Goal: Task Accomplishment & Management: Manage account settings

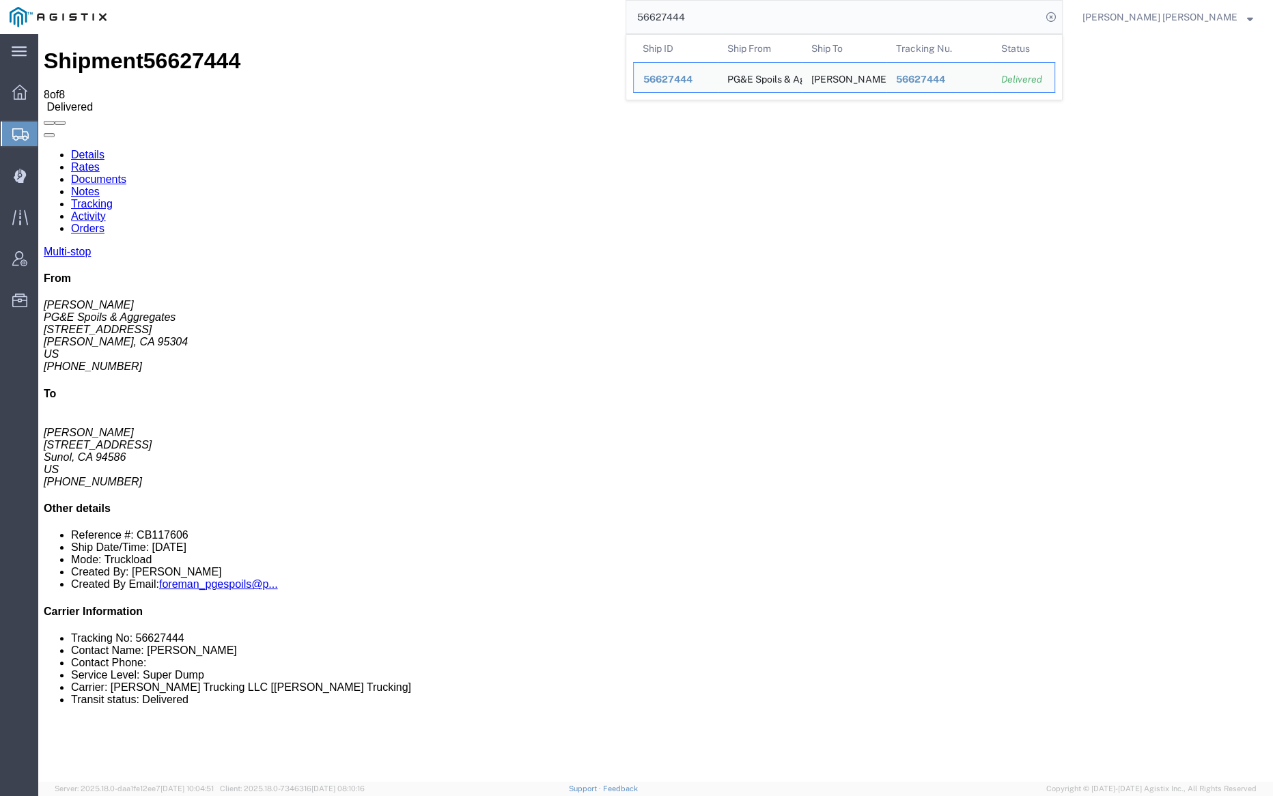
click at [717, 17] on input "56627444" at bounding box center [833, 17] width 415 height 33
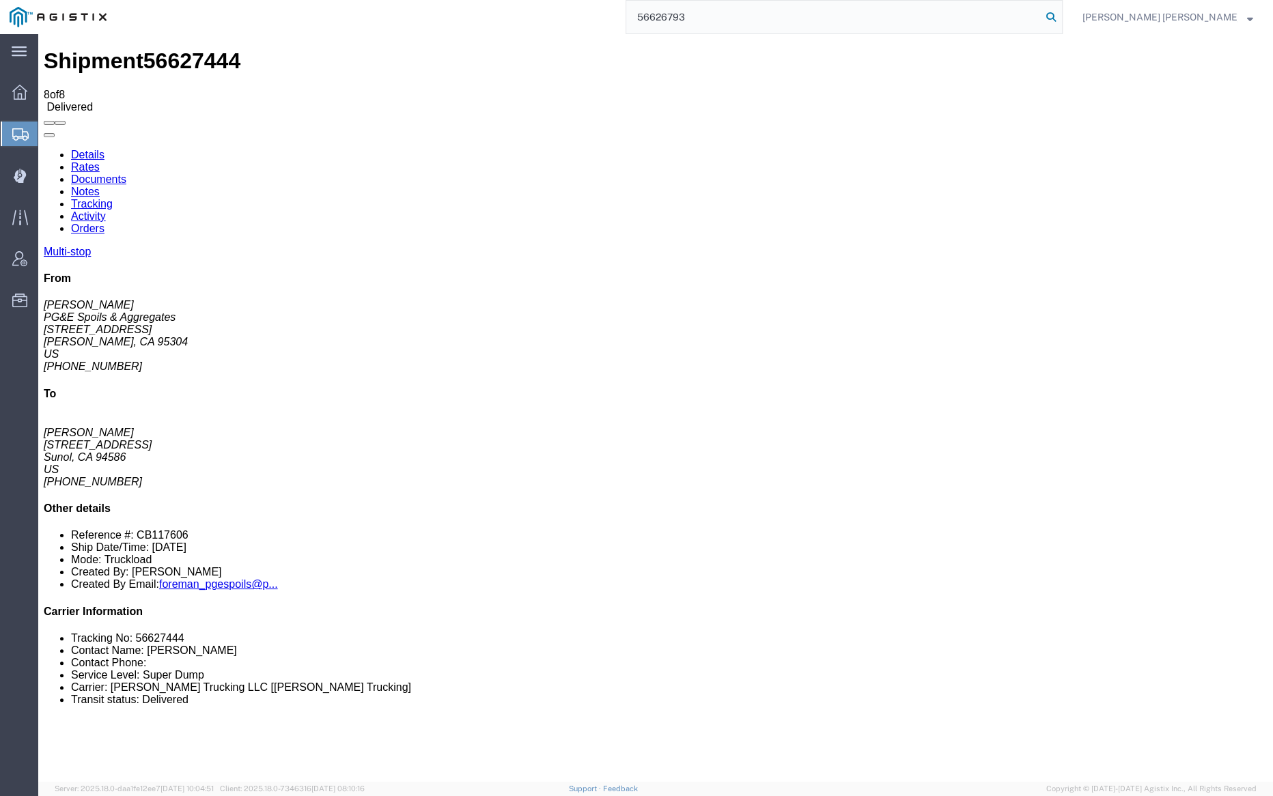
click at [1061, 18] on icon at bounding box center [1051, 17] width 19 height 19
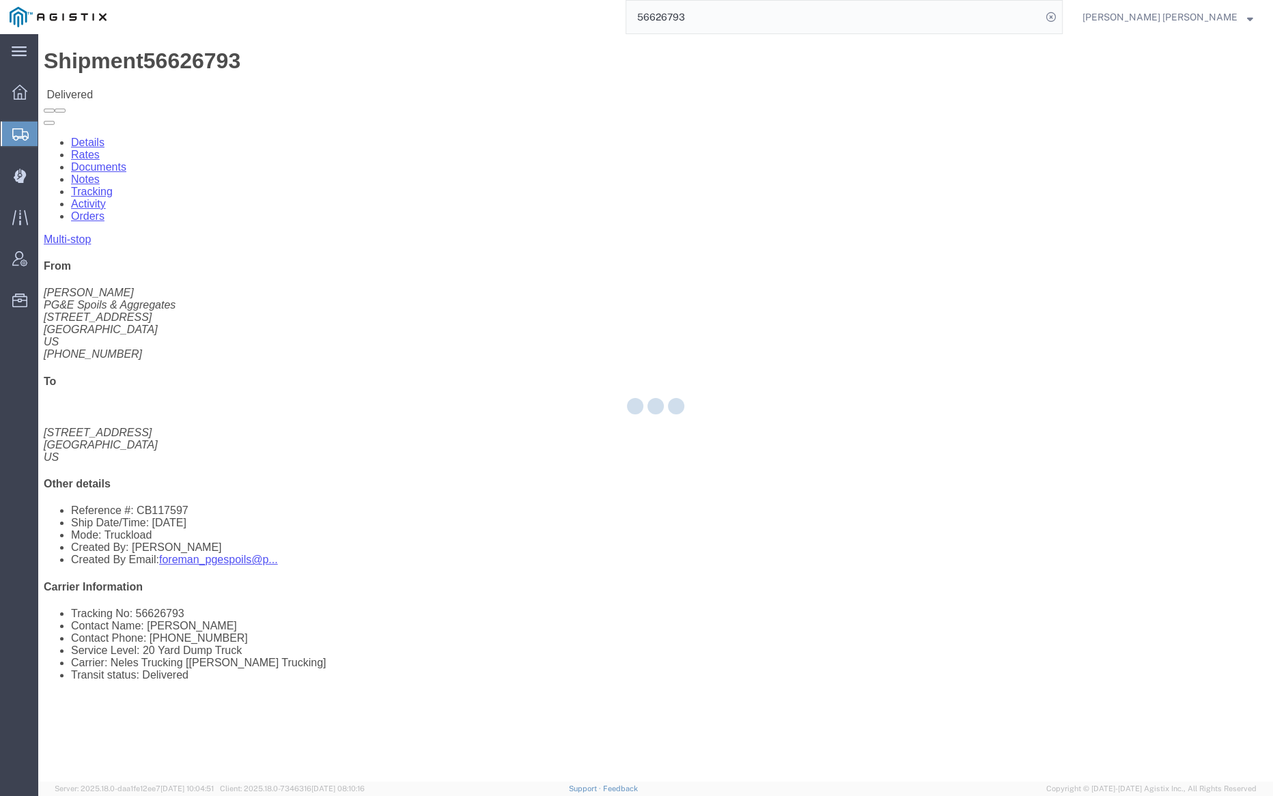
click at [180, 85] on div at bounding box center [655, 408] width 1235 height 748
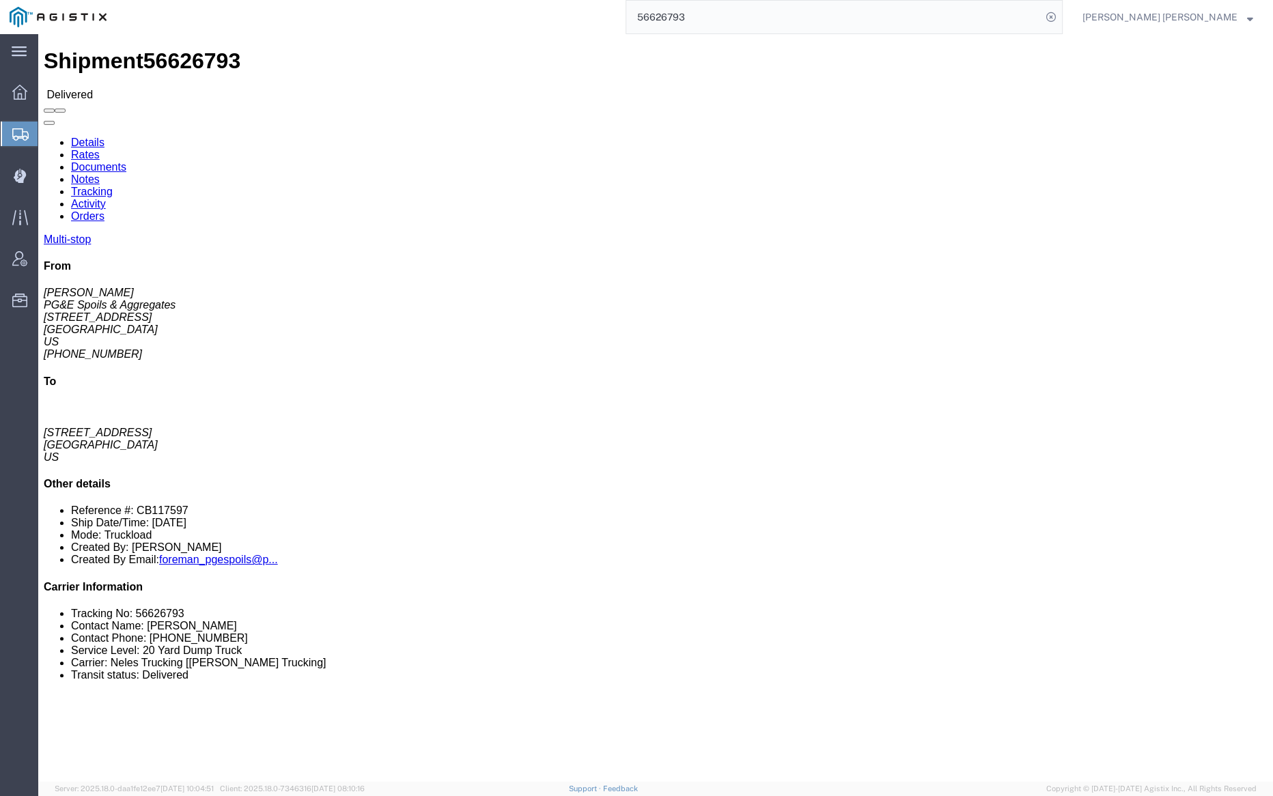
click link "Documents"
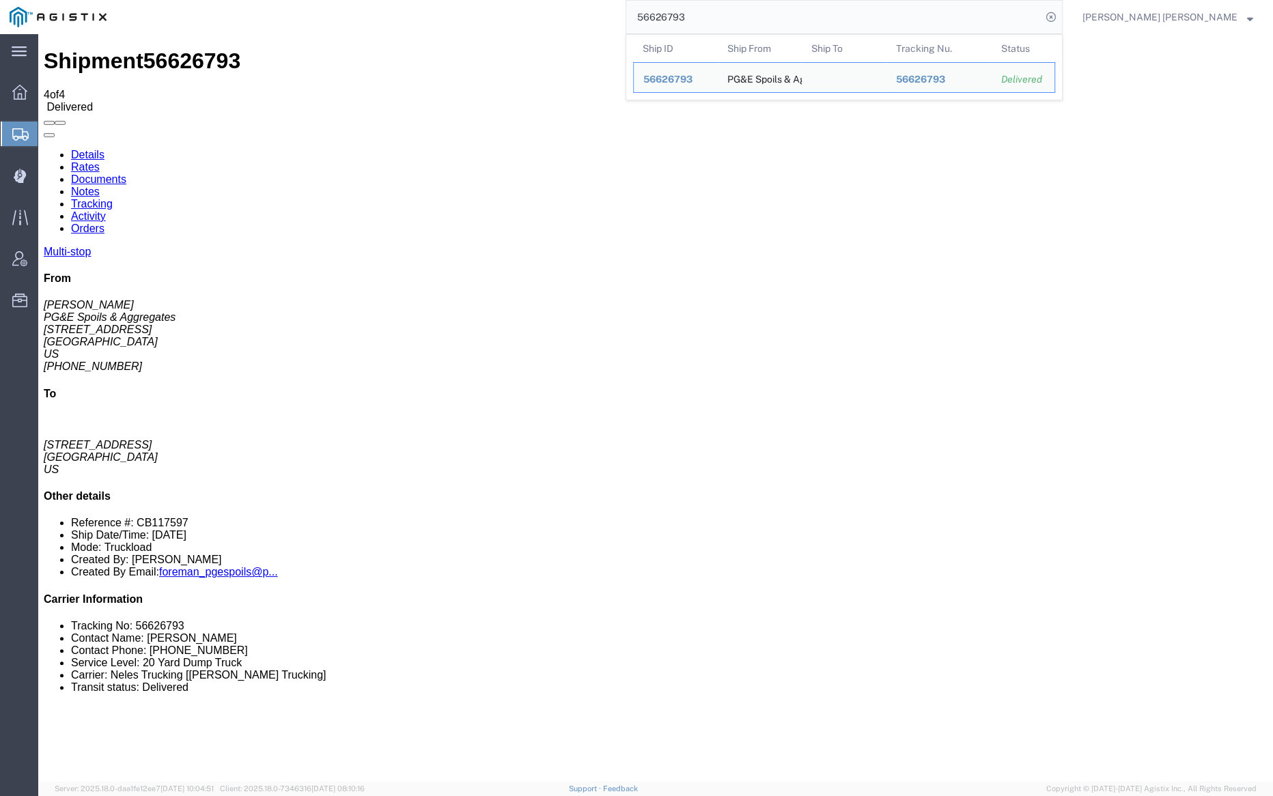
click at [735, 14] on input "56626793" at bounding box center [833, 17] width 415 height 33
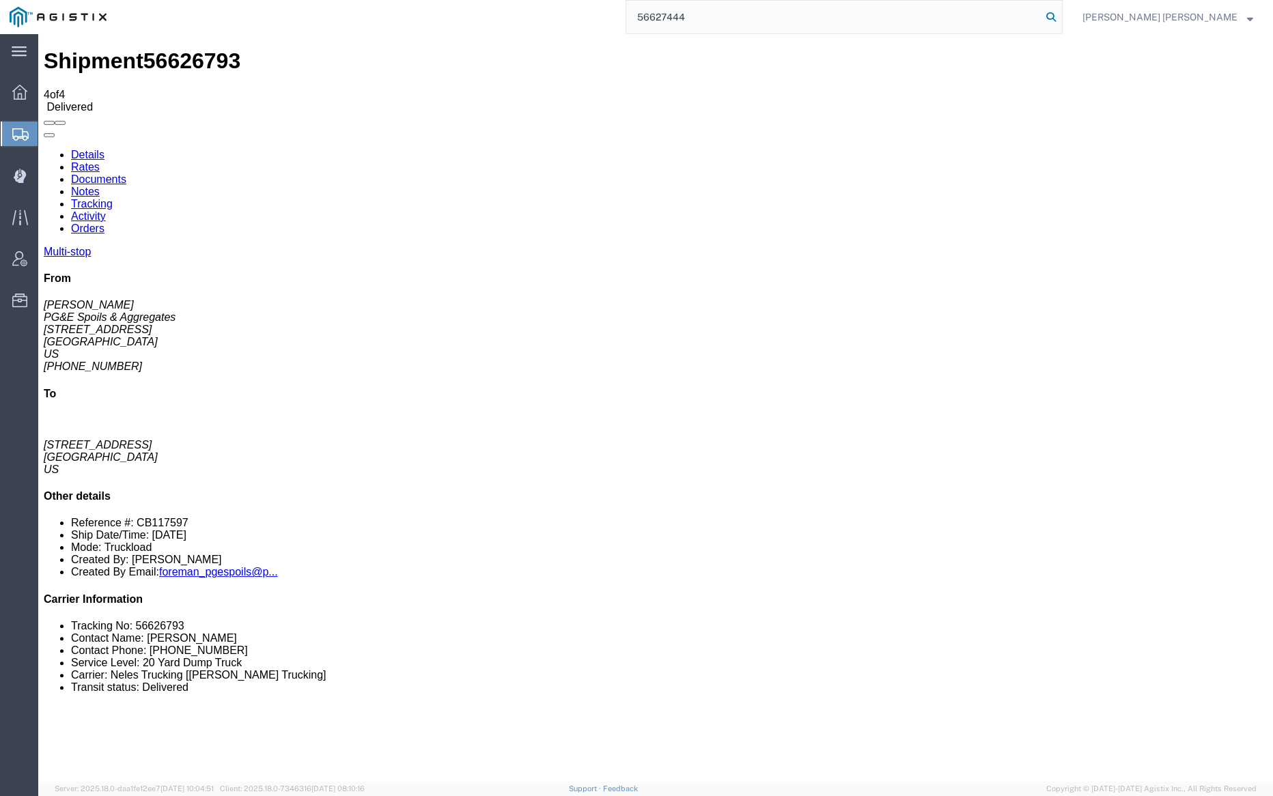
click at [1061, 17] on icon at bounding box center [1051, 17] width 19 height 19
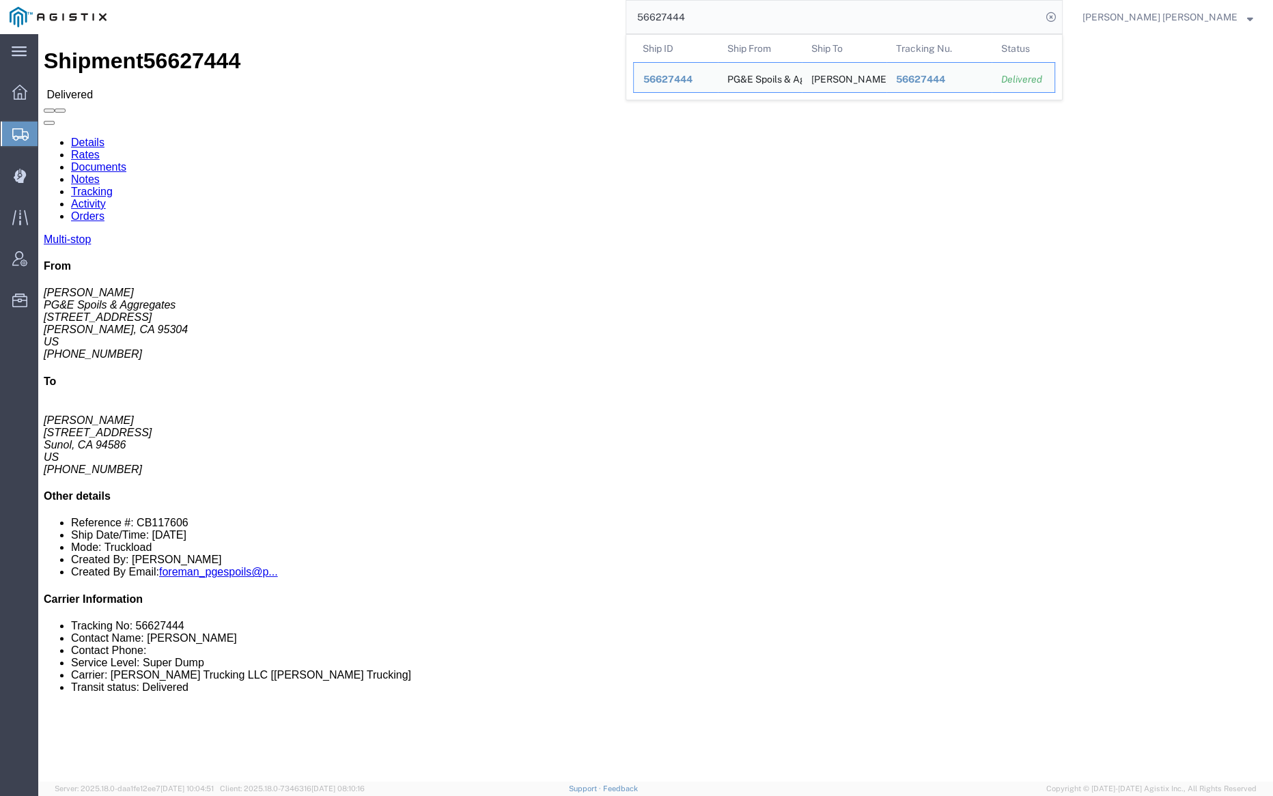
click link "Documents"
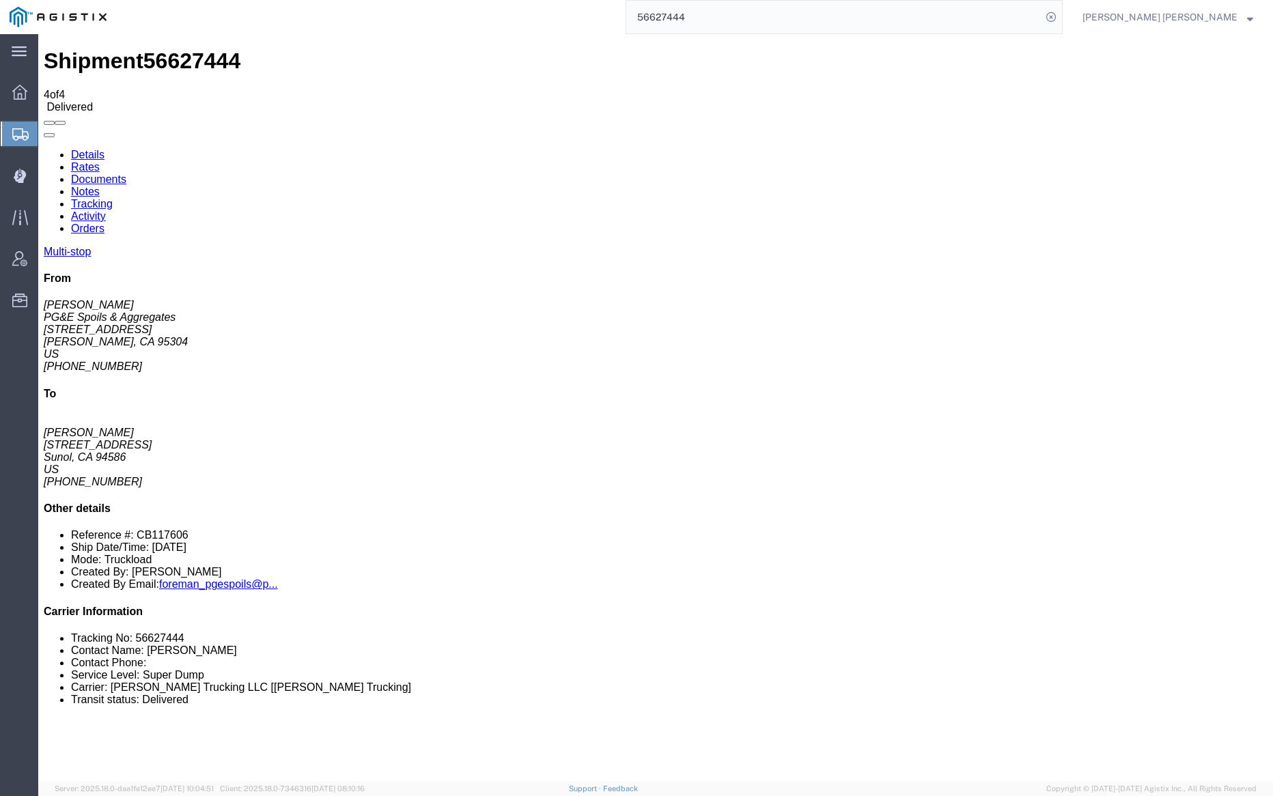
click at [730, 31] on input "56627444" at bounding box center [833, 17] width 415 height 33
click at [731, 31] on input "56627444" at bounding box center [833, 17] width 415 height 33
click at [1061, 13] on icon at bounding box center [1051, 17] width 19 height 19
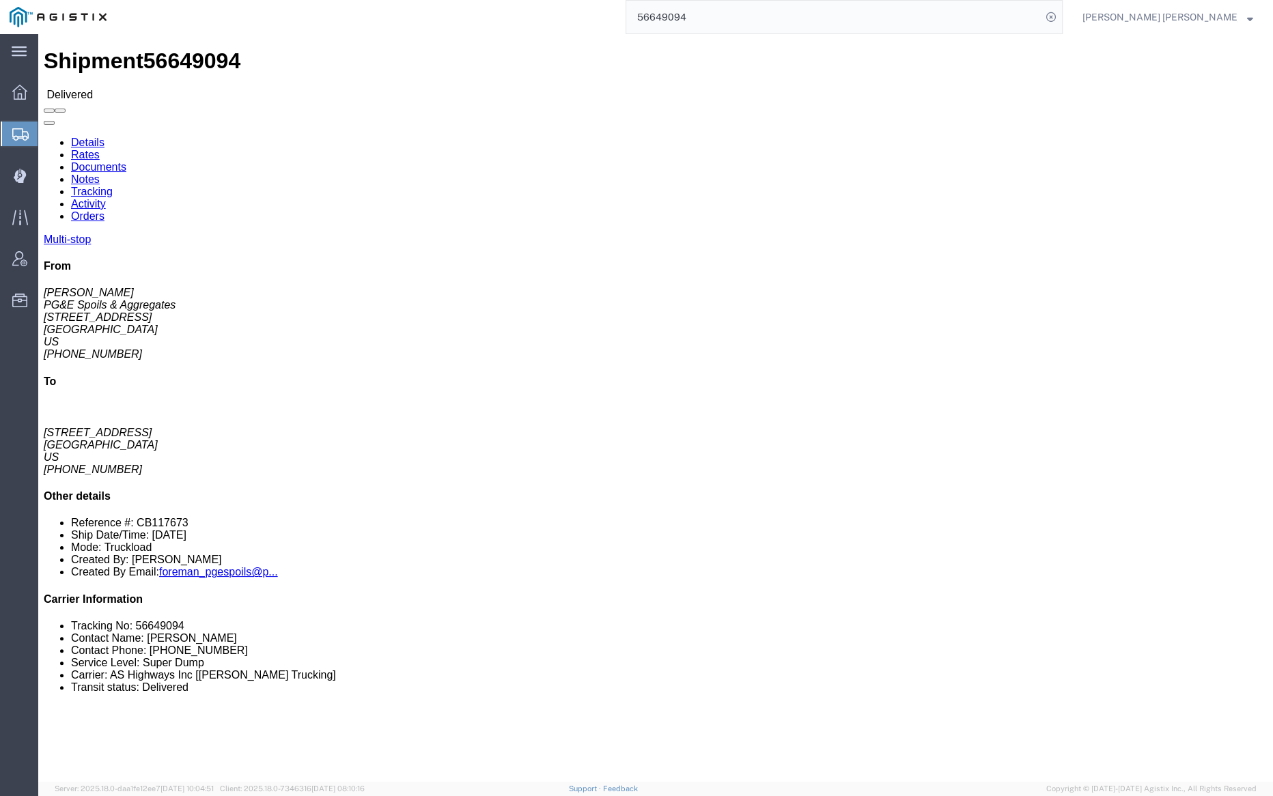
click link "Documents"
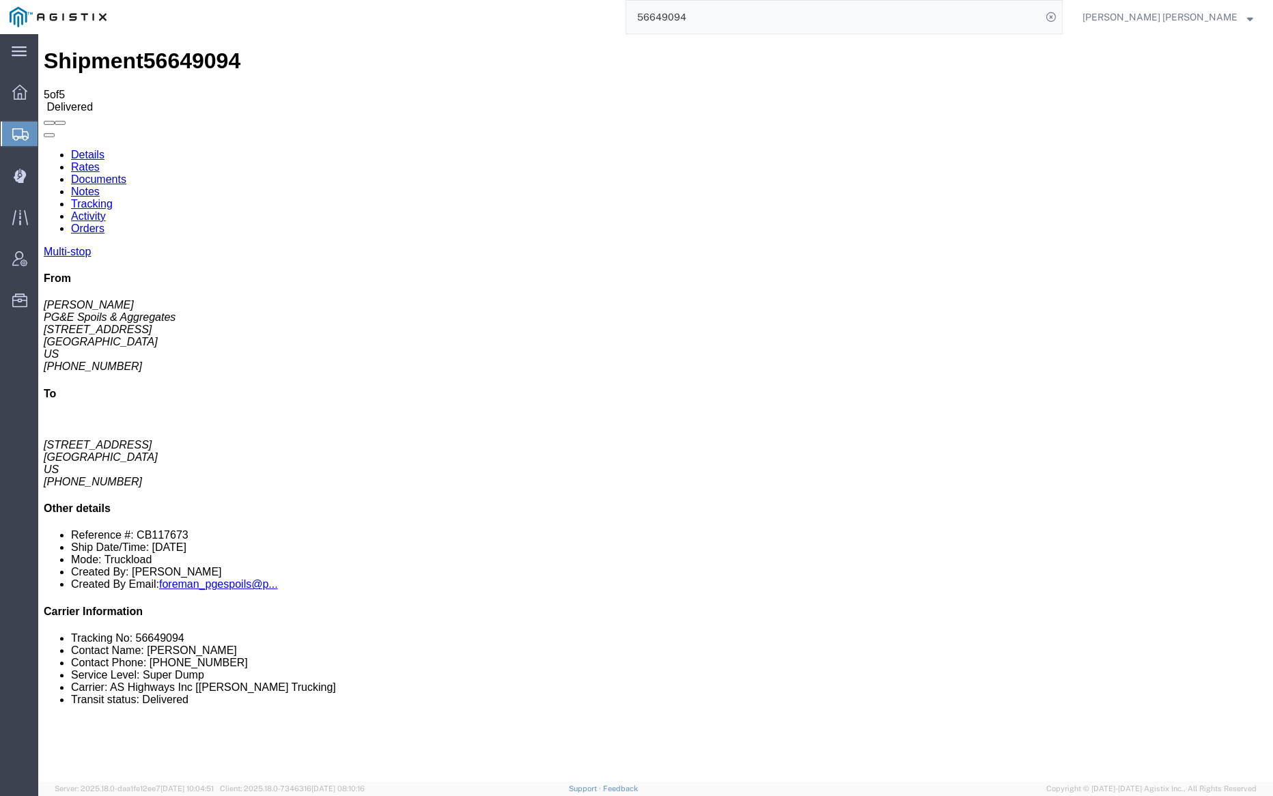
click at [100, 186] on link "Notes" at bounding box center [85, 192] width 29 height 12
click at [722, 12] on input "56649094" at bounding box center [833, 17] width 415 height 33
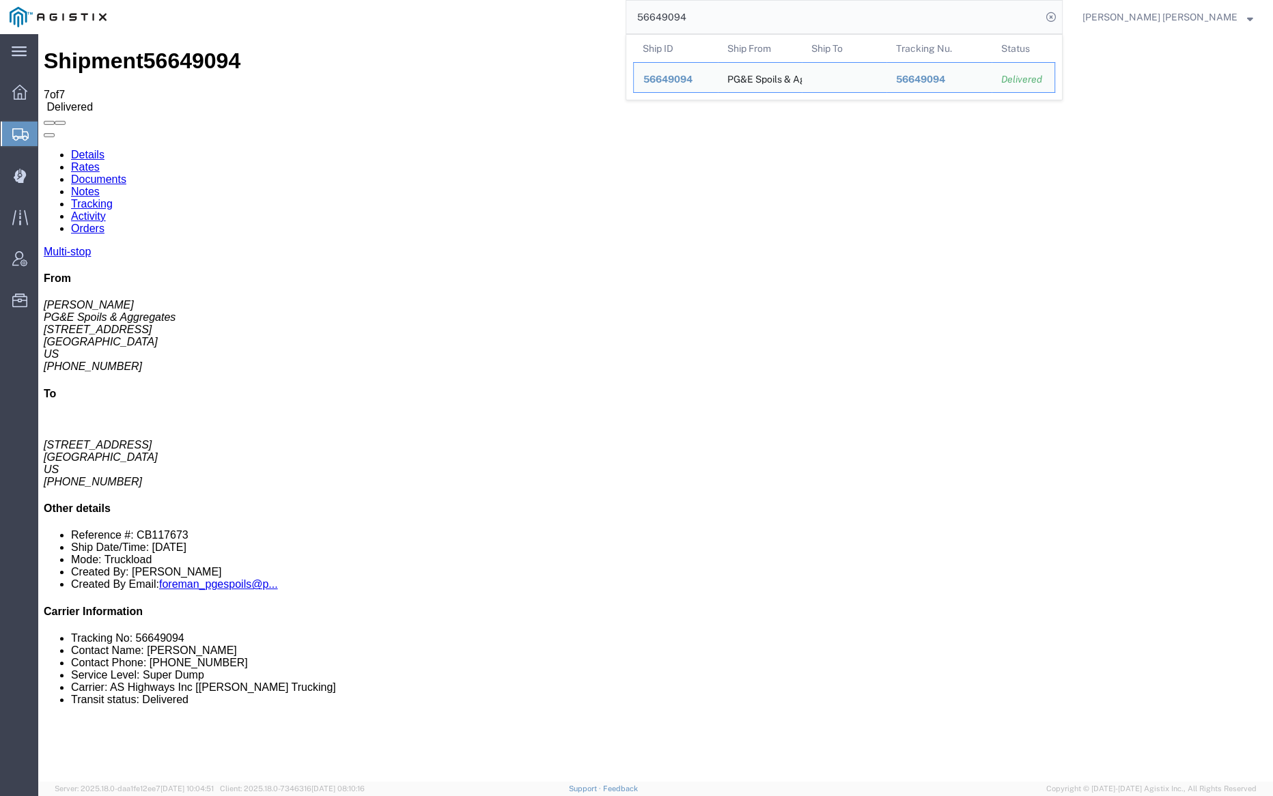
click at [722, 12] on input "56649094" at bounding box center [833, 17] width 415 height 33
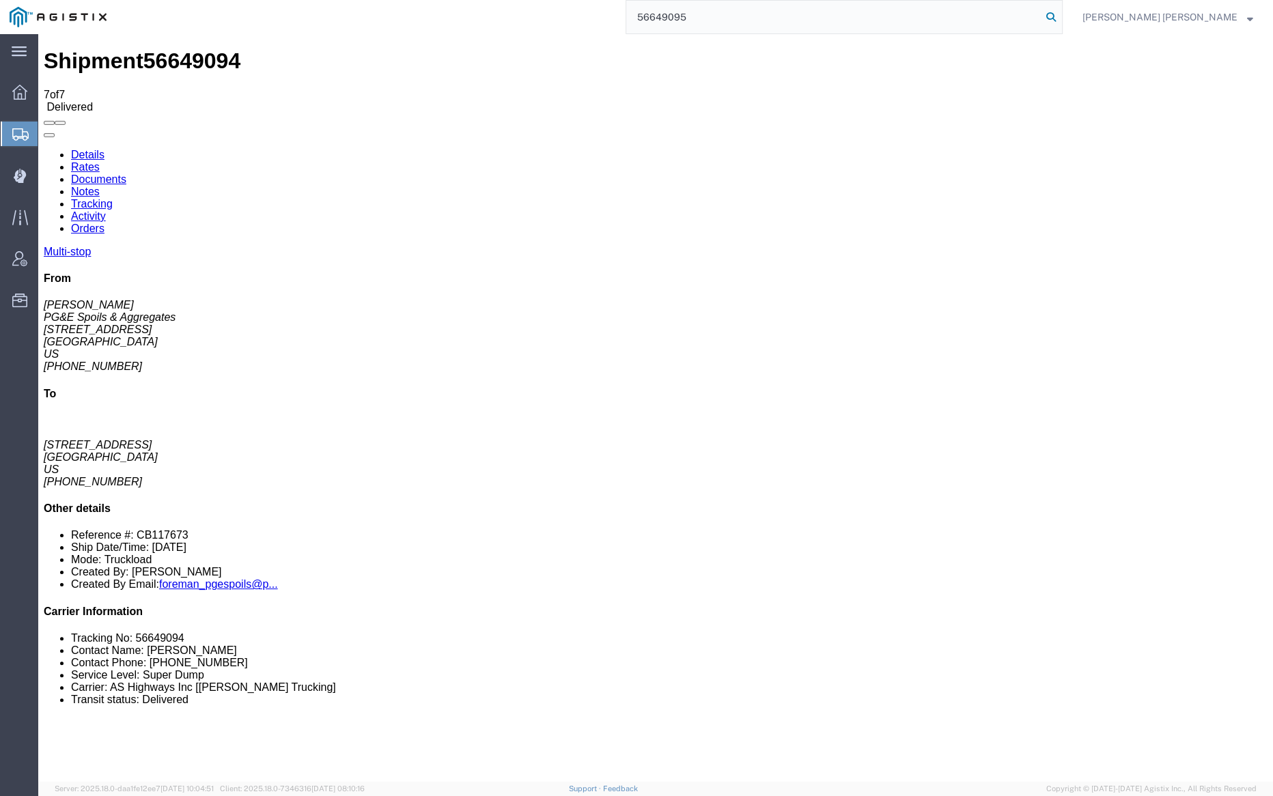
type input "56649095"
click at [1061, 16] on icon at bounding box center [1051, 17] width 19 height 19
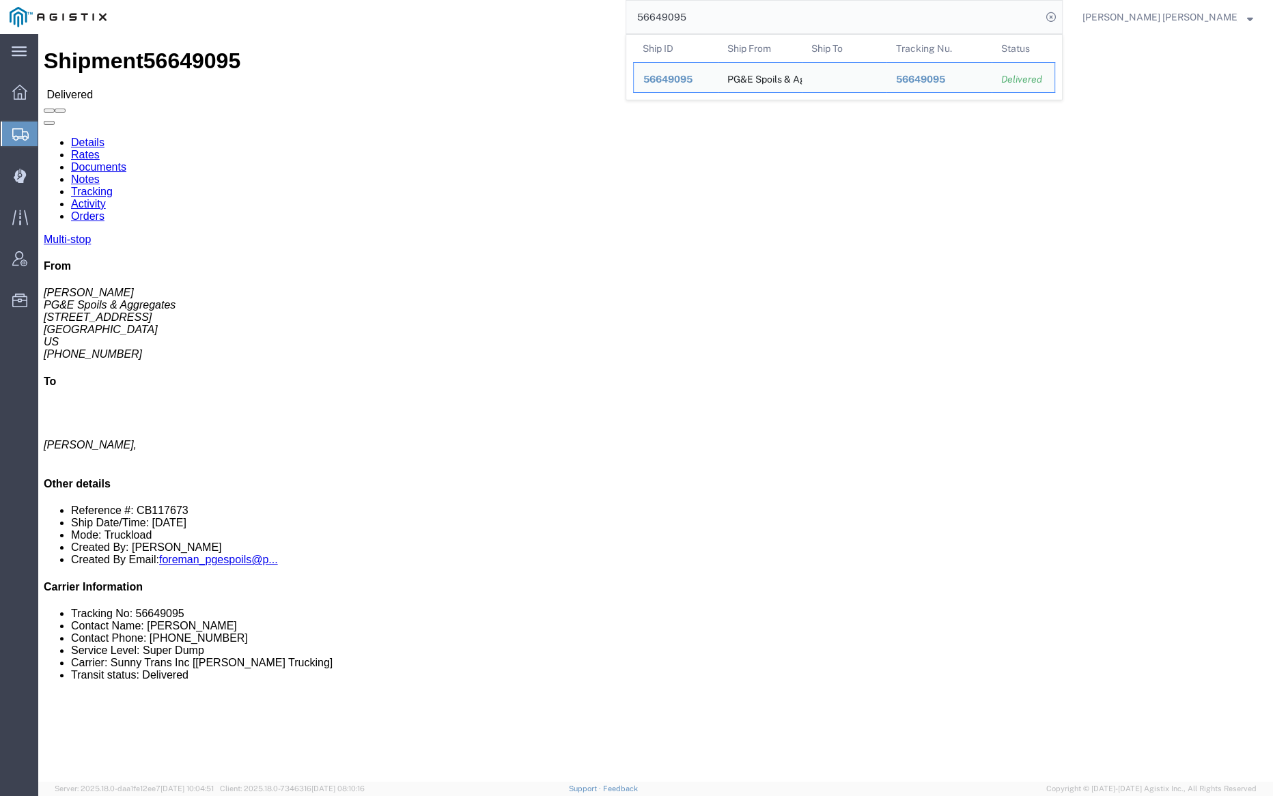
click link "Documents"
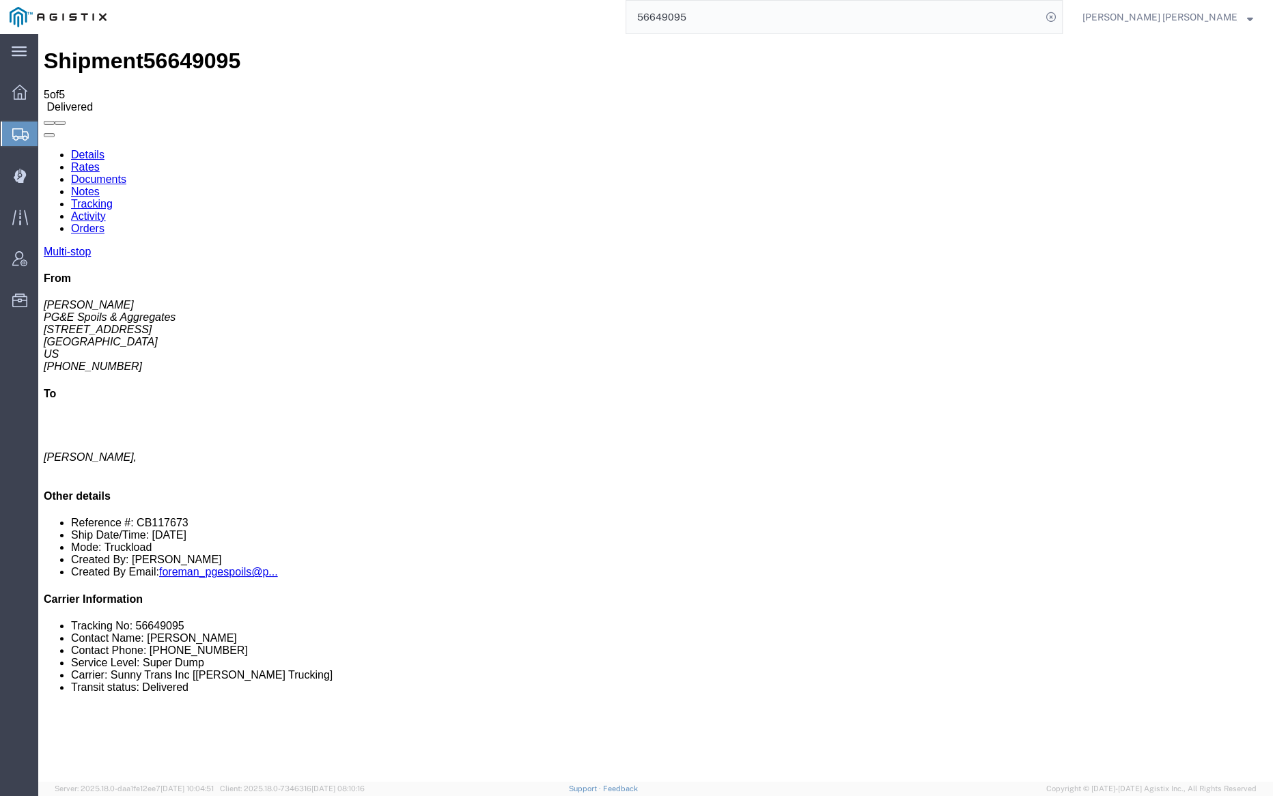
click at [113, 198] on link "Tracking" at bounding box center [92, 204] width 42 height 12
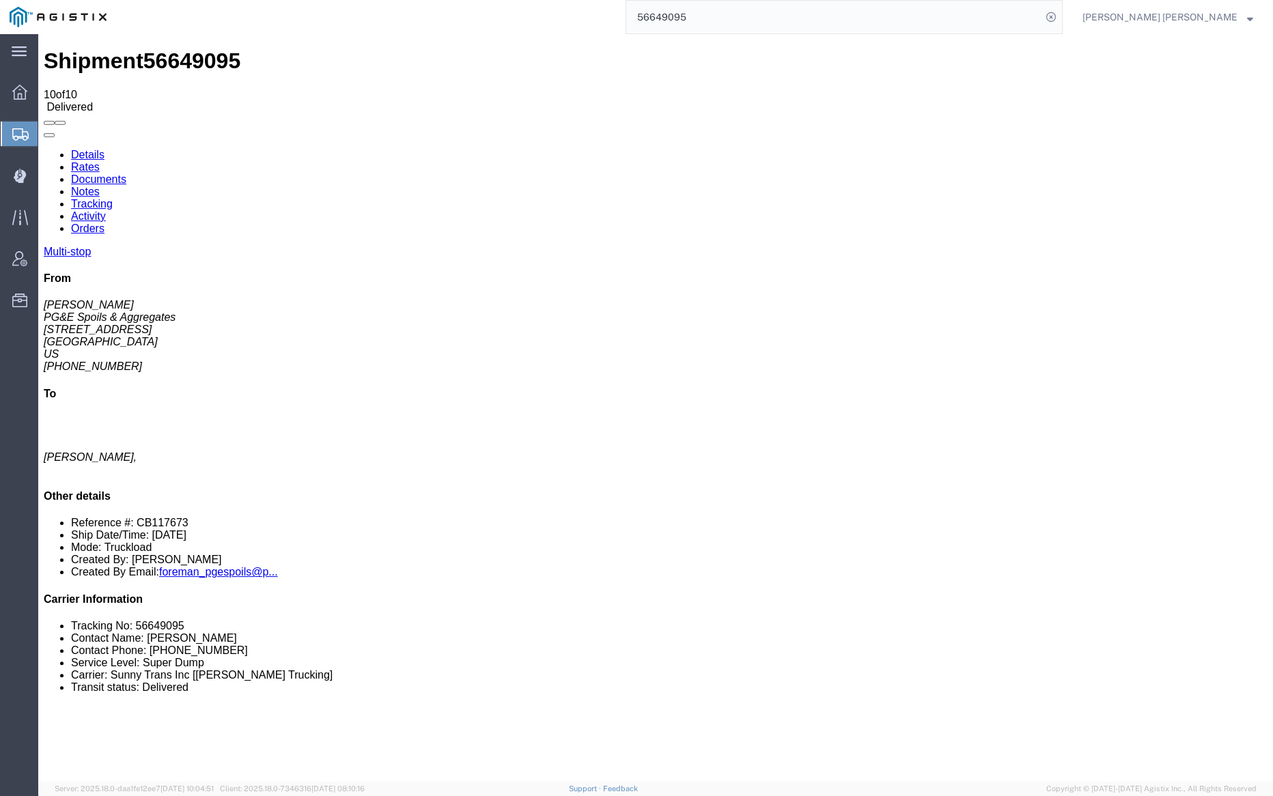
checkbox input "true"
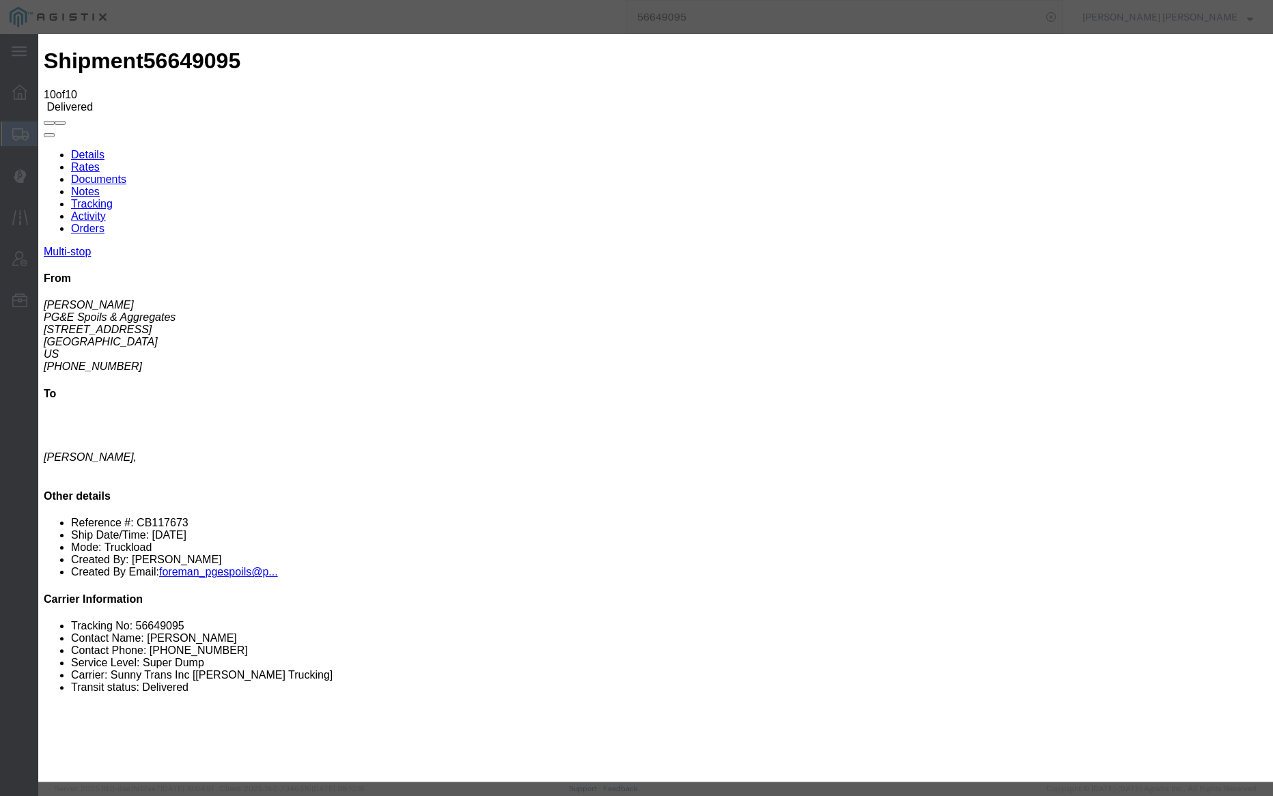
select select "{"pickupDeliveryInfoId": "122590871","pickupOrDelivery": "D","stopNum": "2","lo…"
select select "CA"
type input "Milpitas"
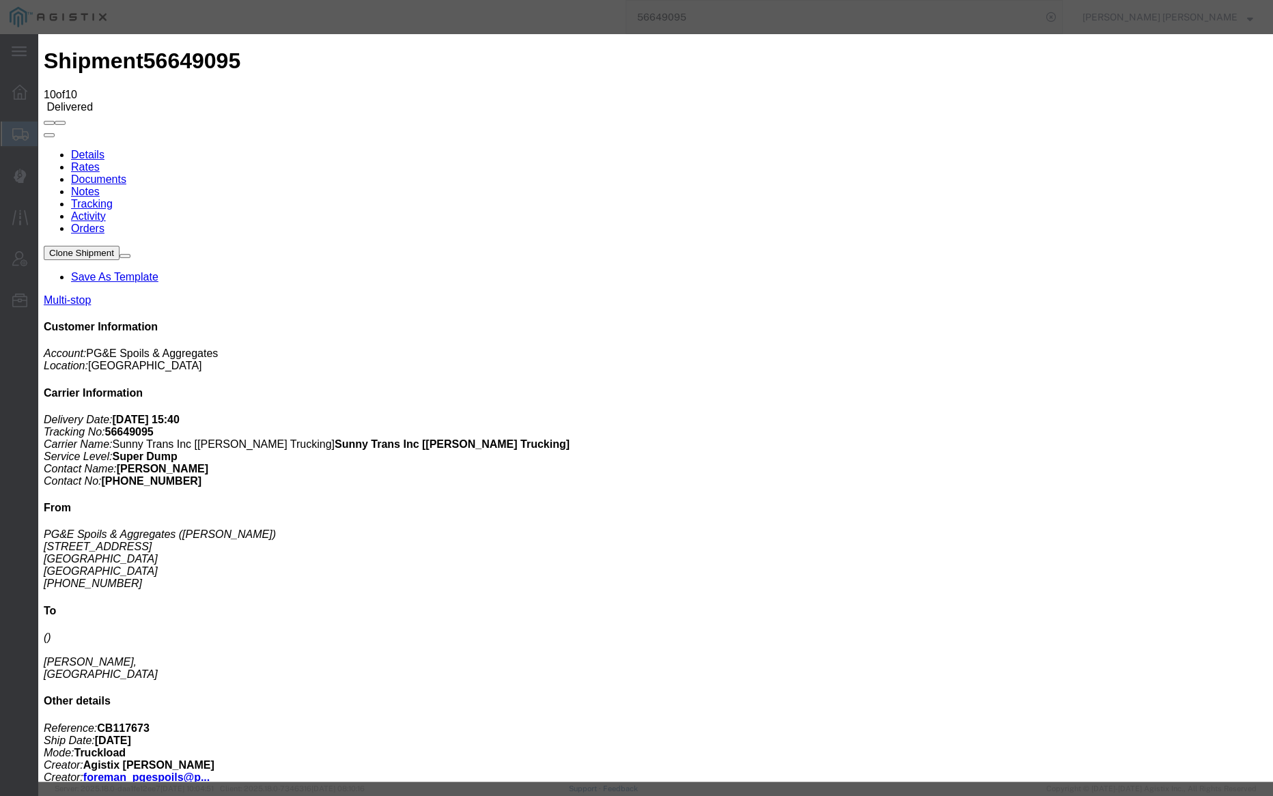
select select "{"pickupDeliveryInfoId": "122590871","pickupOrDelivery": "D","stopNum": "2","lo…"
select select "CA"
type input "Milpitas"
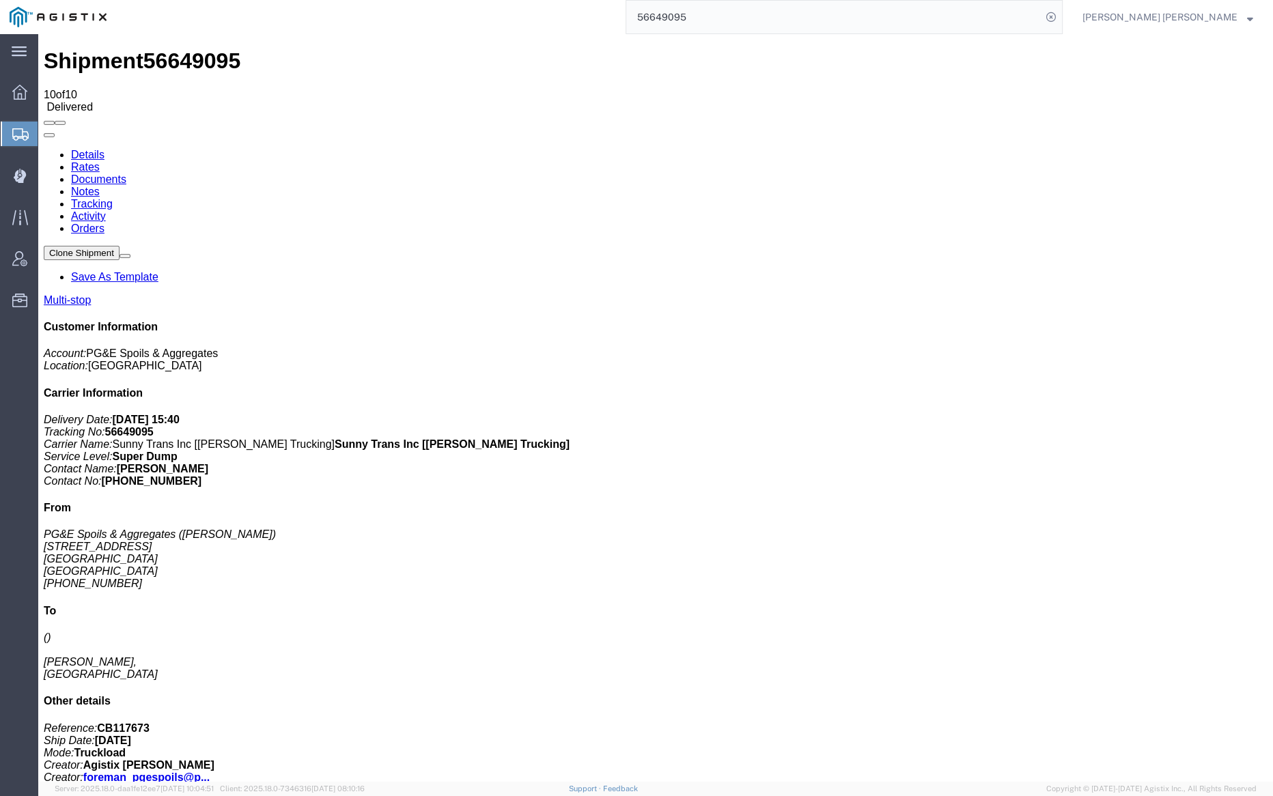
checkbox input "true"
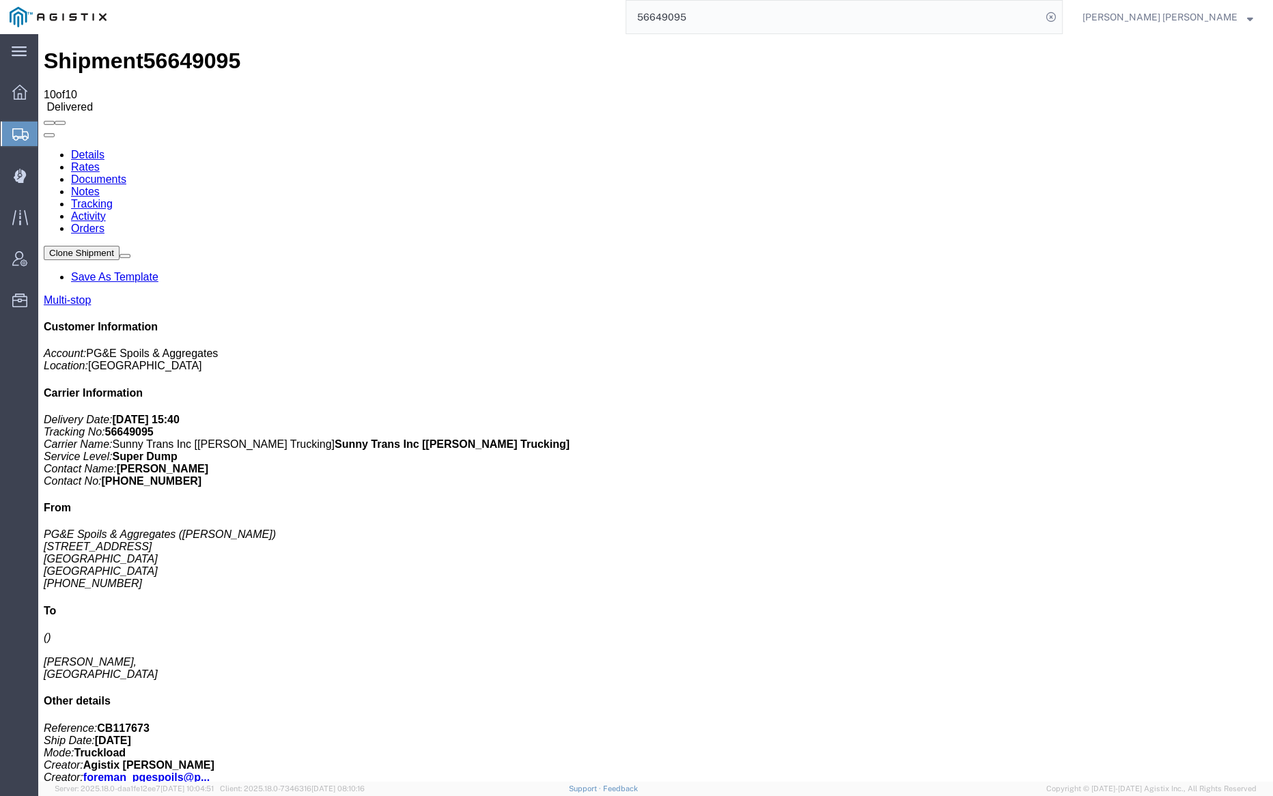
click at [100, 186] on link "Notes" at bounding box center [85, 192] width 29 height 12
click at [725, 17] on input "56649095" at bounding box center [833, 17] width 415 height 33
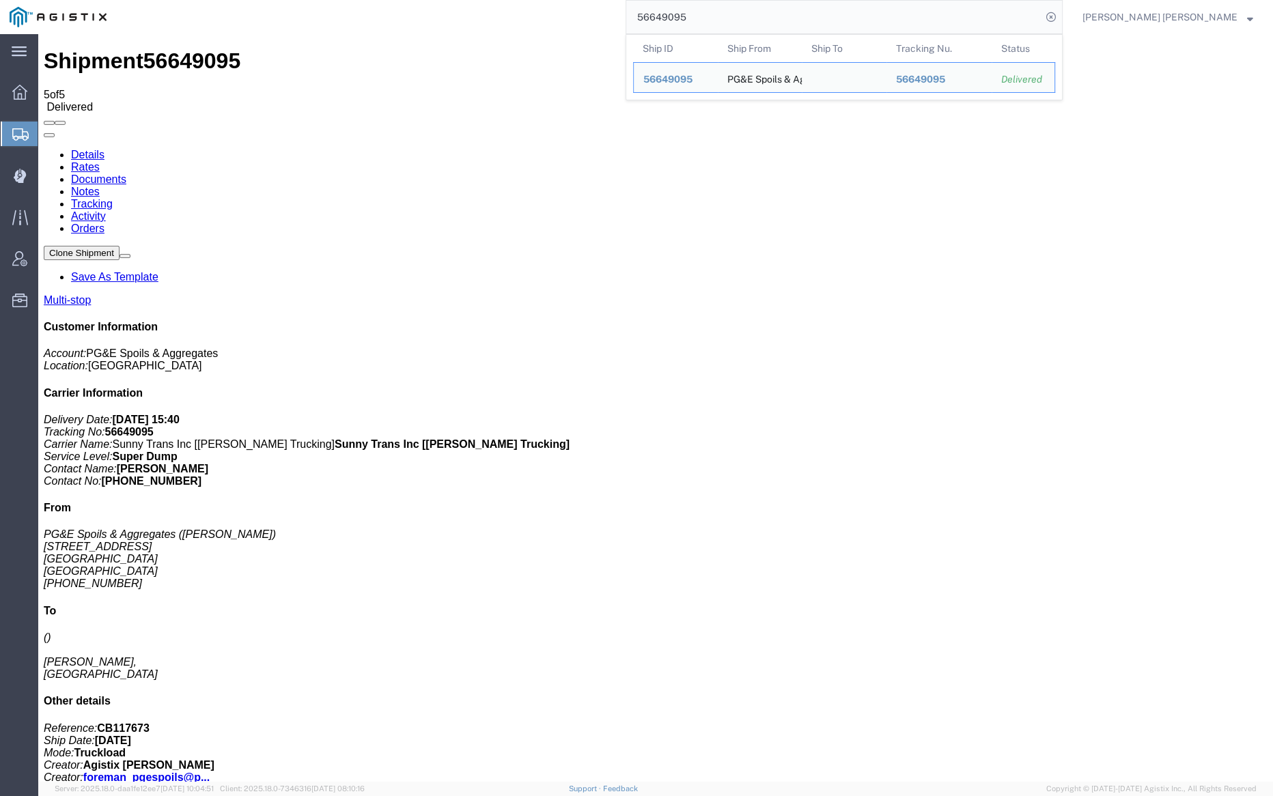
click at [725, 17] on input "56649095" at bounding box center [833, 17] width 415 height 33
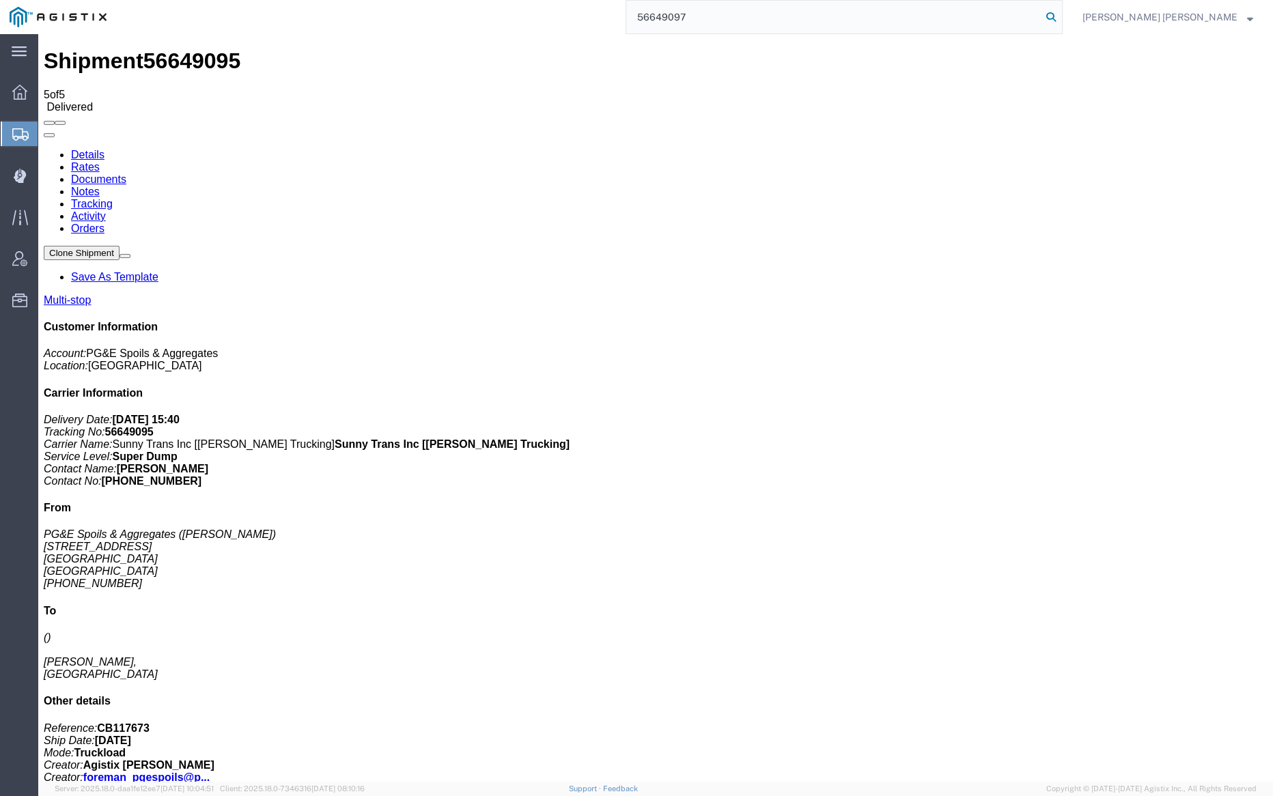
click at [1061, 12] on icon at bounding box center [1051, 17] width 19 height 19
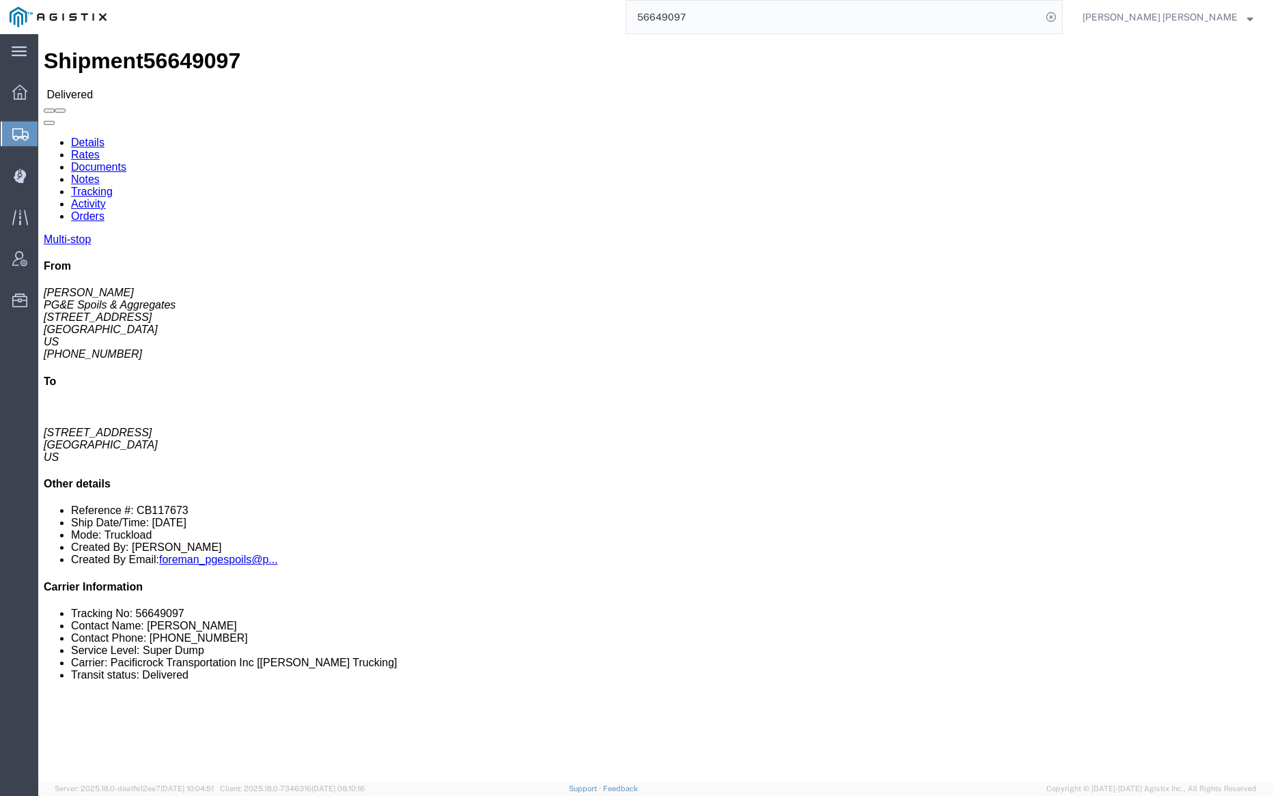
click link "Documents"
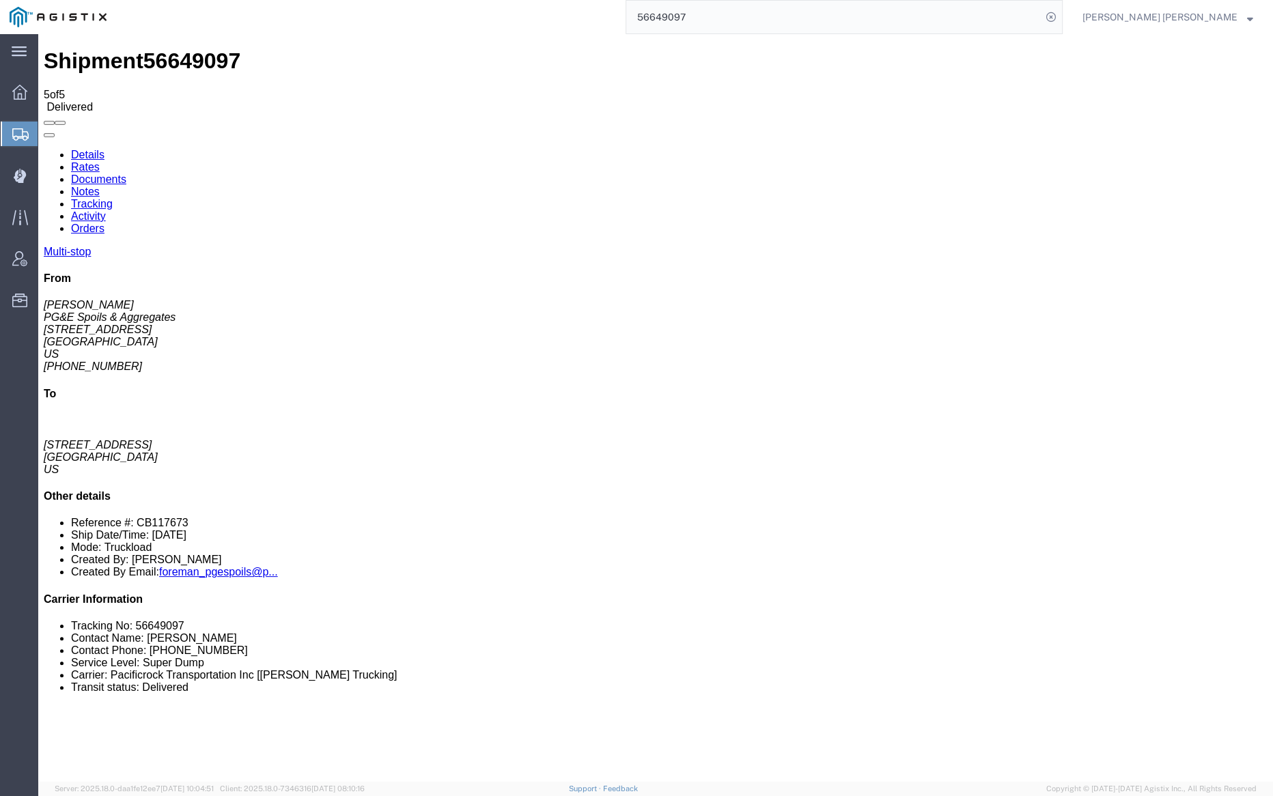
click at [100, 186] on link "Notes" at bounding box center [85, 192] width 29 height 12
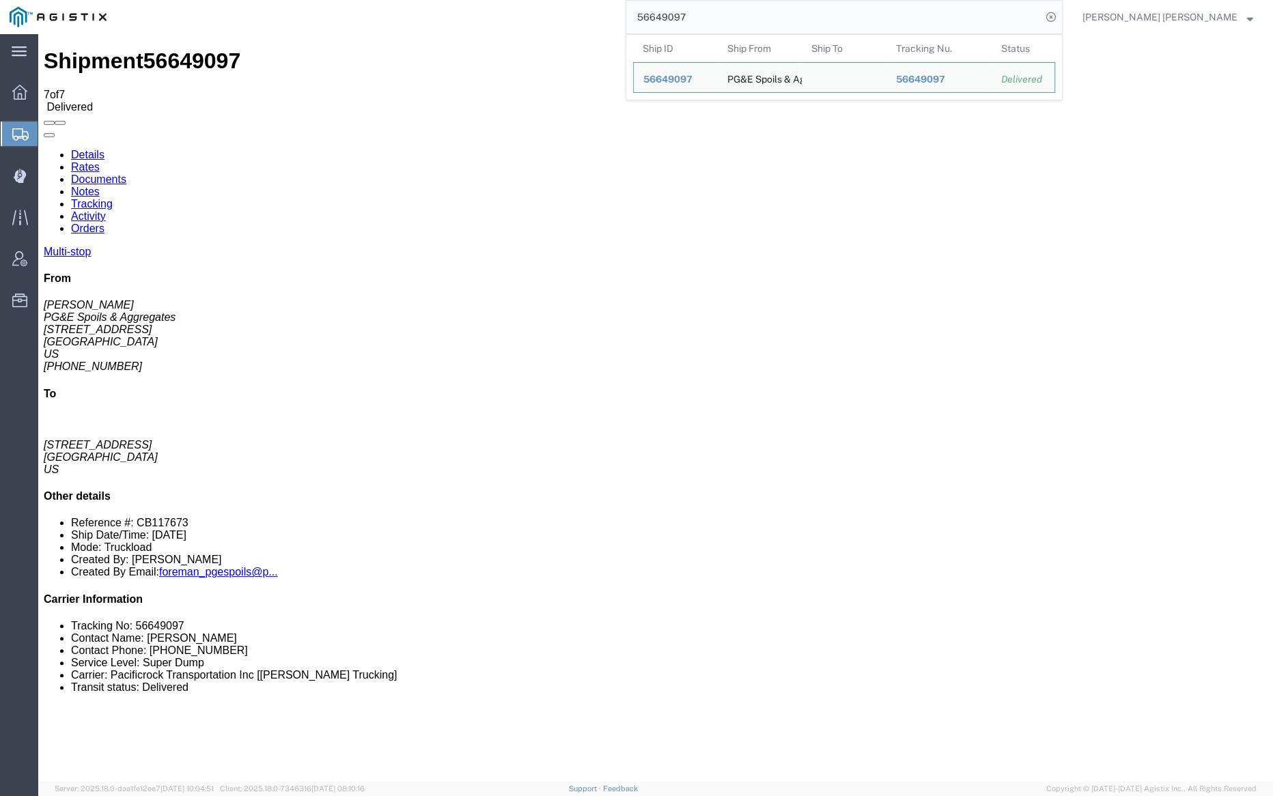
click at [747, 14] on input "56649097" at bounding box center [833, 17] width 415 height 33
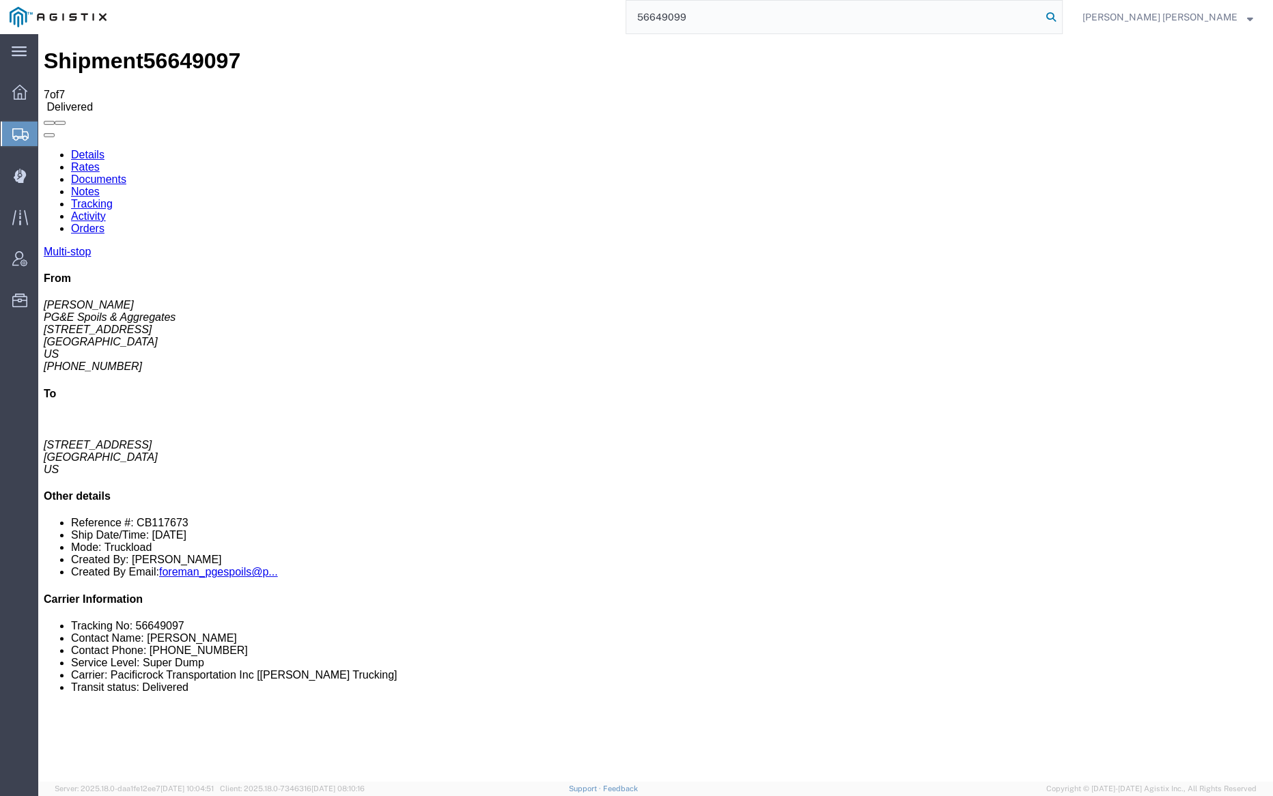
click at [1061, 14] on icon at bounding box center [1051, 17] width 19 height 19
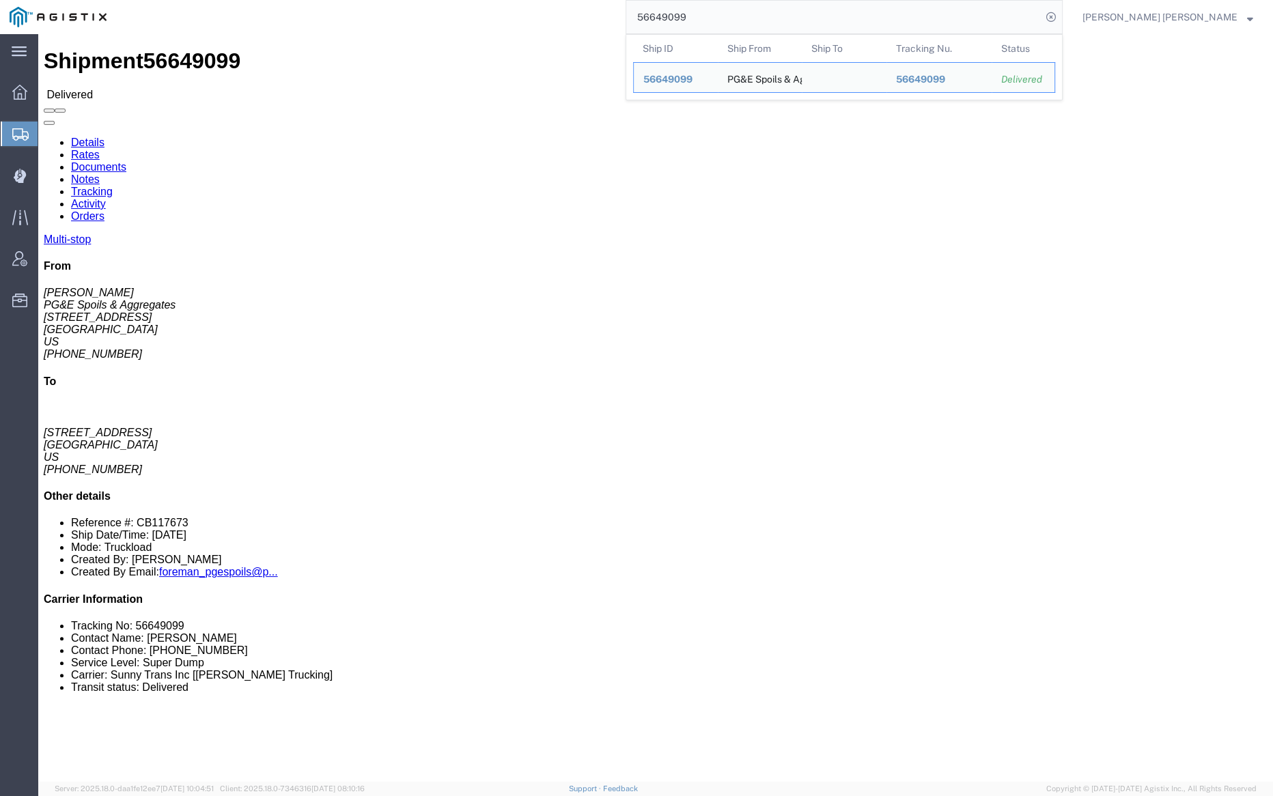
click link "Documents"
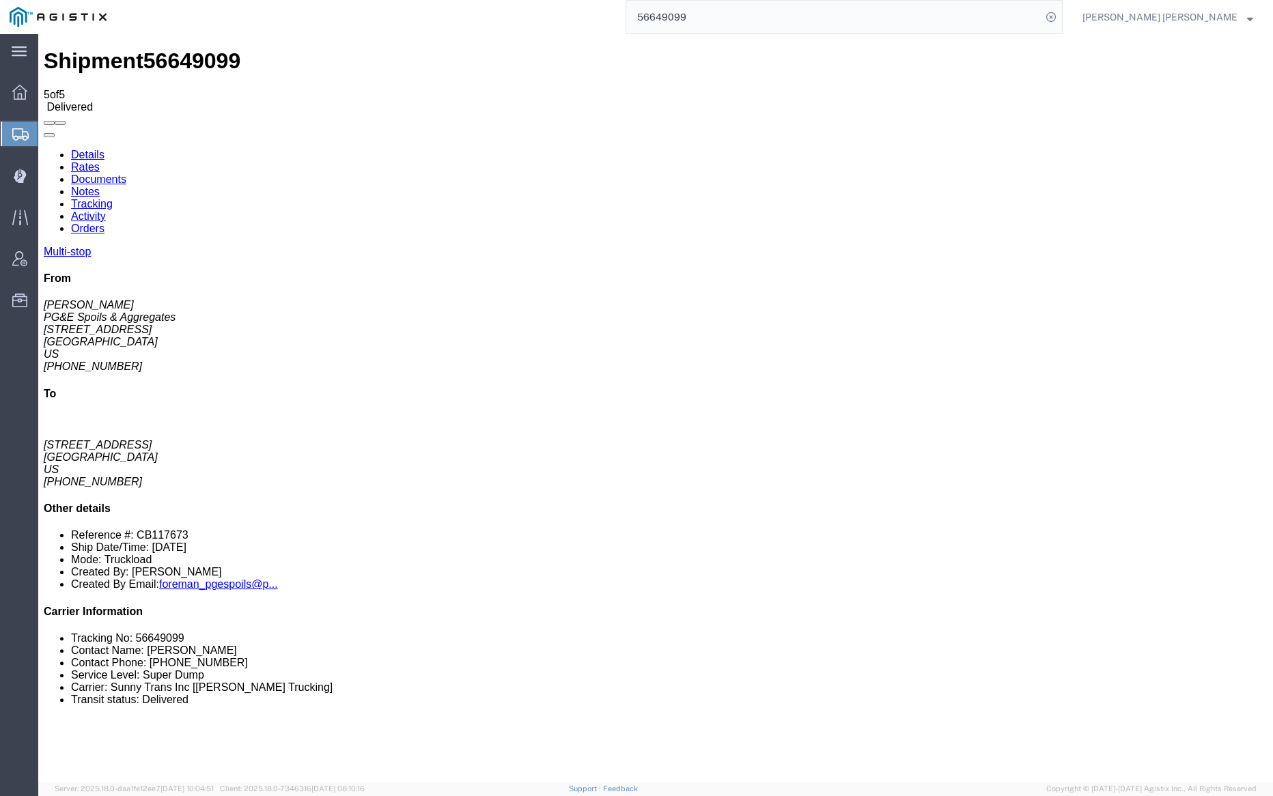
click at [722, 14] on input "56649099" at bounding box center [833, 17] width 415 height 33
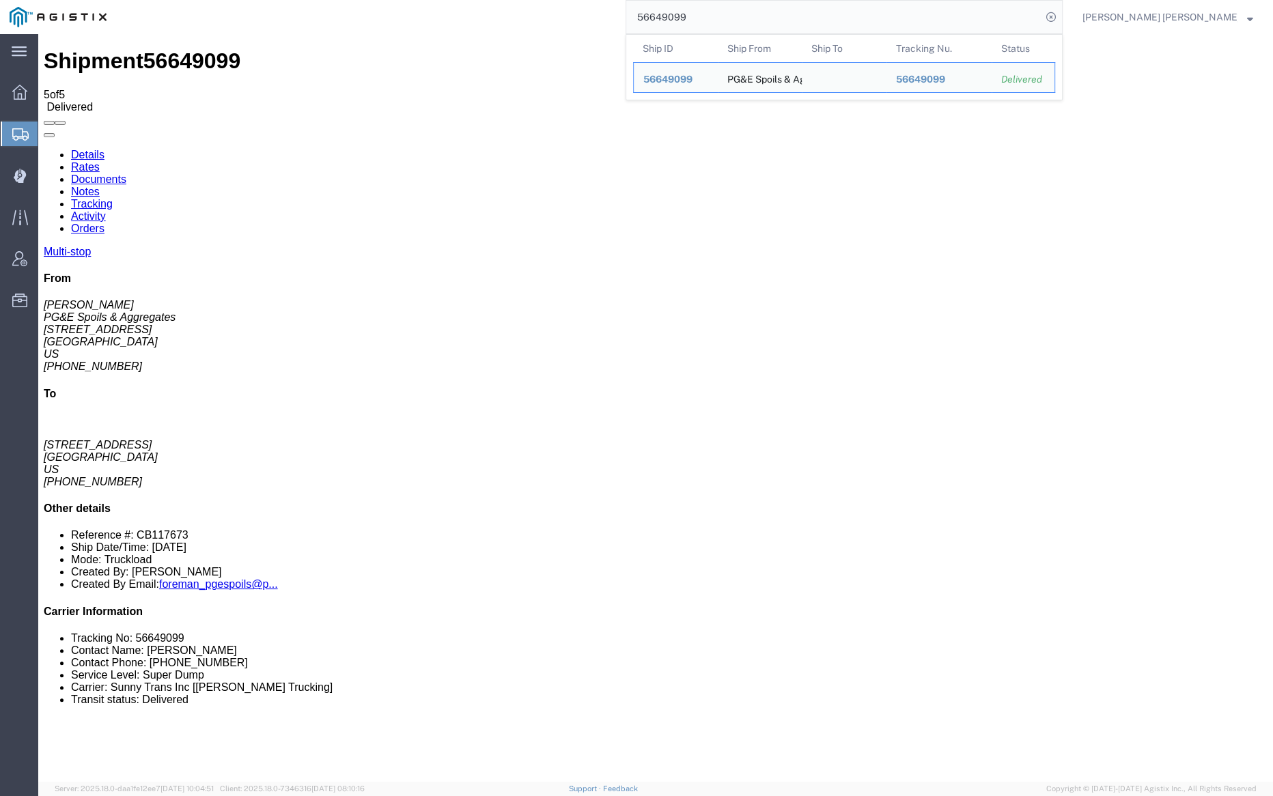
click at [722, 14] on input "56649099" at bounding box center [833, 17] width 415 height 33
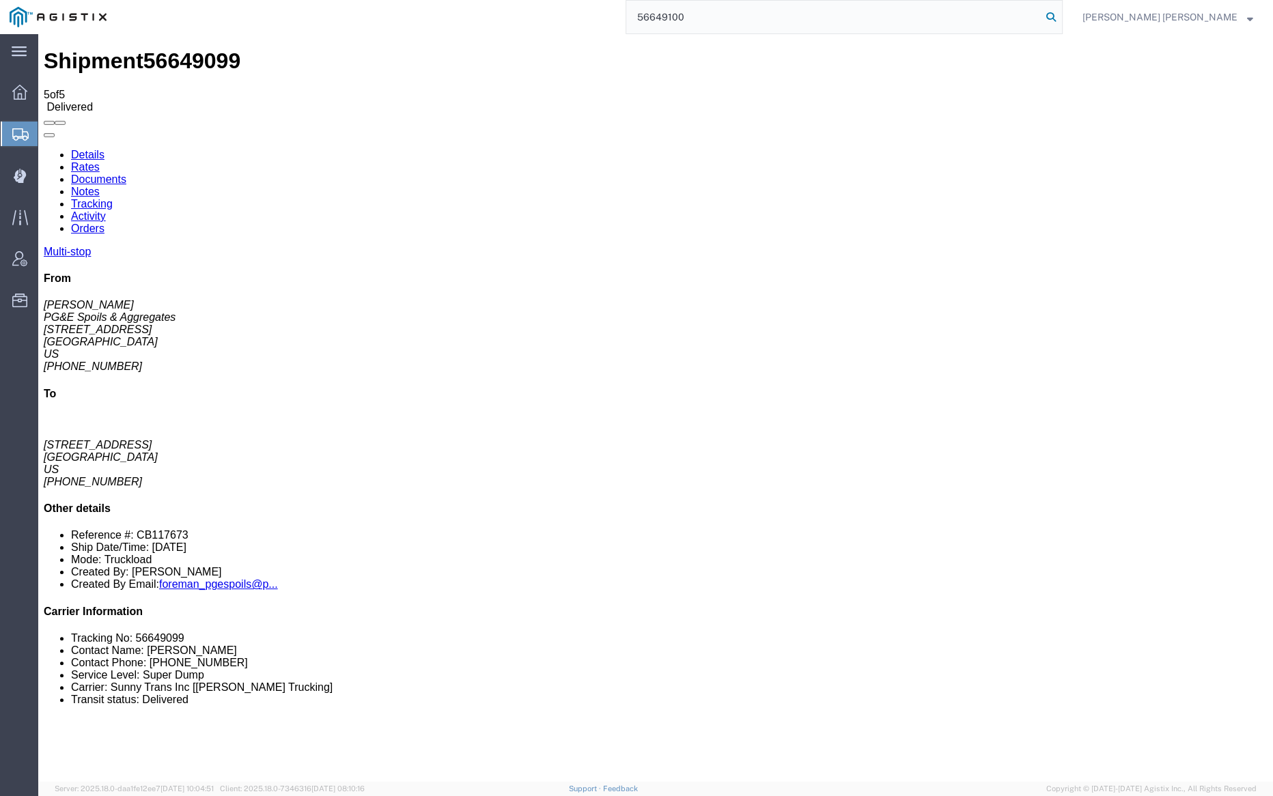
click at [1061, 11] on icon at bounding box center [1051, 17] width 19 height 19
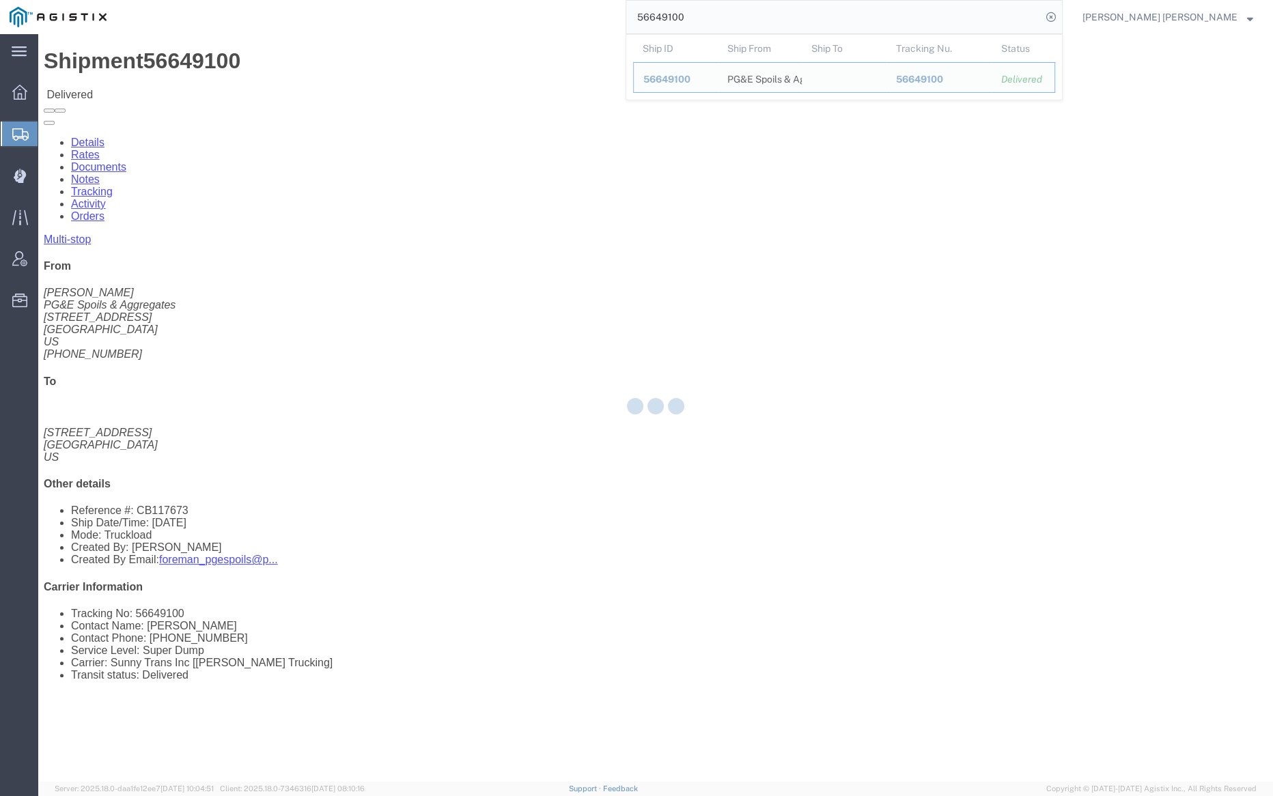
click at [195, 86] on div at bounding box center [655, 408] width 1235 height 748
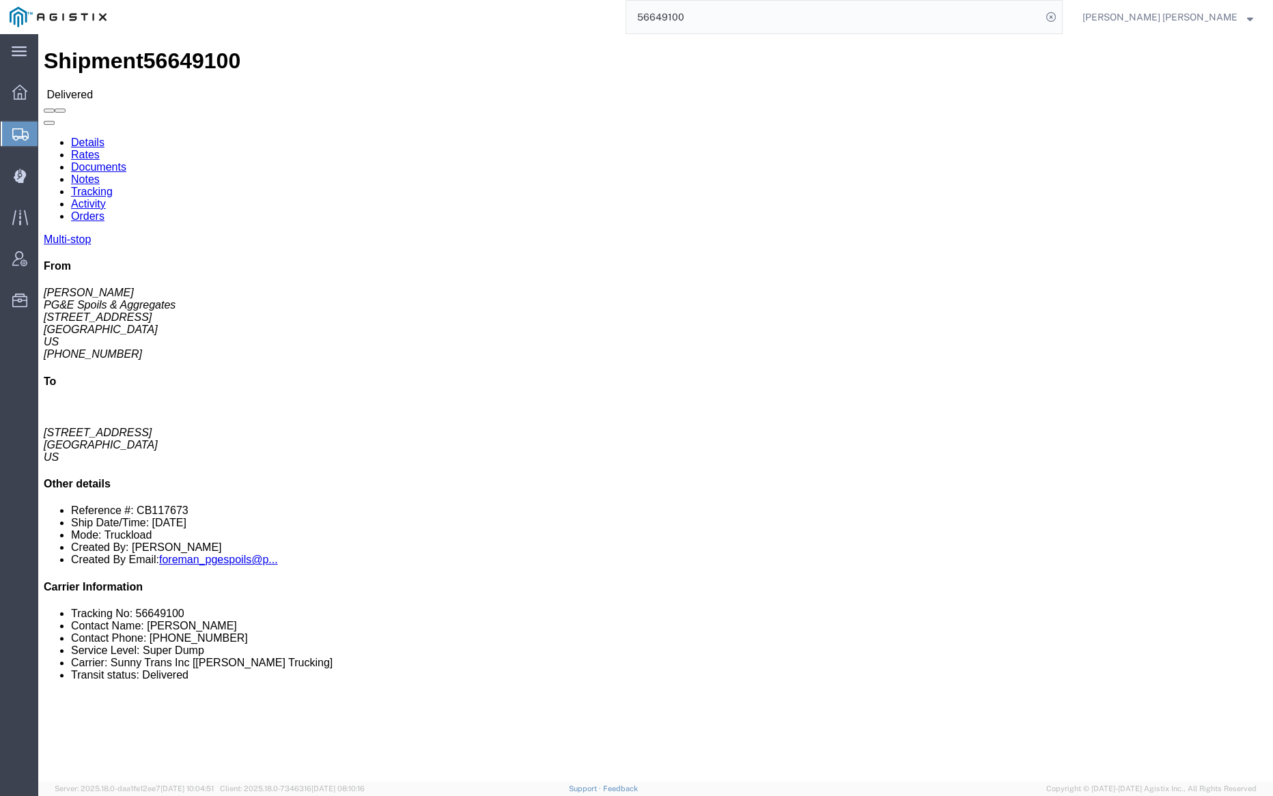
click link "Documents"
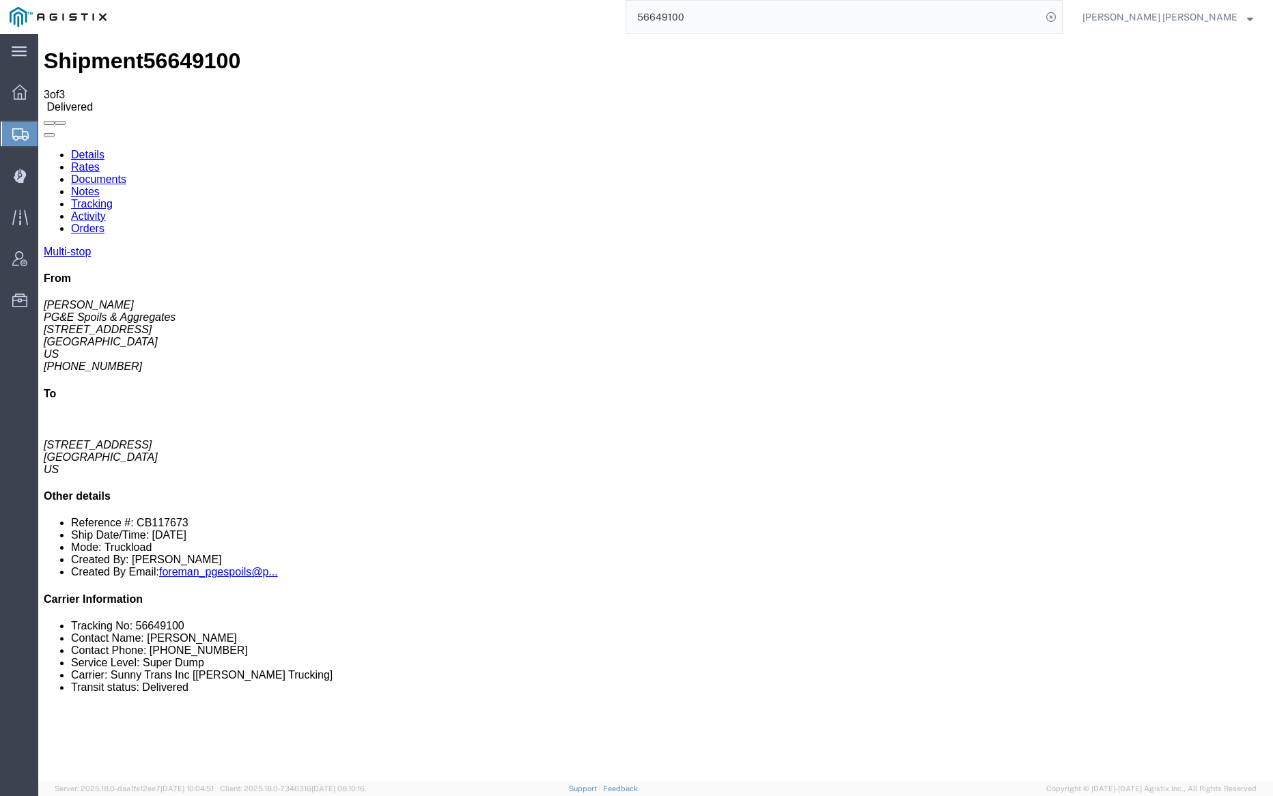
click at [724, 17] on input "56649100" at bounding box center [833, 17] width 415 height 33
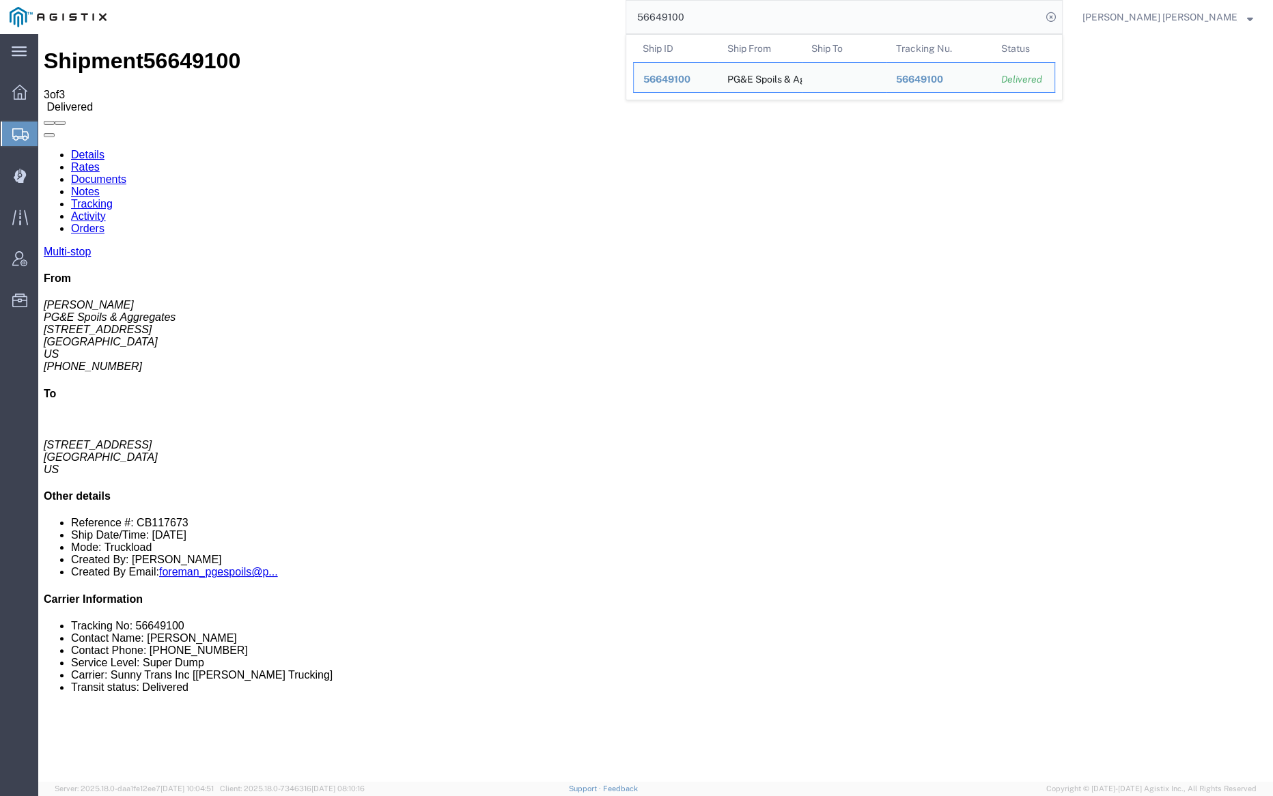
paste input "1"
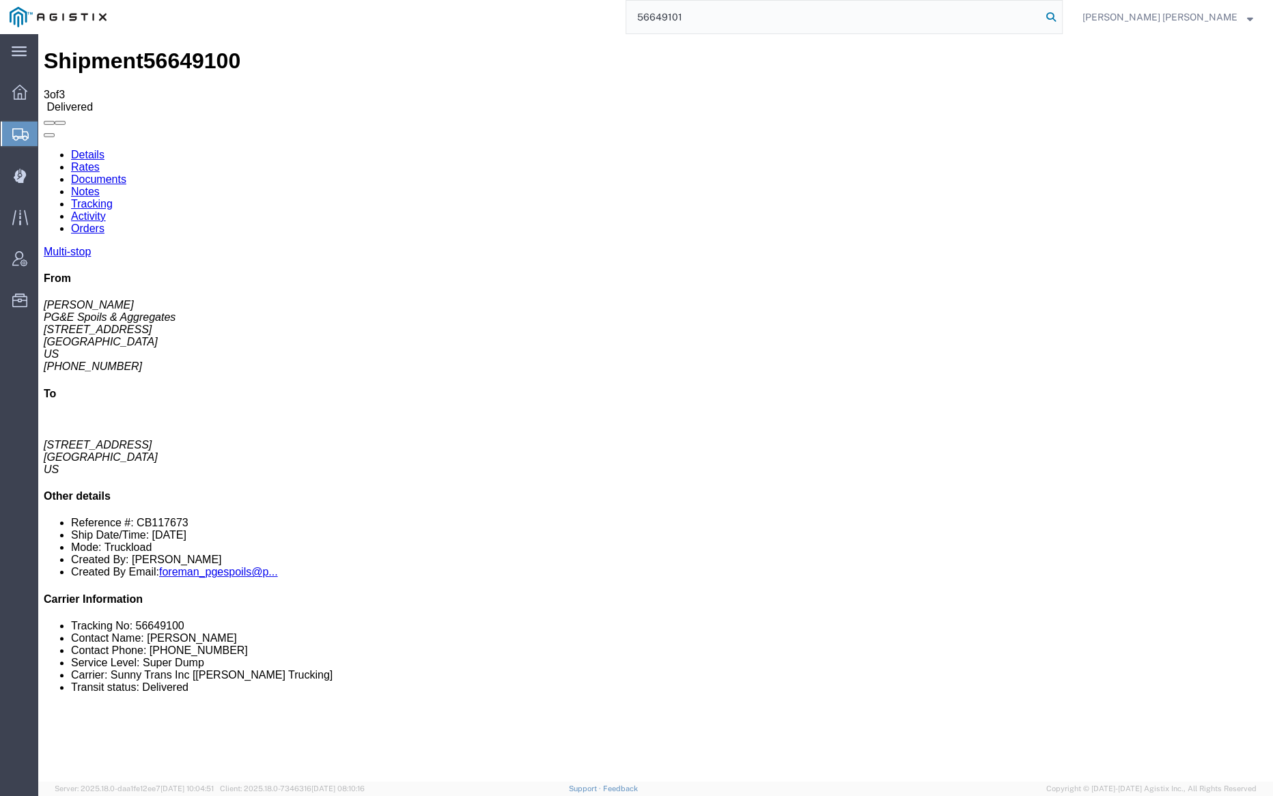
click at [1061, 14] on icon at bounding box center [1051, 17] width 19 height 19
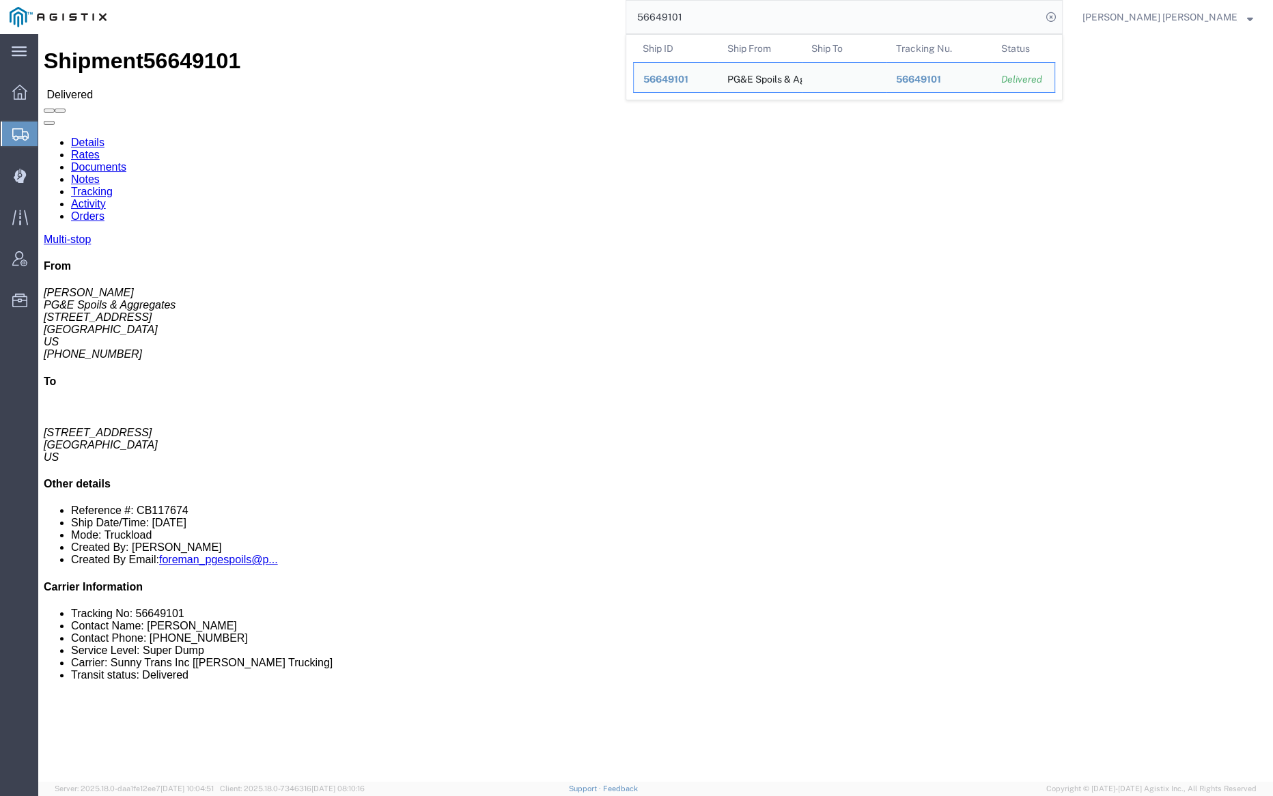
click link "Documents"
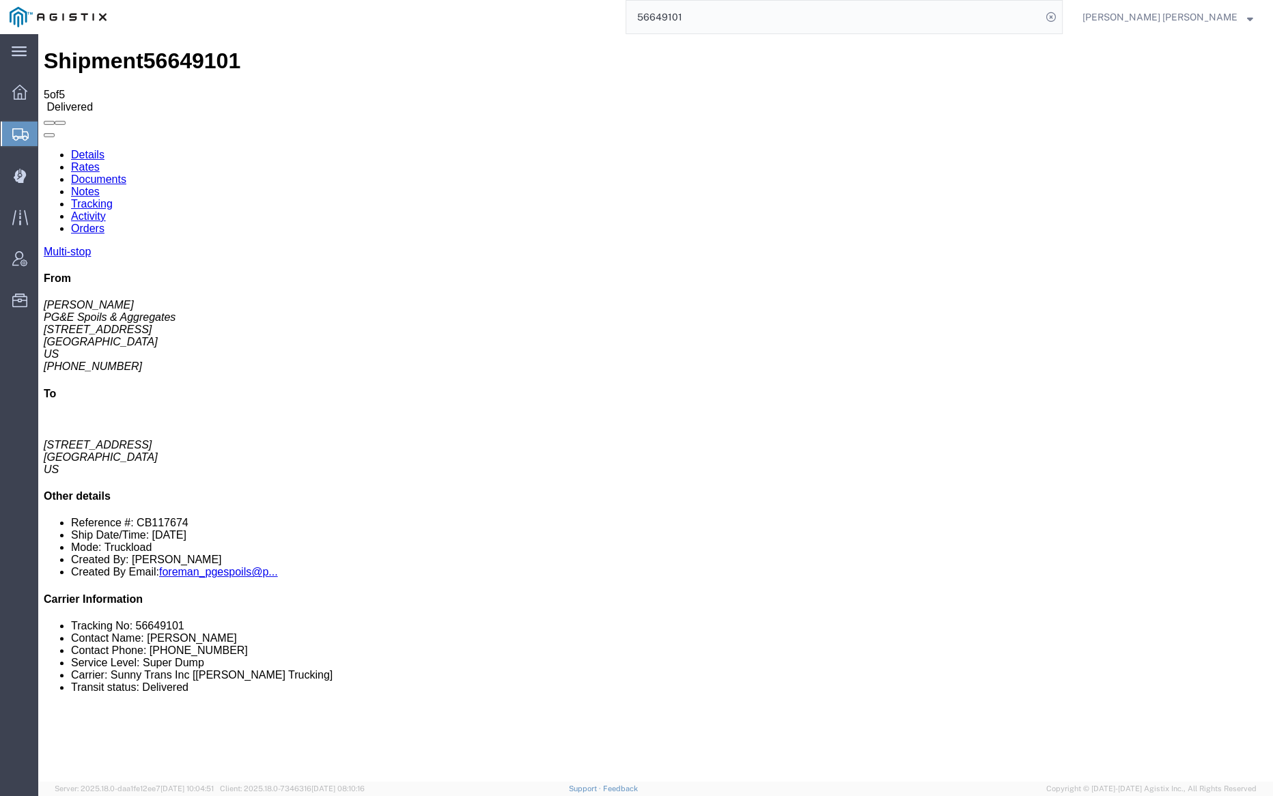
click at [100, 186] on link "Notes" at bounding box center [85, 192] width 29 height 12
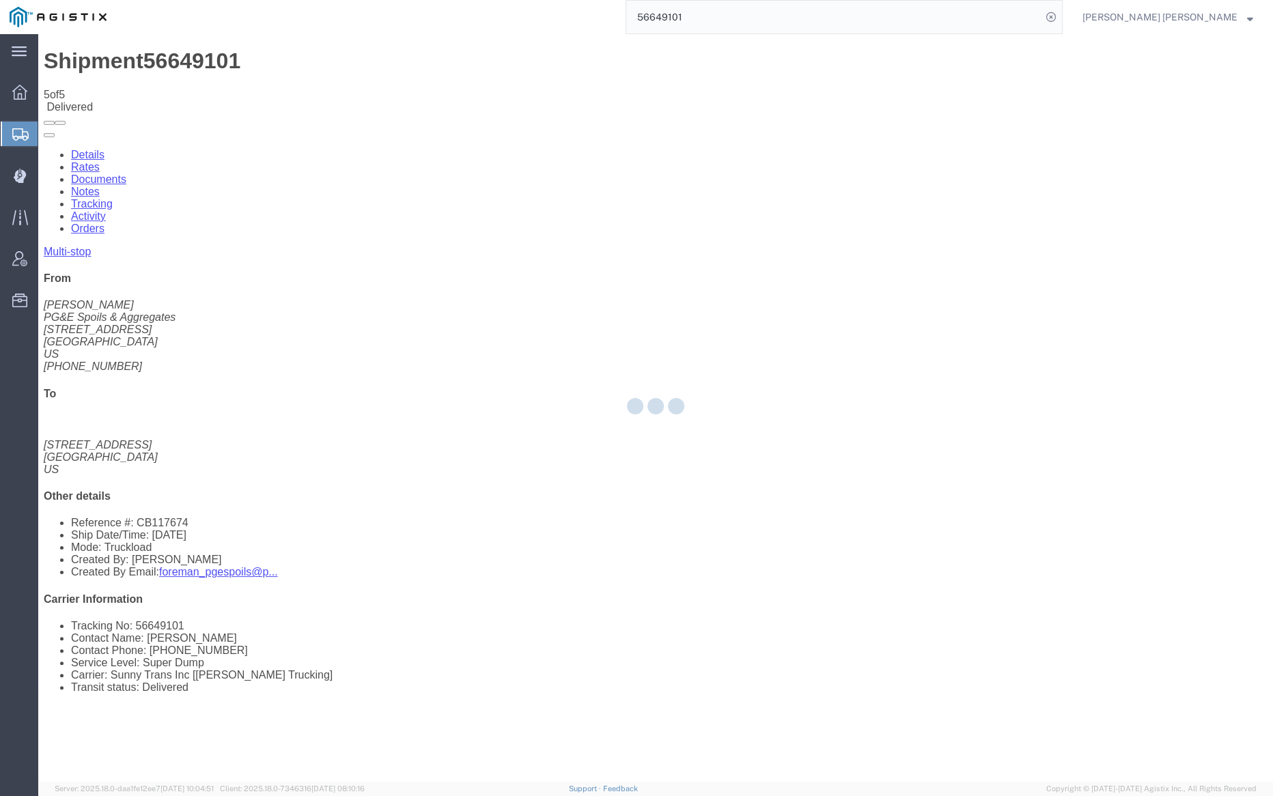
click at [238, 81] on div at bounding box center [655, 408] width 1235 height 748
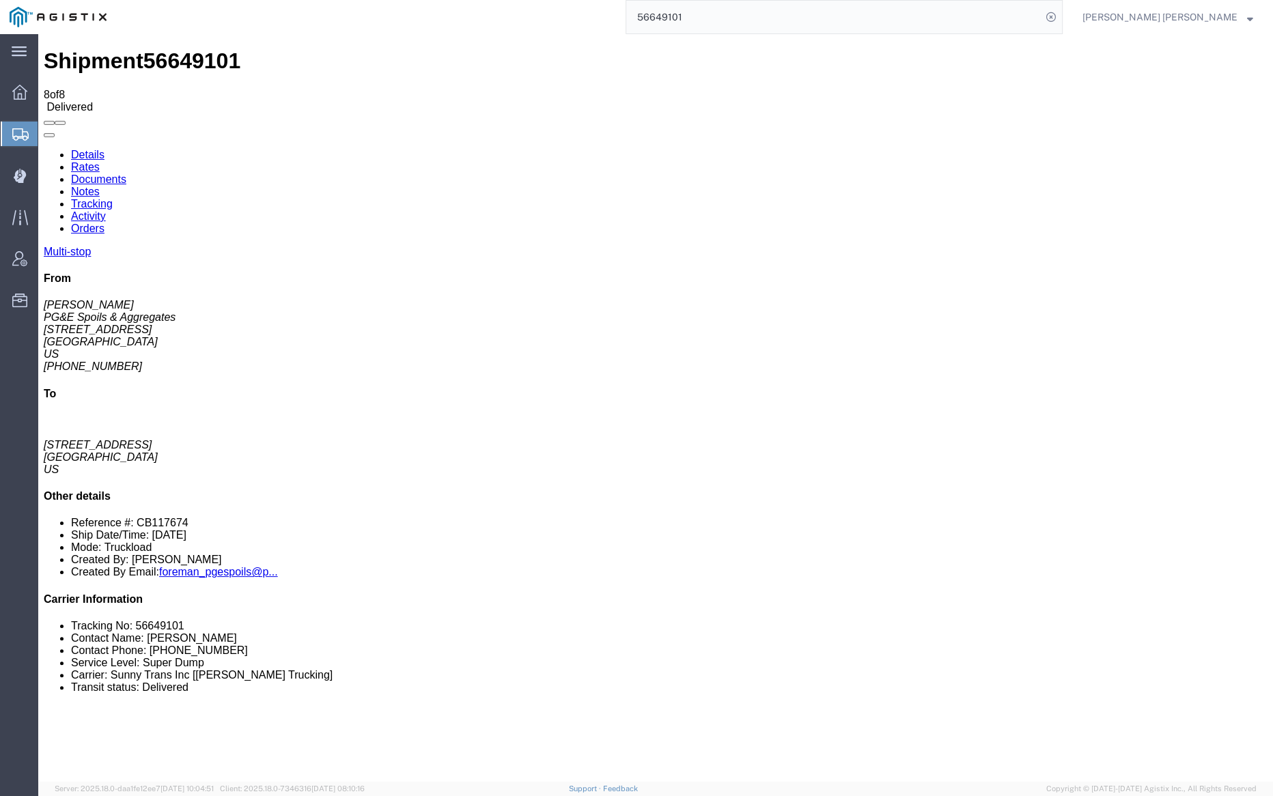
click at [736, 14] on input "56649101" at bounding box center [833, 17] width 415 height 33
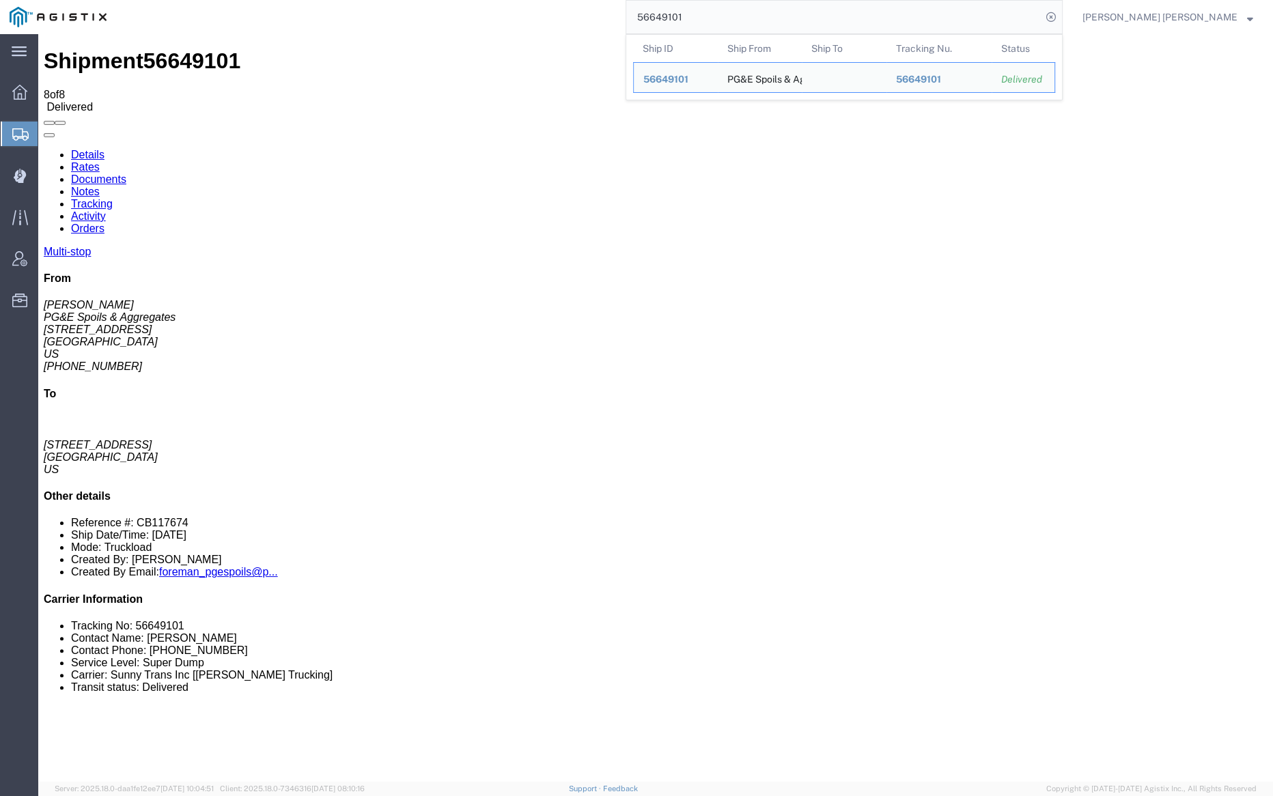
click at [736, 14] on input "56649101" at bounding box center [833, 17] width 415 height 33
paste input "3"
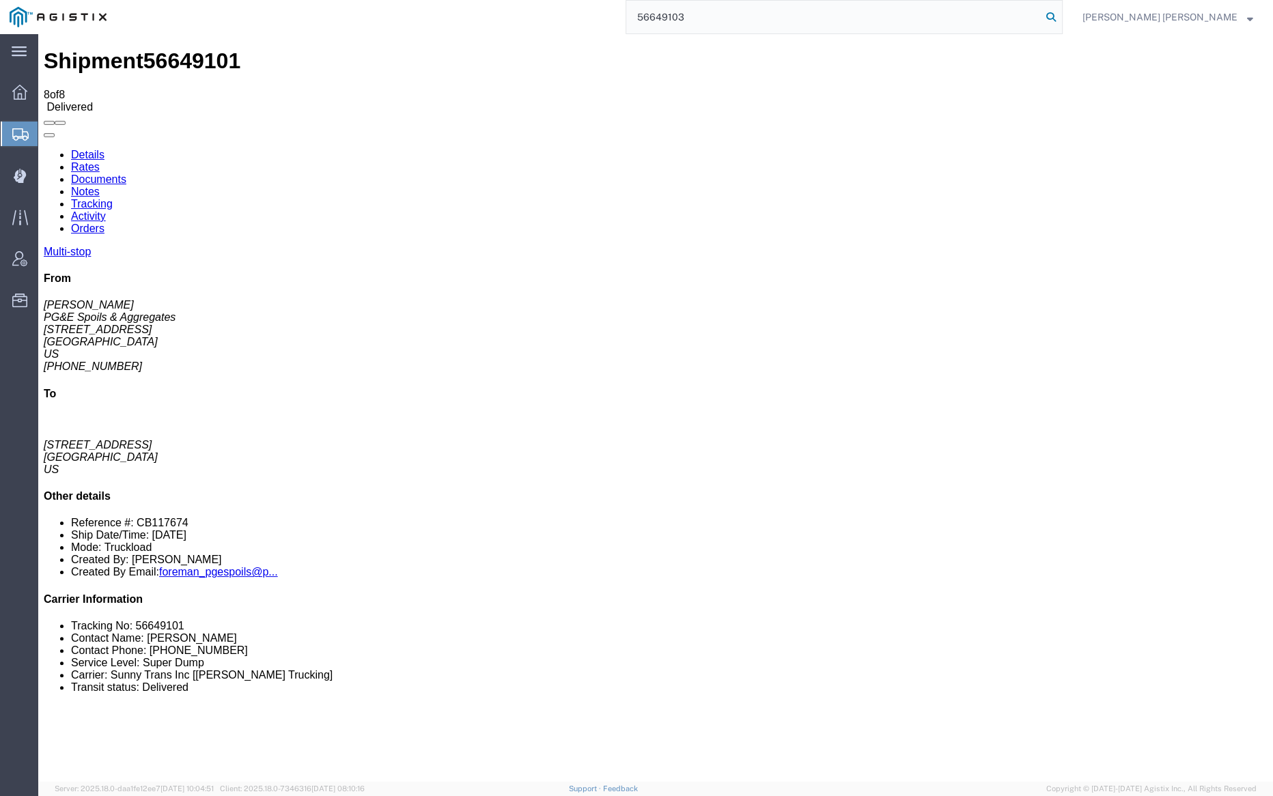
click at [1061, 12] on icon at bounding box center [1051, 17] width 19 height 19
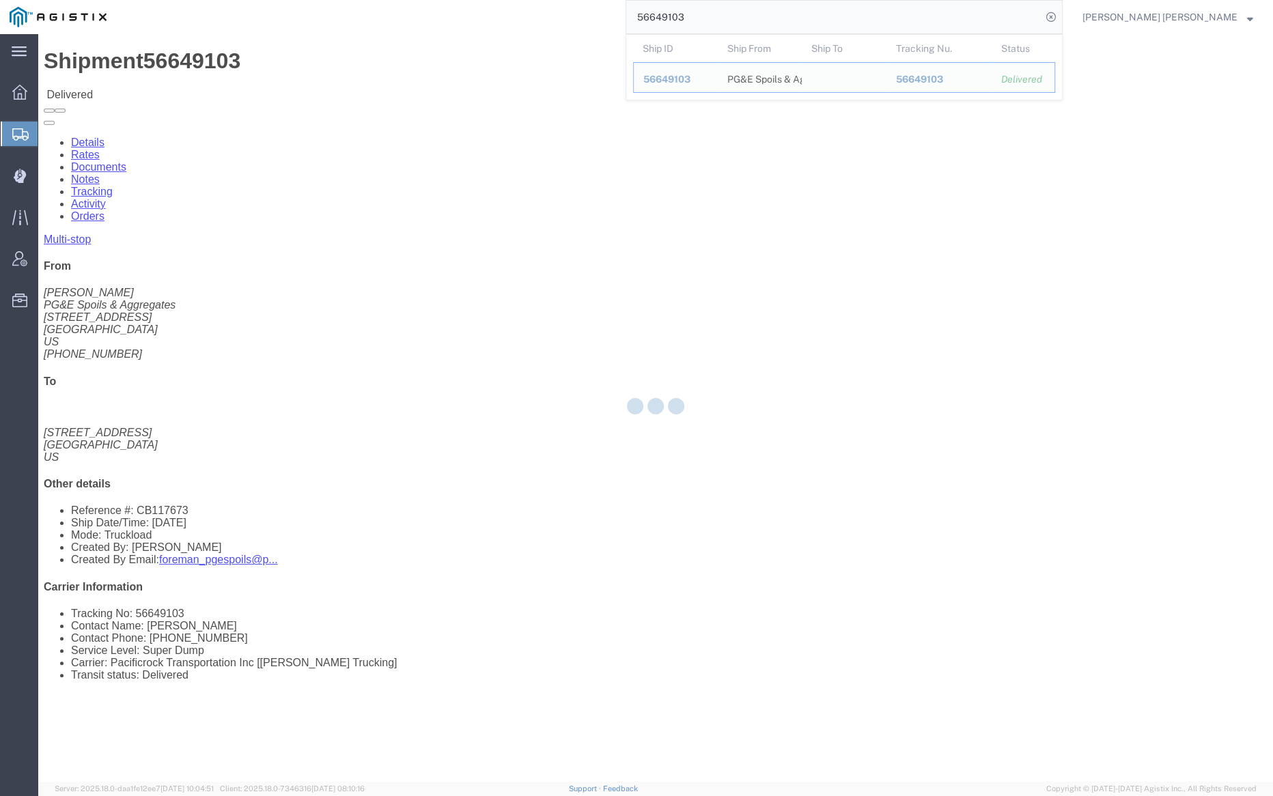
click div
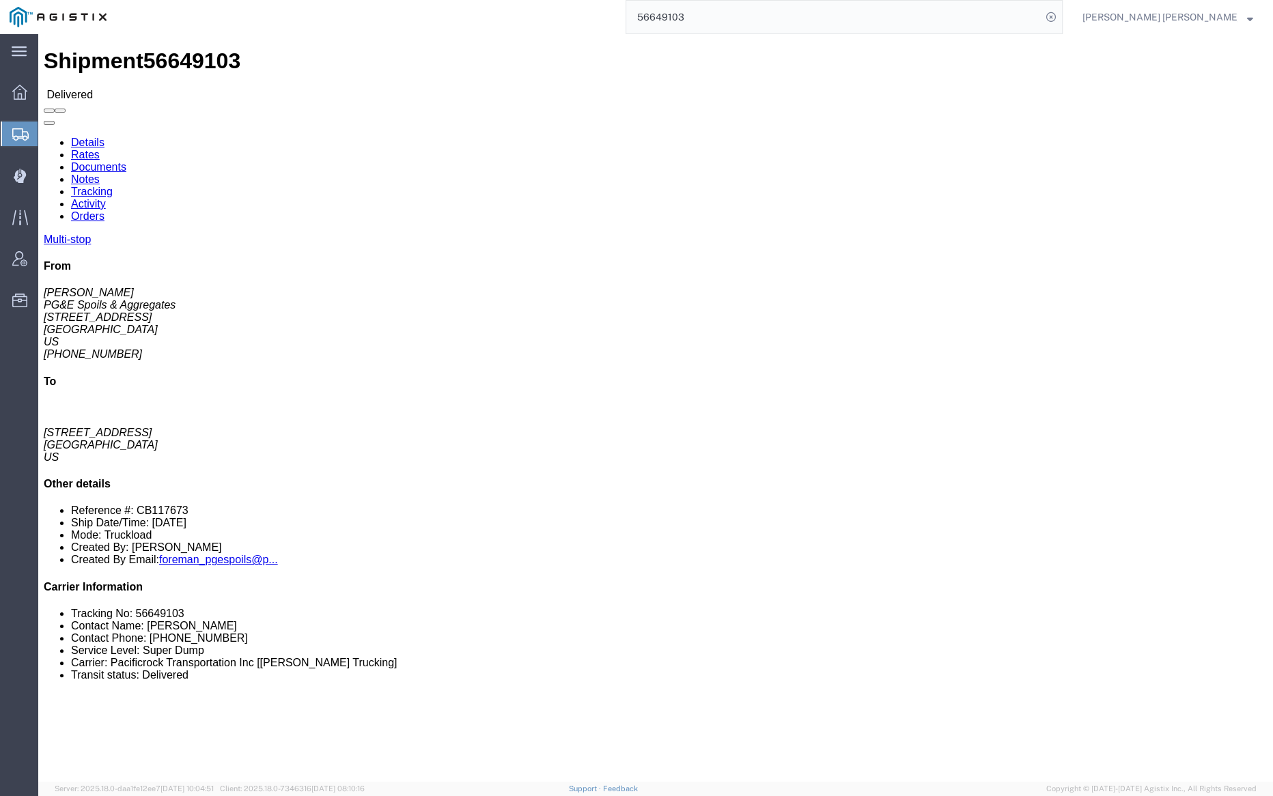
click div "Shipment 56649103 Delivered"
click link "Documents"
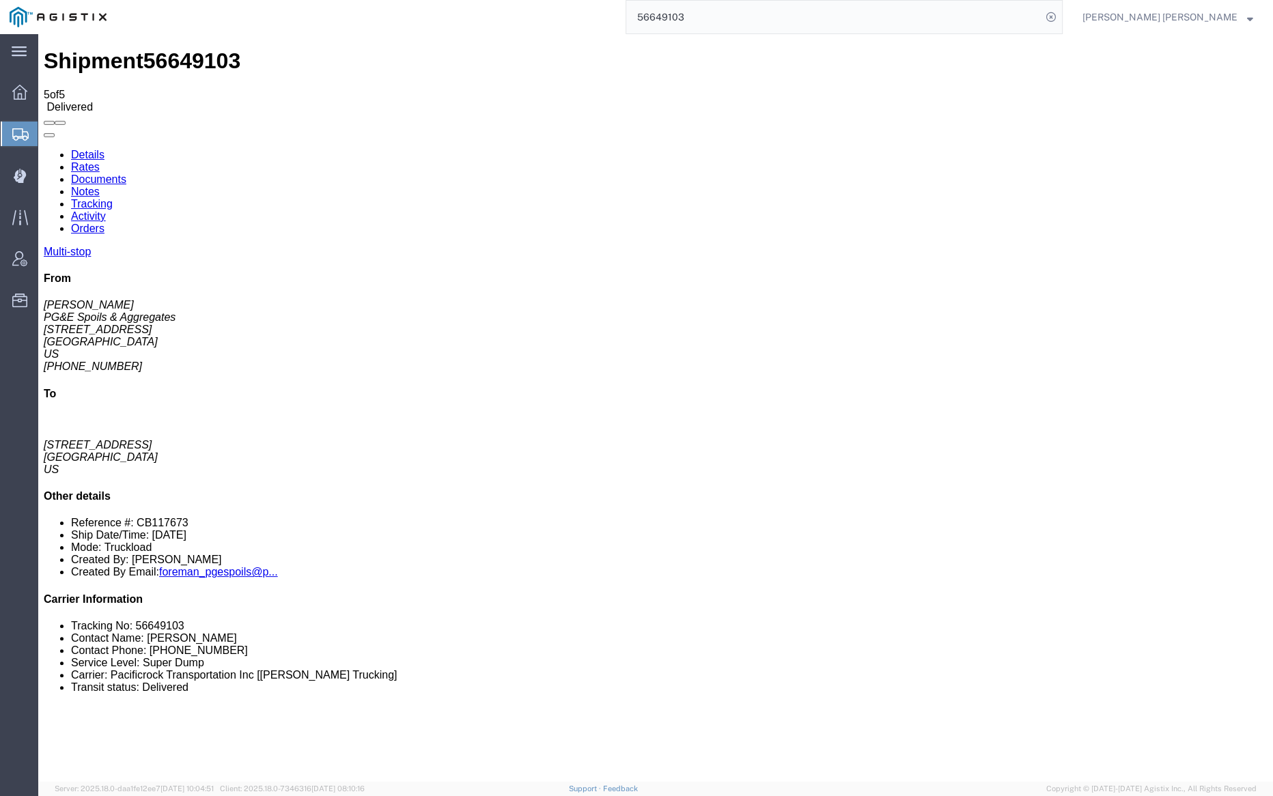
click at [100, 186] on link "Notes" at bounding box center [85, 192] width 29 height 12
click at [737, 14] on input "56649103" at bounding box center [833, 17] width 415 height 33
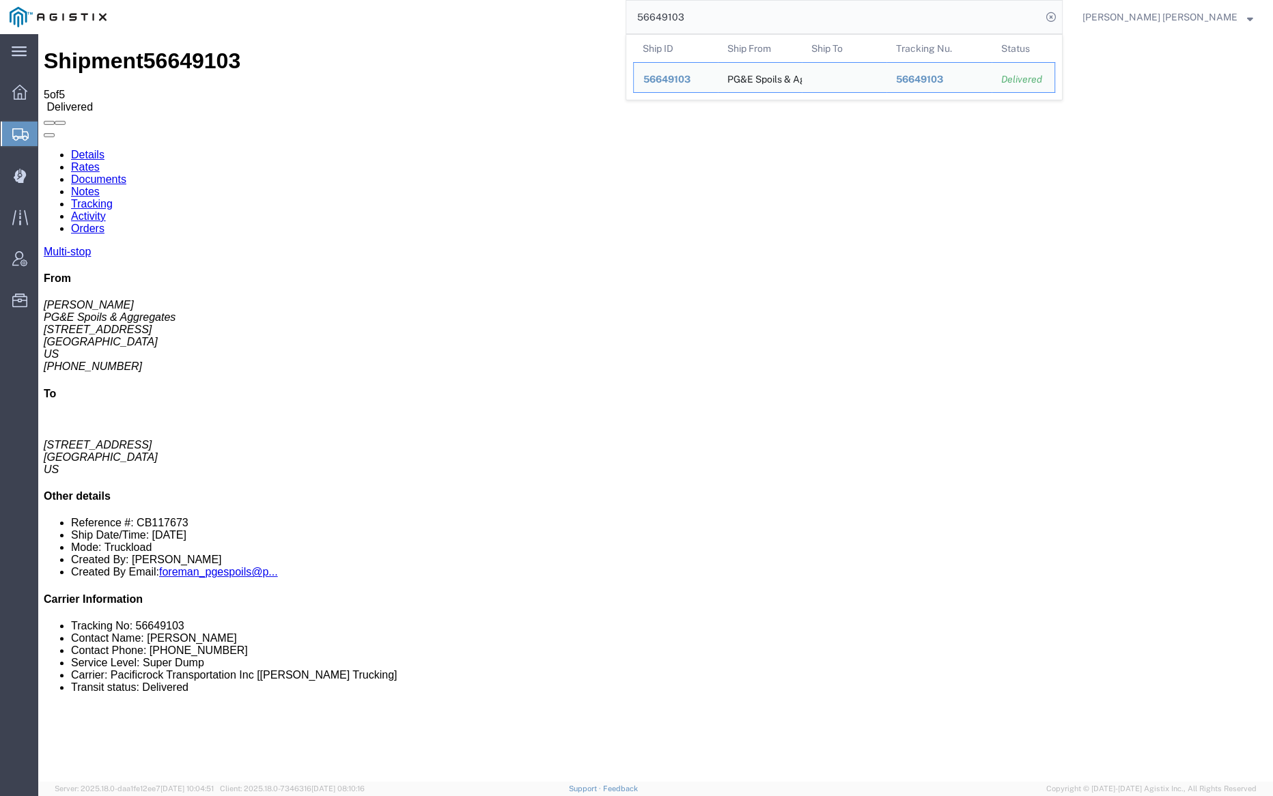
click at [737, 14] on input "56649103" at bounding box center [833, 17] width 415 height 33
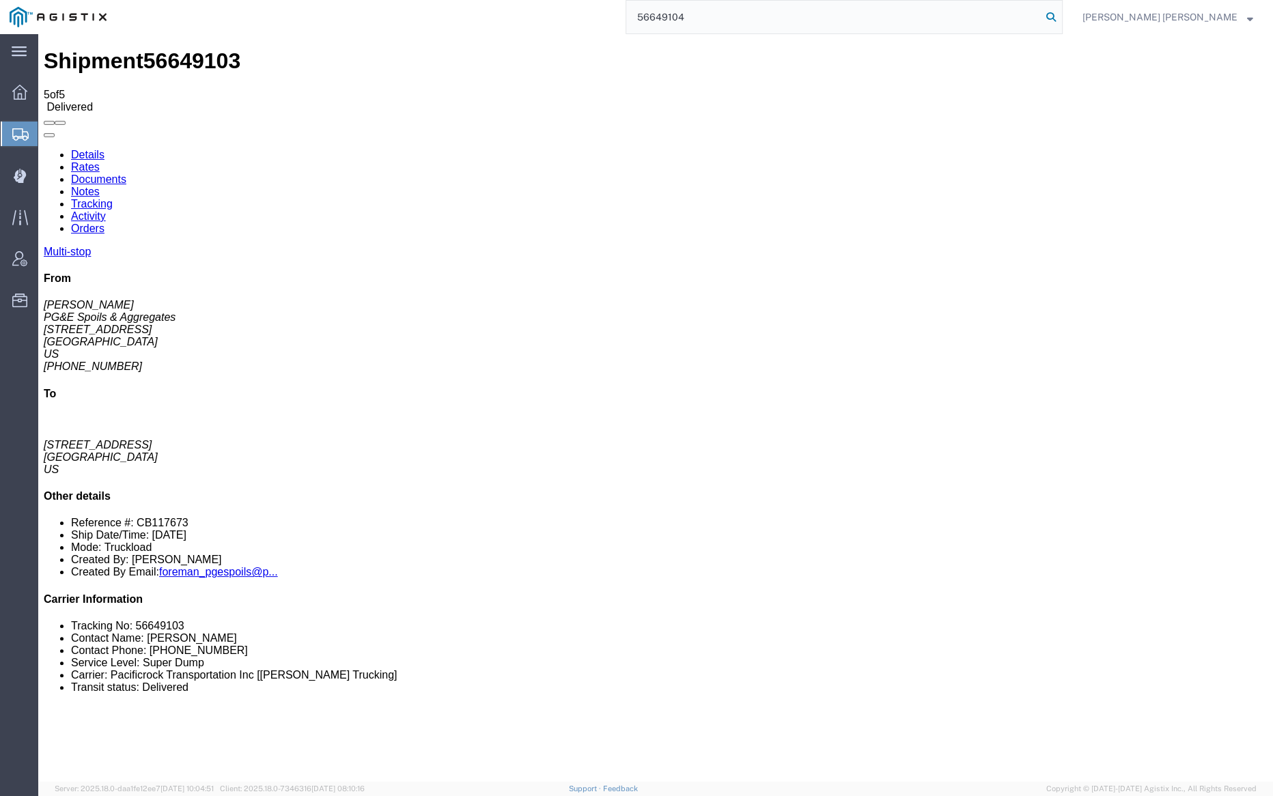
click at [1061, 17] on icon at bounding box center [1051, 17] width 19 height 19
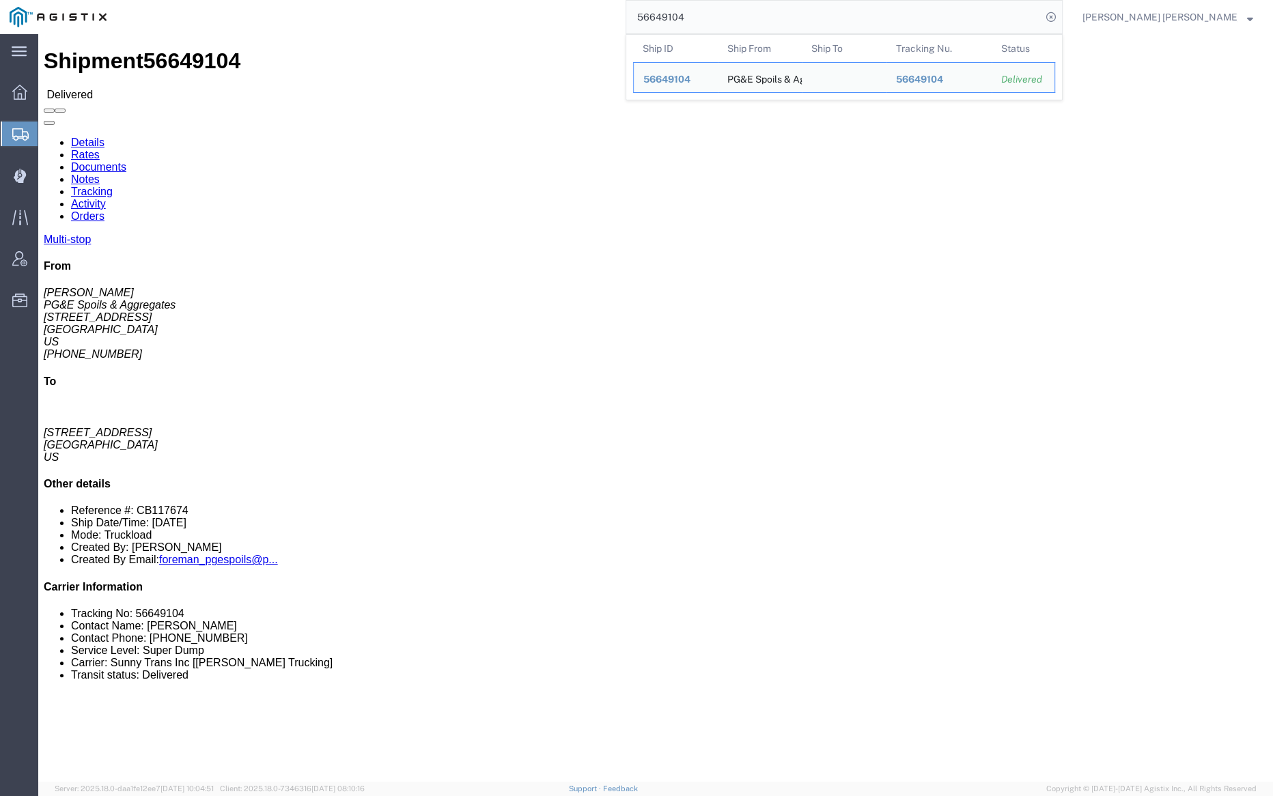
click link "Notes"
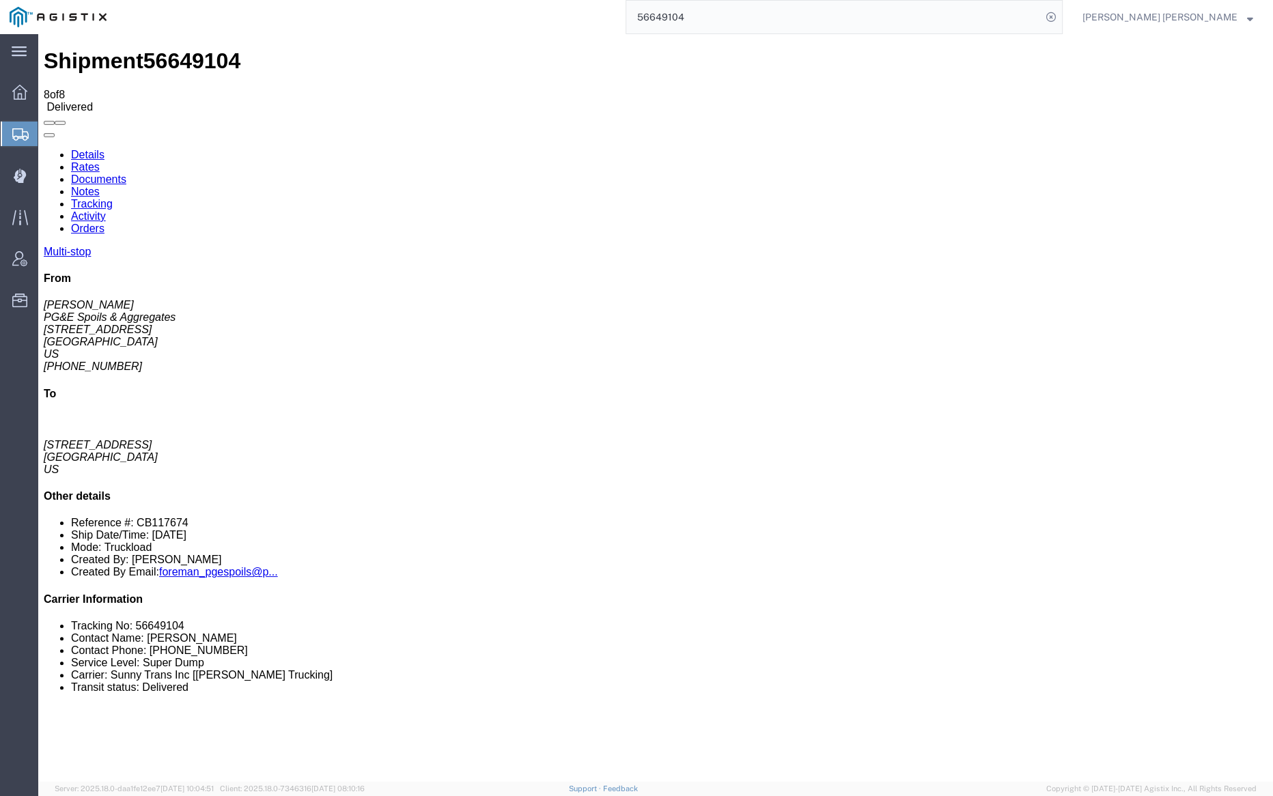
click at [126, 174] on link "Documents" at bounding box center [98, 180] width 55 height 12
click at [100, 186] on link "Notes" at bounding box center [85, 192] width 29 height 12
click at [745, 17] on input "56649104" at bounding box center [833, 17] width 415 height 33
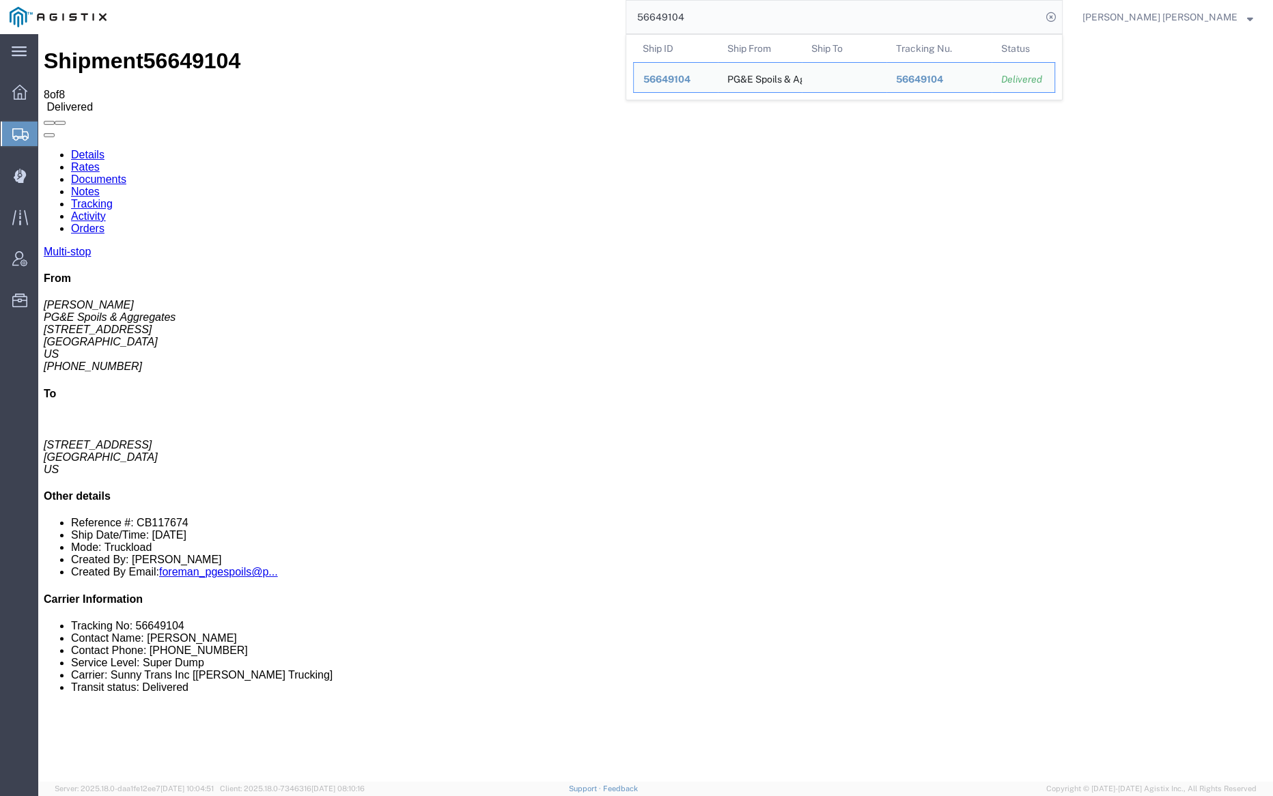
paste input "7"
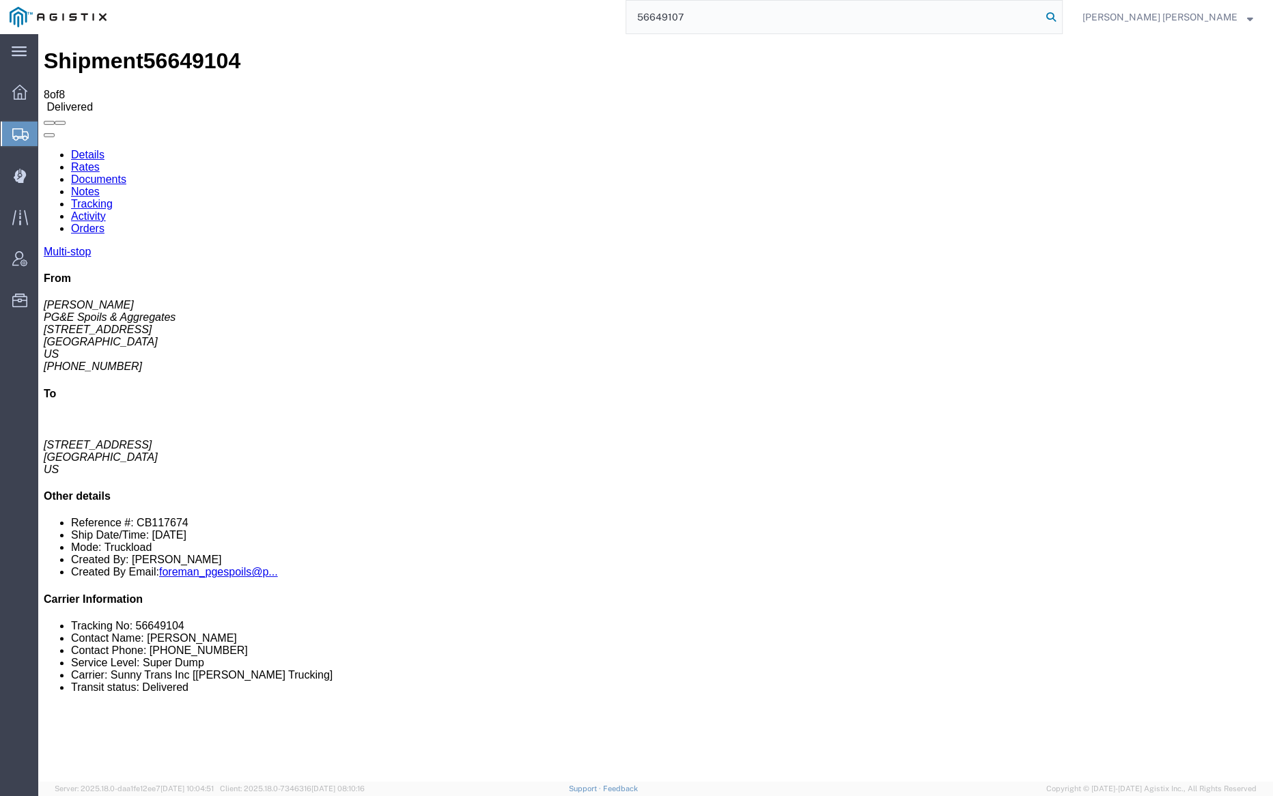
type input "56649107"
click at [1061, 11] on icon at bounding box center [1051, 17] width 19 height 19
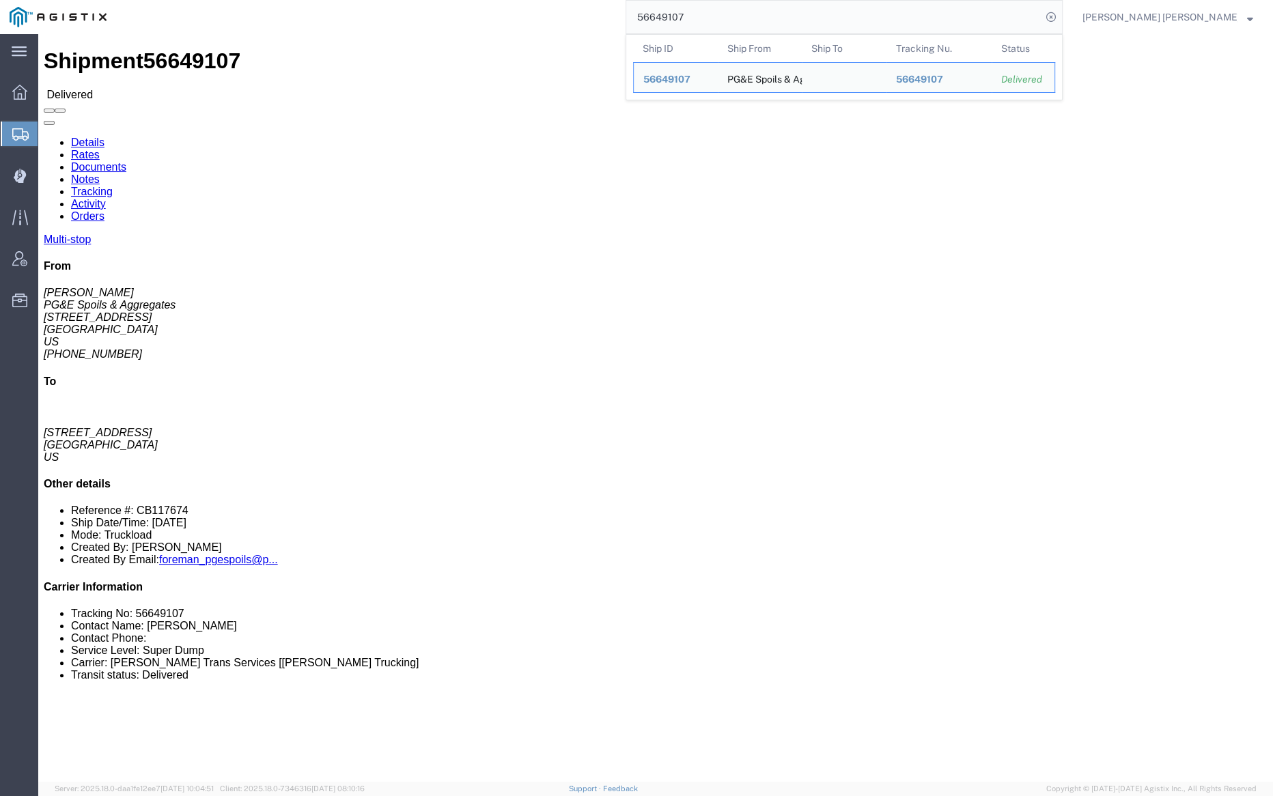
click link "Documents"
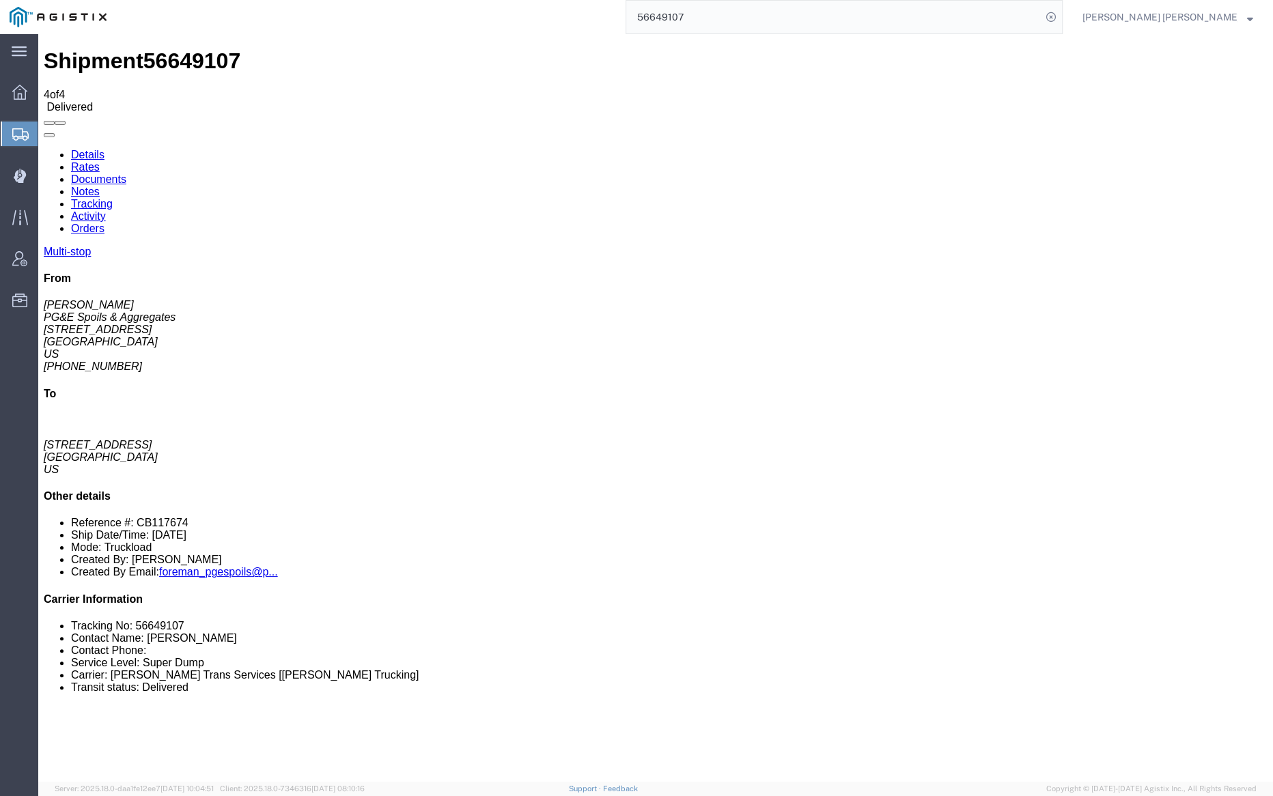
click at [100, 186] on link "Notes" at bounding box center [85, 192] width 29 height 12
click at [113, 198] on link "Tracking" at bounding box center [92, 204] width 42 height 12
checkbox input "false"
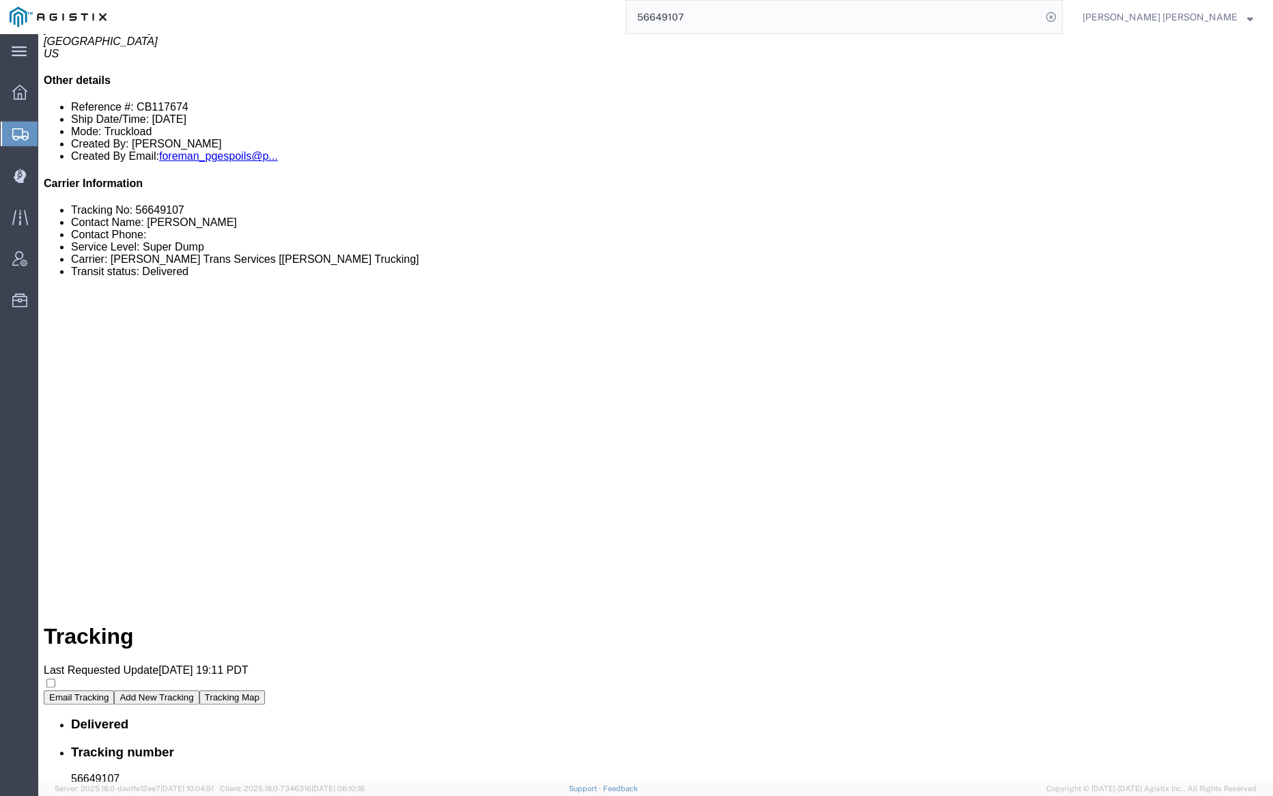
scroll to position [528, 0]
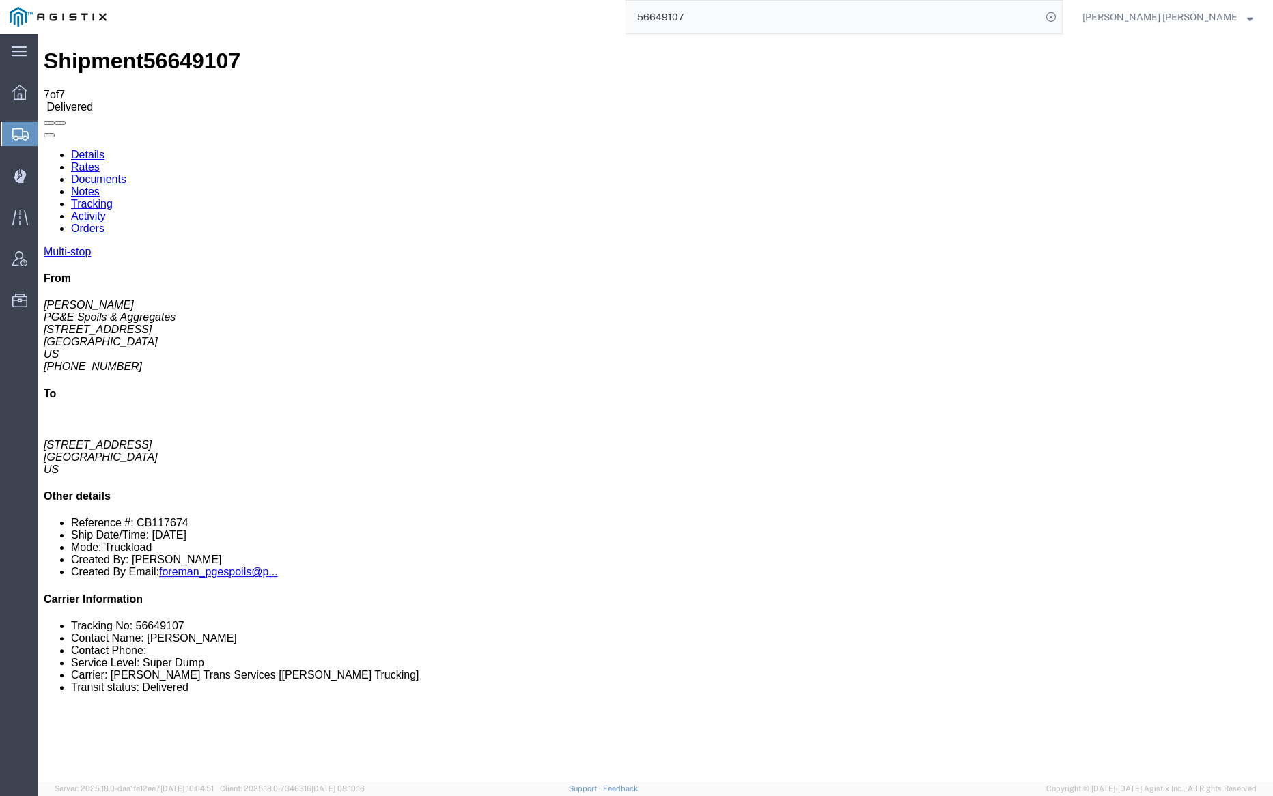
click at [113, 198] on link "Tracking" at bounding box center [92, 204] width 42 height 12
checkbox input "true"
click at [86, 149] on link "Details" at bounding box center [87, 155] width 33 height 12
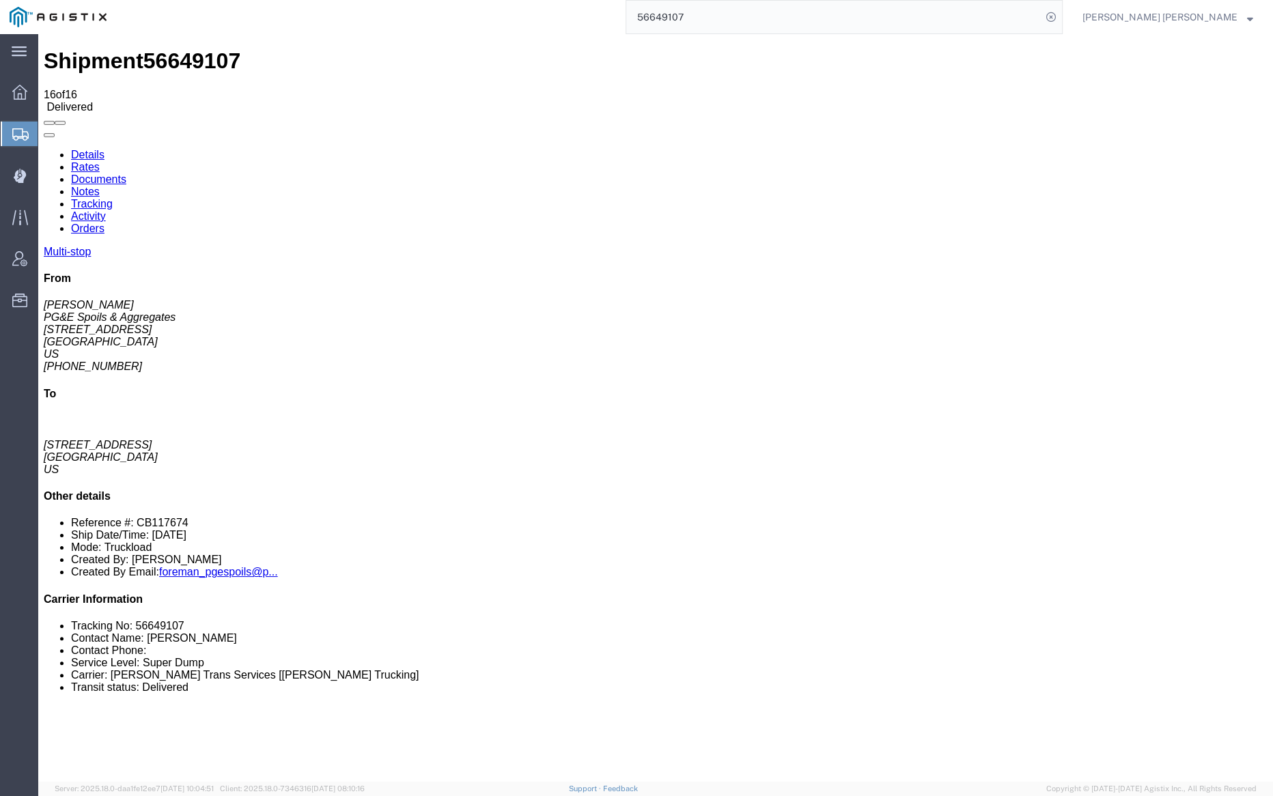
click link "Tracking"
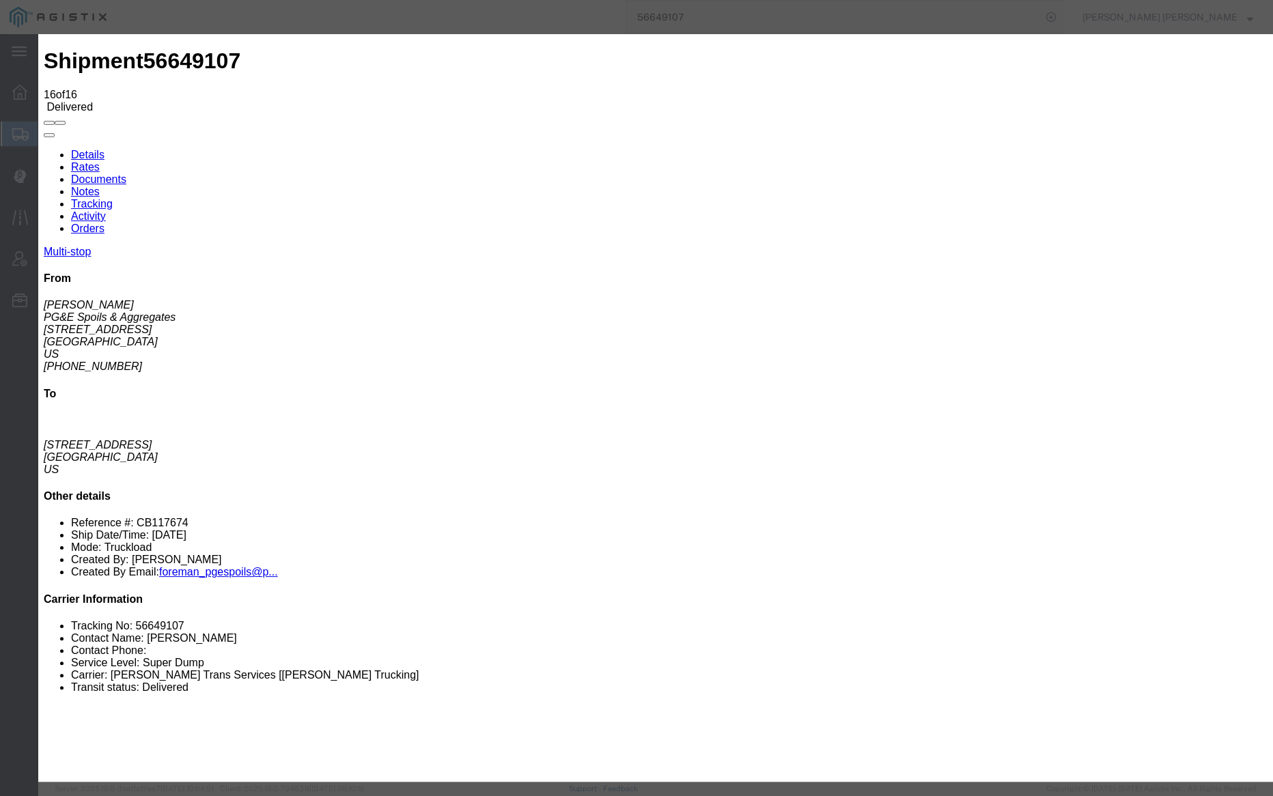
type input "1:31 PM"
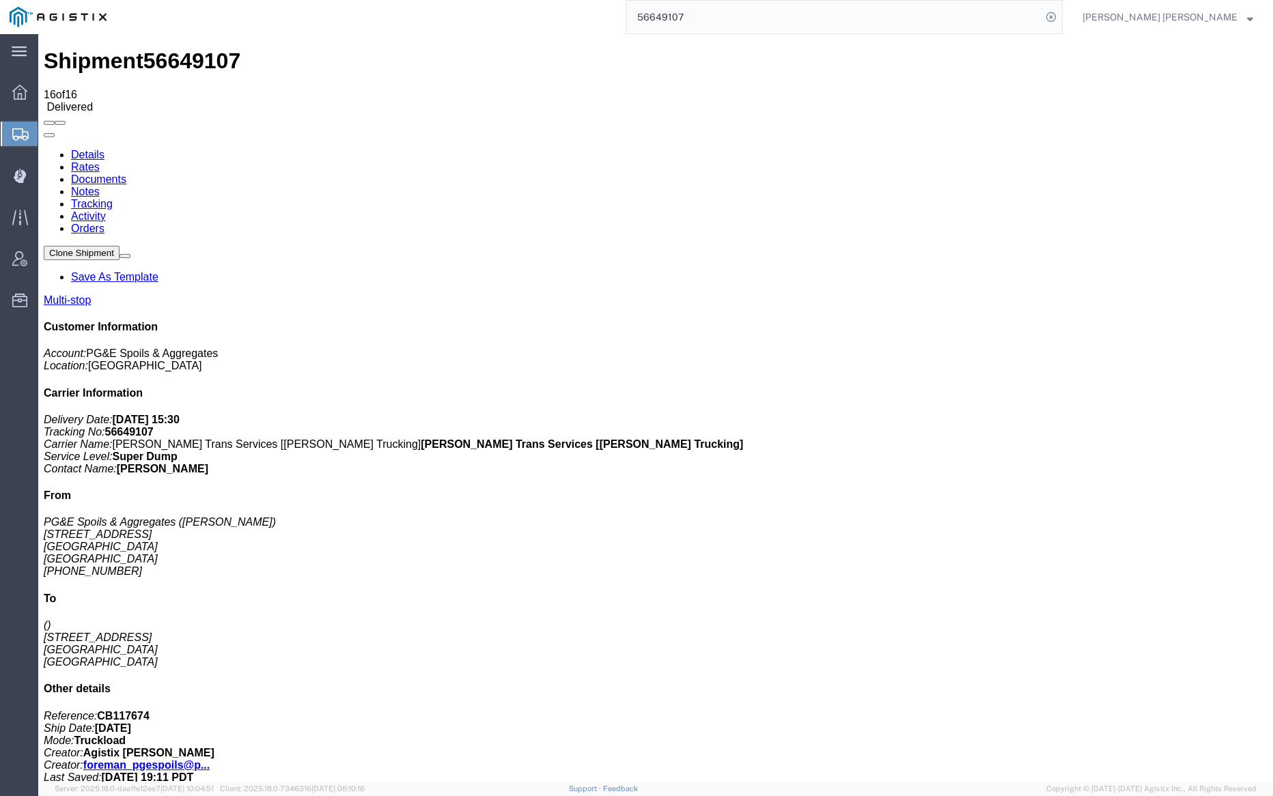
click at [735, 17] on input "56649107" at bounding box center [833, 17] width 415 height 33
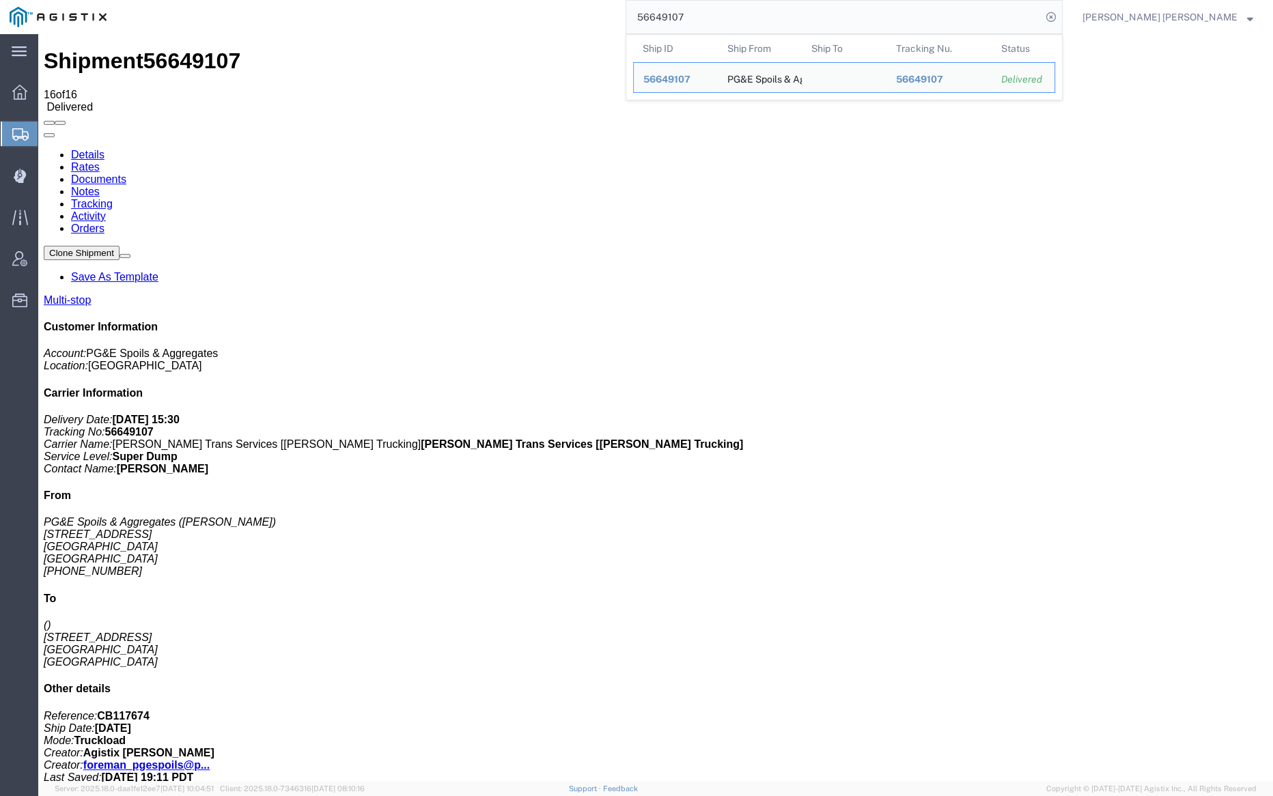
click at [735, 17] on input "56649107" at bounding box center [833, 17] width 415 height 33
paste input "9"
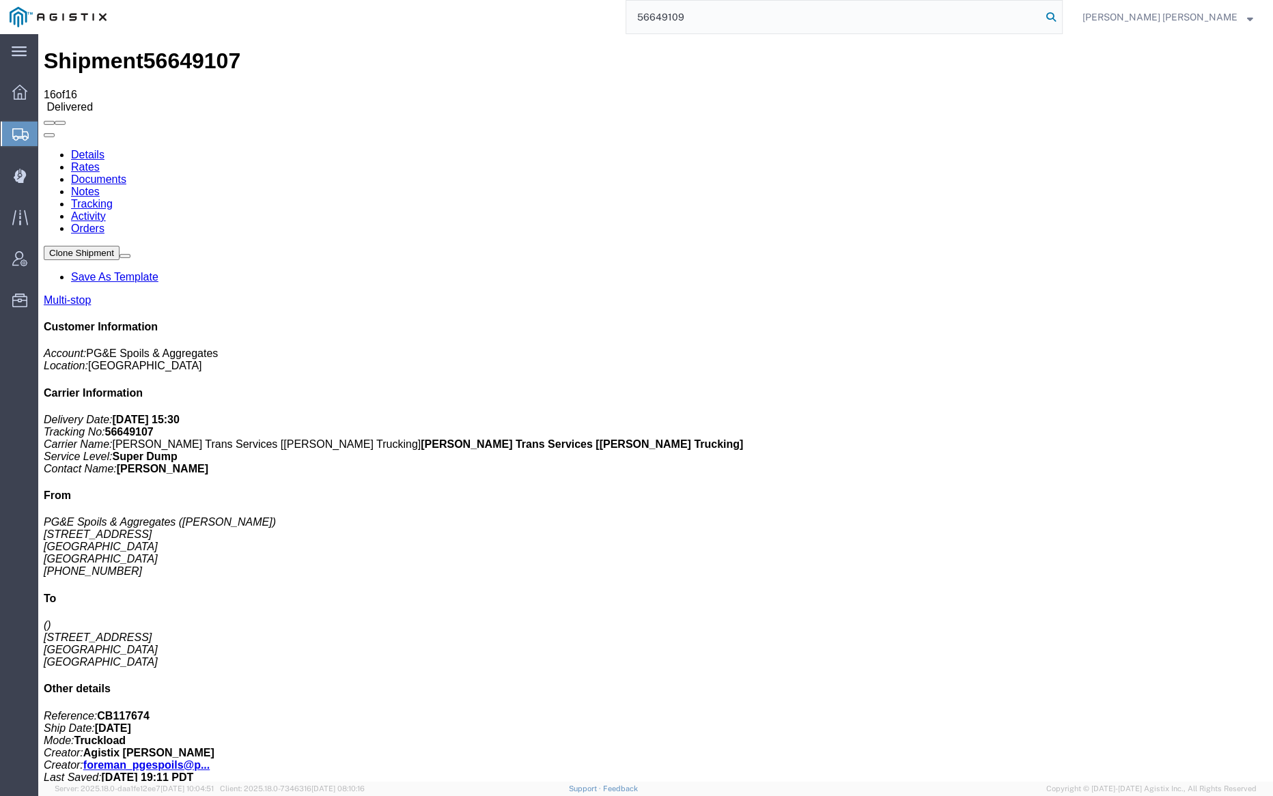
type input "56649109"
drag, startPoint x: 1132, startPoint y: 15, endPoint x: 982, endPoint y: 1, distance: 150.9
click at [1061, 15] on icon at bounding box center [1051, 17] width 19 height 19
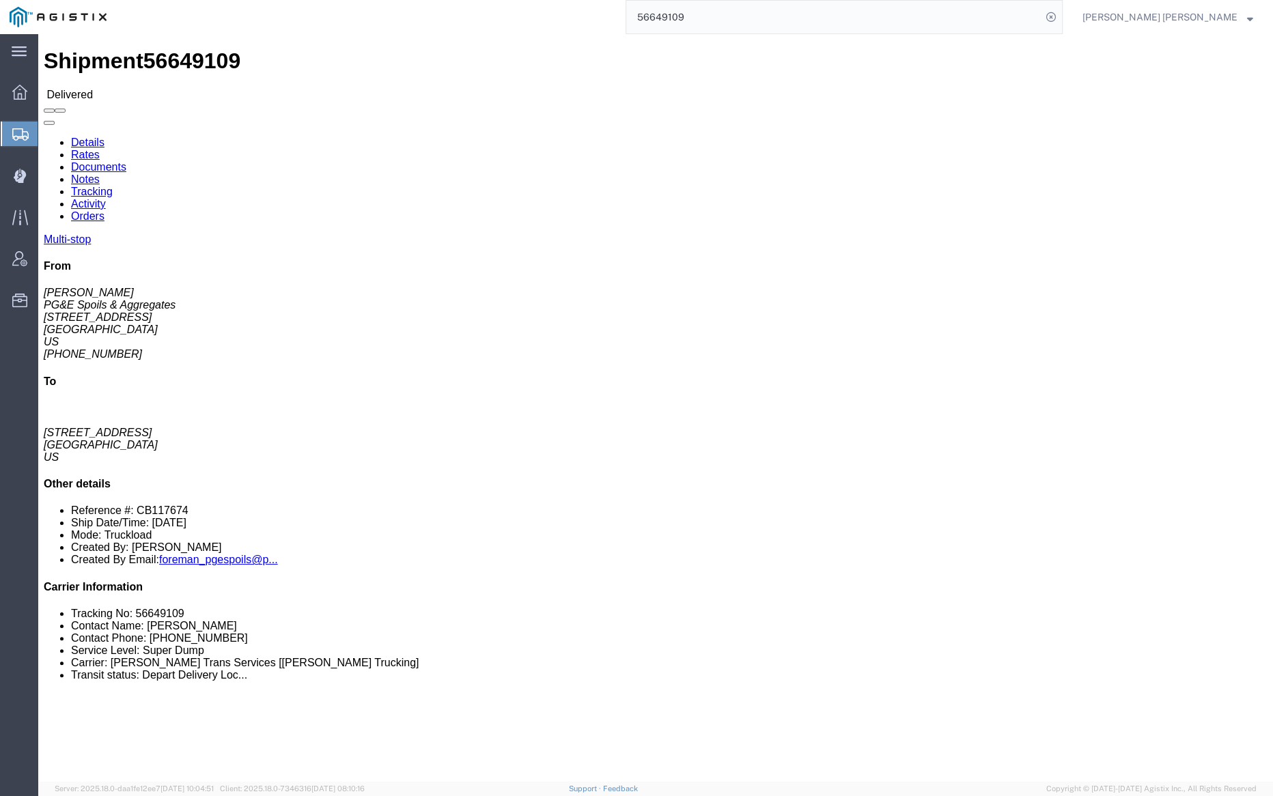
click link "Documents"
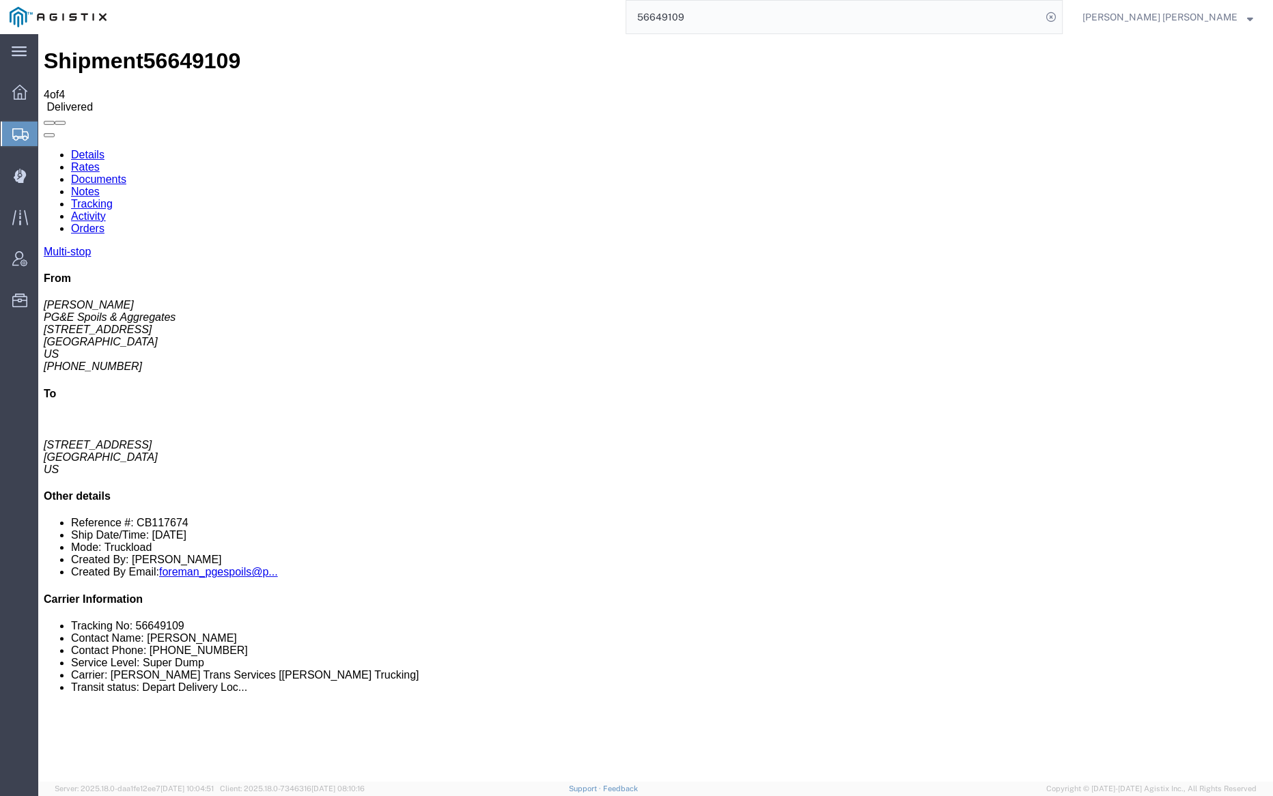
click at [100, 186] on link "Notes" at bounding box center [85, 192] width 29 height 12
click at [113, 198] on link "Tracking" at bounding box center [92, 204] width 42 height 12
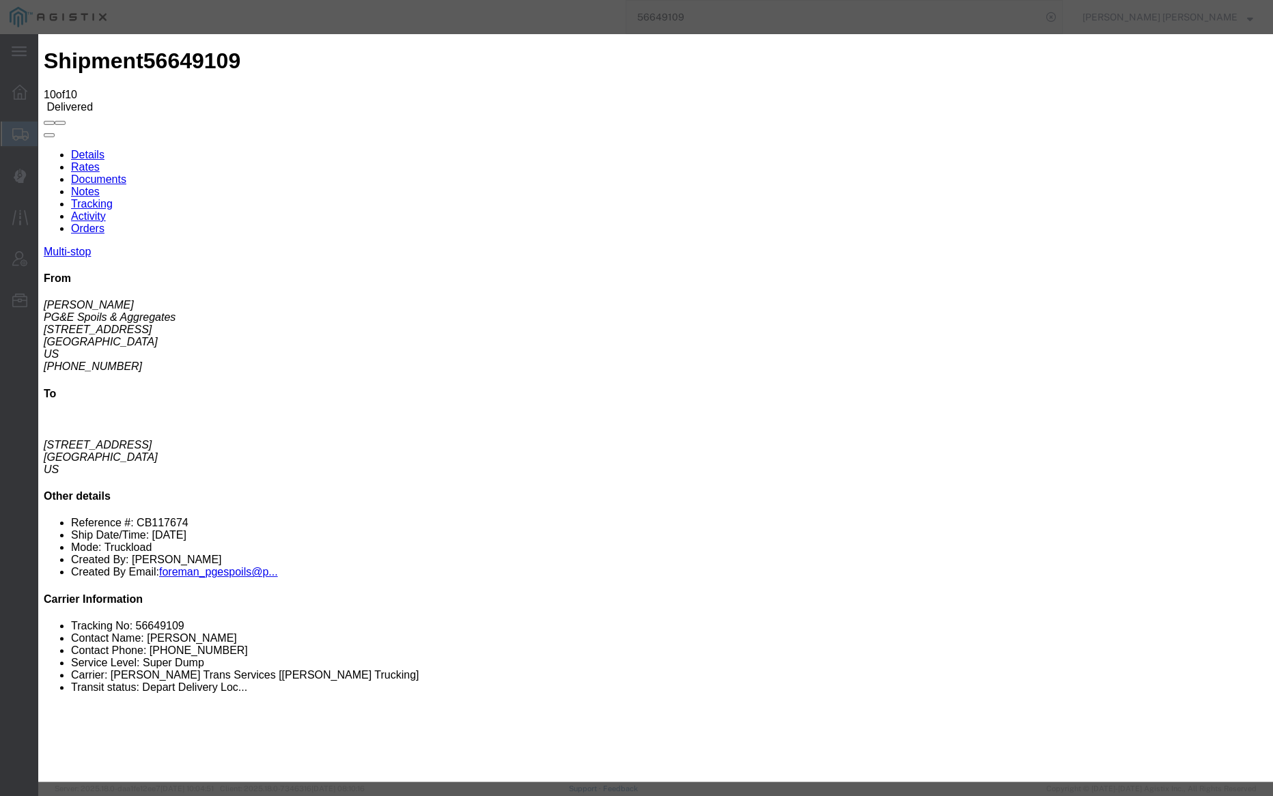
type input "08/29/2025"
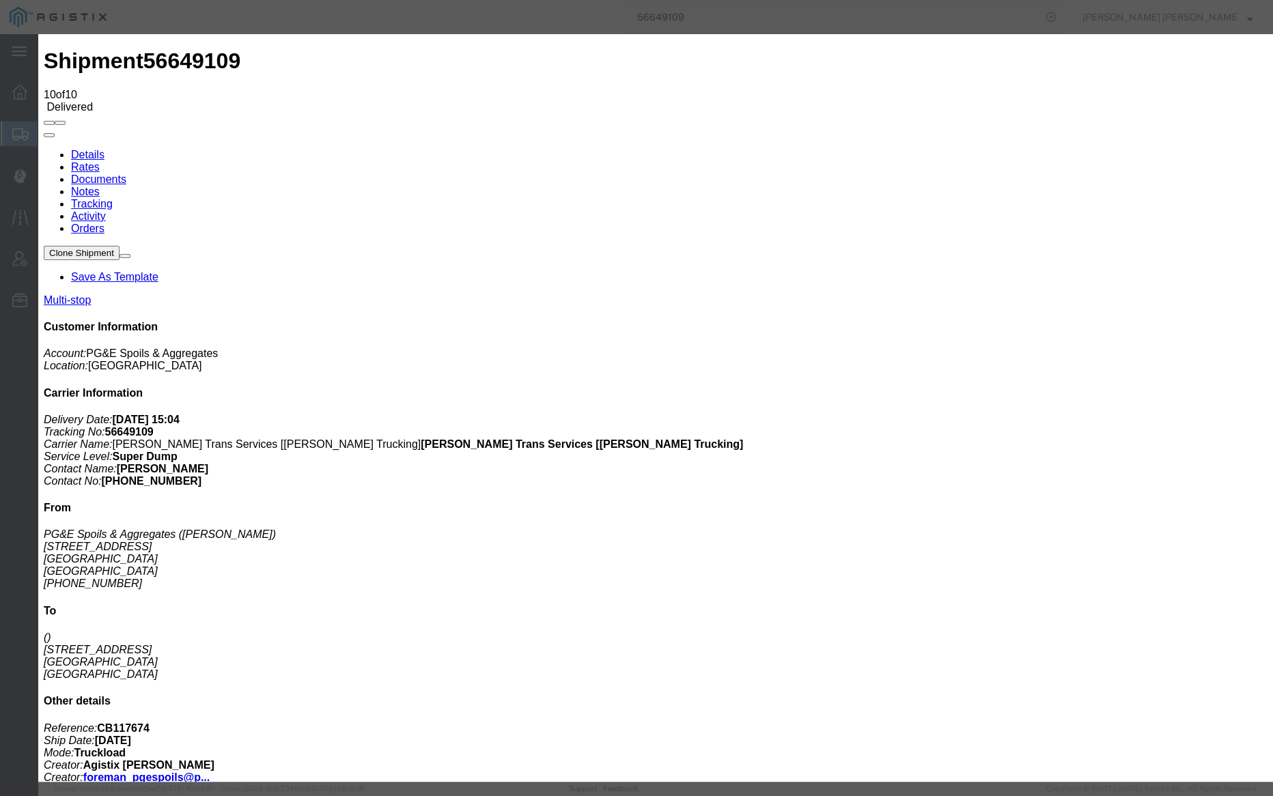
type input "08/29/2025"
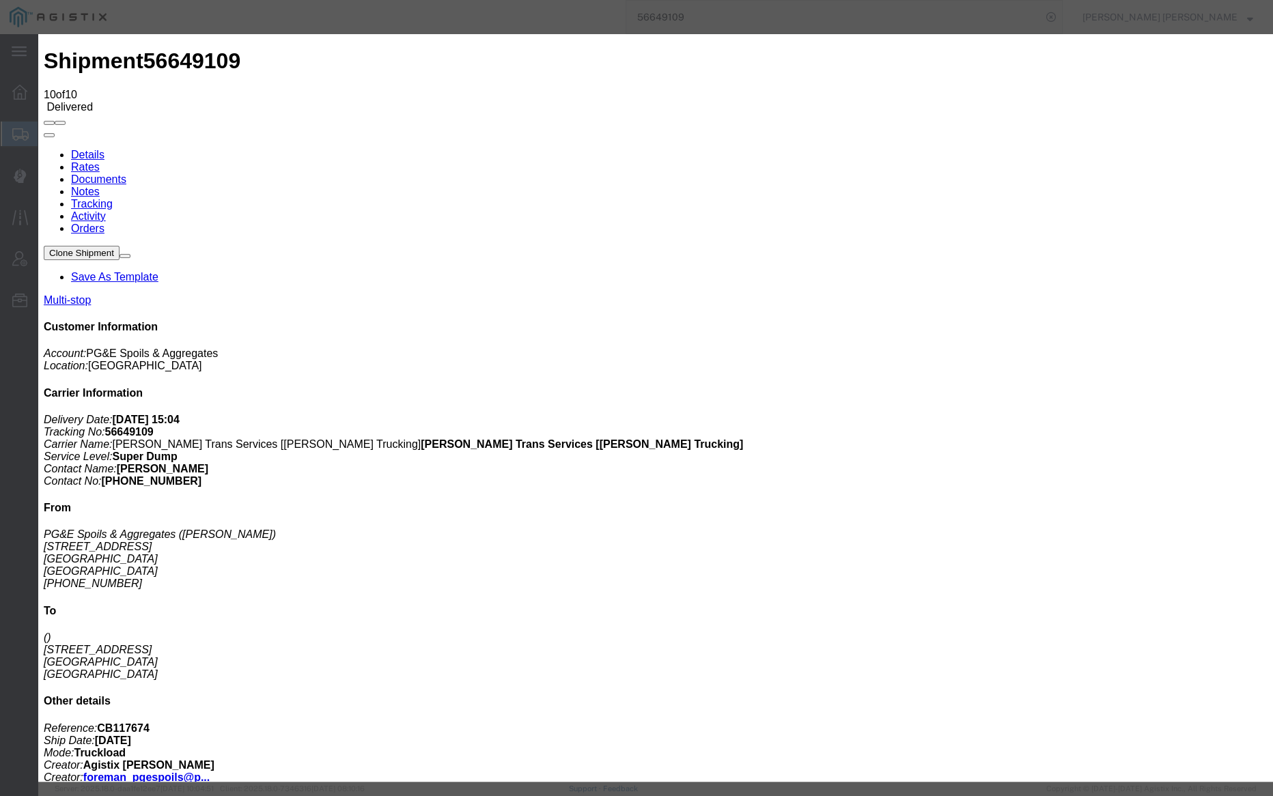
drag, startPoint x: 399, startPoint y: 192, endPoint x: 432, endPoint y: 223, distance: 44.9
type input "08/29/2025"
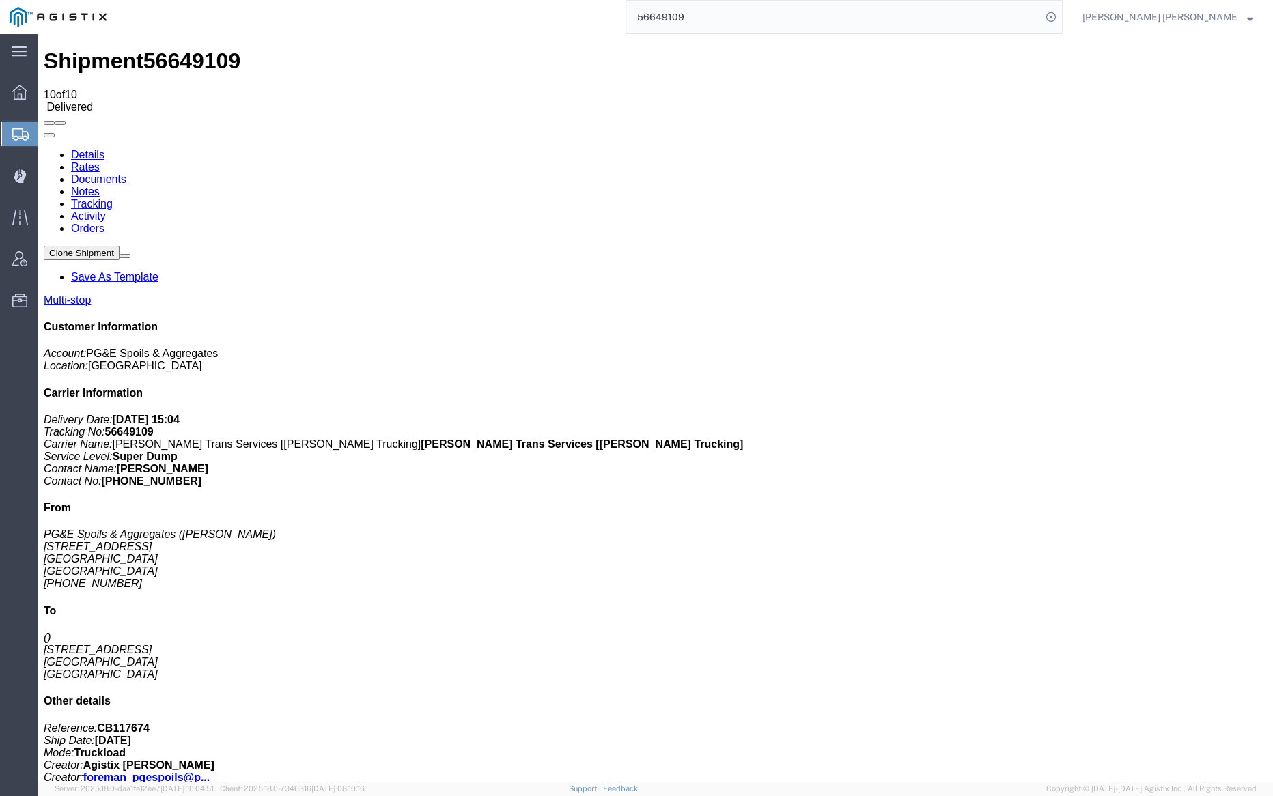
click at [100, 186] on link "Notes" at bounding box center [85, 192] width 29 height 12
click at [113, 198] on link "Tracking" at bounding box center [92, 204] width 42 height 12
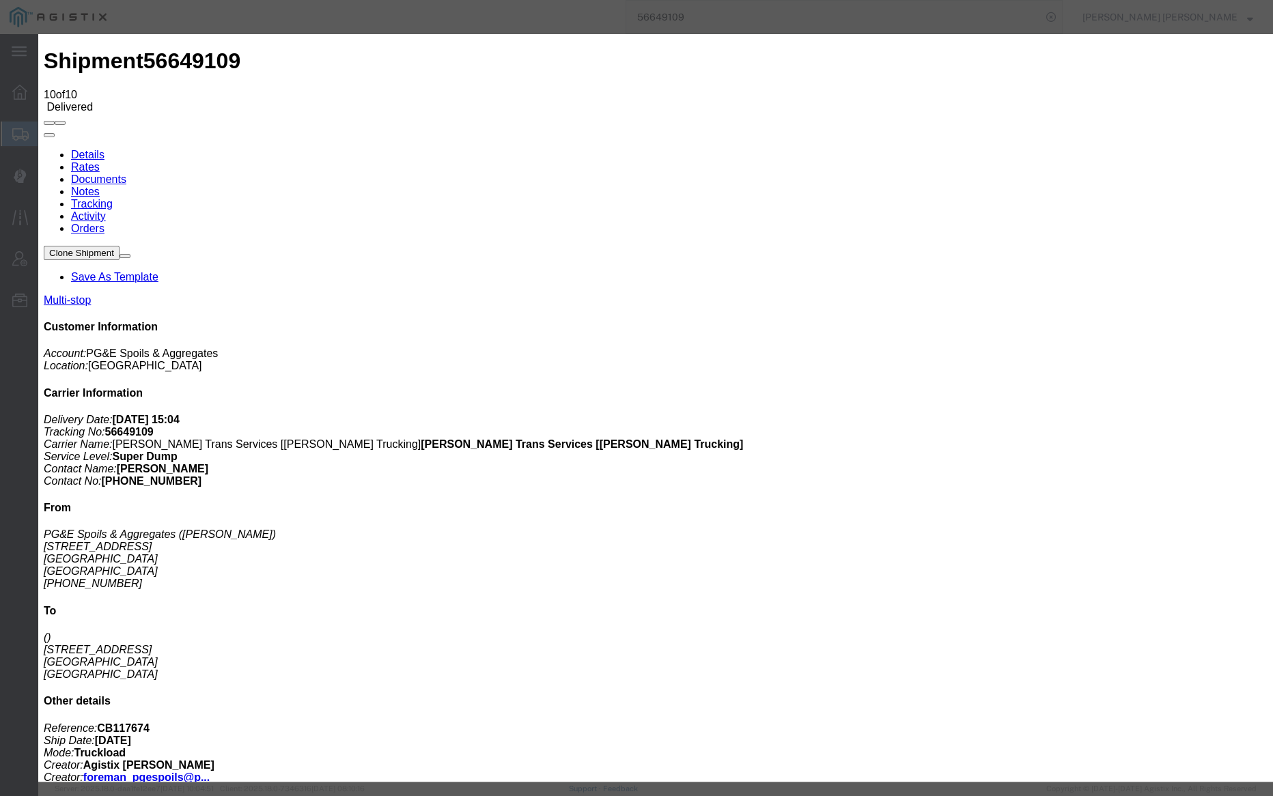
type input "09/03/2025"
type input "2:00 PM"
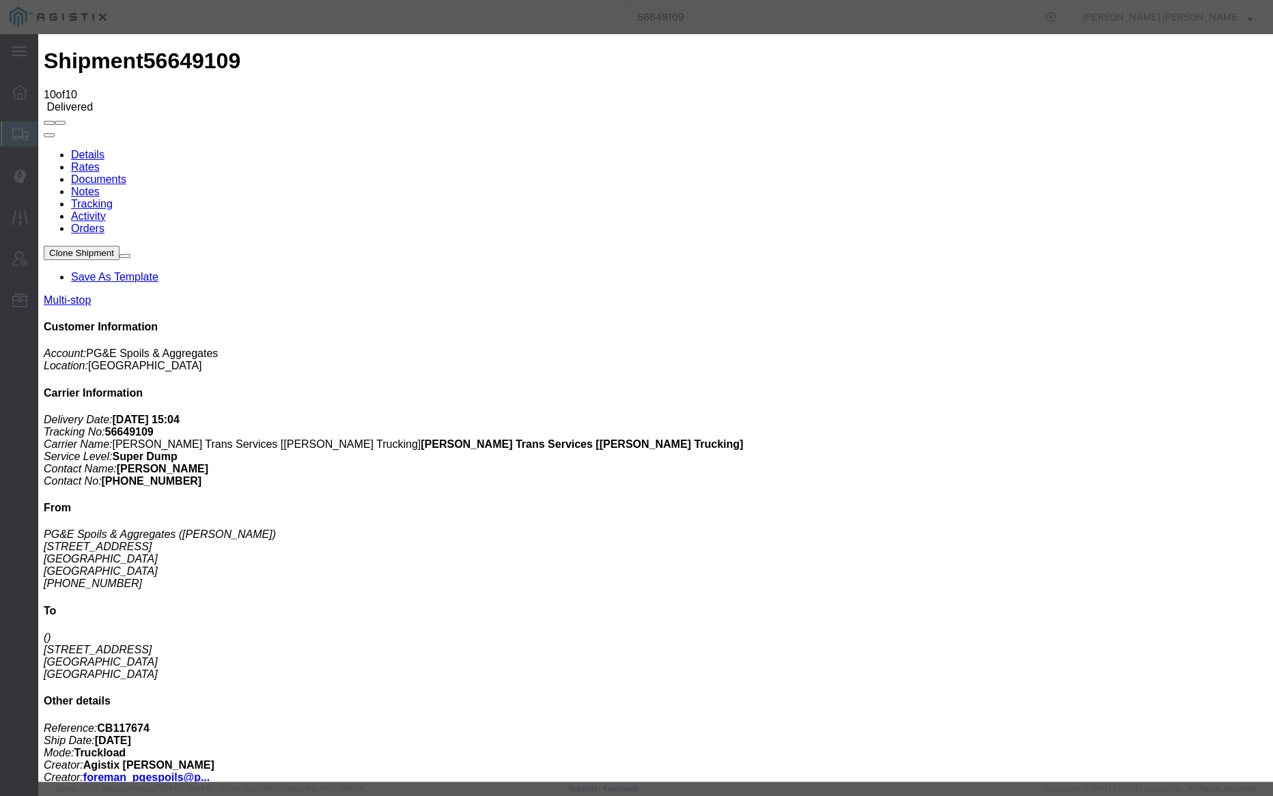
type input "08/29/2025"
type input "1:31 PM"
select select "BREAKSTOP"
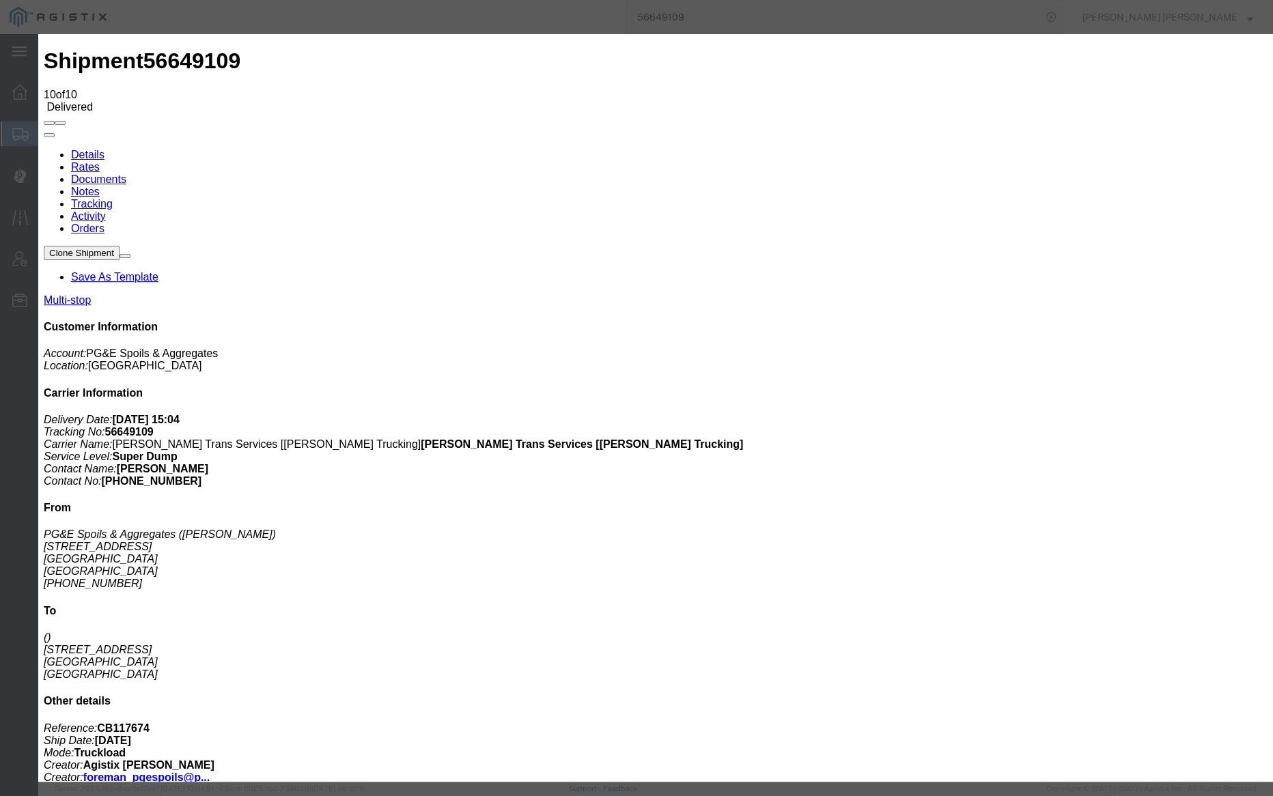
select select "{"pickupDeliveryInfoId": "122590910","pickupOrDelivery": "P","stopNum": "1","lo…"
select select "CA"
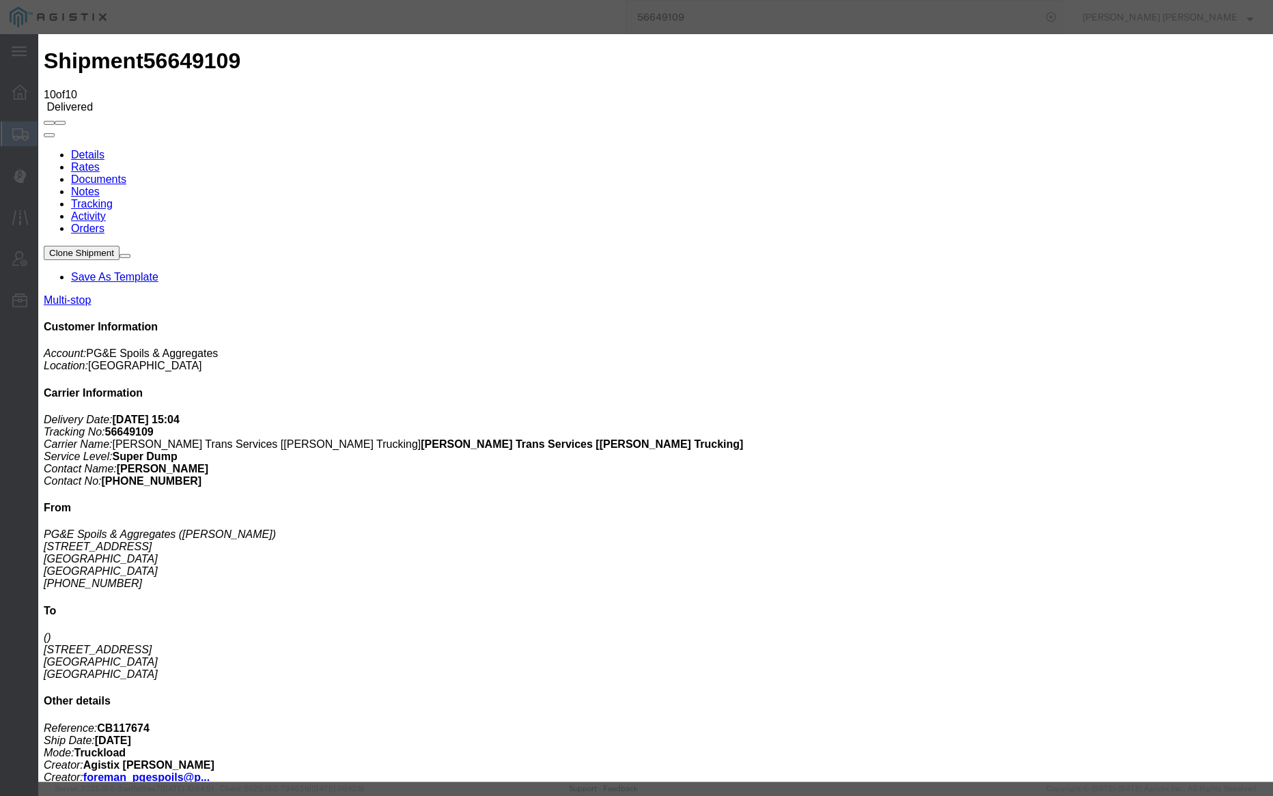
type input "[GEOGRAPHIC_DATA]"
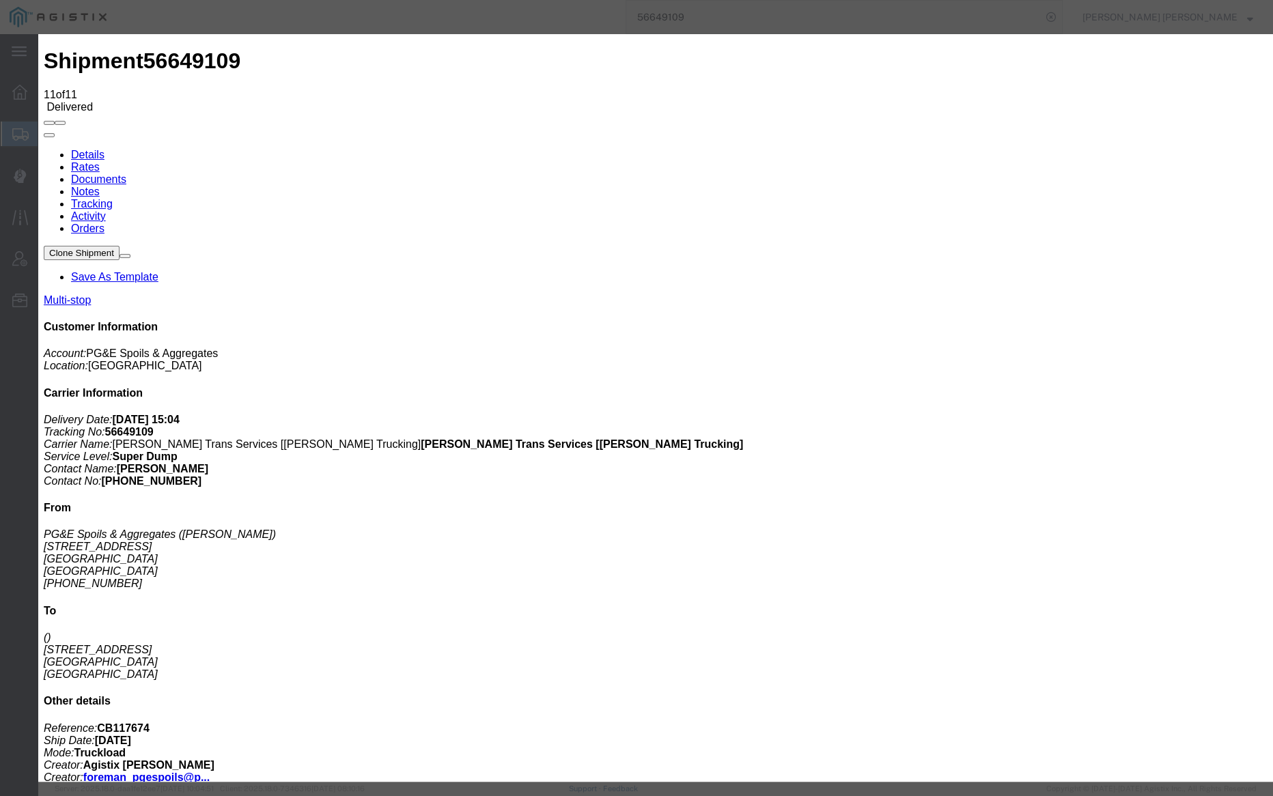
select select "{"pickupDeliveryInfoId": "122657500","pickupOrDelivery": "D","stopNum": "6","lo…"
type input "Concord"
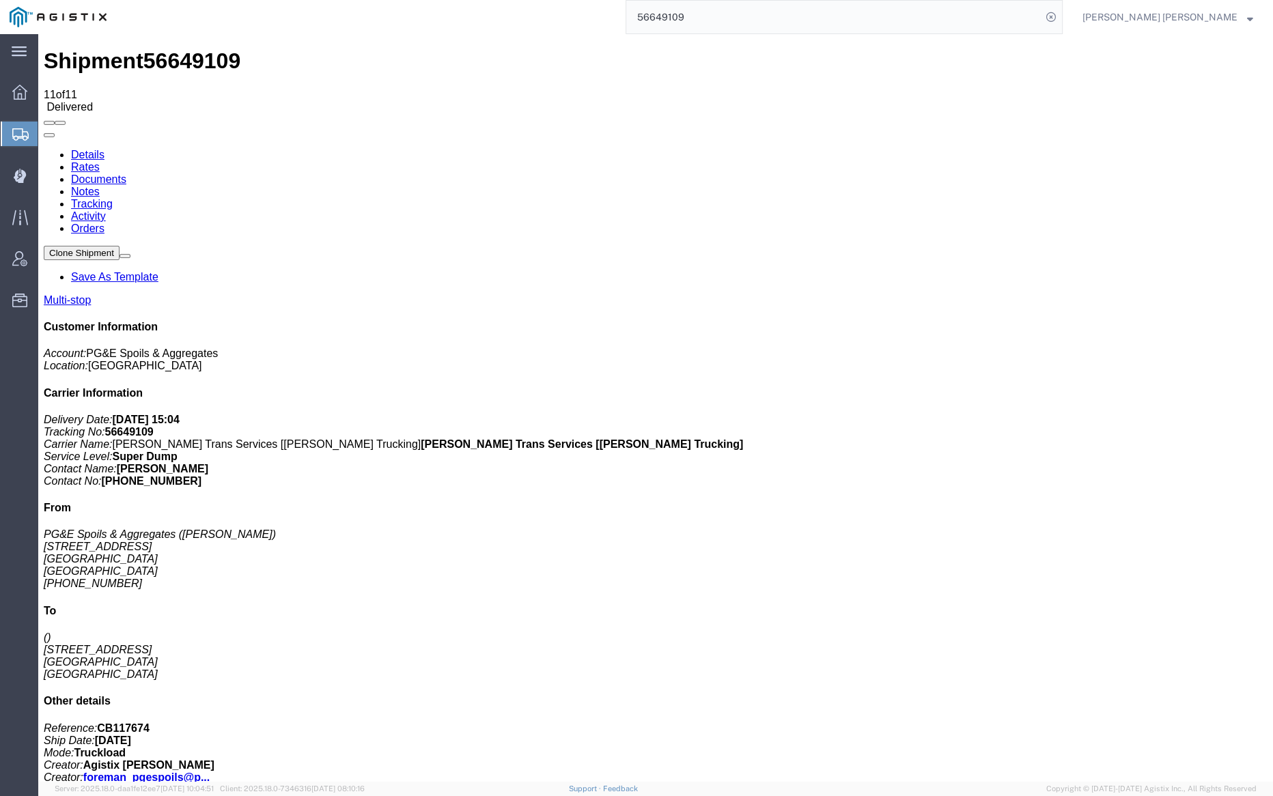
click at [100, 186] on link "Notes" at bounding box center [85, 192] width 29 height 12
click at [113, 198] on link "Tracking" at bounding box center [92, 204] width 42 height 12
click at [100, 186] on link "Notes" at bounding box center [85, 192] width 29 height 12
click at [113, 198] on link "Tracking" at bounding box center [92, 204] width 42 height 12
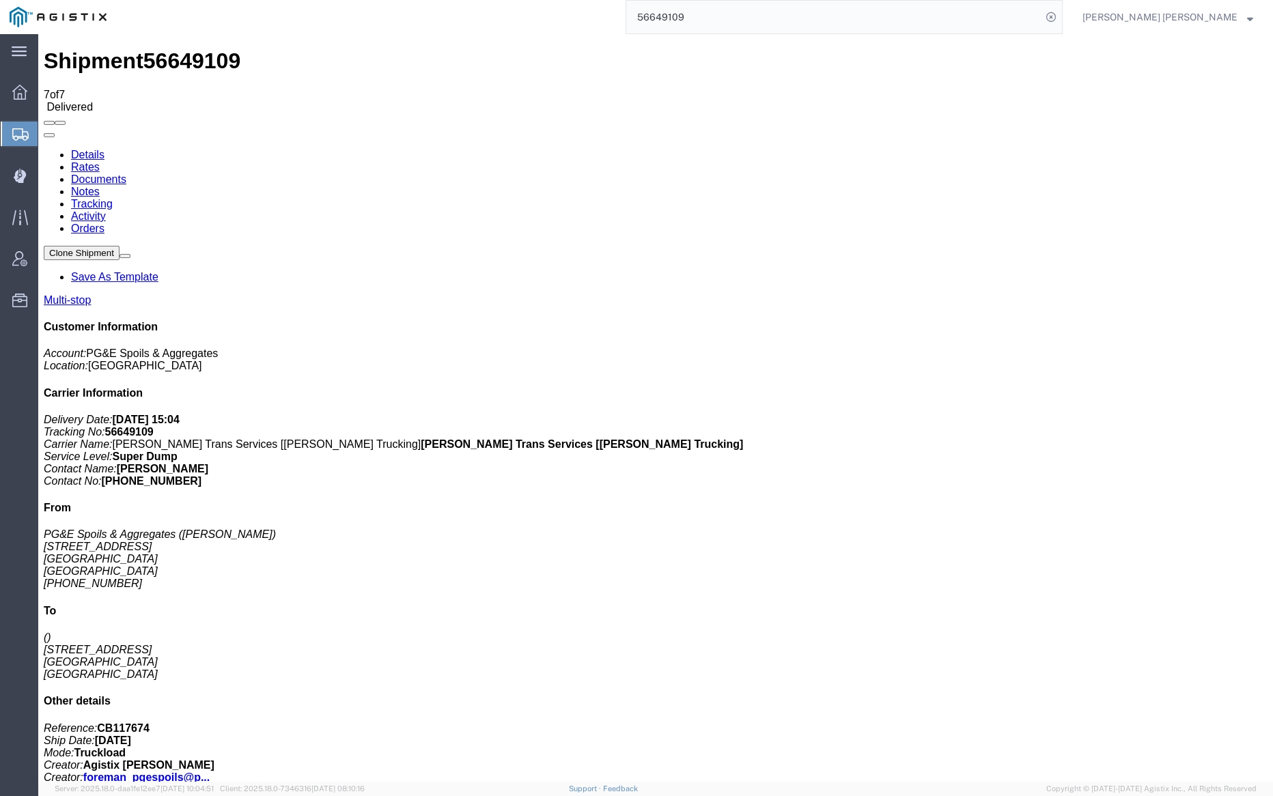
click at [113, 198] on link "Tracking" at bounding box center [92, 204] width 42 height 12
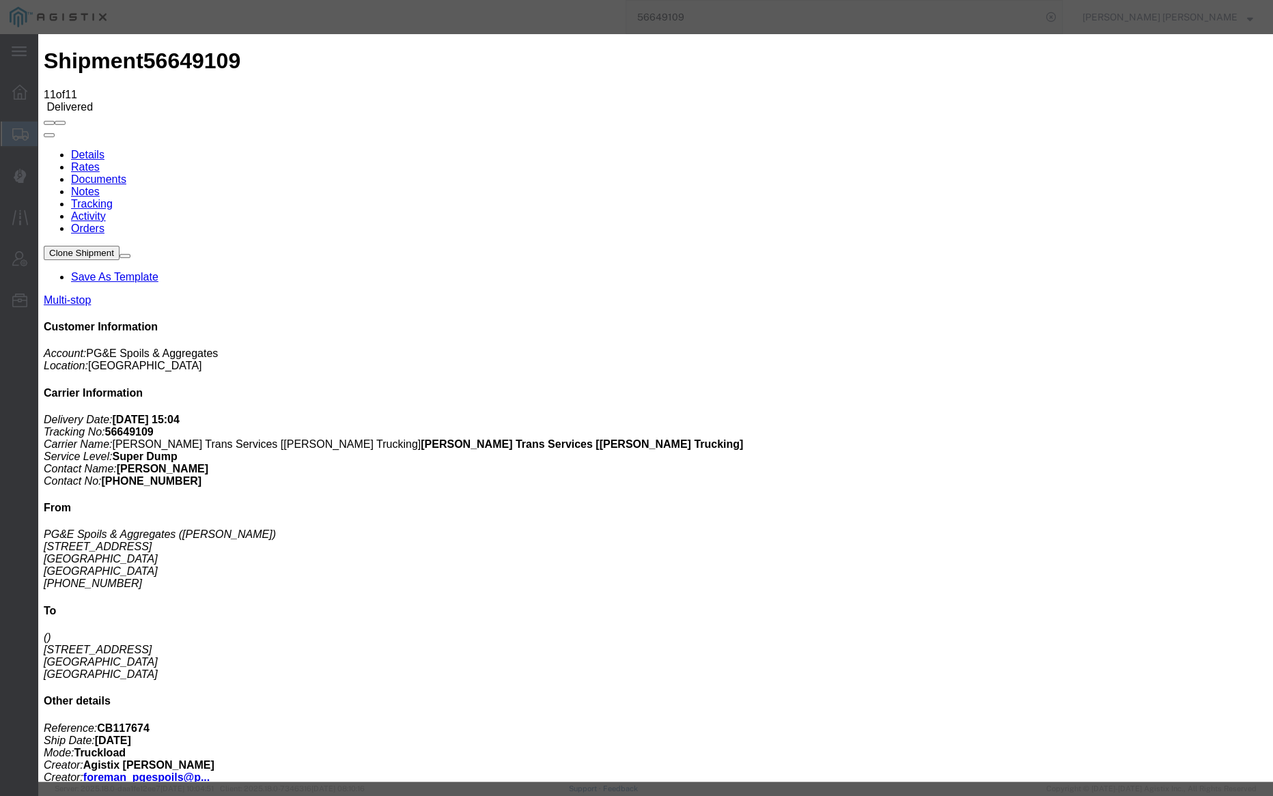
type input "3:30 PM"
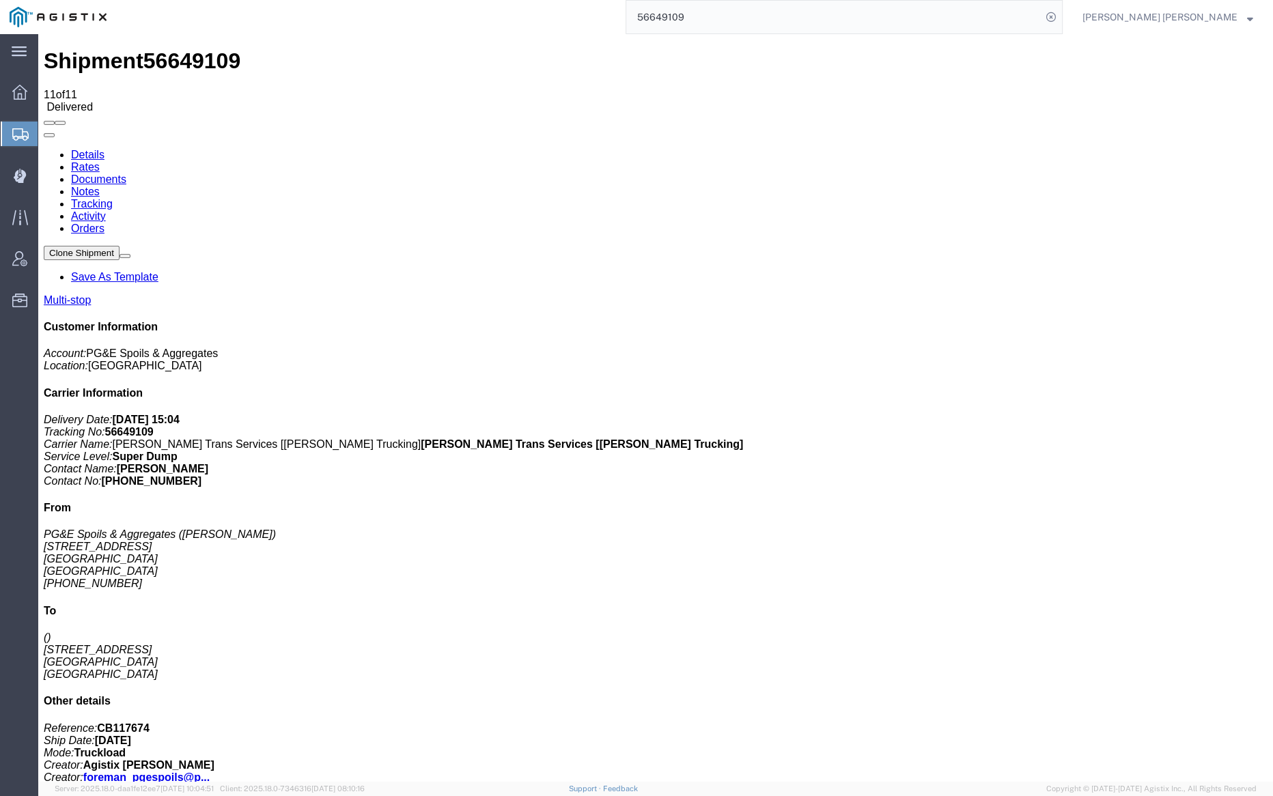
click at [738, 18] on input "56649109" at bounding box center [833, 17] width 415 height 33
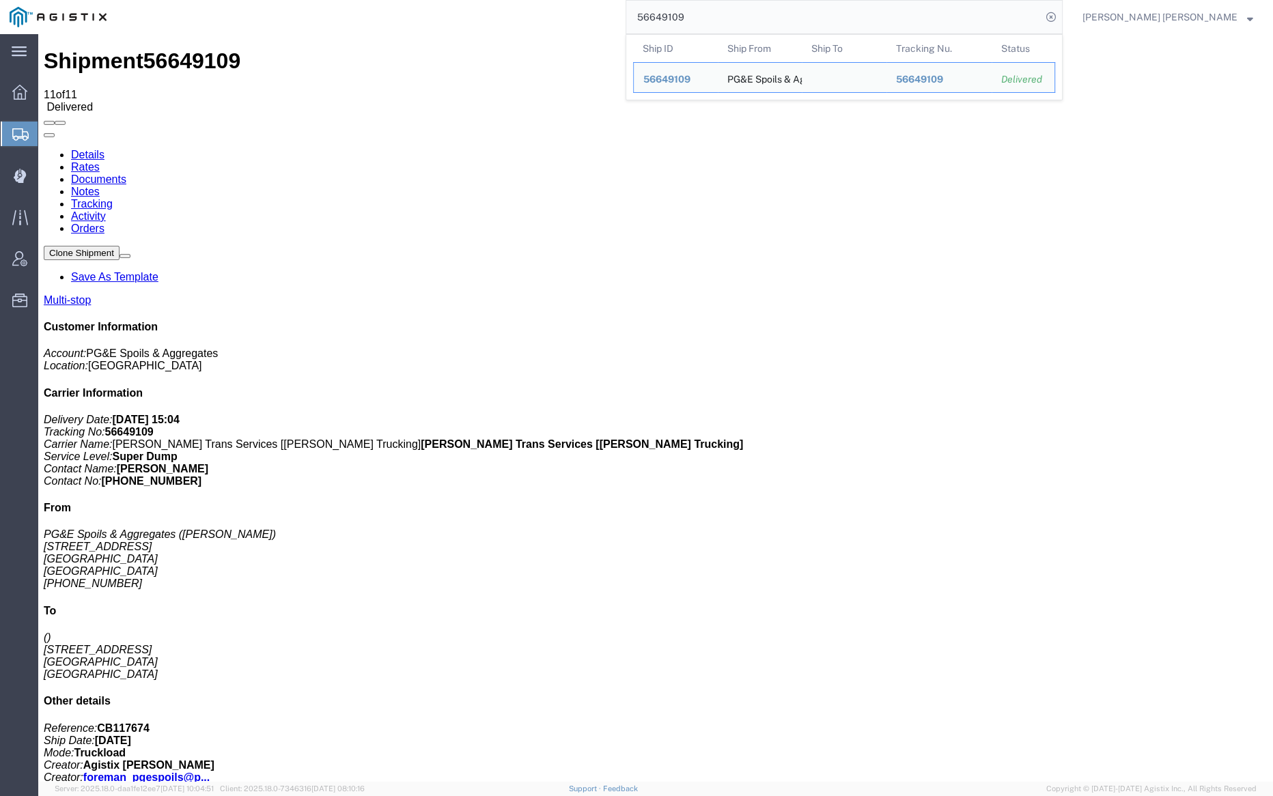
paste input "11"
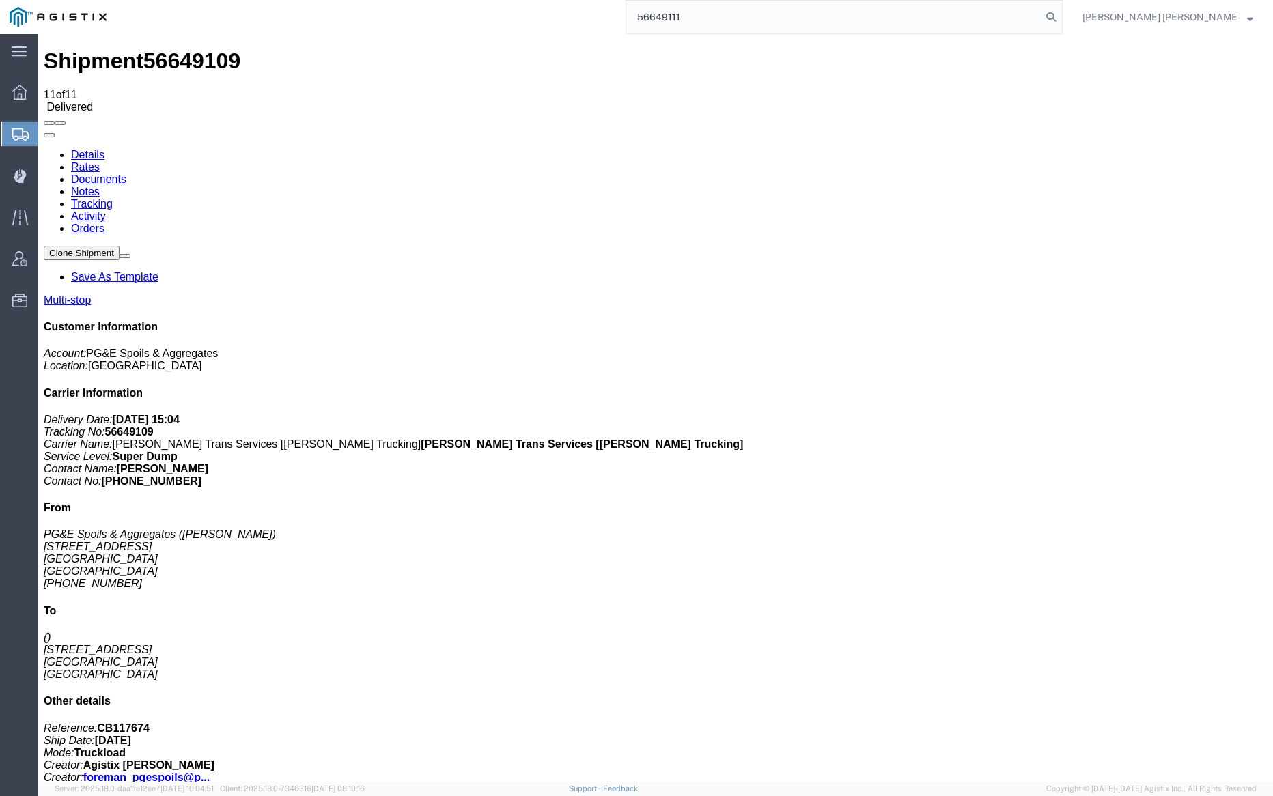
click at [1061, 19] on icon at bounding box center [1051, 17] width 19 height 19
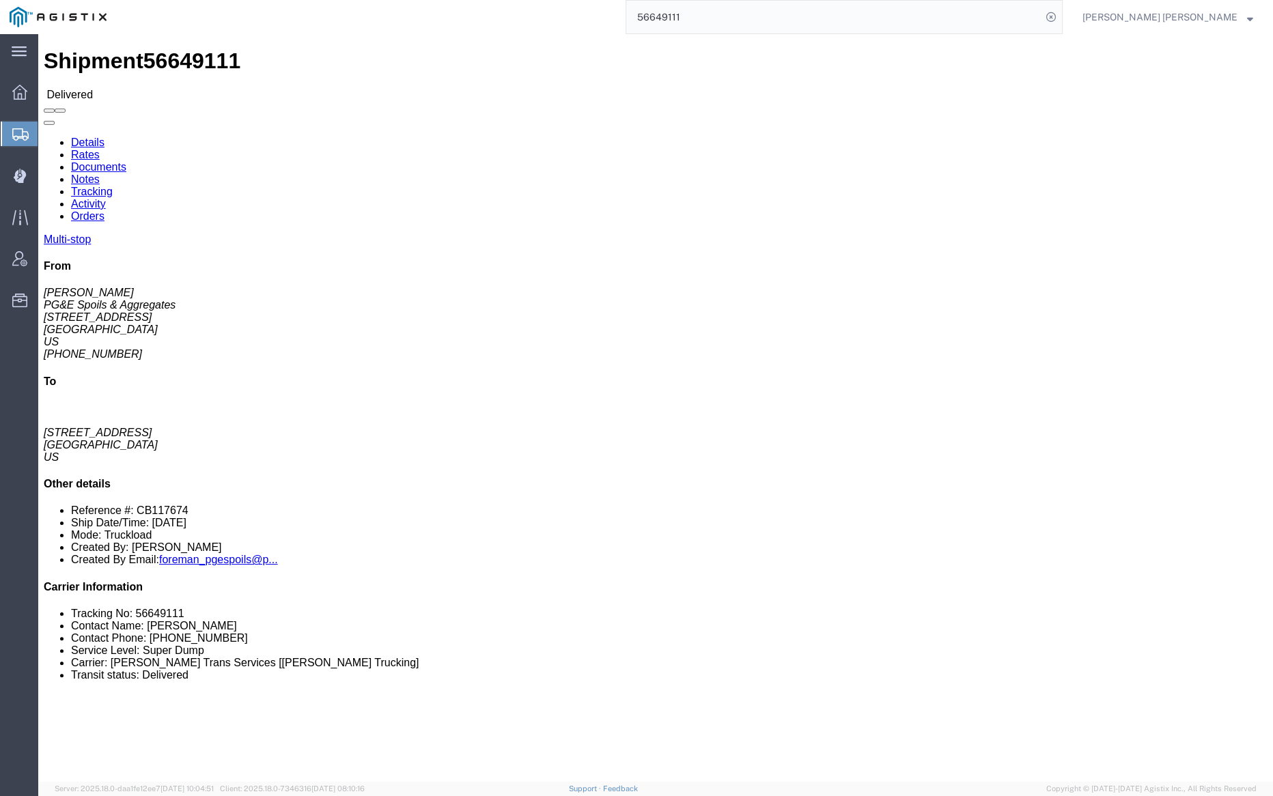
click link "Documents"
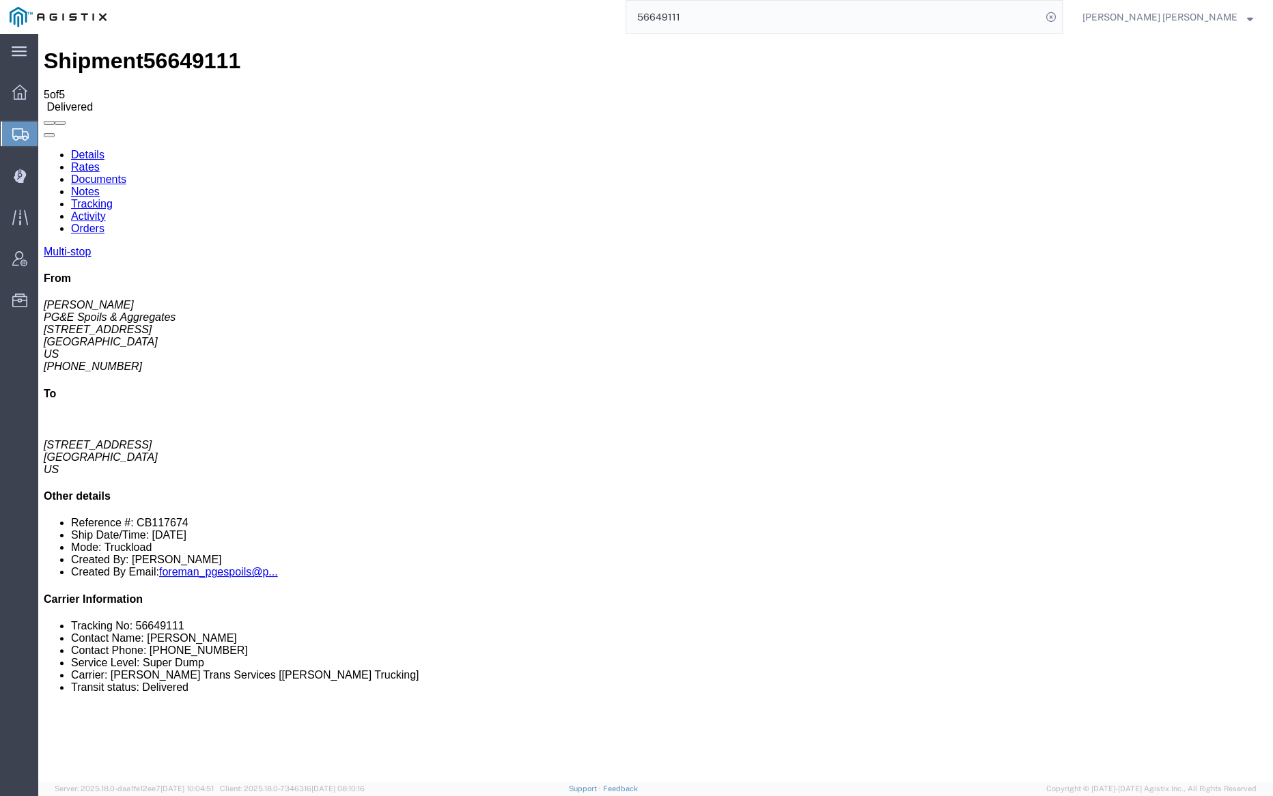
click at [100, 186] on link "Notes" at bounding box center [85, 192] width 29 height 12
click at [737, 19] on input "56649111" at bounding box center [833, 17] width 415 height 33
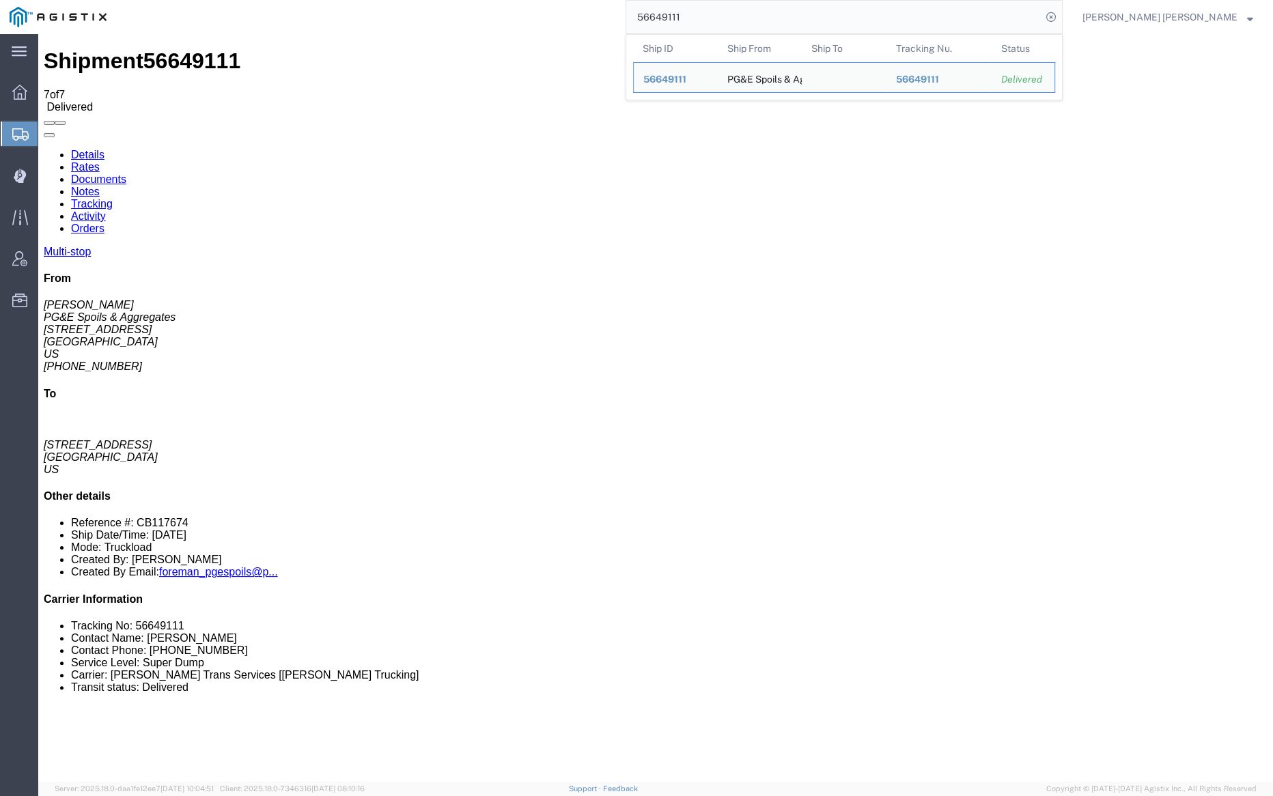
click at [737, 19] on input "56649111" at bounding box center [833, 17] width 415 height 33
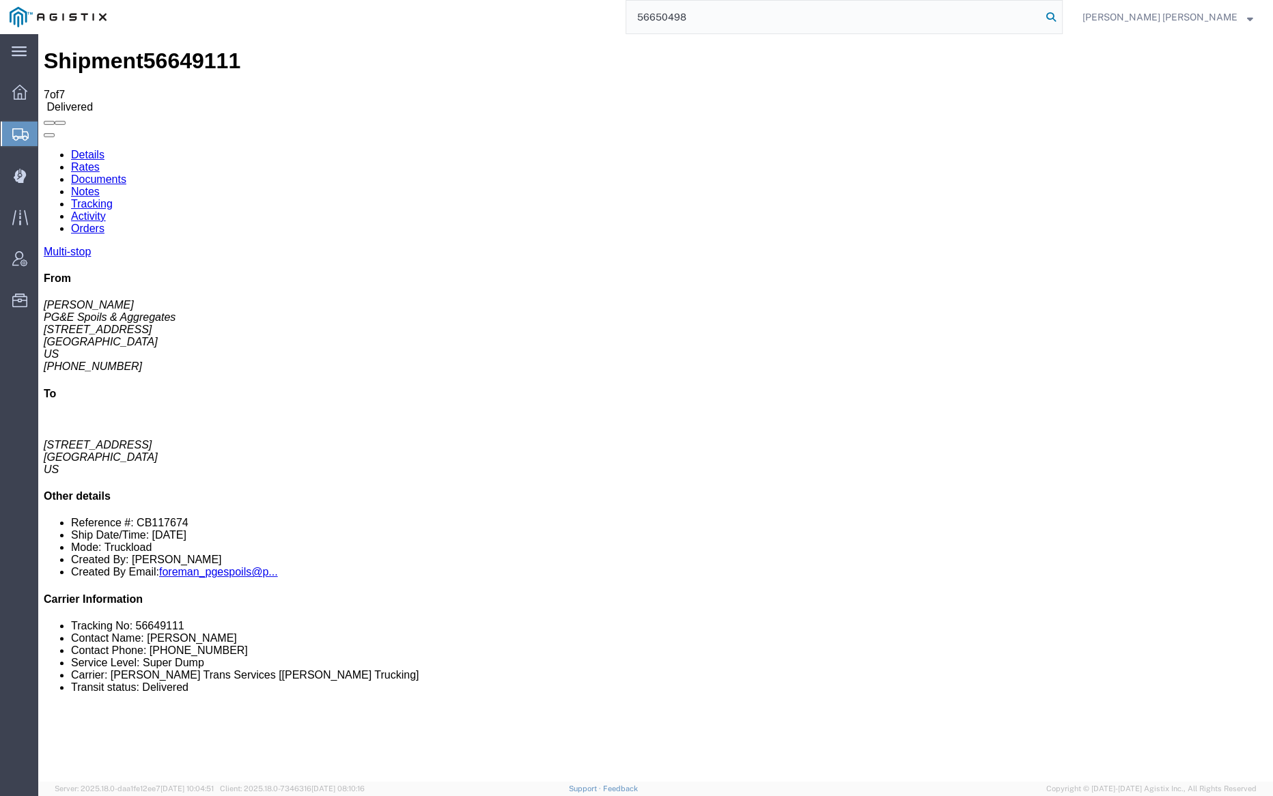
click at [1061, 15] on icon at bounding box center [1051, 17] width 19 height 19
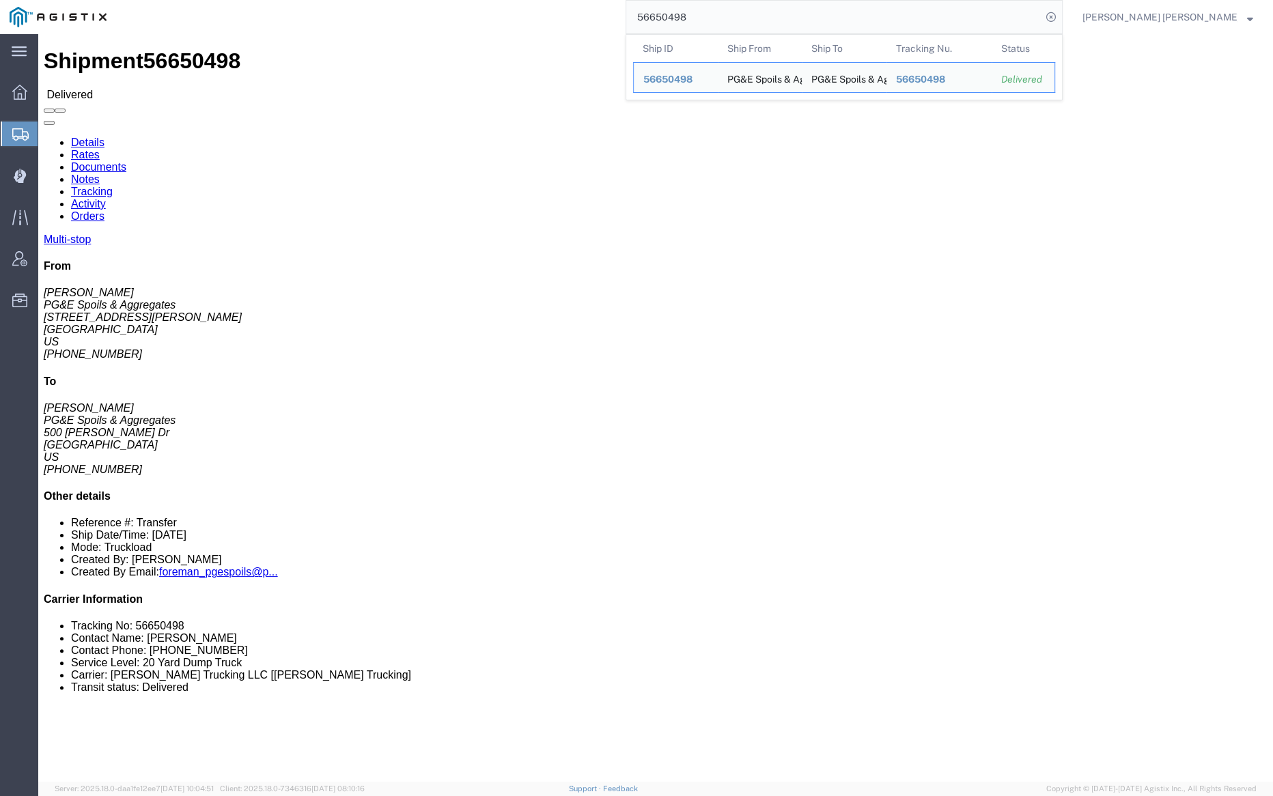
click link "Documents"
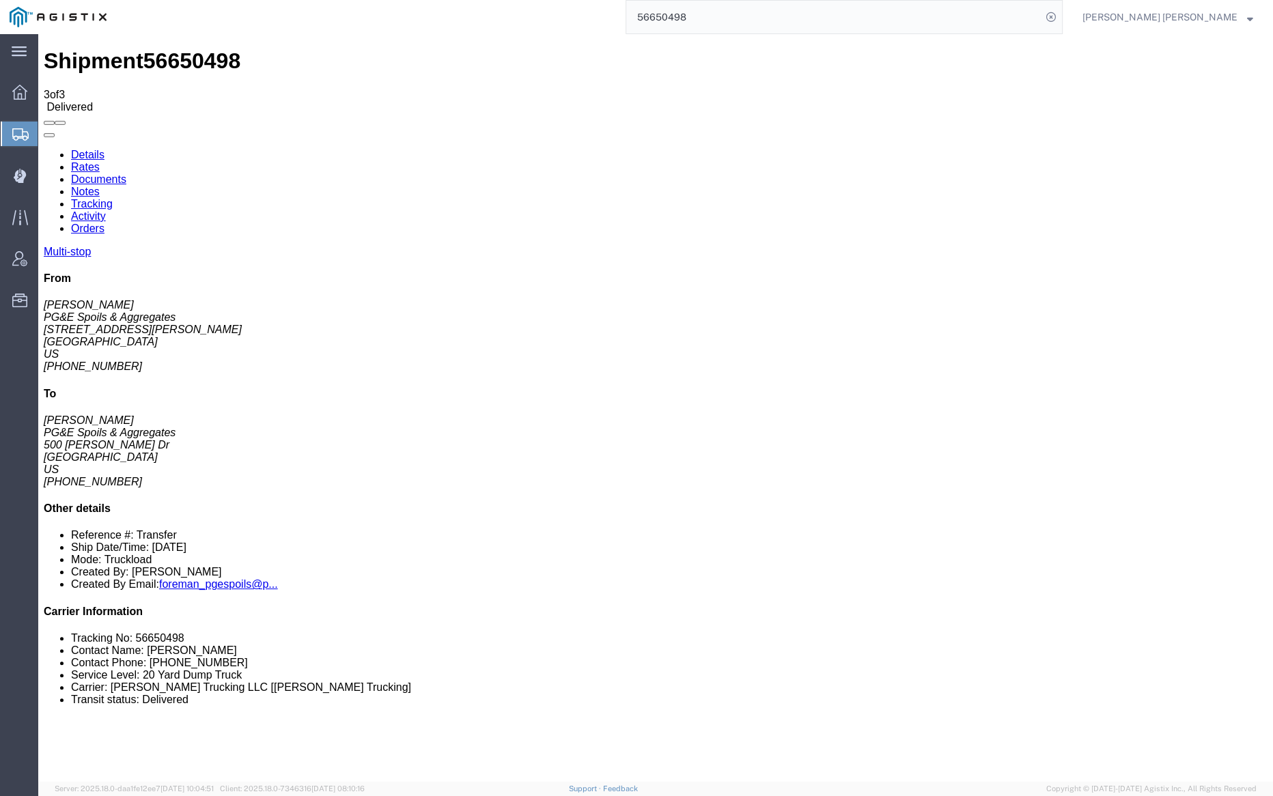
click at [100, 186] on link "Notes" at bounding box center [85, 192] width 29 height 12
click at [732, 21] on input "56650498" at bounding box center [833, 17] width 415 height 33
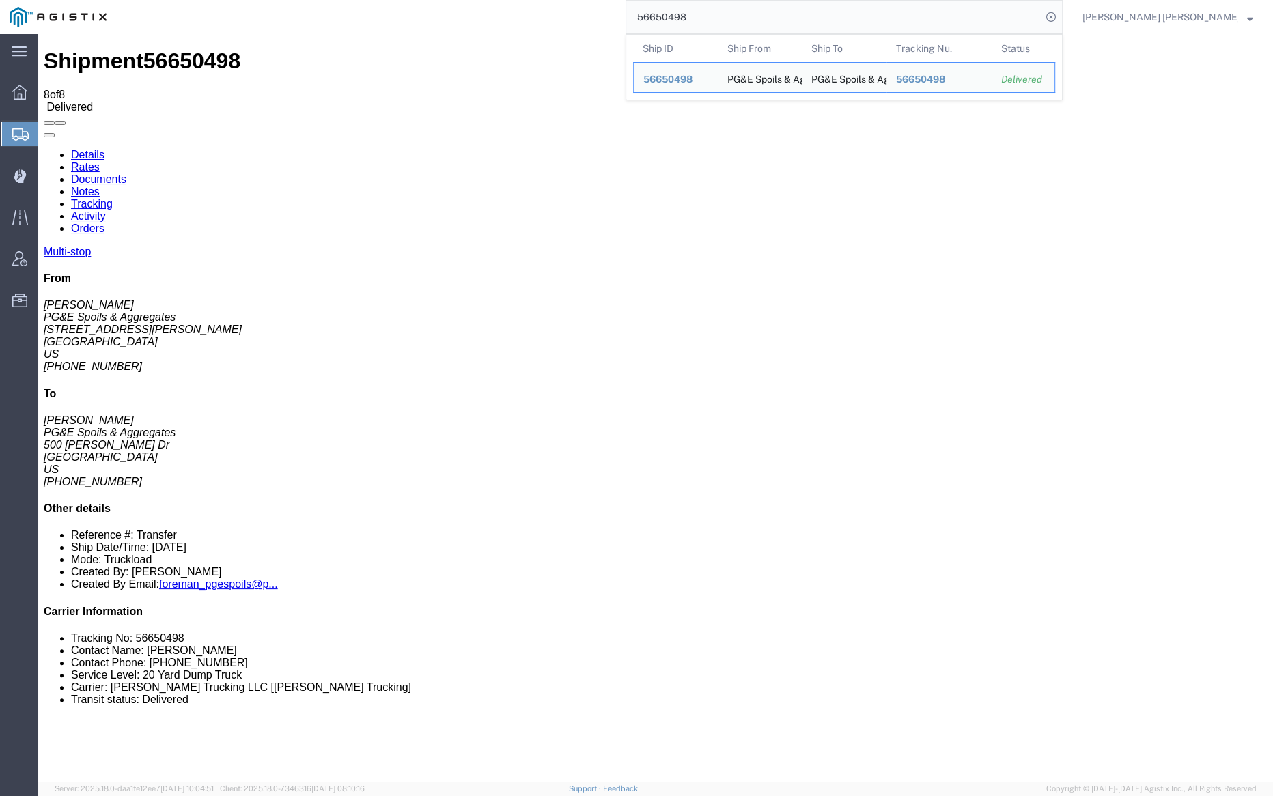
click at [732, 20] on input "56650498" at bounding box center [833, 17] width 415 height 33
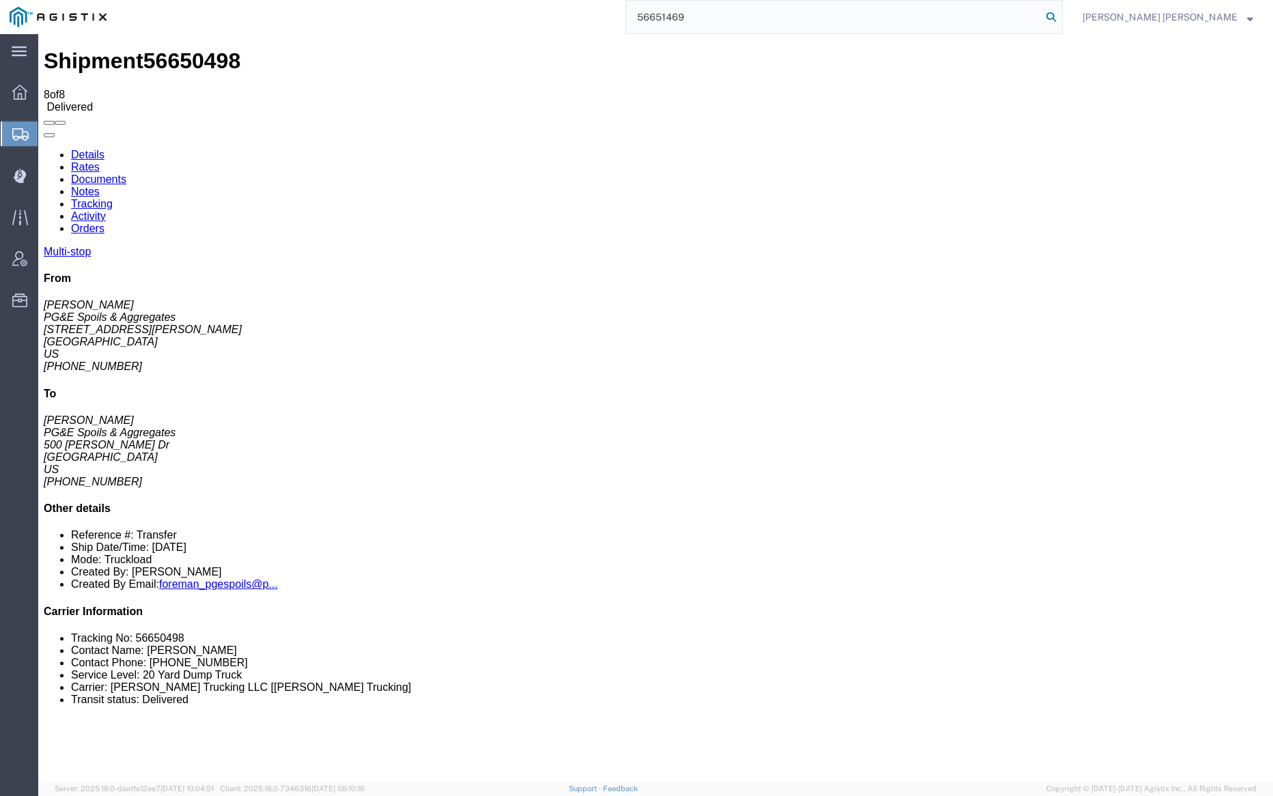
click at [1061, 12] on icon at bounding box center [1051, 17] width 19 height 19
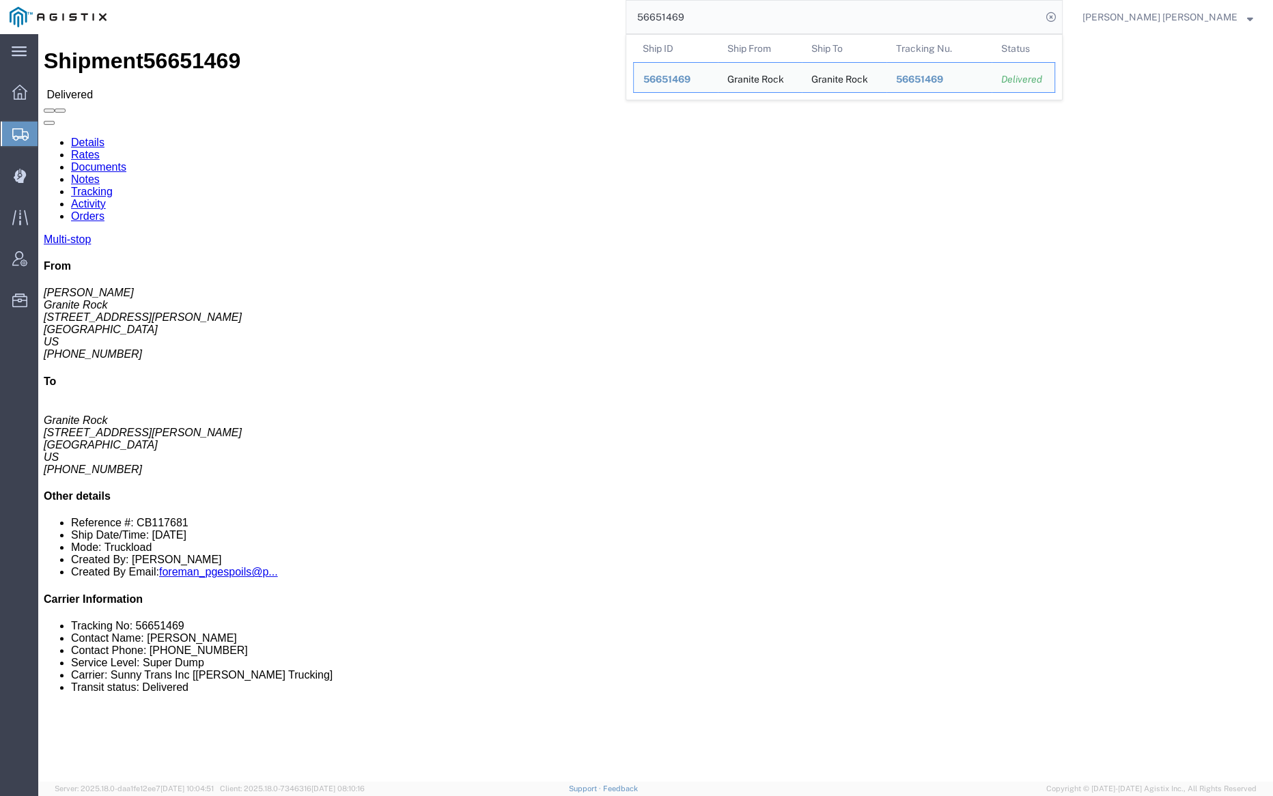
click link "Documents"
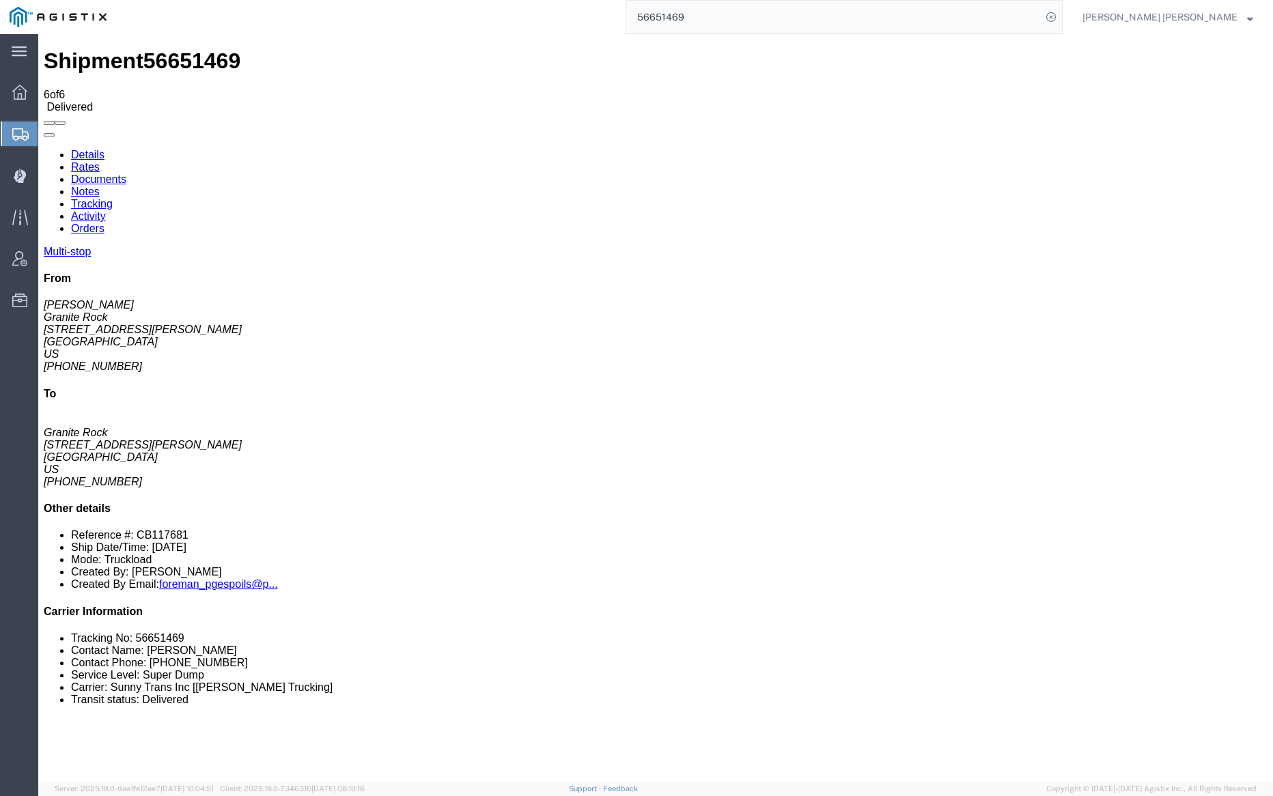
click at [100, 186] on link "Notes" at bounding box center [85, 192] width 29 height 12
click at [736, 20] on input "56651469" at bounding box center [833, 17] width 415 height 33
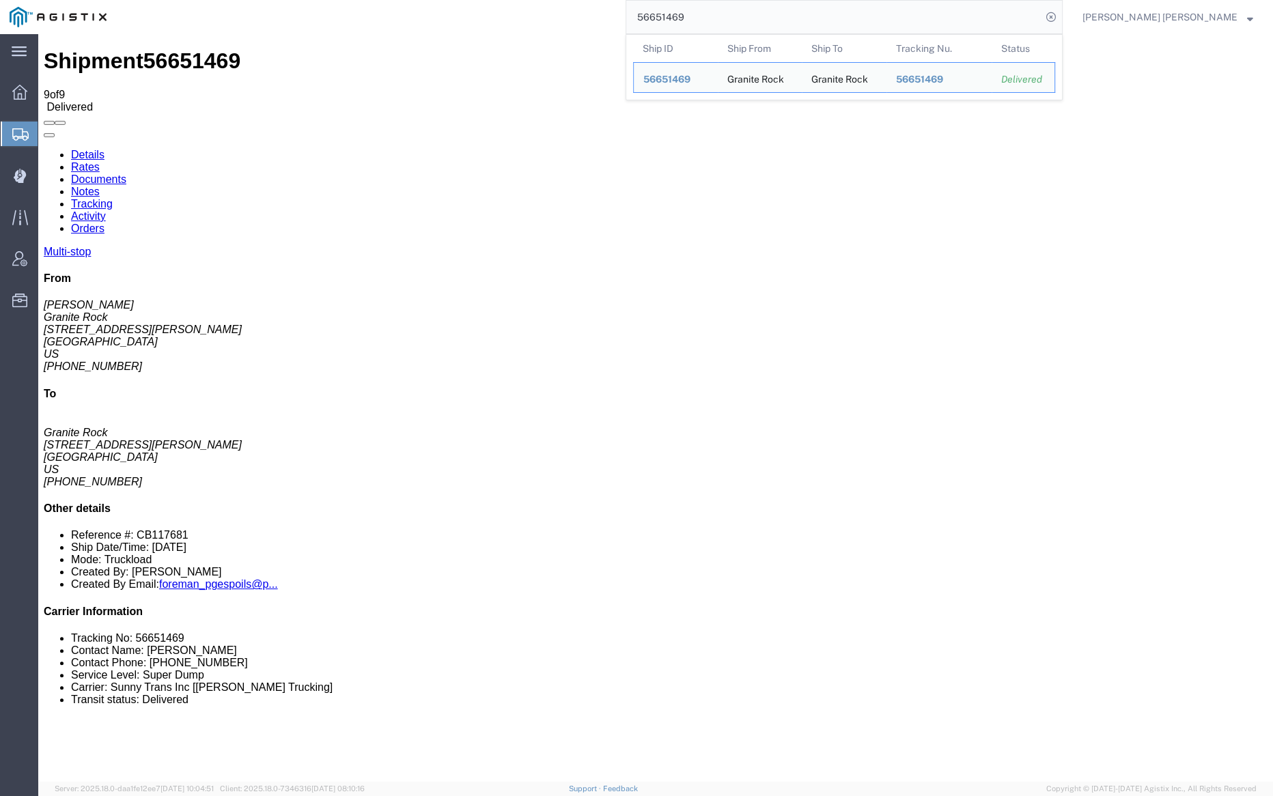
click at [736, 20] on input "56651469" at bounding box center [833, 17] width 415 height 33
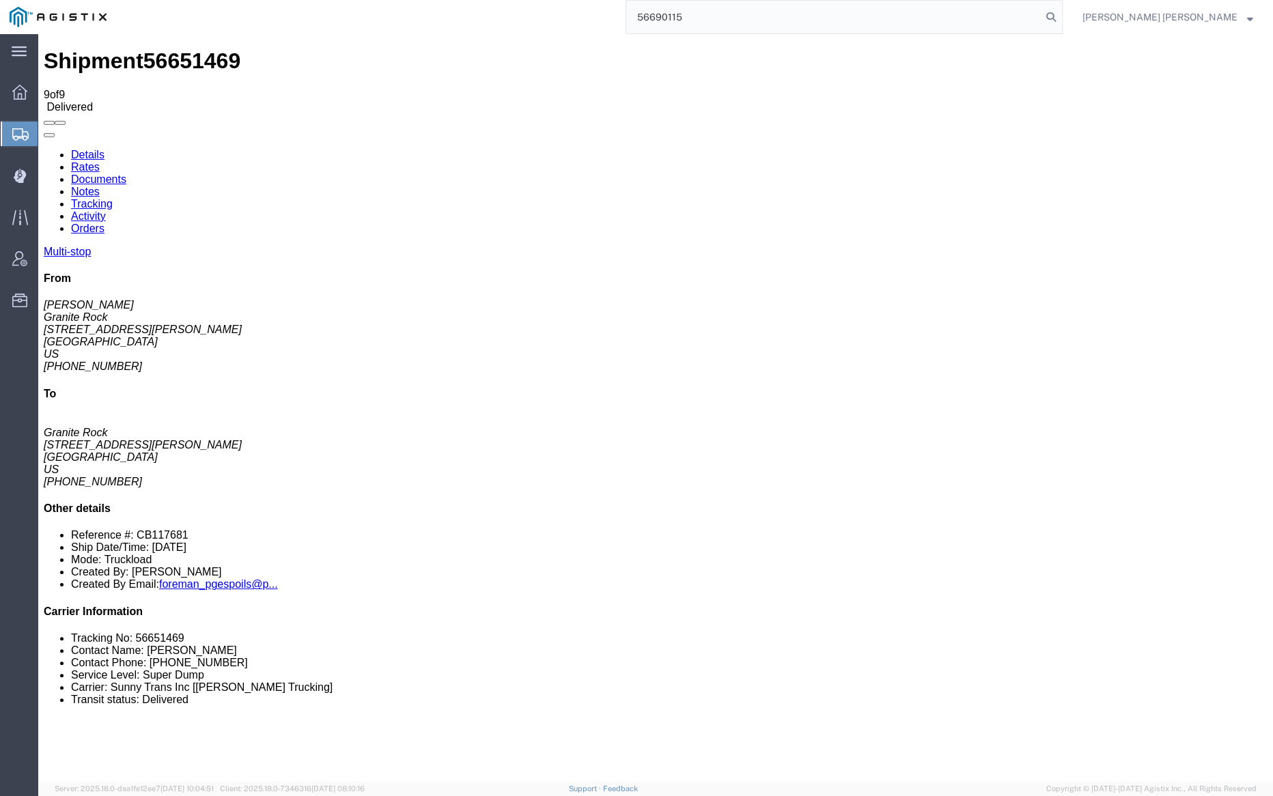
type input "56690115"
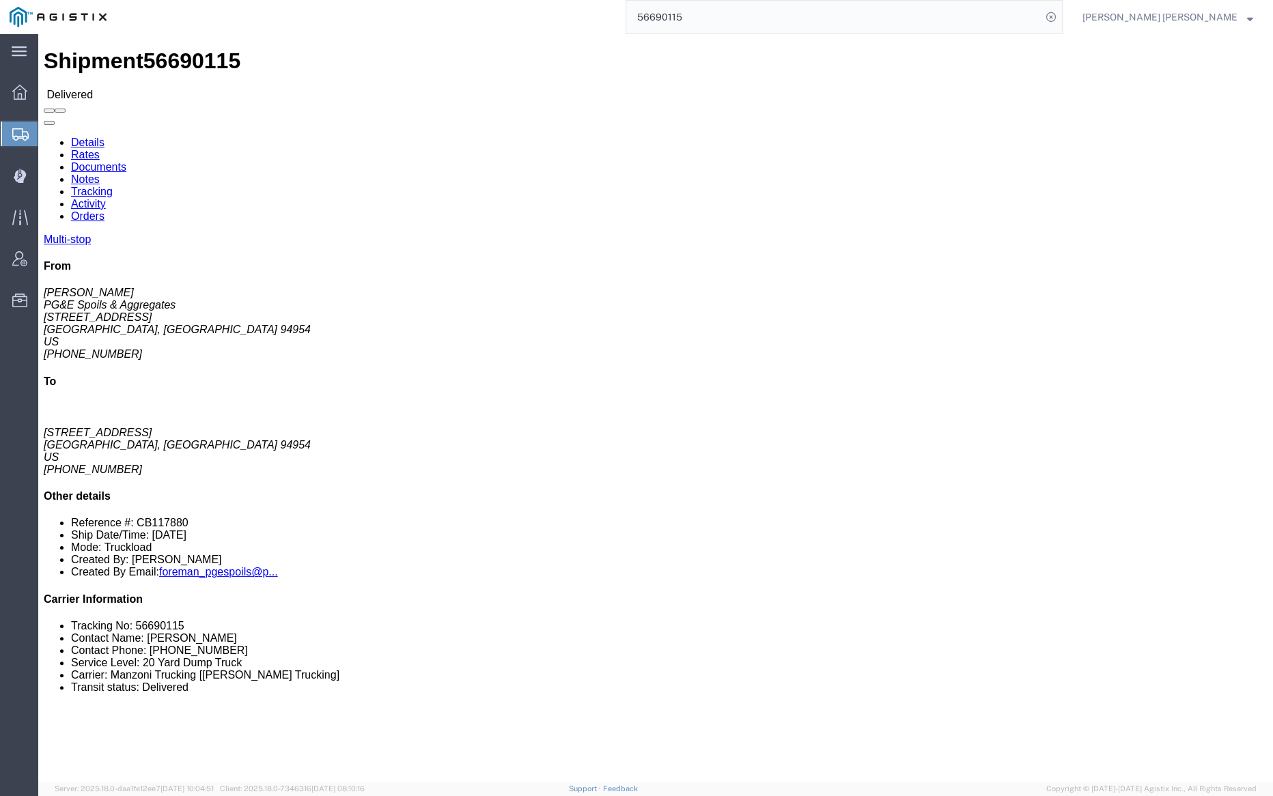
click link "Notes"
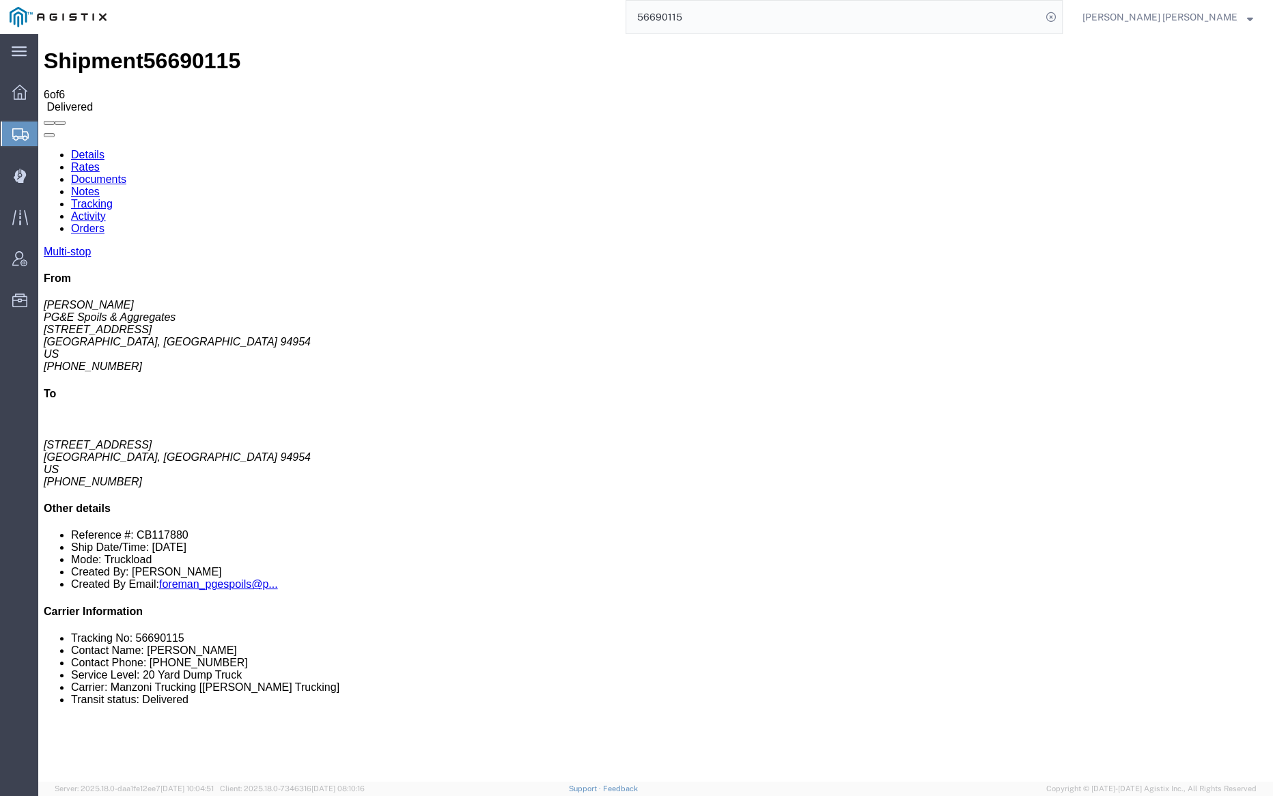
click at [113, 198] on link "Tracking" at bounding box center [92, 204] width 42 height 12
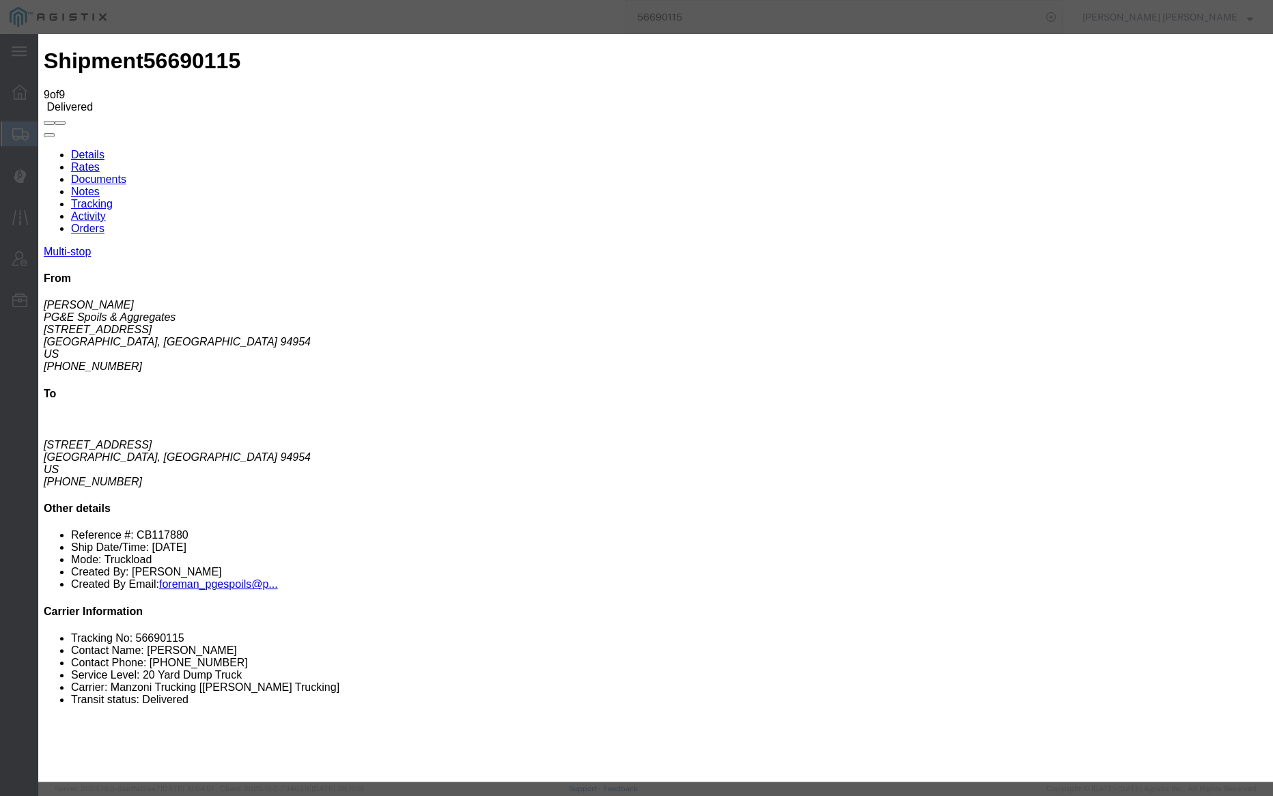
type input "11:00 AM"
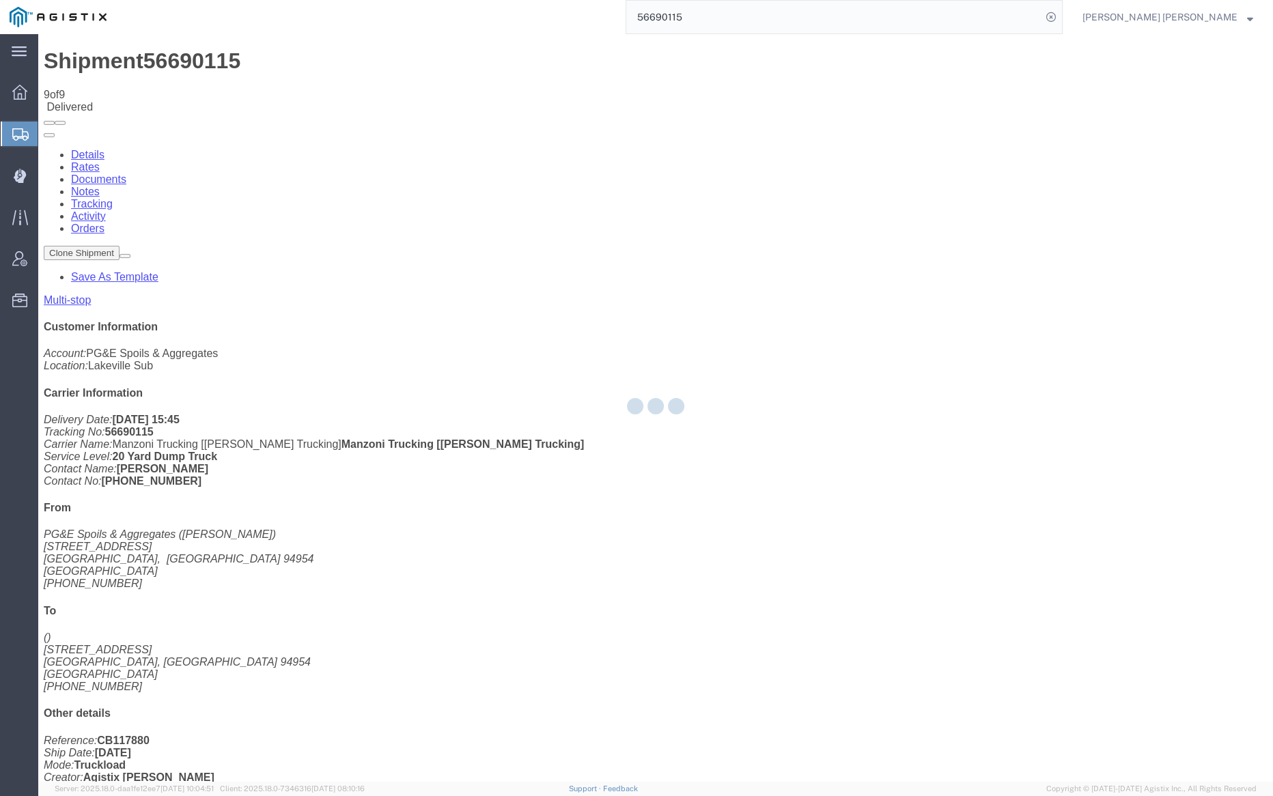
click at [745, 14] on input "56690115" at bounding box center [833, 17] width 415 height 33
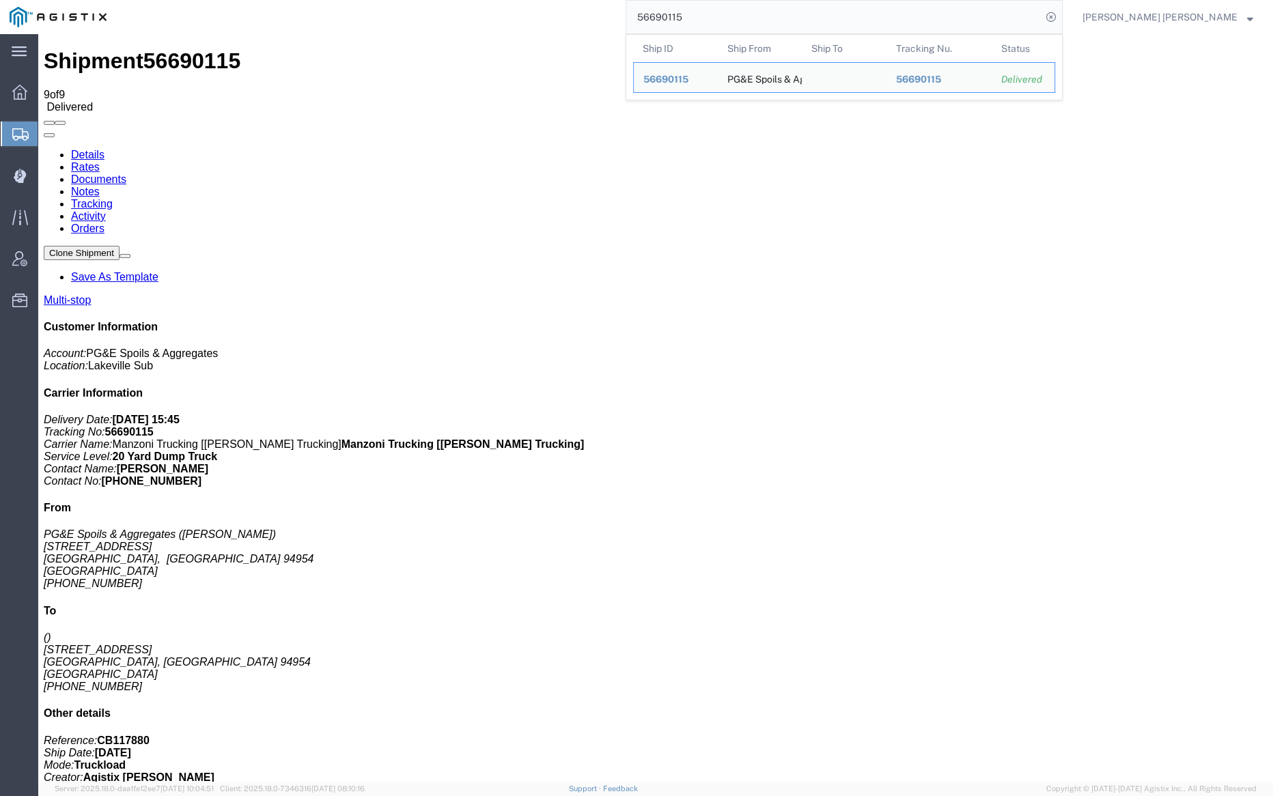
click at [763, 17] on input "56690115" at bounding box center [833, 17] width 415 height 33
drag, startPoint x: 750, startPoint y: 18, endPoint x: 764, endPoint y: 19, distance: 13.7
click at [764, 19] on input "56690115" at bounding box center [833, 17] width 415 height 33
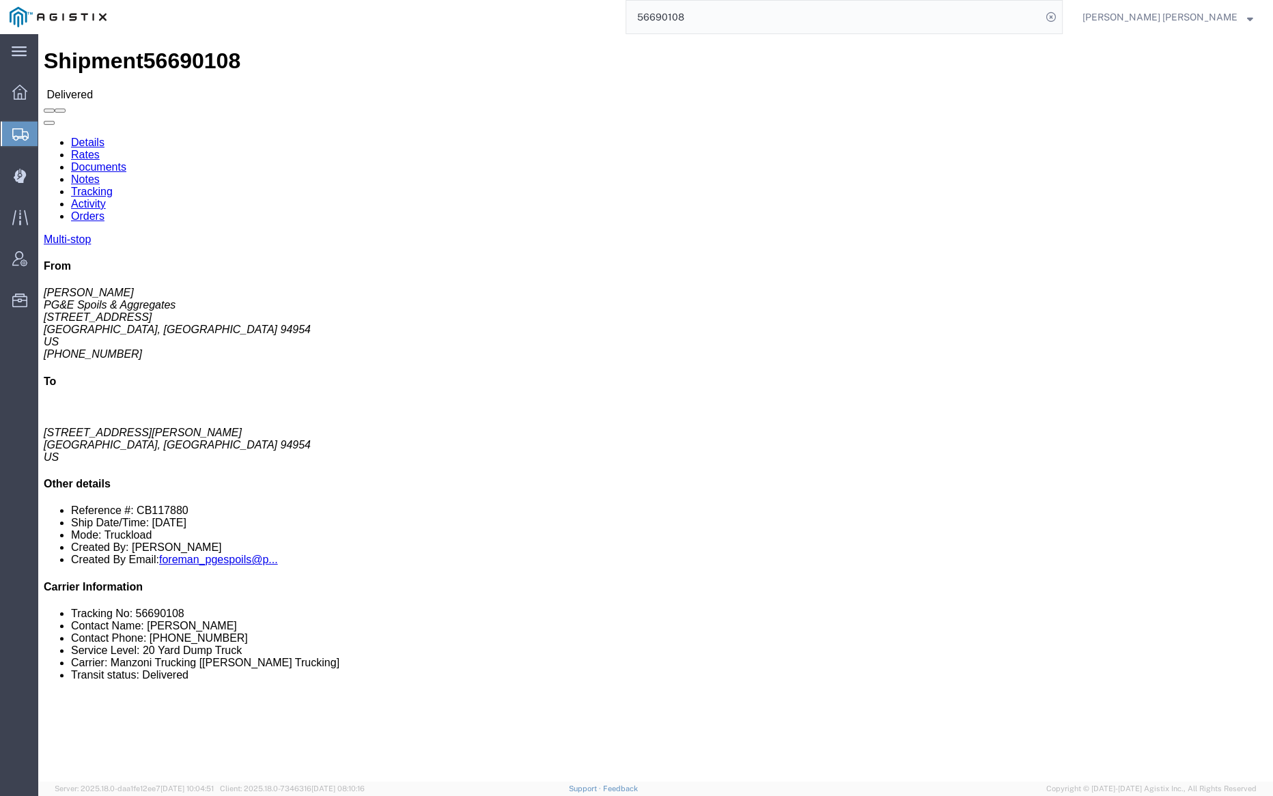
click link "Tracking"
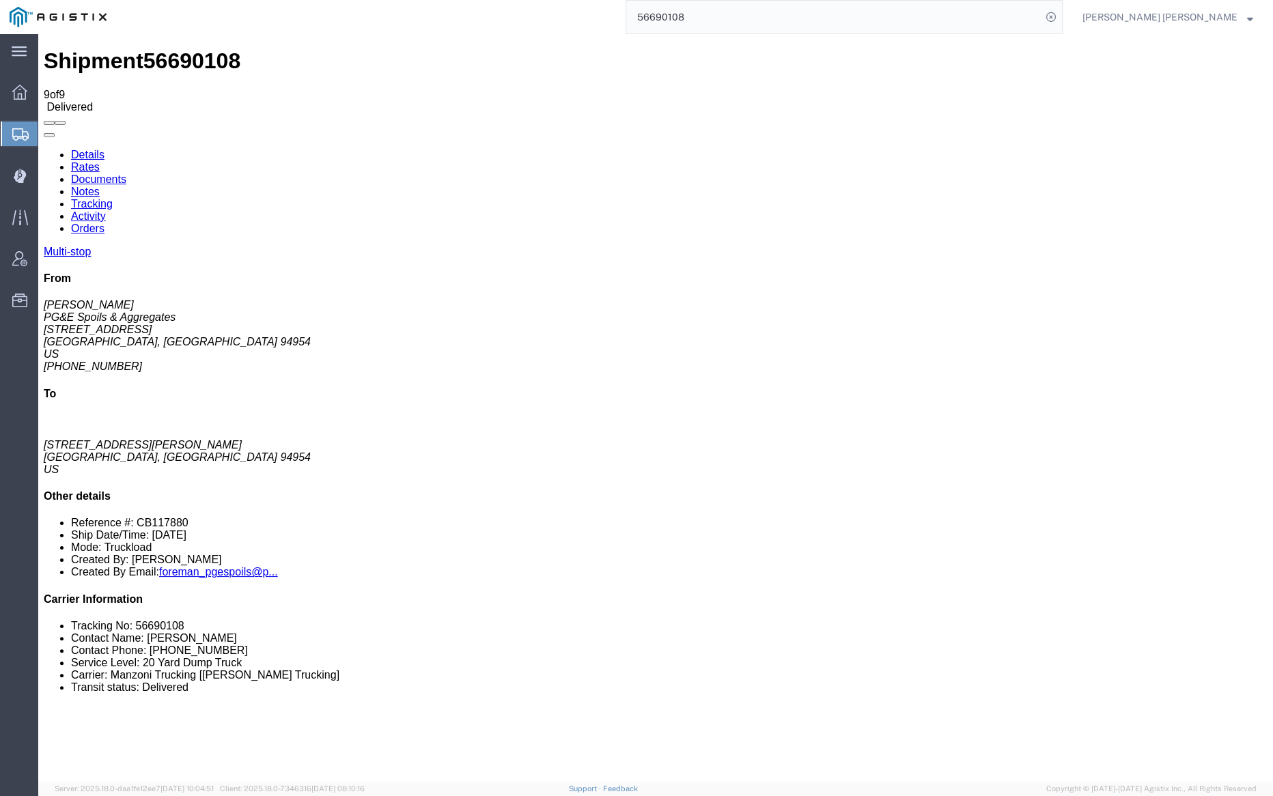
click at [126, 174] on link "Documents" at bounding box center [98, 180] width 55 height 12
click at [100, 186] on link "Notes" at bounding box center [85, 192] width 29 height 12
click at [584, 53] on div "Shipment 56690108 6 of 6 Delivered" at bounding box center [656, 80] width 1224 height 64
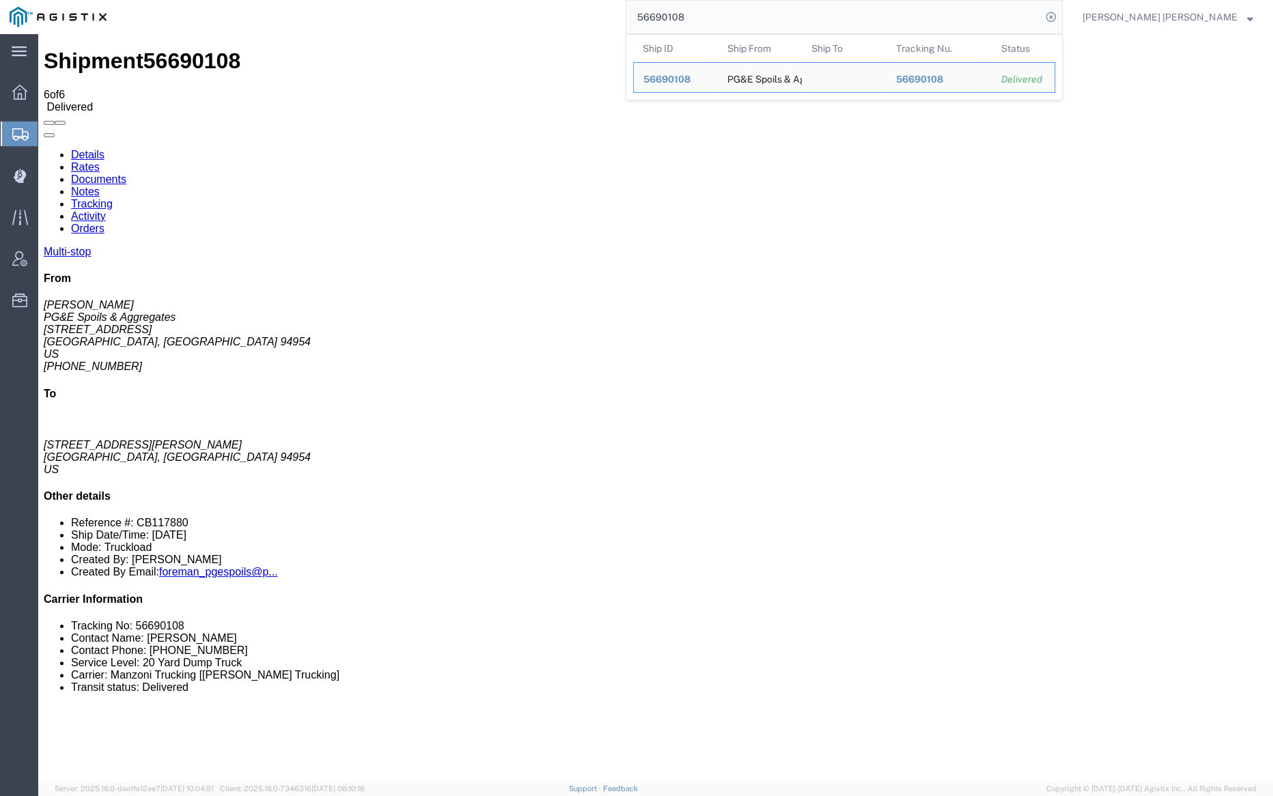
click at [719, 12] on input "56690108" at bounding box center [833, 17] width 415 height 33
paste input "51469"
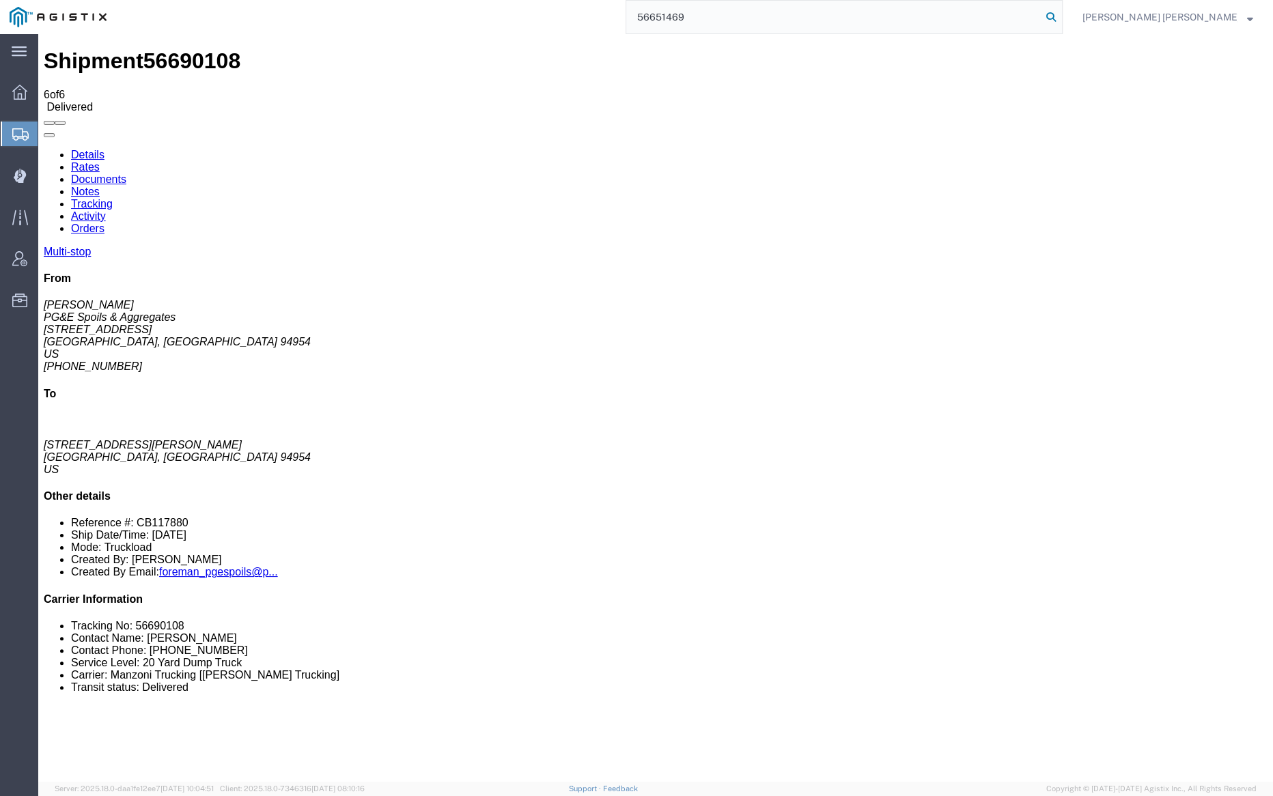
click at [1061, 11] on icon at bounding box center [1051, 17] width 19 height 19
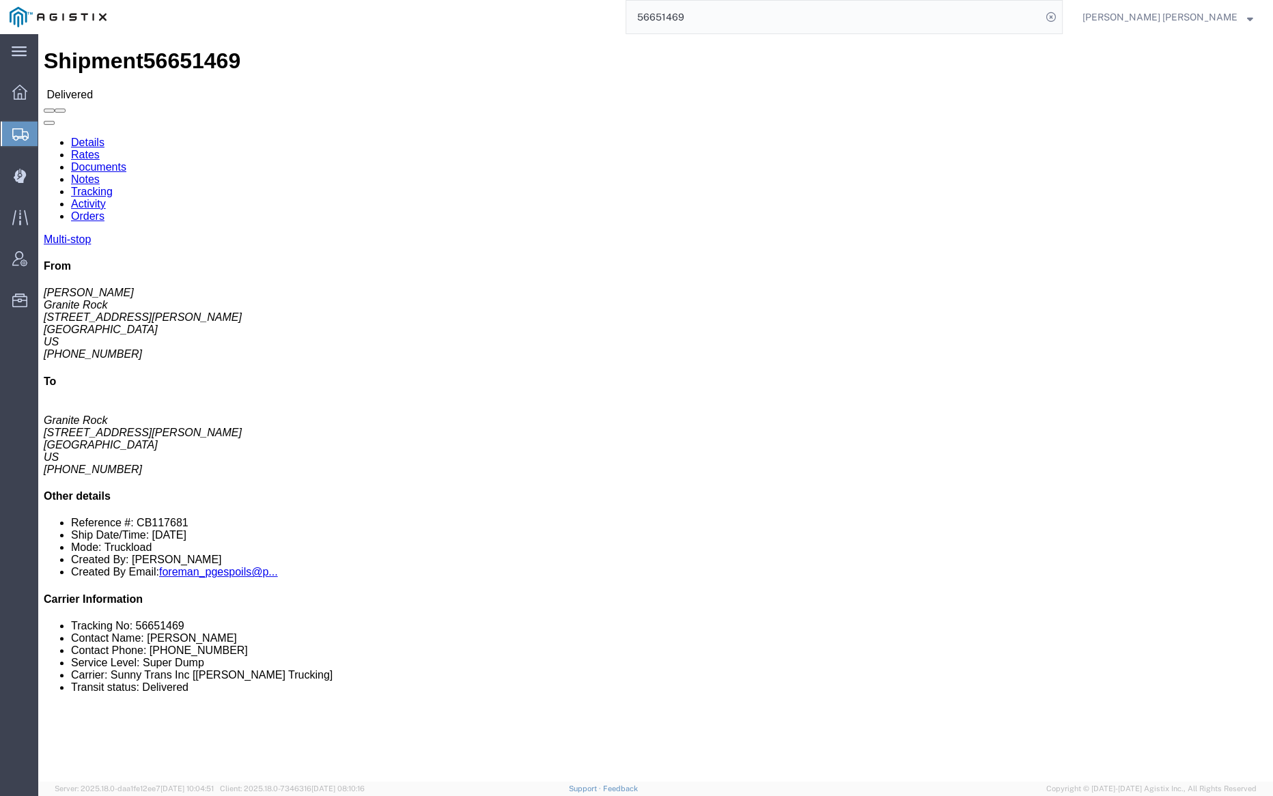
click body "Shipment 56651469 Delivered Details Rates Documents Notes Tracking Activity Ord…"
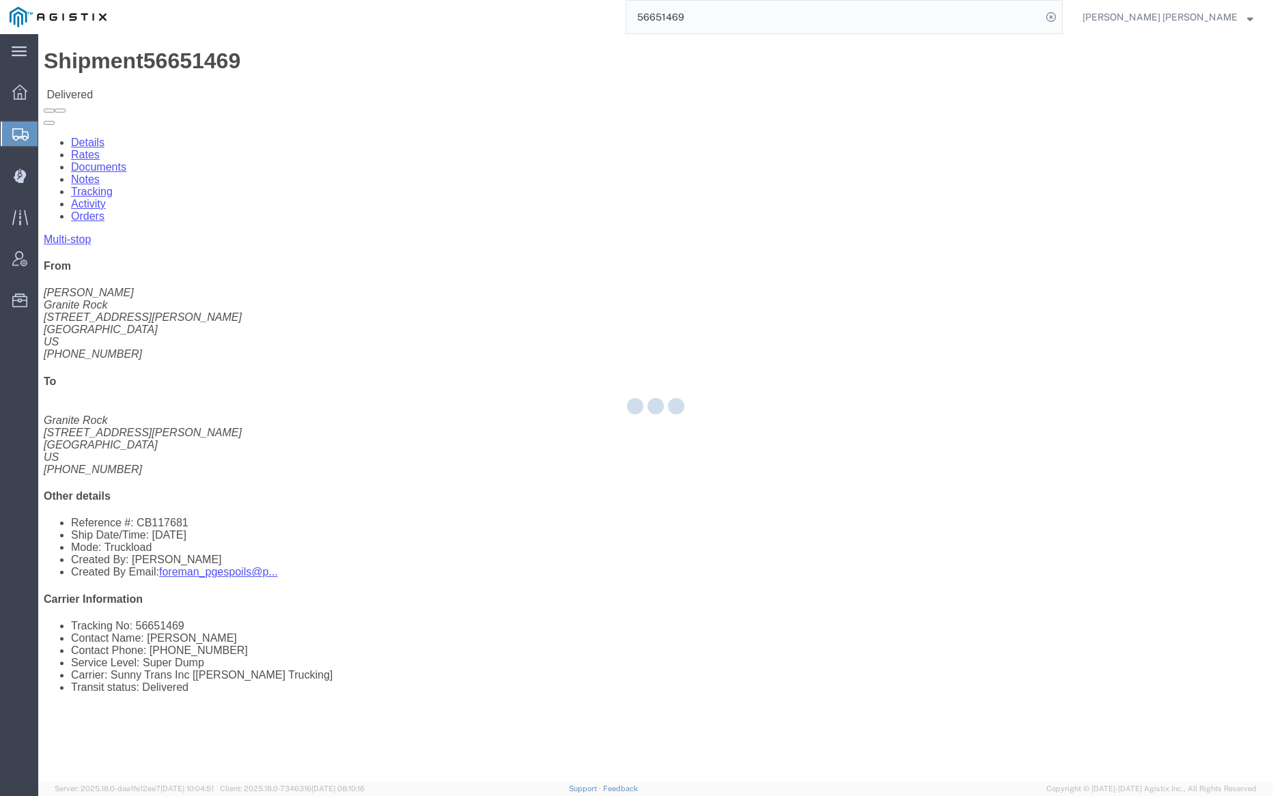
click div
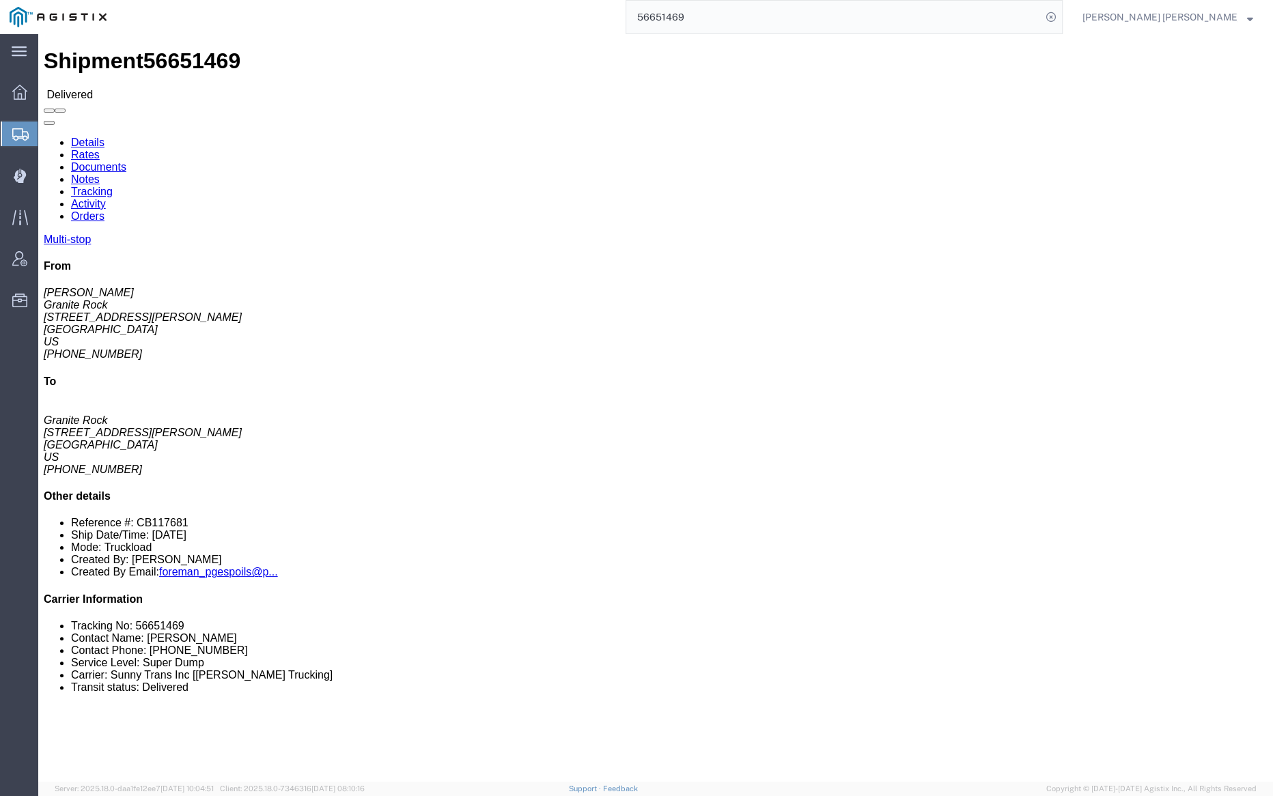
click link "Documents"
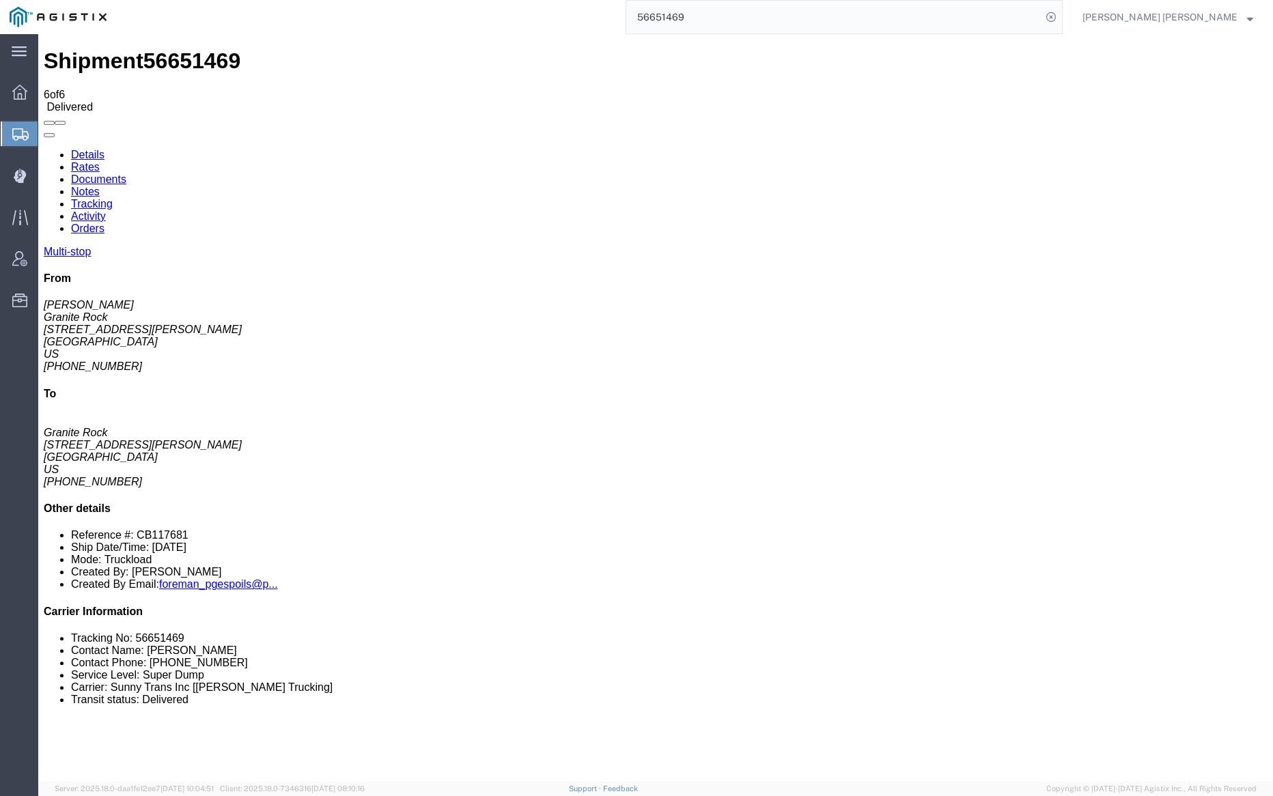
click at [721, 13] on input "56651469" at bounding box center [833, 17] width 415 height 33
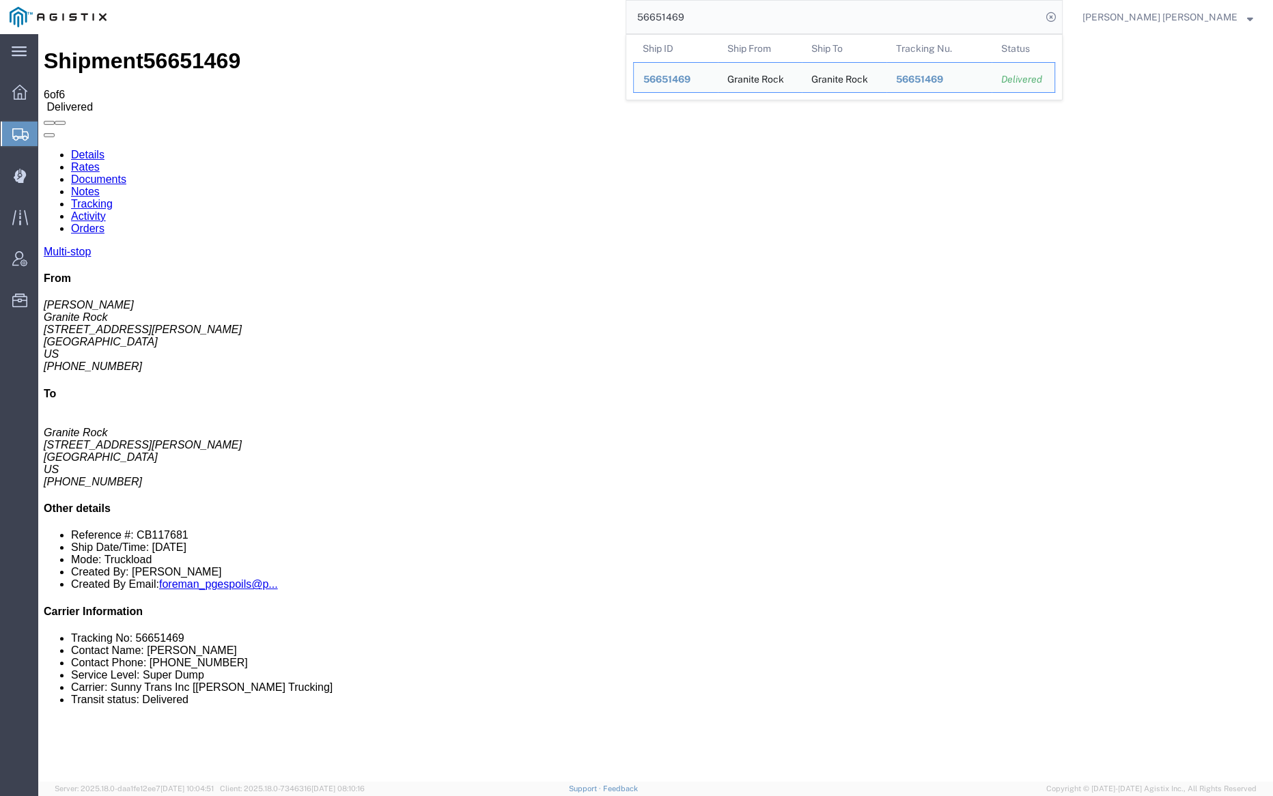
click at [721, 13] on input "56651469" at bounding box center [833, 17] width 415 height 33
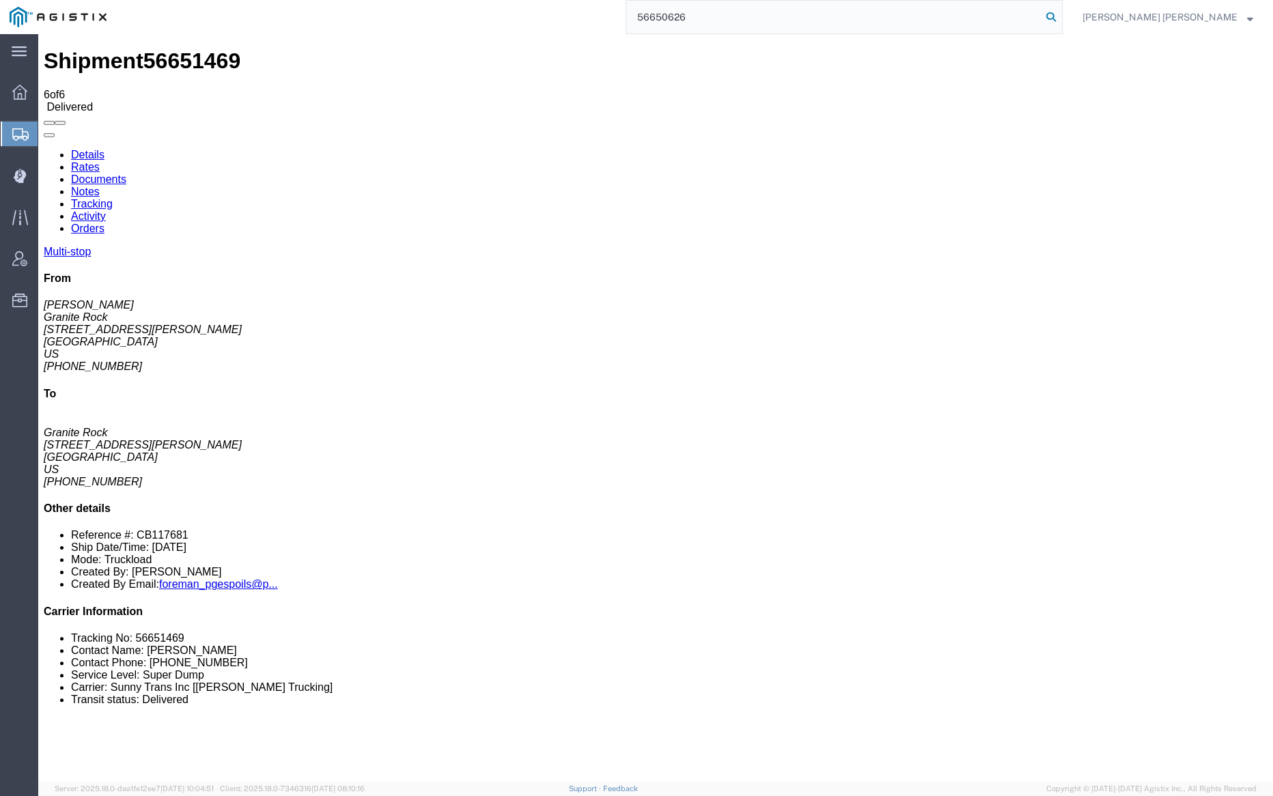
click at [1061, 12] on icon at bounding box center [1051, 17] width 19 height 19
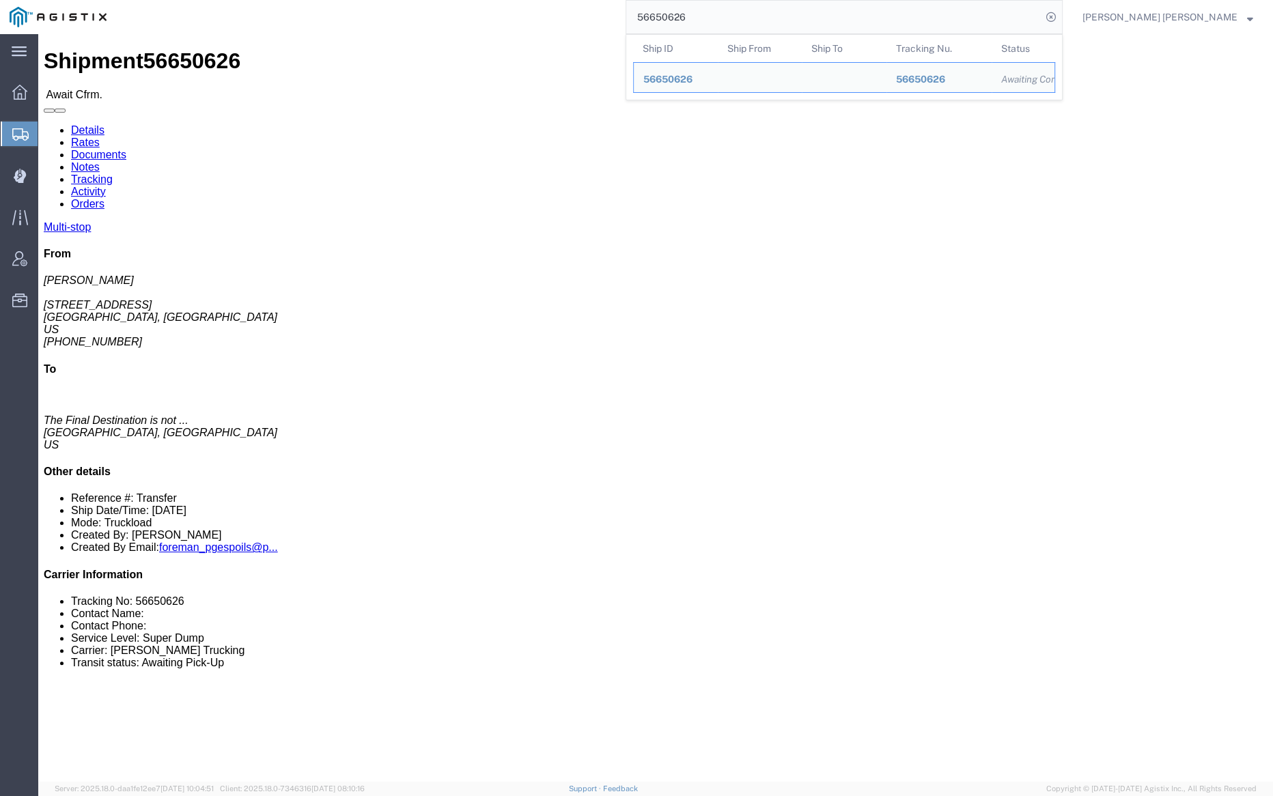
click at [751, 20] on input "56650626" at bounding box center [833, 17] width 415 height 33
paste input "8"
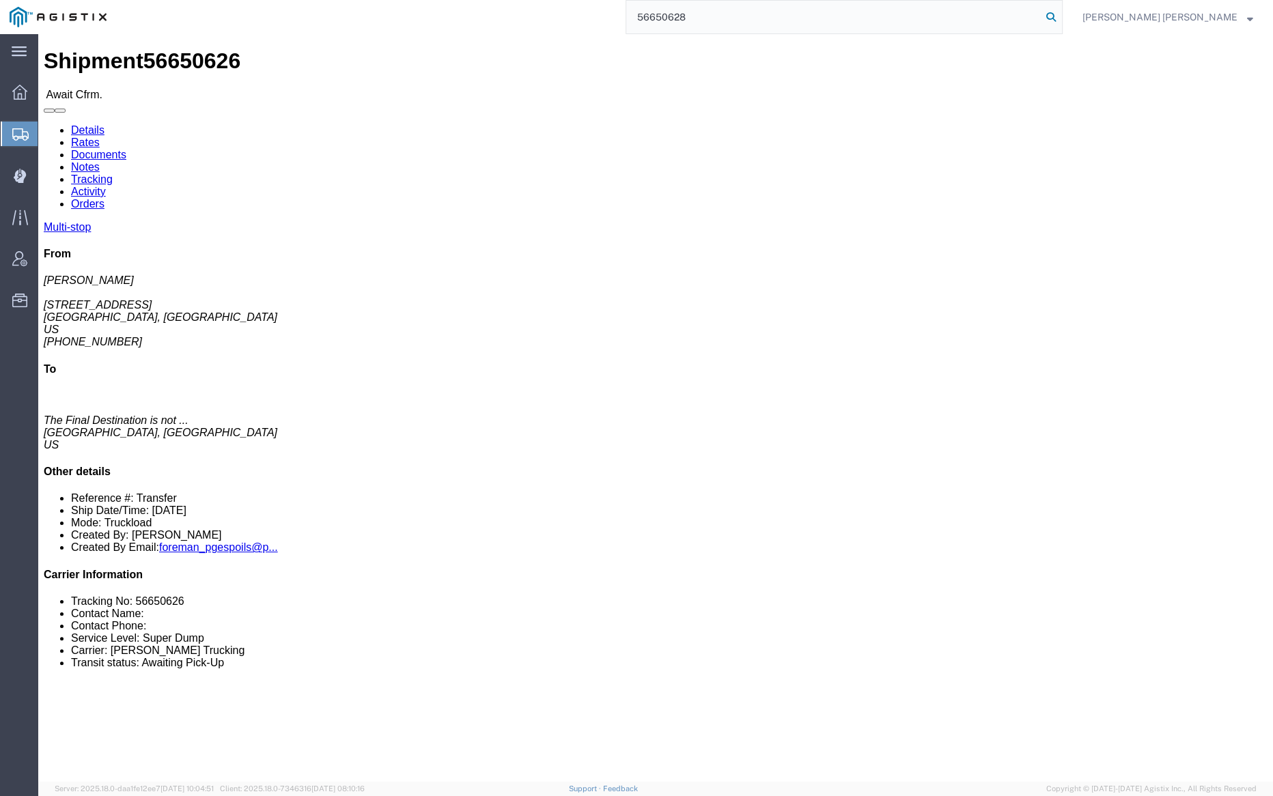
click at [1061, 14] on icon at bounding box center [1051, 17] width 19 height 19
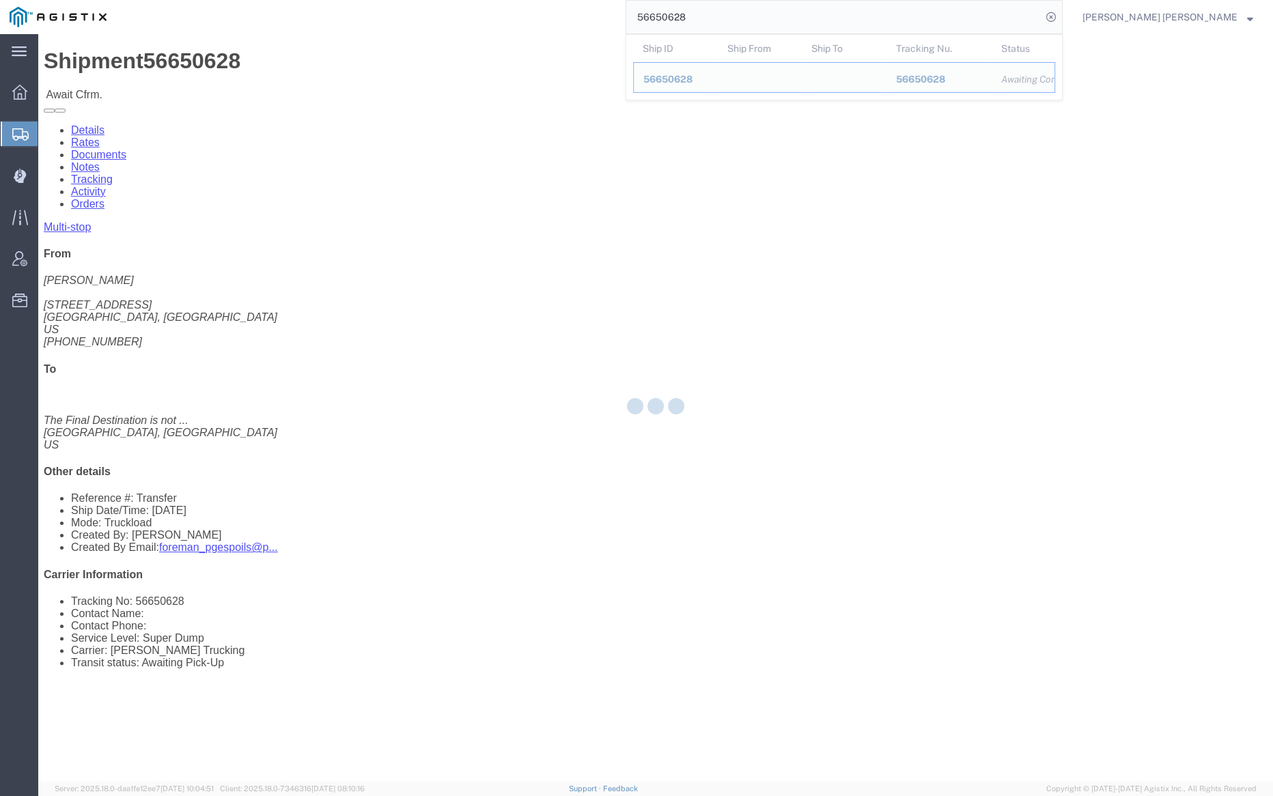
click at [750, 16] on input "56650628" at bounding box center [833, 17] width 415 height 33
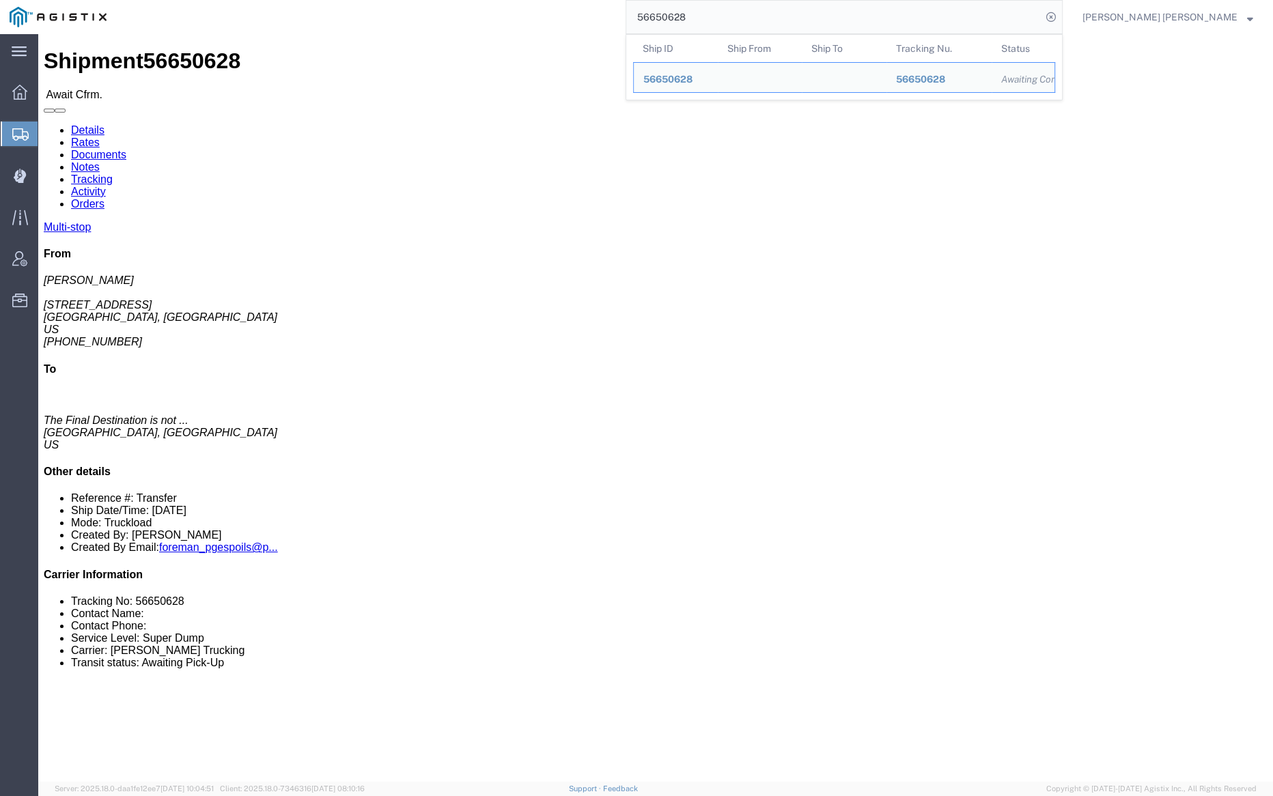
click at [750, 16] on input "56650628" at bounding box center [833, 17] width 415 height 33
paste input "4909"
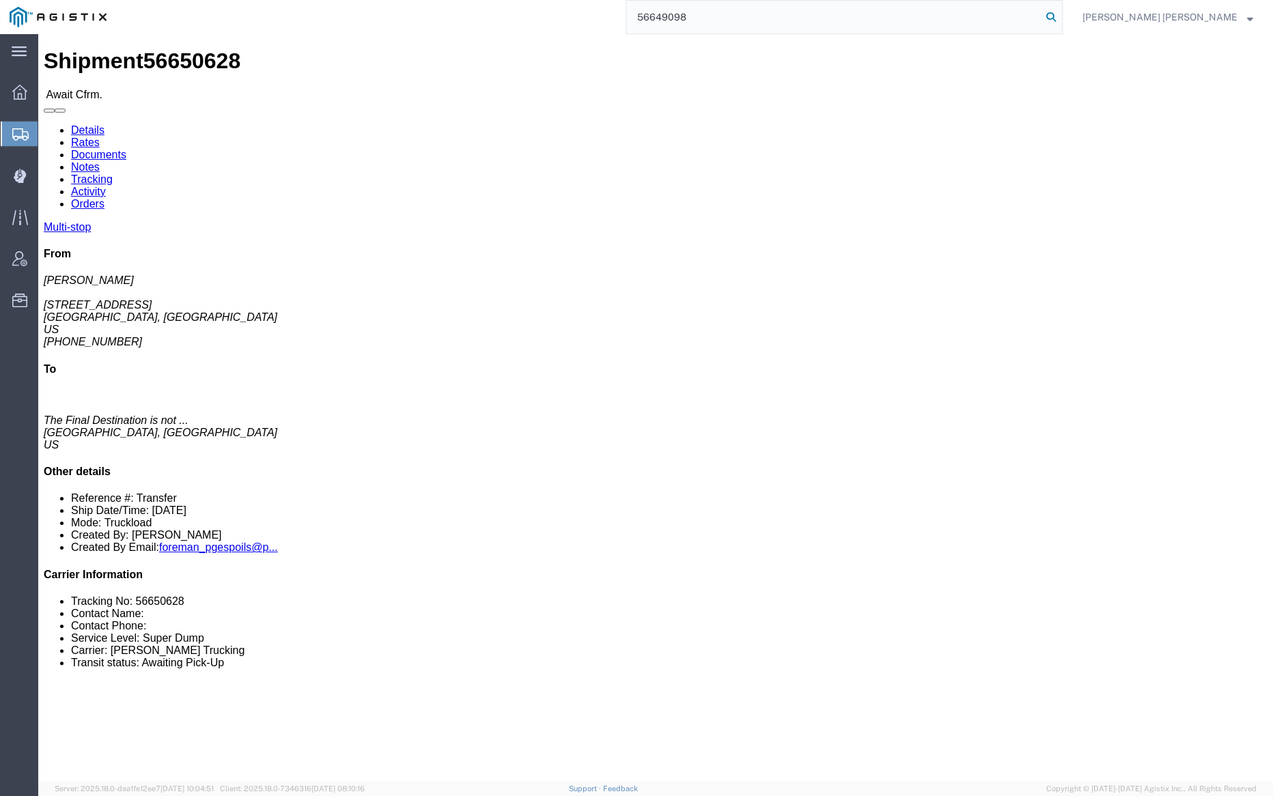
click at [1061, 14] on icon at bounding box center [1051, 17] width 19 height 19
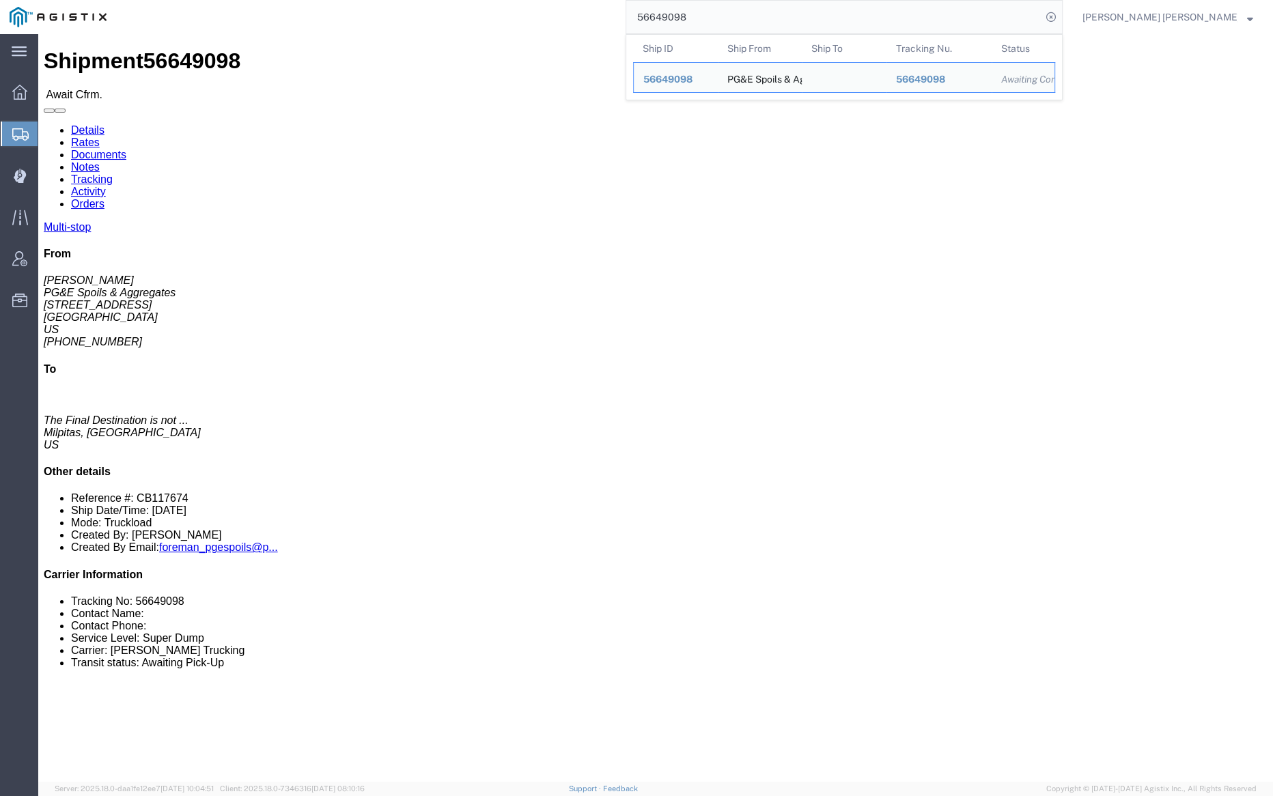
click at [734, 18] on input "56649098" at bounding box center [833, 17] width 415 height 33
paste input "575115"
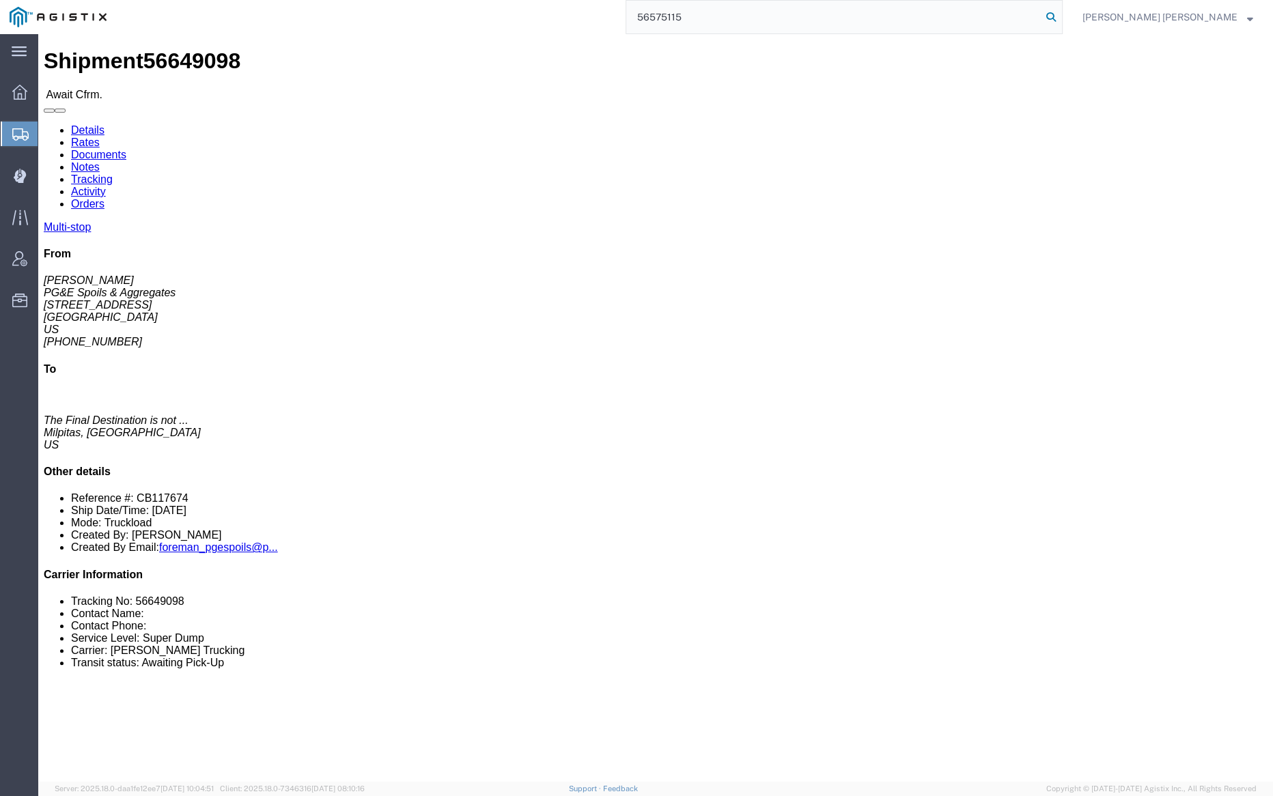
click at [1061, 10] on icon at bounding box center [1051, 17] width 19 height 19
click at [738, 16] on input "56575115" at bounding box center [833, 17] width 415 height 33
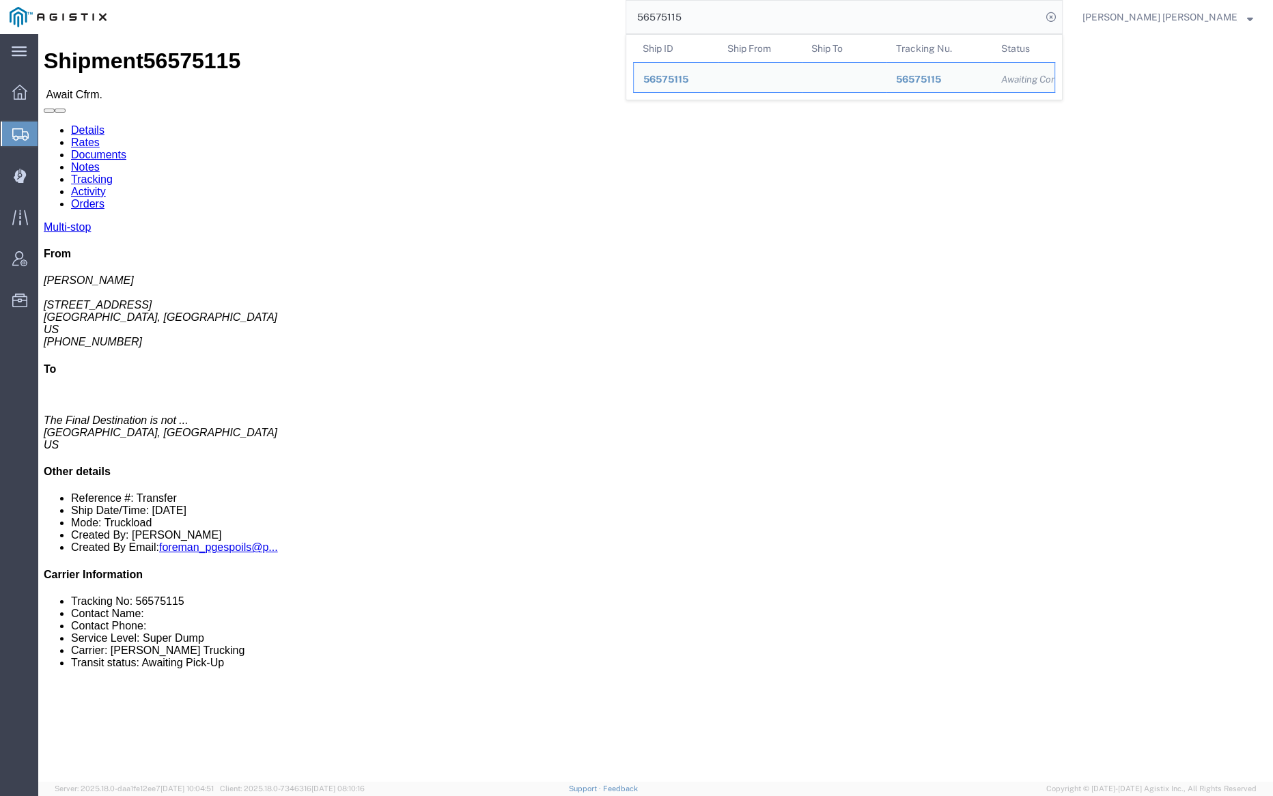
click at [738, 16] on input "56575115" at bounding box center [833, 17] width 415 height 33
paste input "62679"
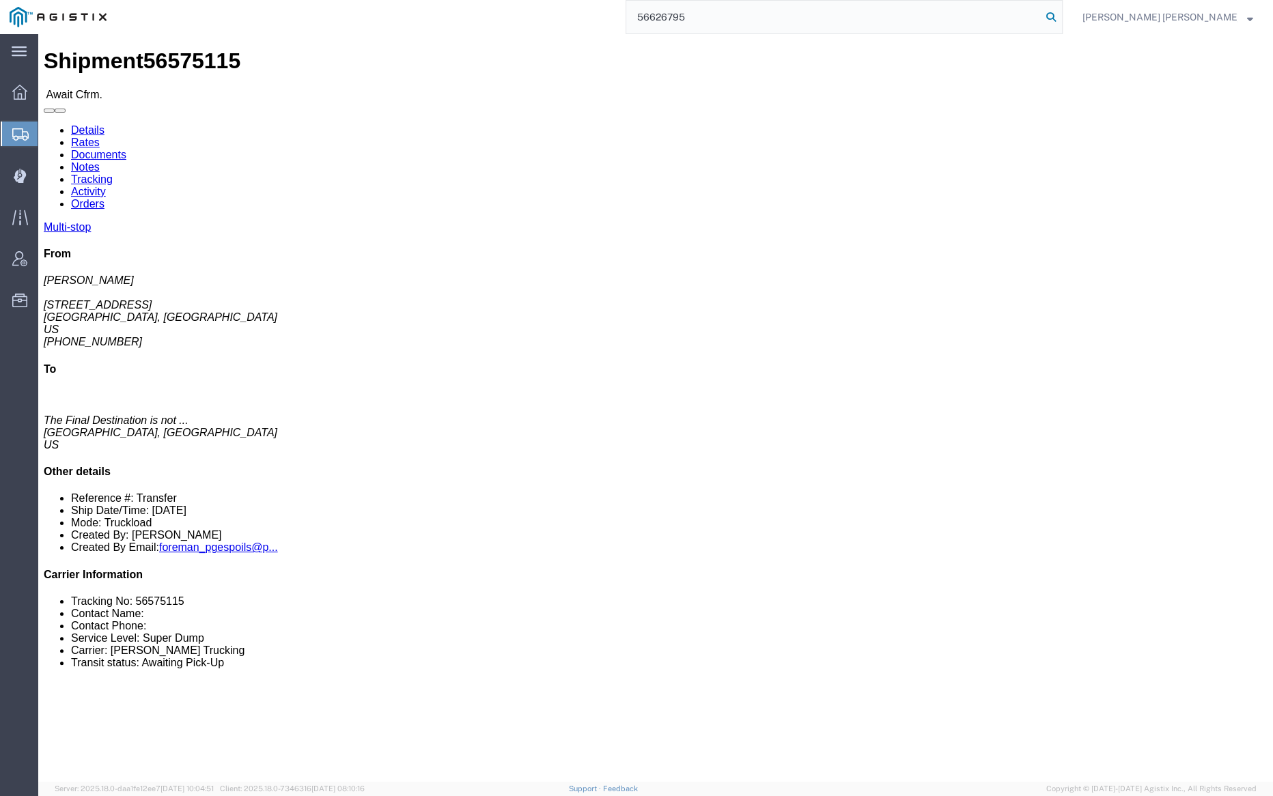
click at [1061, 15] on icon at bounding box center [1051, 17] width 19 height 19
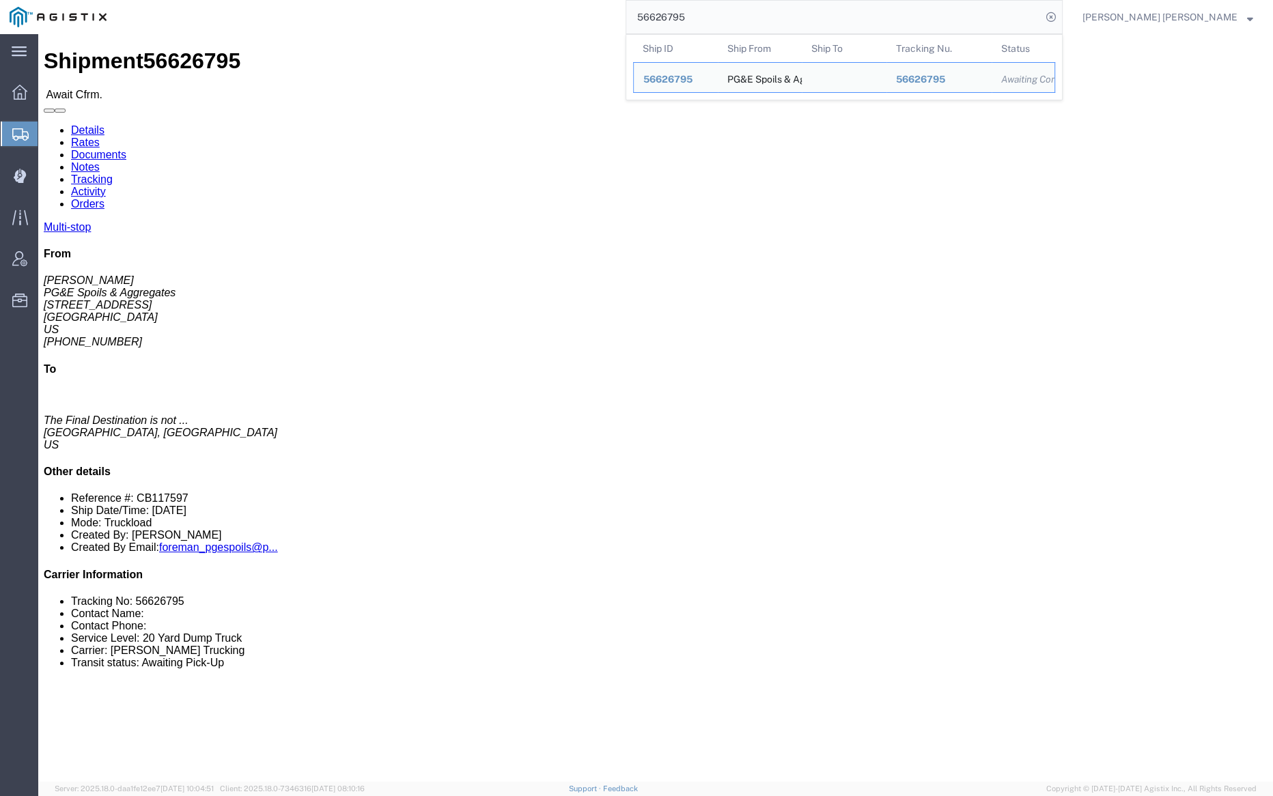
click at [747, 19] on input "56626795" at bounding box center [833, 17] width 415 height 33
paste input "839"
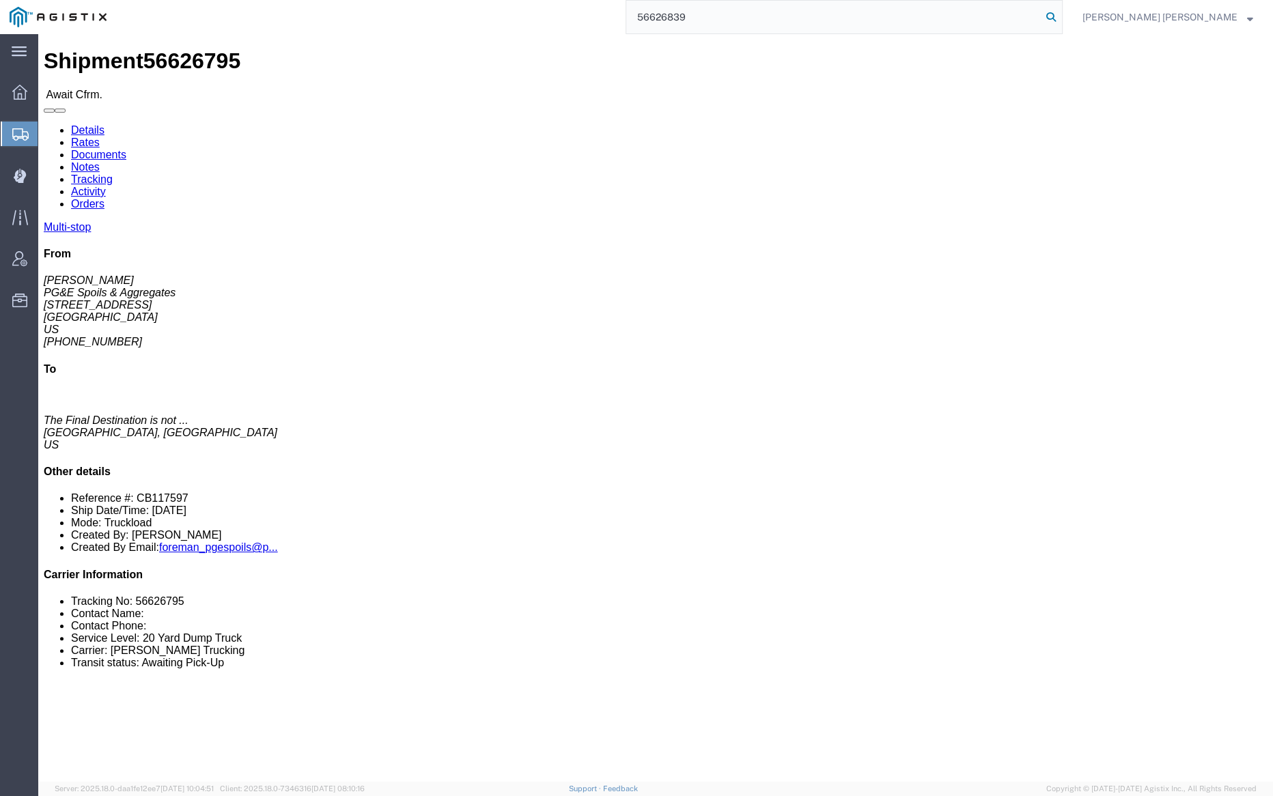
click at [1061, 12] on icon at bounding box center [1051, 17] width 19 height 19
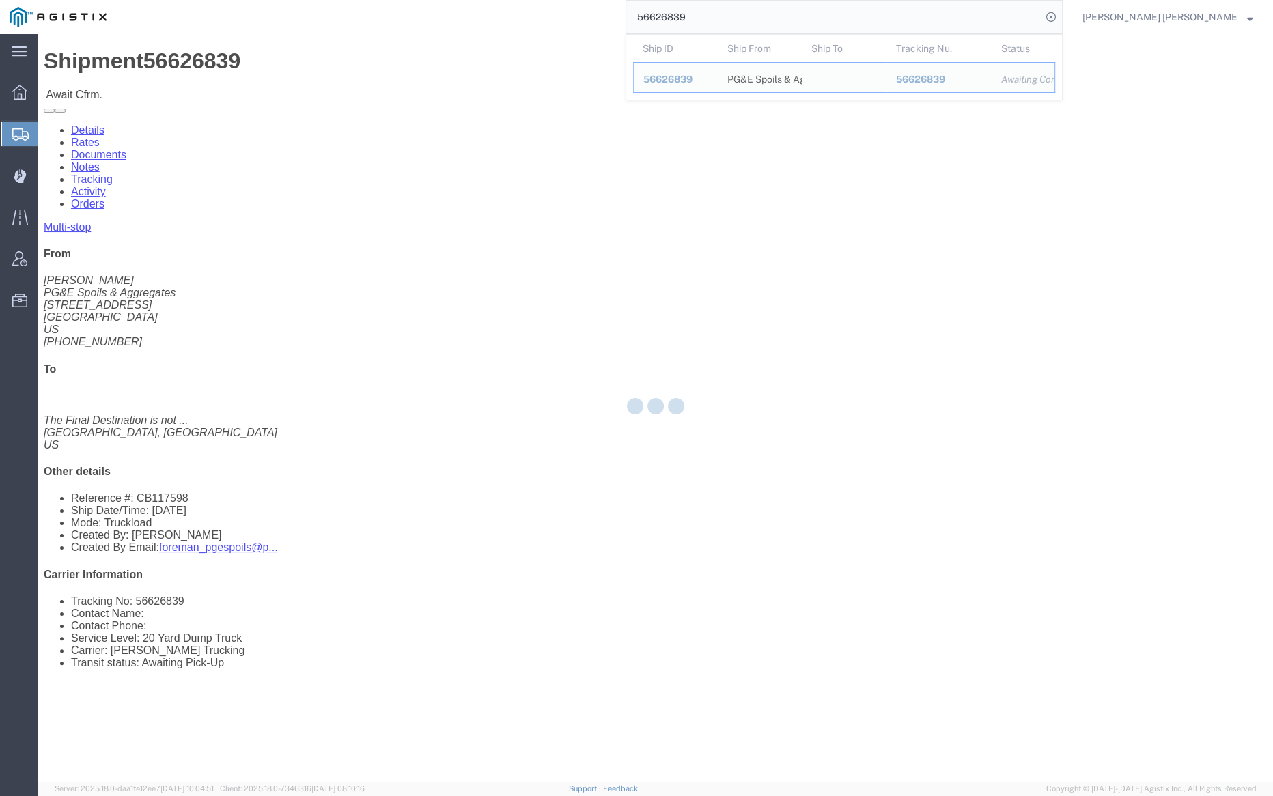
click at [740, 18] on input "56626839" at bounding box center [833, 17] width 415 height 33
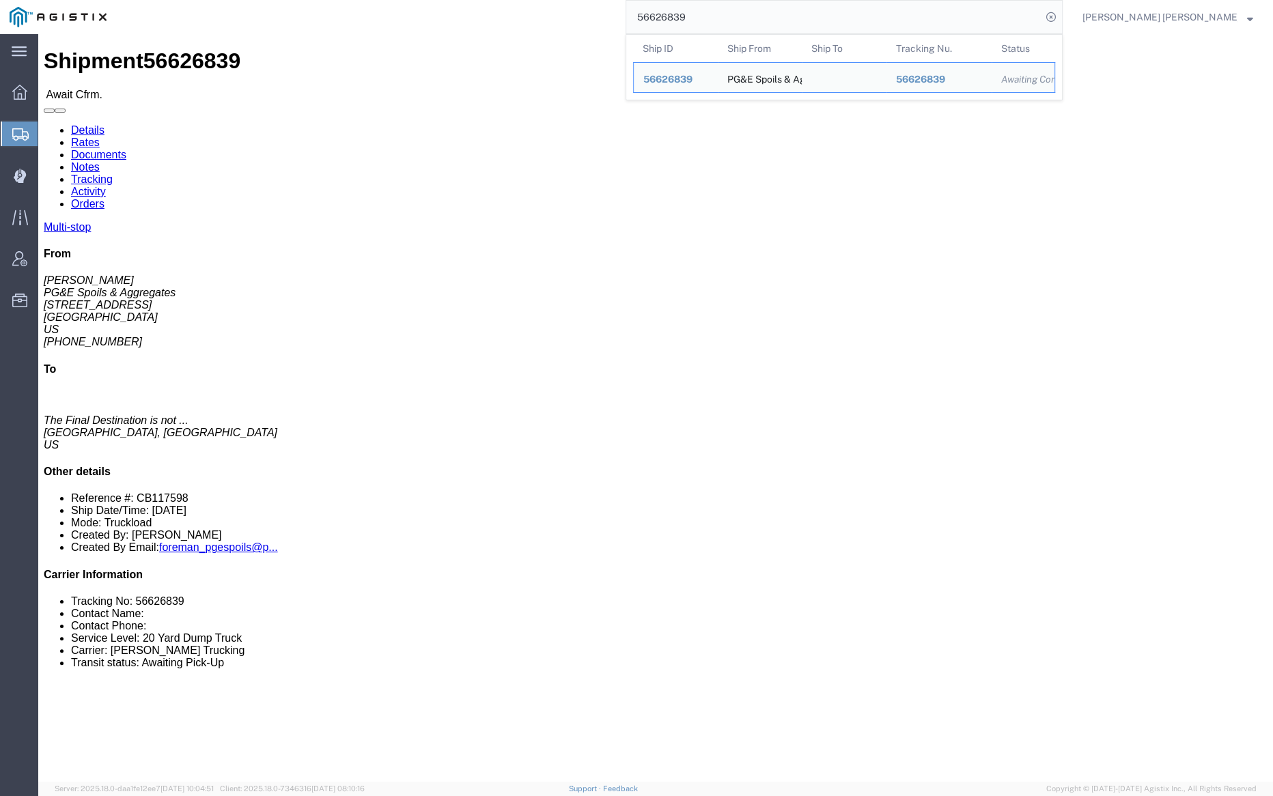
paste input "575096"
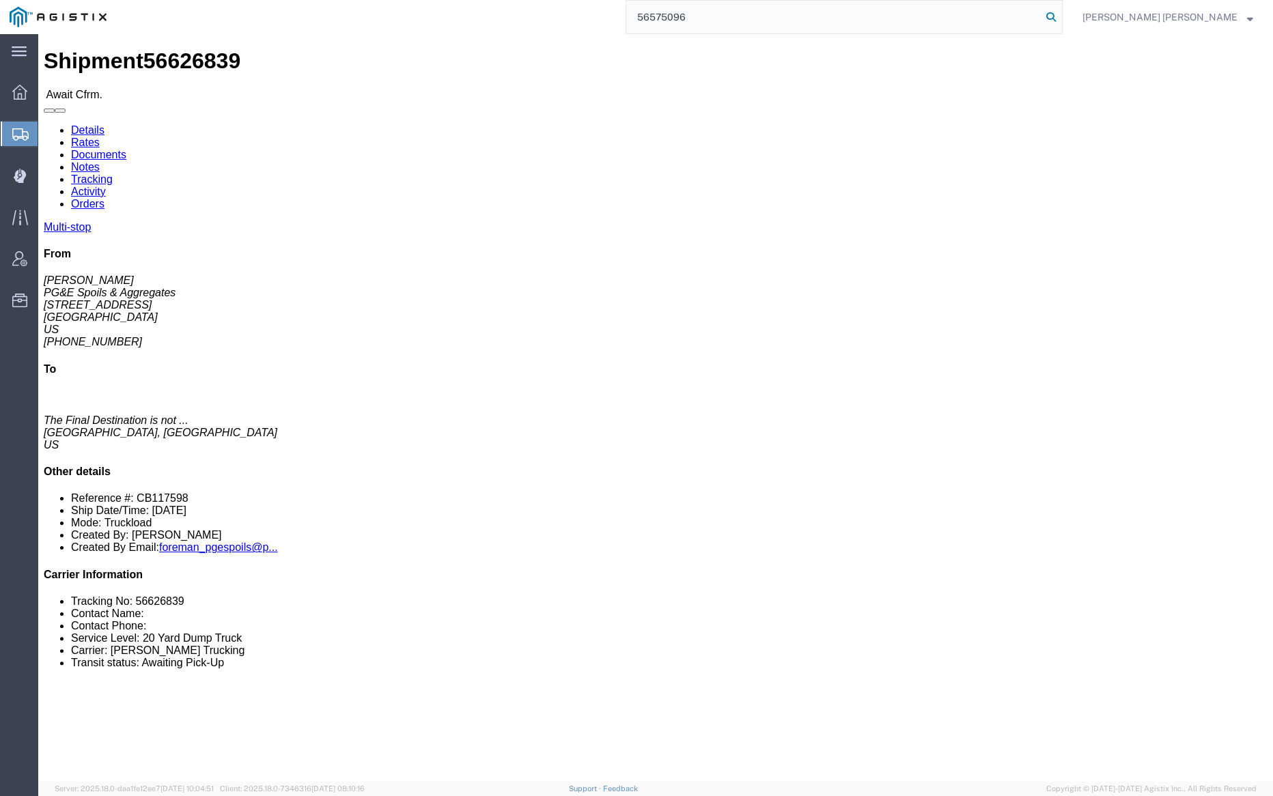
click at [1061, 17] on icon at bounding box center [1051, 17] width 19 height 19
click at [736, 12] on input "56575096" at bounding box center [833, 17] width 415 height 33
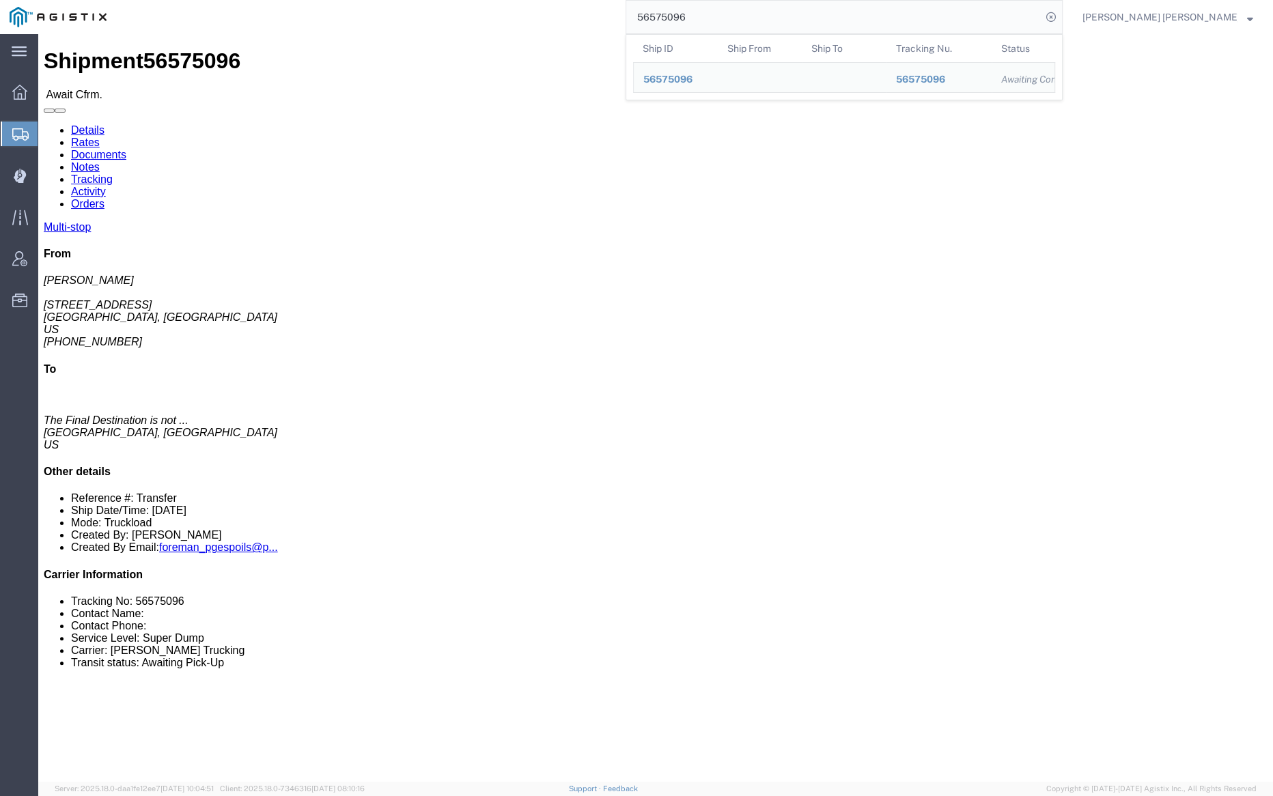
click at [736, 12] on input "56575096" at bounding box center [833, 17] width 415 height 33
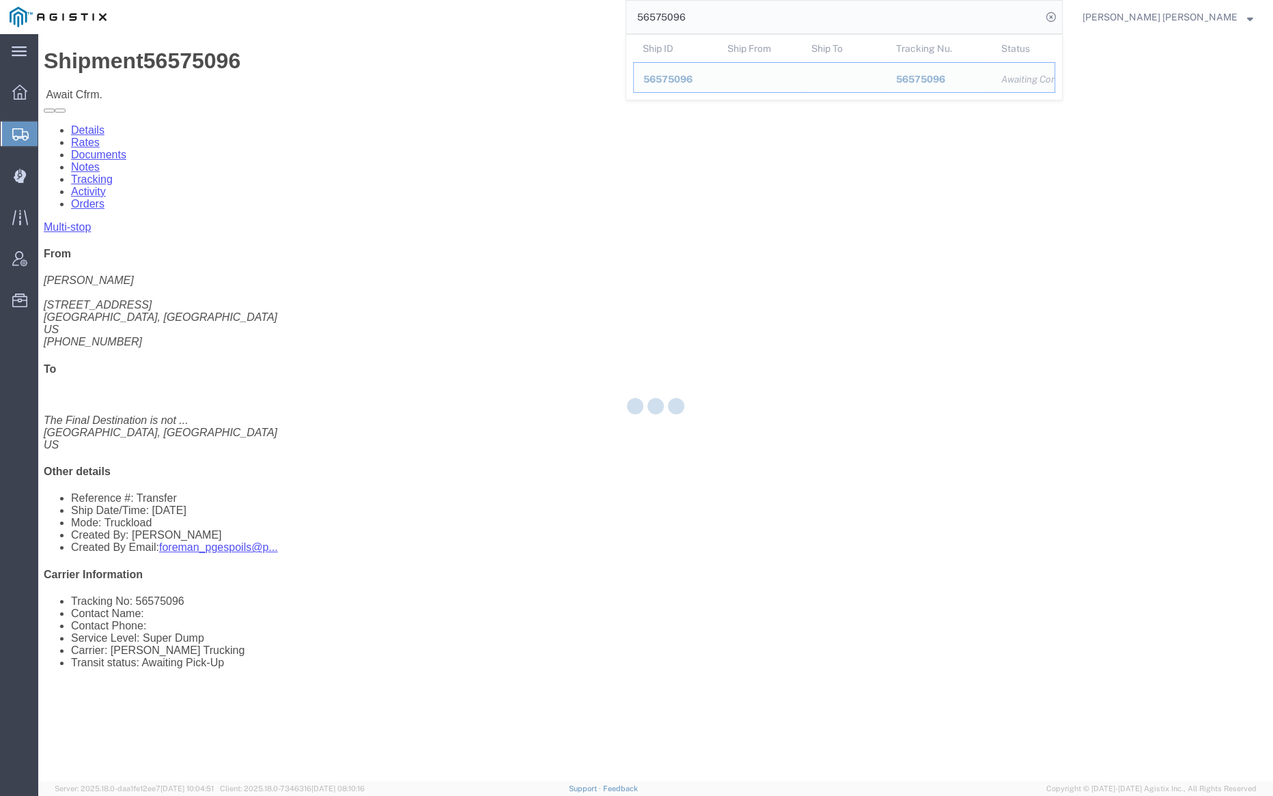
paste input "611370"
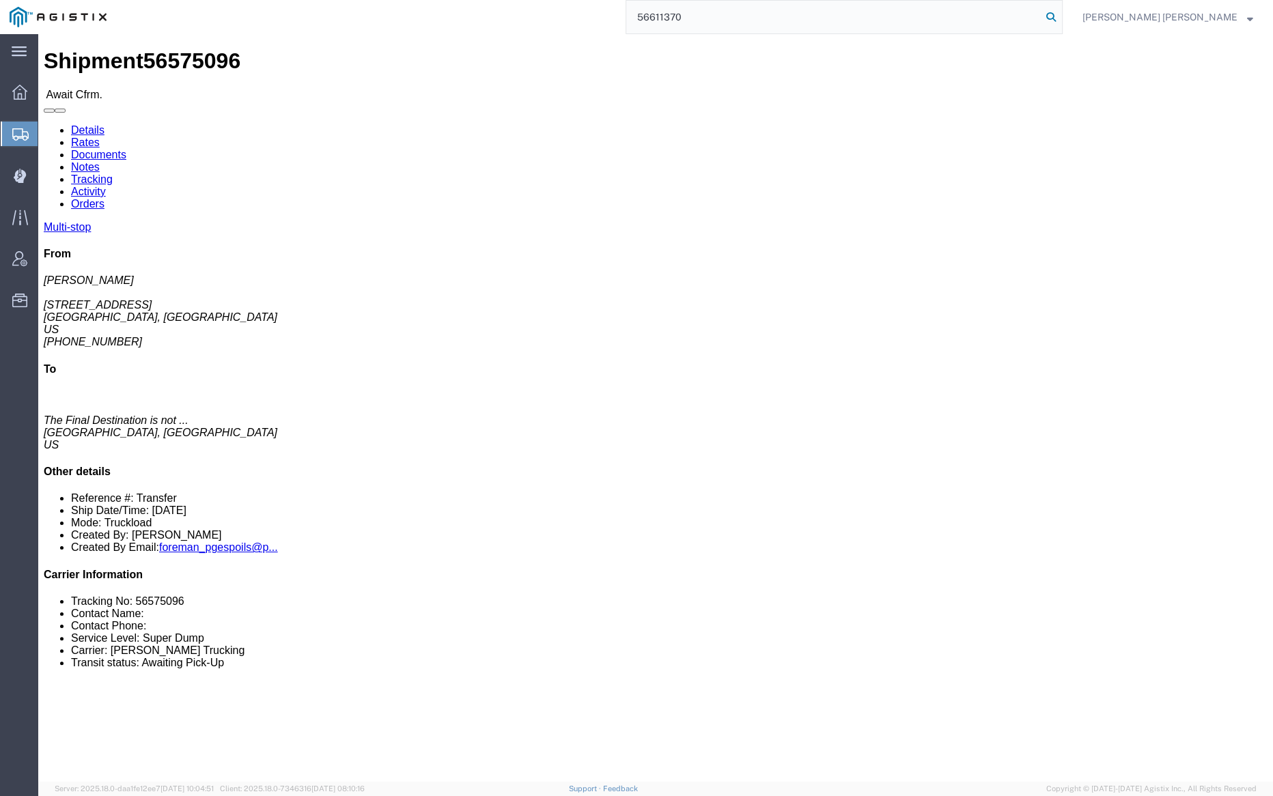
click at [1061, 18] on icon at bounding box center [1051, 17] width 19 height 19
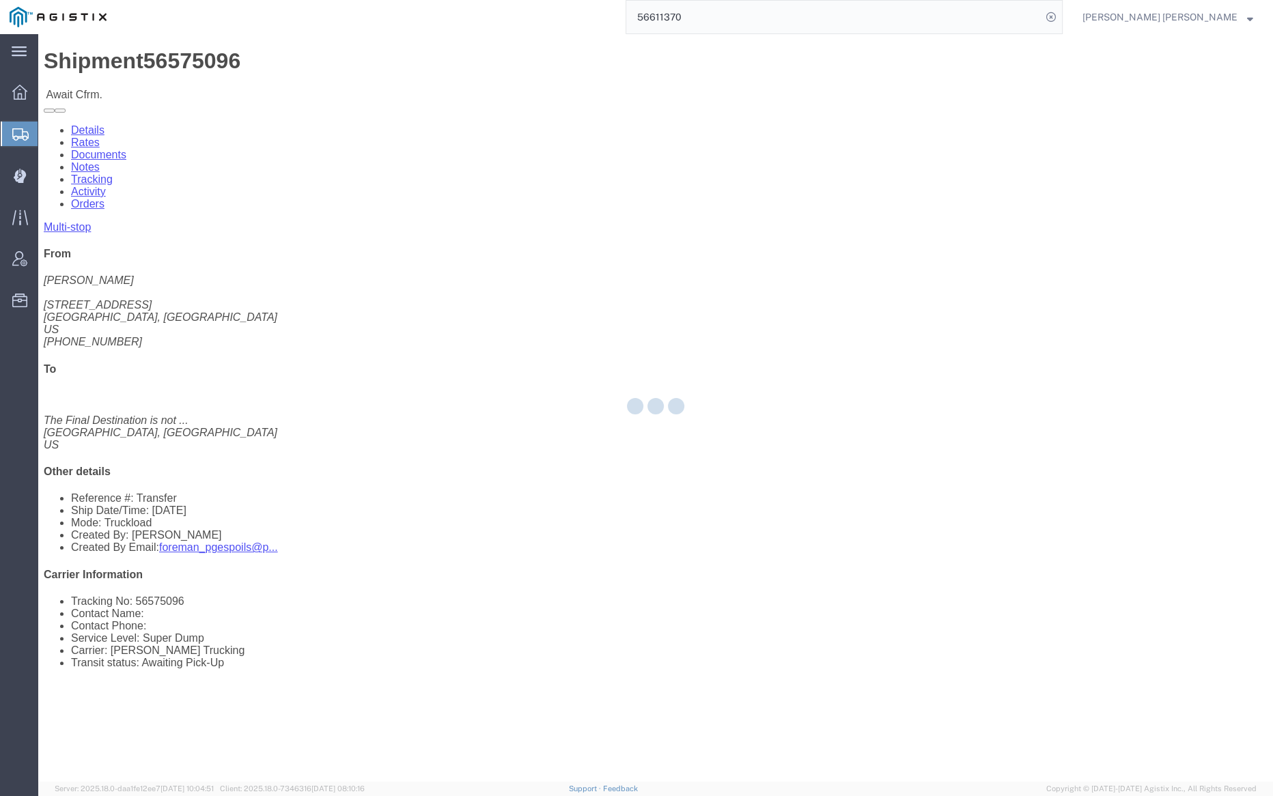
click at [730, 18] on input "56611370" at bounding box center [833, 17] width 415 height 33
click at [735, 12] on input "56611370" at bounding box center [833, 17] width 415 height 33
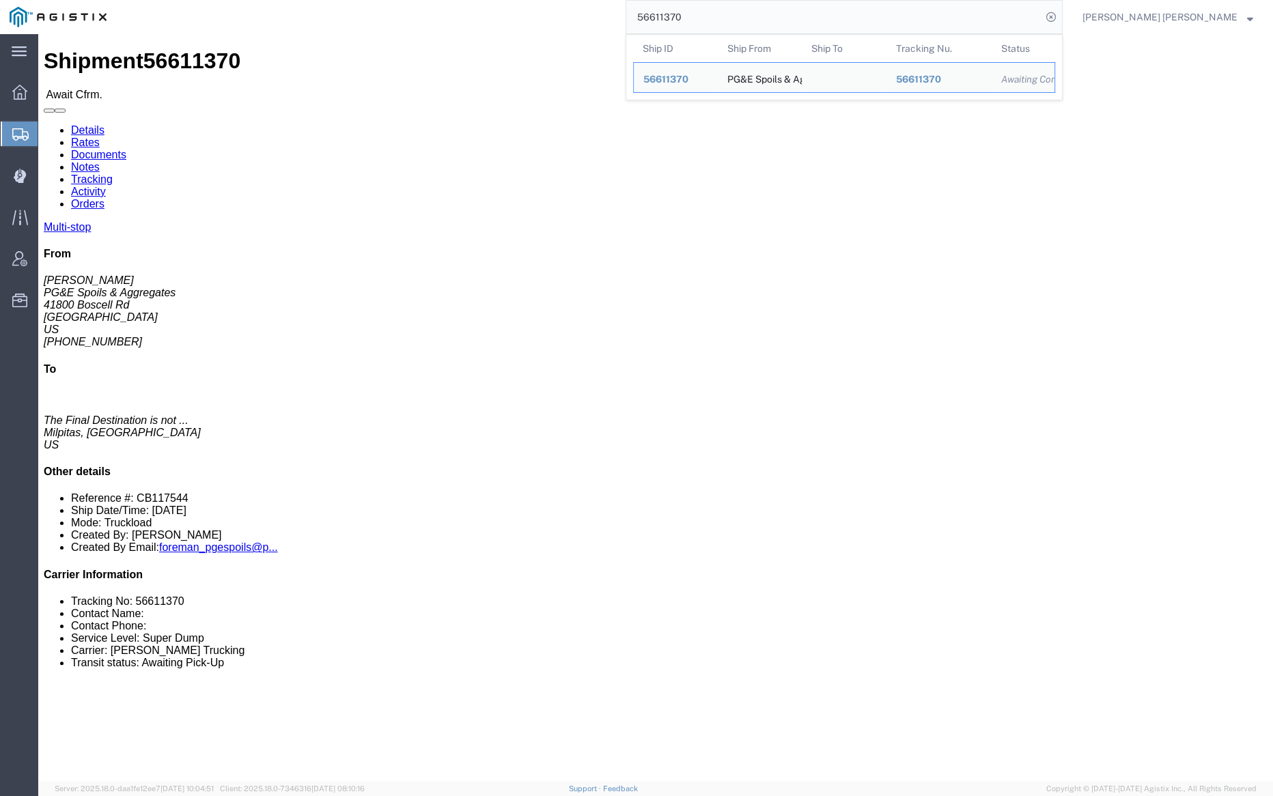
click at [735, 12] on input "56611370" at bounding box center [833, 17] width 415 height 33
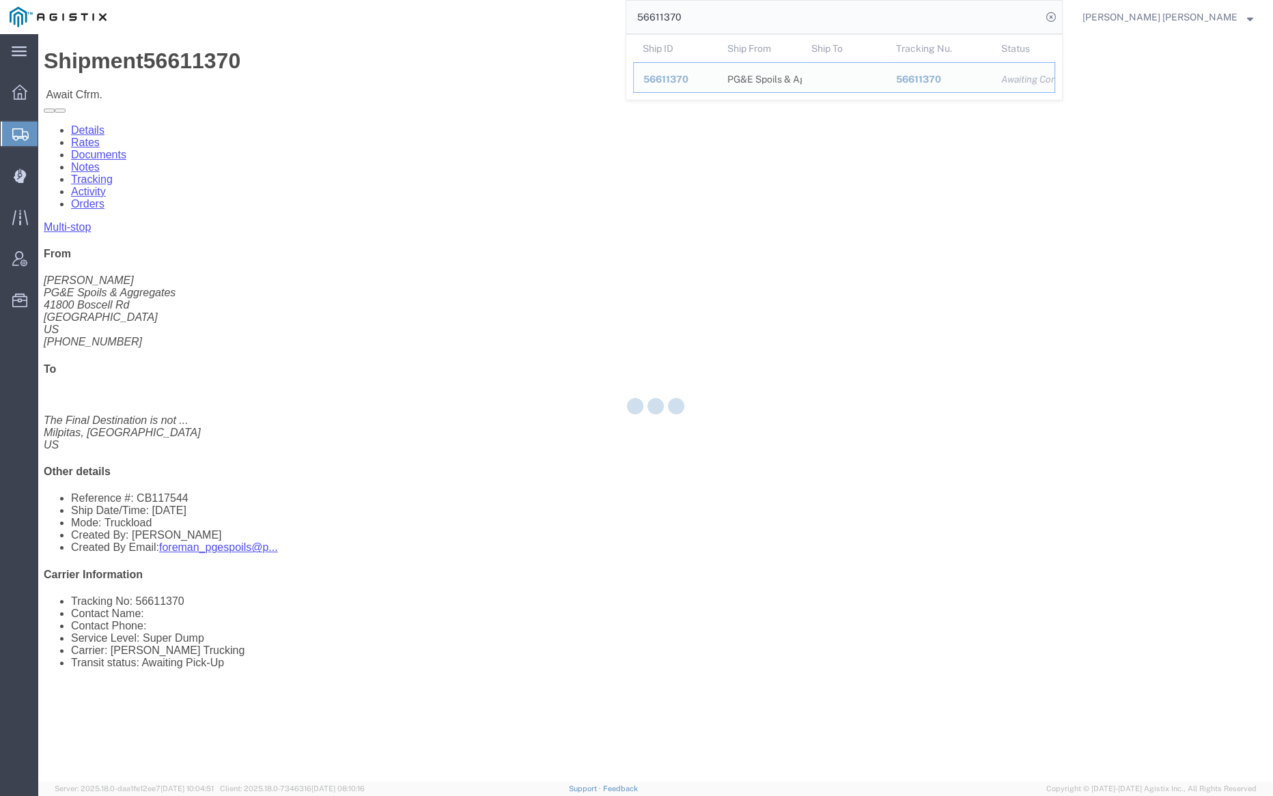
paste input "2"
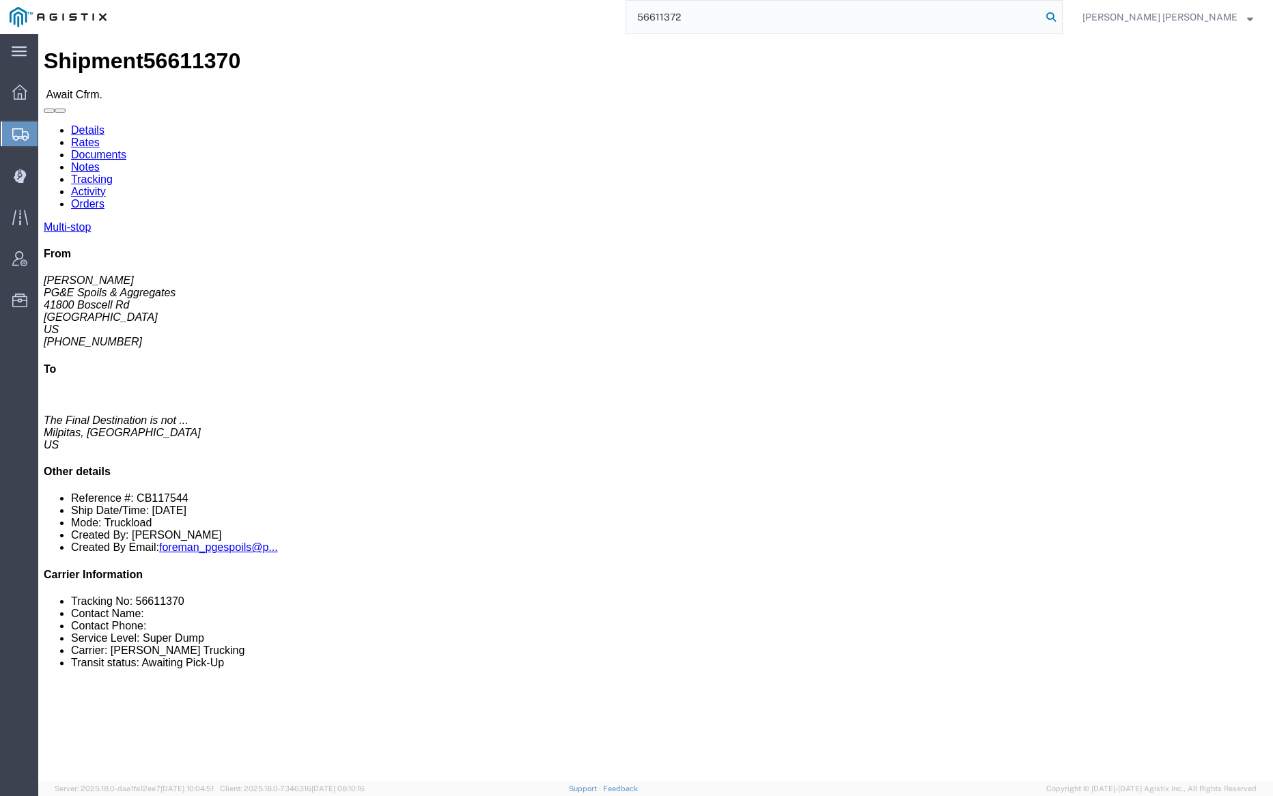
click at [1061, 13] on icon at bounding box center [1051, 17] width 19 height 19
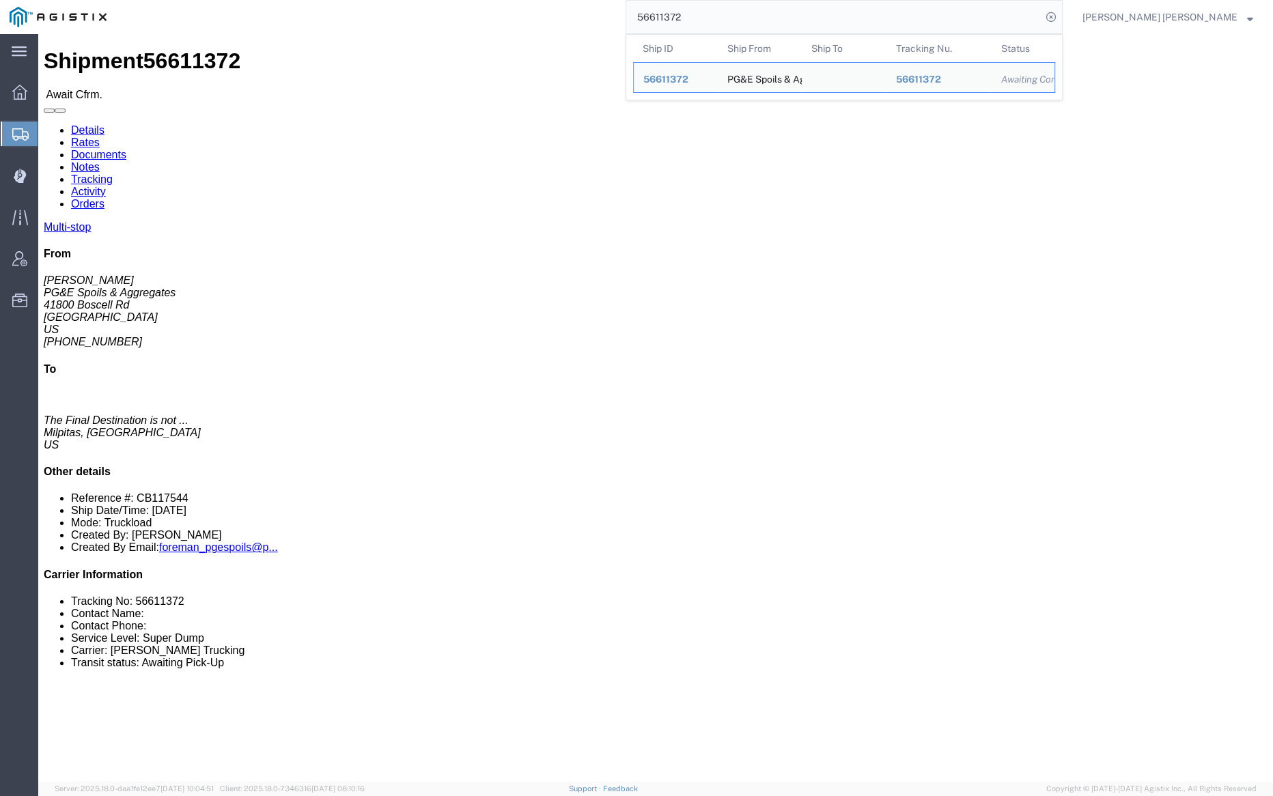
click at [734, 21] on input "56611372" at bounding box center [833, 17] width 415 height 33
paste input "2596"
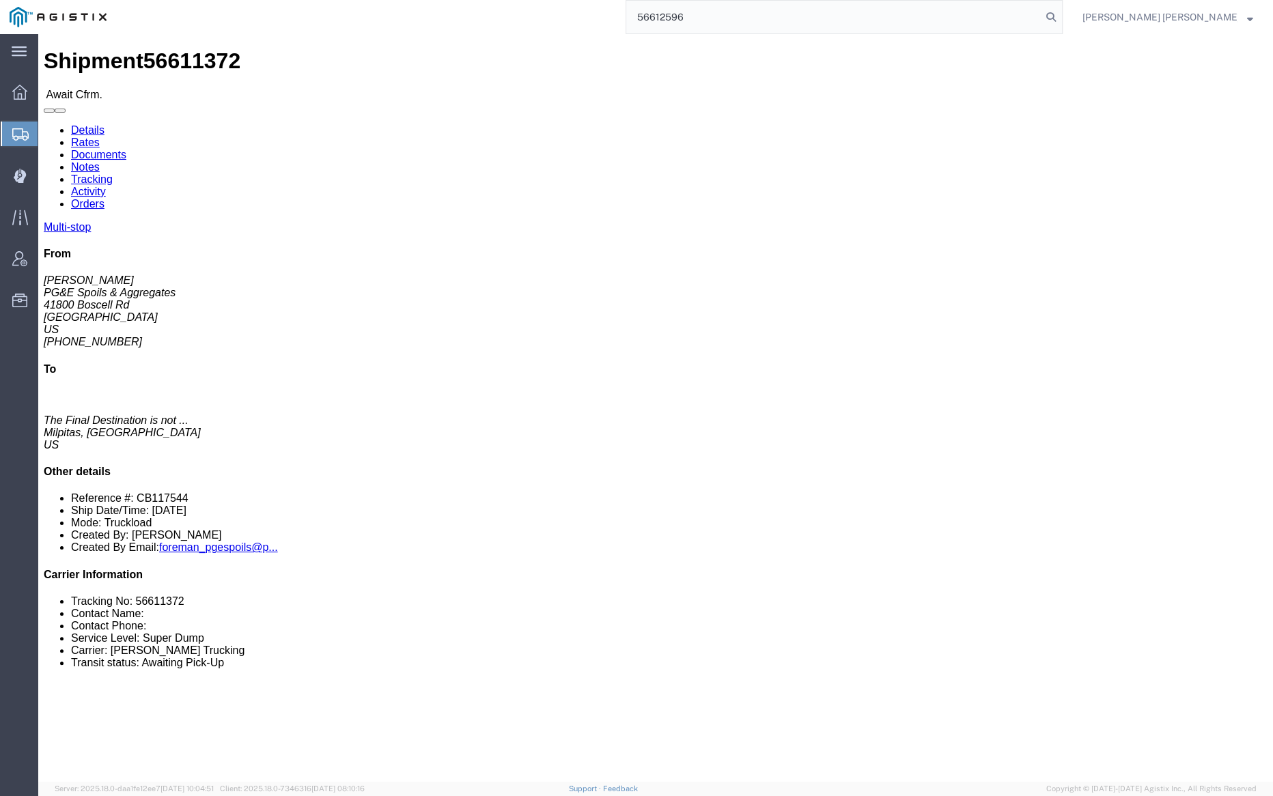
drag, startPoint x: 1131, startPoint y: 15, endPoint x: 892, endPoint y: 14, distance: 238.4
click at [1061, 15] on icon at bounding box center [1051, 17] width 19 height 19
click at [740, 19] on input "56612596" at bounding box center [833, 17] width 415 height 33
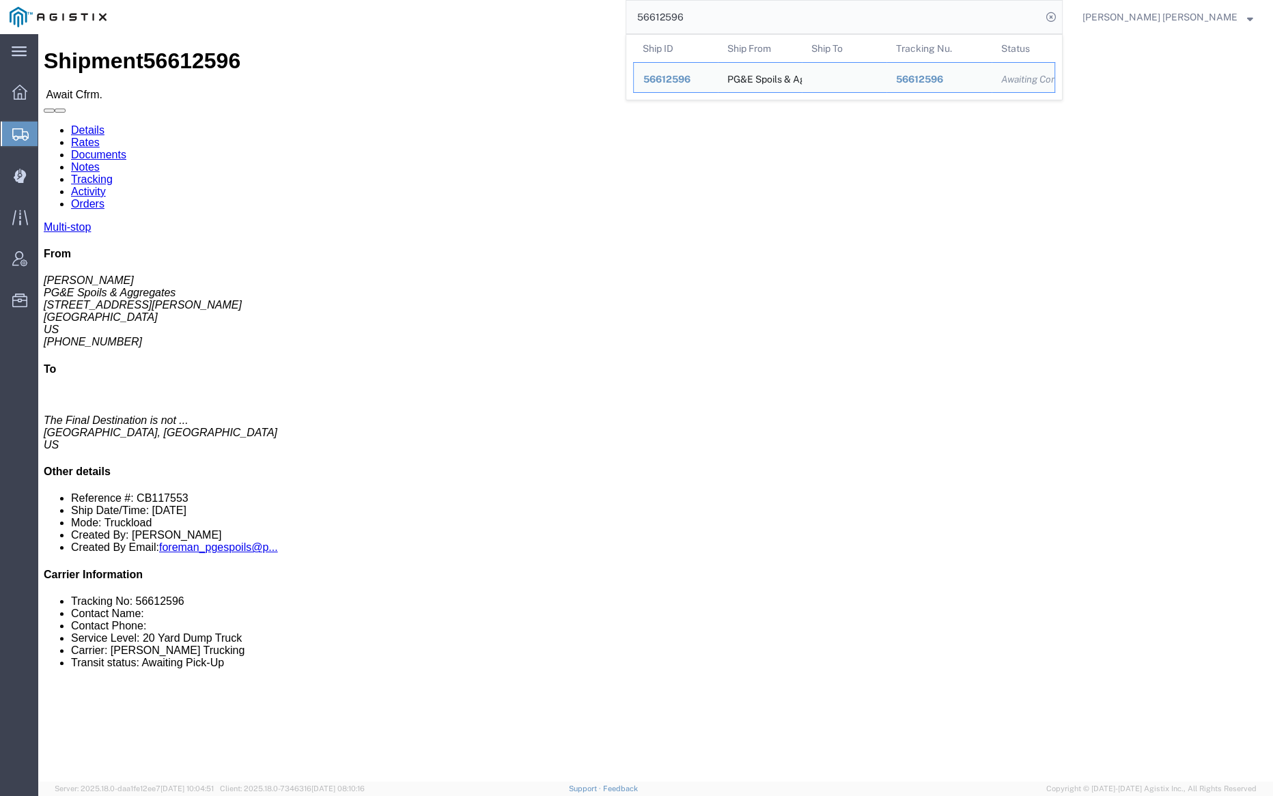
click at [740, 19] on input "56612596" at bounding box center [833, 17] width 415 height 33
paste input "597667"
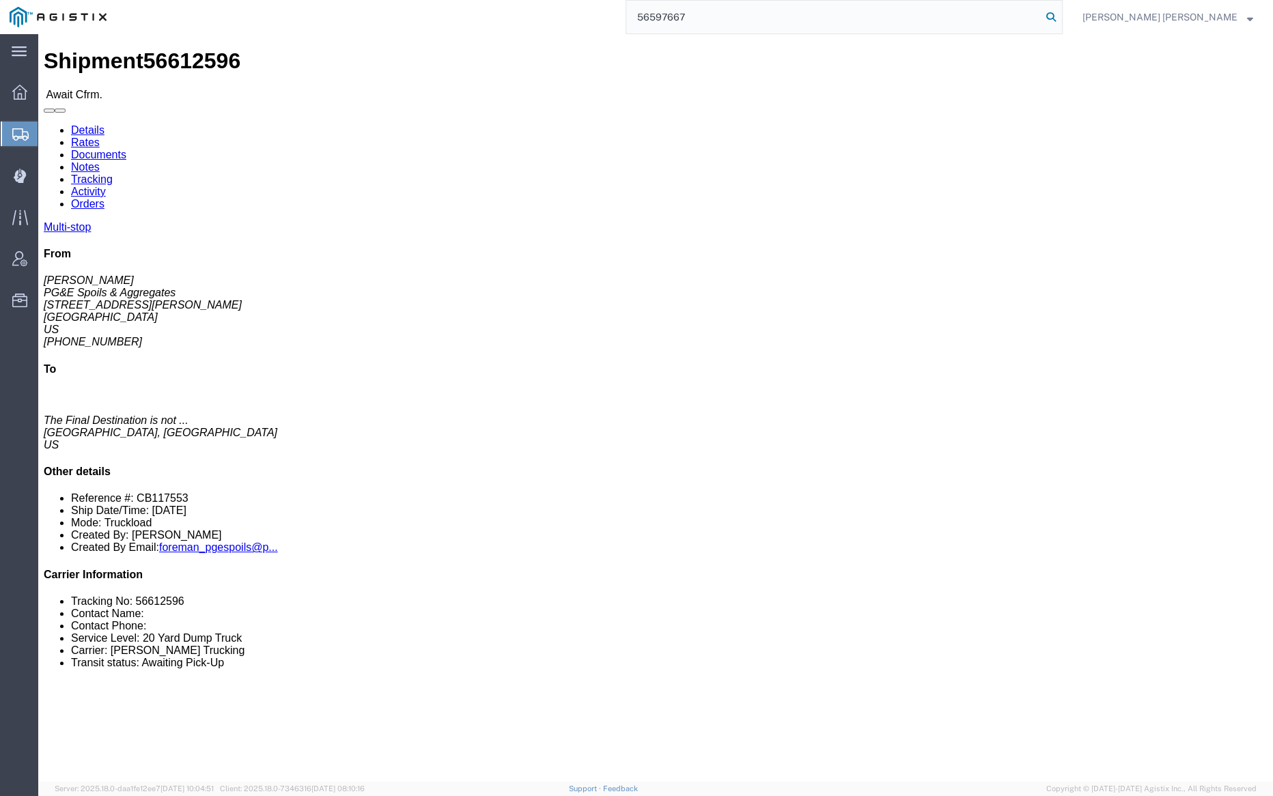
click at [1061, 16] on icon at bounding box center [1051, 17] width 19 height 19
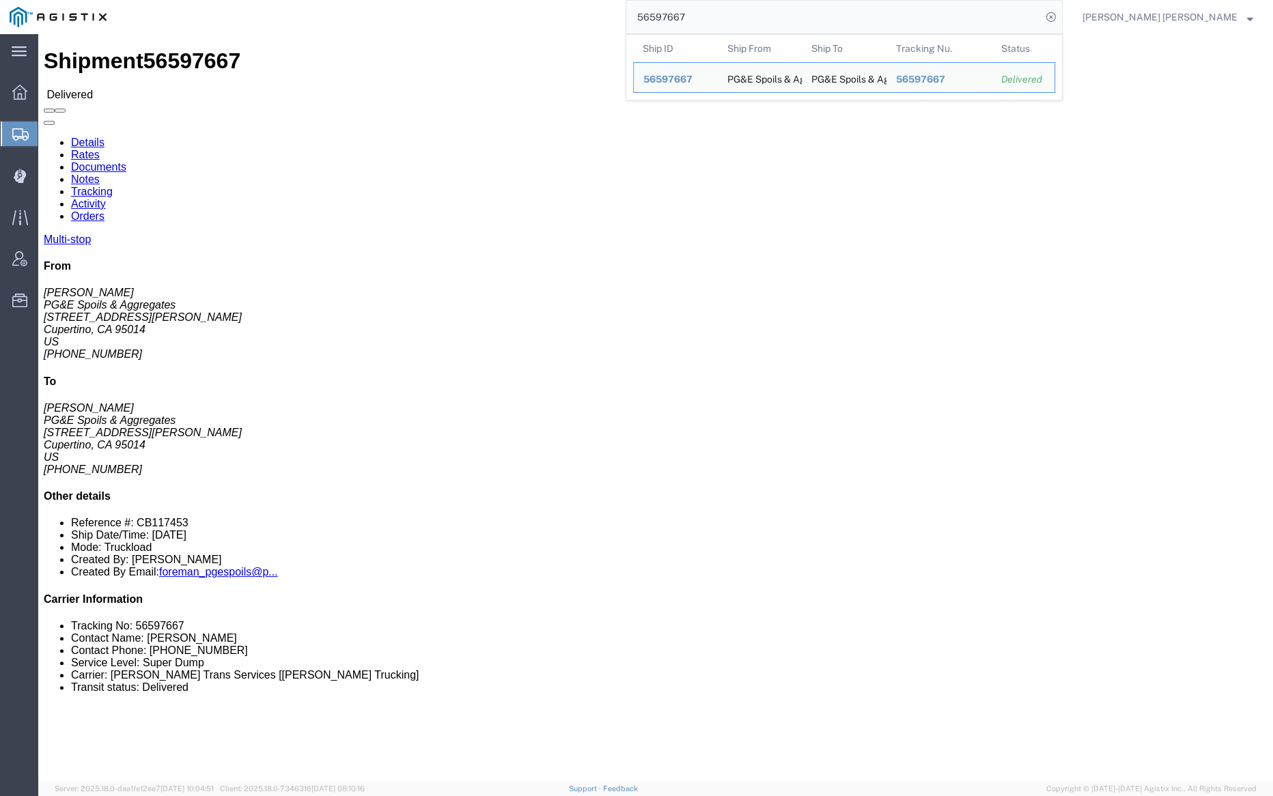
click link "Documents"
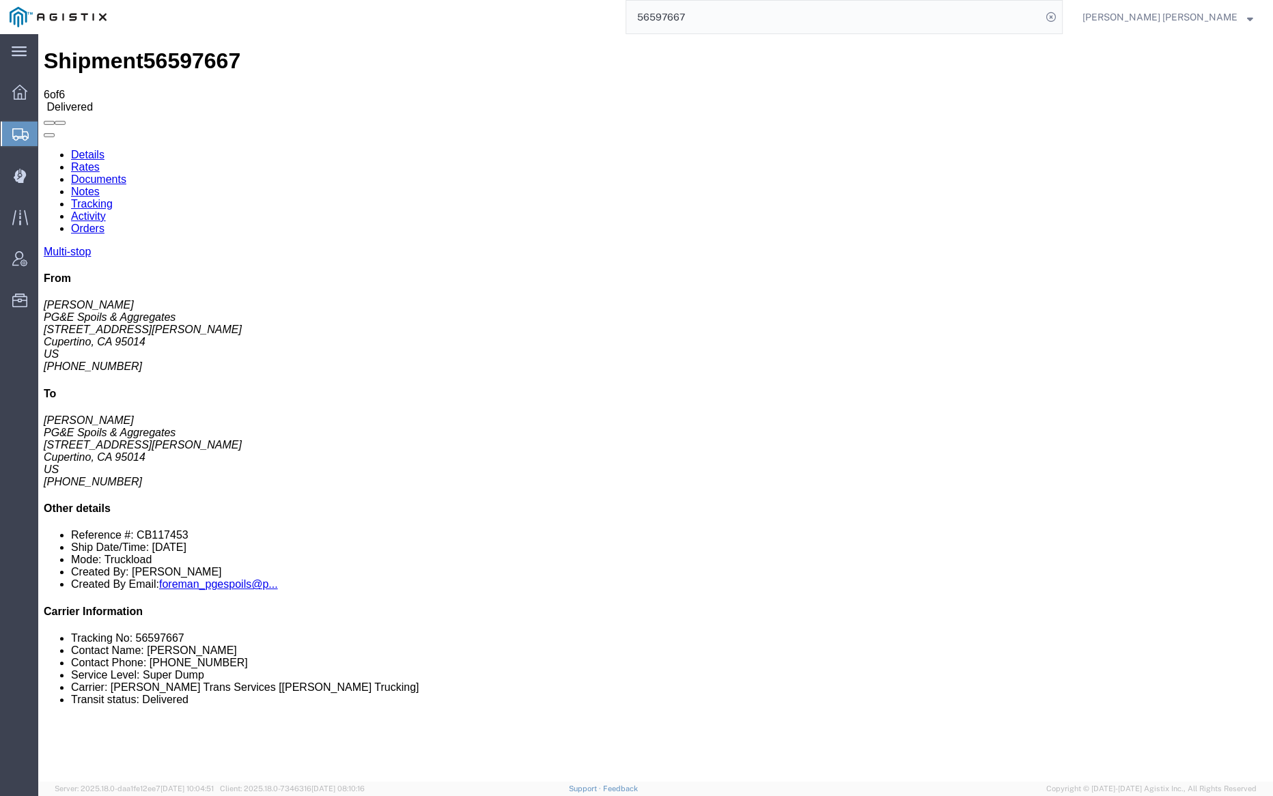
click at [100, 186] on link "Notes" at bounding box center [85, 192] width 29 height 12
click at [733, 10] on input "56597667" at bounding box center [833, 17] width 415 height 33
click at [1061, 16] on icon at bounding box center [1051, 17] width 19 height 19
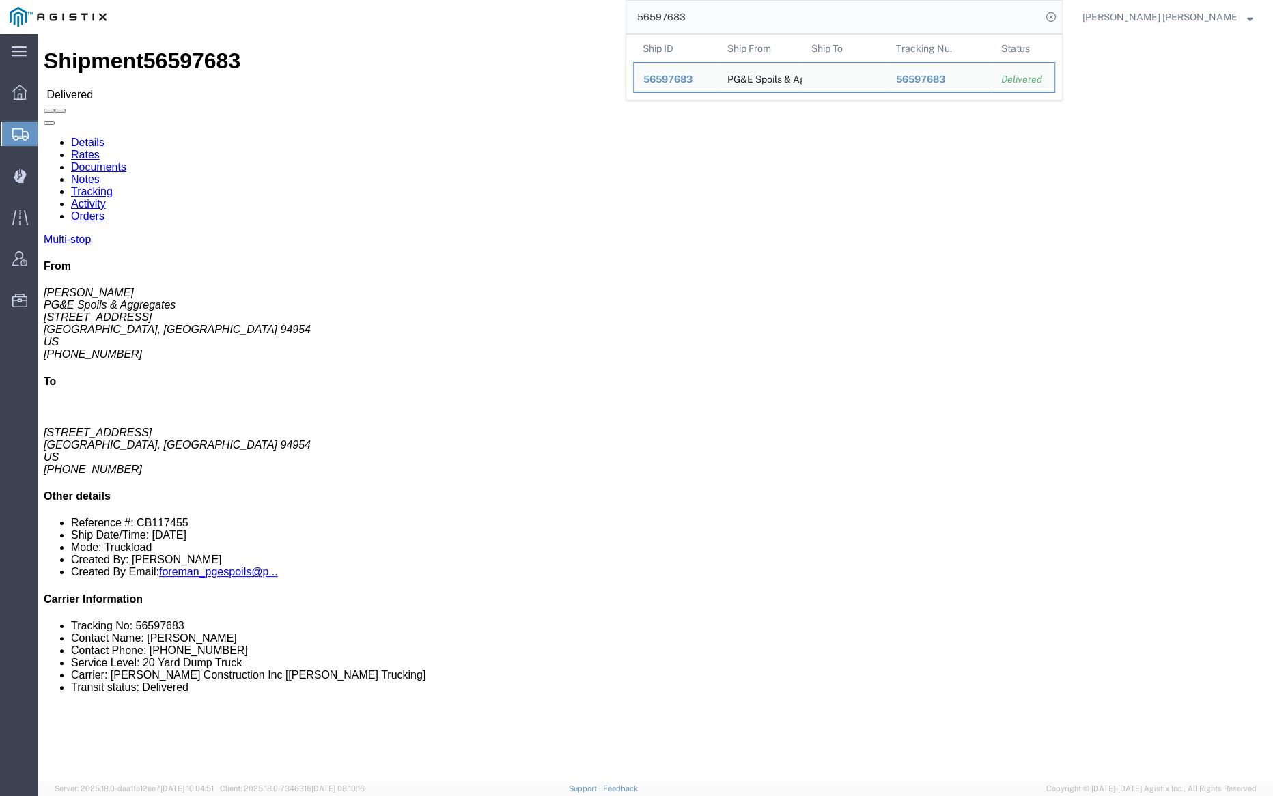
click link "Documents"
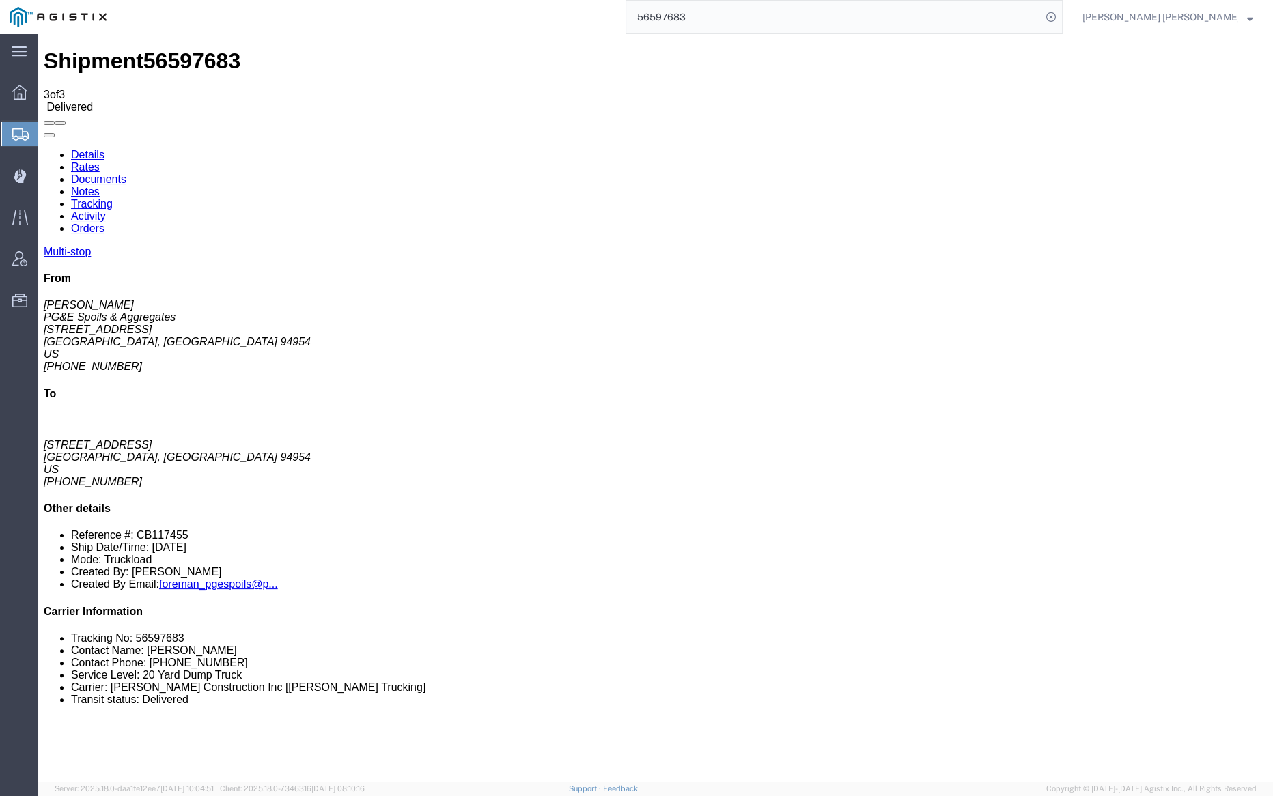
click at [100, 186] on link "Notes" at bounding box center [85, 192] width 29 height 12
click at [753, 17] on input "56597683" at bounding box center [833, 17] width 415 height 33
click at [1061, 8] on icon at bounding box center [1051, 17] width 19 height 19
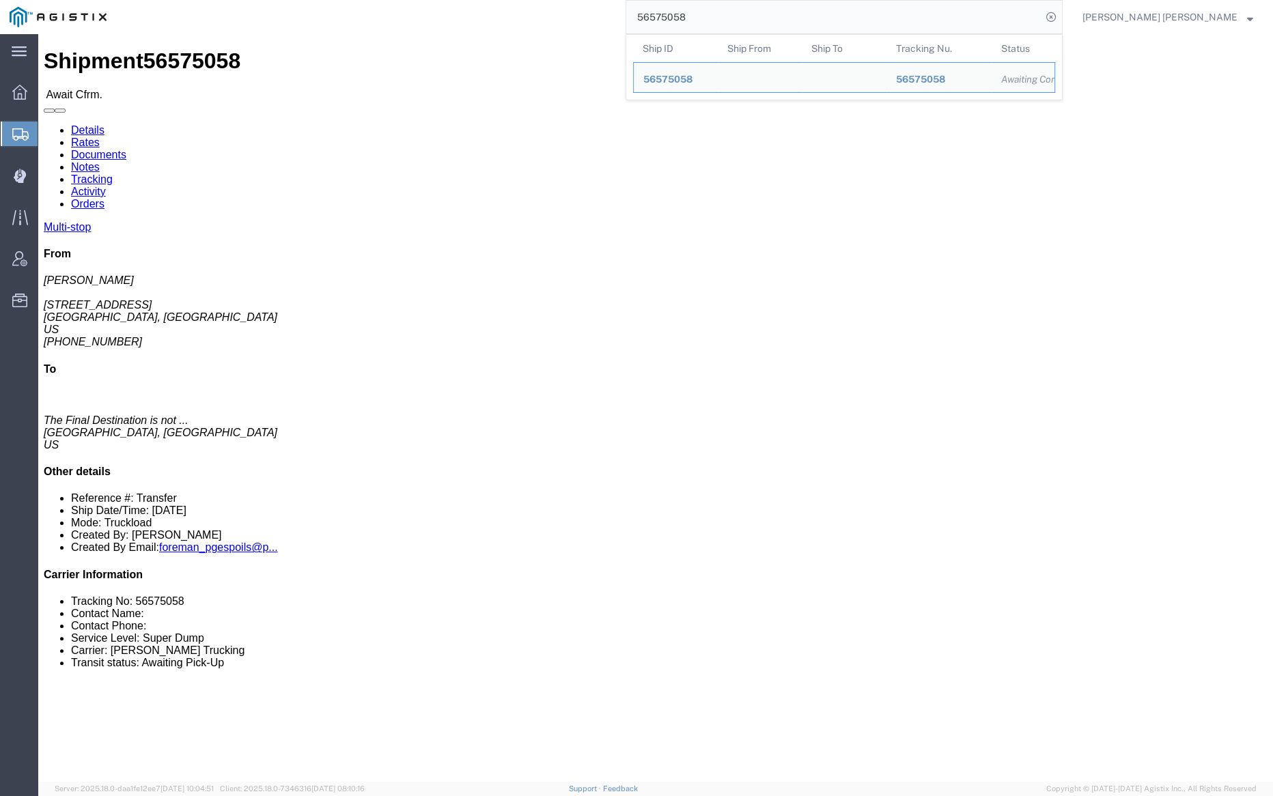
click at [740, 14] on input "56575058" at bounding box center [833, 17] width 415 height 33
paste input "97679"
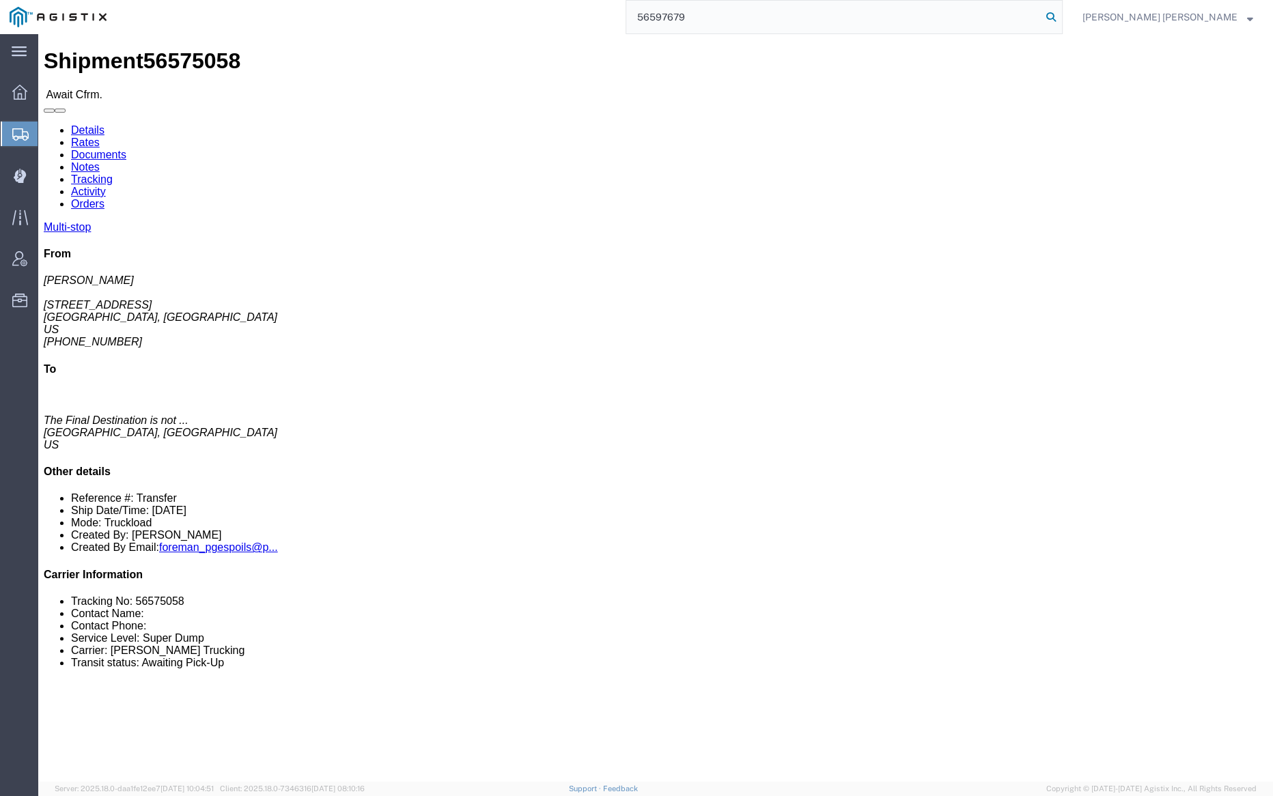
click at [1061, 14] on icon at bounding box center [1051, 17] width 19 height 19
click at [740, 11] on input "56597679" at bounding box center [833, 17] width 415 height 33
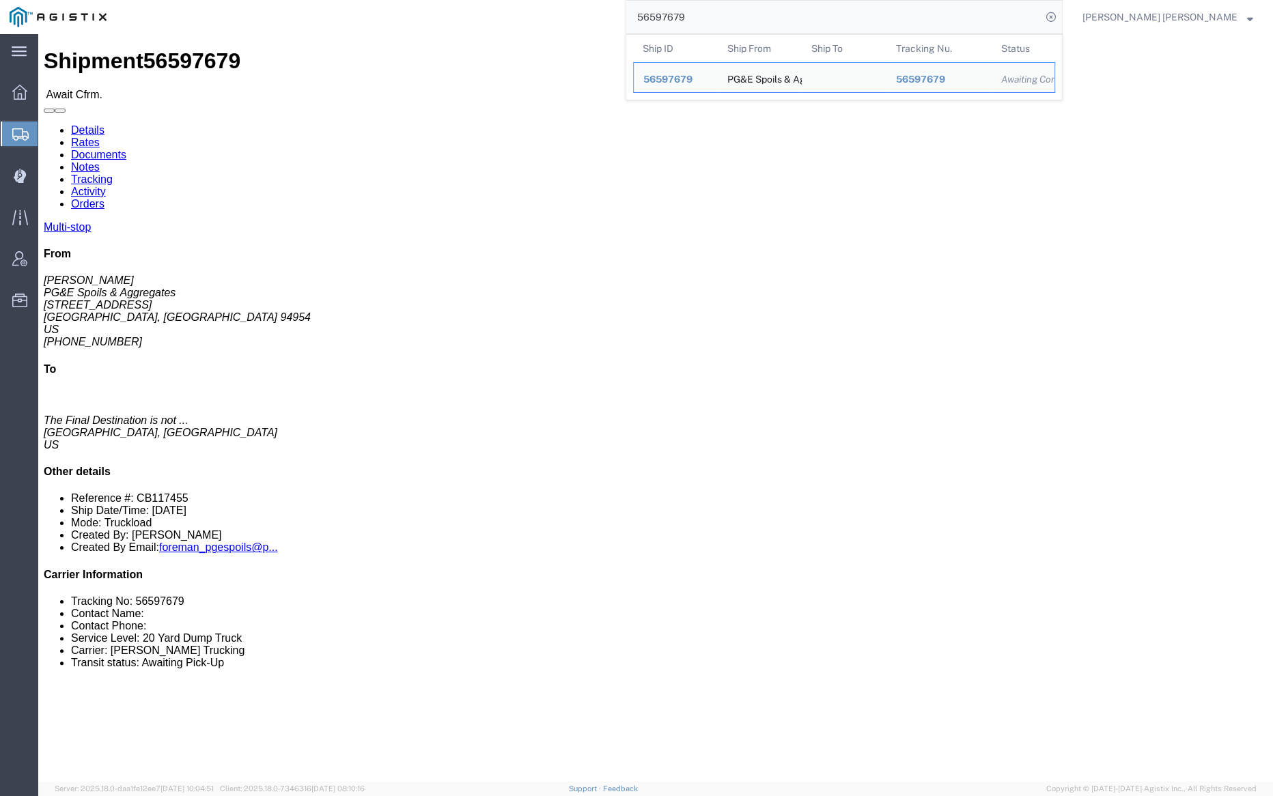
click at [740, 11] on input "56597679" at bounding box center [833, 17] width 415 height 33
paste input "83"
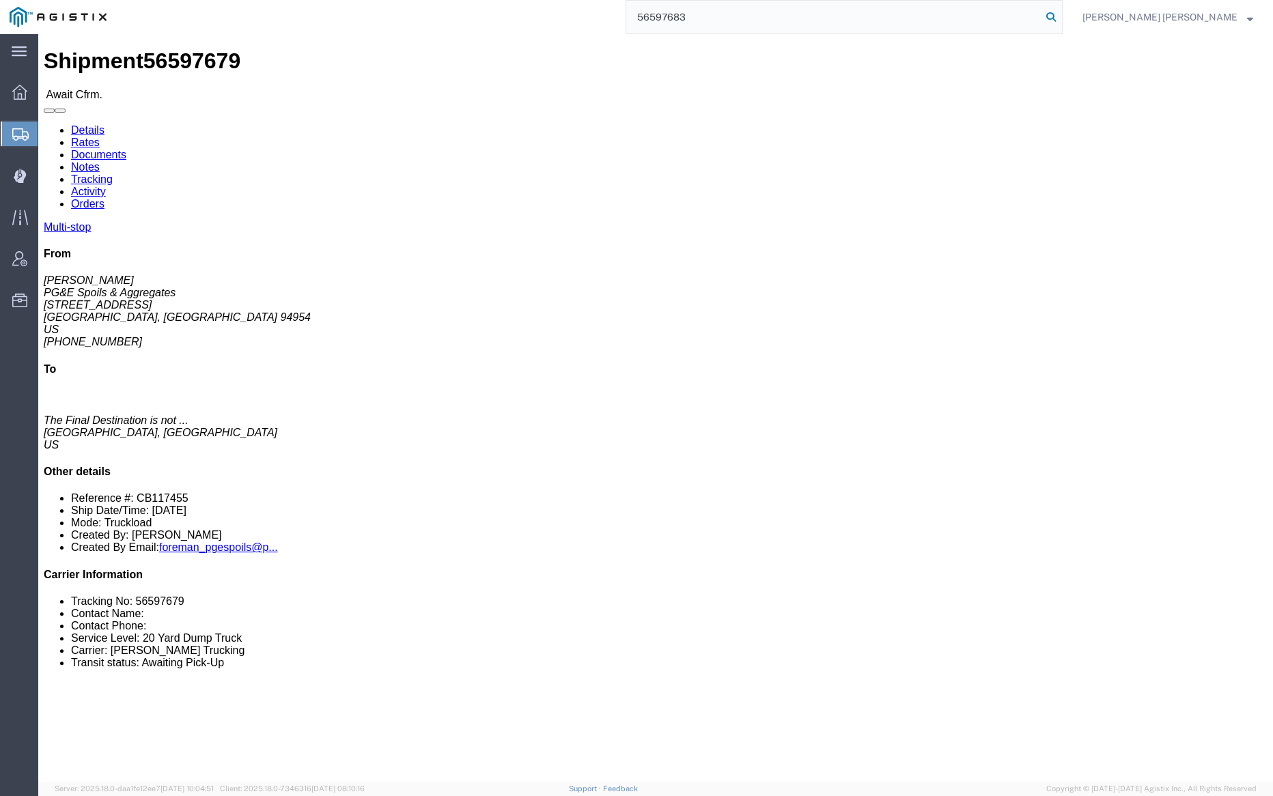
click at [1061, 11] on icon at bounding box center [1051, 17] width 19 height 19
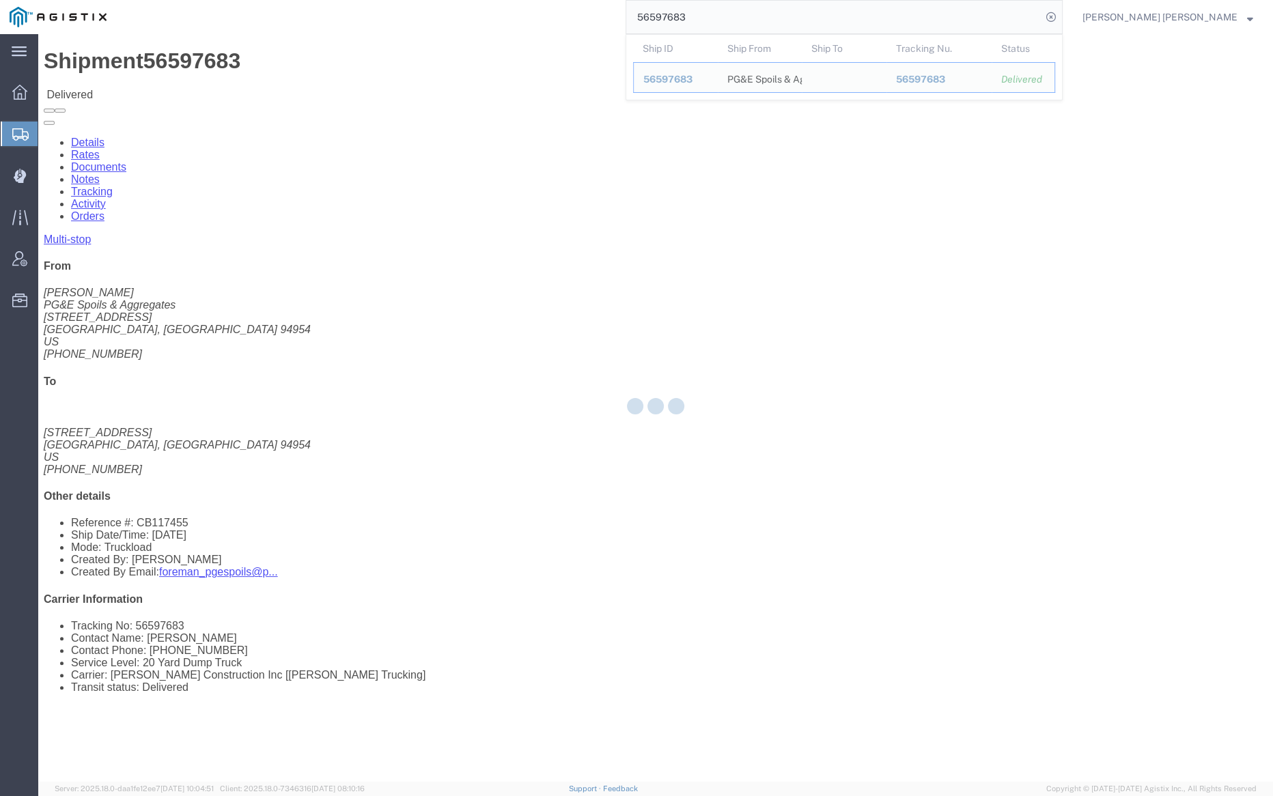
click at [250, 79] on div at bounding box center [655, 408] width 1235 height 748
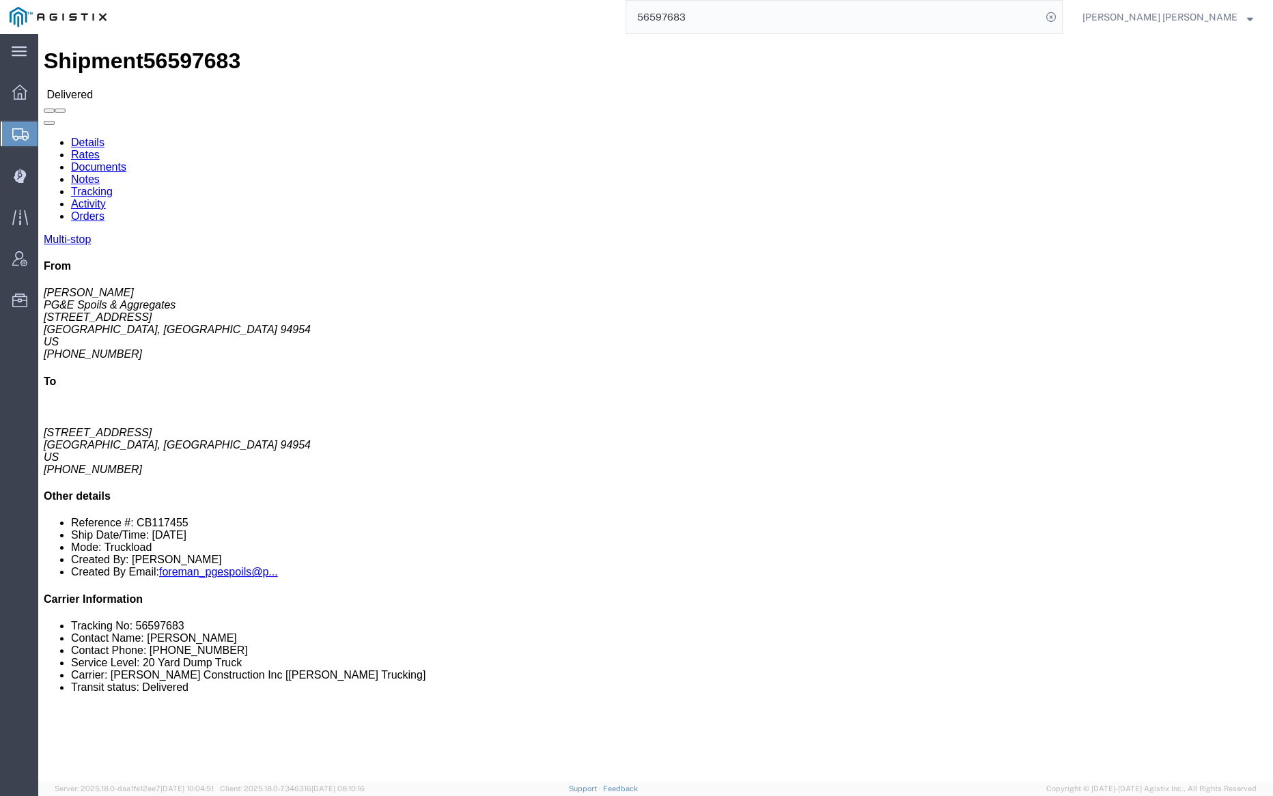
click link "Notes"
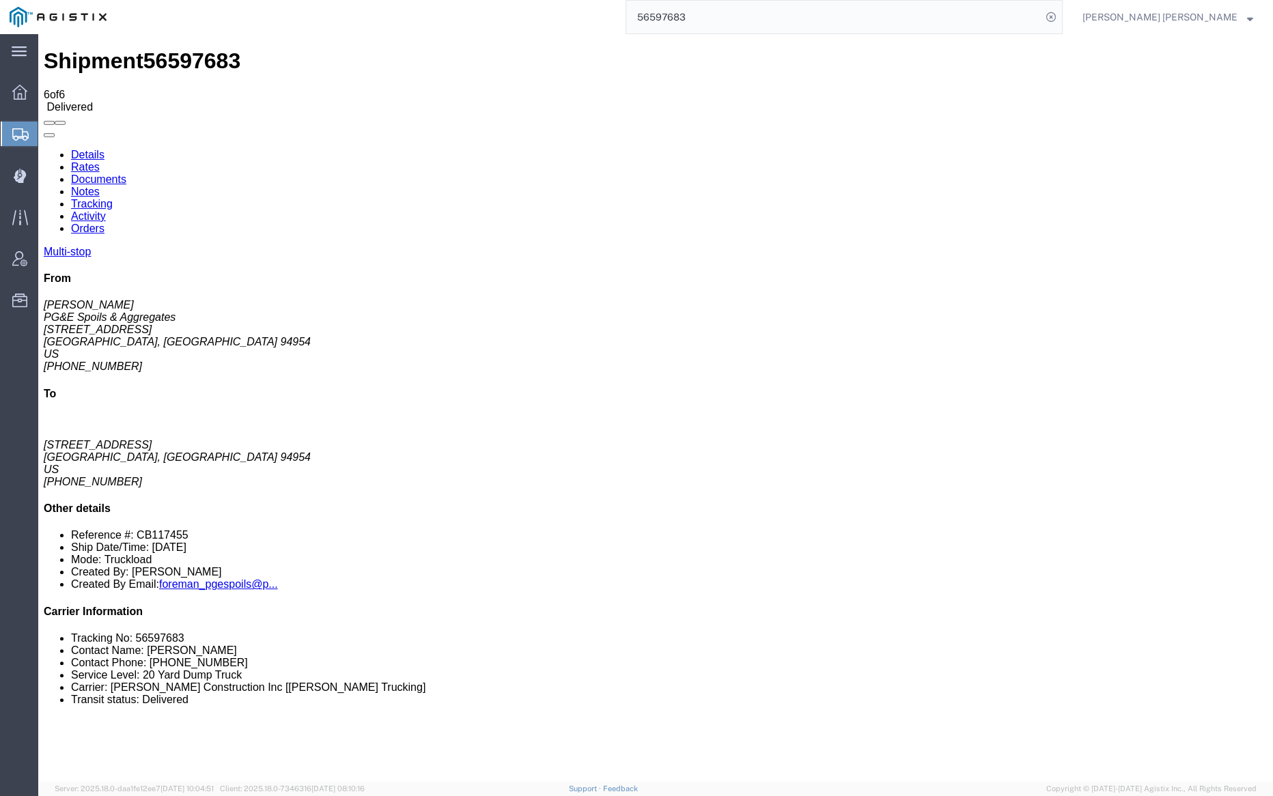
click at [743, 22] on input "56597683" at bounding box center [833, 17] width 415 height 33
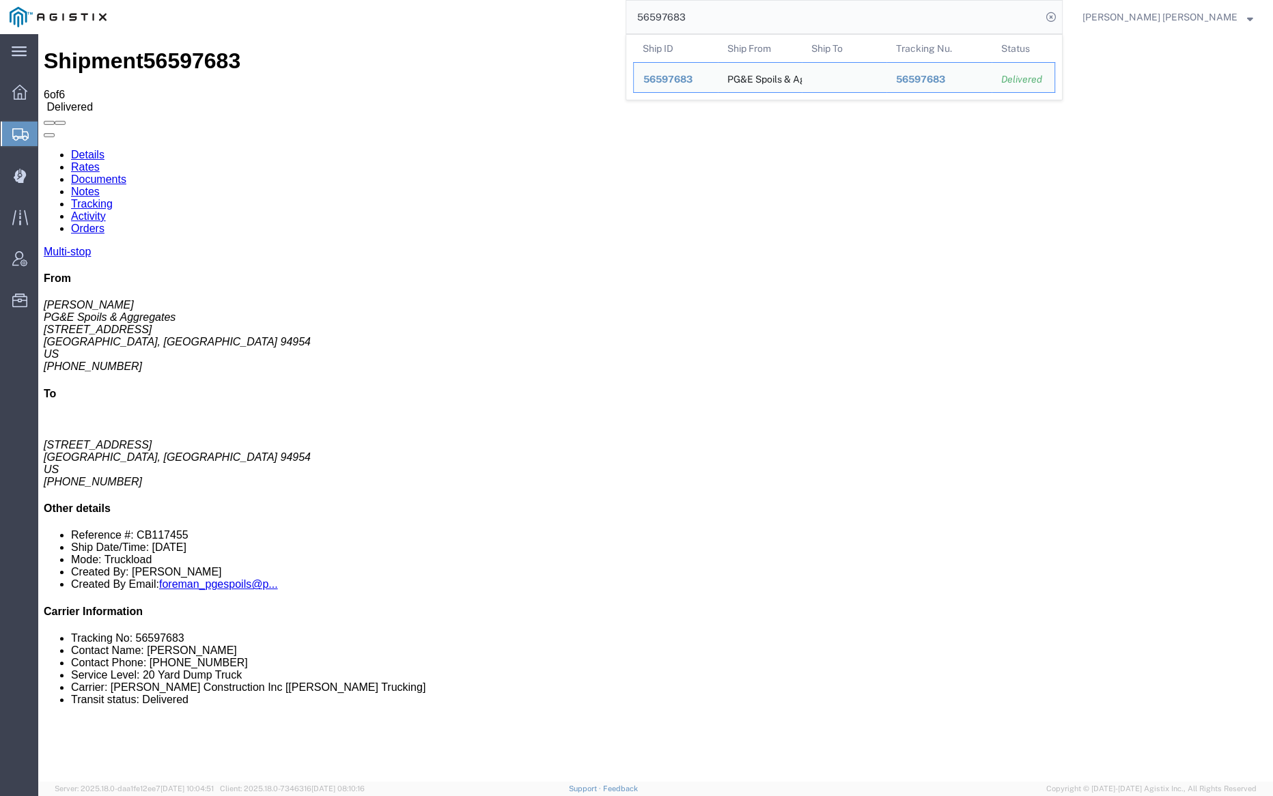
click at [743, 22] on input "56597683" at bounding box center [833, 17] width 415 height 33
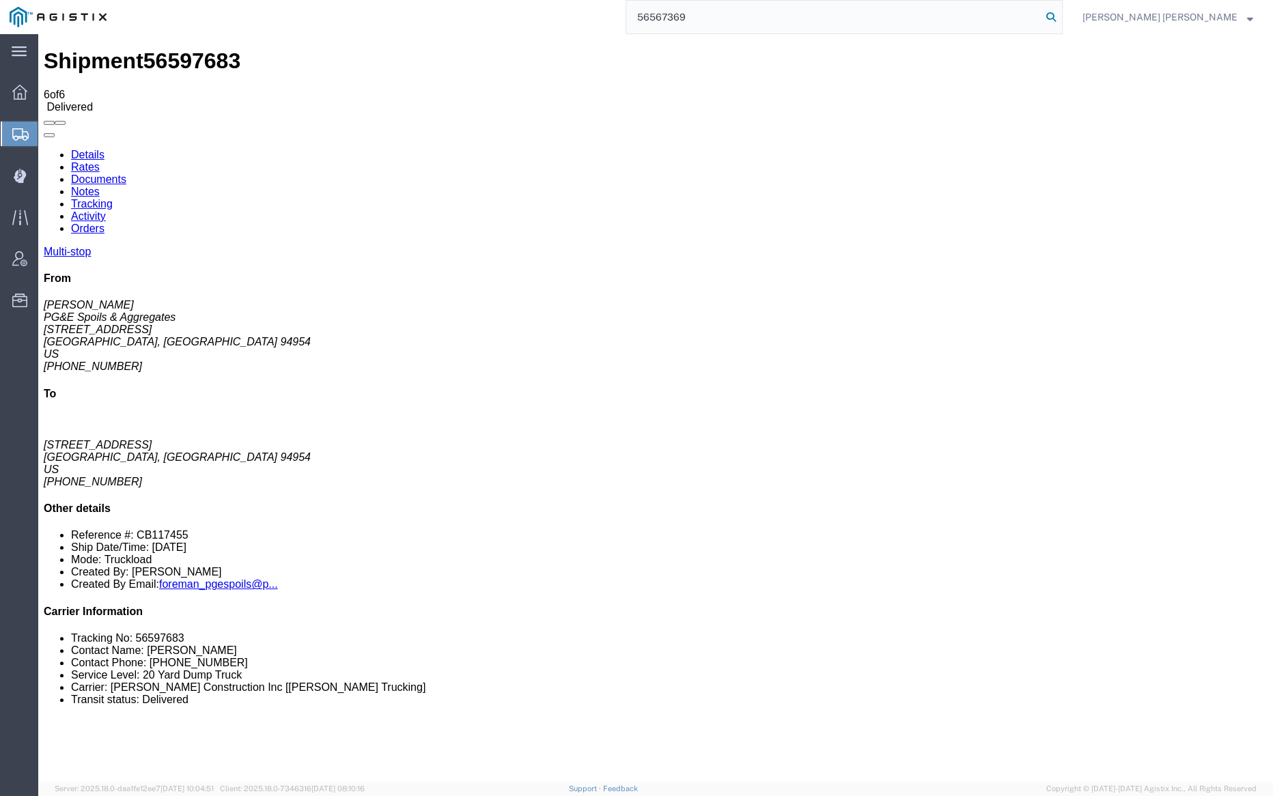
click at [1061, 18] on icon at bounding box center [1051, 17] width 19 height 19
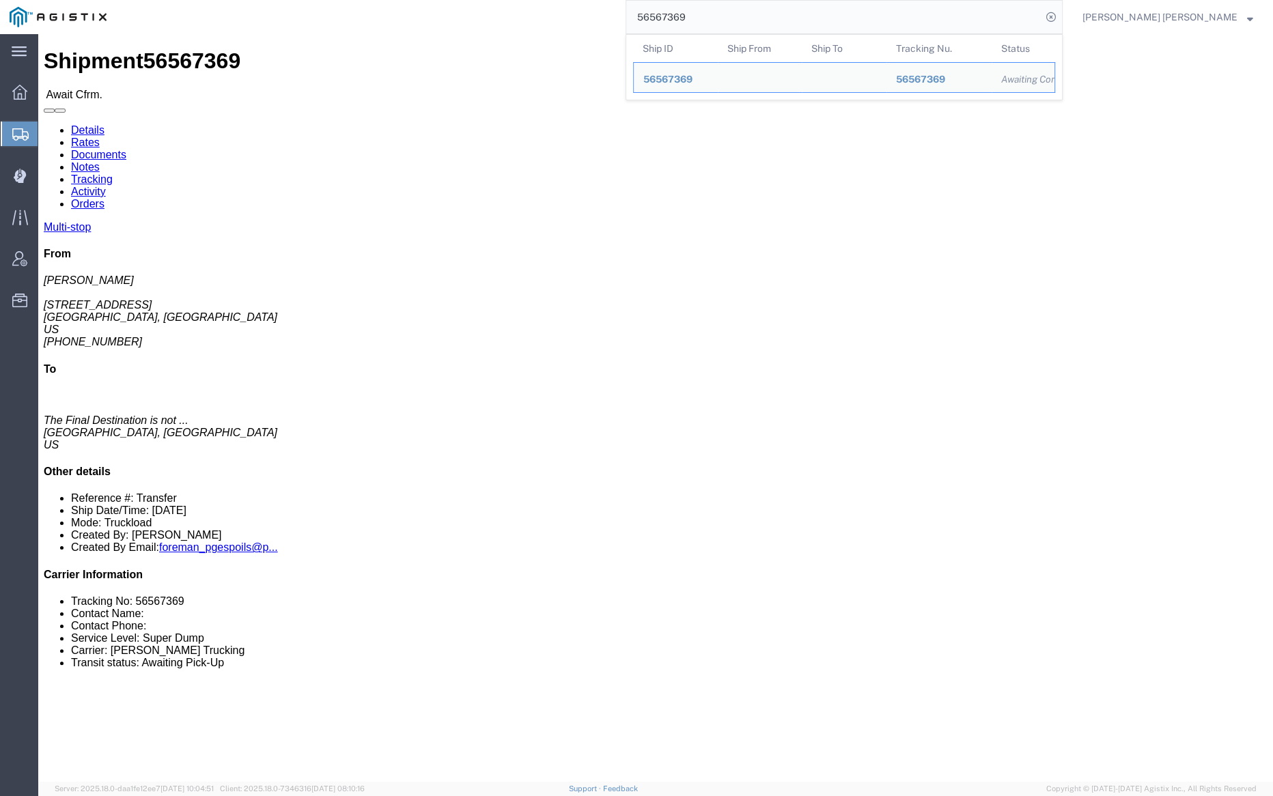
click at [741, 15] on input "56567369" at bounding box center [833, 17] width 415 height 33
paste input "85012"
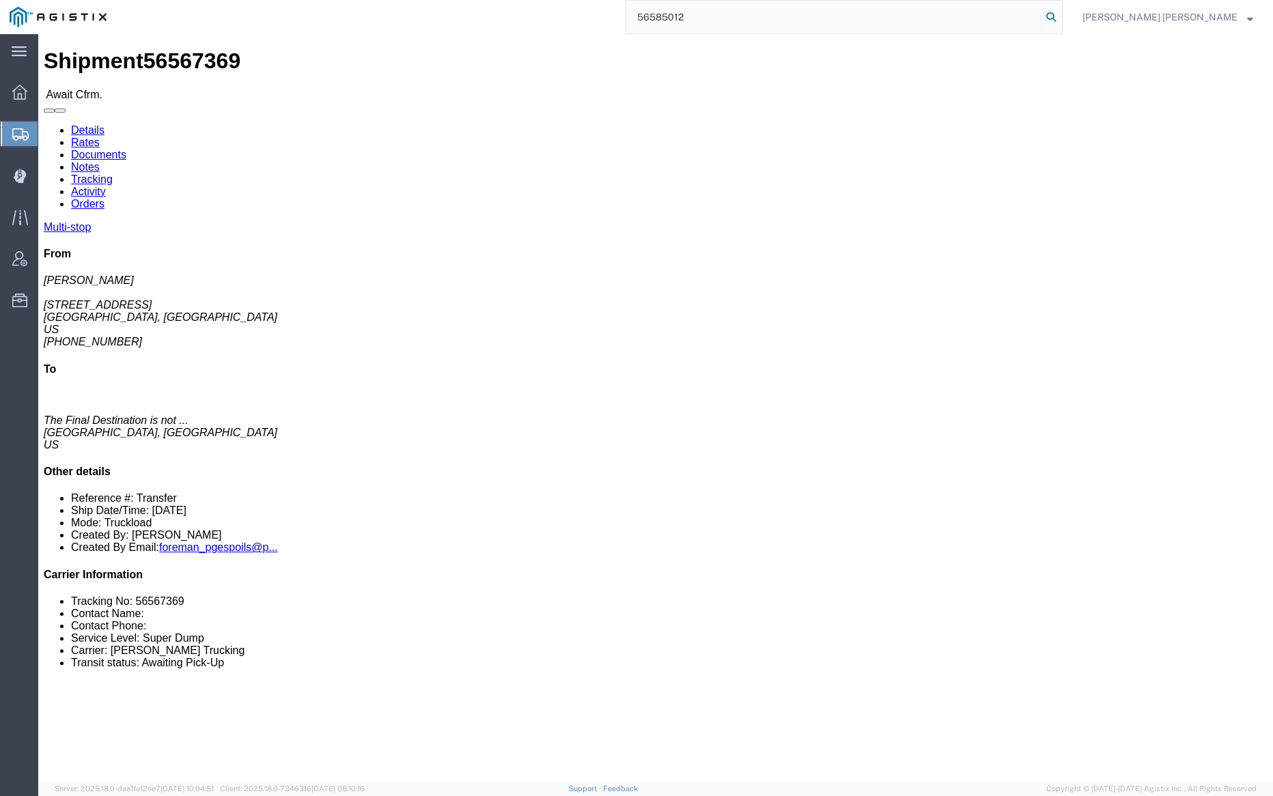
click at [1061, 16] on icon at bounding box center [1051, 17] width 19 height 19
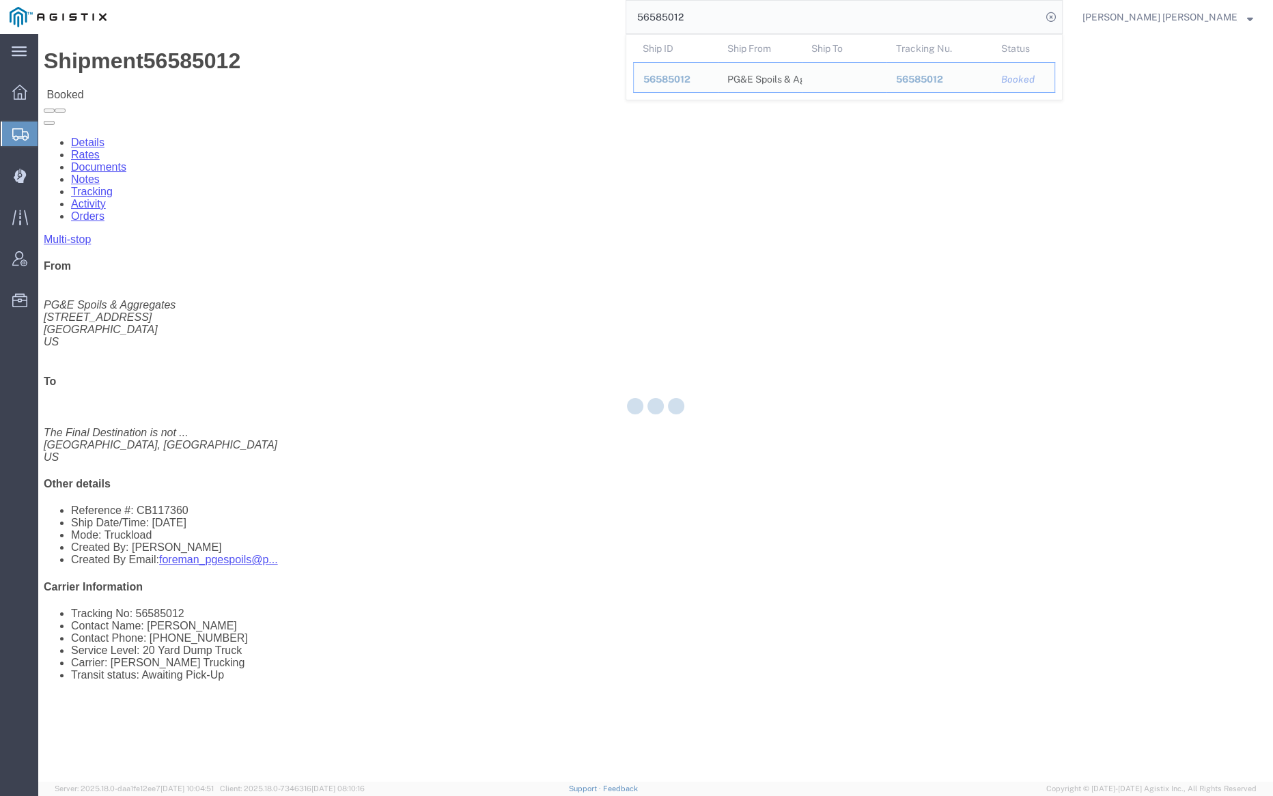
click at [734, 16] on input "56585012" at bounding box center [833, 17] width 415 height 33
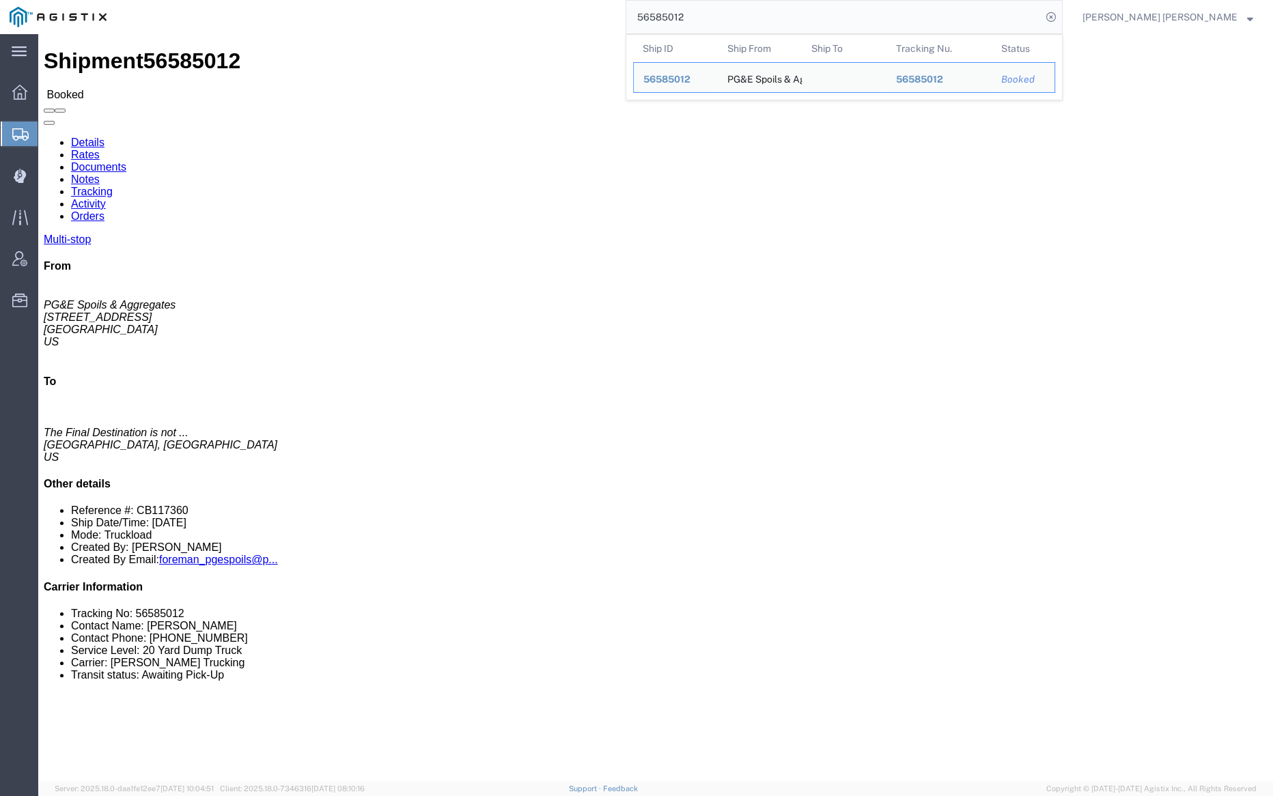
paste input "6"
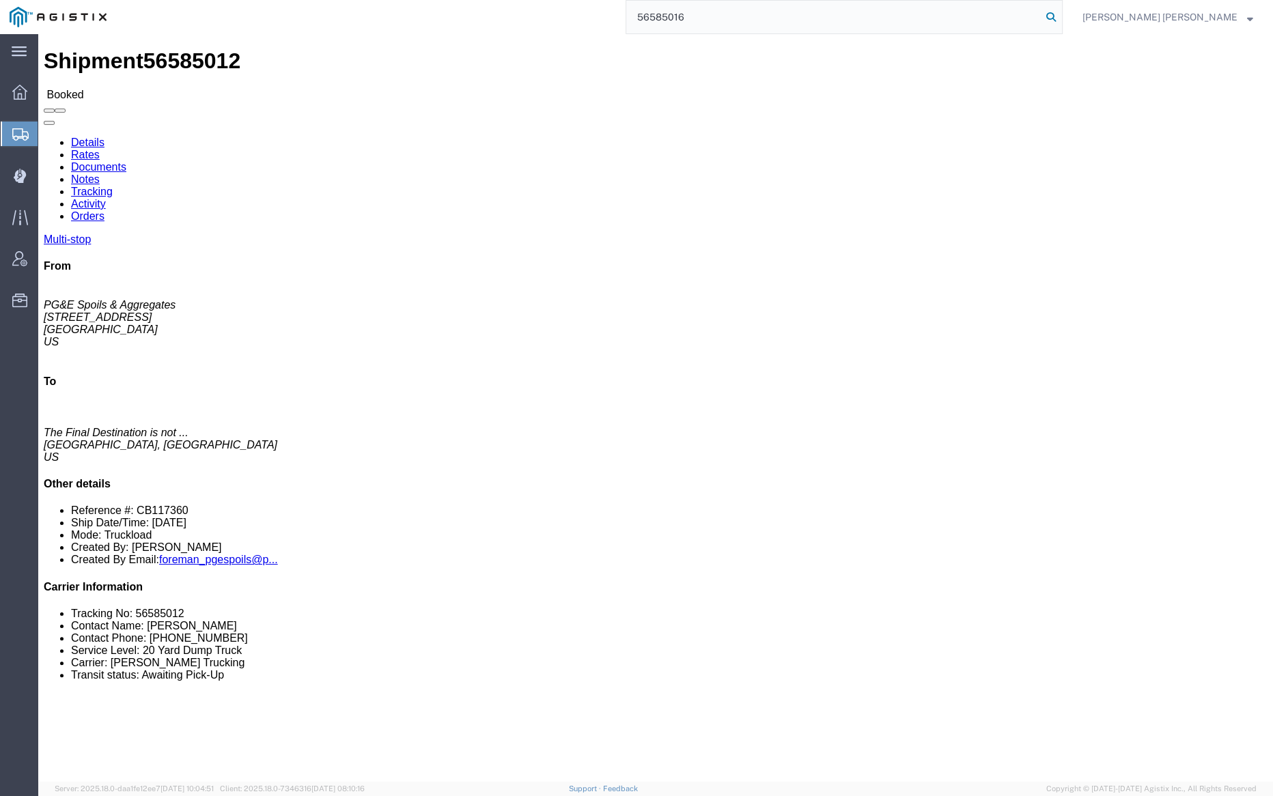
click at [1061, 11] on icon at bounding box center [1051, 17] width 19 height 19
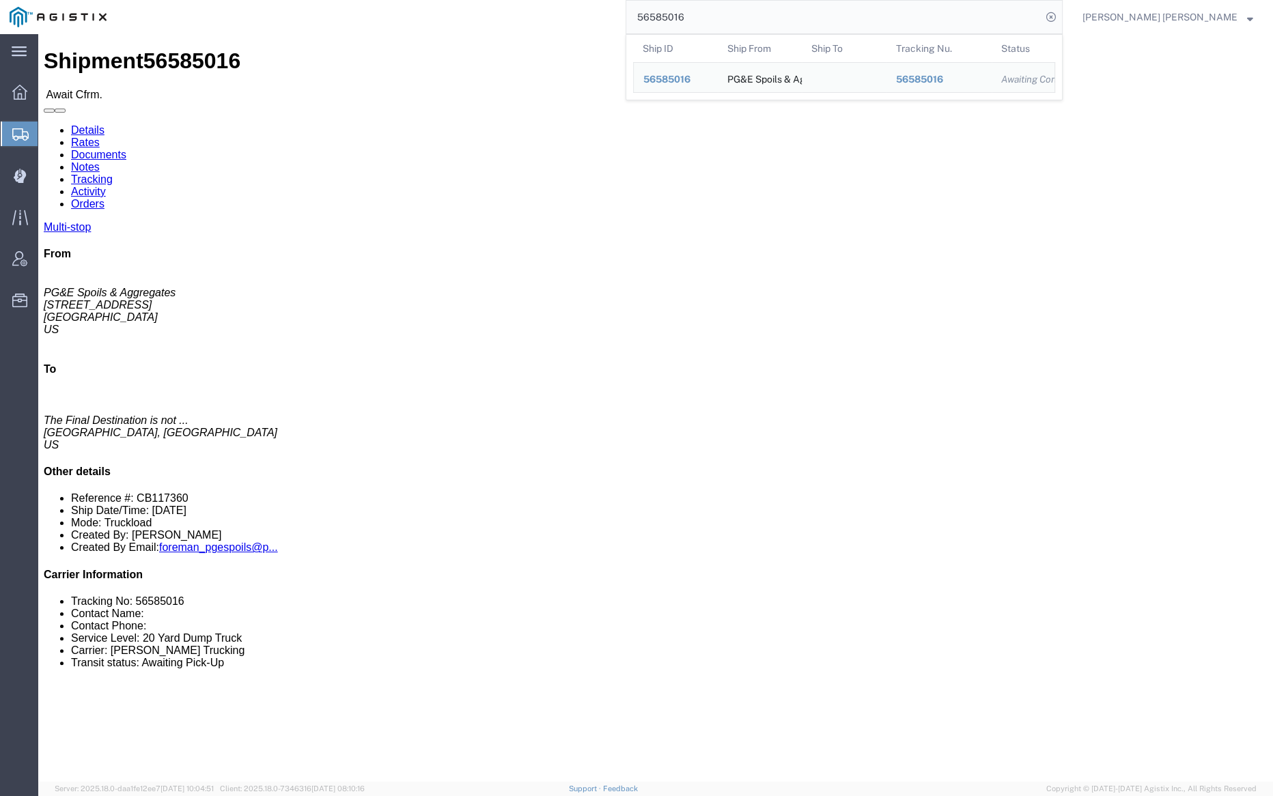
click at [722, 22] on input "56585016" at bounding box center [833, 17] width 415 height 33
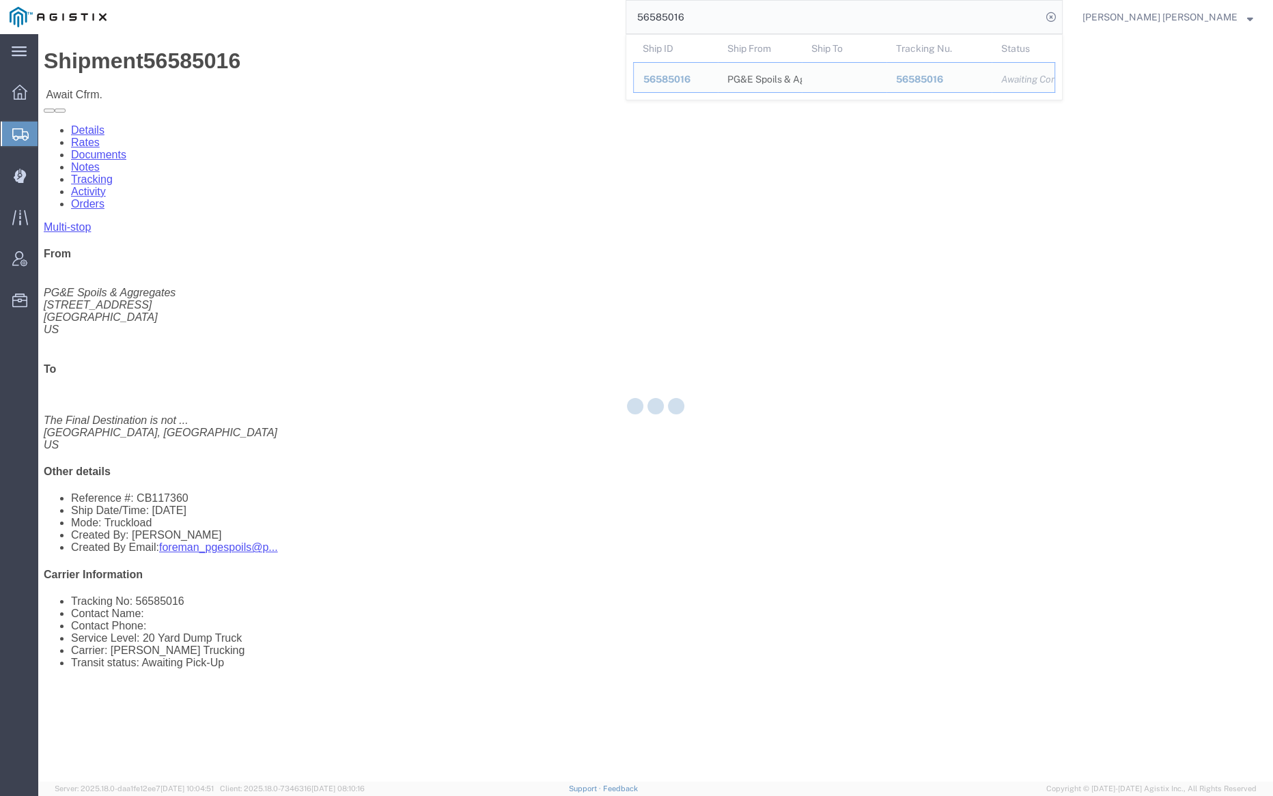
click at [722, 22] on input "56585016" at bounding box center [833, 17] width 415 height 33
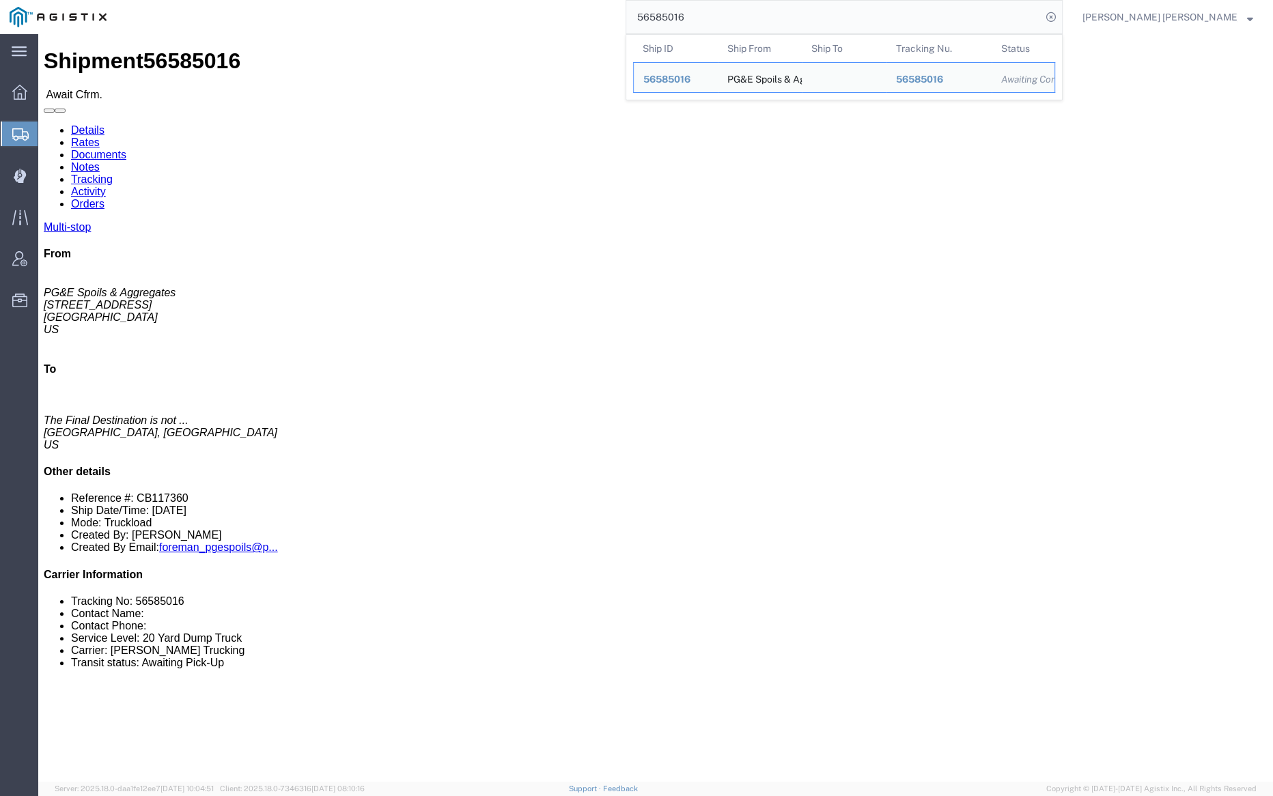
paste input "33"
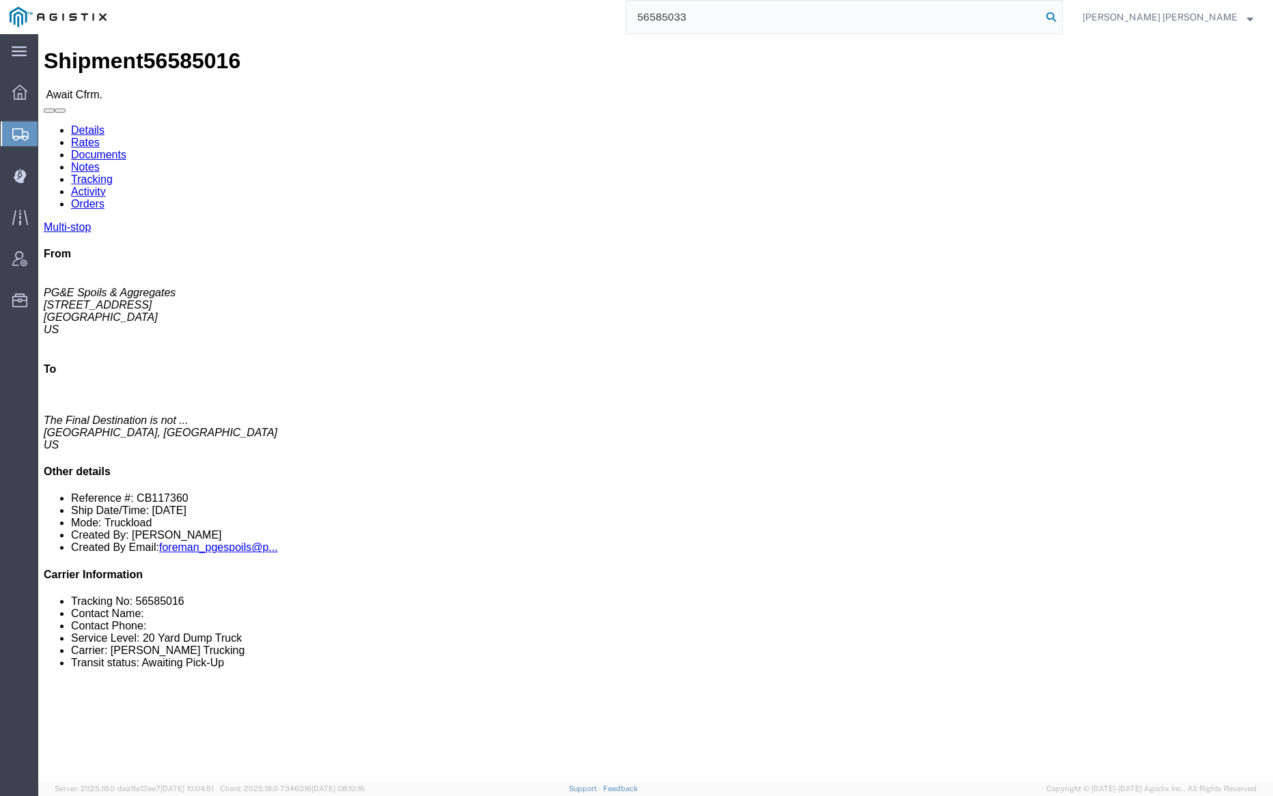
click at [1061, 13] on icon at bounding box center [1051, 17] width 19 height 19
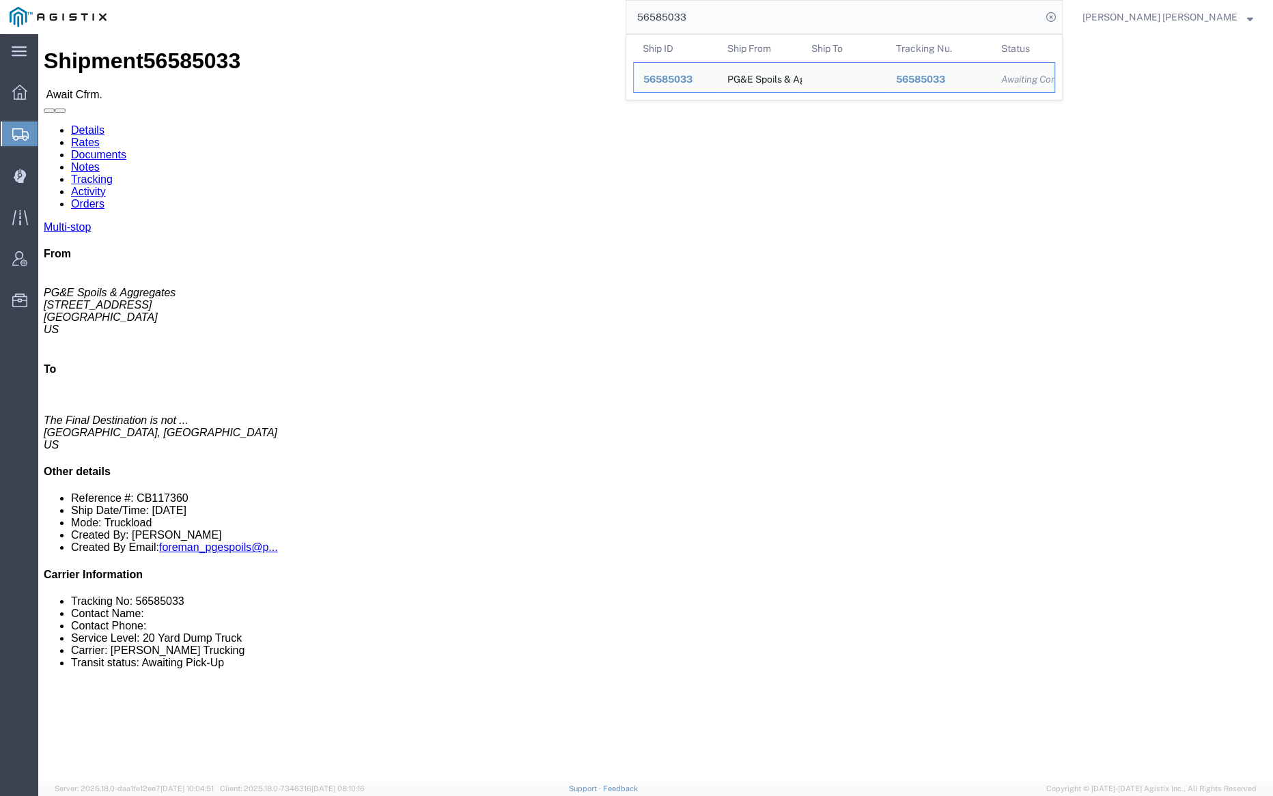
click at [743, 18] on input "56585033" at bounding box center [833, 17] width 415 height 33
paste input "7"
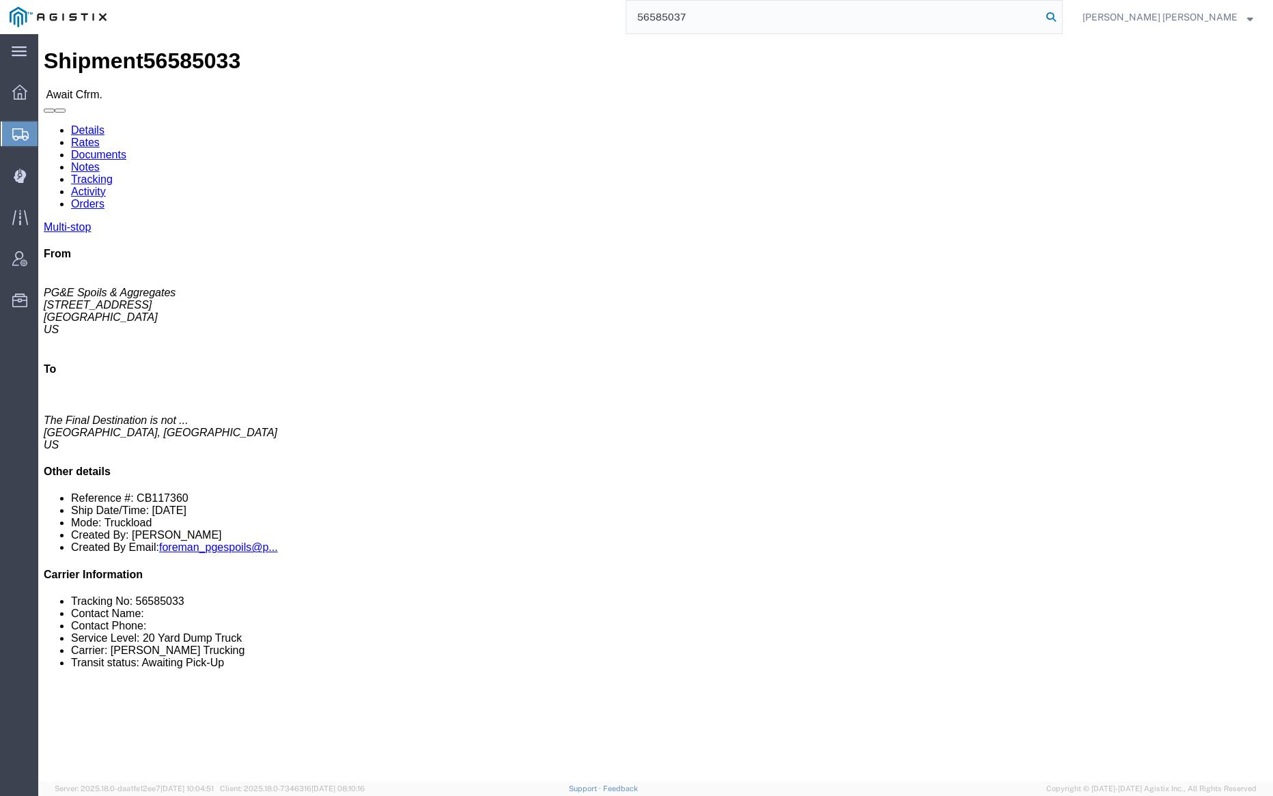
type input "56585037"
click at [1061, 17] on icon at bounding box center [1051, 17] width 19 height 19
click at [744, 15] on input "56585037" at bounding box center [833, 17] width 415 height 33
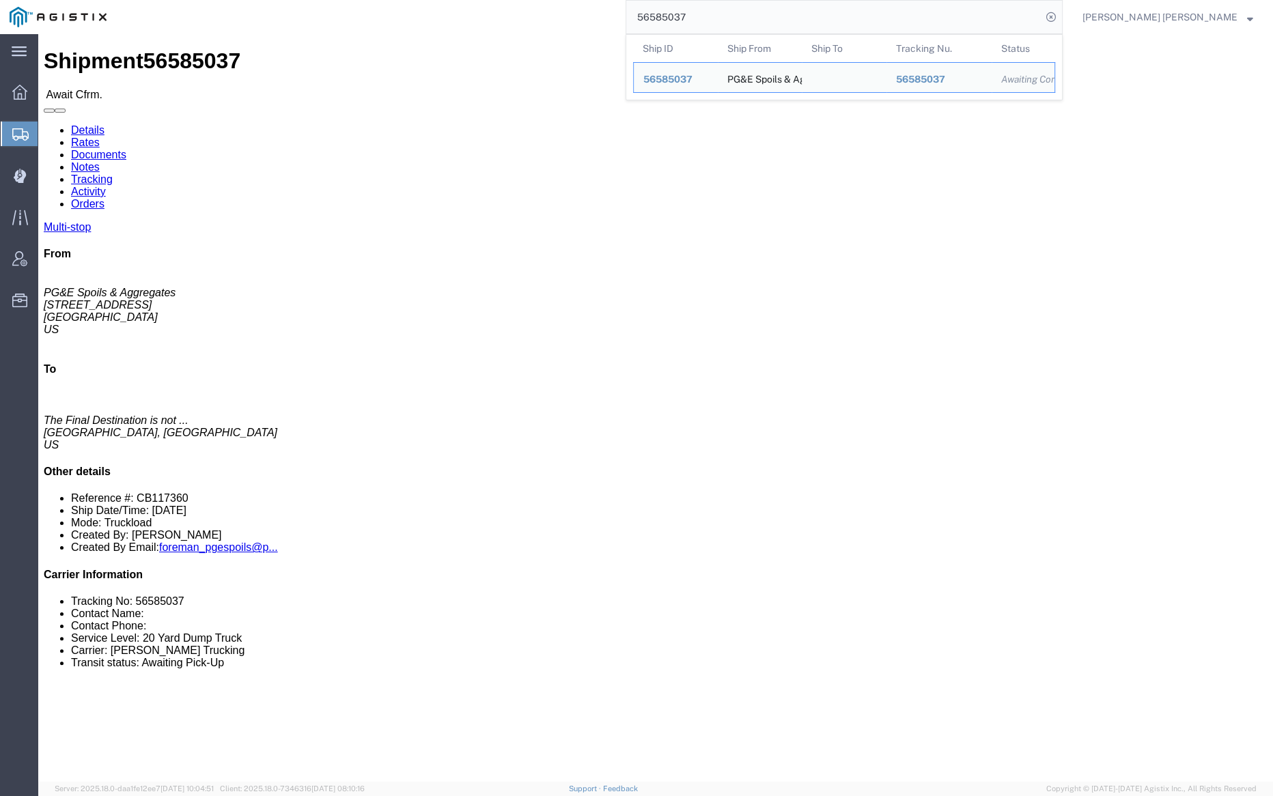
paste input "4960"
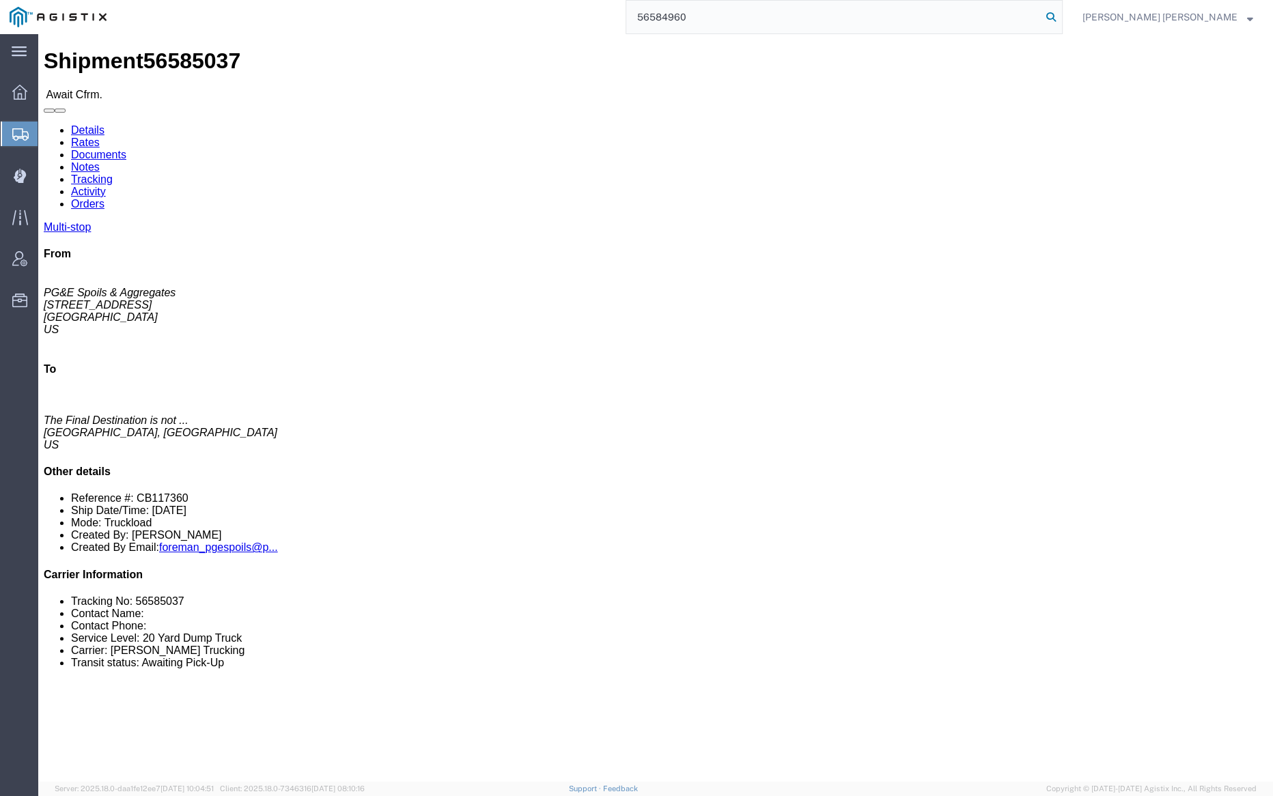
click at [1061, 14] on icon at bounding box center [1051, 17] width 19 height 19
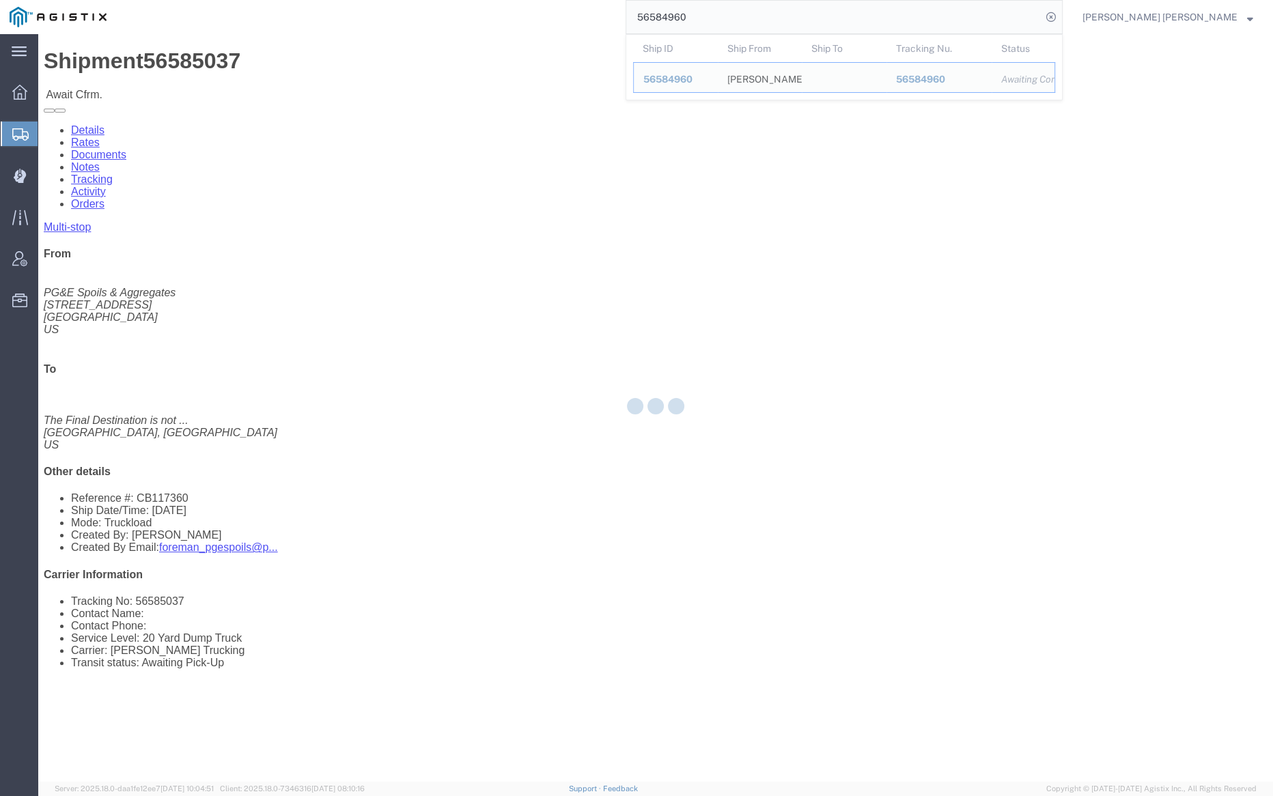
click at [734, 17] on input "56584960" at bounding box center [833, 17] width 415 height 33
paste input "69583"
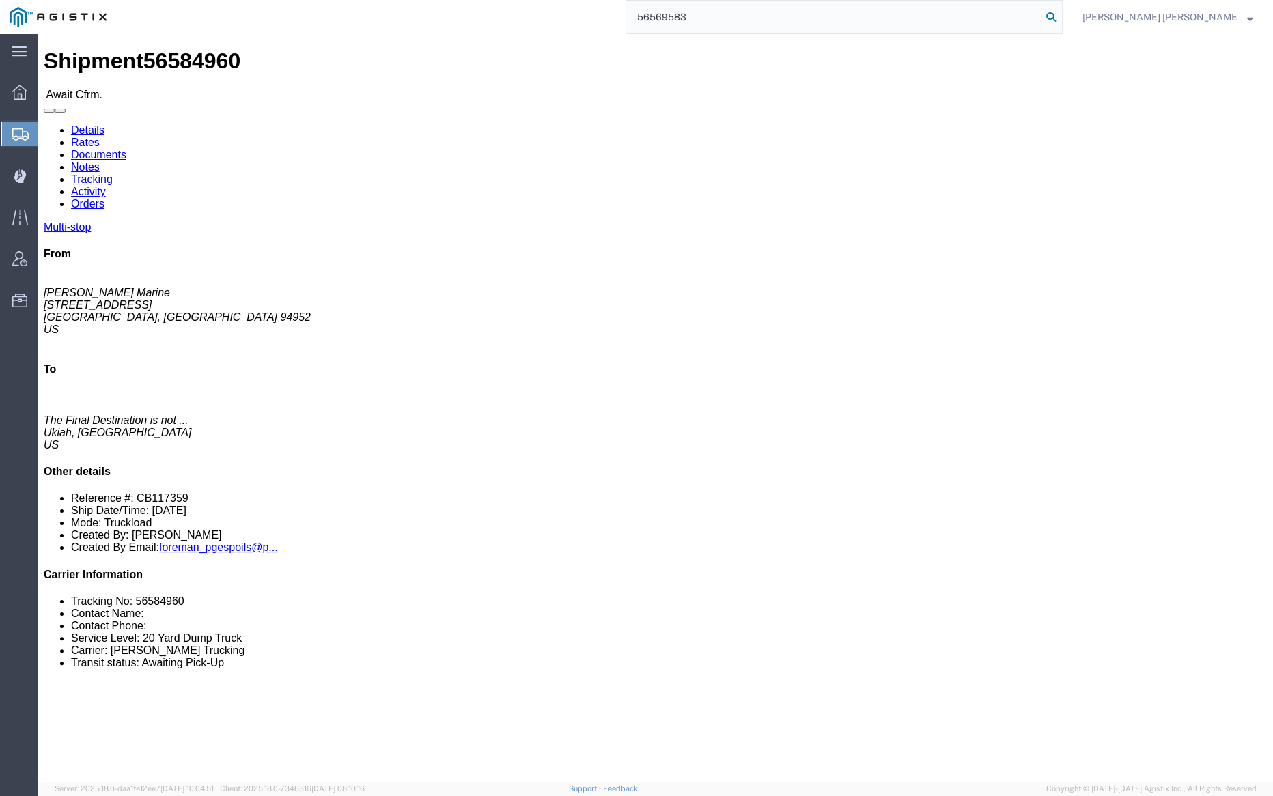
click at [1061, 14] on icon at bounding box center [1051, 17] width 19 height 19
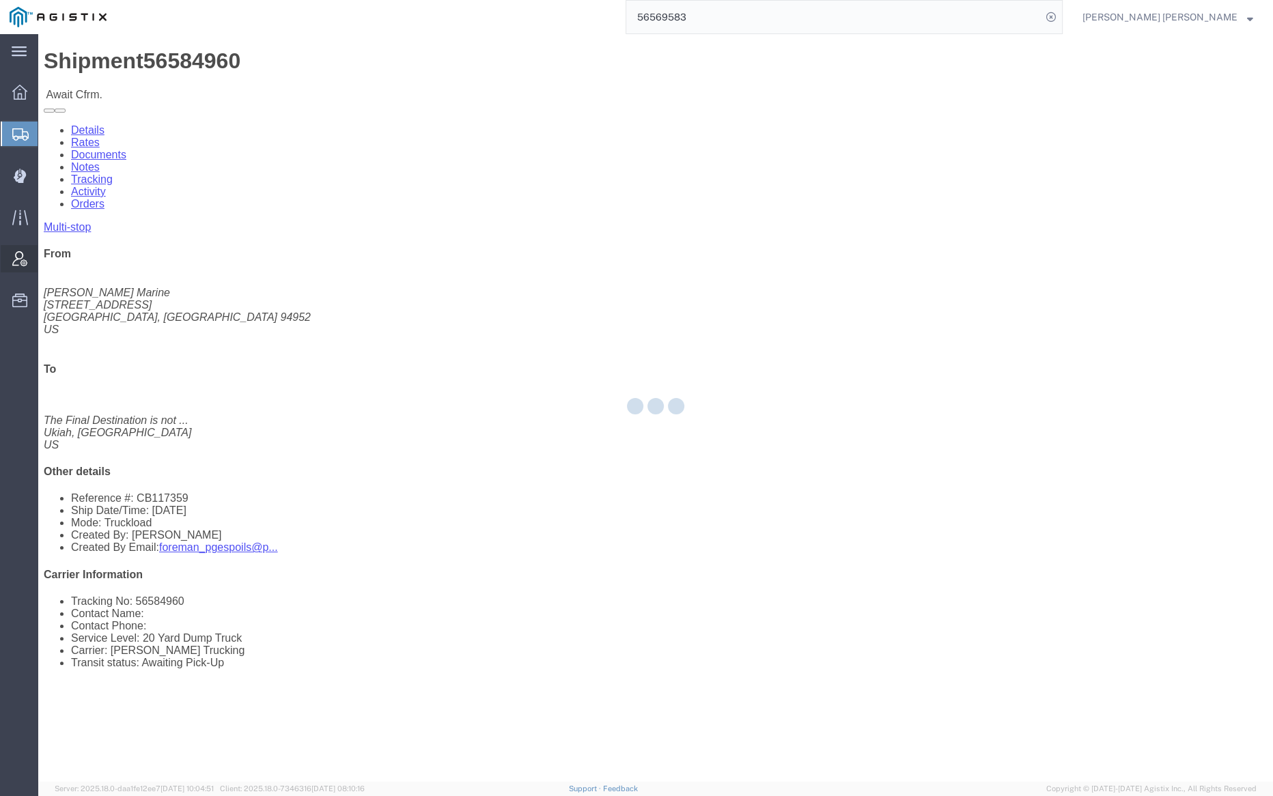
click at [744, 20] on input "56569583" at bounding box center [833, 17] width 415 height 33
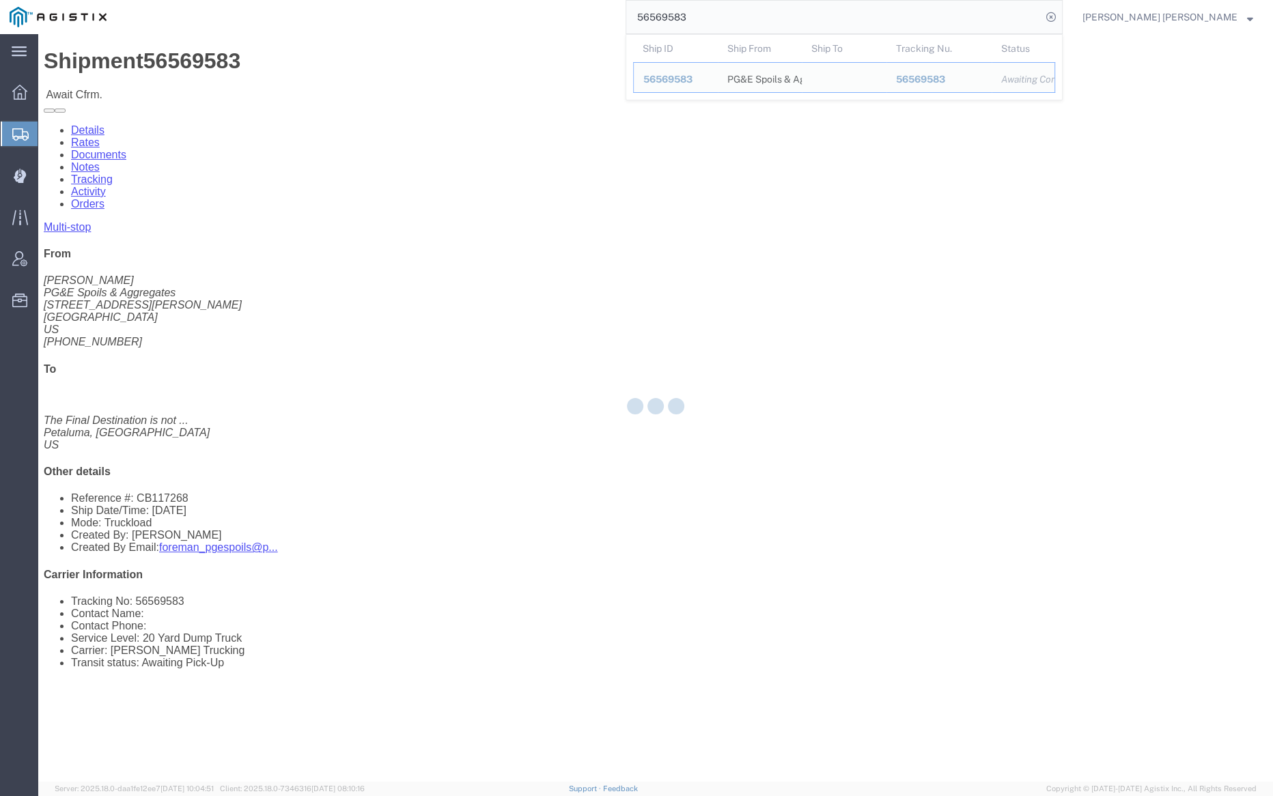
paste input "4079"
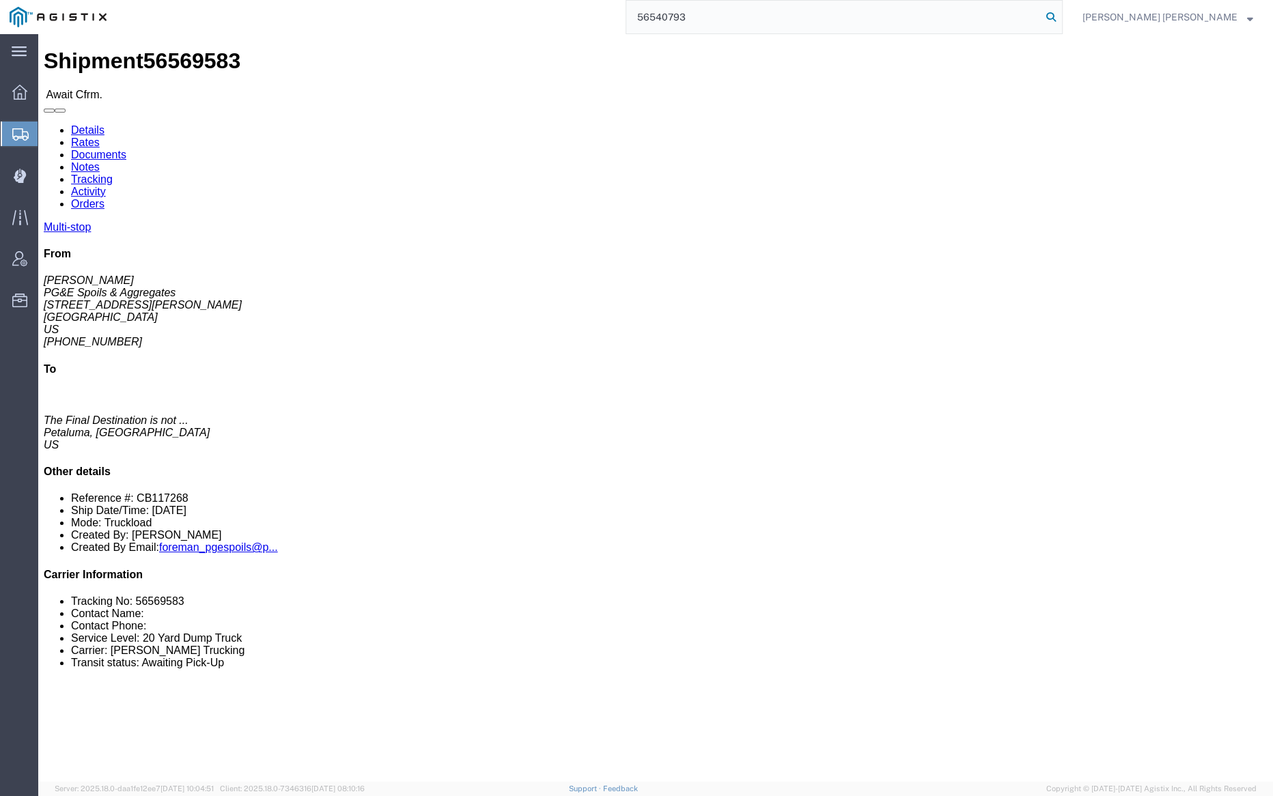
click at [1061, 11] on icon at bounding box center [1051, 17] width 19 height 19
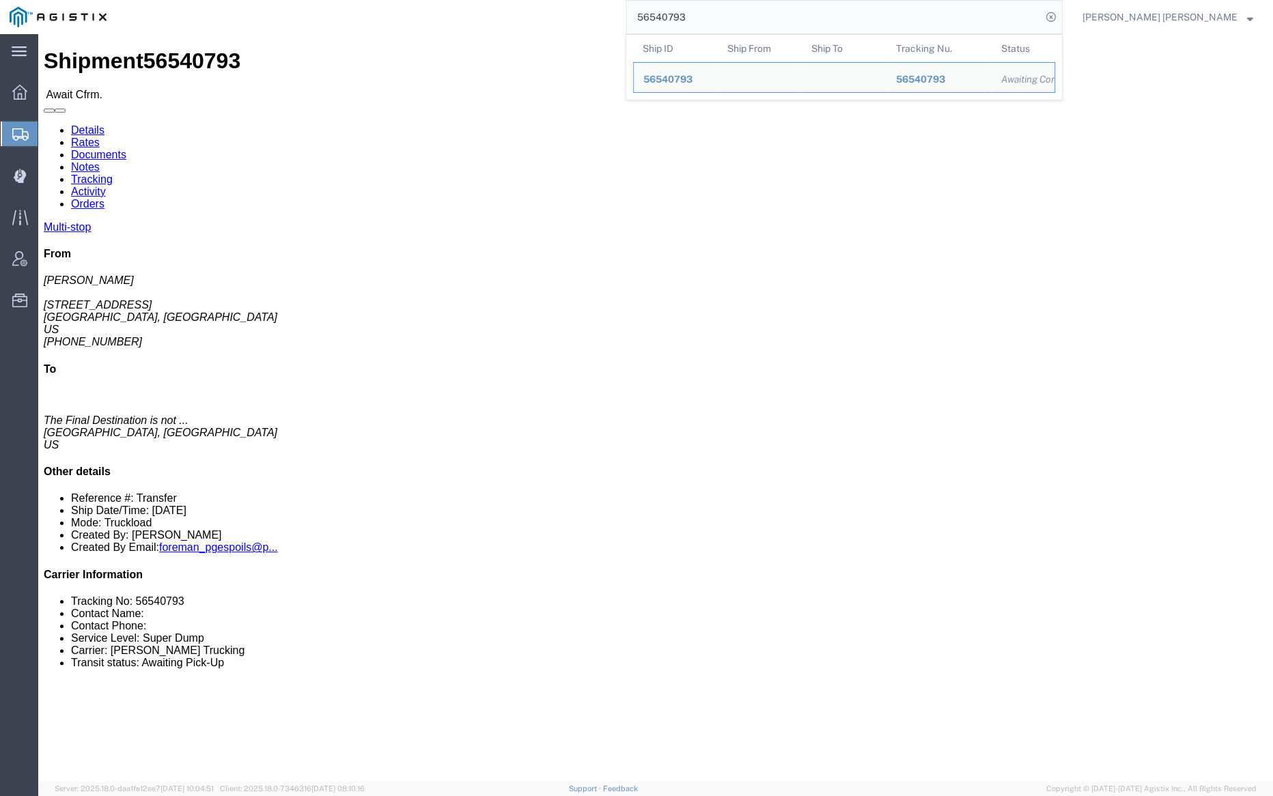
click at [736, 17] on input "56540793" at bounding box center [833, 17] width 415 height 33
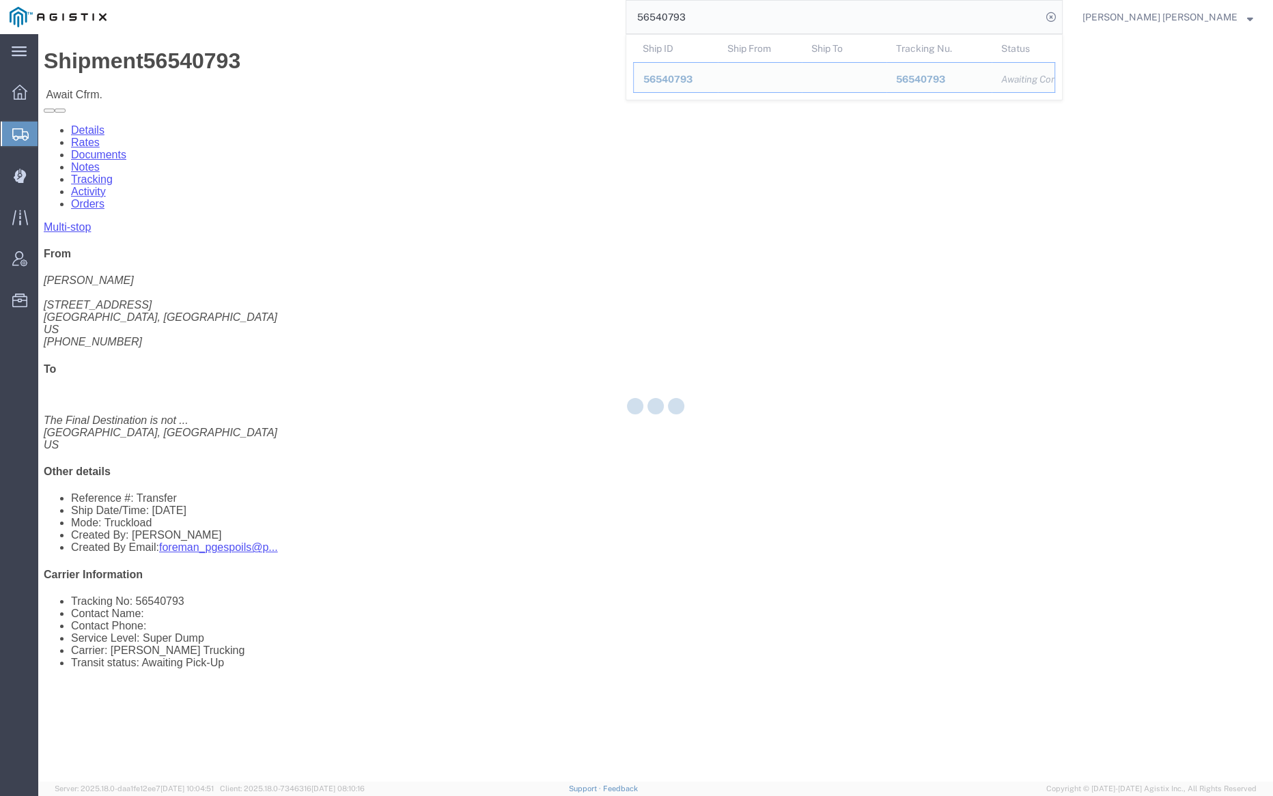
click at [736, 17] on input "56540793" at bounding box center [833, 17] width 415 height 33
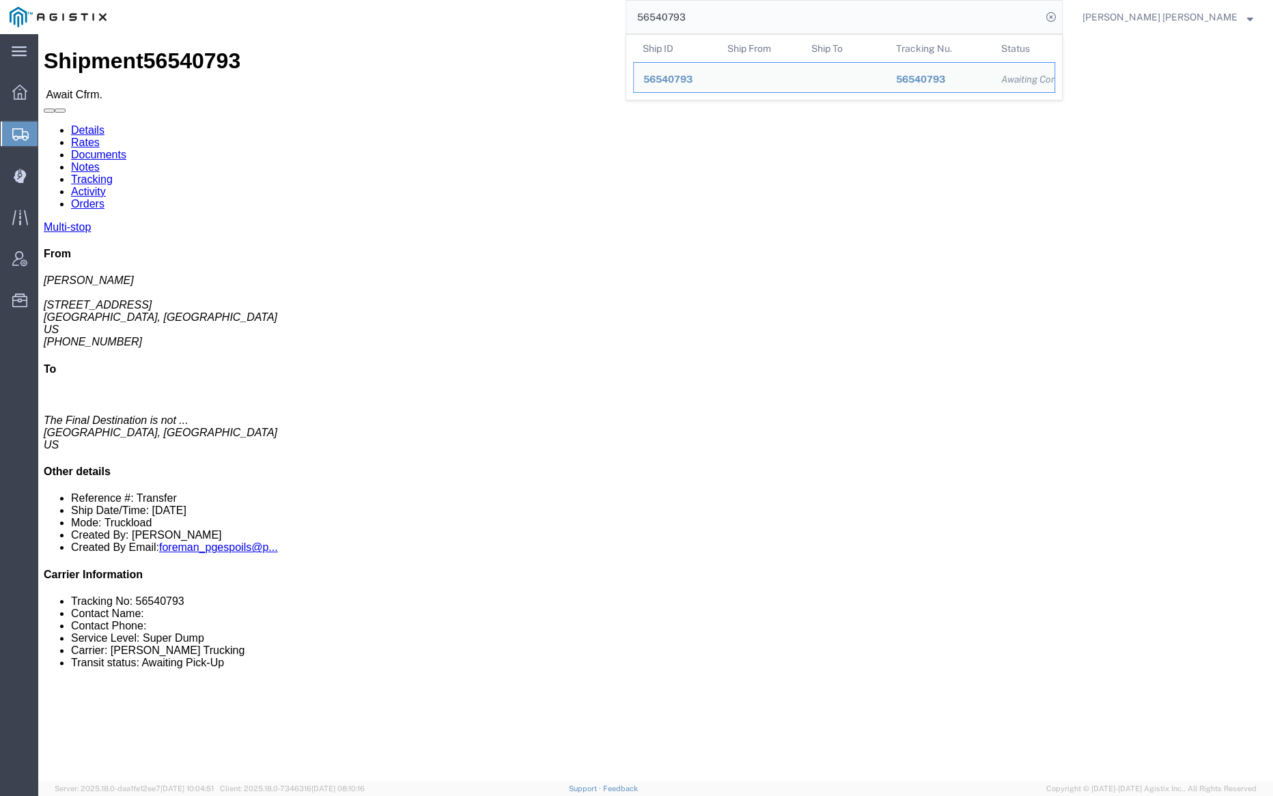
paste input "8"
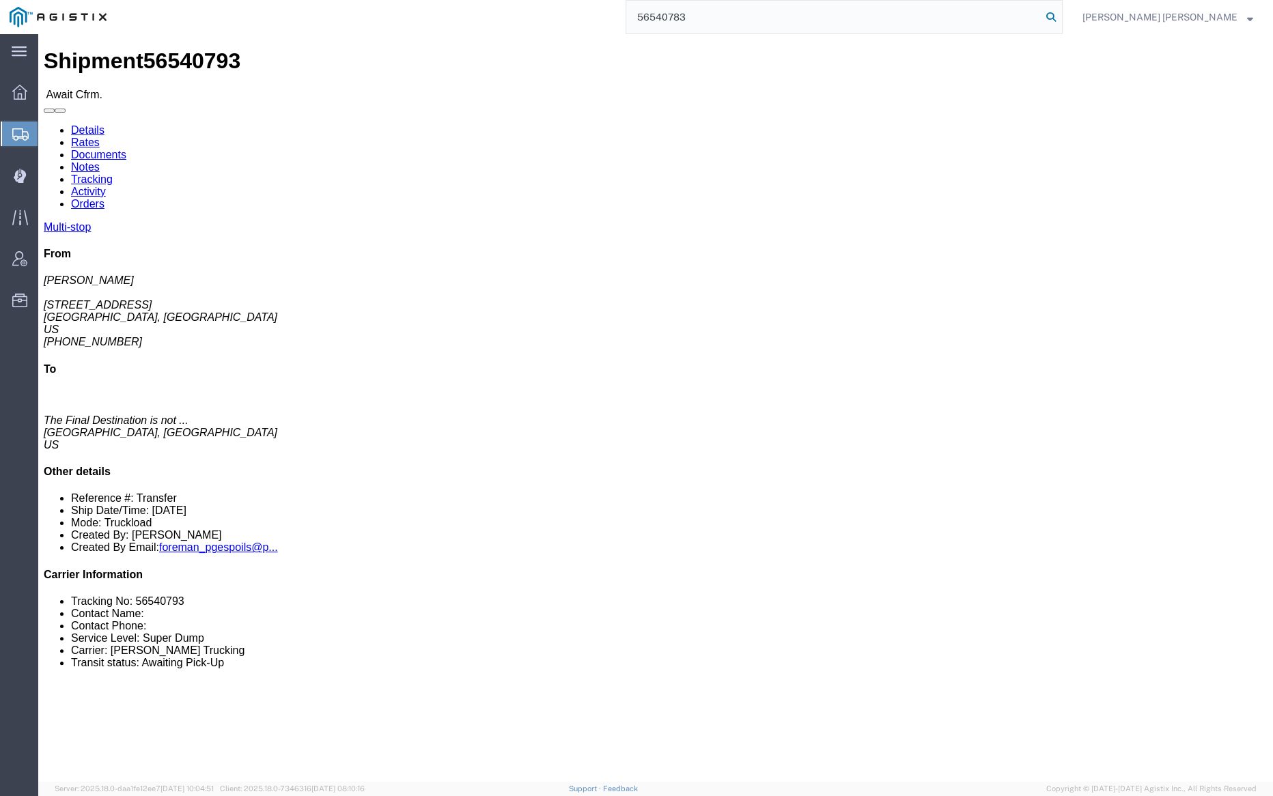
click at [1061, 12] on icon at bounding box center [1051, 17] width 19 height 19
click at [732, 16] on input "56540783" at bounding box center [833, 17] width 415 height 33
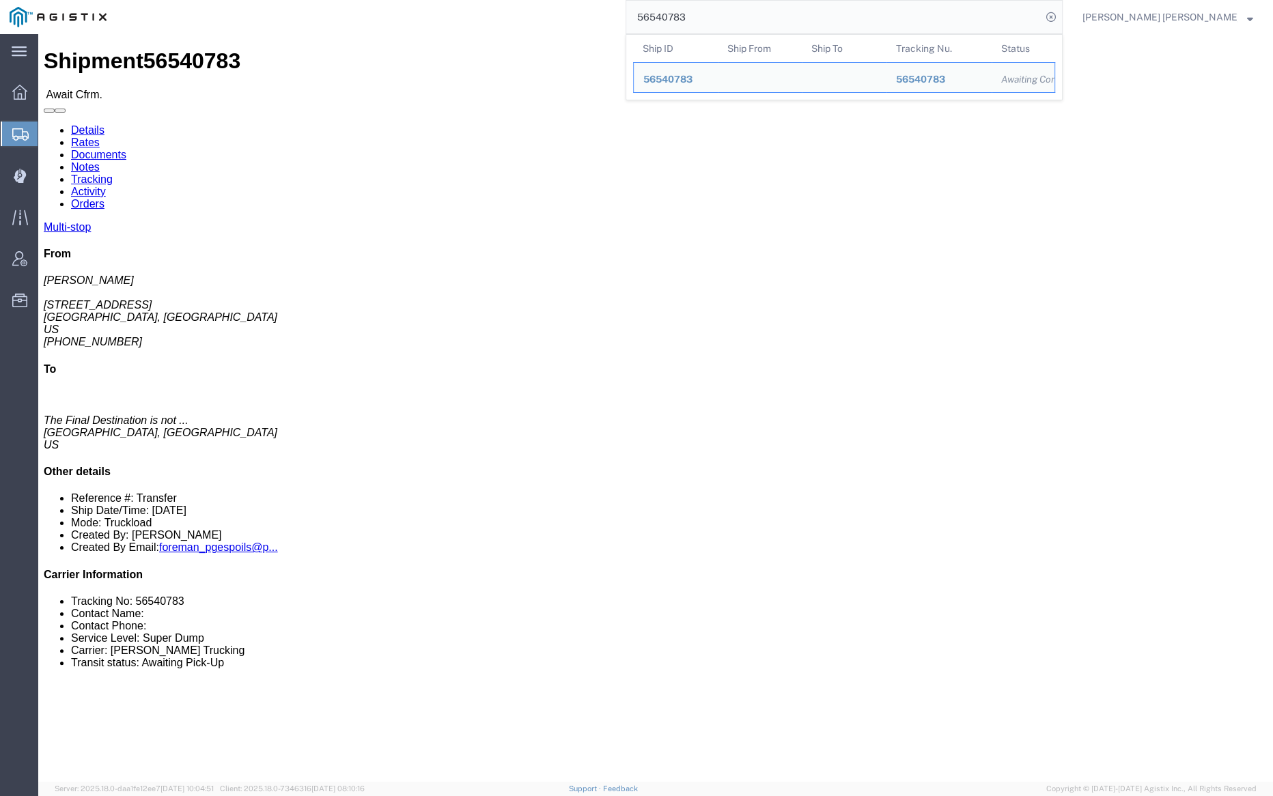
click at [732, 16] on input "56540783" at bounding box center [833, 17] width 415 height 33
paste input "54767"
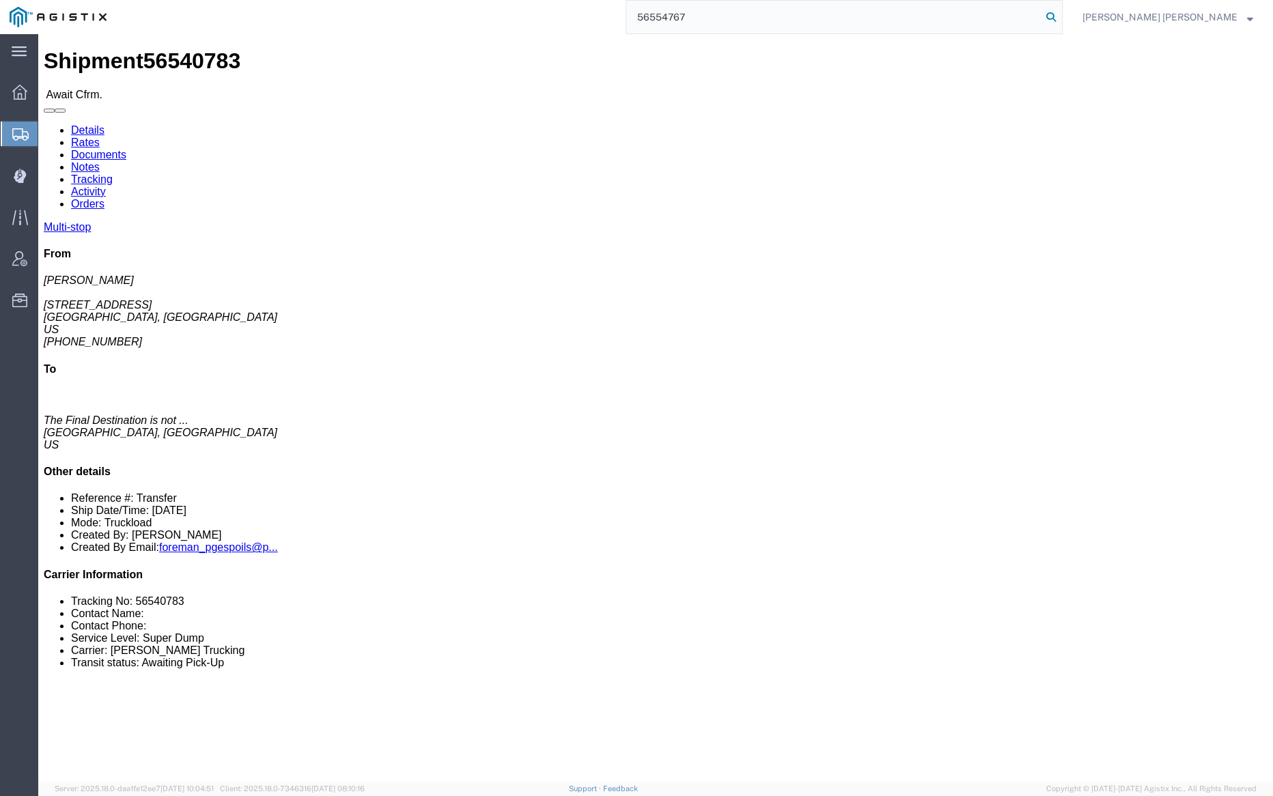
click at [1061, 14] on icon at bounding box center [1051, 17] width 19 height 19
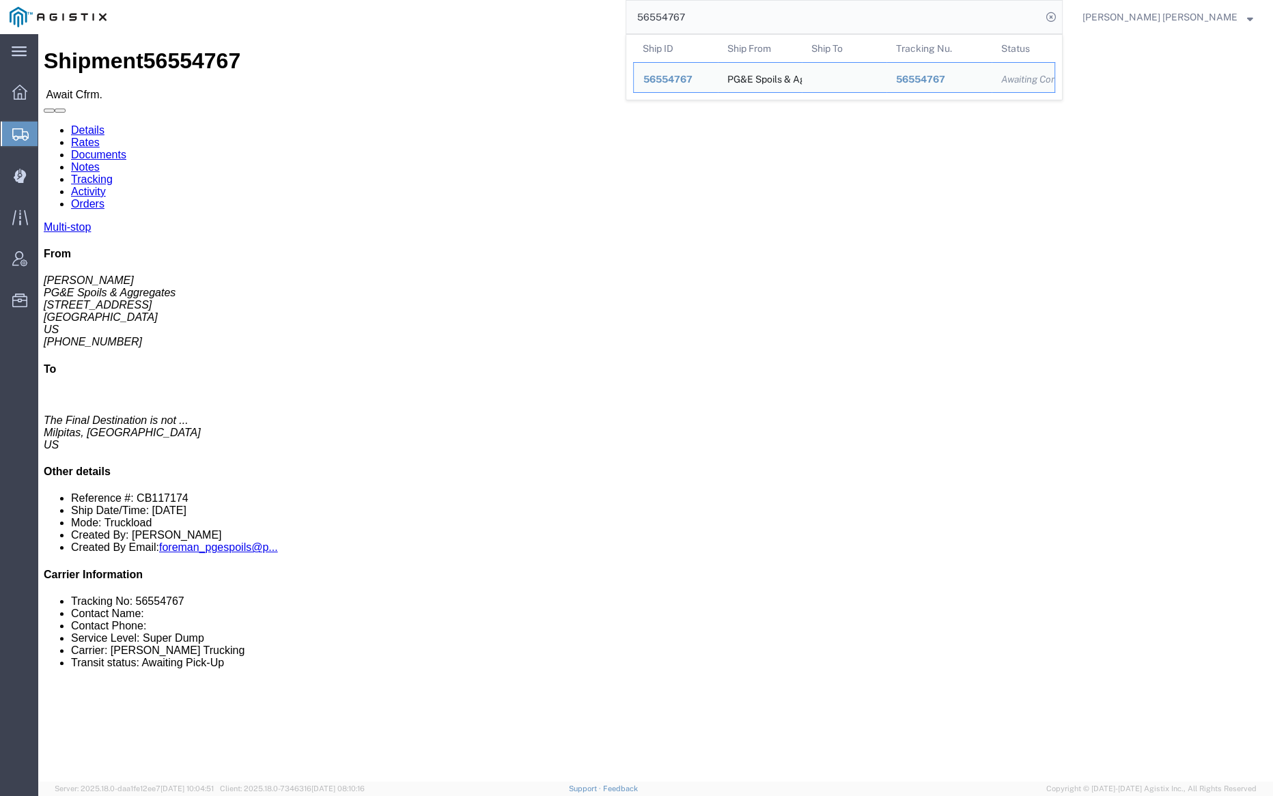
click at [736, 18] on input "56554767" at bounding box center [833, 17] width 415 height 33
paste input "41034"
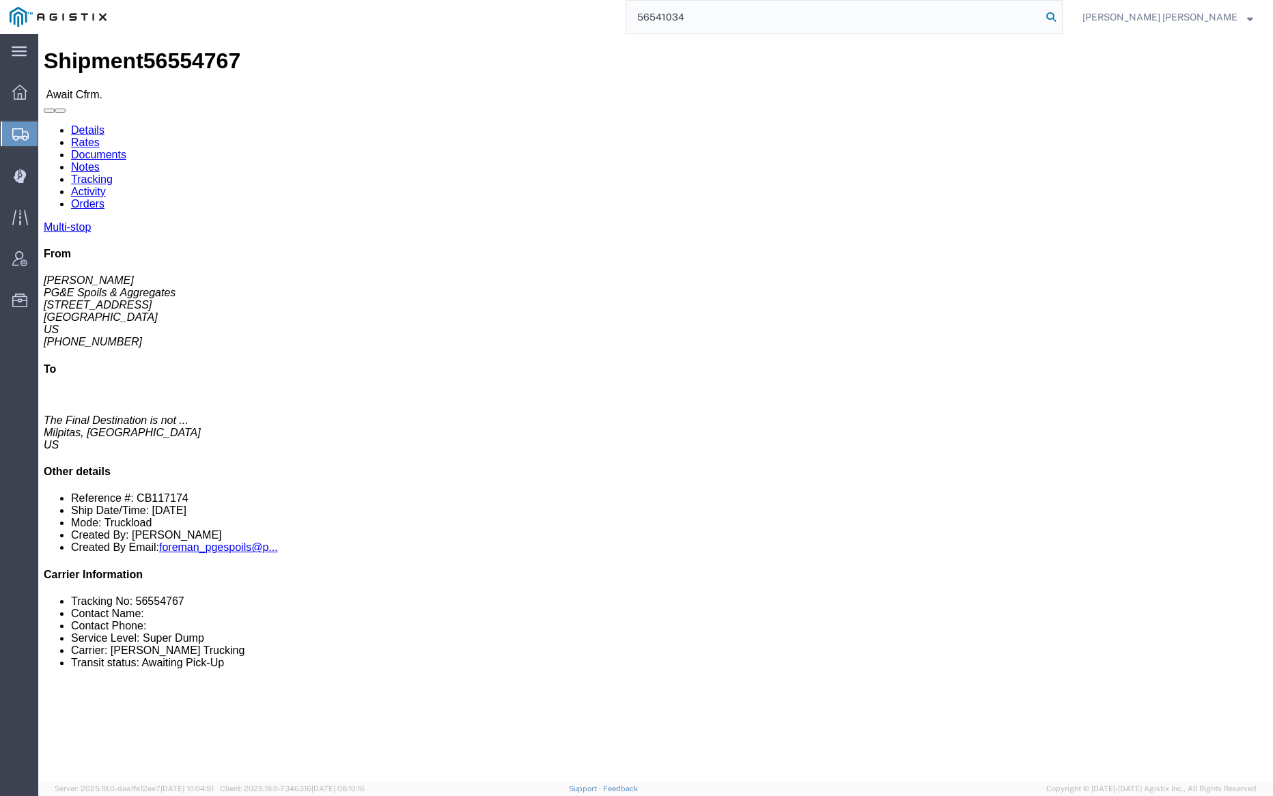
click at [1061, 16] on icon at bounding box center [1051, 17] width 19 height 19
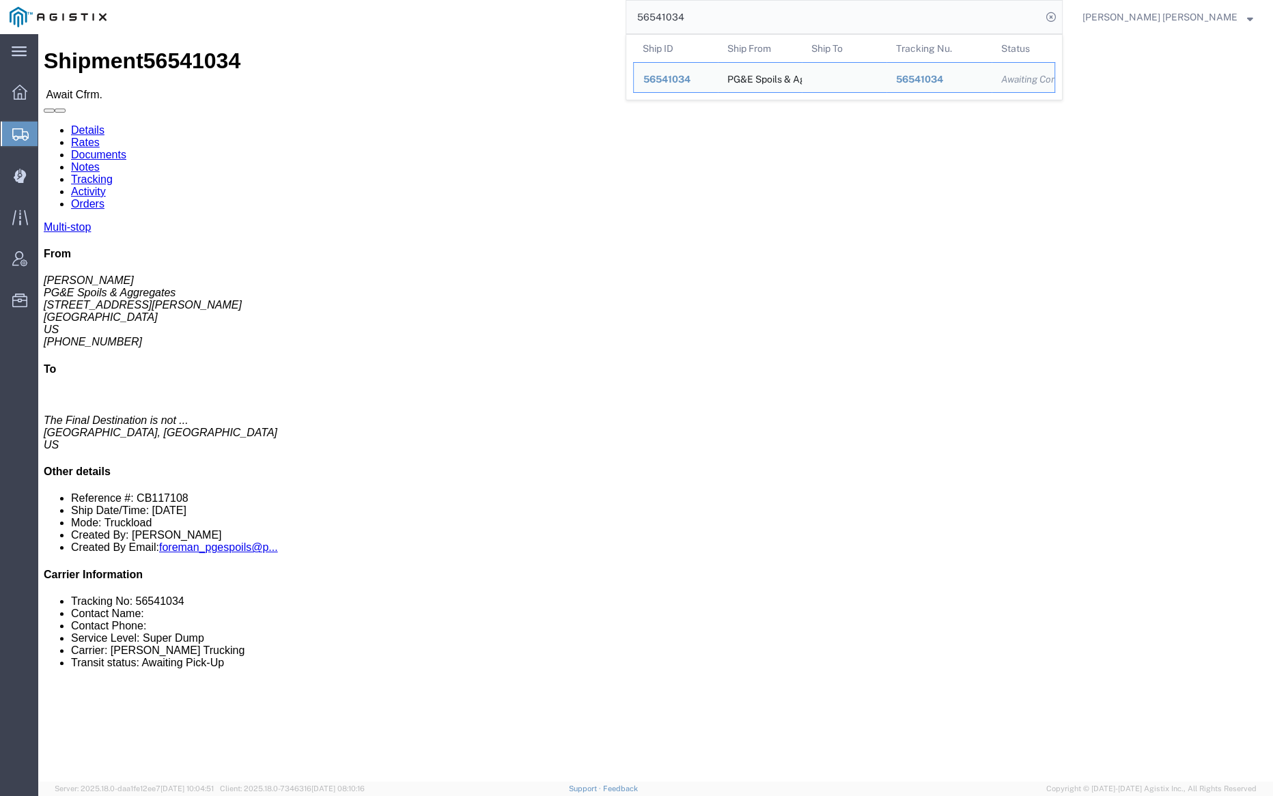
click at [747, 15] on input "56541034" at bounding box center [833, 17] width 415 height 33
paste input "0776"
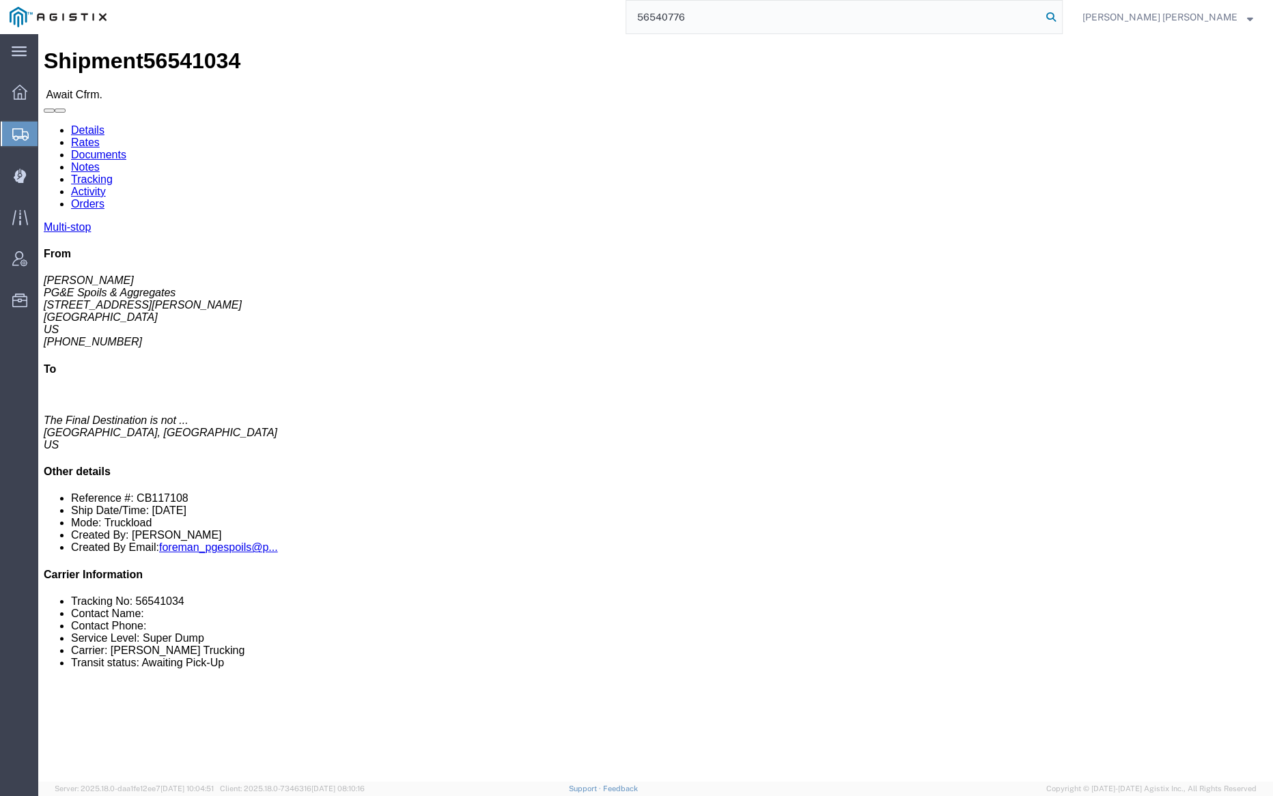
click at [1061, 13] on icon at bounding box center [1051, 17] width 19 height 19
click at [738, 16] on input "56540776" at bounding box center [833, 17] width 415 height 33
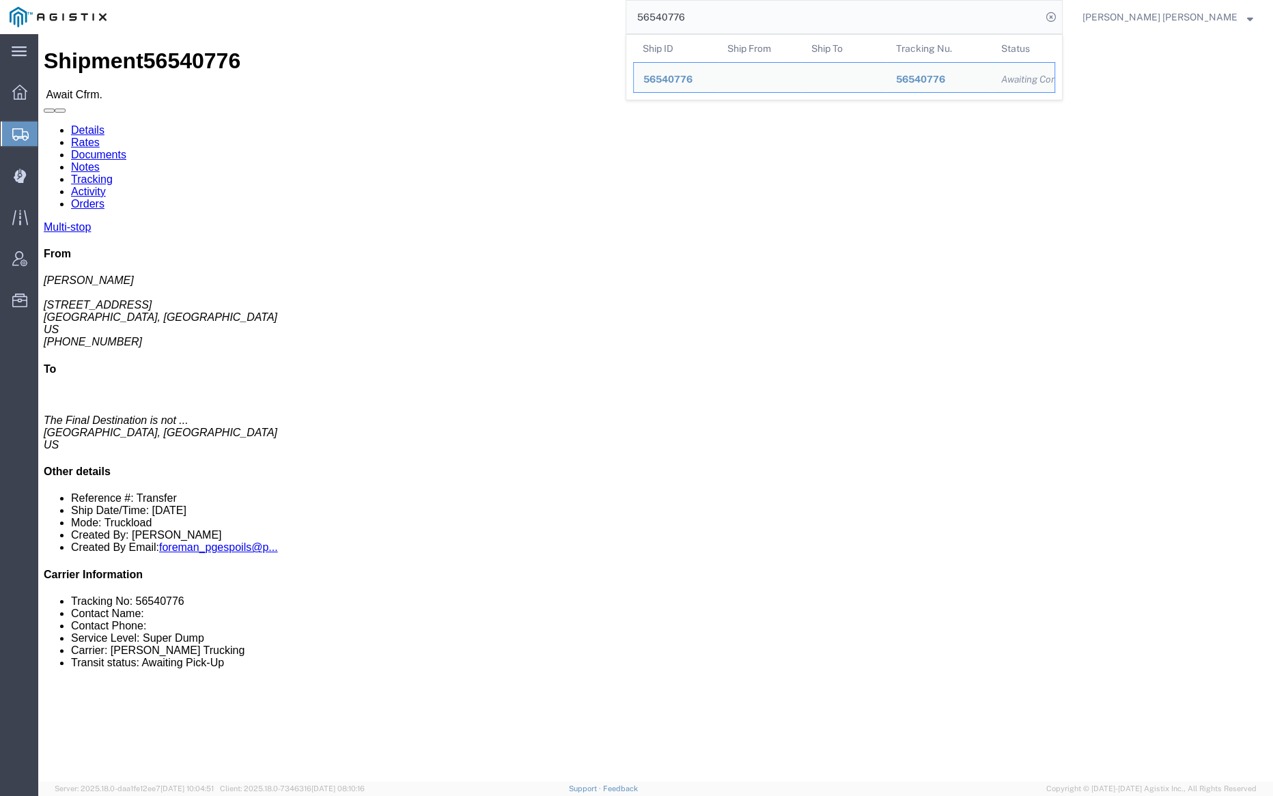
paste input "6012"
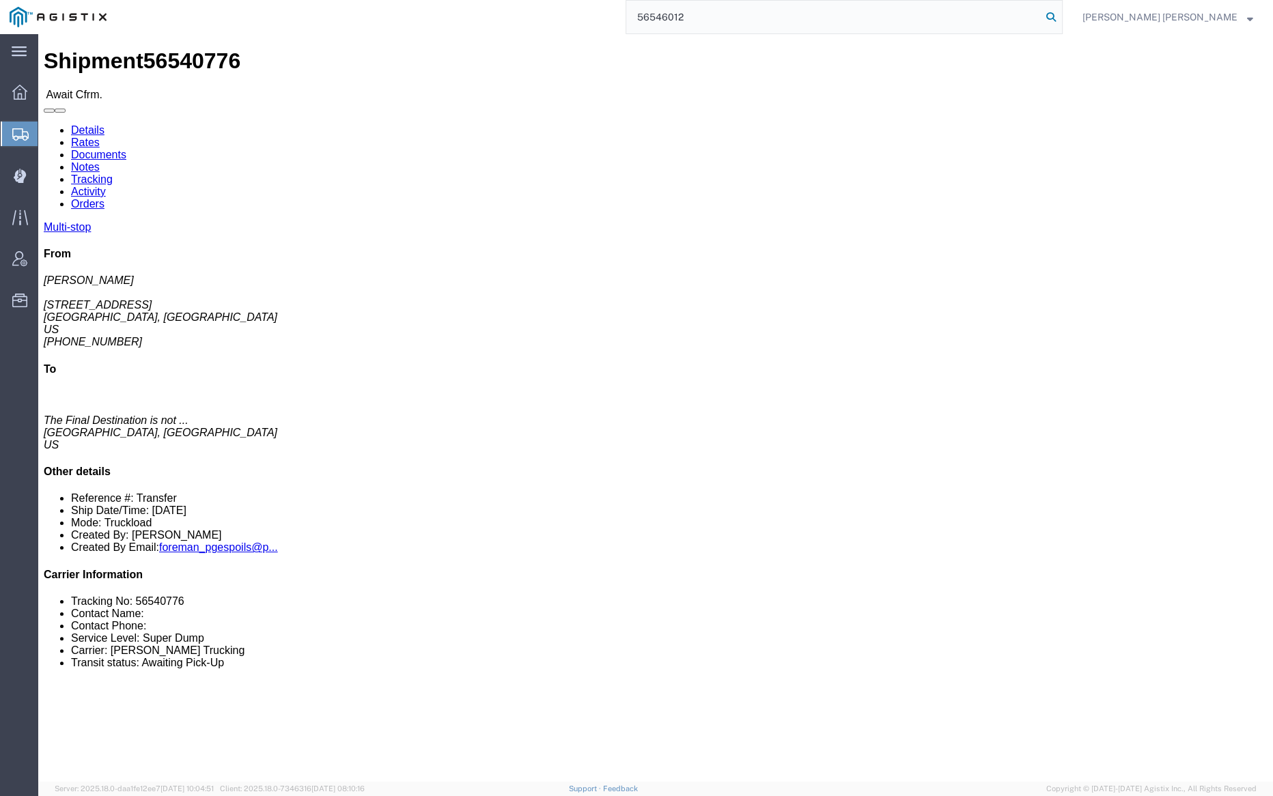
click at [1061, 18] on icon at bounding box center [1051, 17] width 19 height 19
click at [738, 18] on input "56546012" at bounding box center [833, 17] width 415 height 33
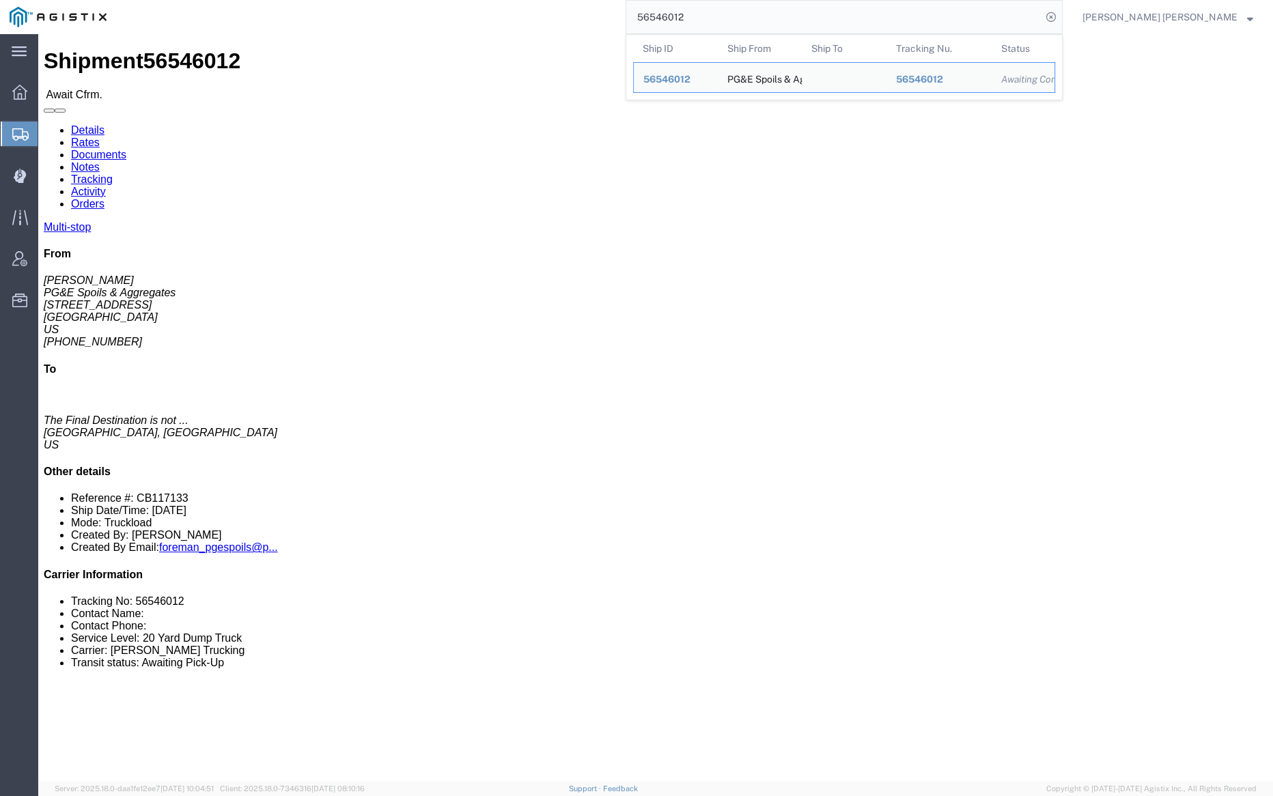
paste input "6"
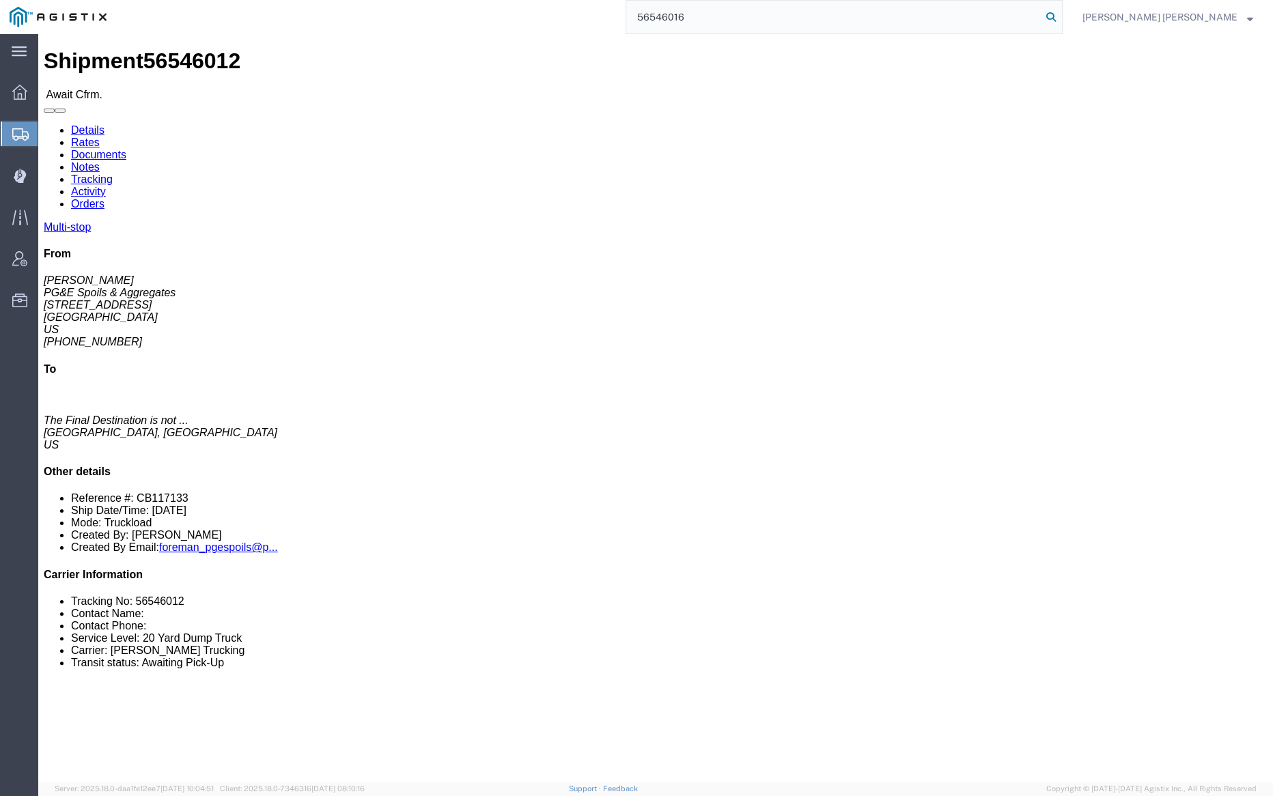
click at [1061, 14] on icon at bounding box center [1051, 17] width 19 height 19
click at [745, 16] on input "56546016" at bounding box center [833, 17] width 415 height 33
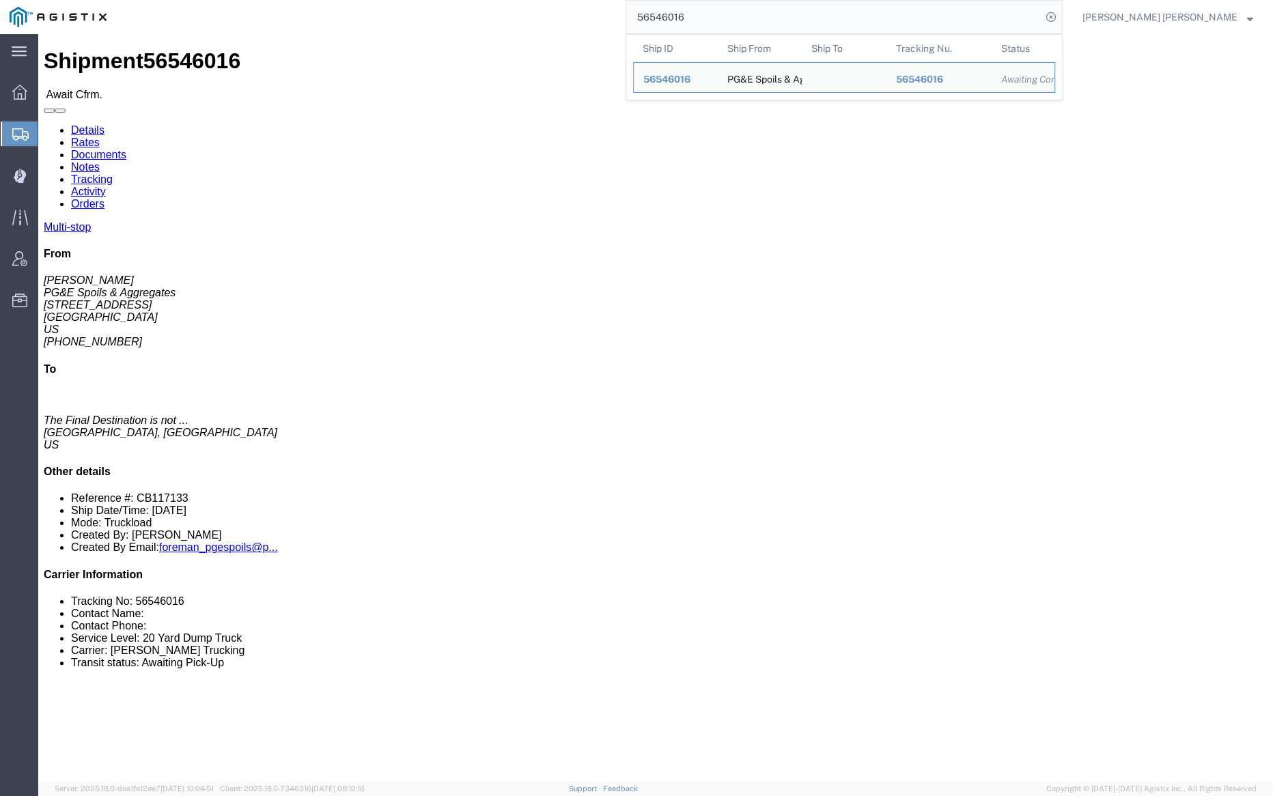
paste input "0753"
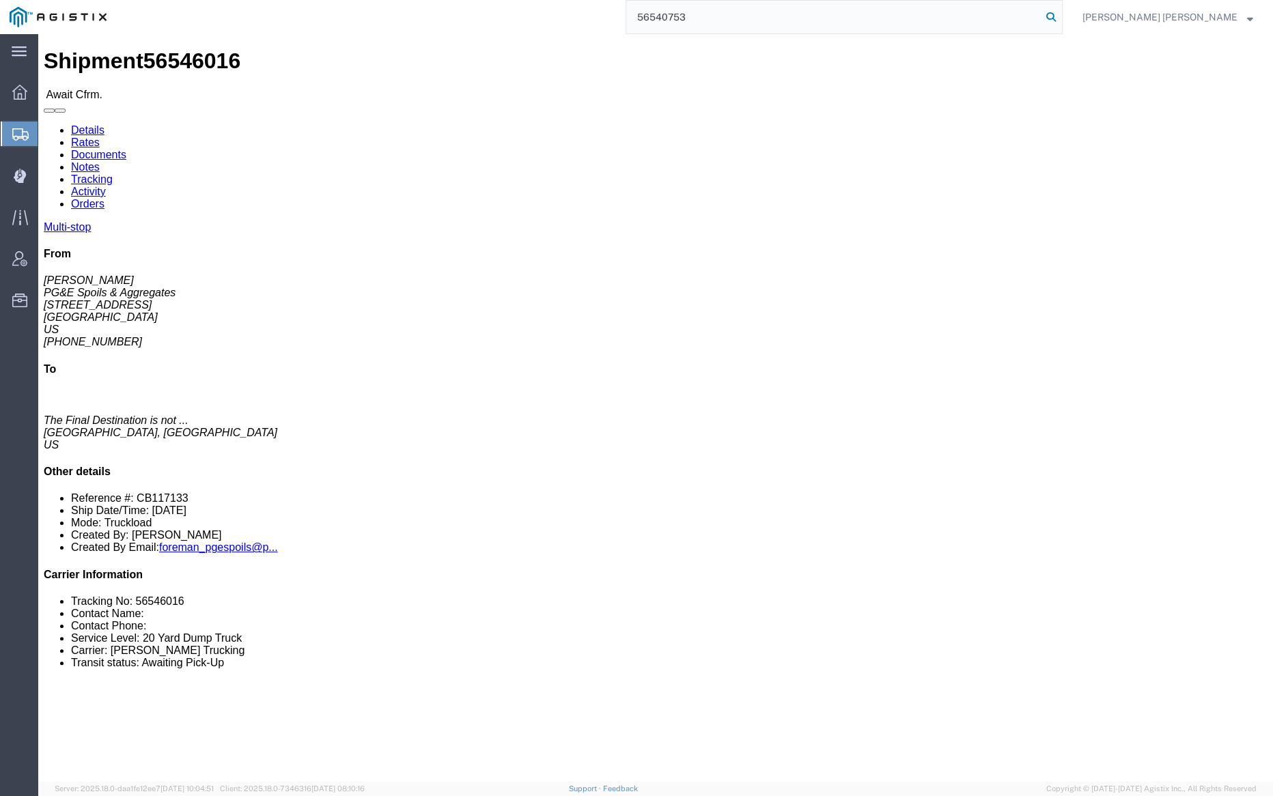
click at [1061, 16] on icon at bounding box center [1051, 17] width 19 height 19
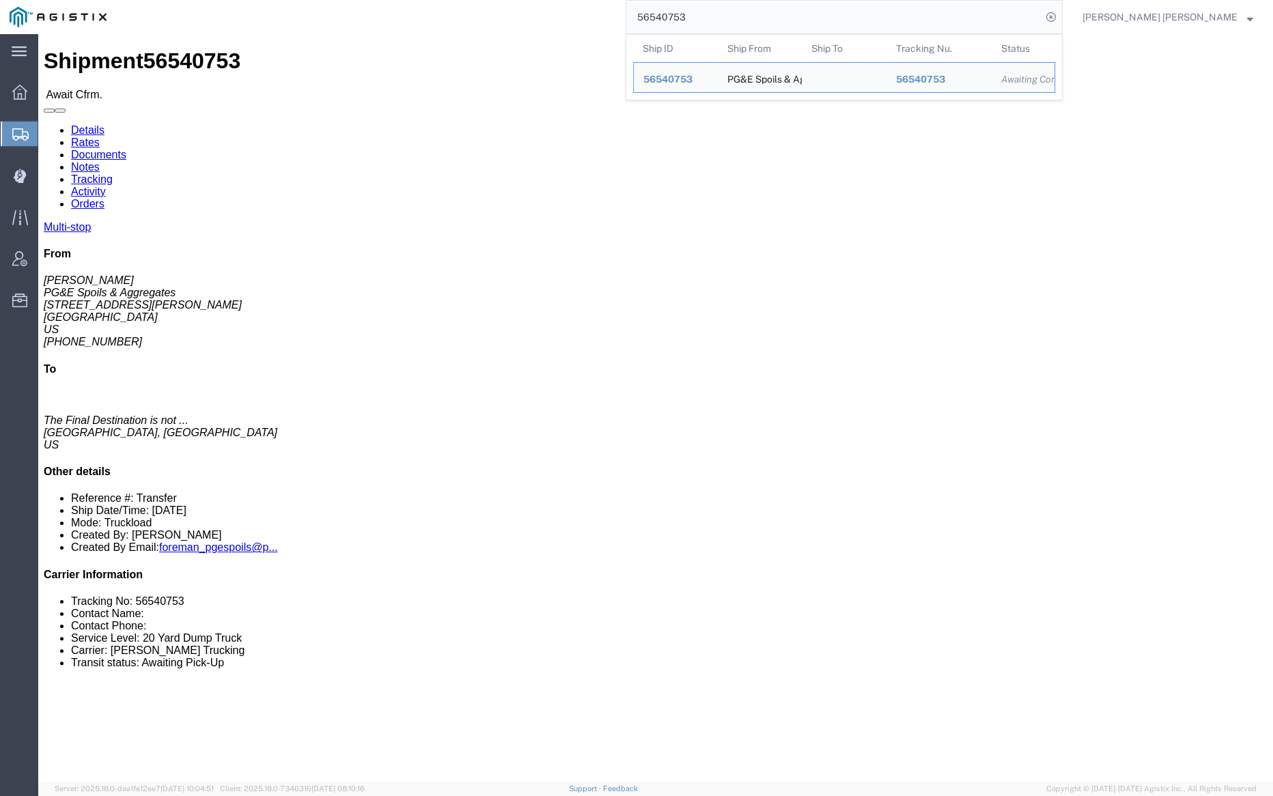
click at [734, 16] on input "56540753" at bounding box center [833, 17] width 415 height 33
paste input "14506"
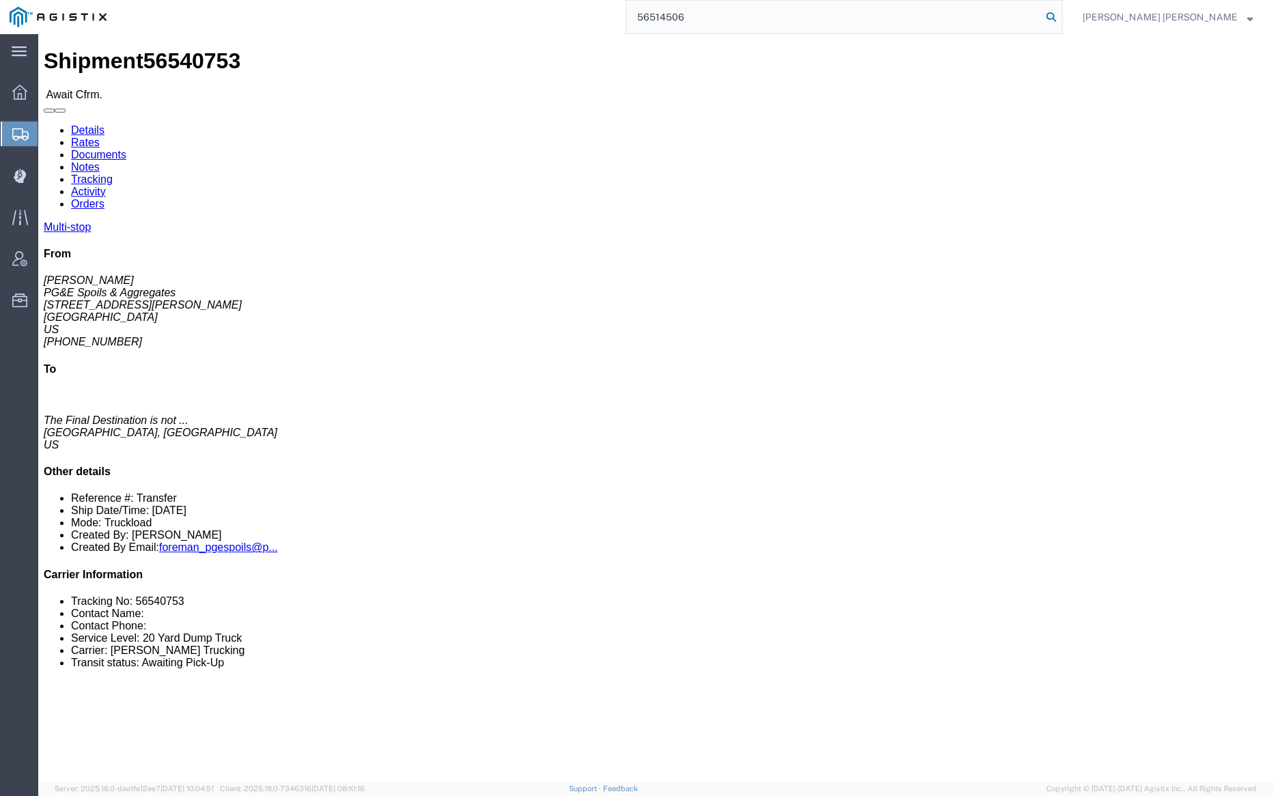
click at [1061, 12] on icon at bounding box center [1051, 17] width 19 height 19
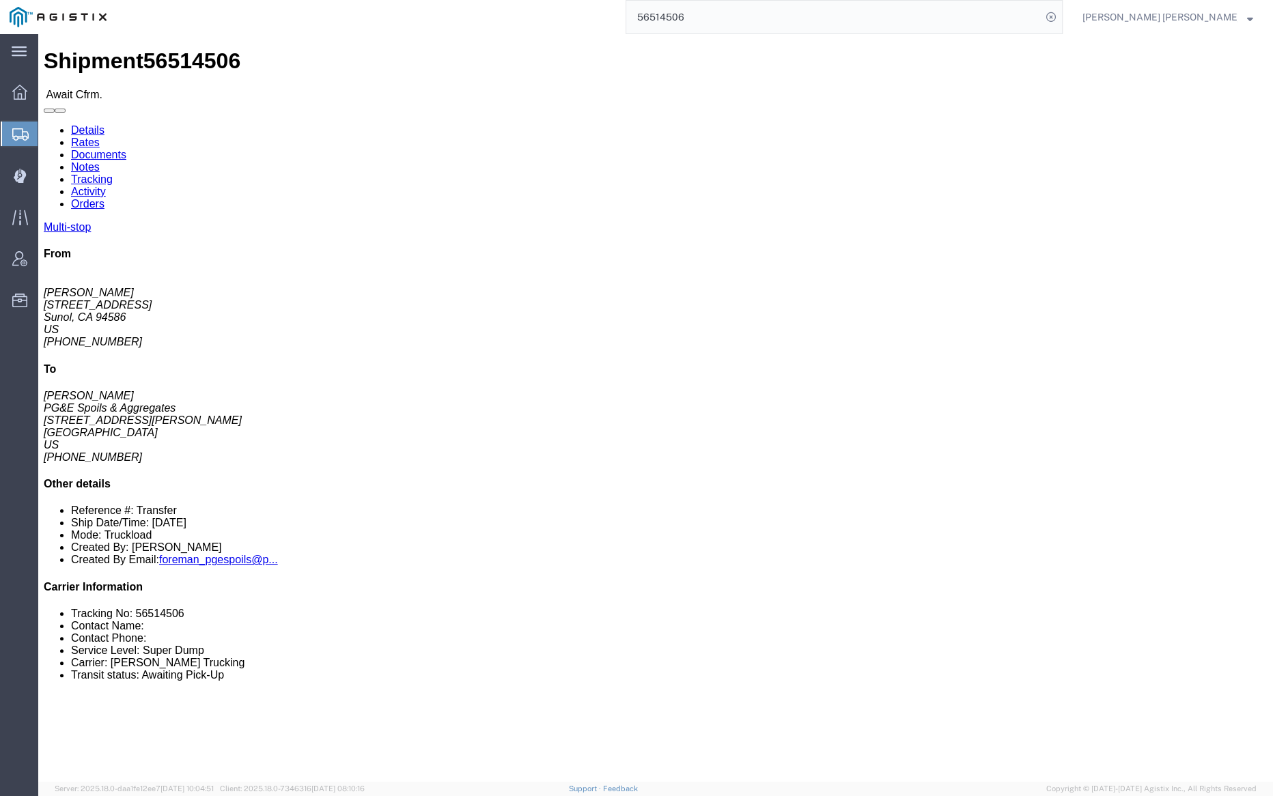
click at [748, 18] on input "56514506" at bounding box center [833, 17] width 415 height 33
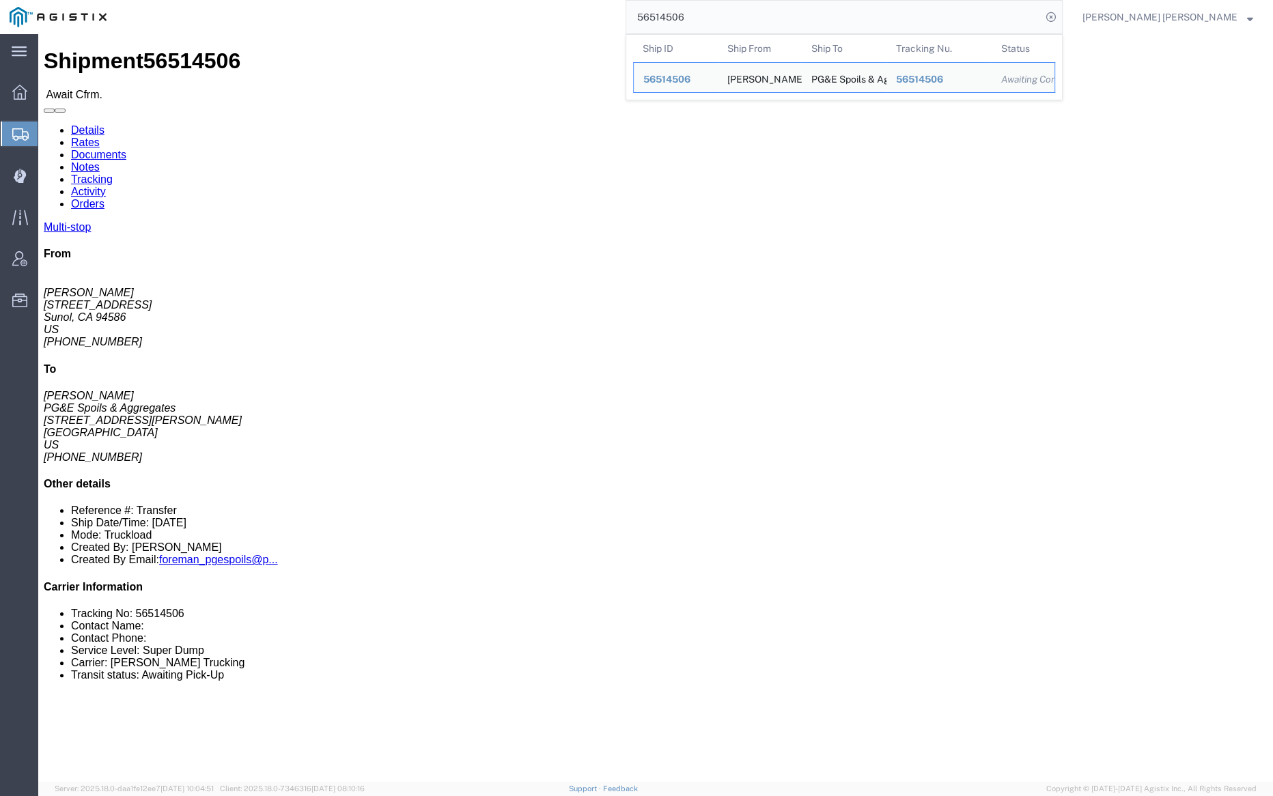
click at [748, 18] on input "56514506" at bounding box center [833, 17] width 415 height 33
paste input "9"
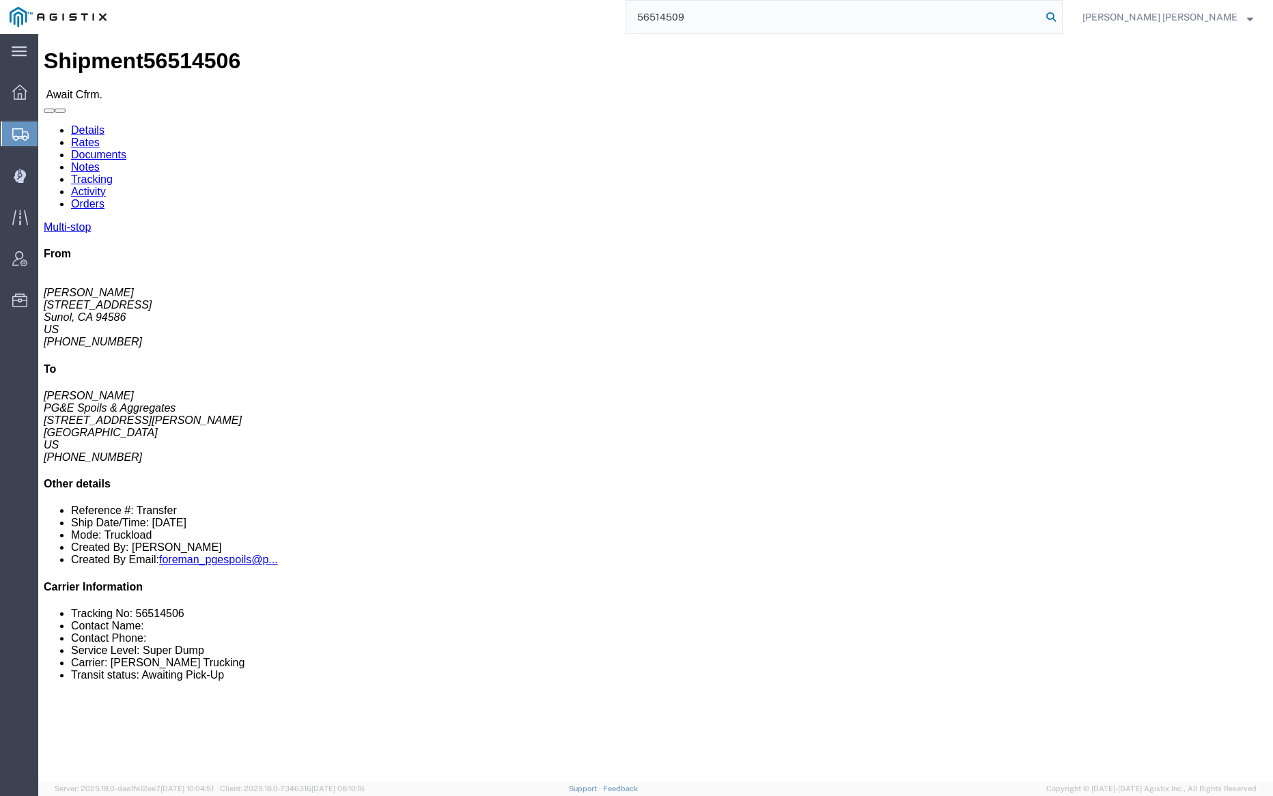
click at [1061, 14] on icon at bounding box center [1051, 17] width 19 height 19
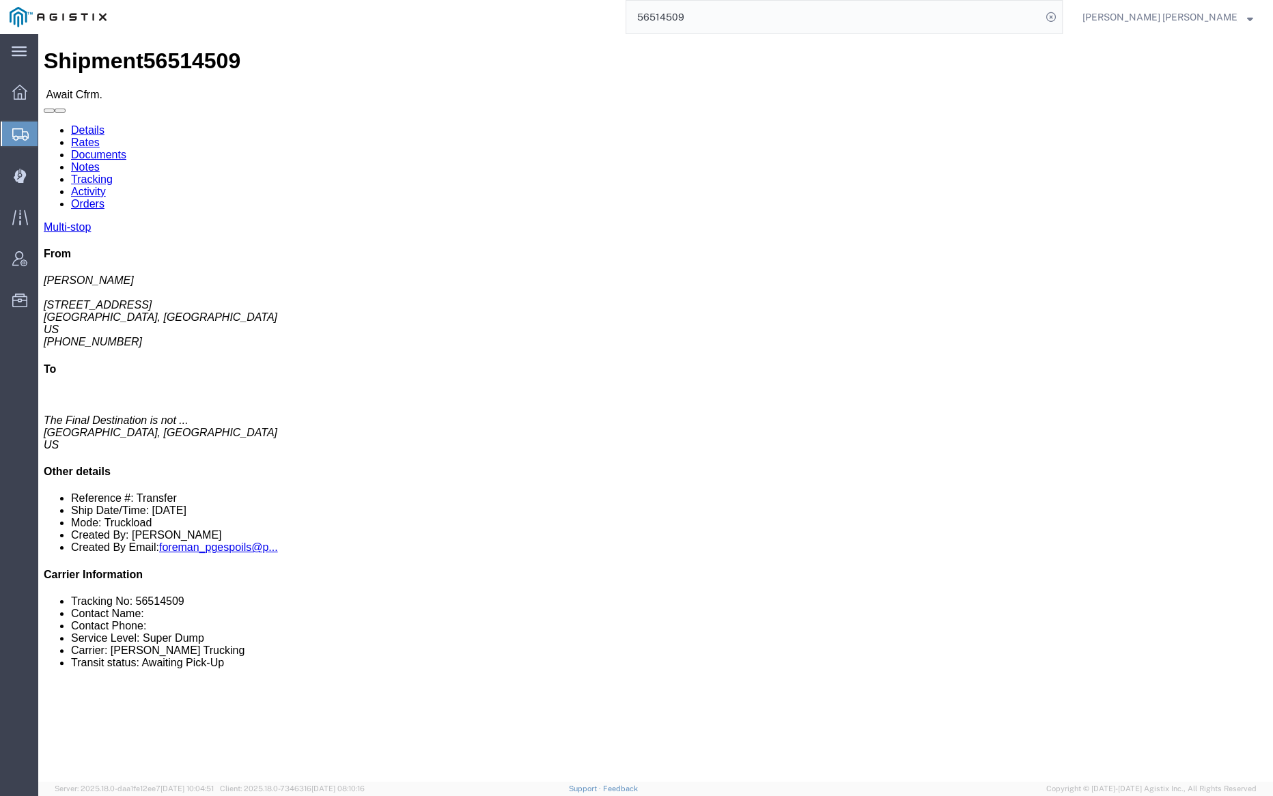
click at [729, 22] on input "56514509" at bounding box center [833, 17] width 415 height 33
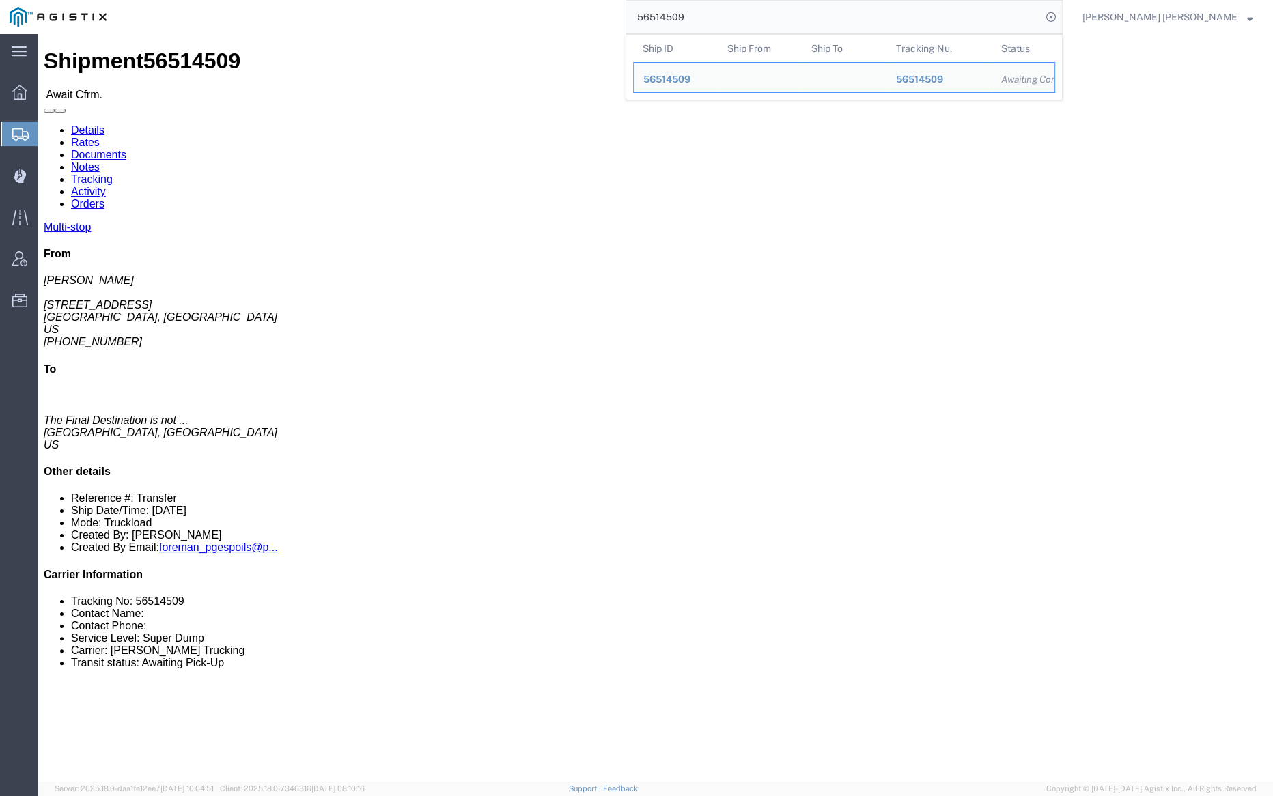
paste input "27922"
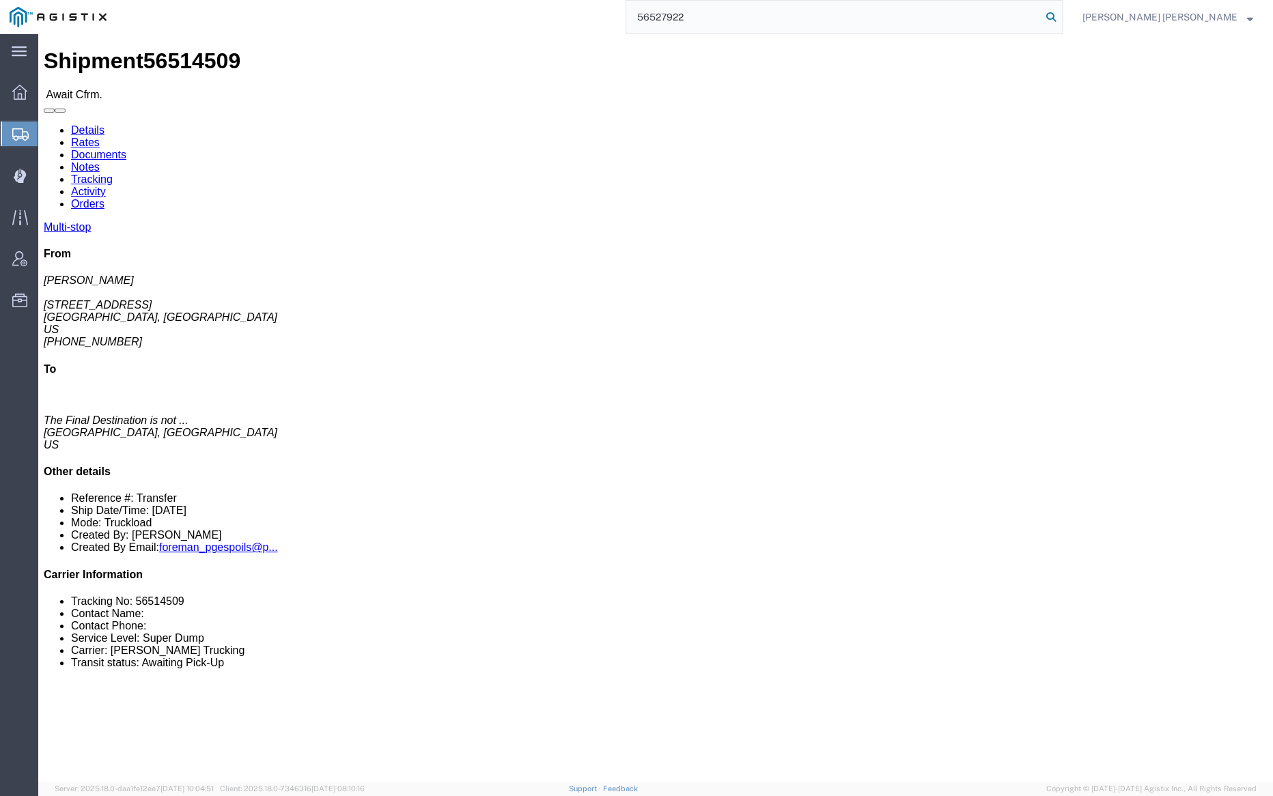
click at [1061, 14] on icon at bounding box center [1051, 17] width 19 height 19
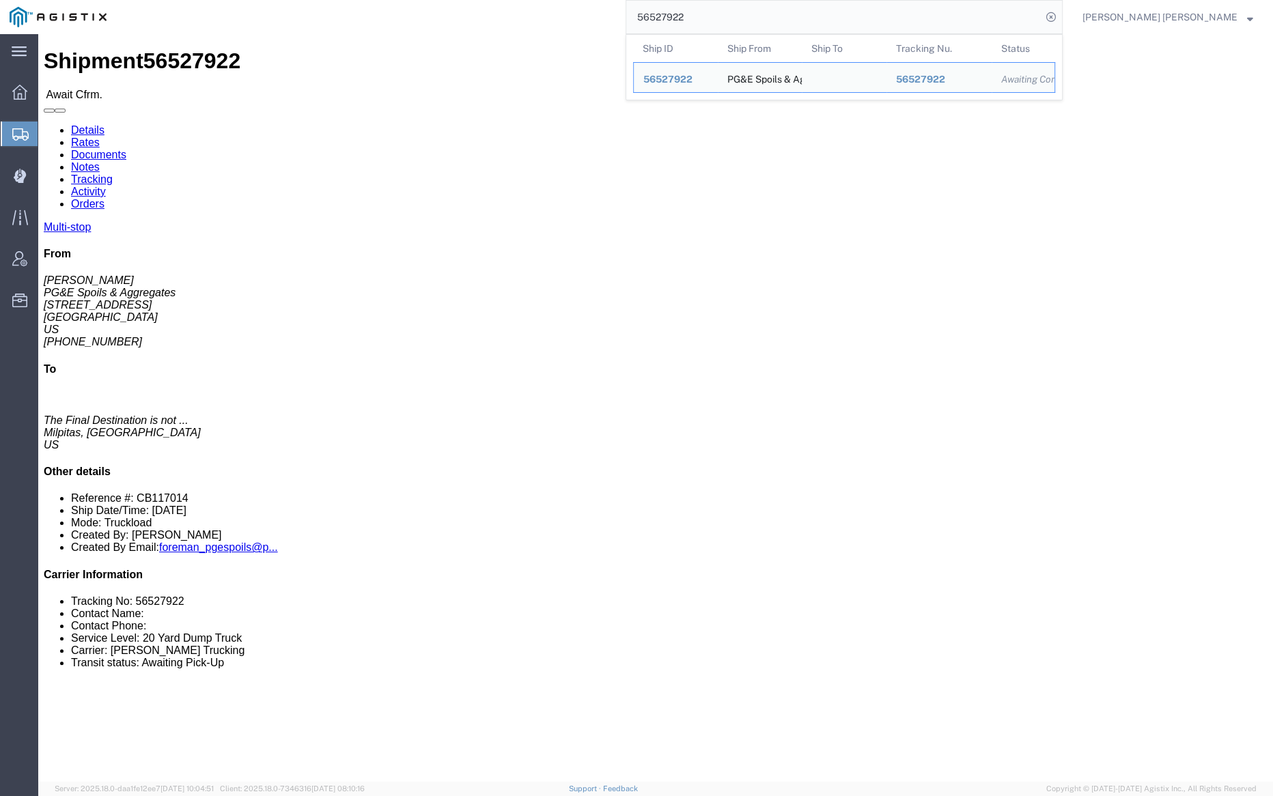
click at [745, 12] on input "56527922" at bounding box center [833, 17] width 415 height 33
paste input "46"
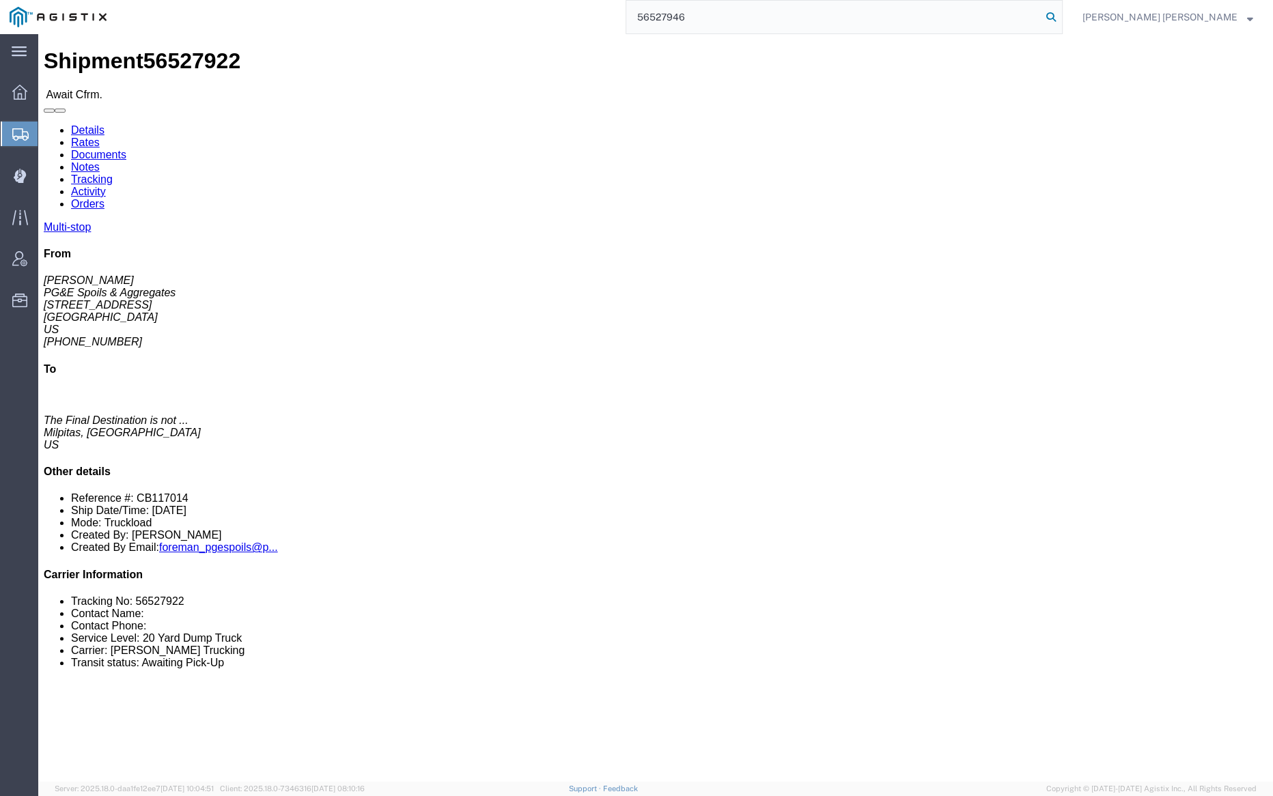
click at [1061, 17] on icon at bounding box center [1051, 17] width 19 height 19
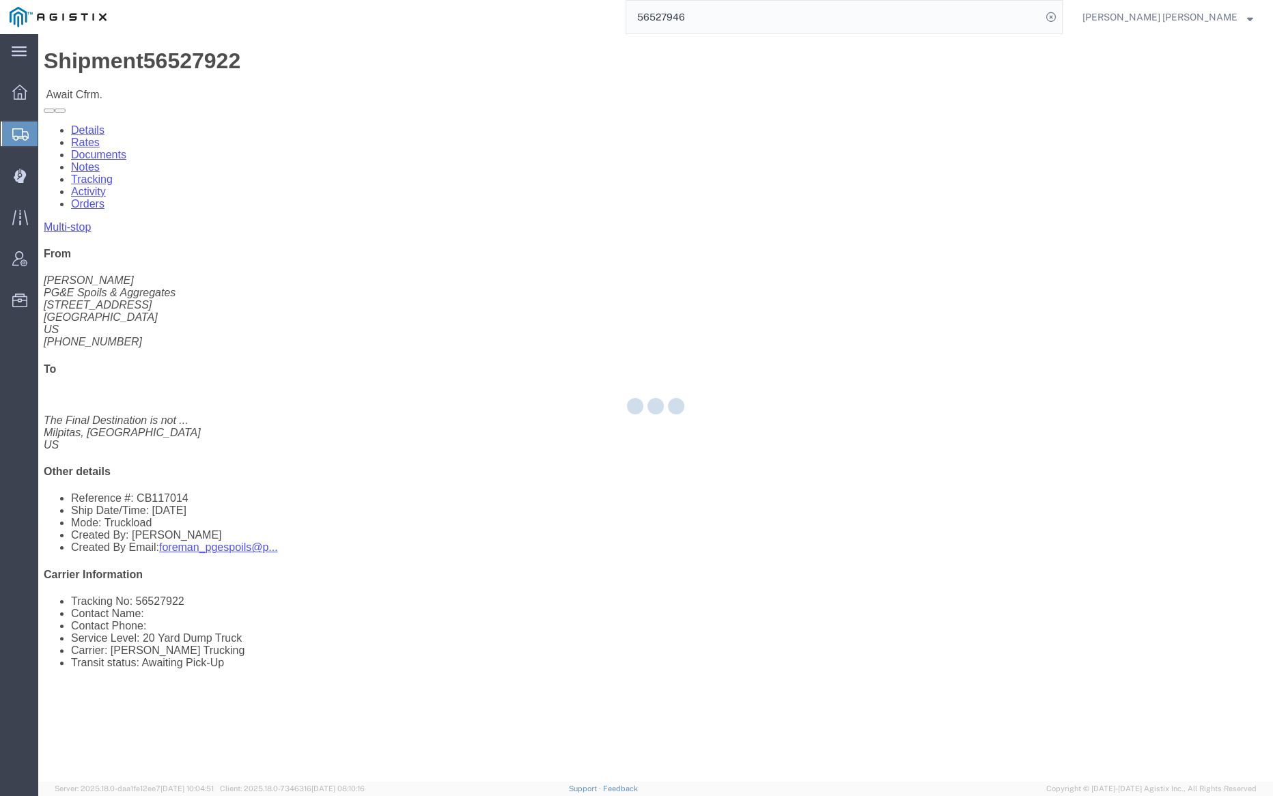
click at [752, 18] on input "56527946" at bounding box center [833, 17] width 415 height 33
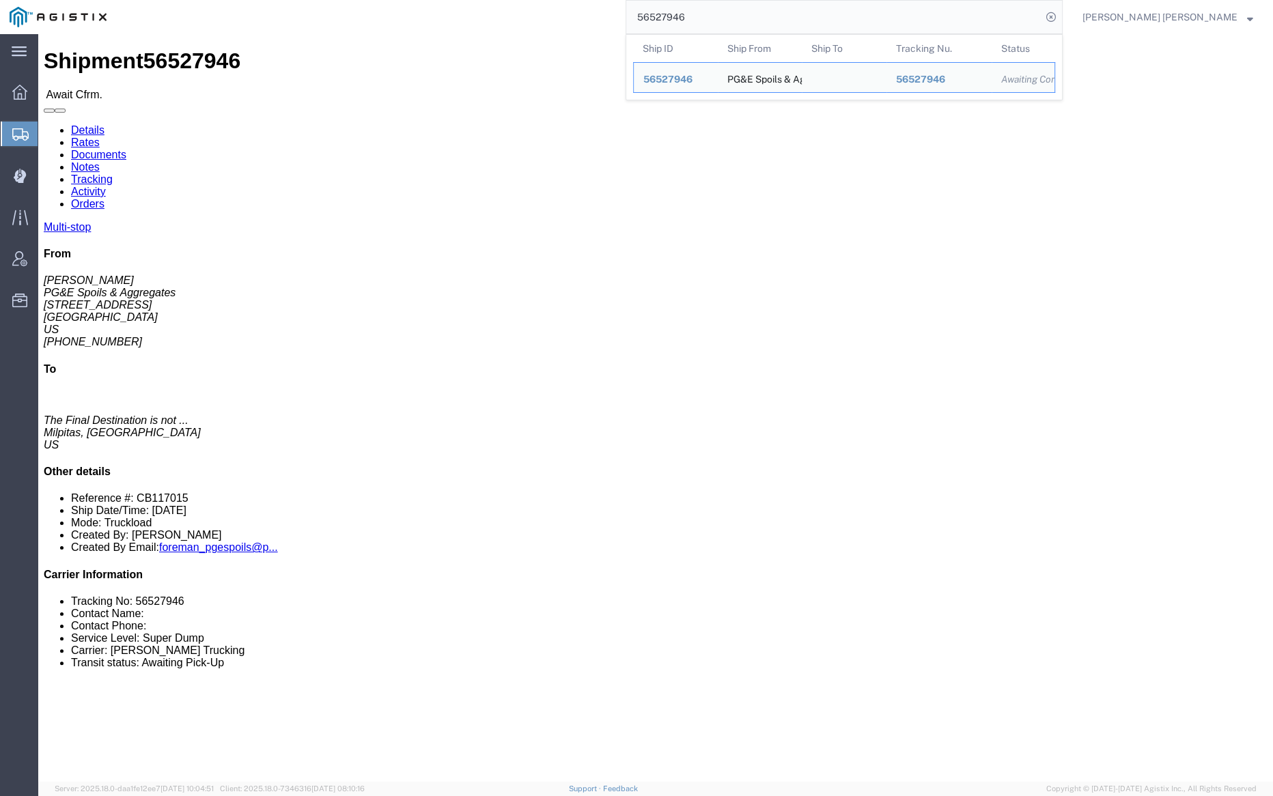
paste input "8880"
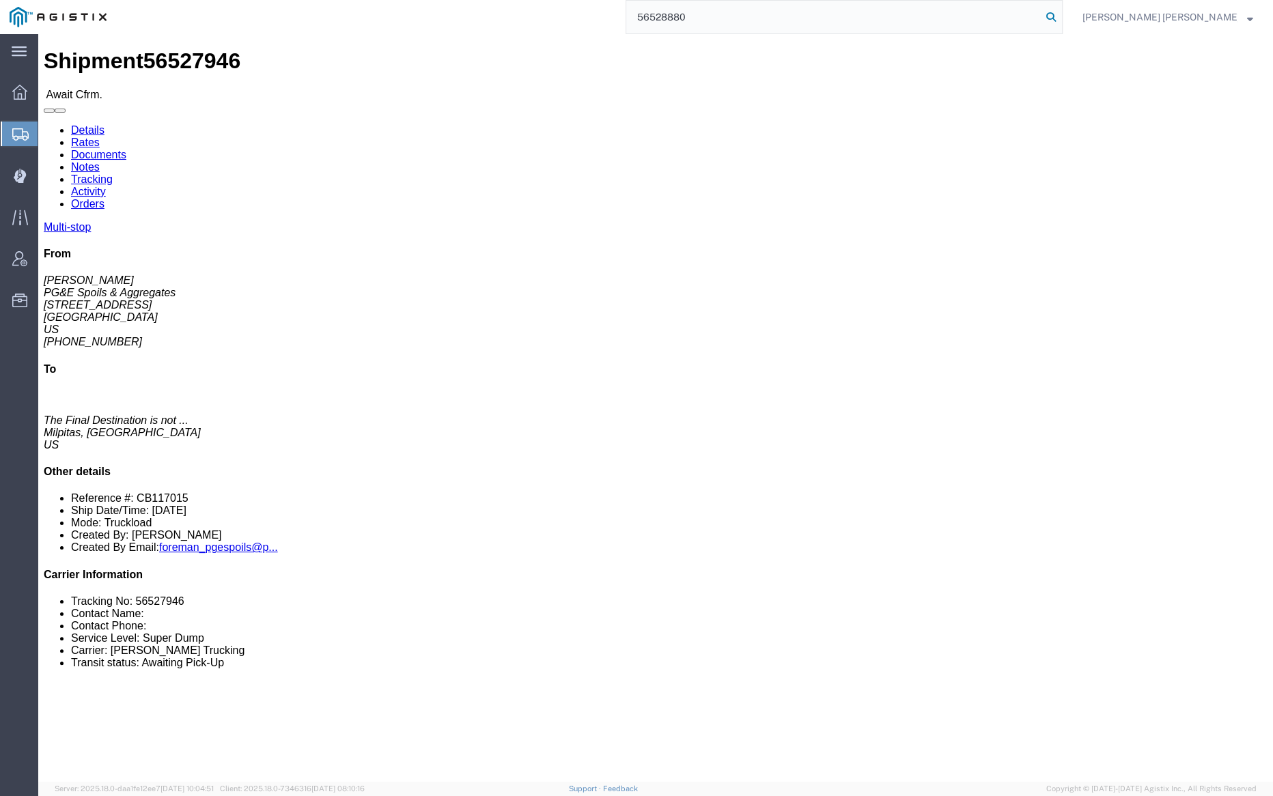
click at [1061, 12] on icon at bounding box center [1051, 17] width 19 height 19
click at [727, 20] on input "56528880" at bounding box center [833, 17] width 415 height 33
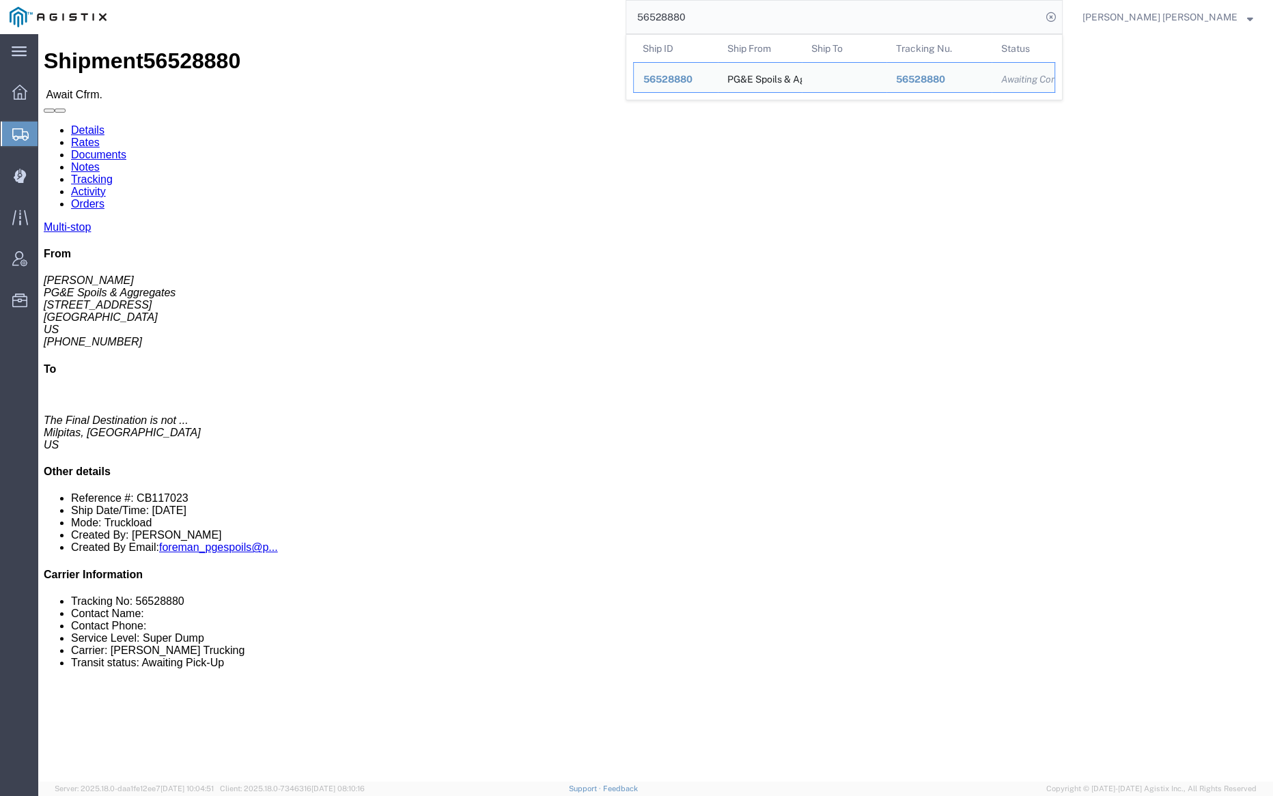
click at [727, 20] on input "56528880" at bounding box center [833, 17] width 415 height 33
paste input "1"
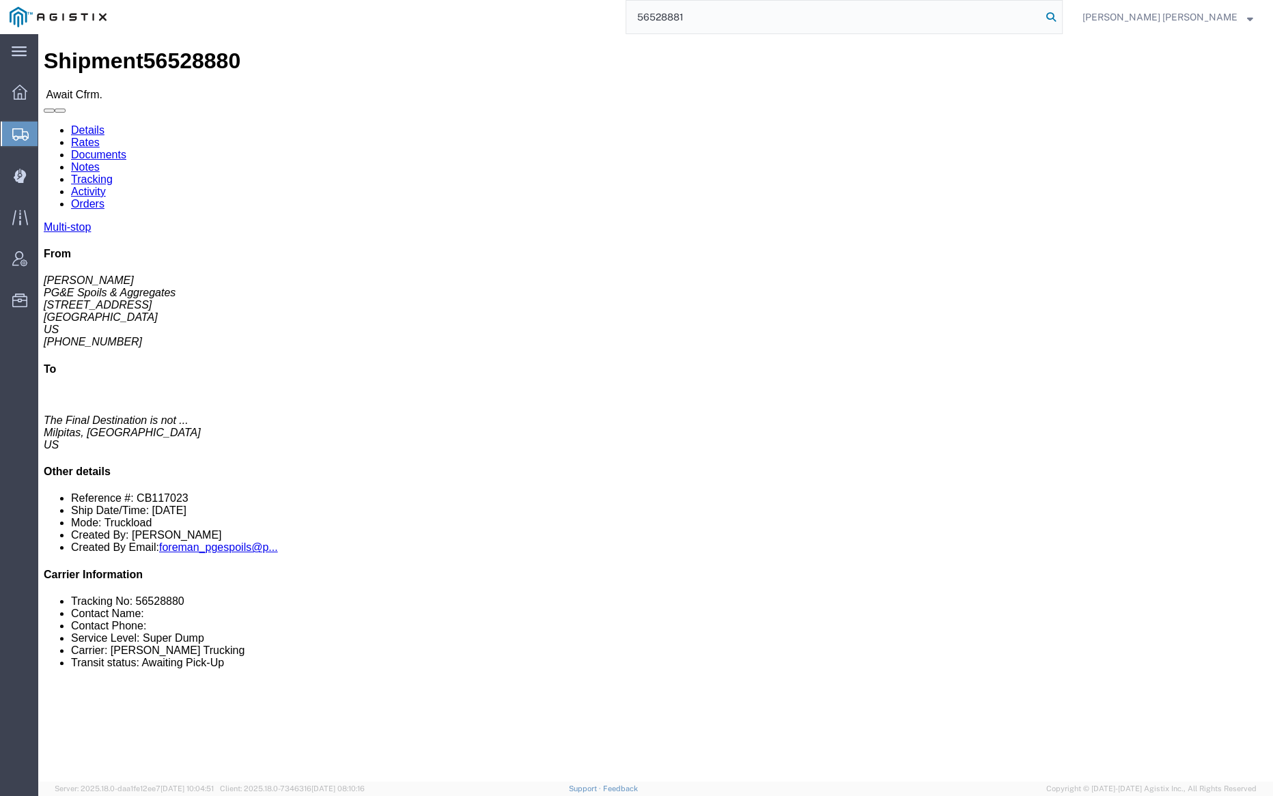
click at [1061, 16] on icon at bounding box center [1051, 17] width 19 height 19
click at [730, 18] on input "56528881" at bounding box center [833, 17] width 415 height 33
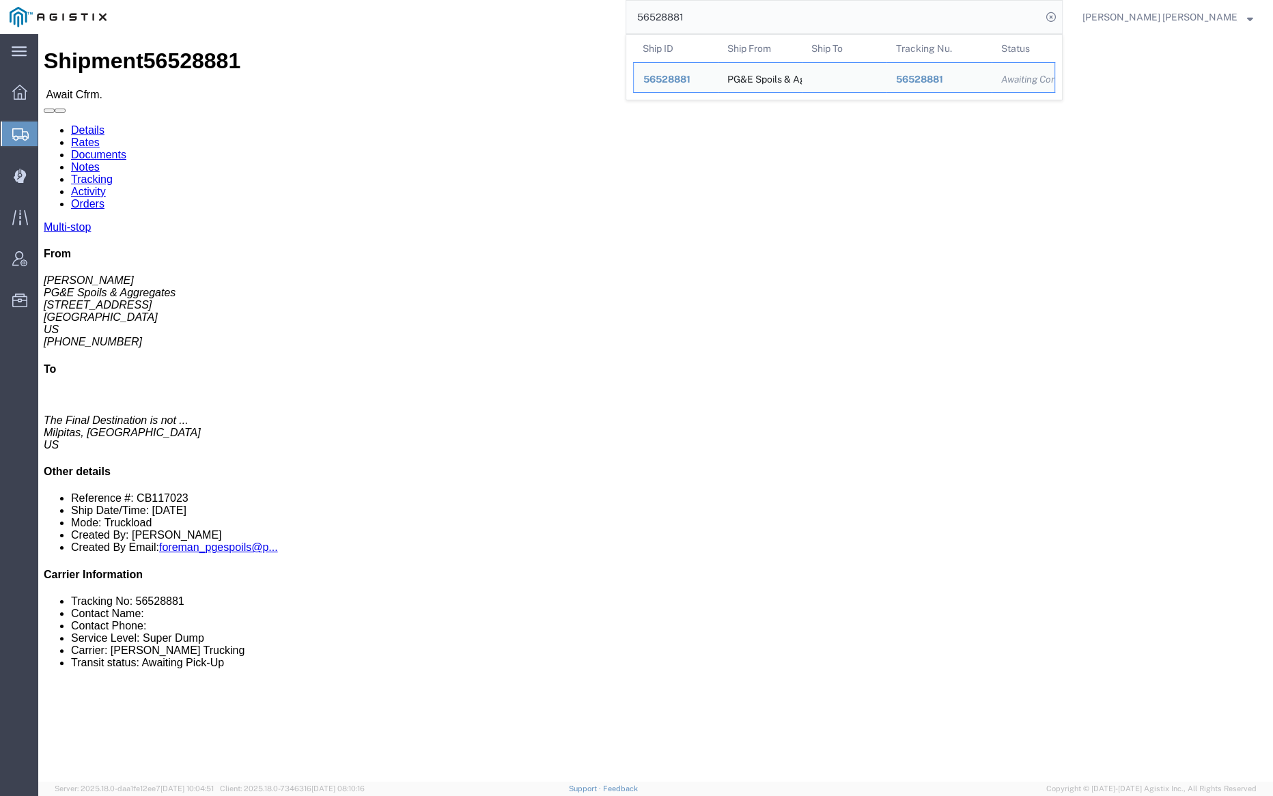
click at [730, 18] on input "56528881" at bounding box center [833, 17] width 415 height 33
paste input "14495"
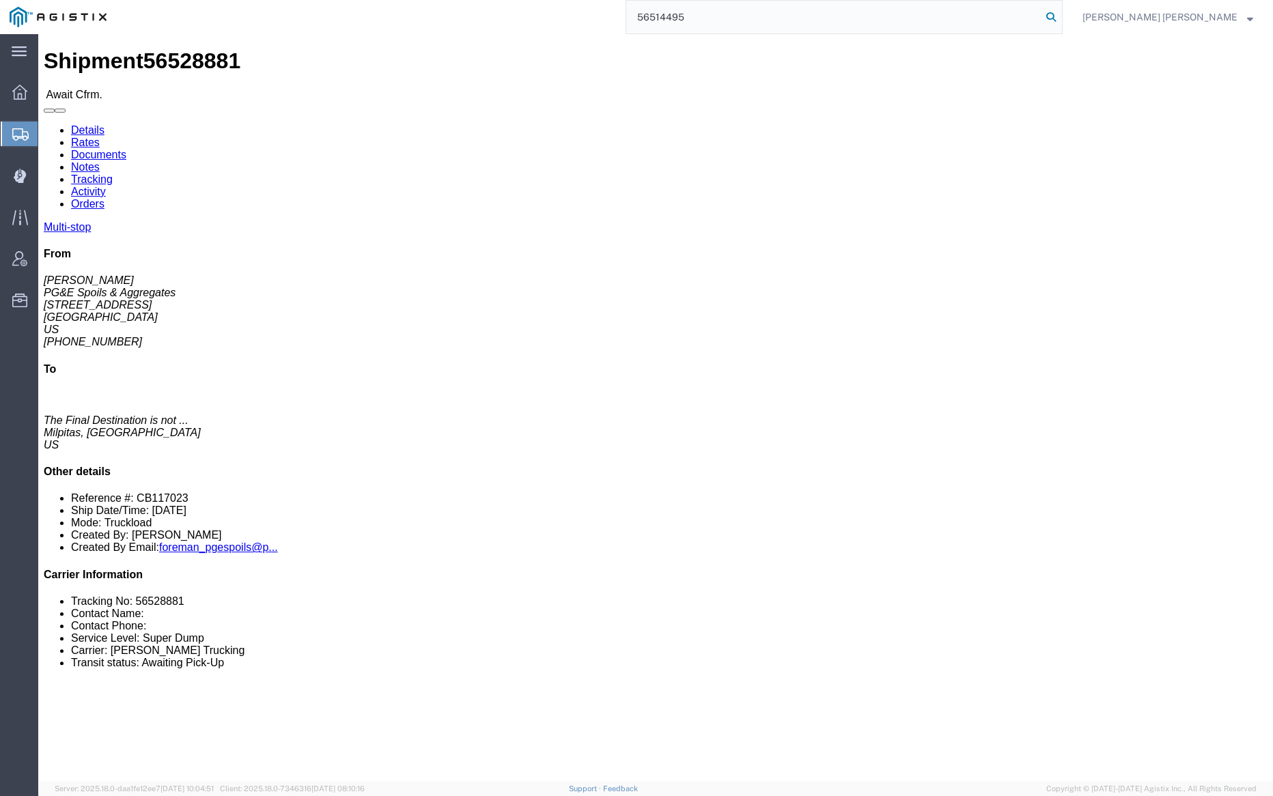
click at [1061, 14] on icon at bounding box center [1051, 17] width 19 height 19
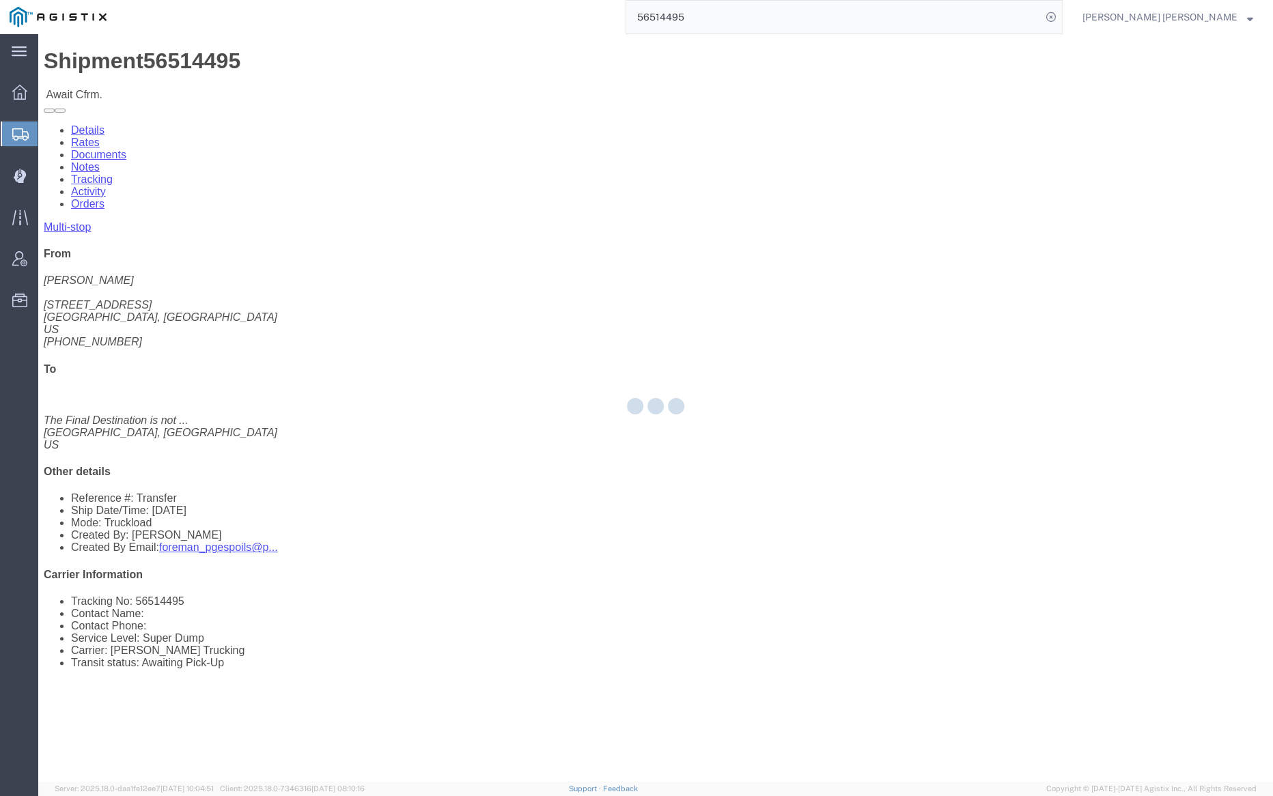
click at [731, 18] on input "56514495" at bounding box center [833, 17] width 415 height 33
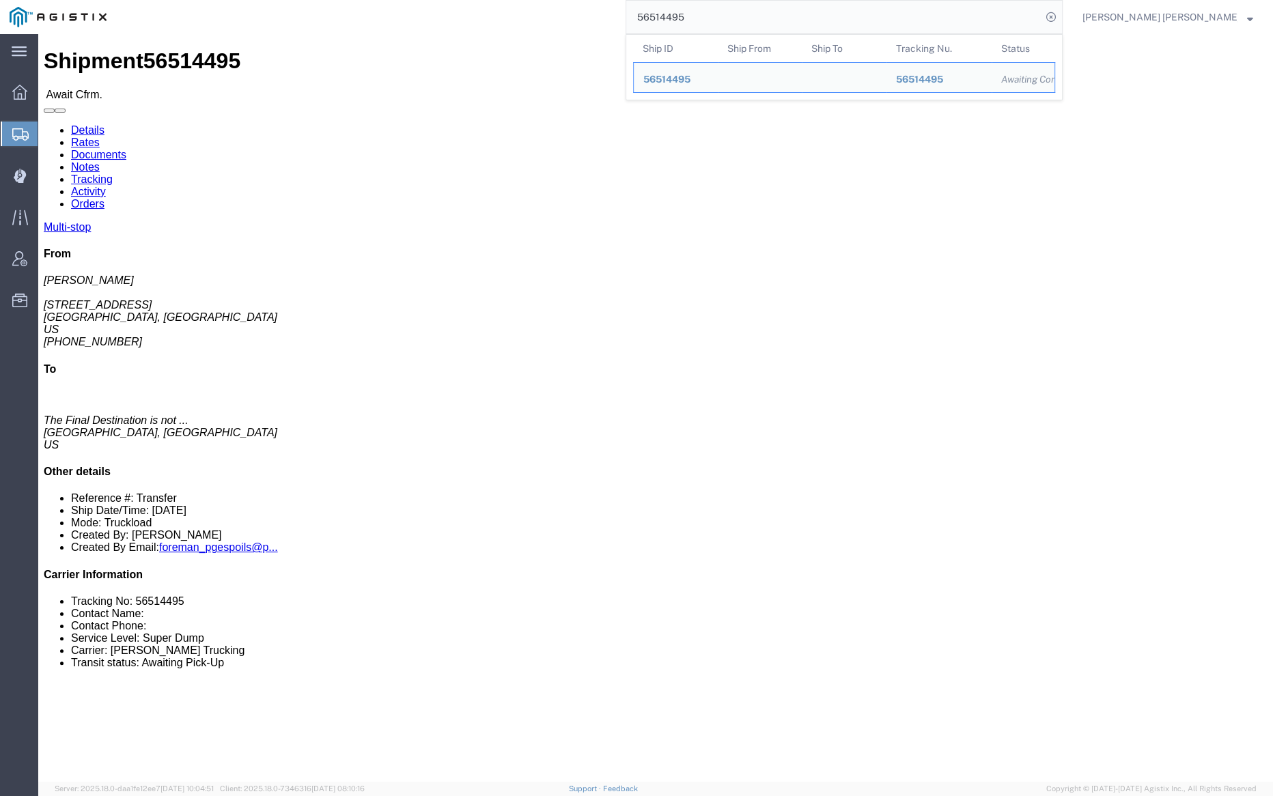
paste input "8"
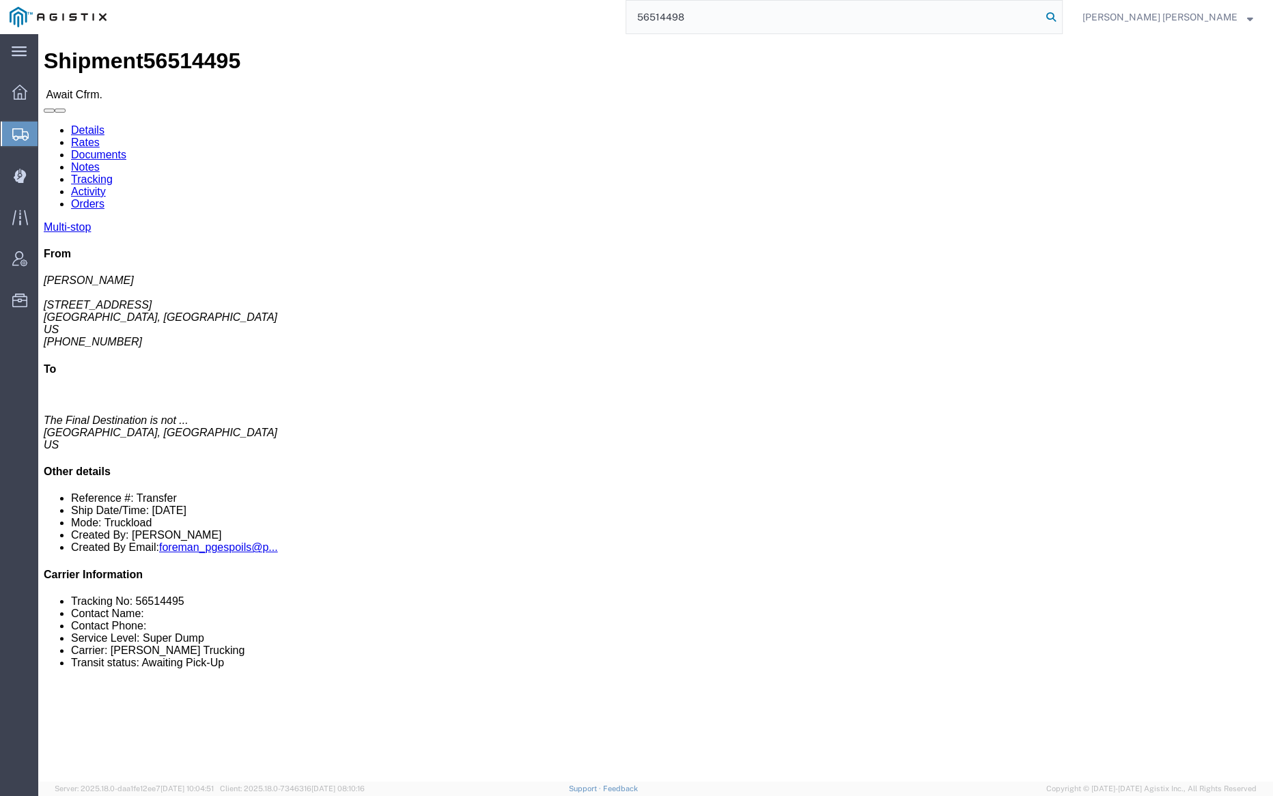
click at [1061, 18] on icon at bounding box center [1051, 17] width 19 height 19
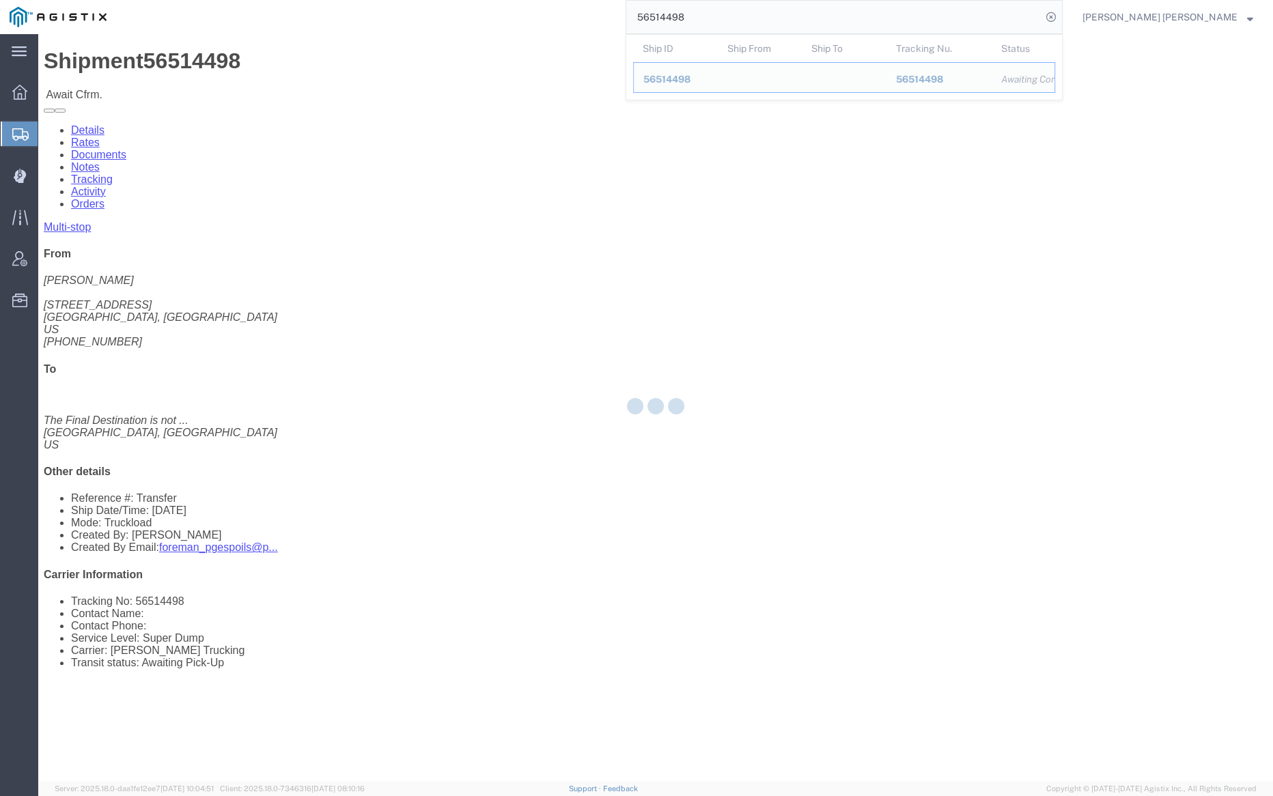
click at [736, 23] on input "56514498" at bounding box center [833, 17] width 415 height 33
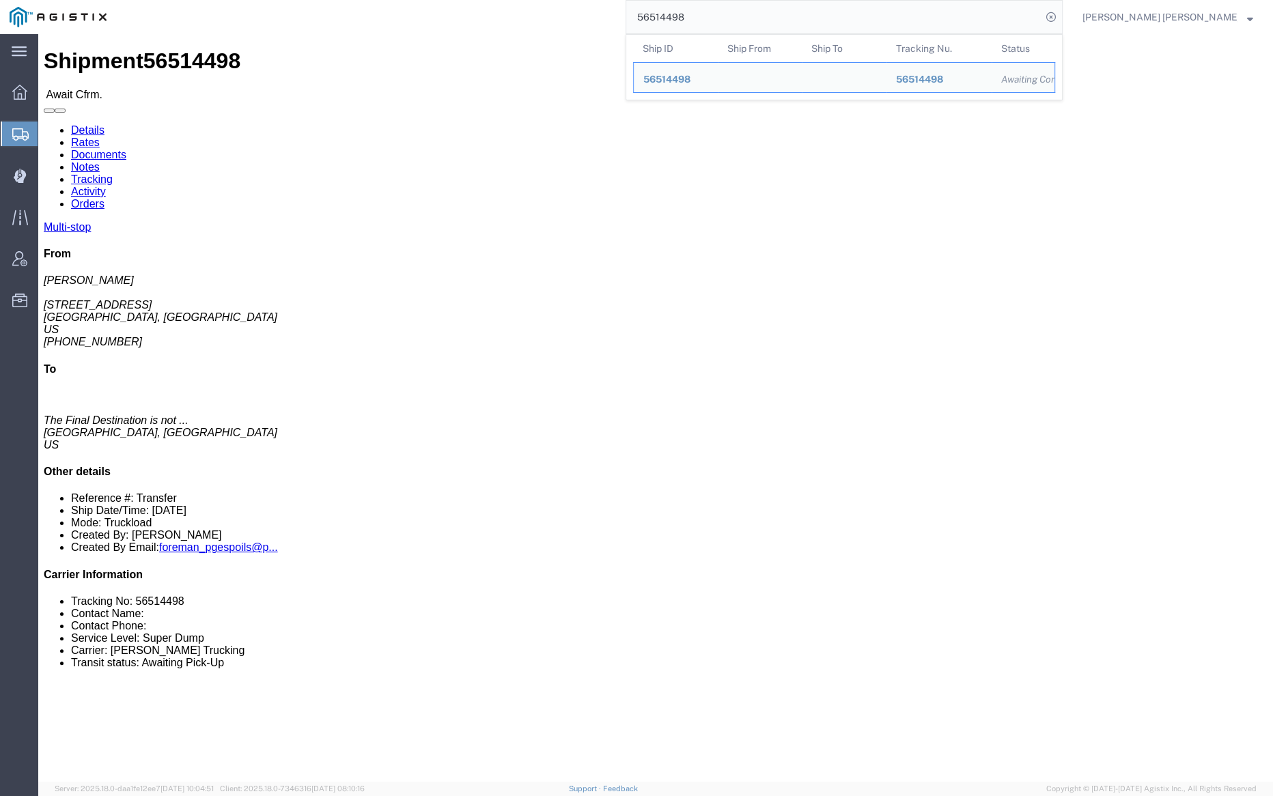
paste input "05357"
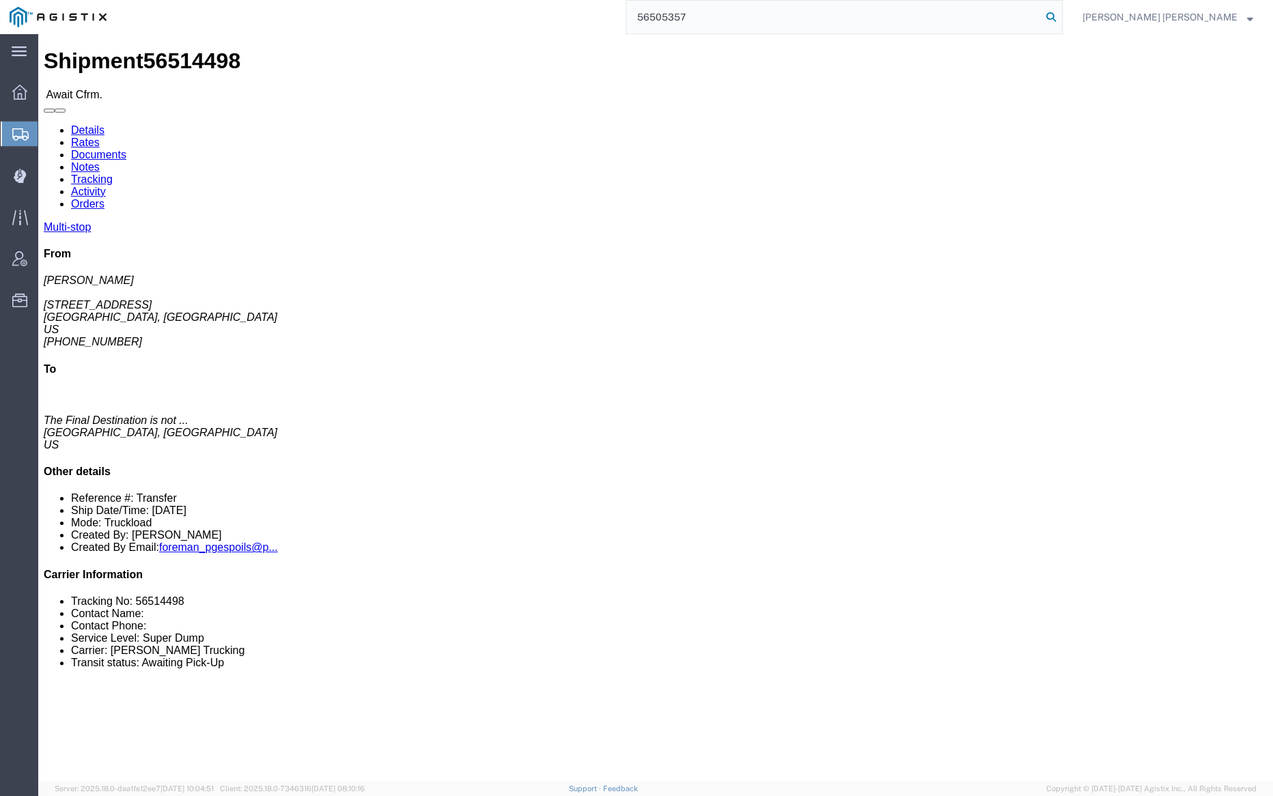
click at [1061, 14] on icon at bounding box center [1051, 17] width 19 height 19
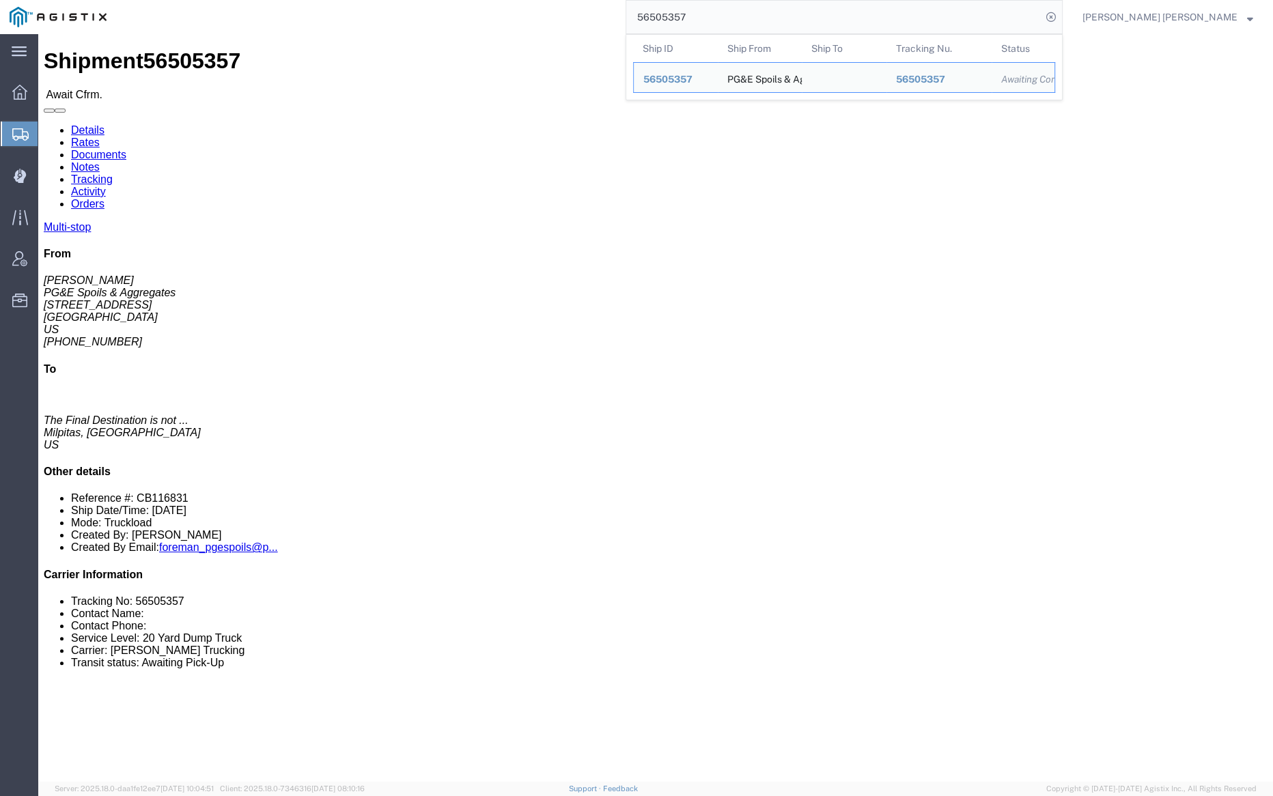
click at [729, 18] on input "56505357" at bounding box center [833, 17] width 415 height 33
paste input "461245"
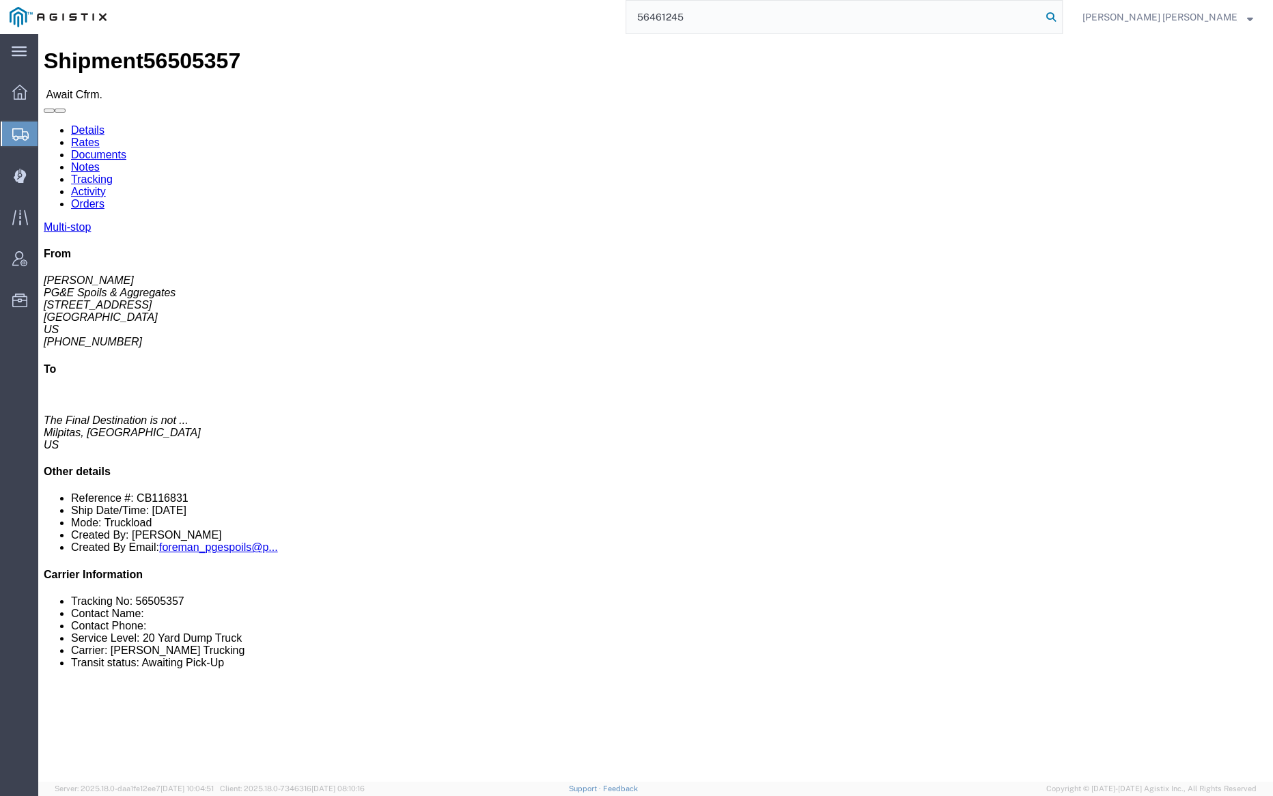
click at [1061, 13] on icon at bounding box center [1051, 17] width 19 height 19
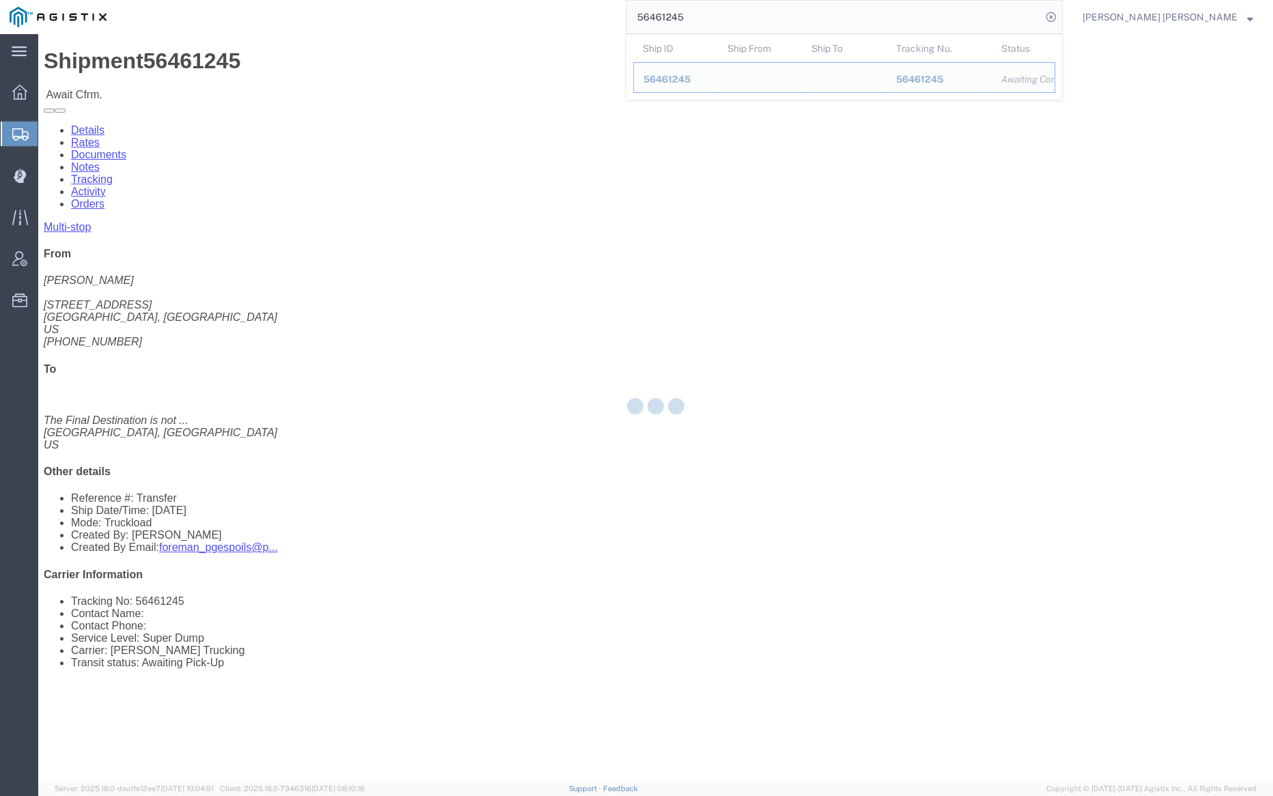
click at [734, 20] on input "56461245" at bounding box center [833, 17] width 415 height 33
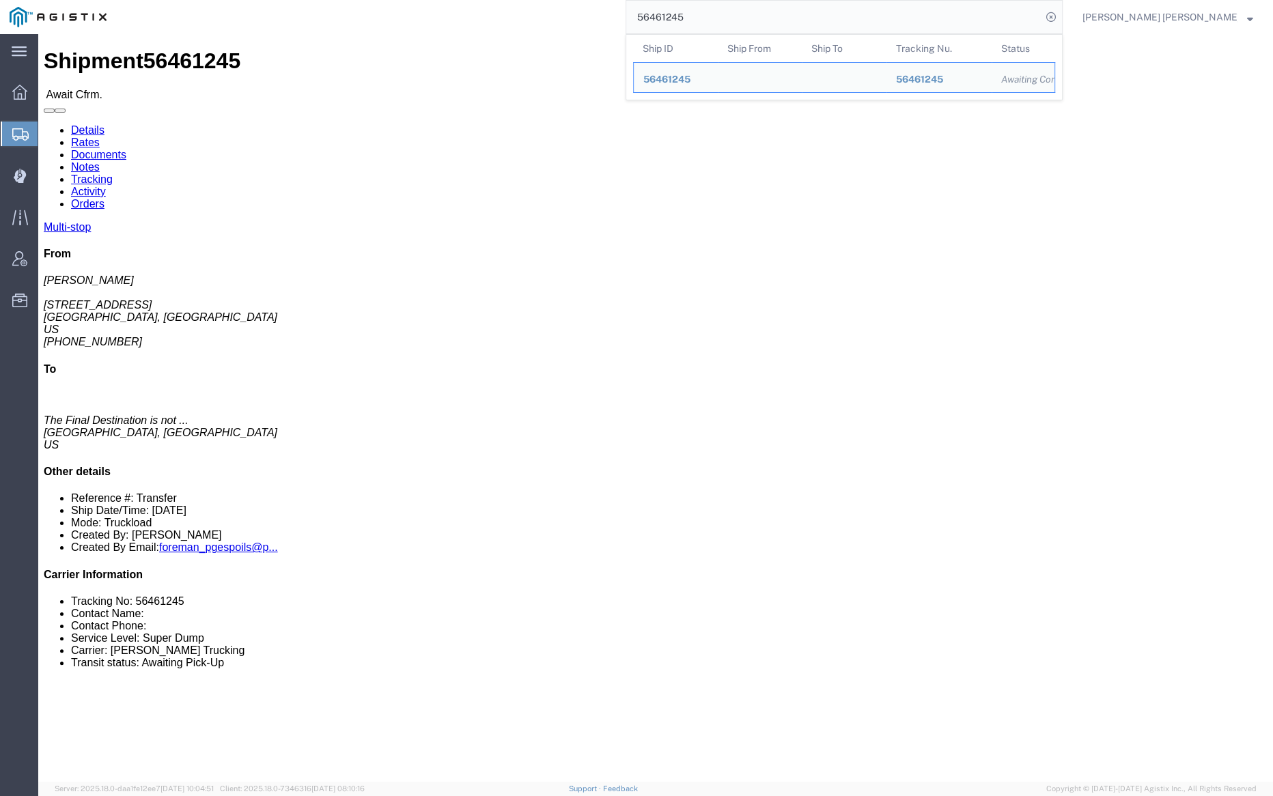
paste input "88842"
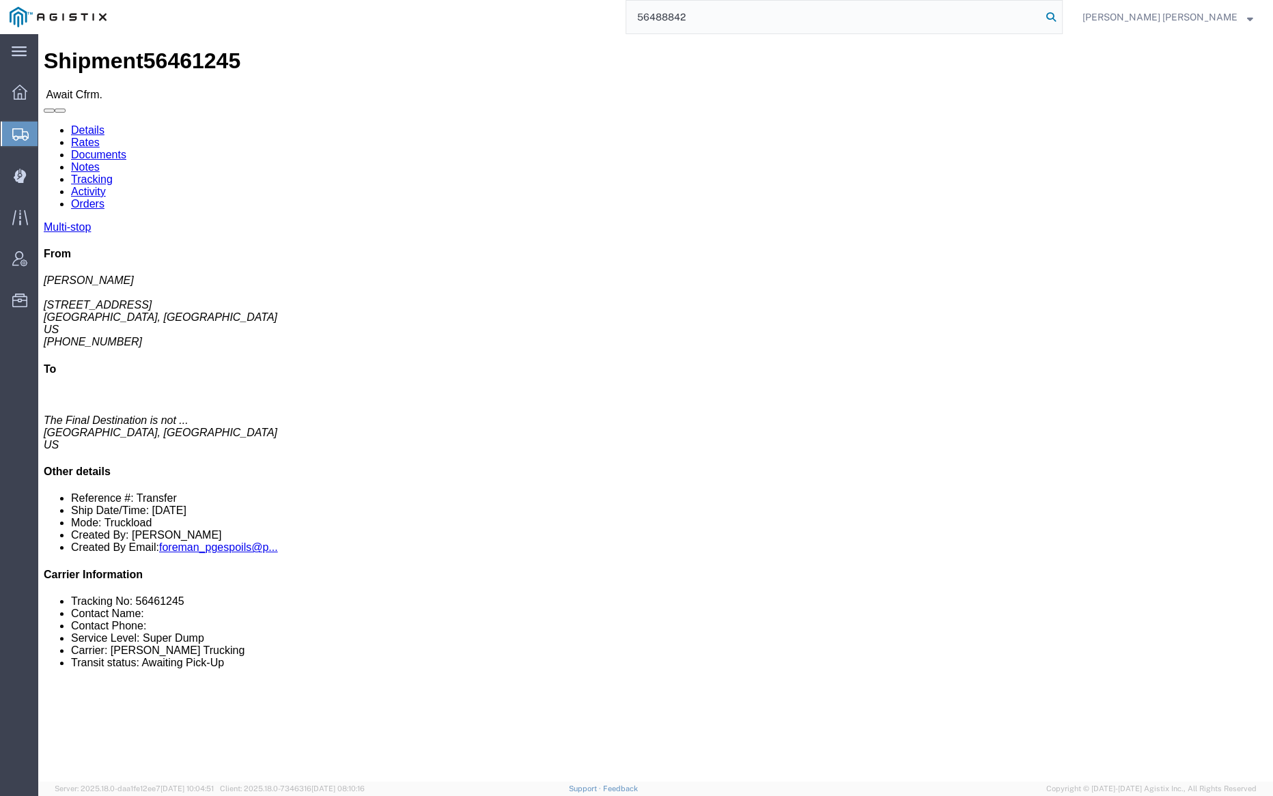
click at [1061, 14] on icon at bounding box center [1051, 17] width 19 height 19
click at [739, 18] on input "56488842" at bounding box center [833, 17] width 415 height 33
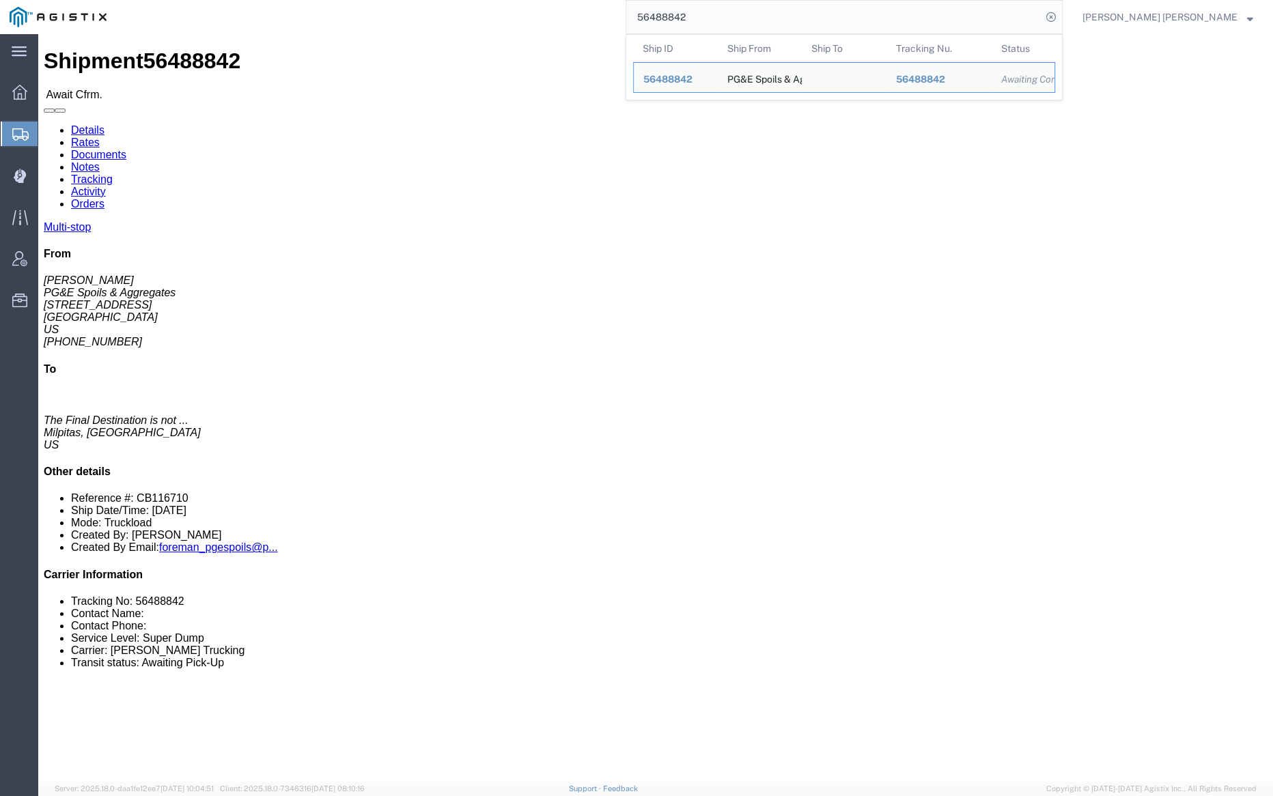
click at [739, 18] on input "56488842" at bounding box center [833, 17] width 415 height 33
paste input "066"
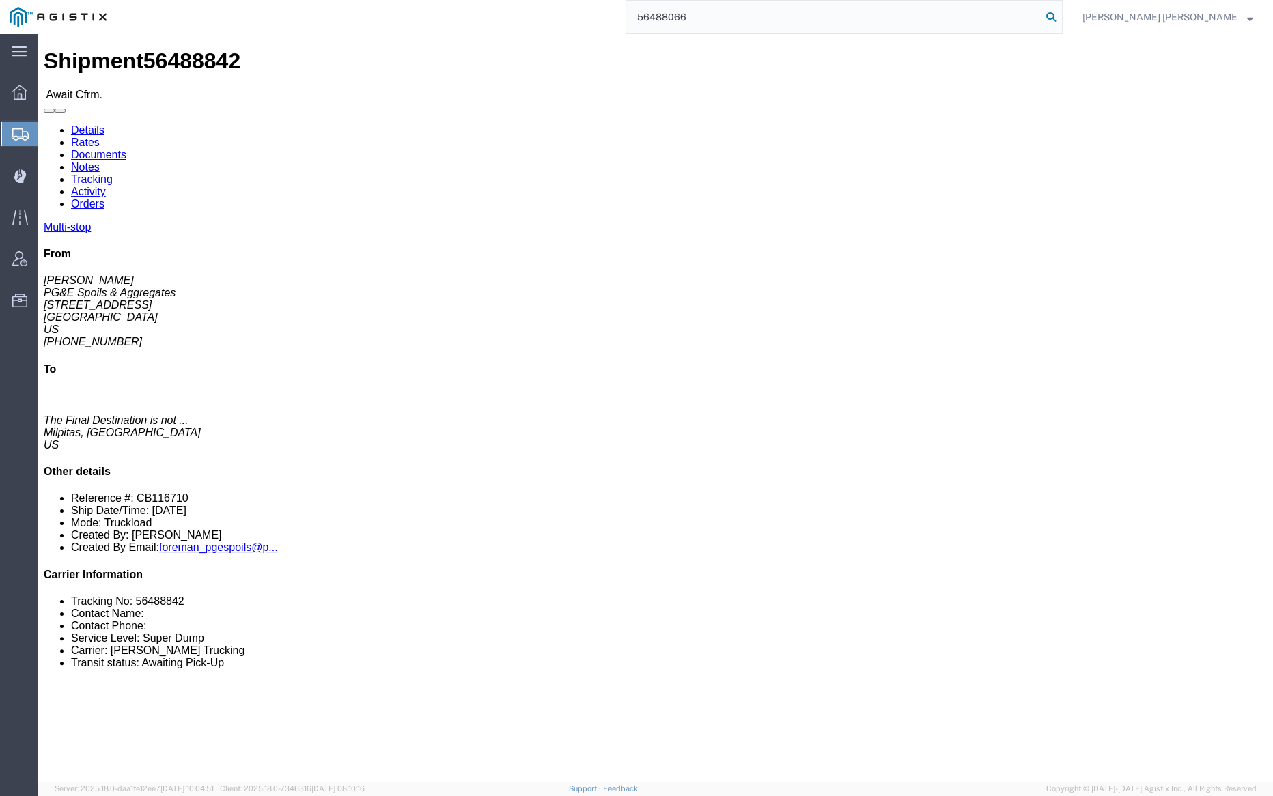
click at [1061, 10] on icon at bounding box center [1051, 17] width 19 height 19
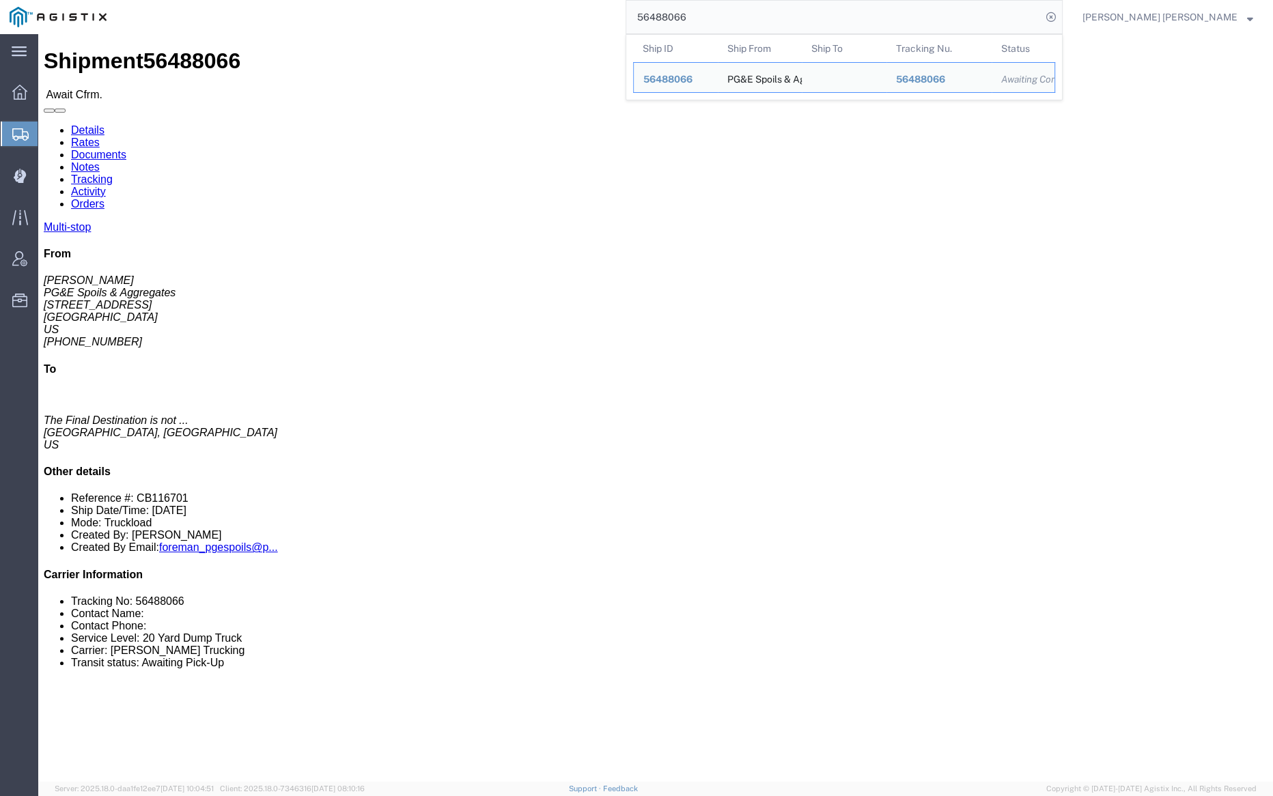
click at [732, 16] on input "56488066" at bounding box center [833, 17] width 415 height 33
paste input "70"
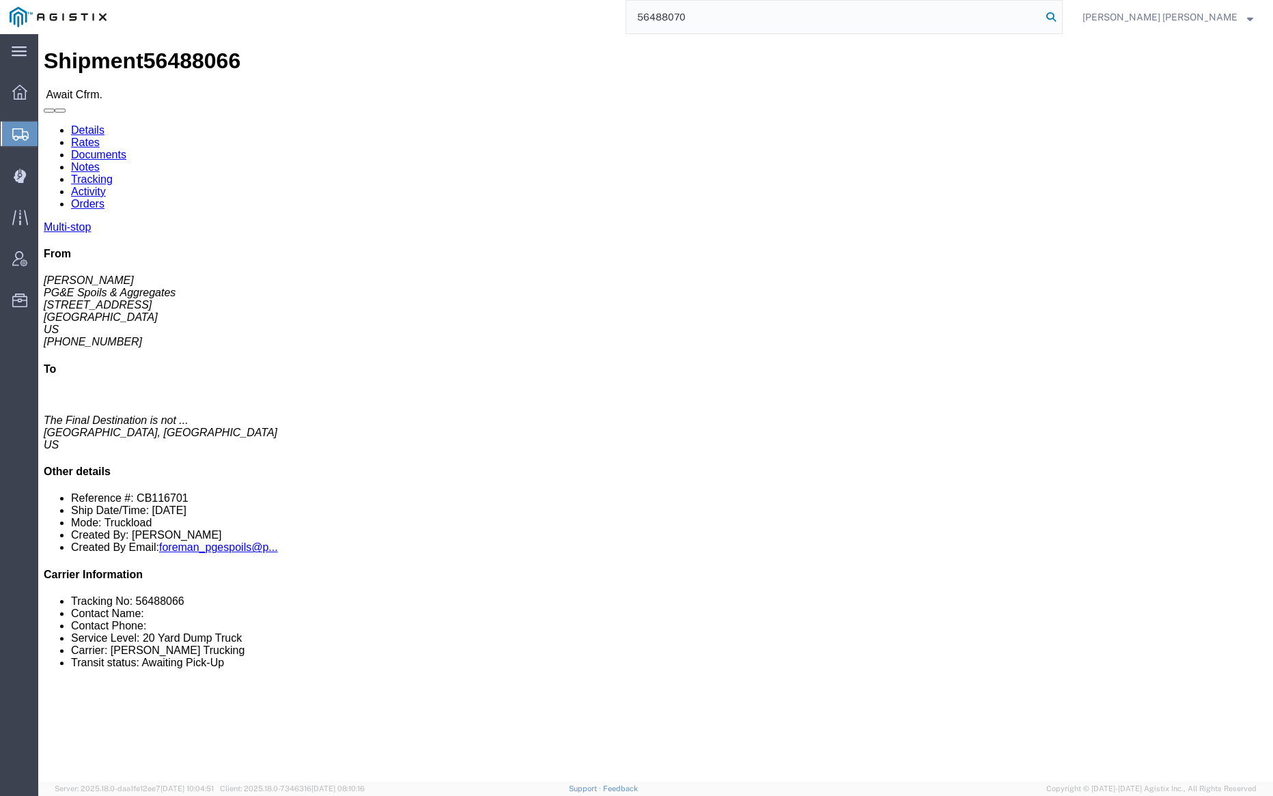
click at [1061, 16] on icon at bounding box center [1051, 17] width 19 height 19
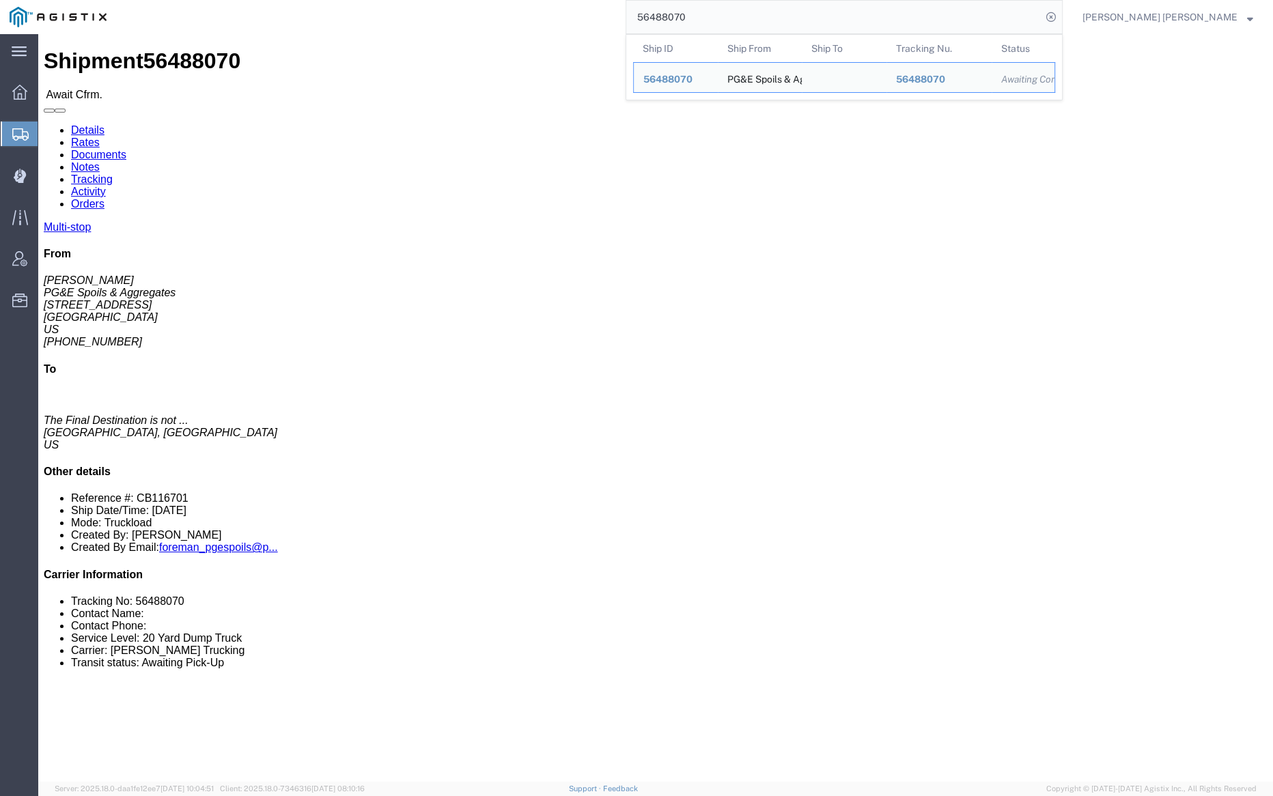
click at [739, 14] on input "56488070" at bounding box center [833, 17] width 415 height 33
paste input "61248"
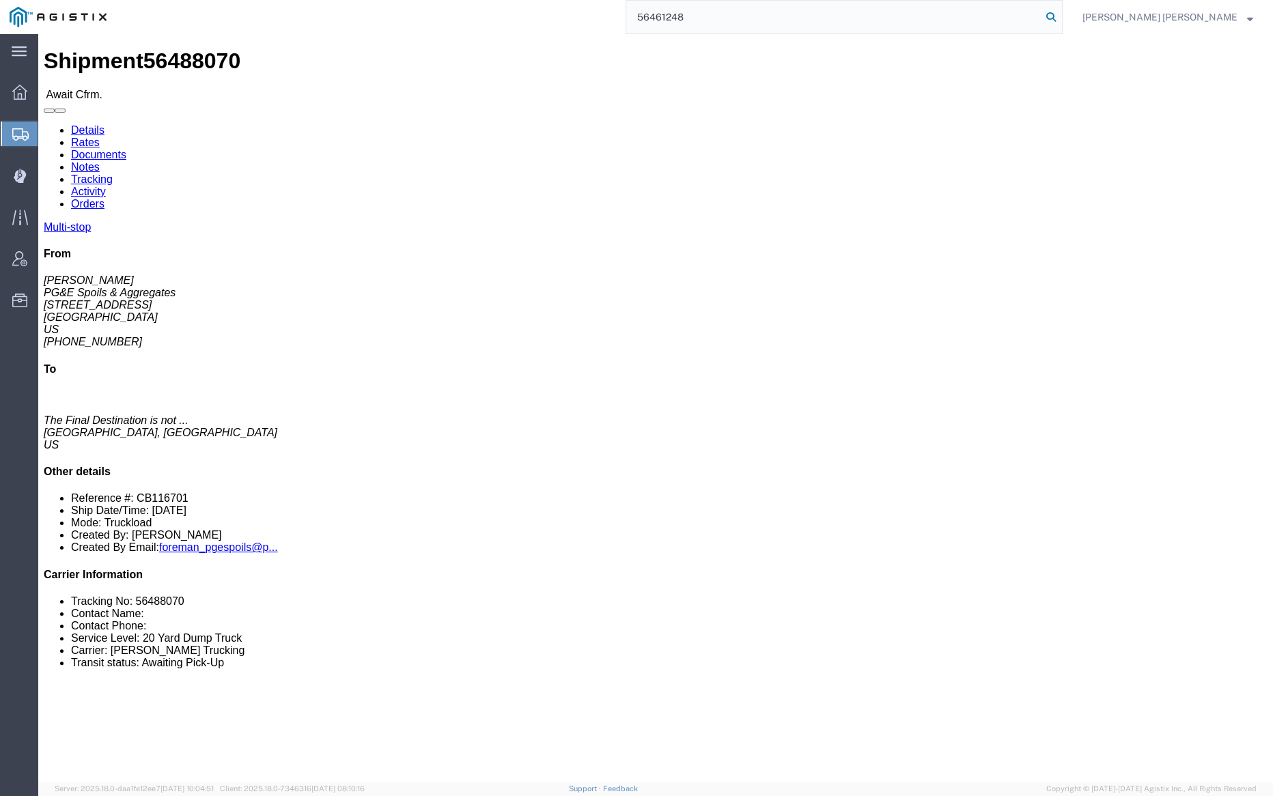
click at [1061, 14] on icon at bounding box center [1051, 17] width 19 height 19
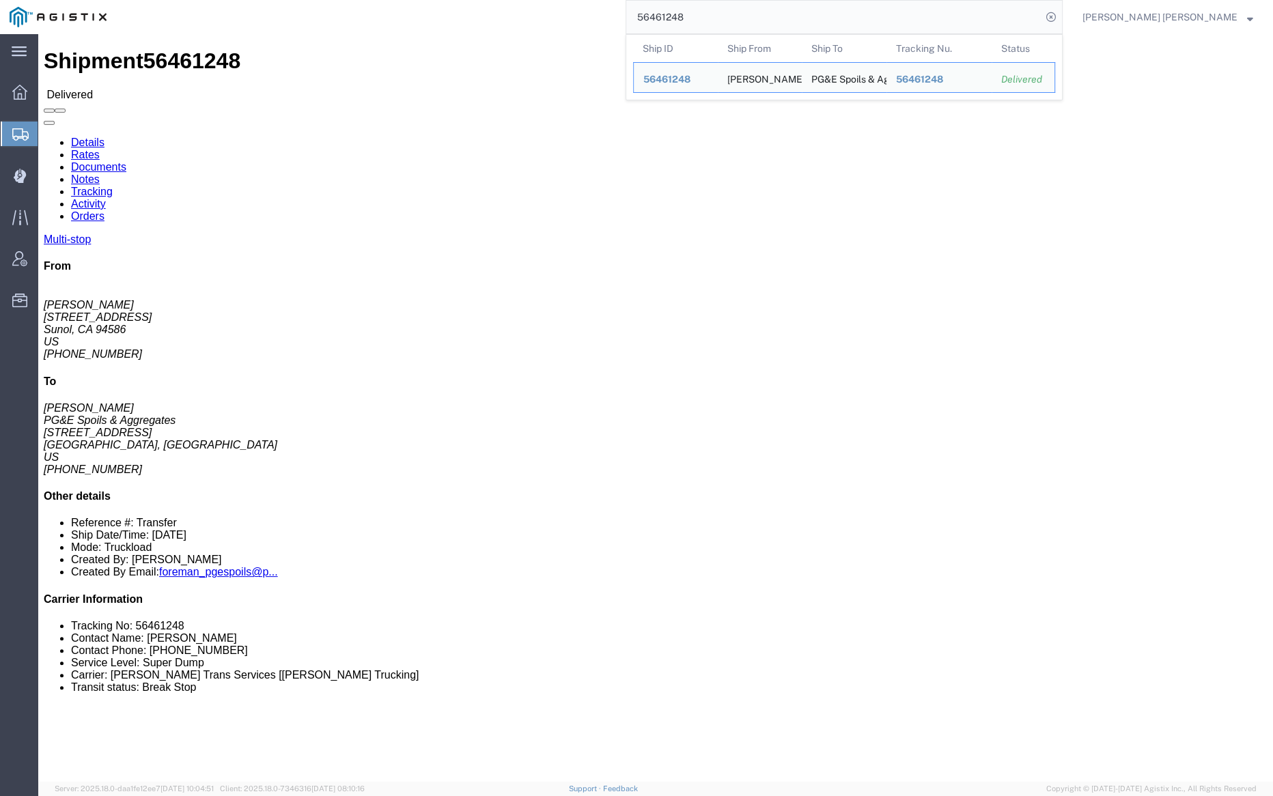
click div
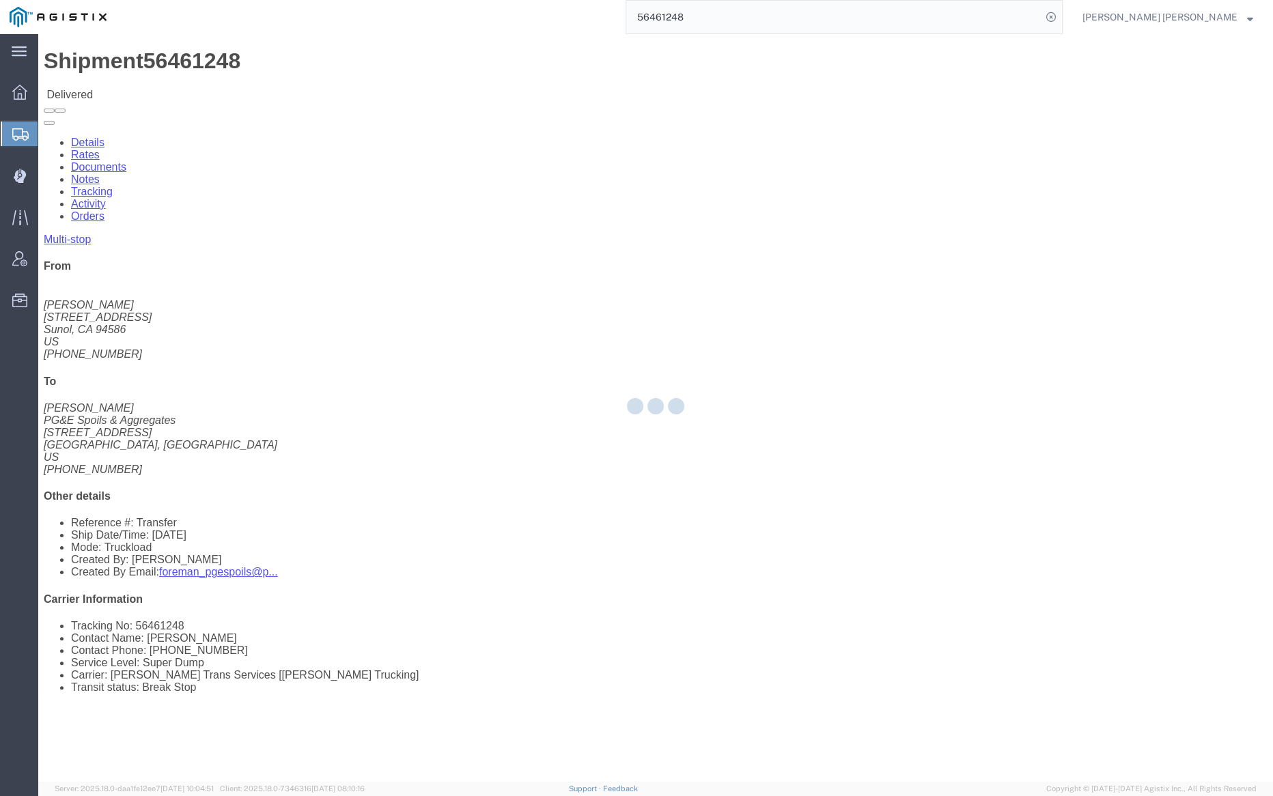
click at [182, 77] on div at bounding box center [655, 408] width 1235 height 748
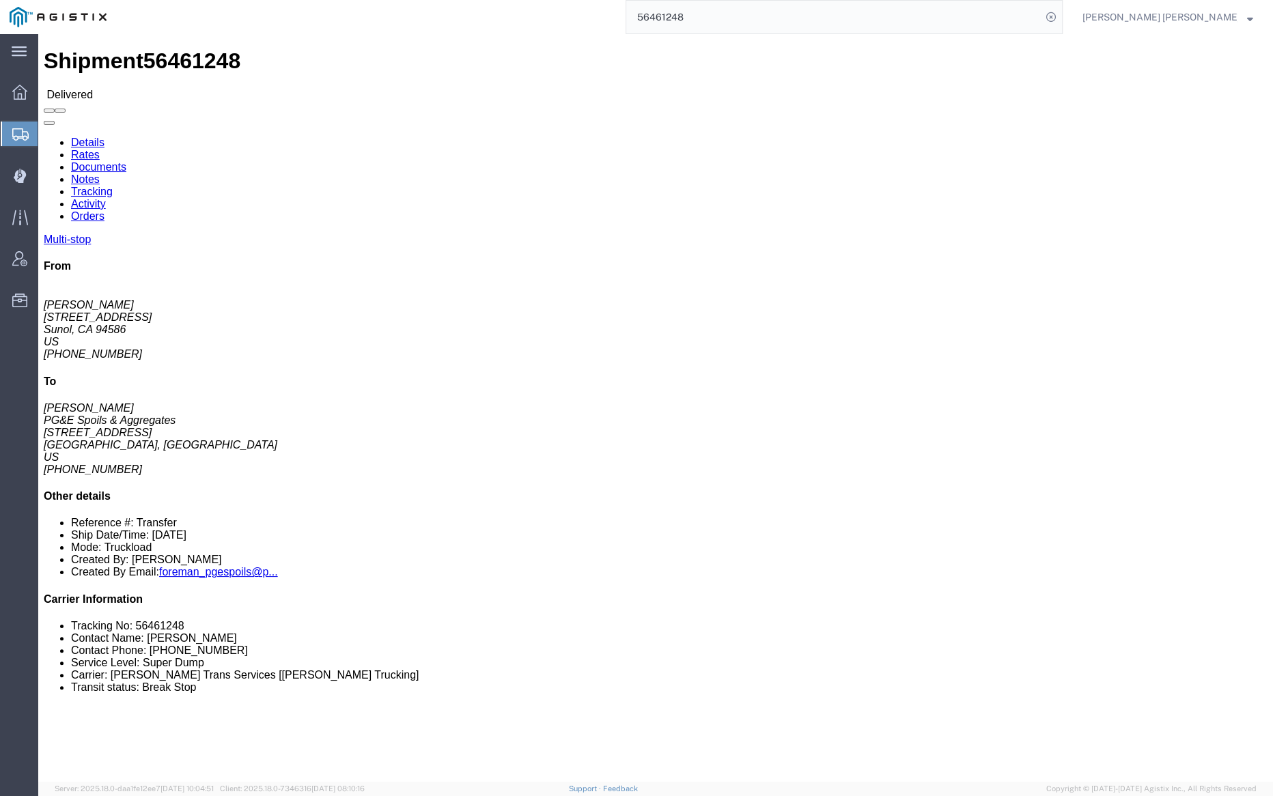
click link "Documents"
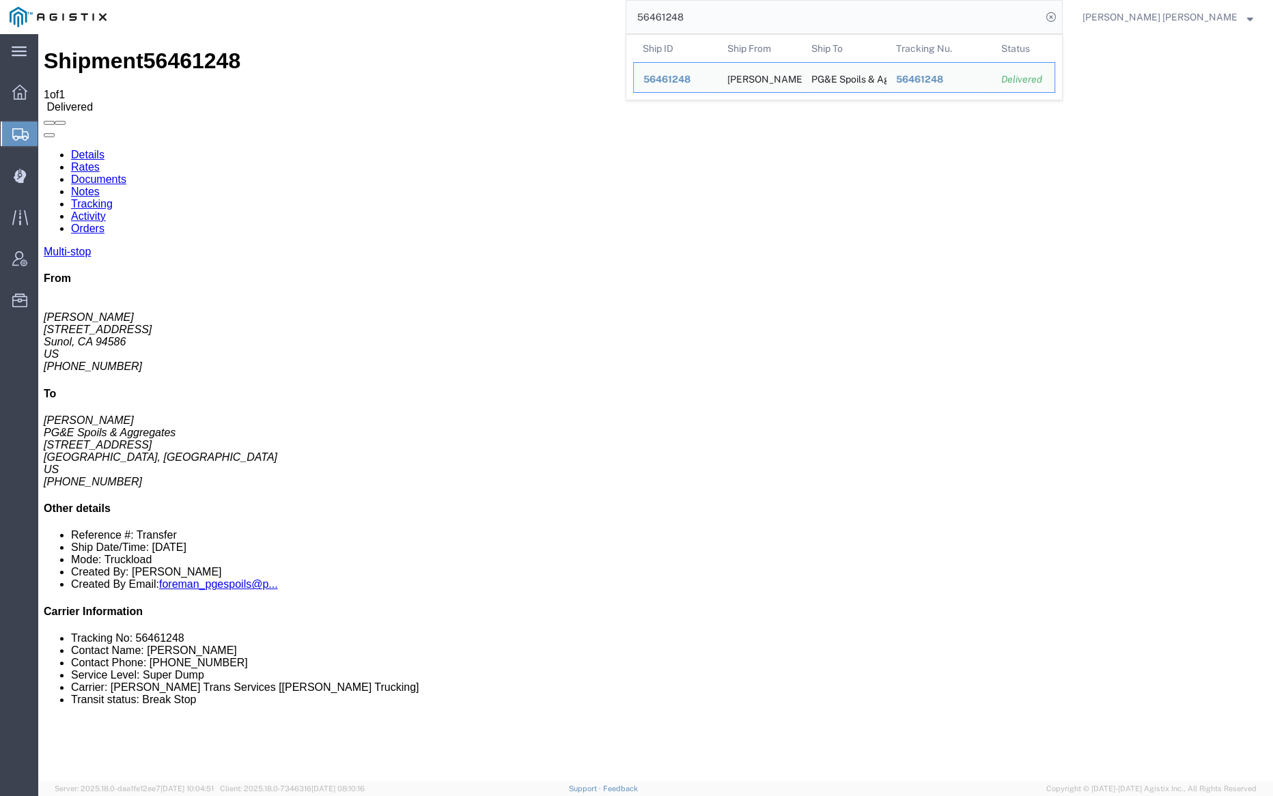
click at [737, 19] on input "56461248" at bounding box center [833, 17] width 415 height 33
click at [738, 19] on input "56461248" at bounding box center [833, 17] width 415 height 33
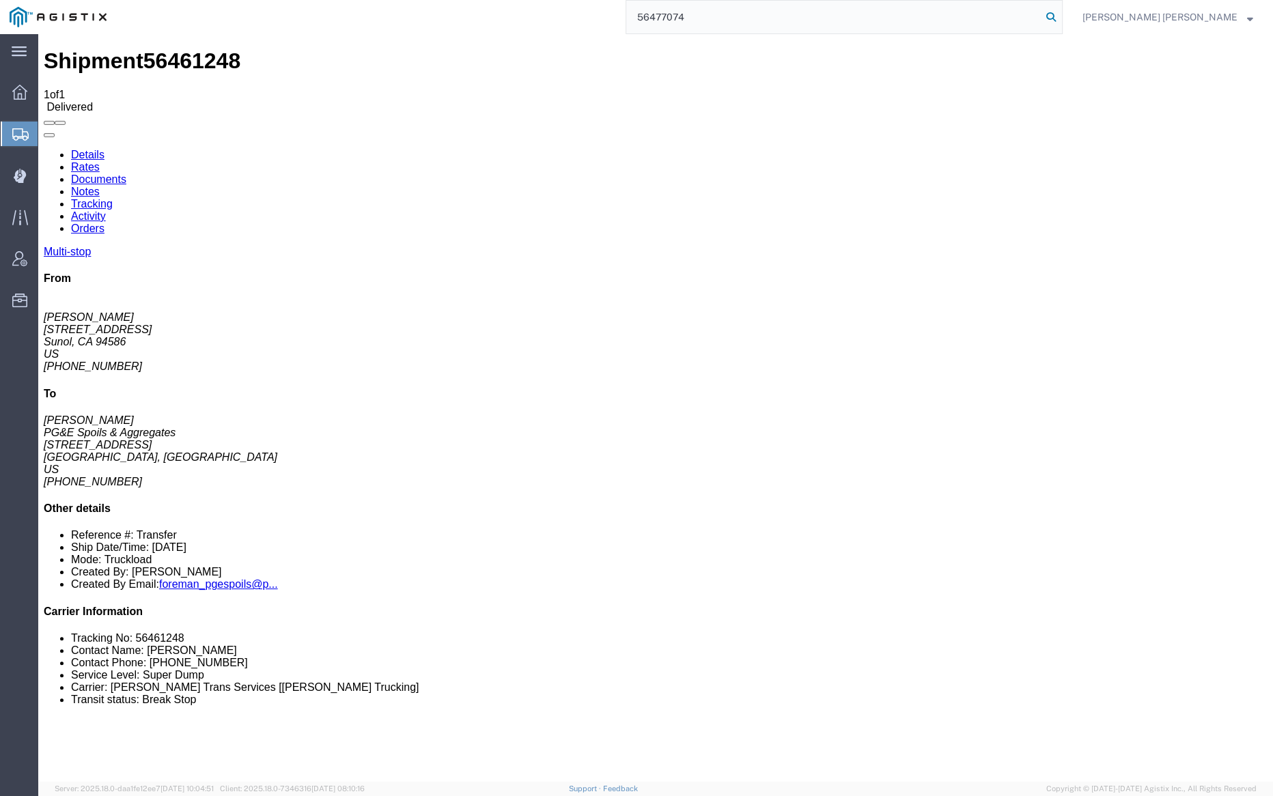
click at [1061, 17] on icon at bounding box center [1051, 17] width 19 height 19
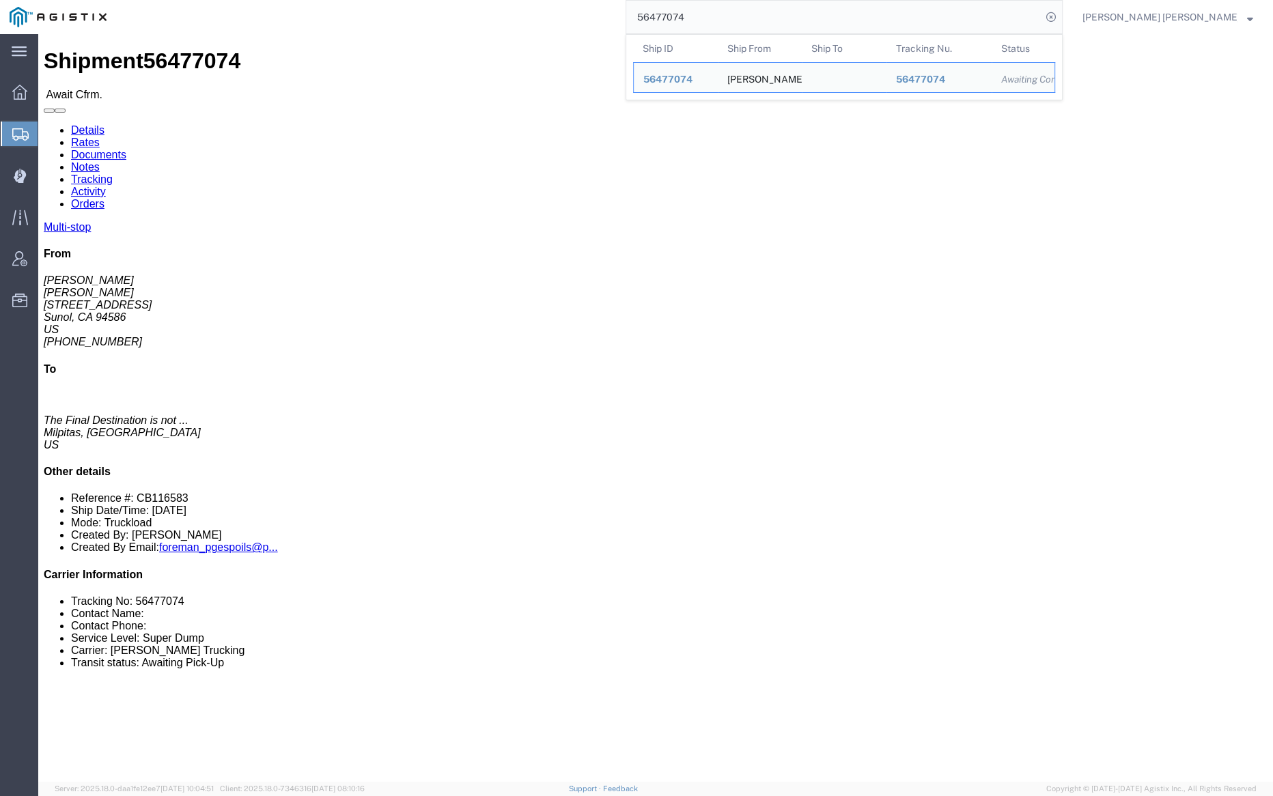
click at [718, 9] on input "56477074" at bounding box center [833, 17] width 415 height 33
paste input "3129"
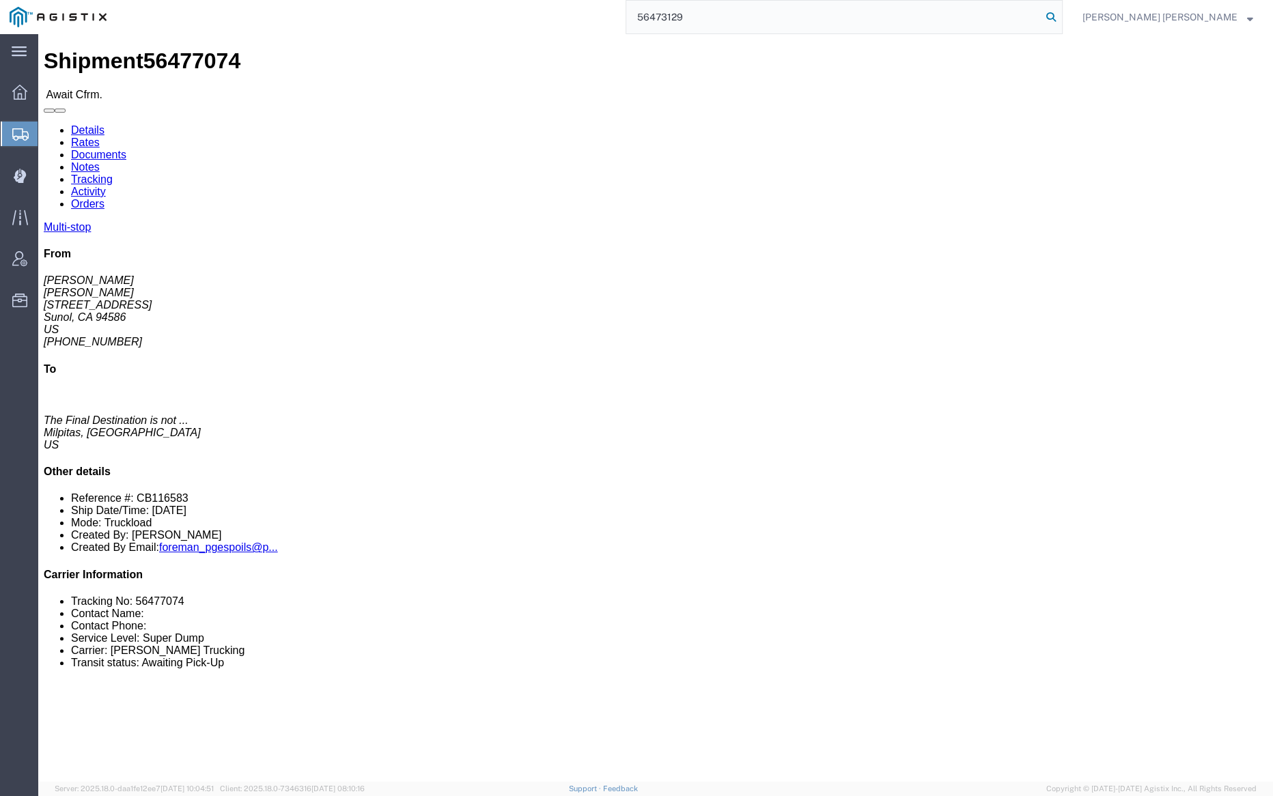
click at [1061, 14] on icon at bounding box center [1051, 17] width 19 height 19
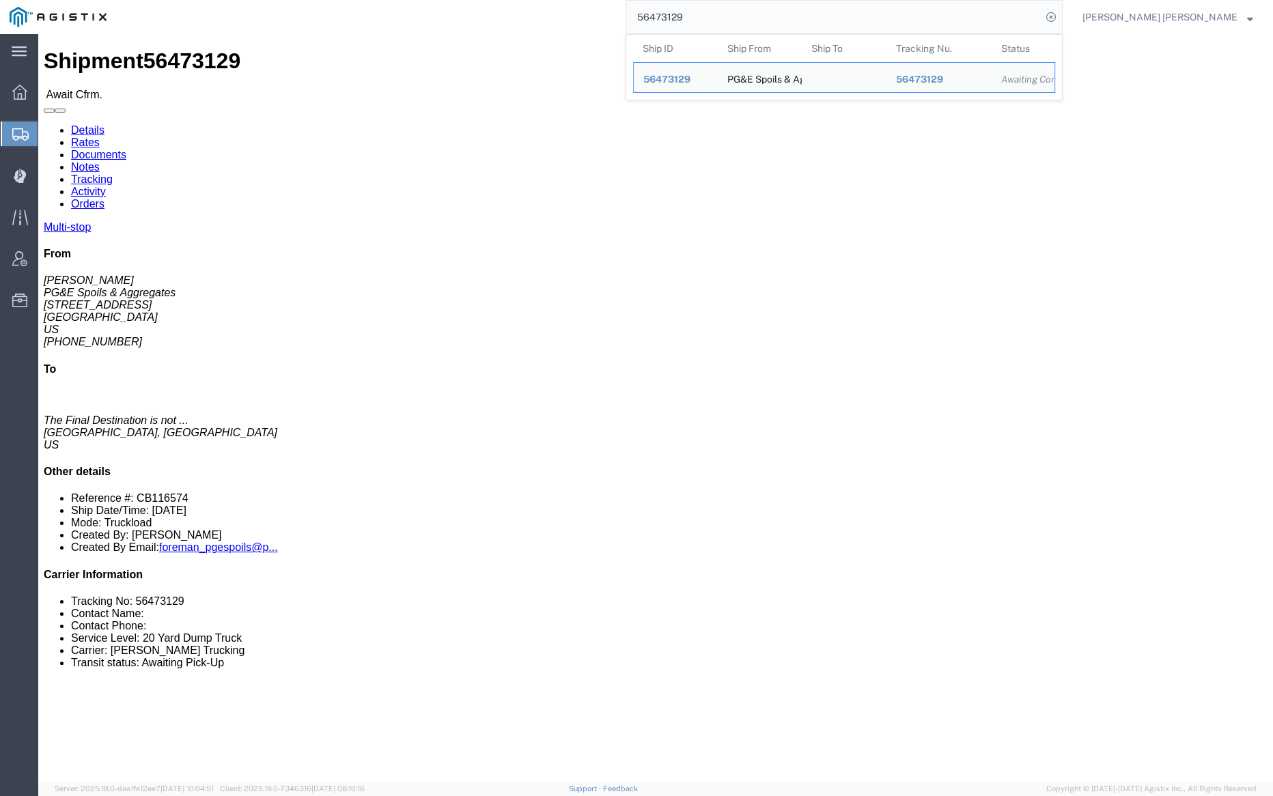
click at [734, 21] on input "56473129" at bounding box center [833, 17] width 415 height 33
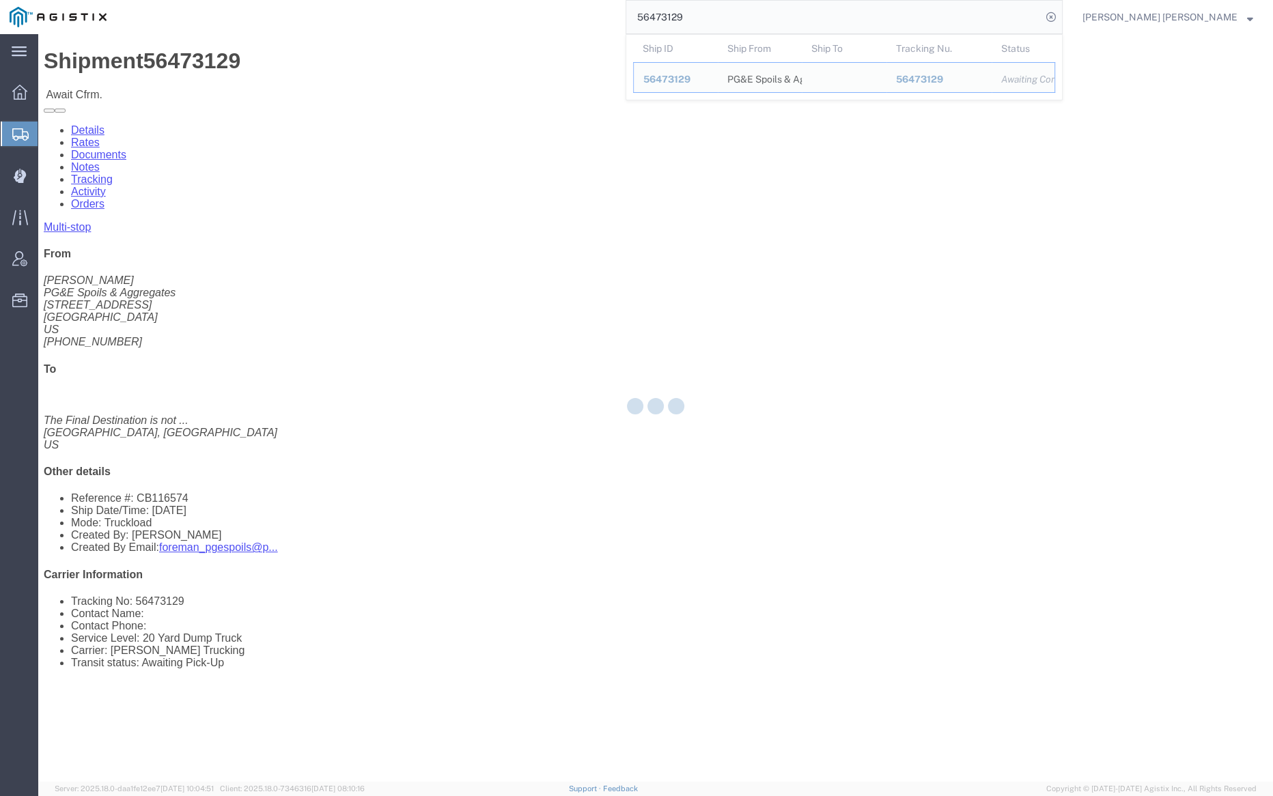
click at [734, 21] on input "56473129" at bounding box center [833, 17] width 415 height 33
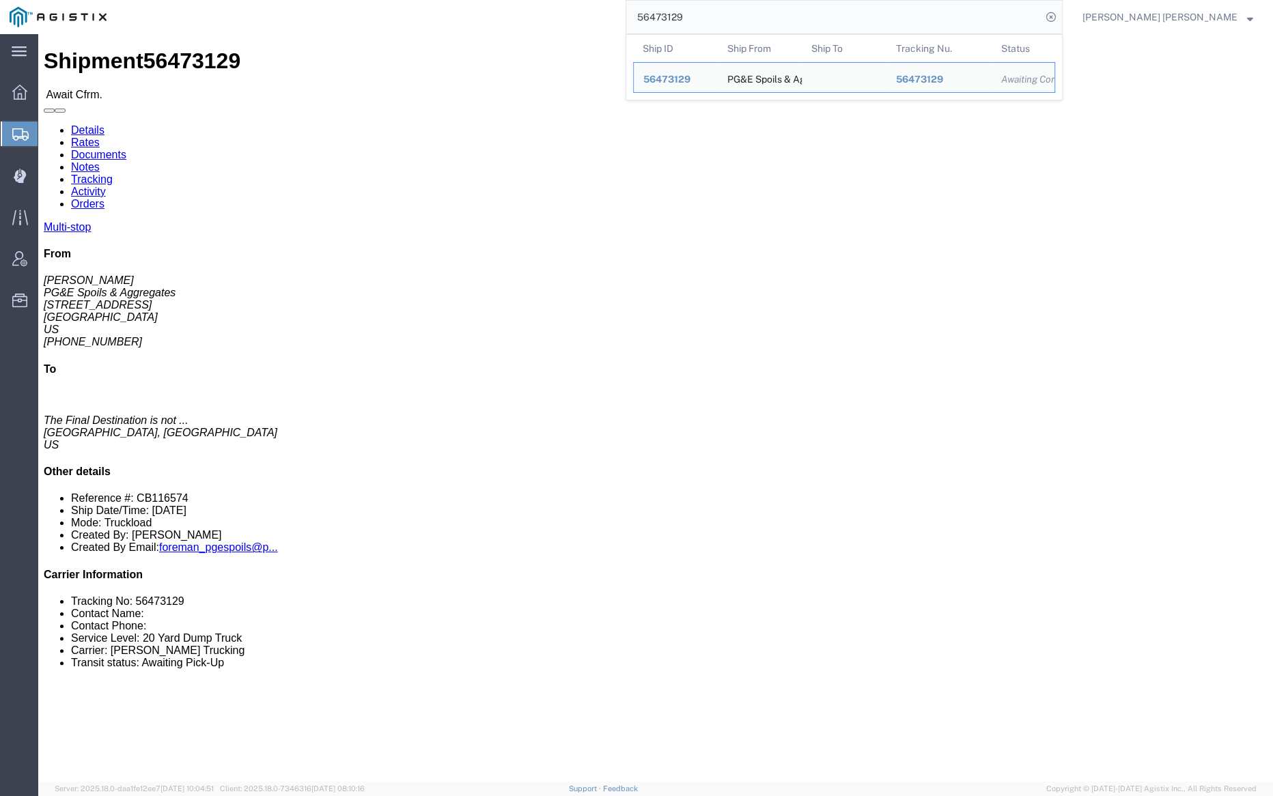
paste input "080"
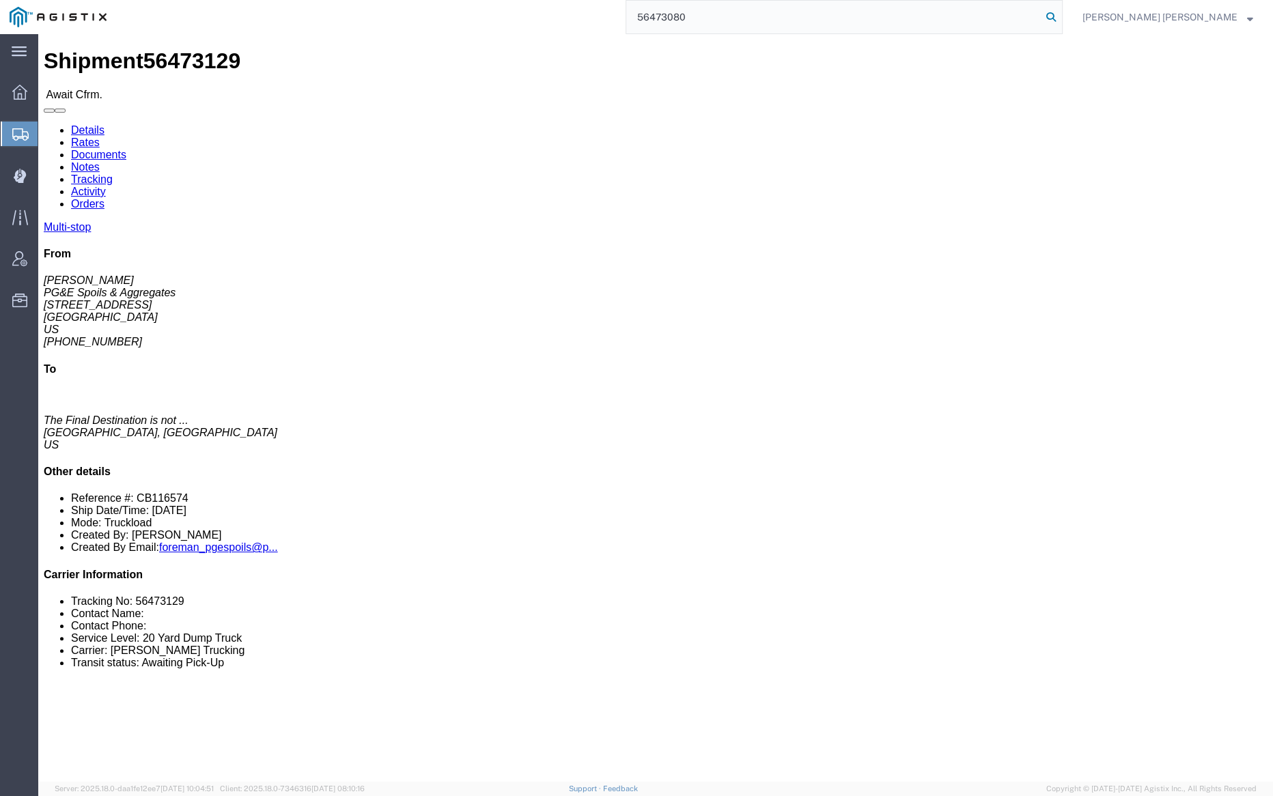
click at [1061, 16] on icon at bounding box center [1051, 17] width 19 height 19
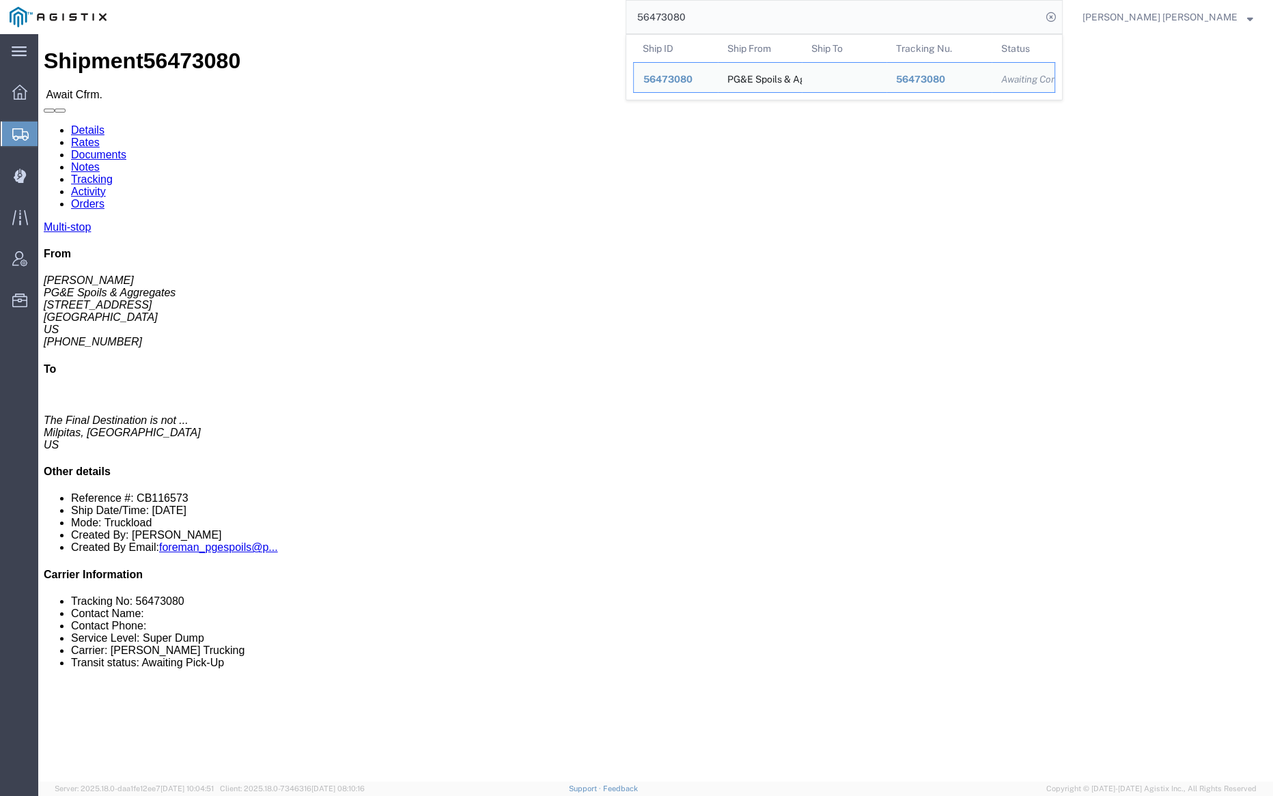
click at [744, 20] on input "56473080" at bounding box center [833, 17] width 415 height 33
paste input "61237"
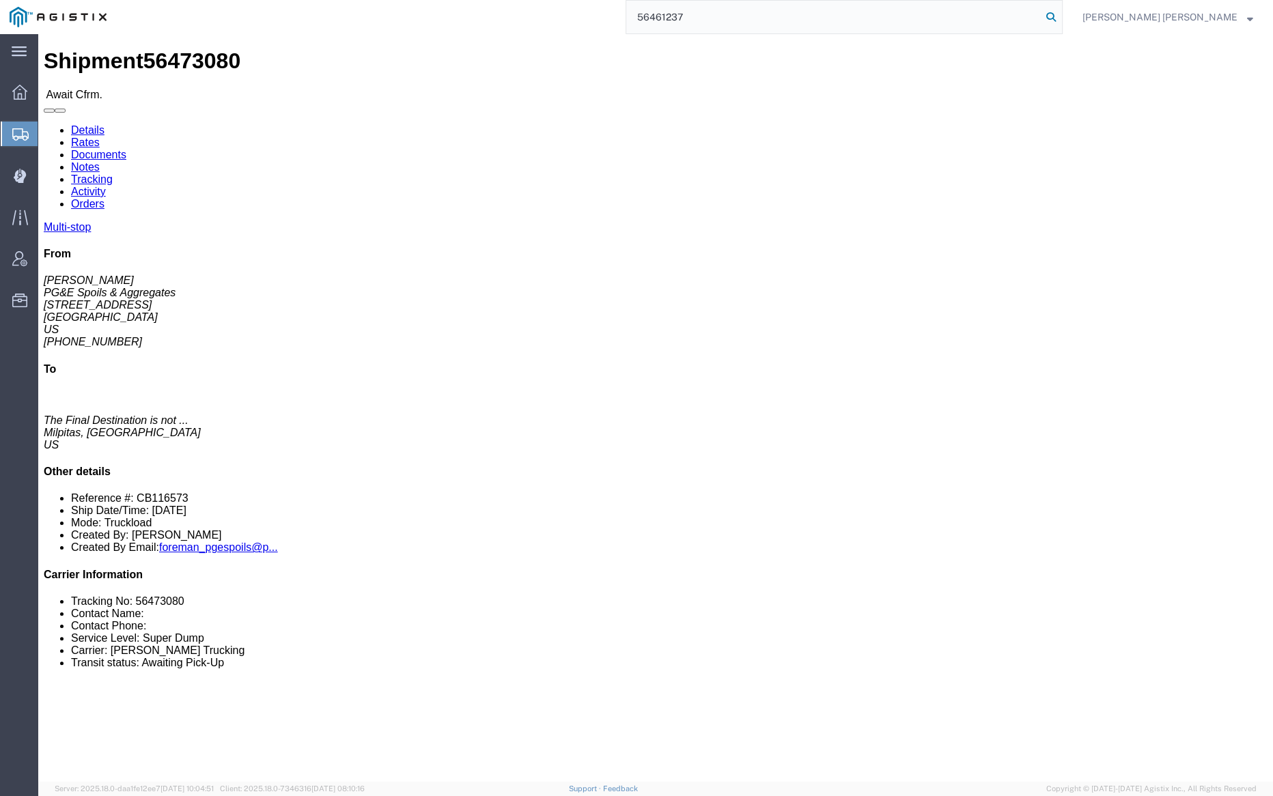
click at [1061, 14] on icon at bounding box center [1051, 17] width 19 height 19
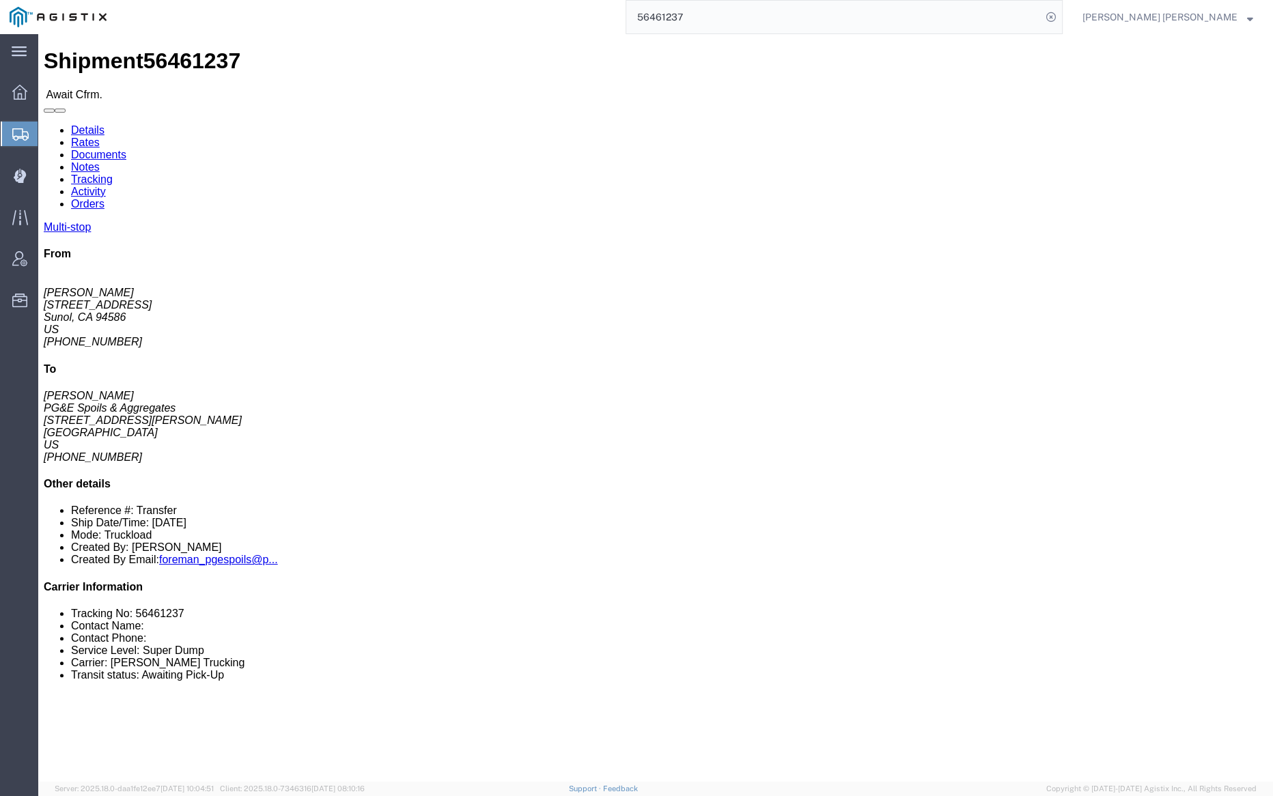
click at [736, 20] on input "56461237" at bounding box center [833, 17] width 415 height 33
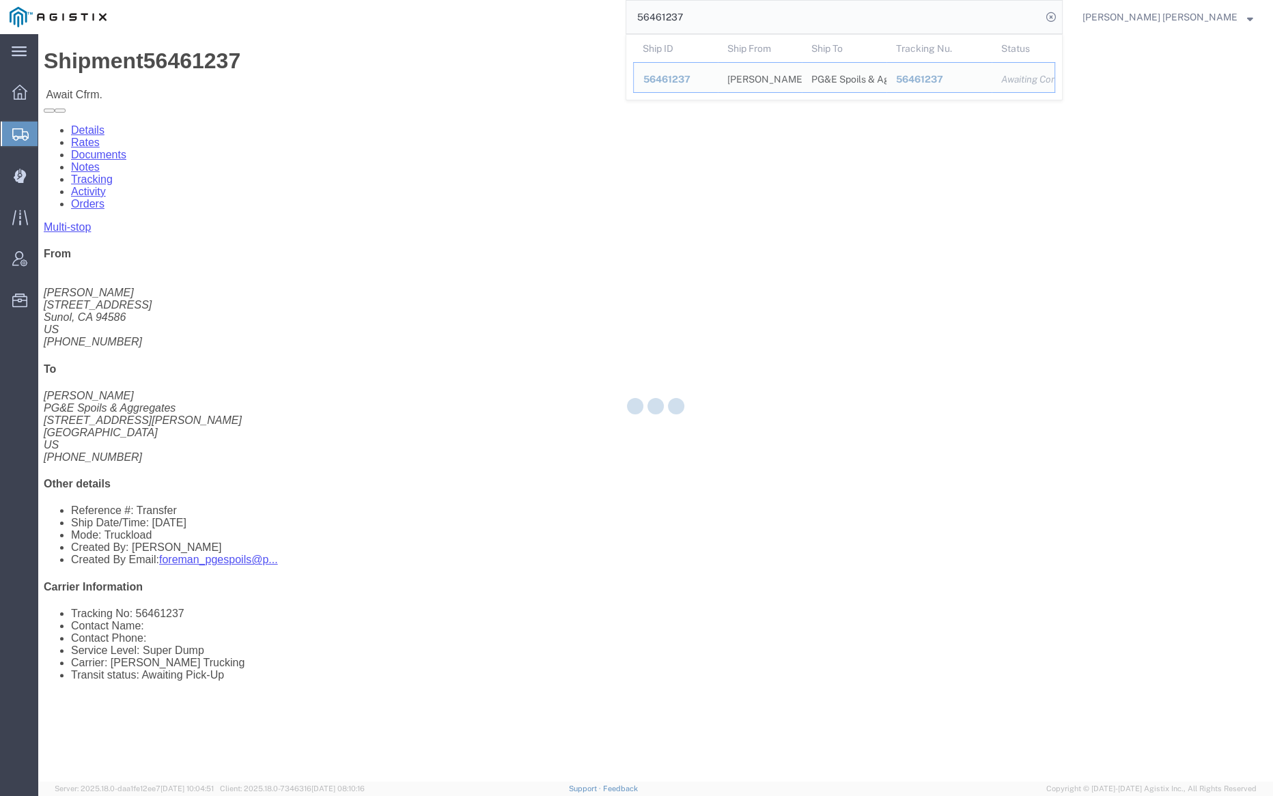
paste input "26"
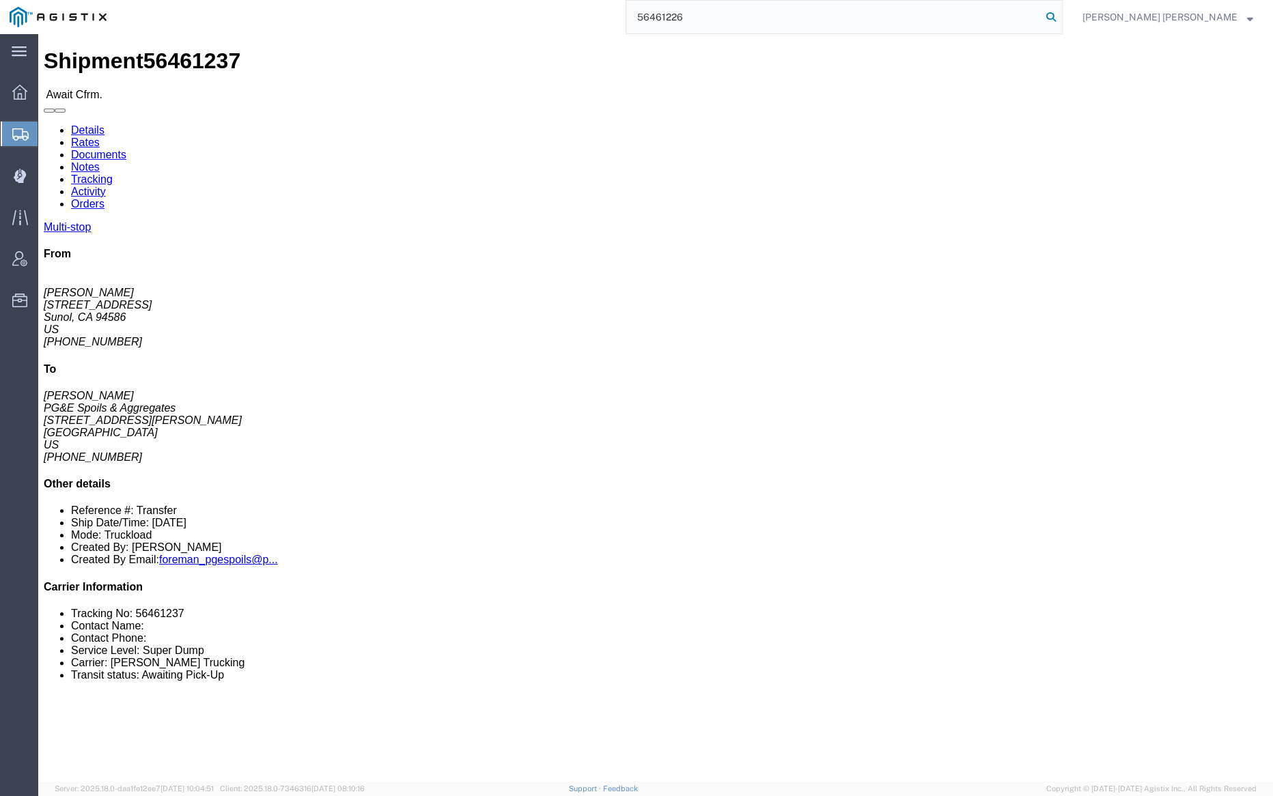
click at [1061, 15] on icon at bounding box center [1051, 17] width 19 height 19
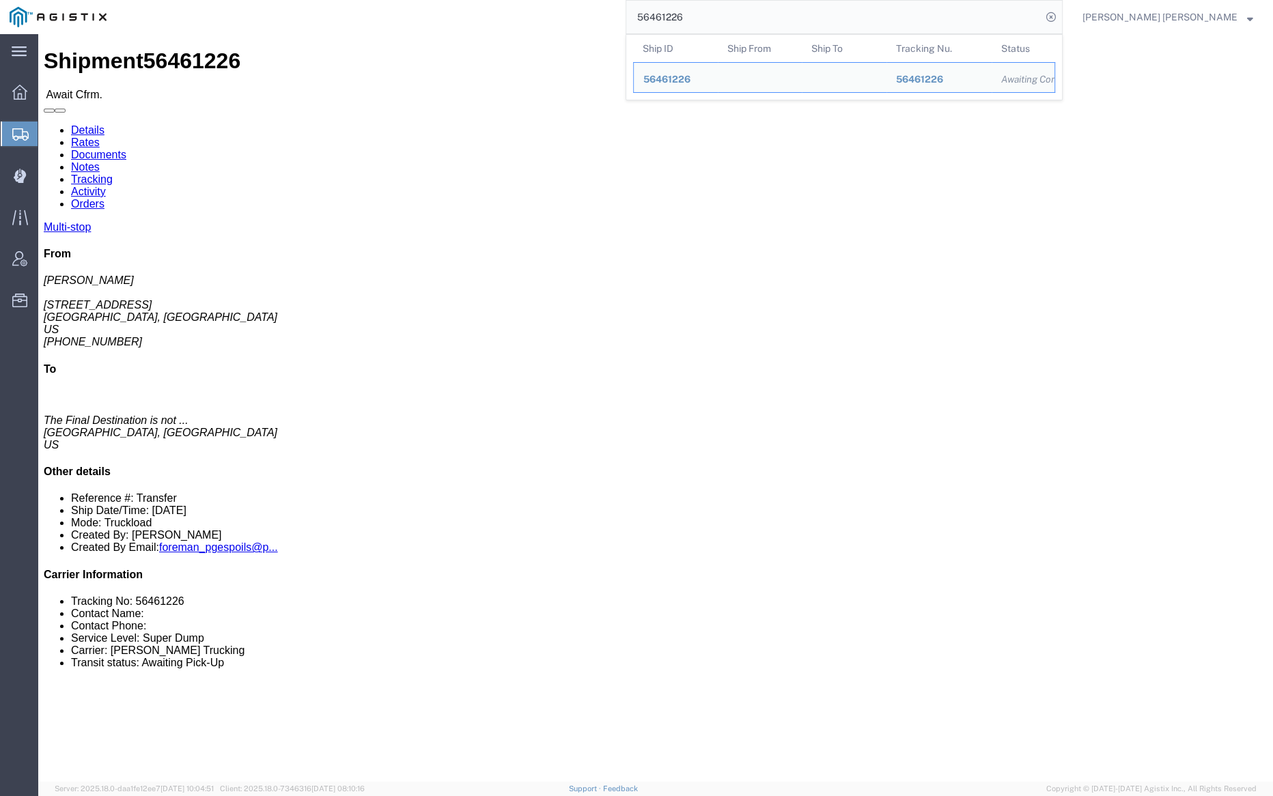
click at [747, 18] on input "56461226" at bounding box center [833, 17] width 415 height 33
paste input "0448"
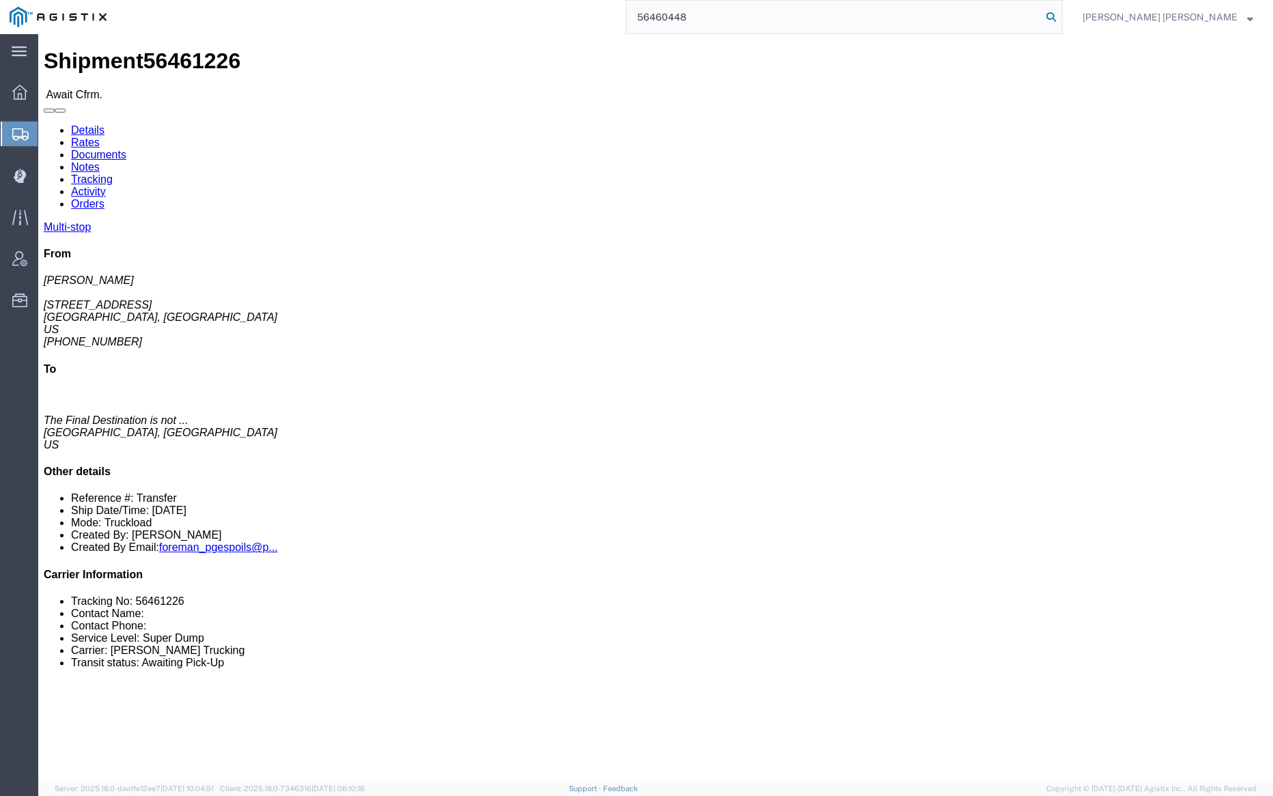
click at [1061, 15] on icon at bounding box center [1051, 17] width 19 height 19
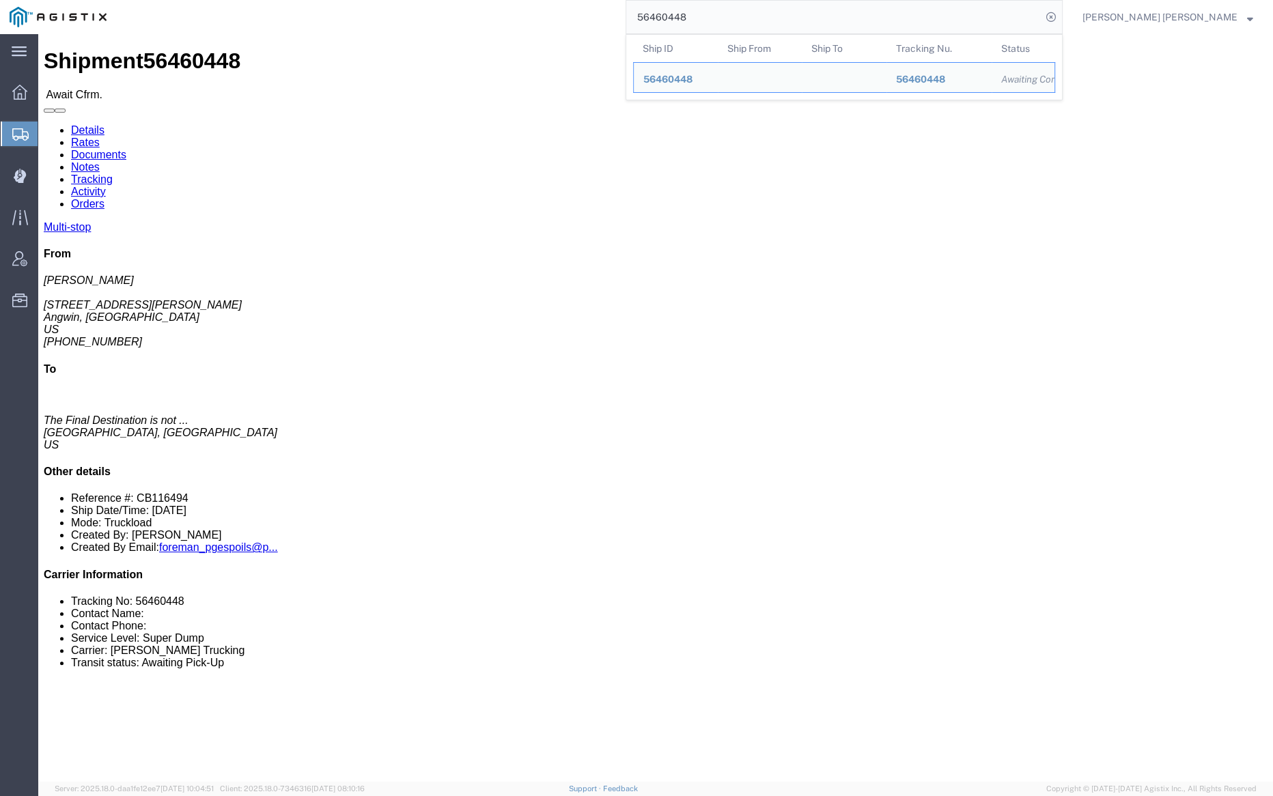
click at [737, 19] on input "56460448" at bounding box center [833, 17] width 415 height 33
paste input "59207"
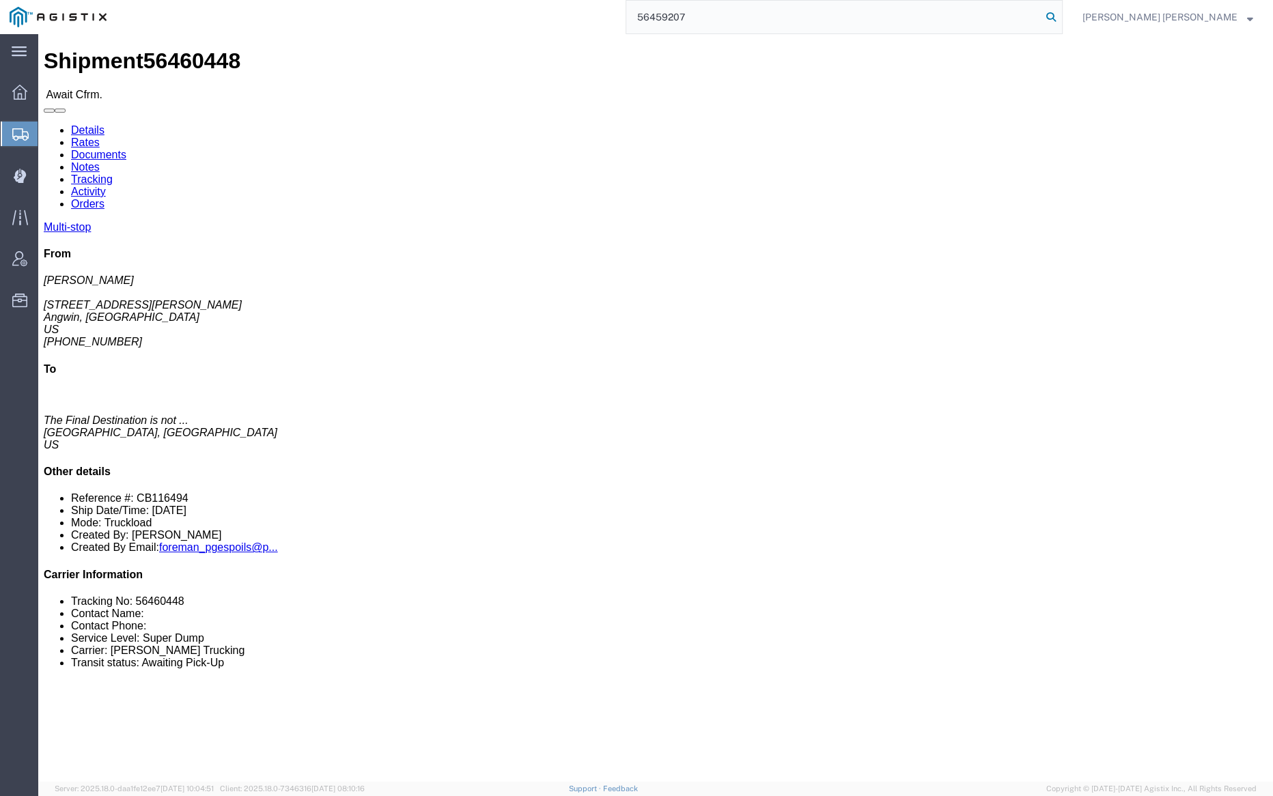
click at [1061, 16] on icon at bounding box center [1051, 17] width 19 height 19
click at [729, 14] on input "56459207" at bounding box center [833, 17] width 415 height 33
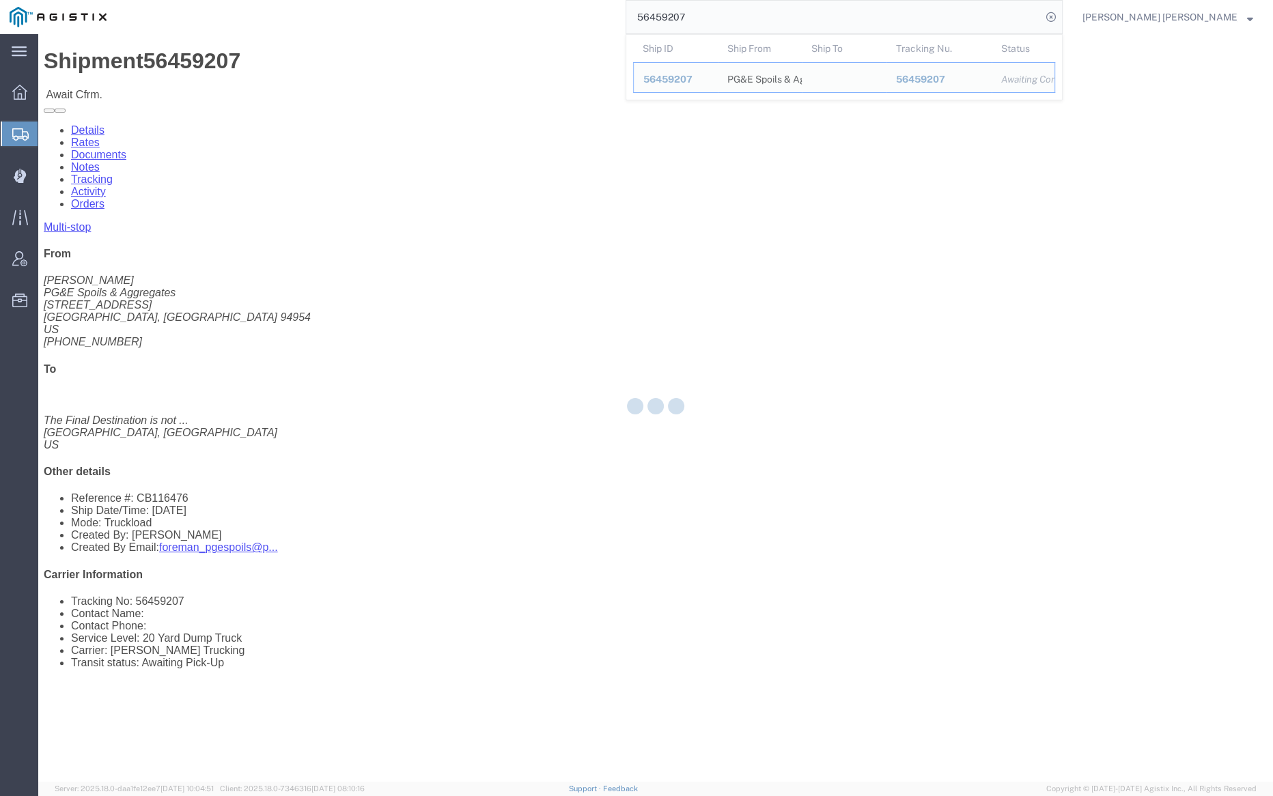
paste input "8"
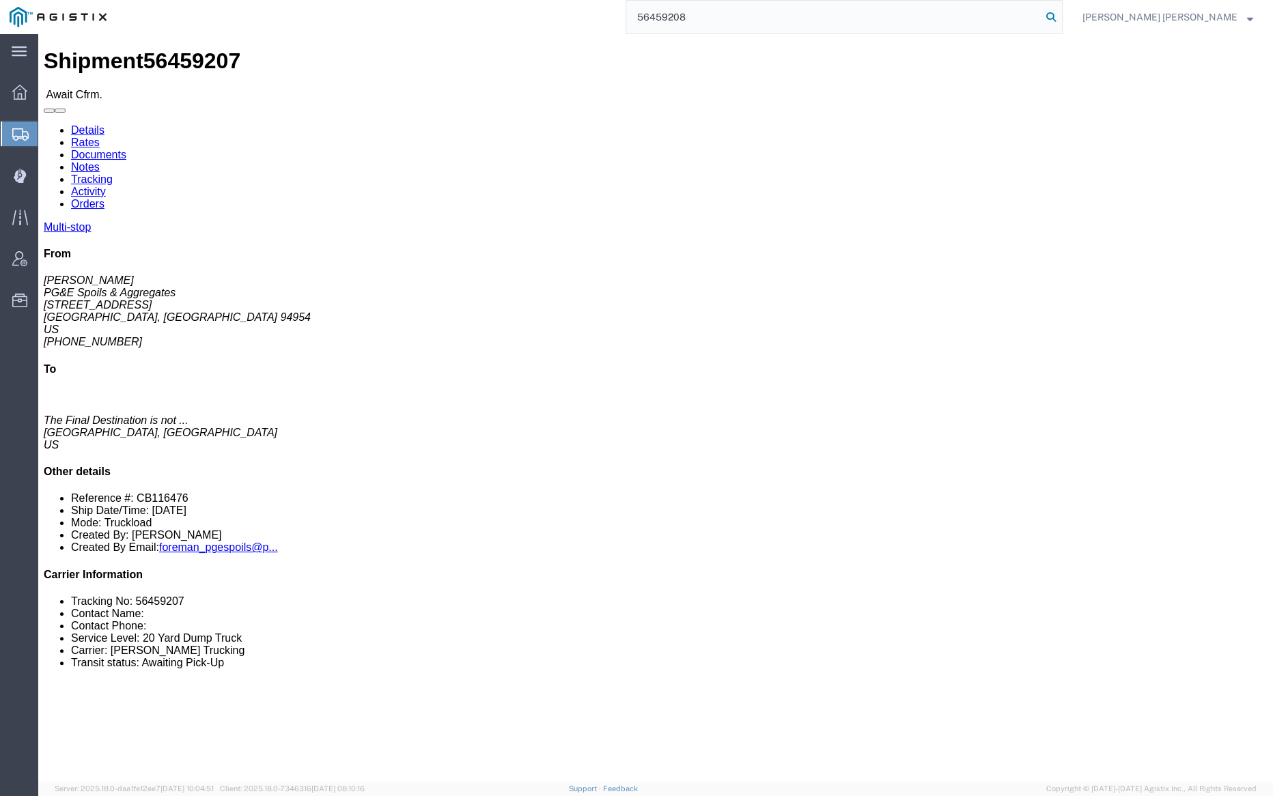
click at [1061, 18] on icon at bounding box center [1051, 17] width 19 height 19
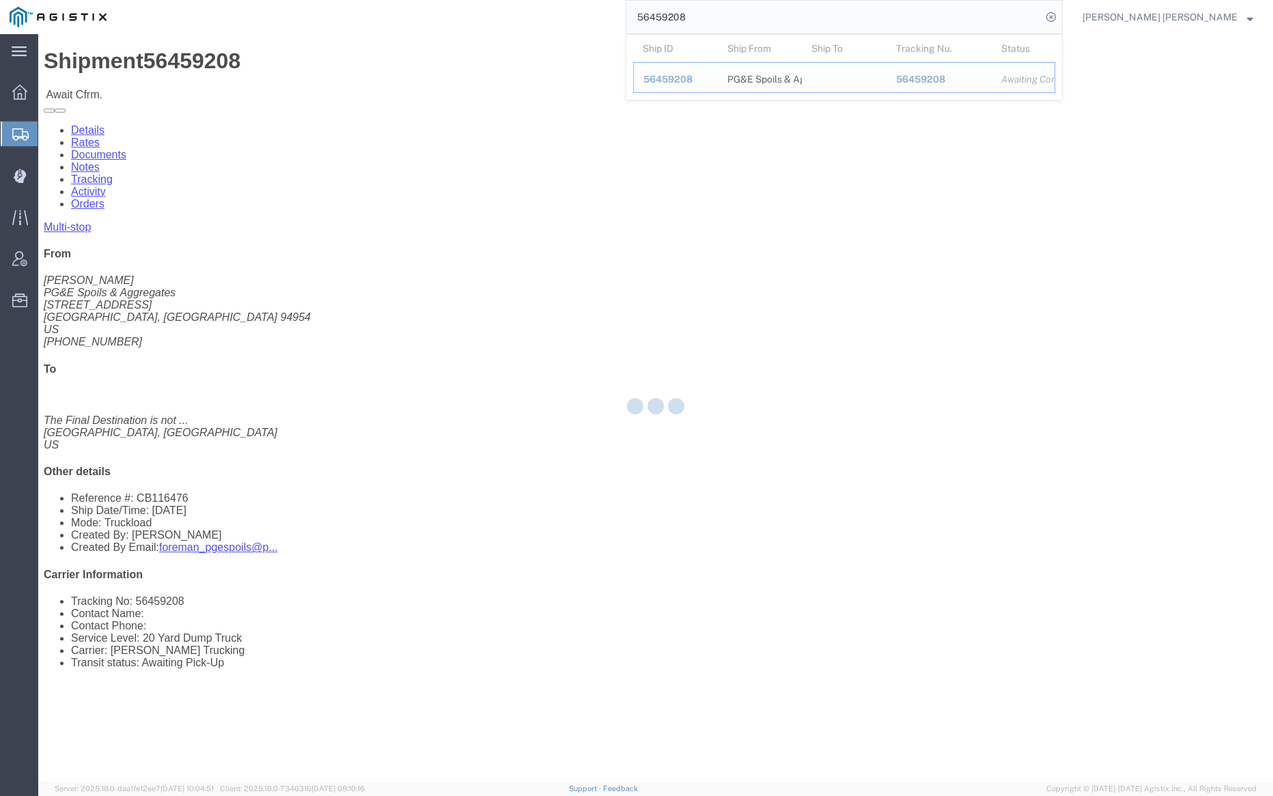
click at [737, 20] on input "56459208" at bounding box center [833, 17] width 415 height 33
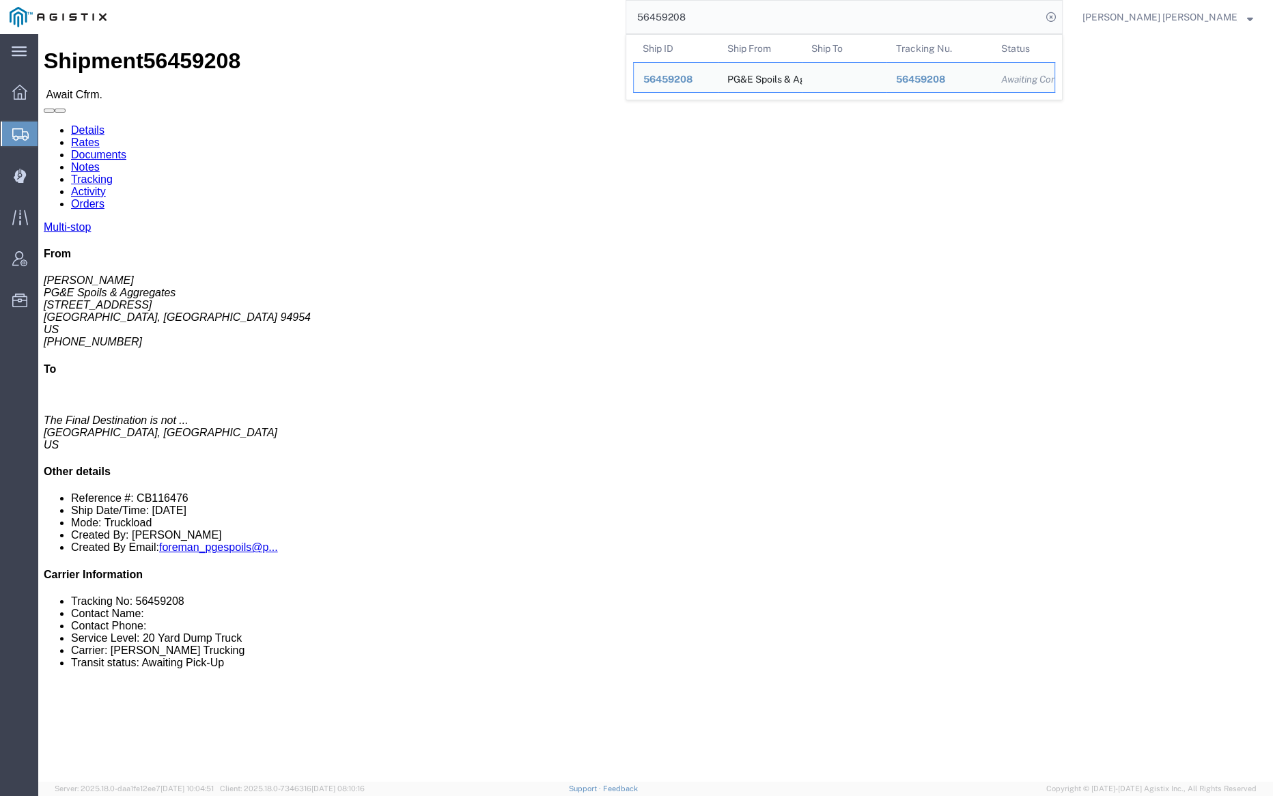
paste input "46321"
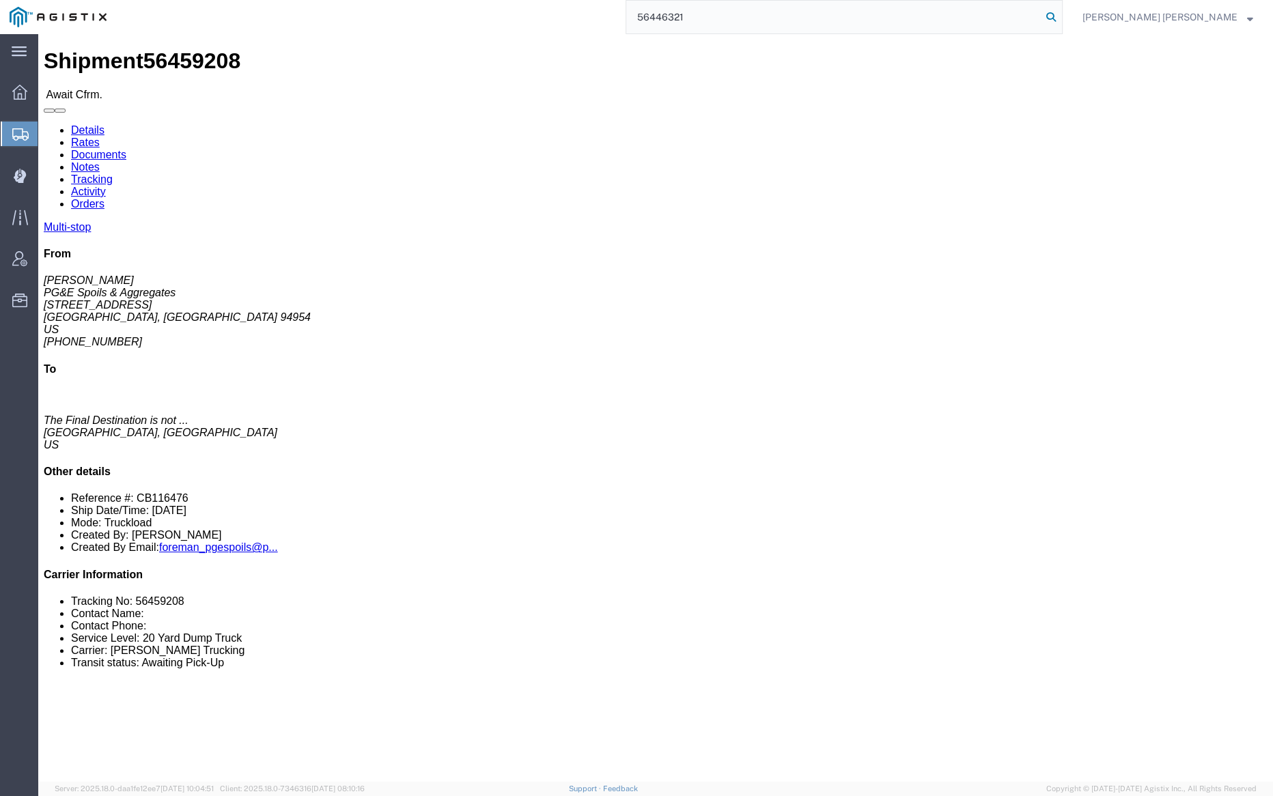
click at [1061, 16] on icon at bounding box center [1051, 17] width 19 height 19
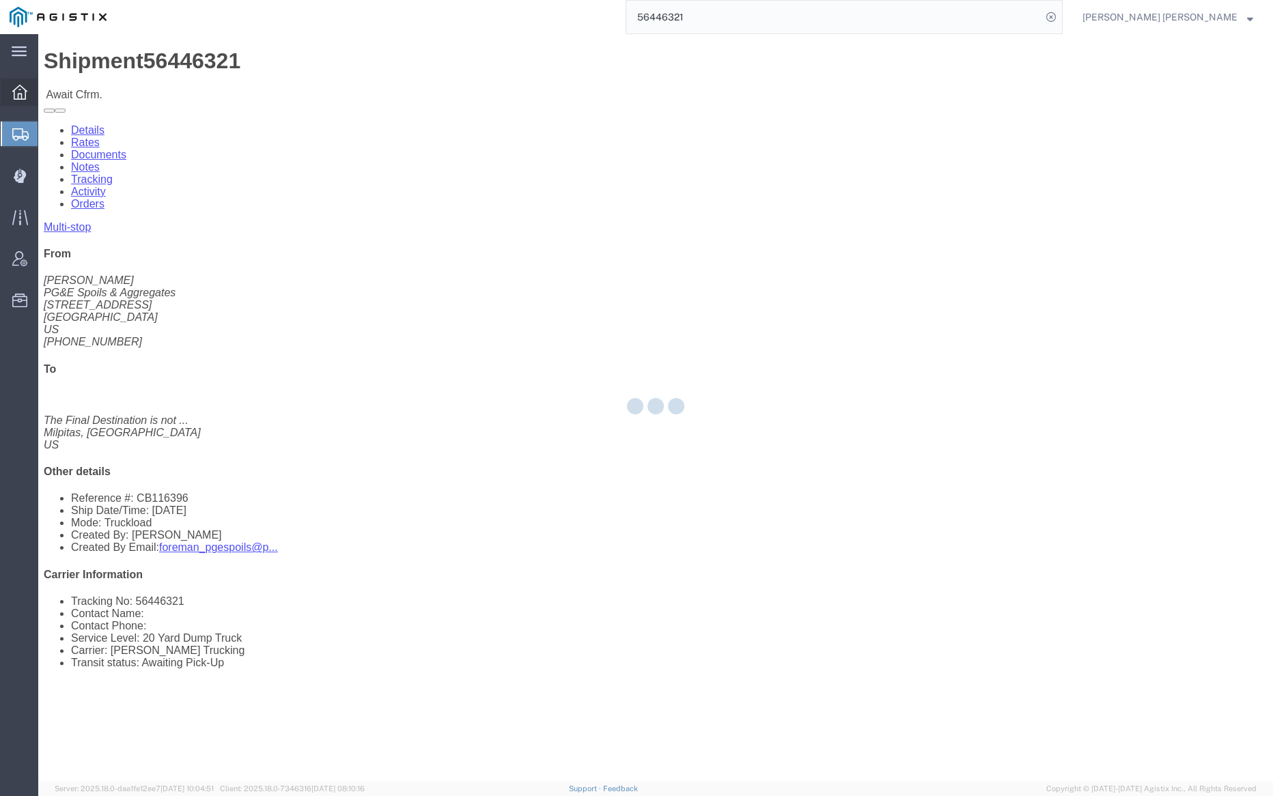
click at [737, 16] on input "56446321" at bounding box center [833, 17] width 415 height 33
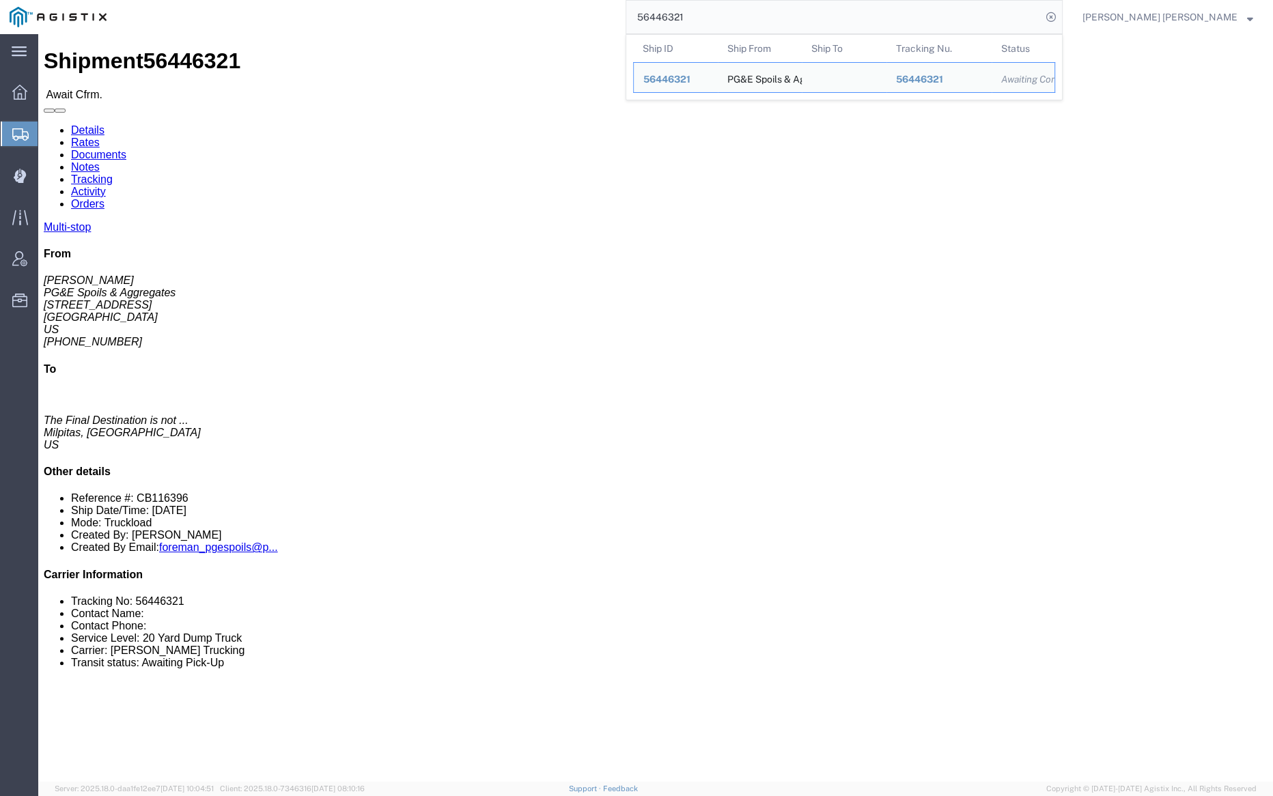
paste input "54"
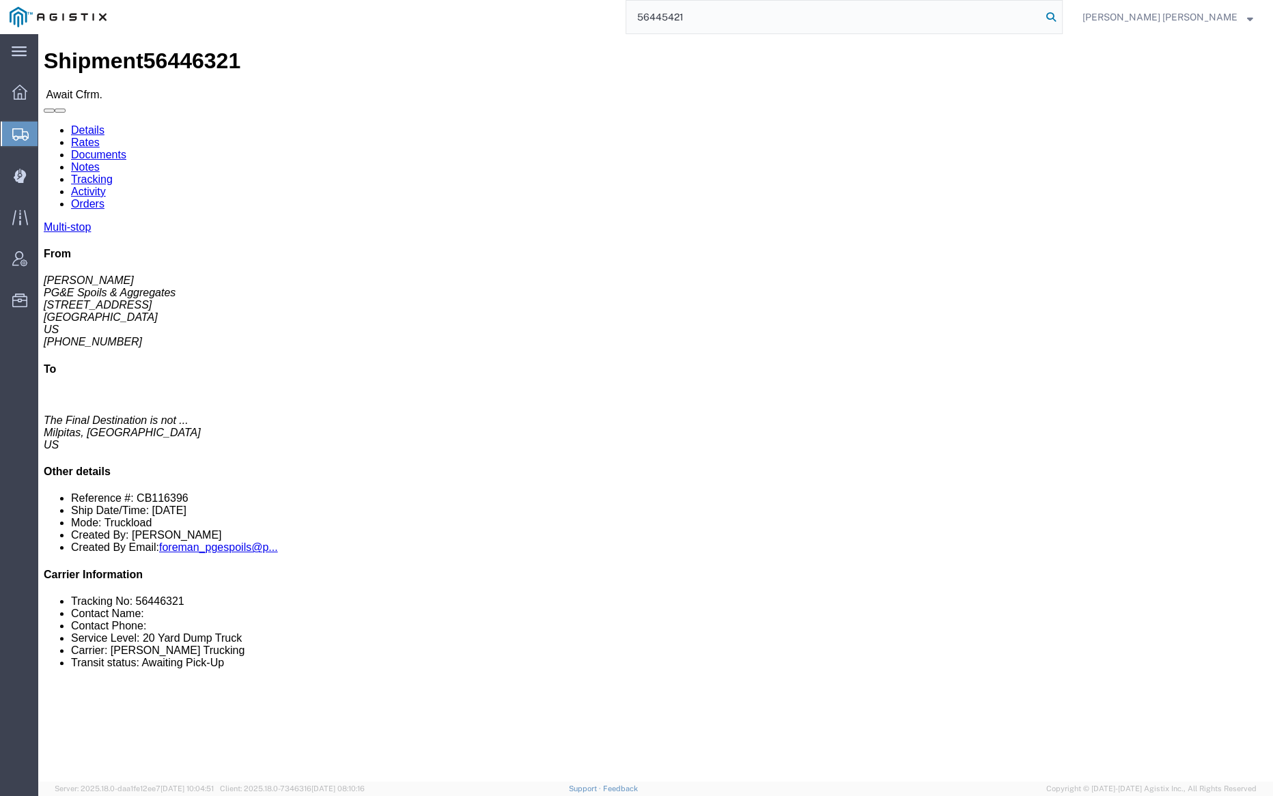
click at [1061, 10] on icon at bounding box center [1051, 17] width 19 height 19
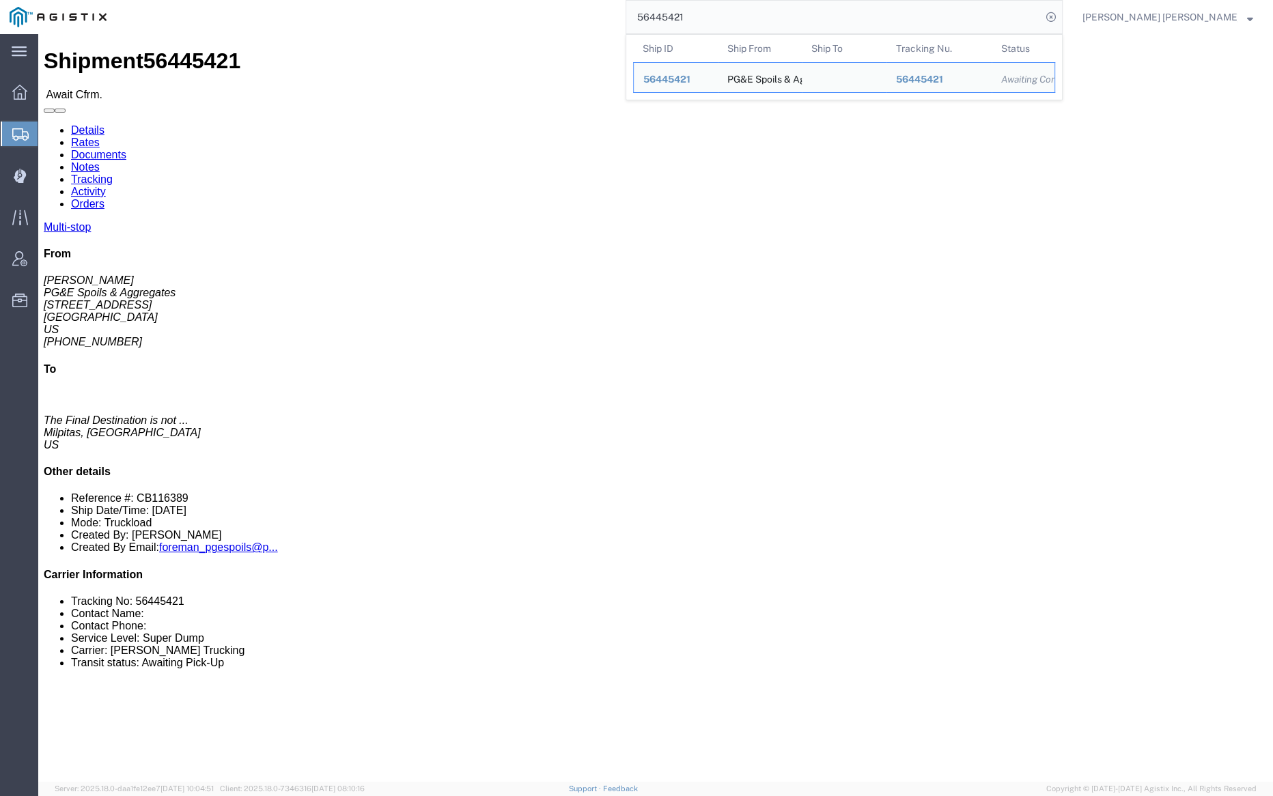
click at [735, 15] on input "56445421" at bounding box center [833, 17] width 415 height 33
paste input "259"
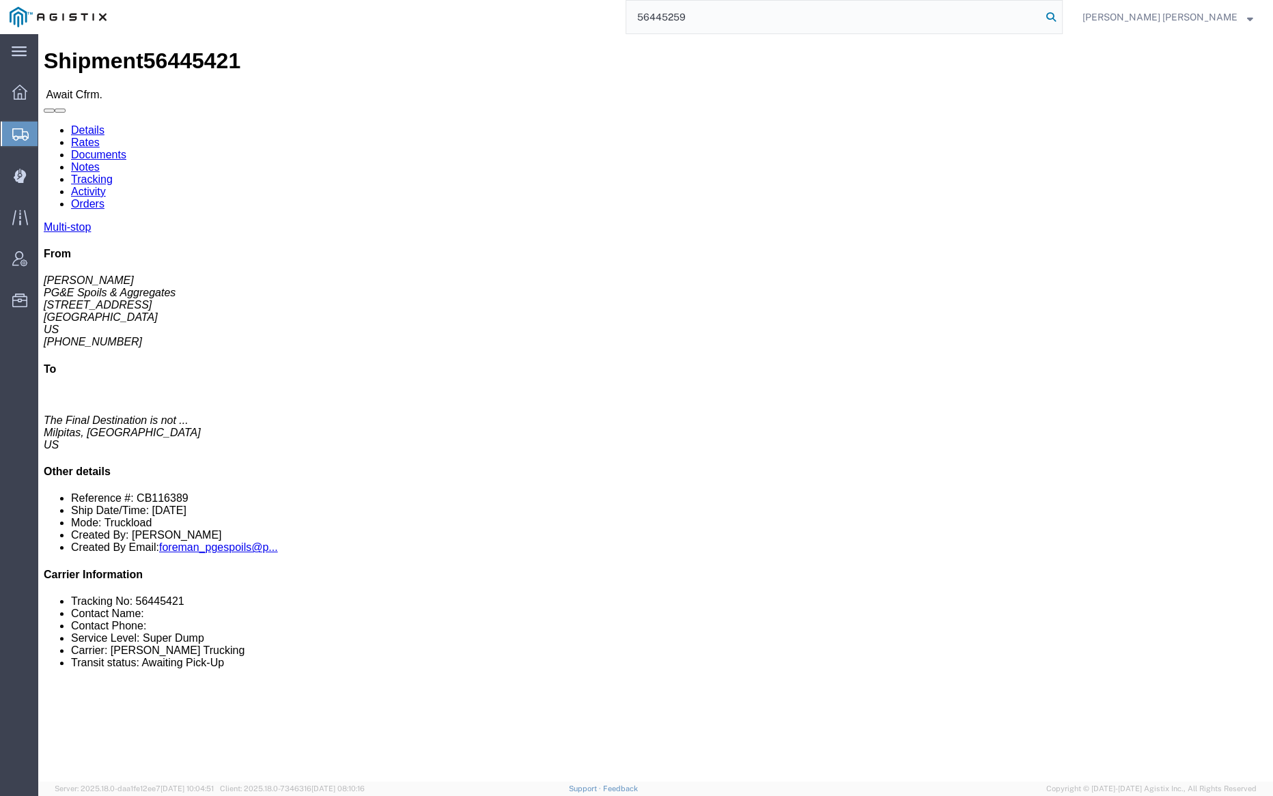
click at [1061, 14] on icon at bounding box center [1051, 17] width 19 height 19
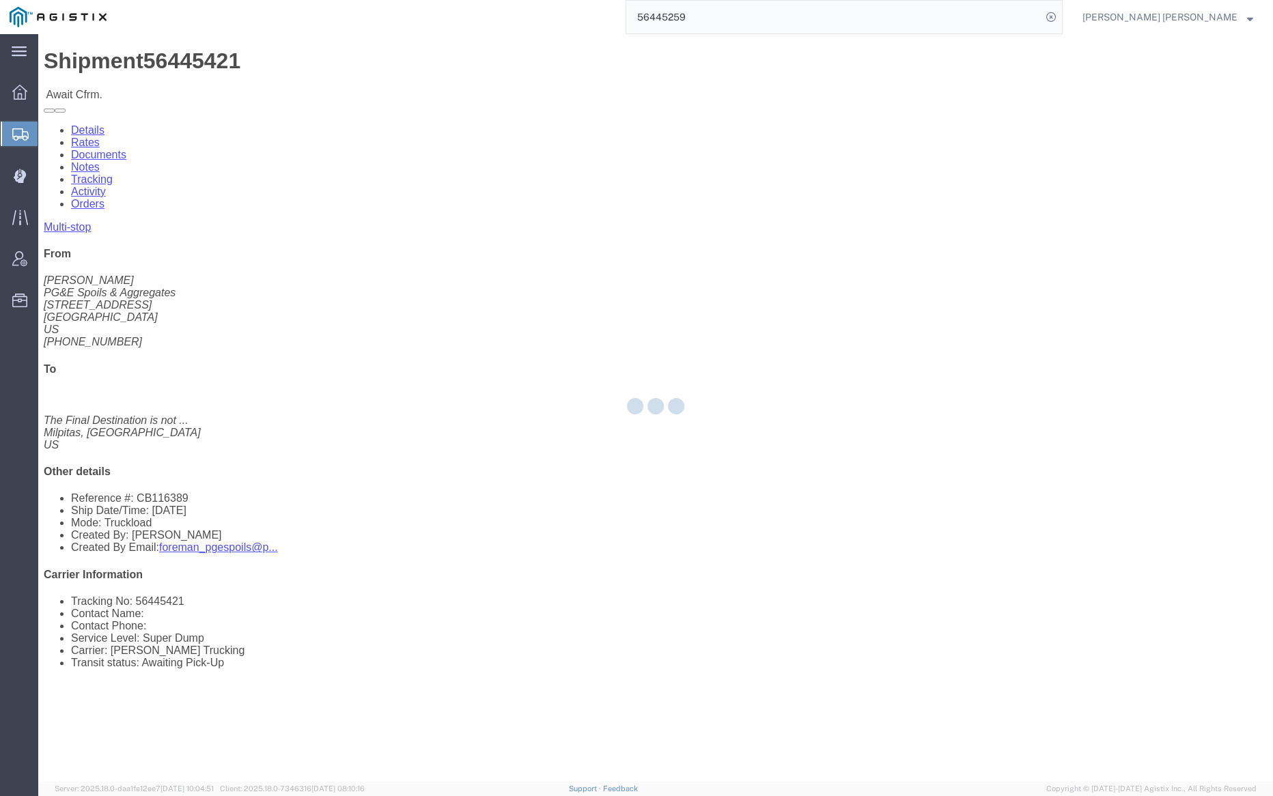
click at [590, 45] on div at bounding box center [655, 408] width 1235 height 748
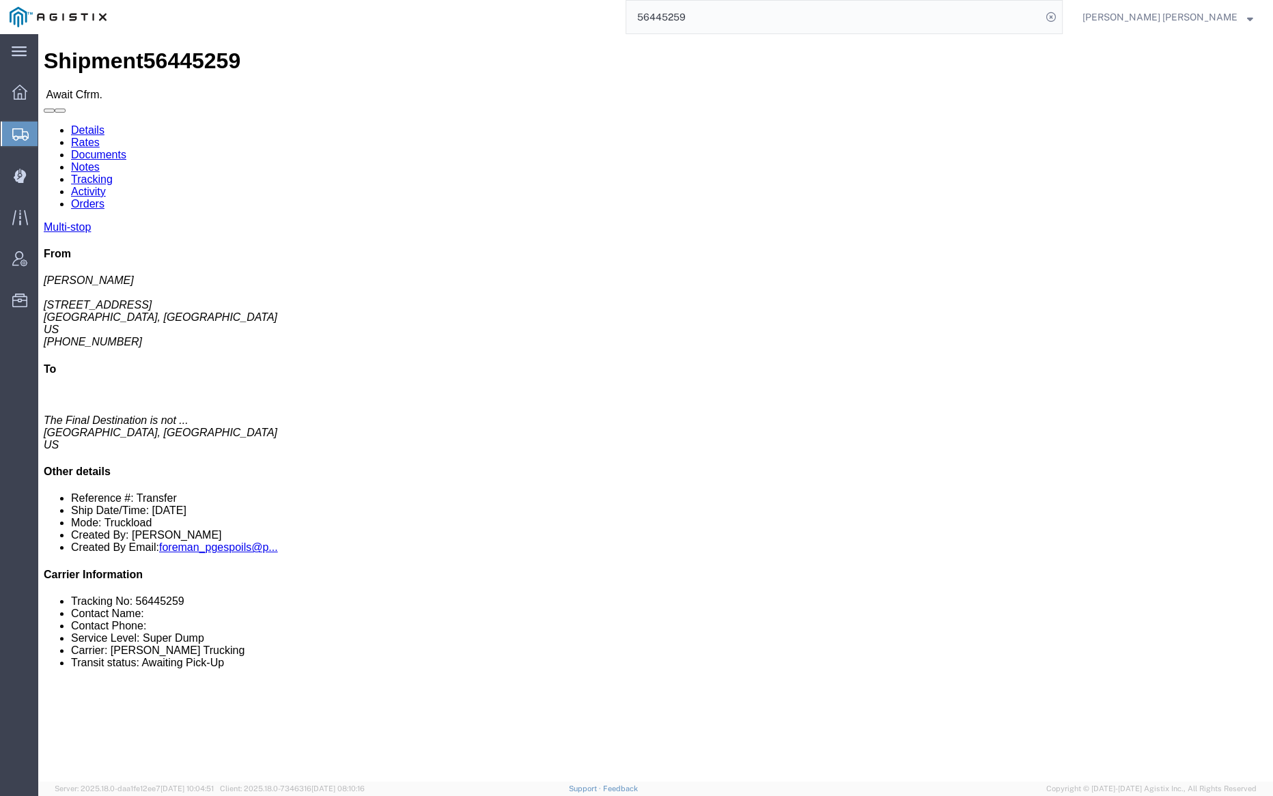
click at [753, 16] on input "56445259" at bounding box center [833, 17] width 415 height 33
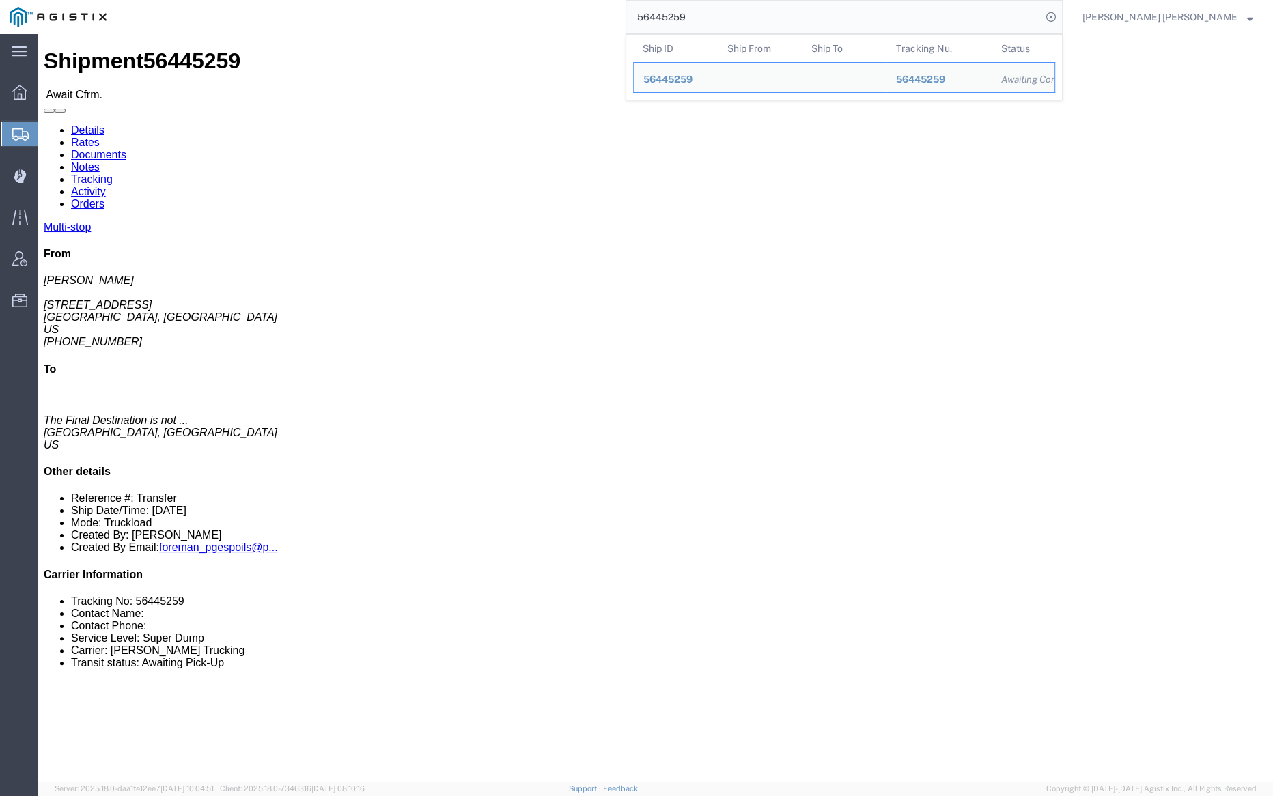
paste input "168"
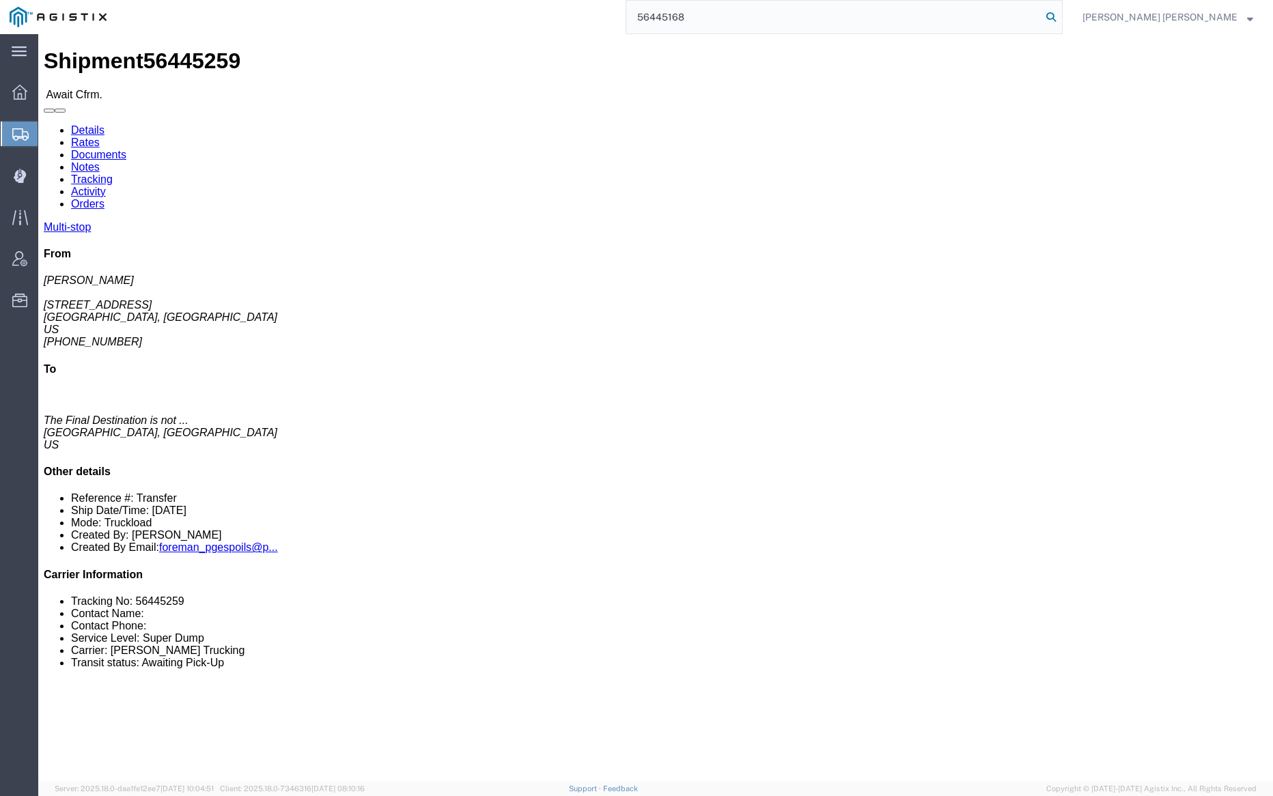
click at [1061, 17] on icon at bounding box center [1051, 17] width 19 height 19
click at [745, 20] on input "56445168" at bounding box center [833, 17] width 415 height 33
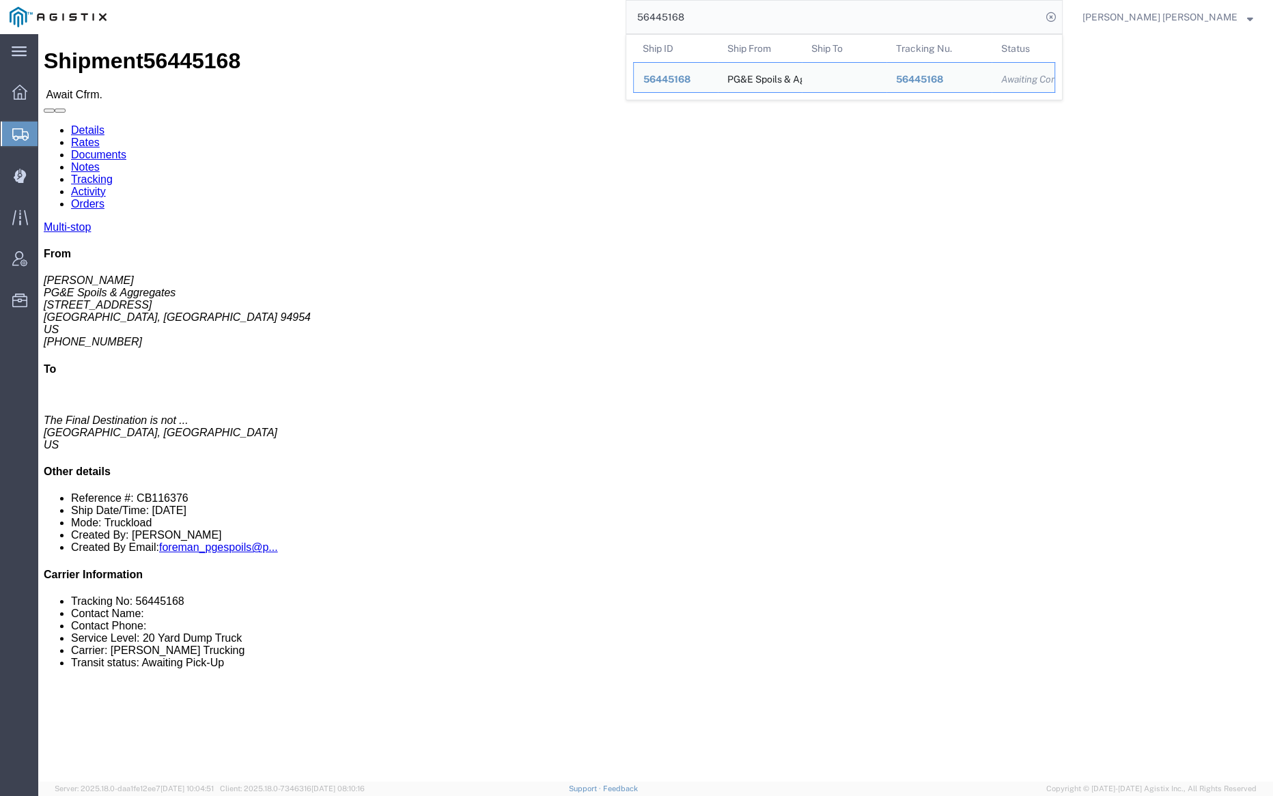
paste input "29203"
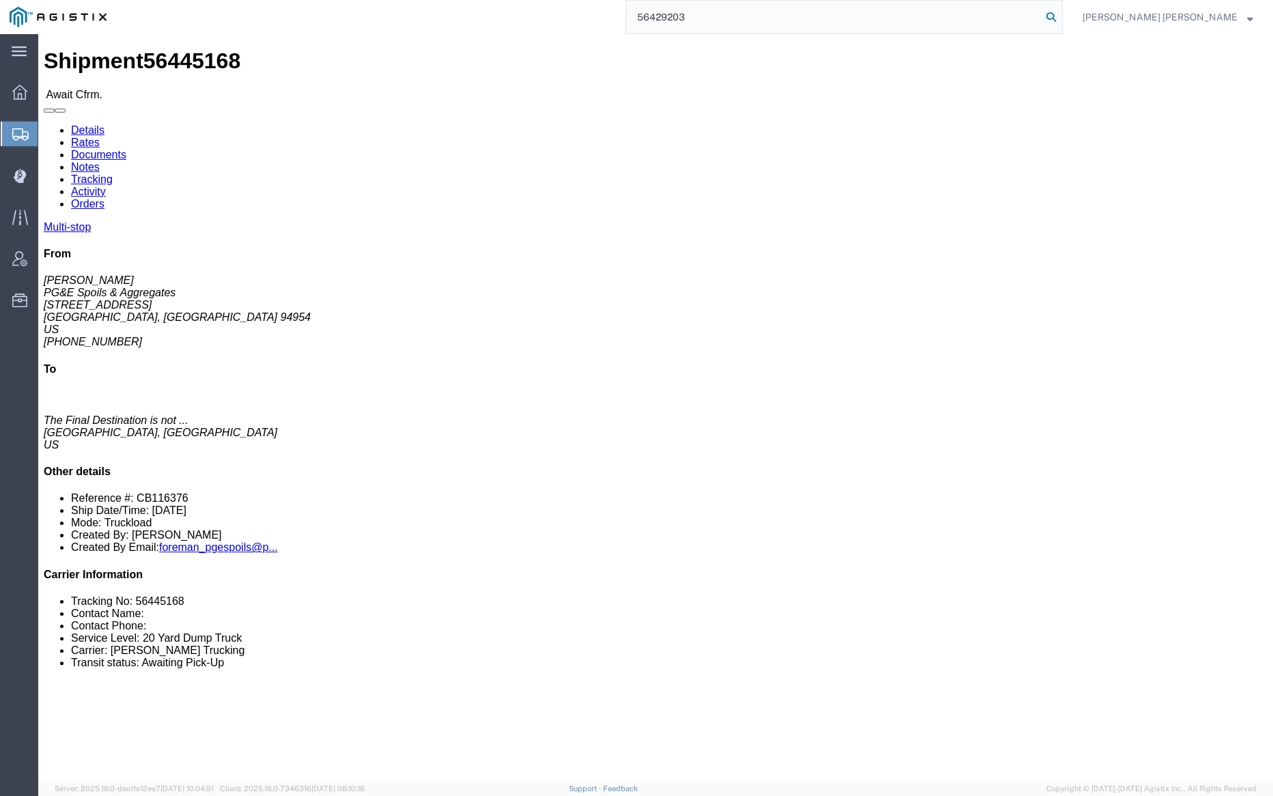
click at [1061, 16] on icon at bounding box center [1051, 17] width 19 height 19
click at [737, 18] on input "56429203" at bounding box center [833, 17] width 415 height 33
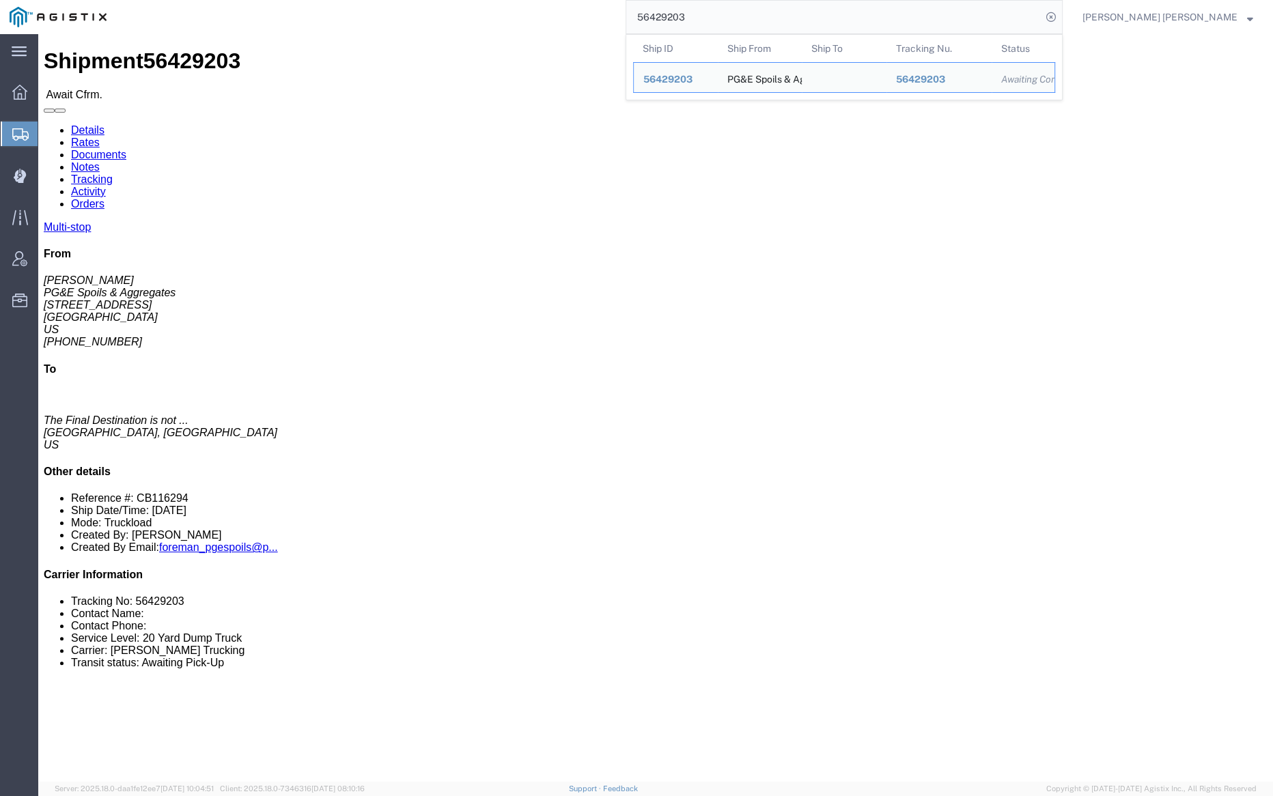
paste input "05652"
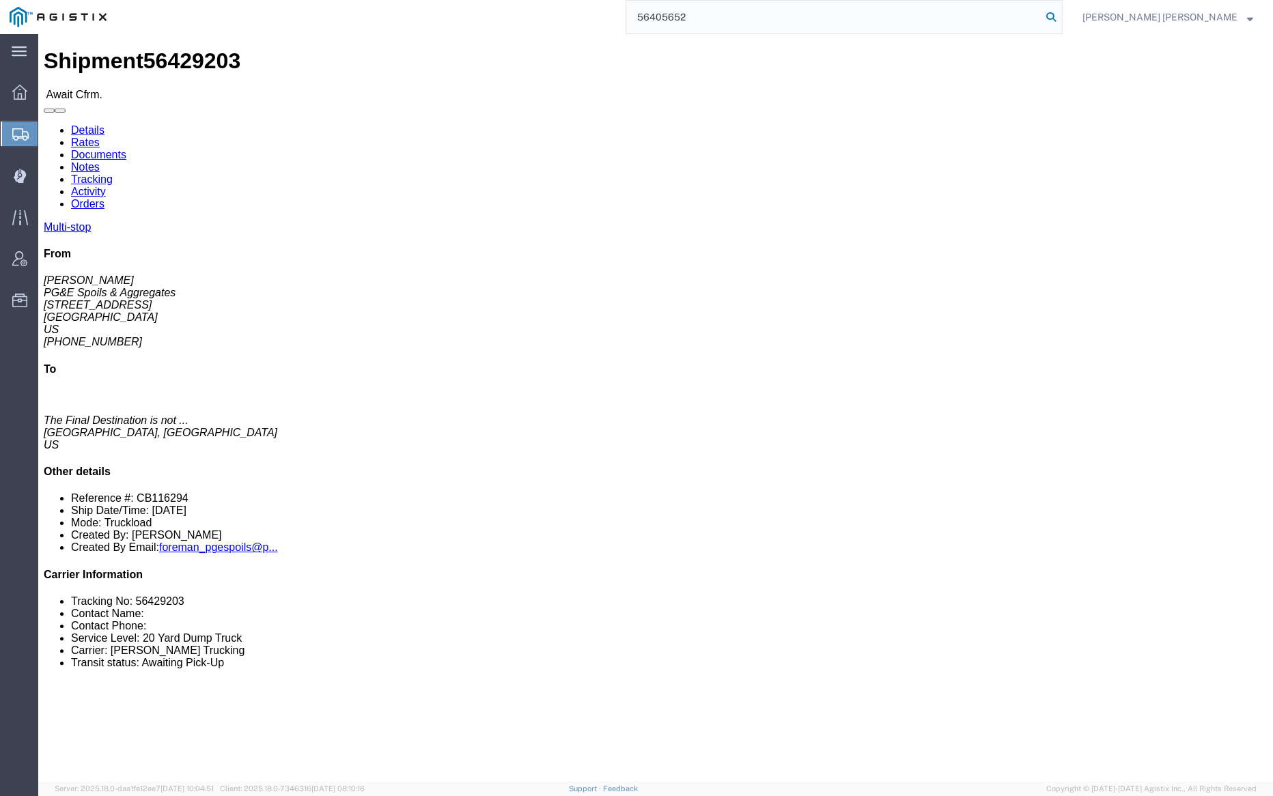
click at [1061, 16] on icon at bounding box center [1051, 17] width 19 height 19
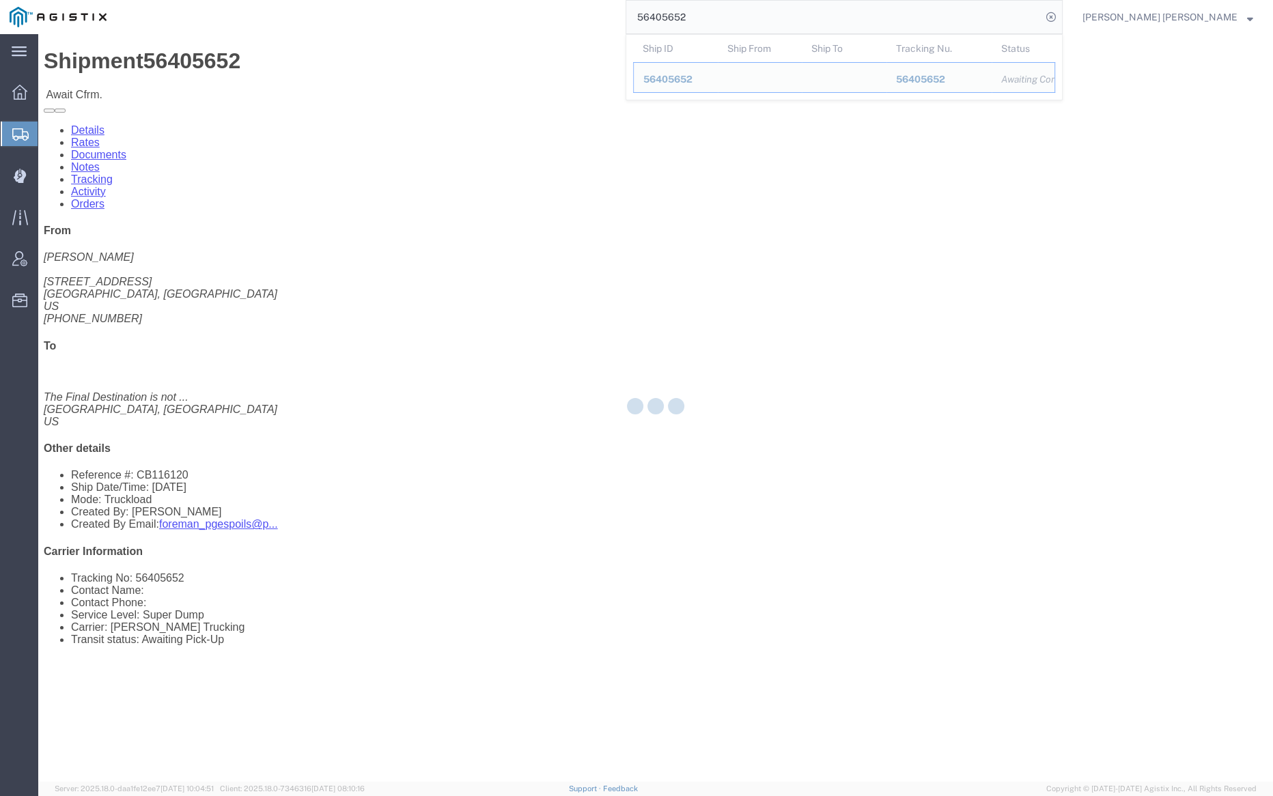
click at [733, 14] on input "56405652" at bounding box center [833, 17] width 415 height 33
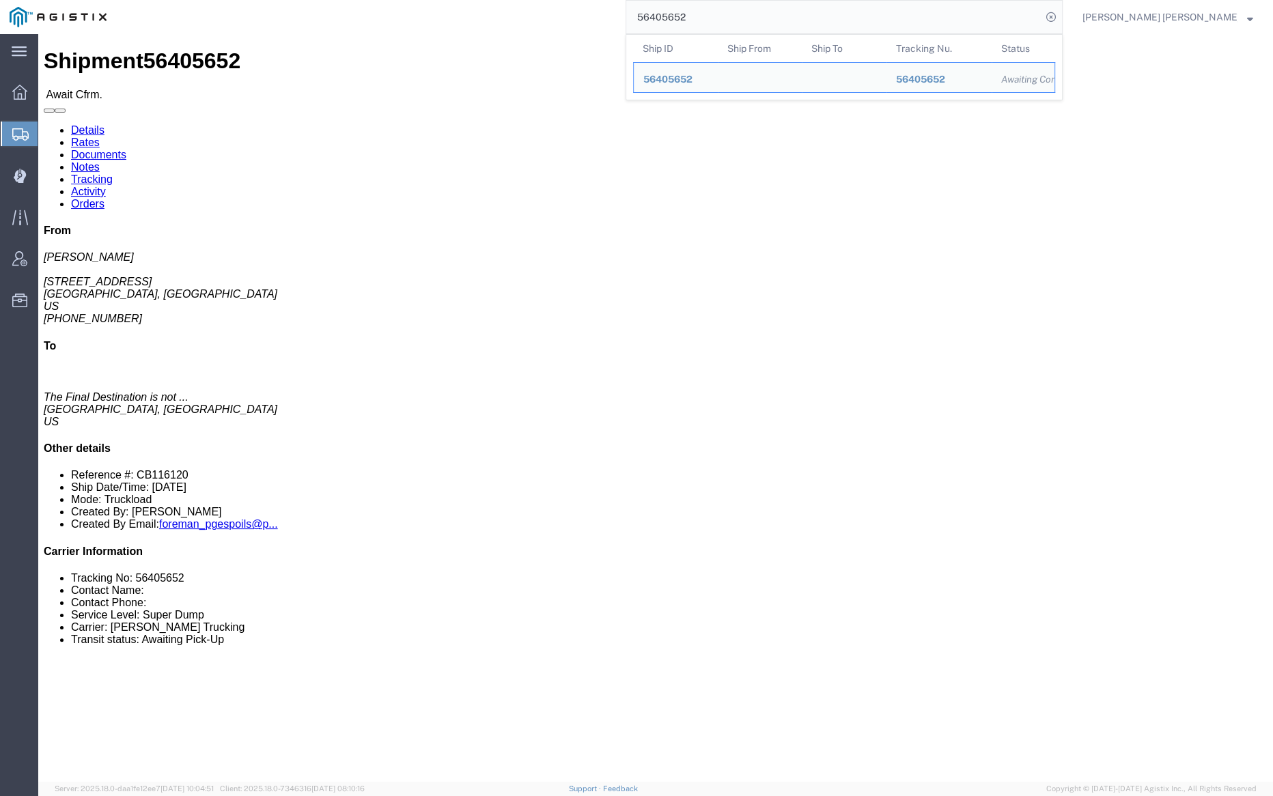
paste input "18497"
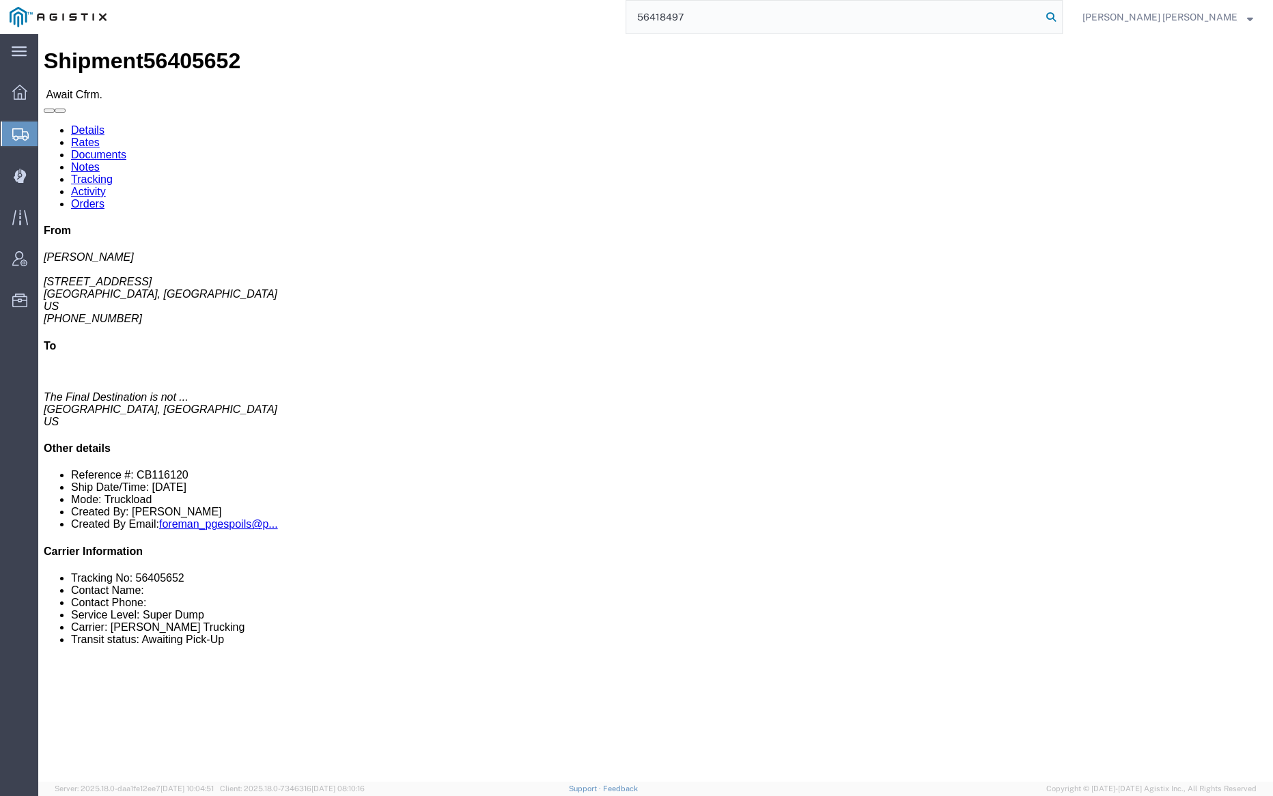
click at [1061, 19] on icon at bounding box center [1051, 17] width 19 height 19
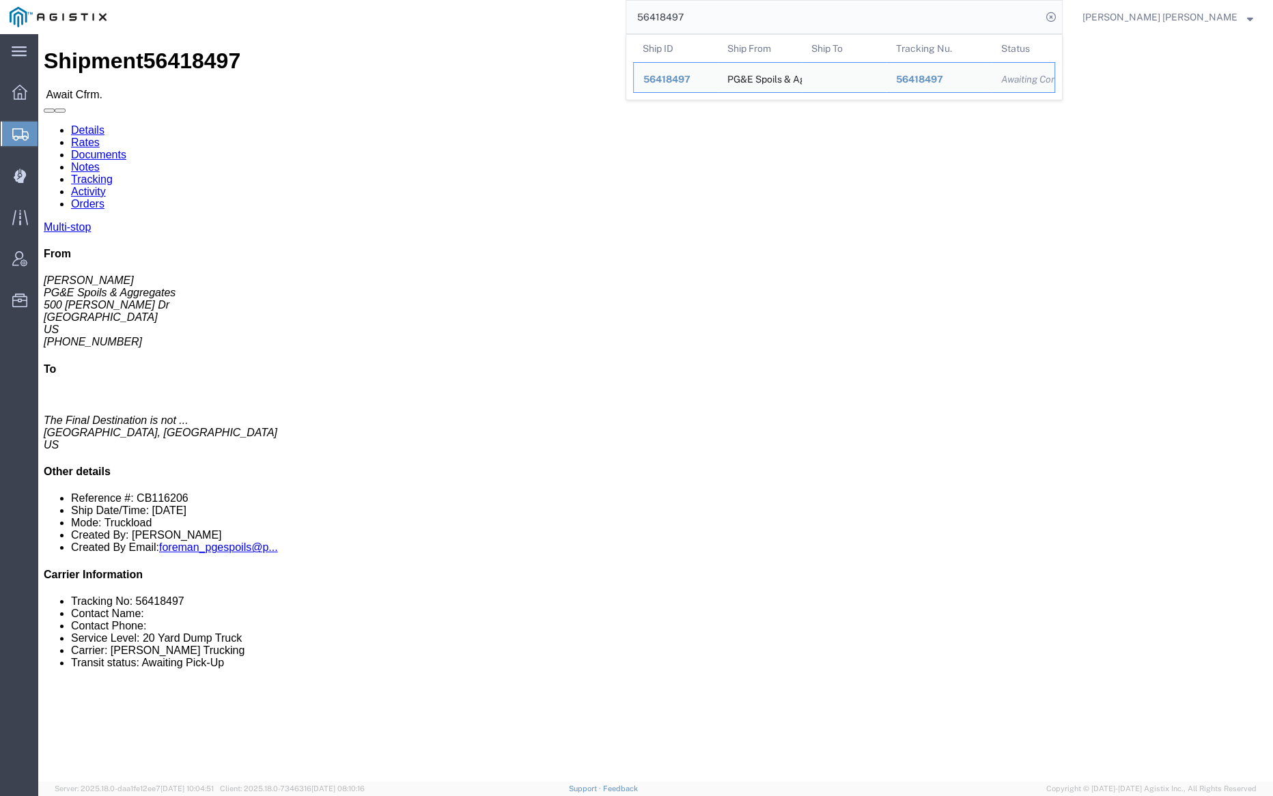
click at [736, 12] on input "56418497" at bounding box center [833, 17] width 415 height 33
paste input "9464"
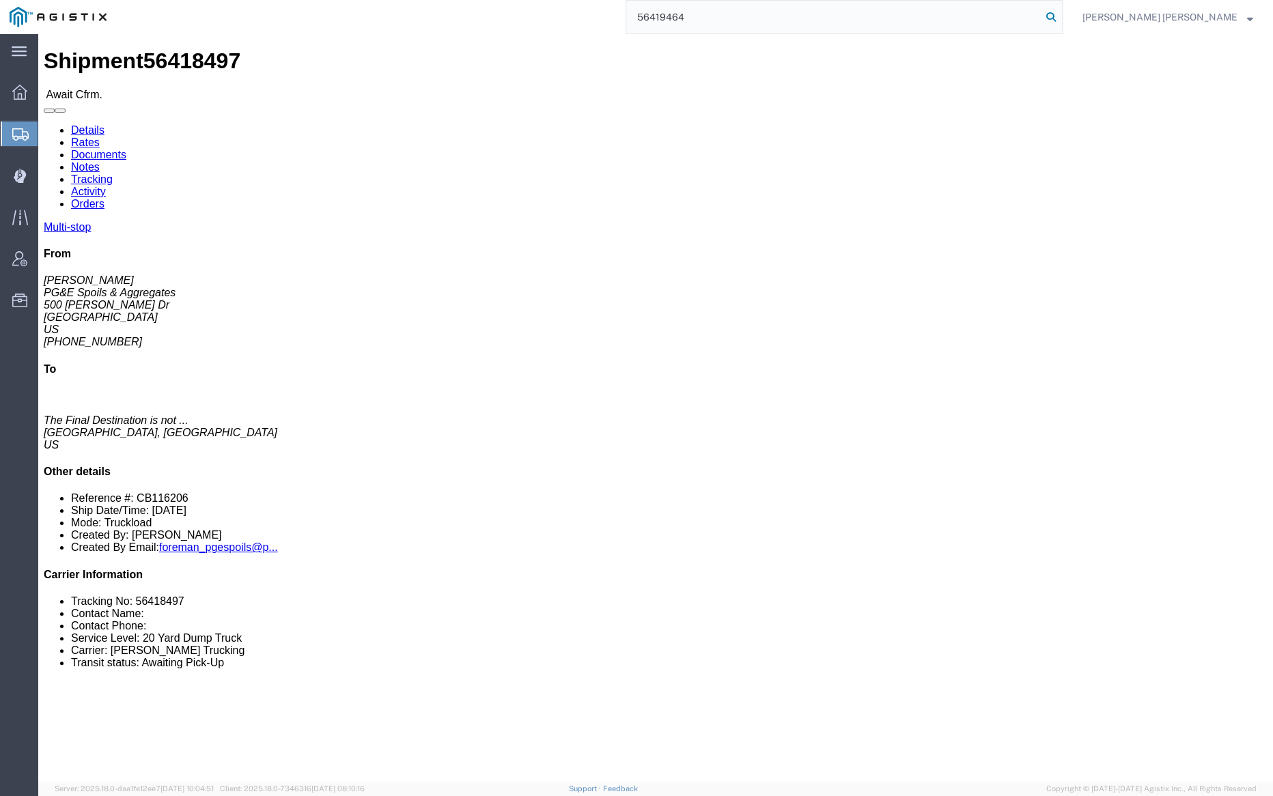
click at [1061, 16] on icon at bounding box center [1051, 17] width 19 height 19
click at [740, 20] on input "56419464" at bounding box center [833, 17] width 415 height 33
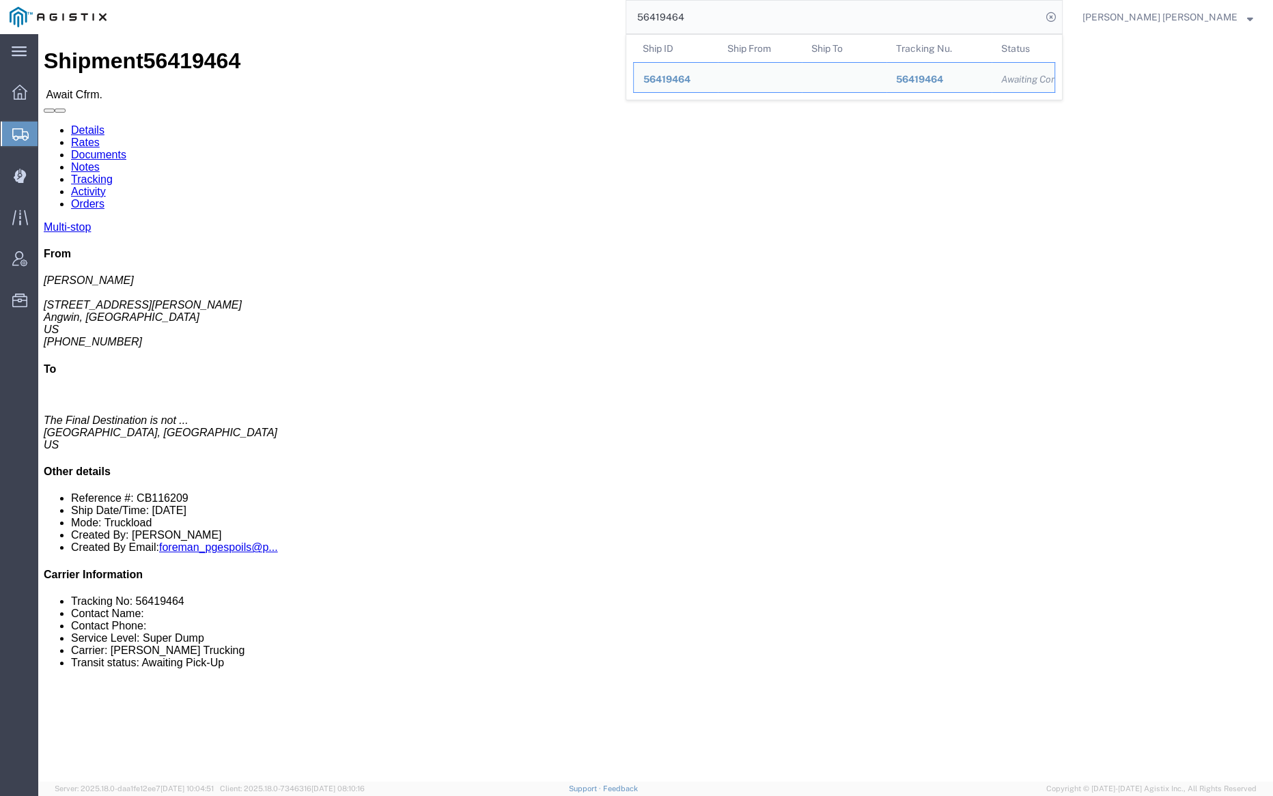
click at [740, 20] on input "56419464" at bounding box center [833, 17] width 415 height 33
paste input "8509"
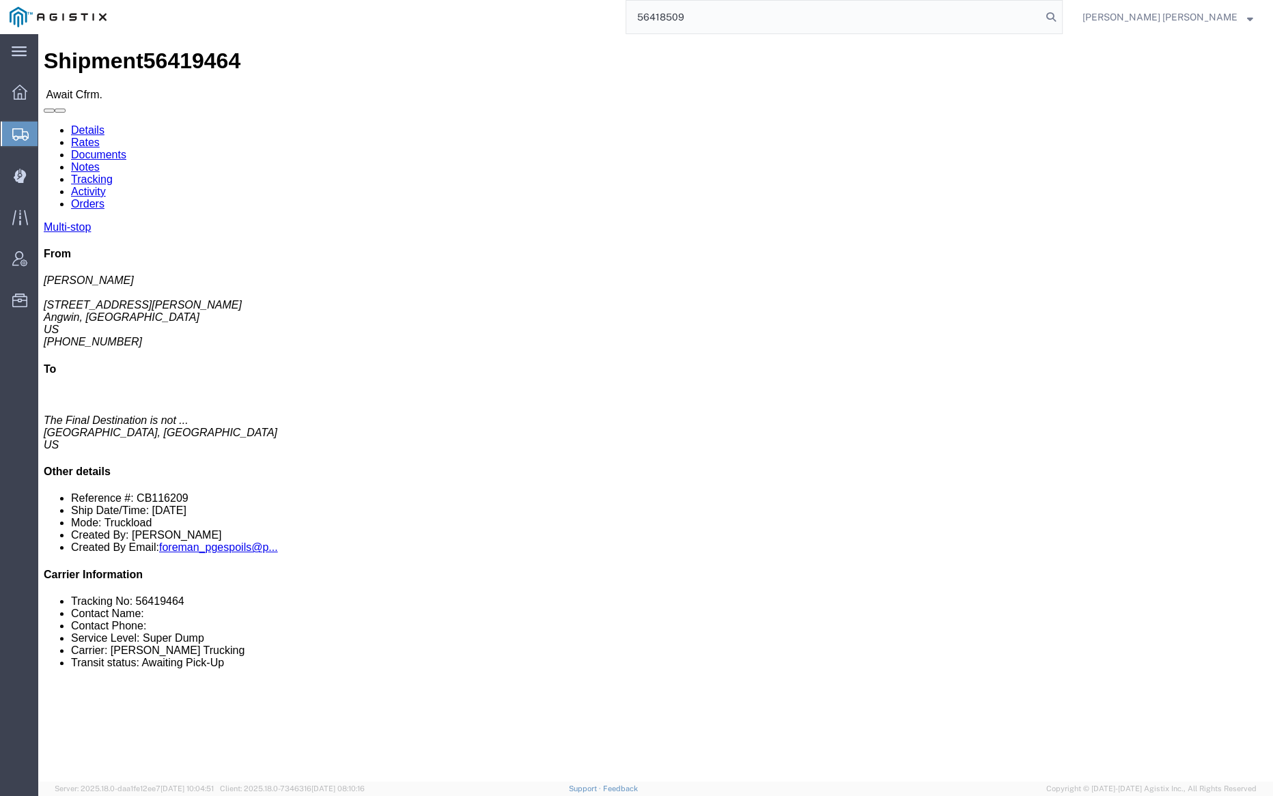
drag, startPoint x: 1133, startPoint y: 16, endPoint x: 861, endPoint y: 23, distance: 271.3
click at [1061, 16] on icon at bounding box center [1051, 17] width 19 height 19
click at [731, 18] on input "56418509" at bounding box center [833, 17] width 415 height 33
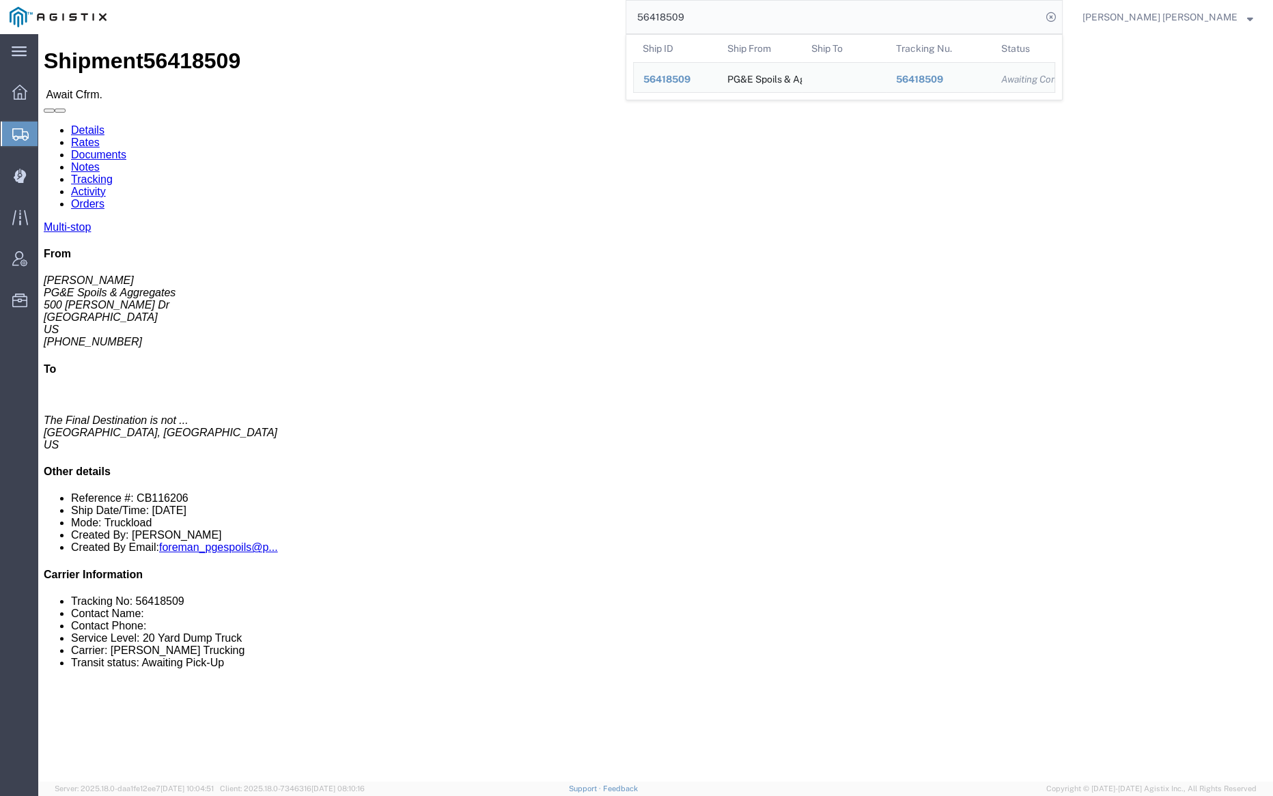
click at [731, 18] on input "56418509" at bounding box center [833, 17] width 415 height 33
paste input "05493"
click at [1061, 10] on icon at bounding box center [1051, 17] width 19 height 19
click at [746, 8] on input "56405493" at bounding box center [833, 17] width 415 height 33
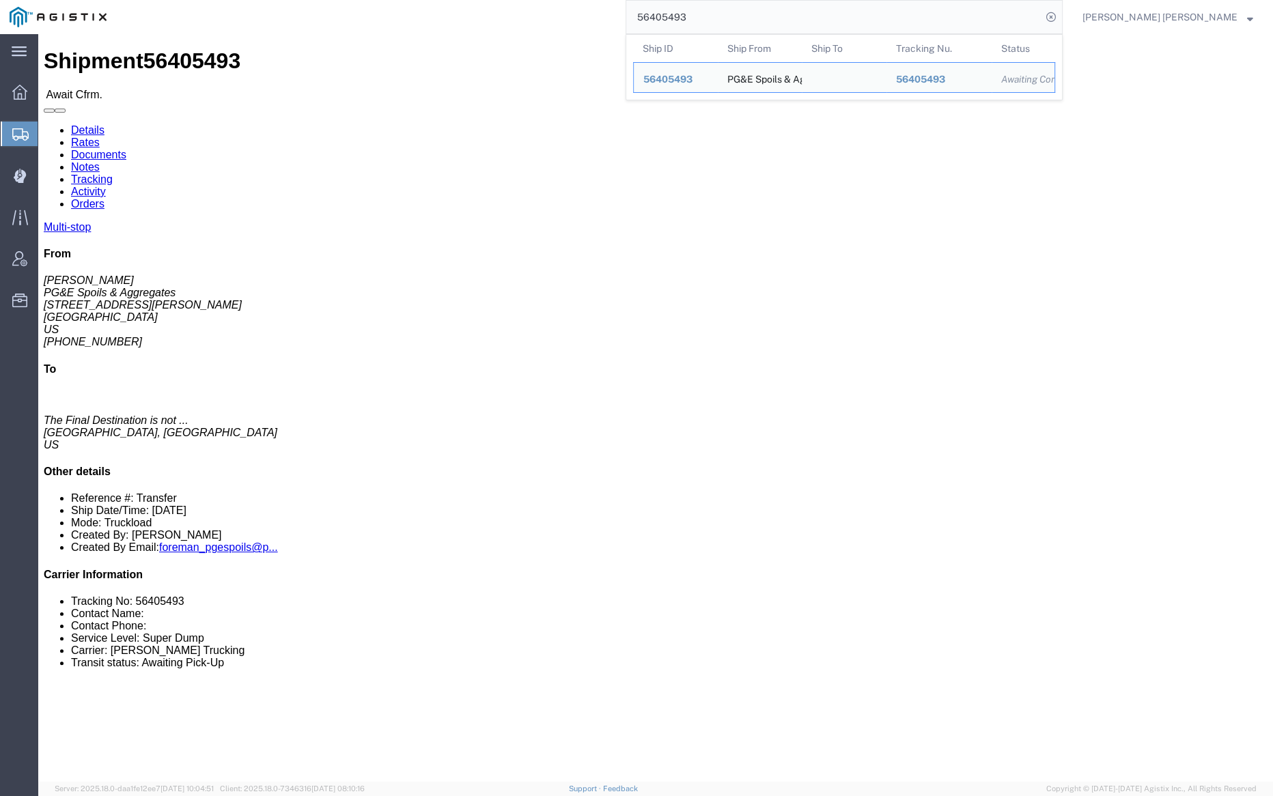
paste input "555"
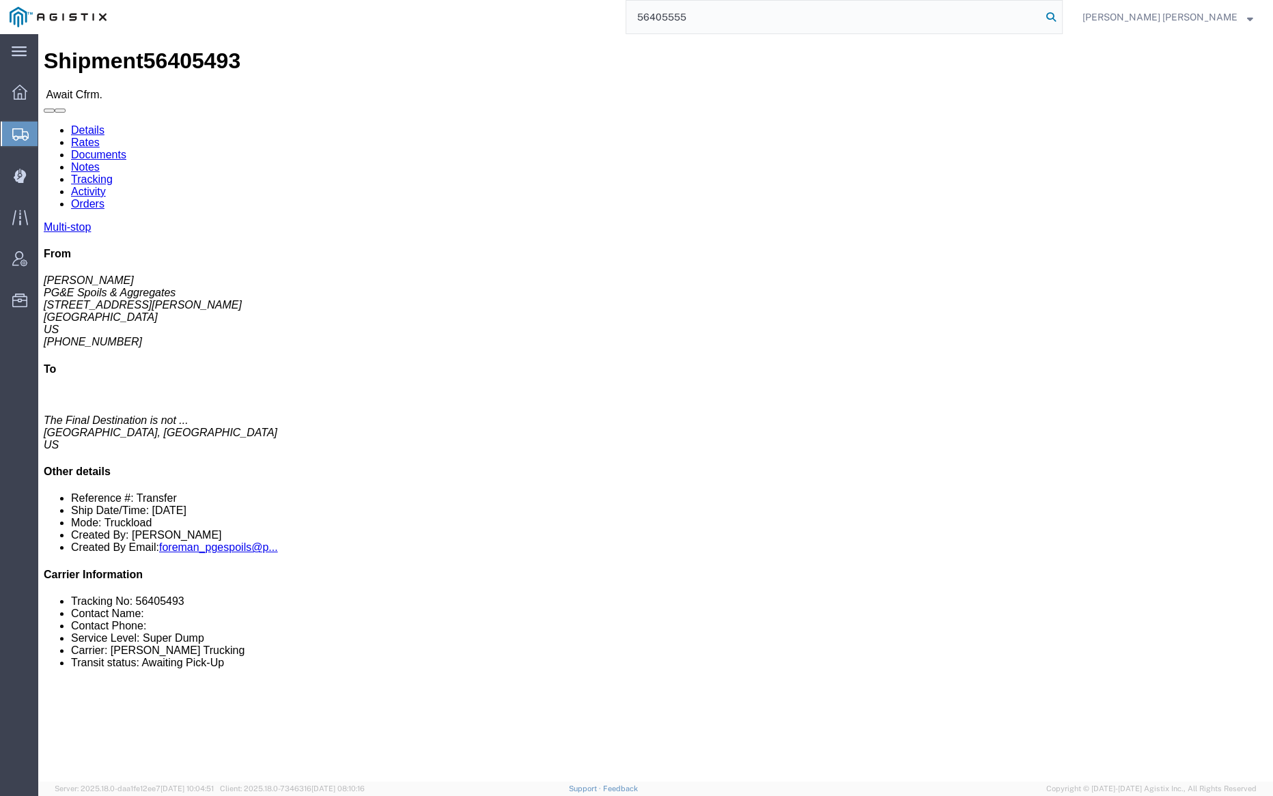
click at [1061, 16] on icon at bounding box center [1051, 17] width 19 height 19
click at [748, 19] on input "56405555" at bounding box center [833, 17] width 415 height 33
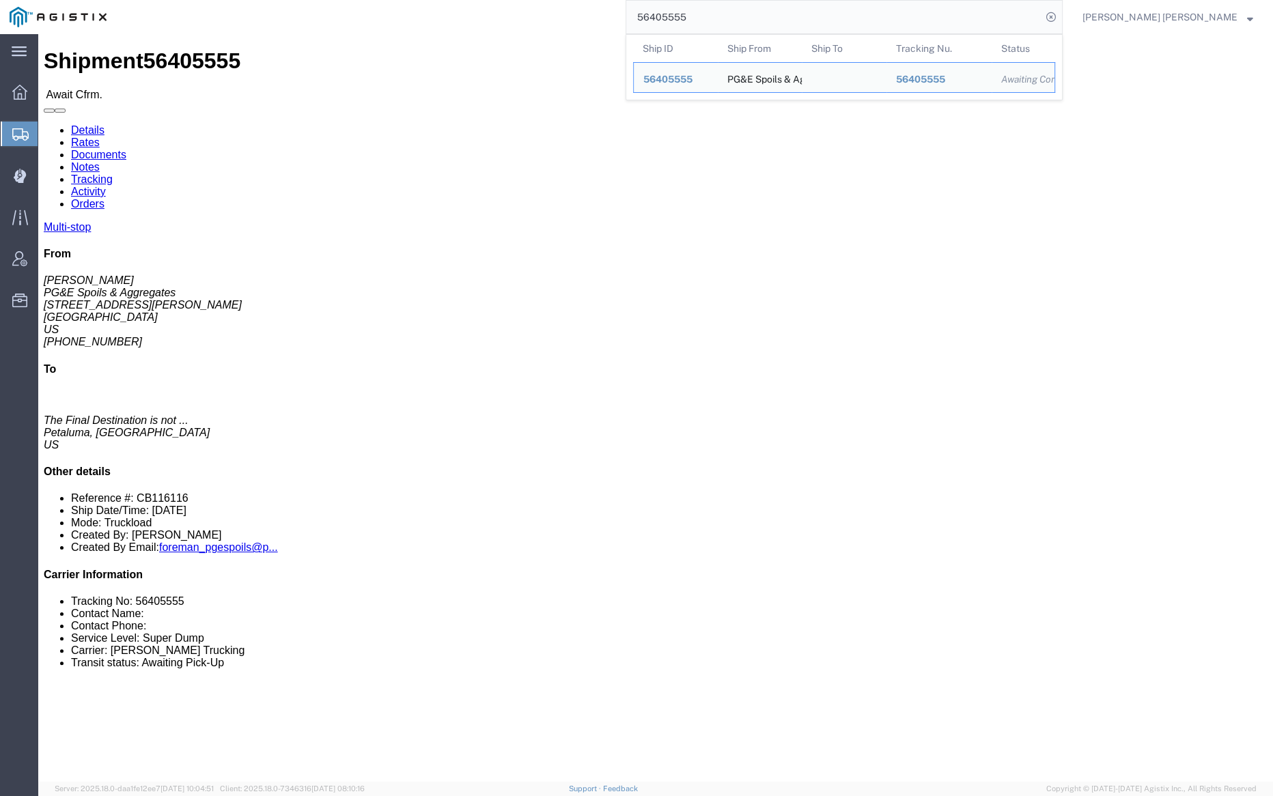
paste input "611"
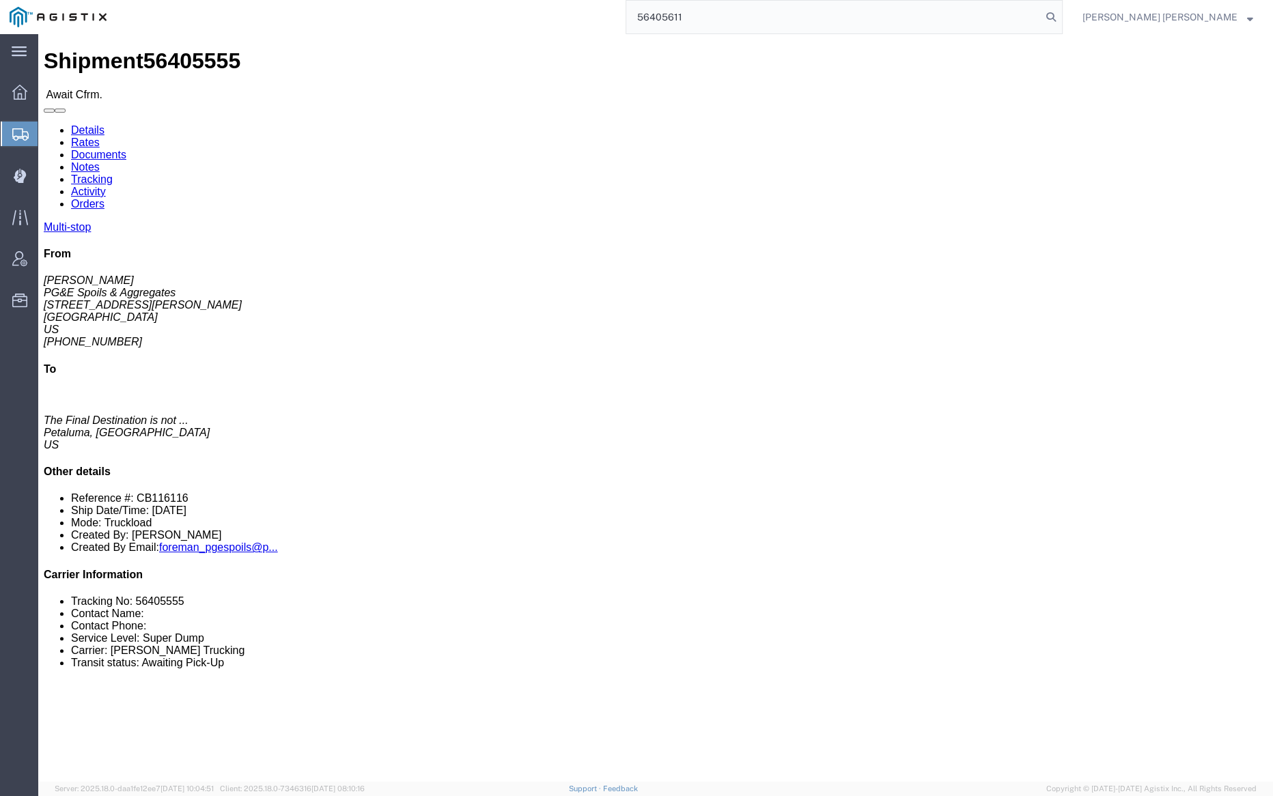
drag, startPoint x: 1128, startPoint y: 12, endPoint x: 852, endPoint y: 30, distance: 275.9
click at [1061, 12] on icon at bounding box center [1051, 17] width 19 height 19
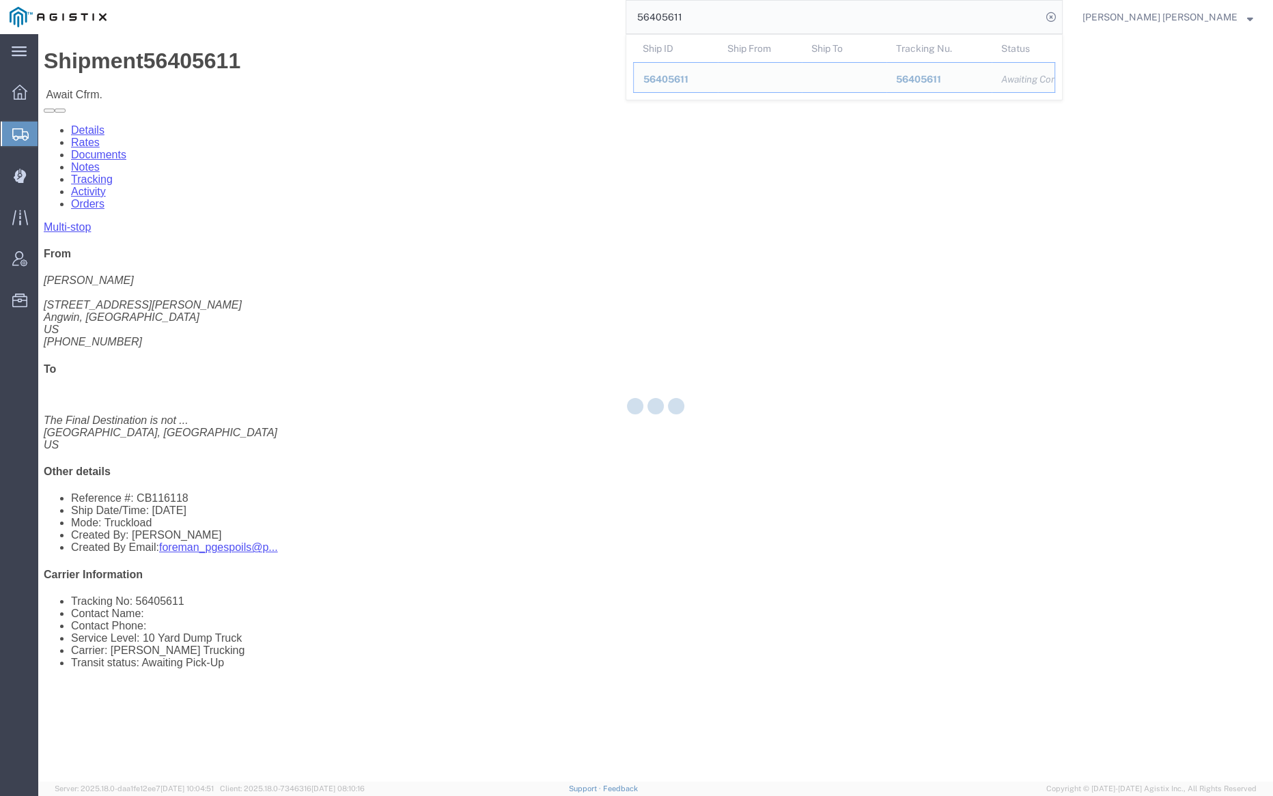
click at [748, 19] on input "56405611" at bounding box center [833, 17] width 415 height 33
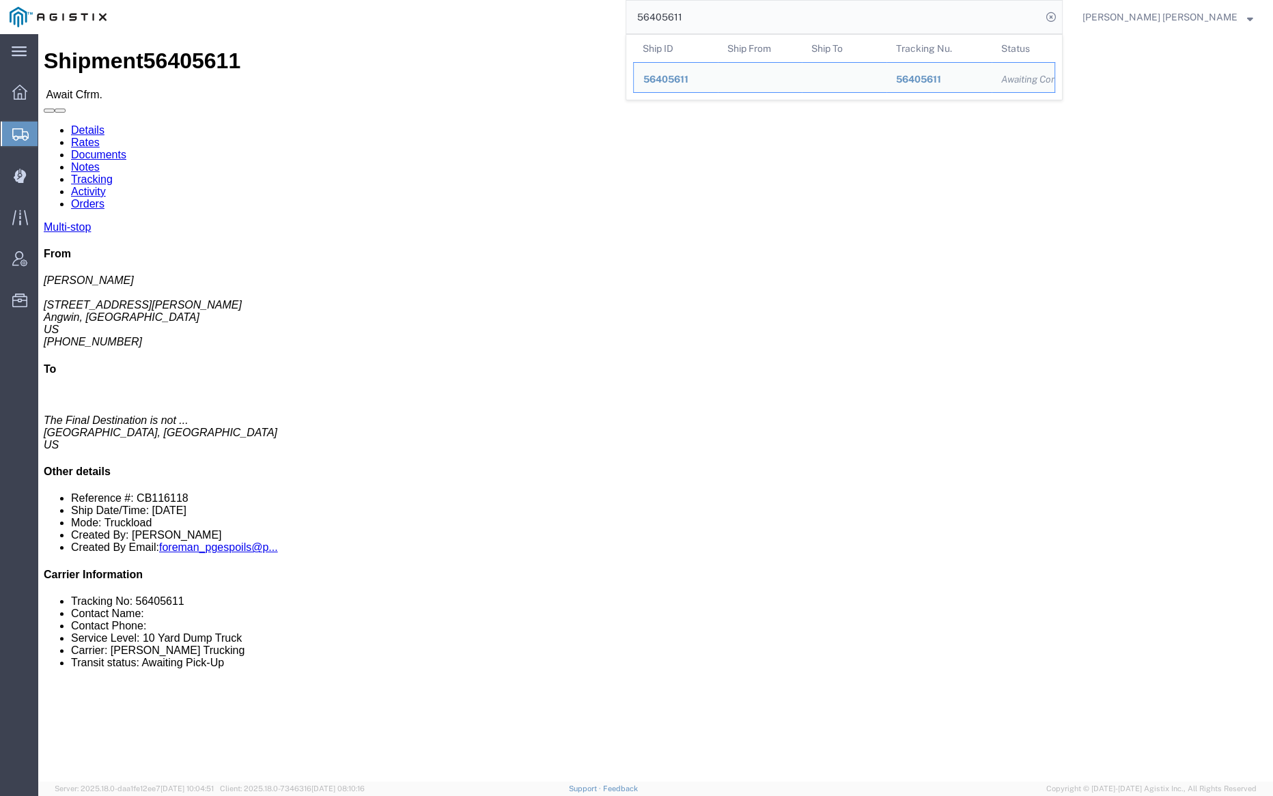
paste input "46"
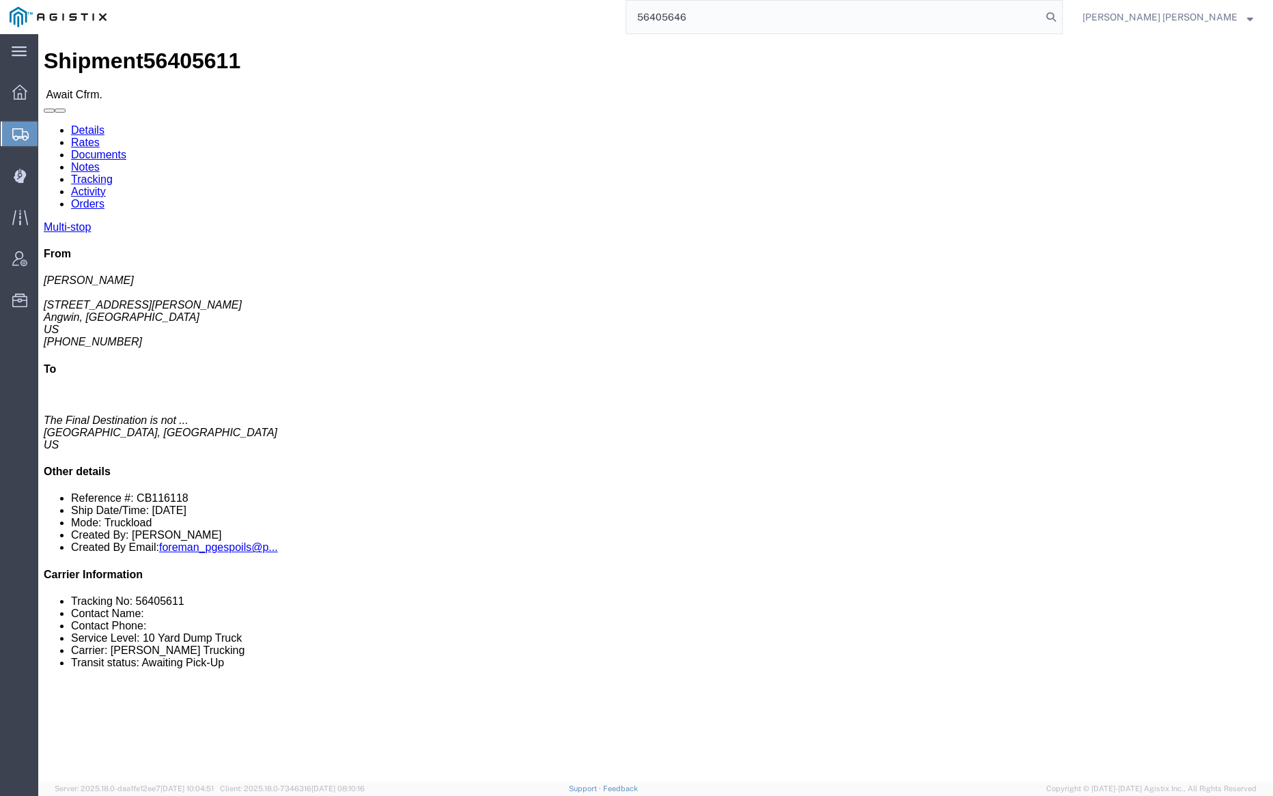
drag, startPoint x: 1128, startPoint y: 14, endPoint x: 1105, endPoint y: 20, distance: 24.5
click at [1061, 14] on icon at bounding box center [1051, 17] width 19 height 19
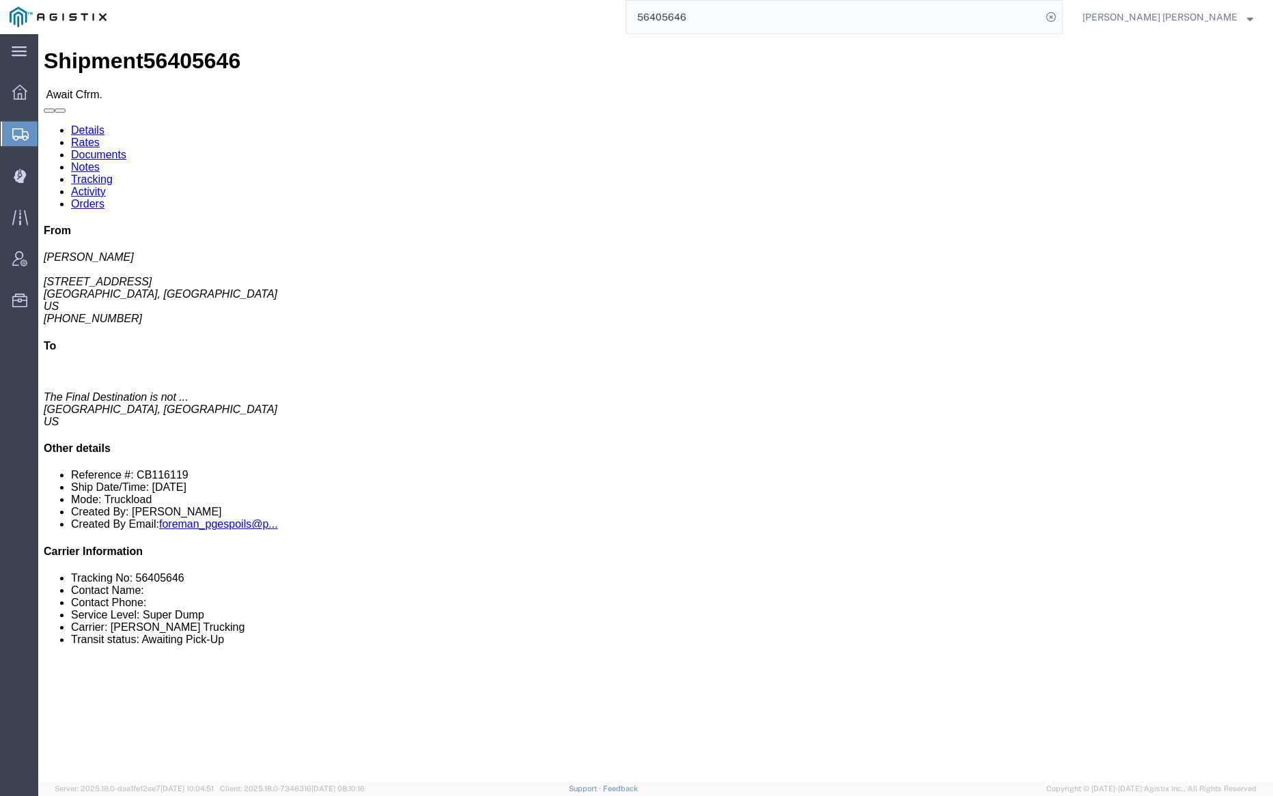
click at [752, 20] on input "56405646" at bounding box center [833, 17] width 415 height 33
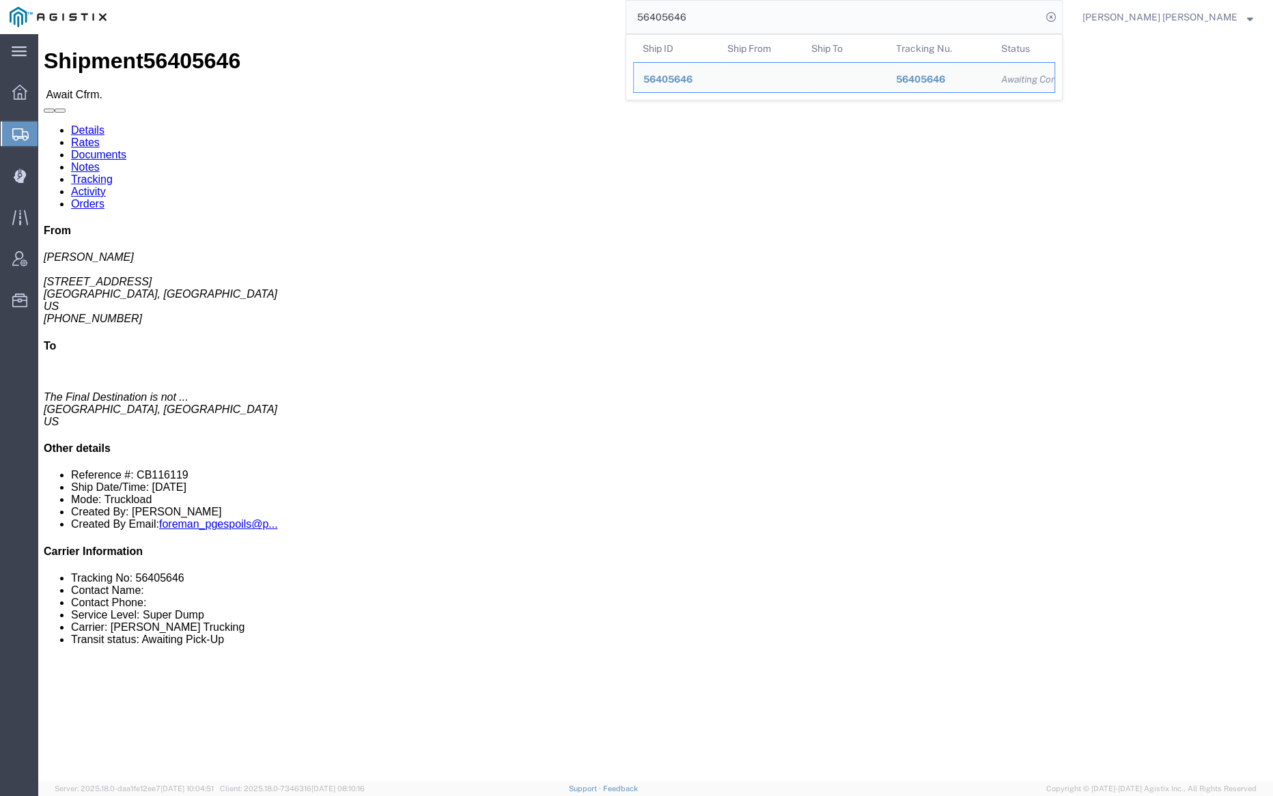
paste input "39231"
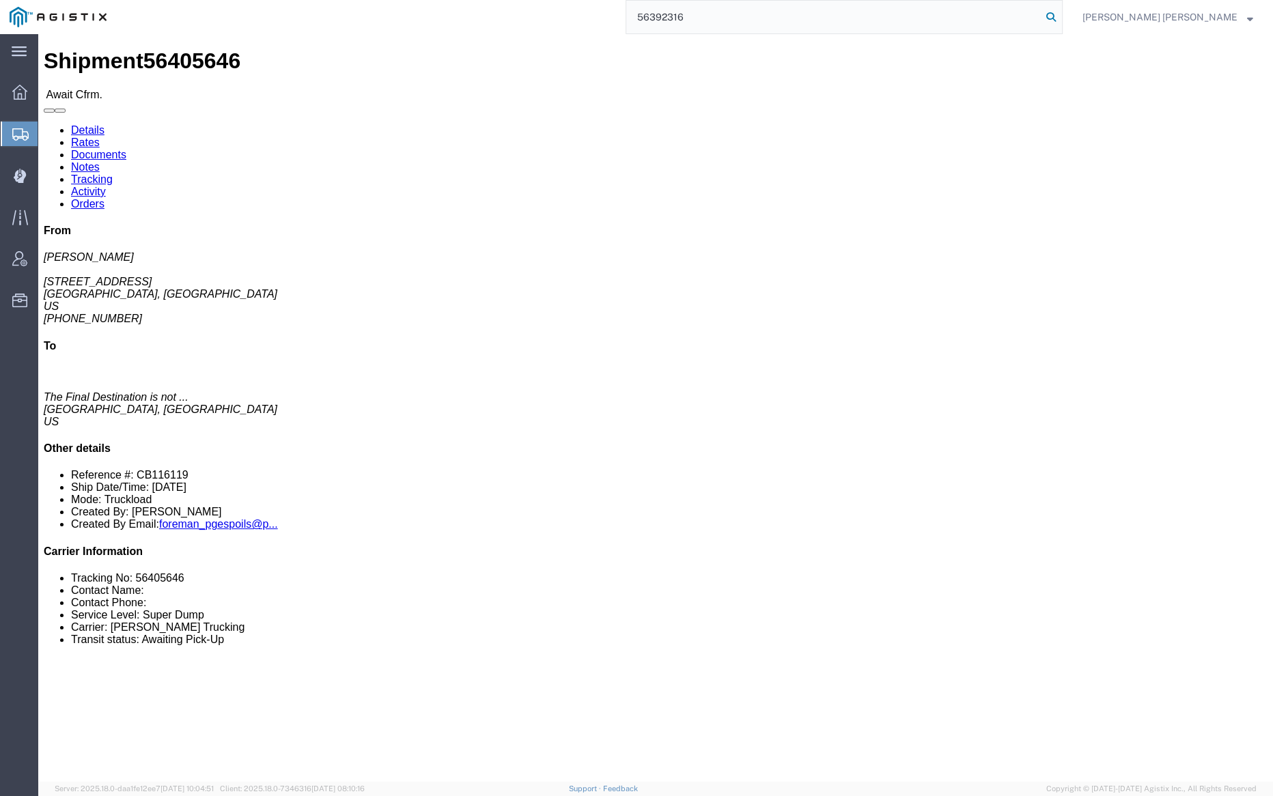
click at [1061, 17] on icon at bounding box center [1051, 17] width 19 height 19
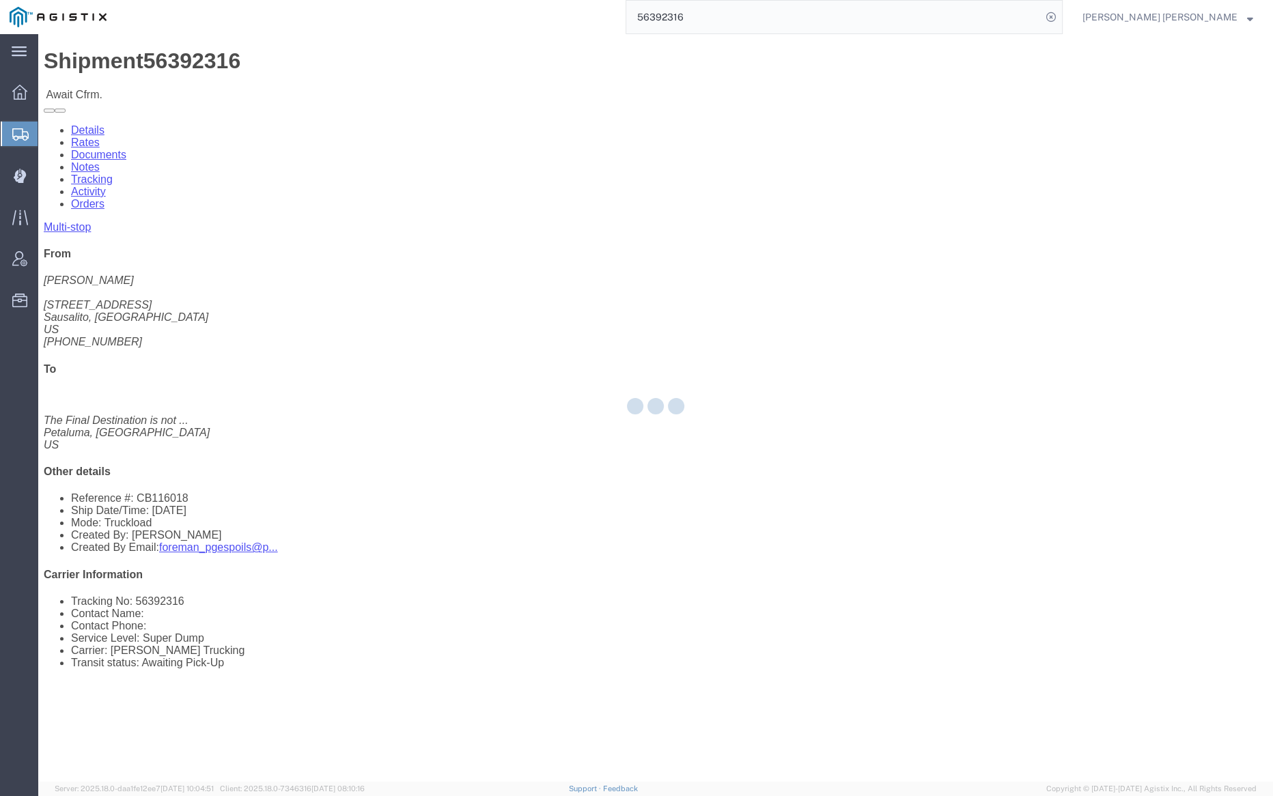
click at [727, 15] on input "56392316" at bounding box center [833, 17] width 415 height 33
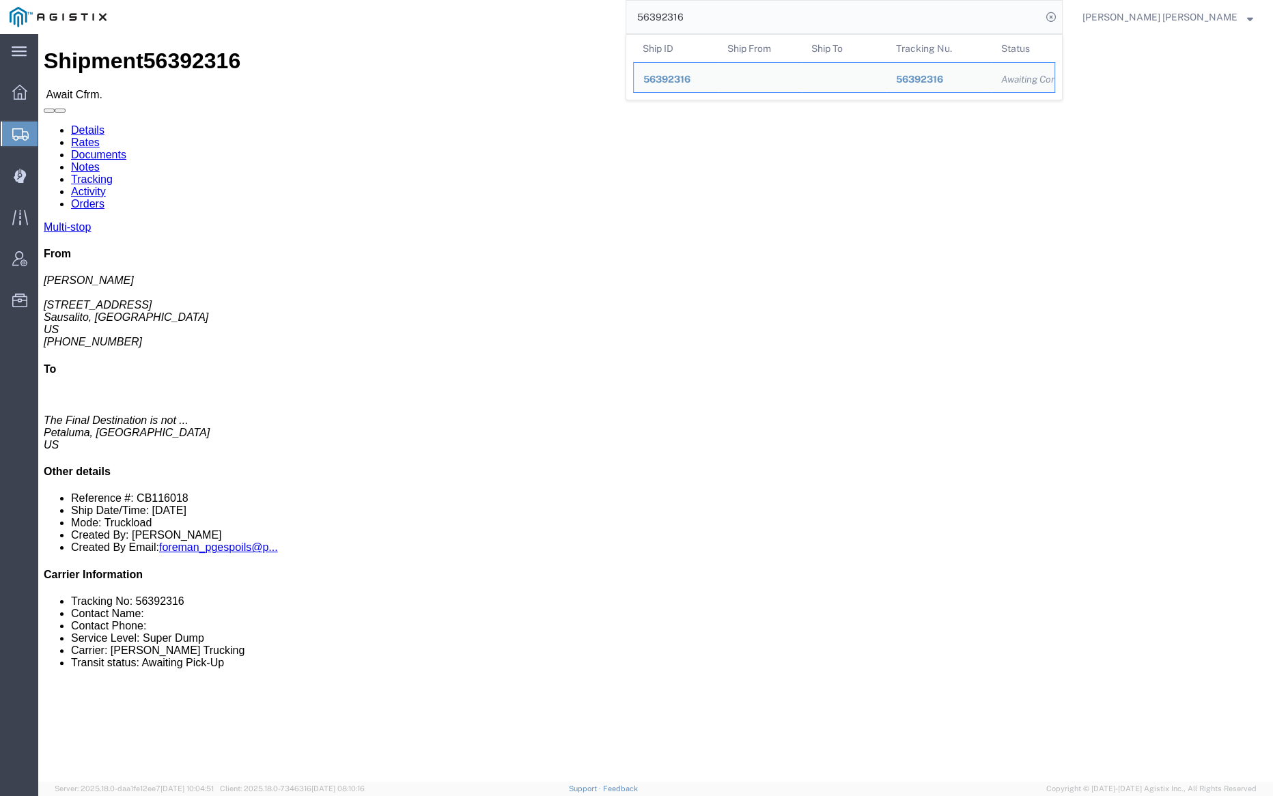
paste input "32"
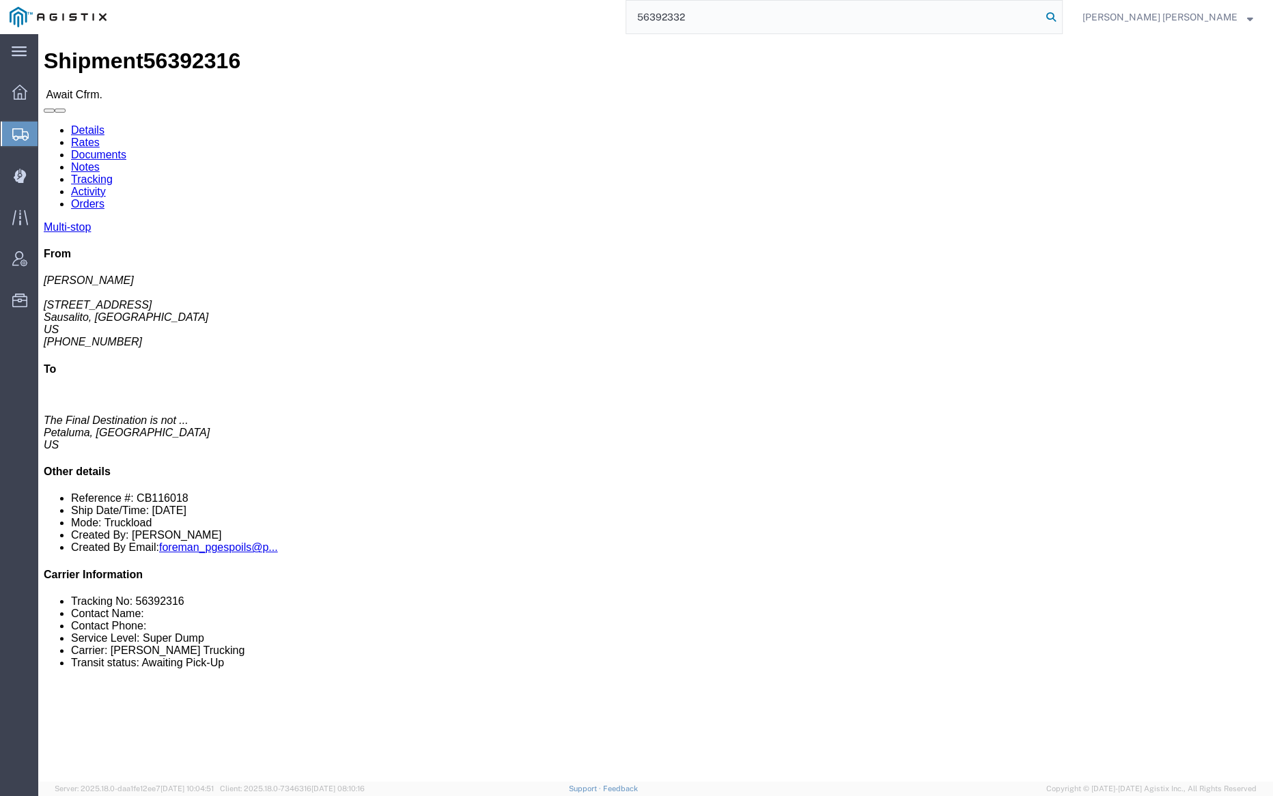
click at [1061, 12] on icon at bounding box center [1051, 17] width 19 height 19
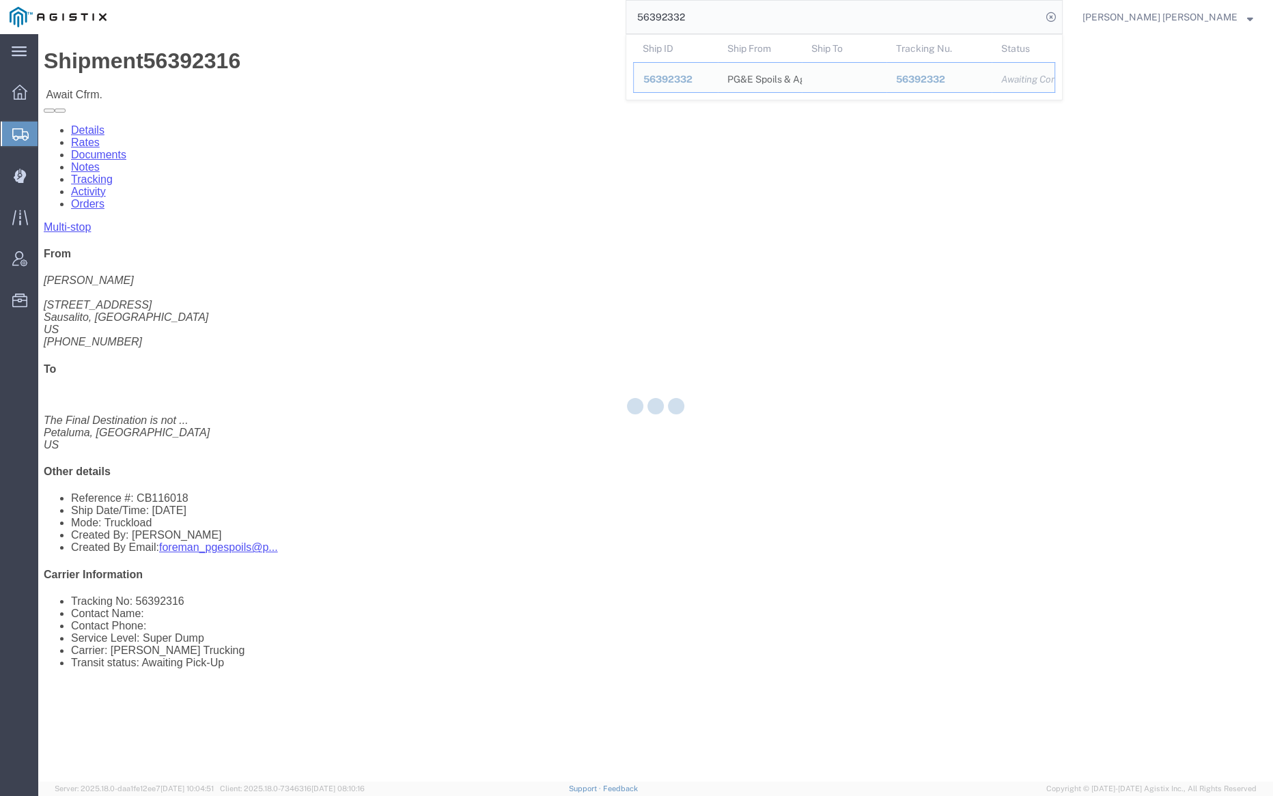
click at [732, 12] on input "56392332" at bounding box center [833, 17] width 415 height 33
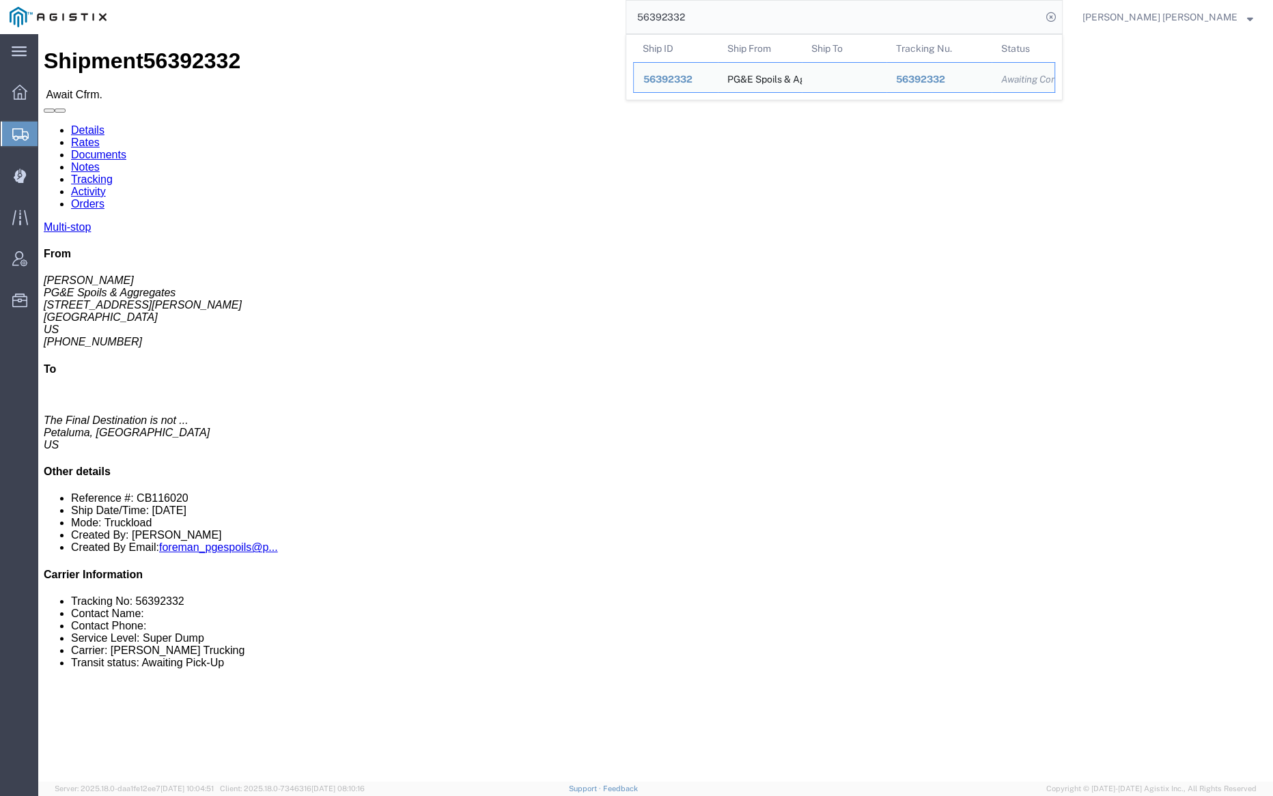
paste input "88206"
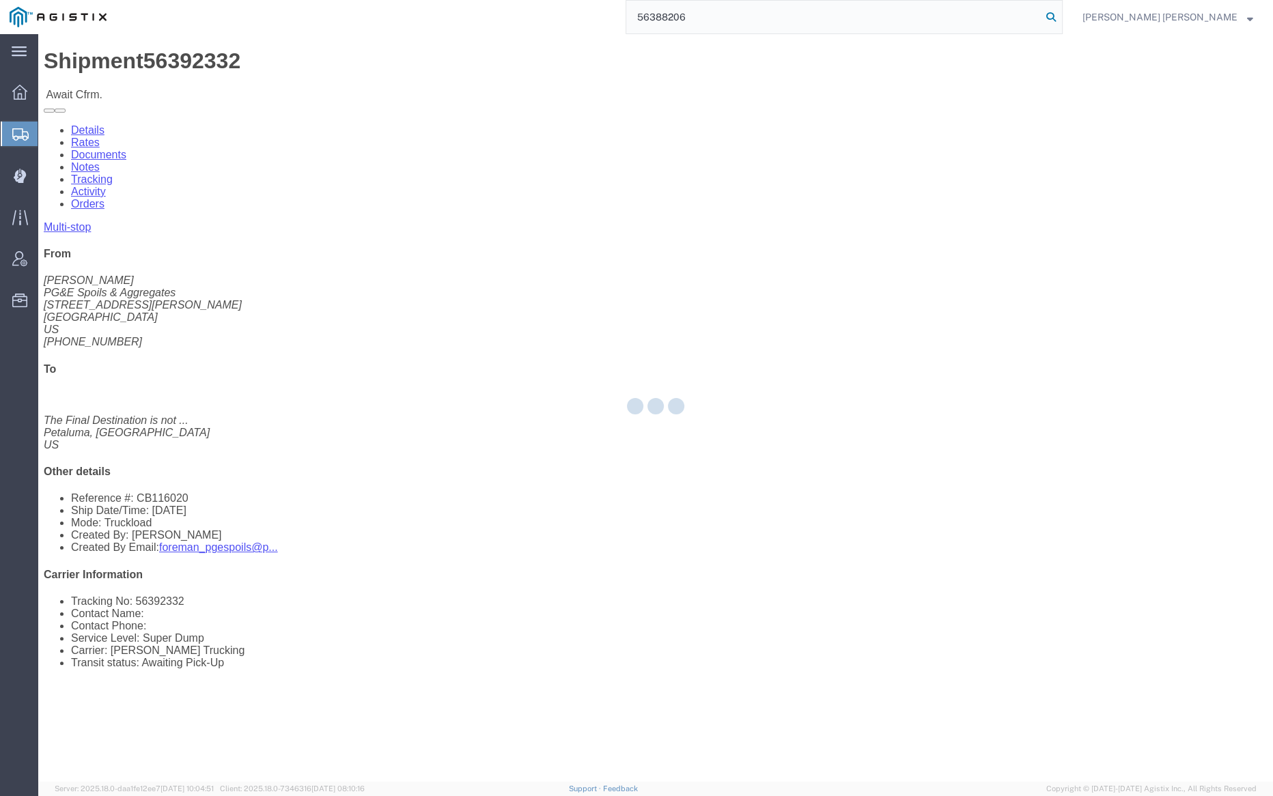
click at [1061, 18] on icon at bounding box center [1051, 17] width 19 height 19
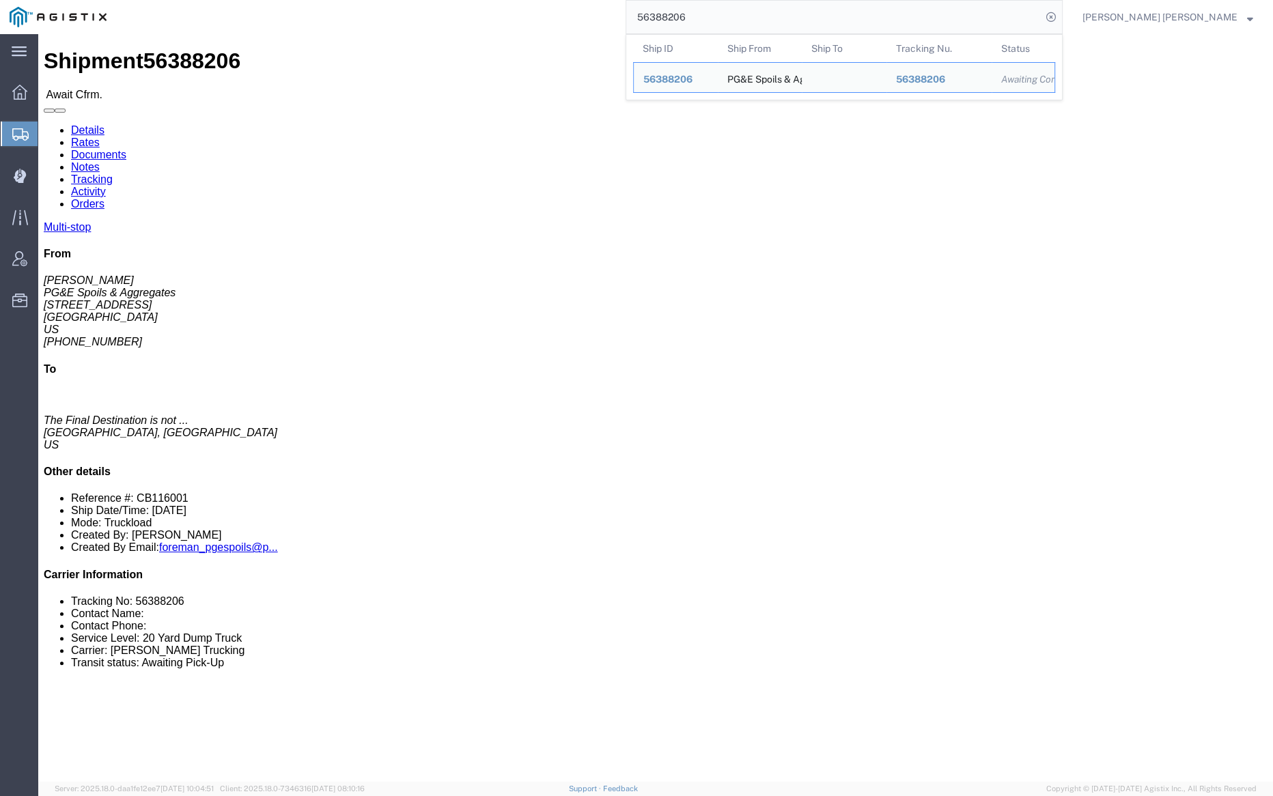
click at [745, 23] on input "56388206" at bounding box center [833, 17] width 415 height 33
paste input "10"
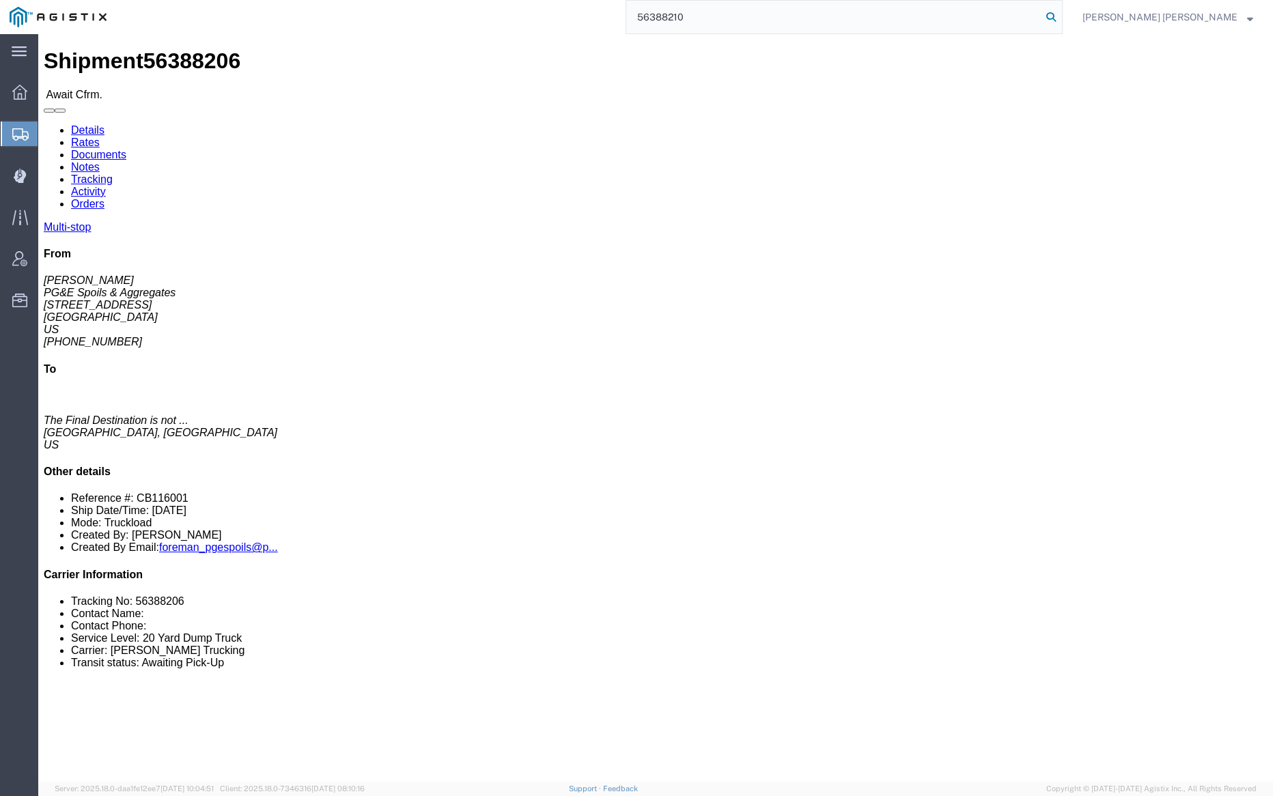
click at [1061, 13] on icon at bounding box center [1051, 17] width 19 height 19
click at [736, 20] on input "56388210" at bounding box center [833, 17] width 415 height 33
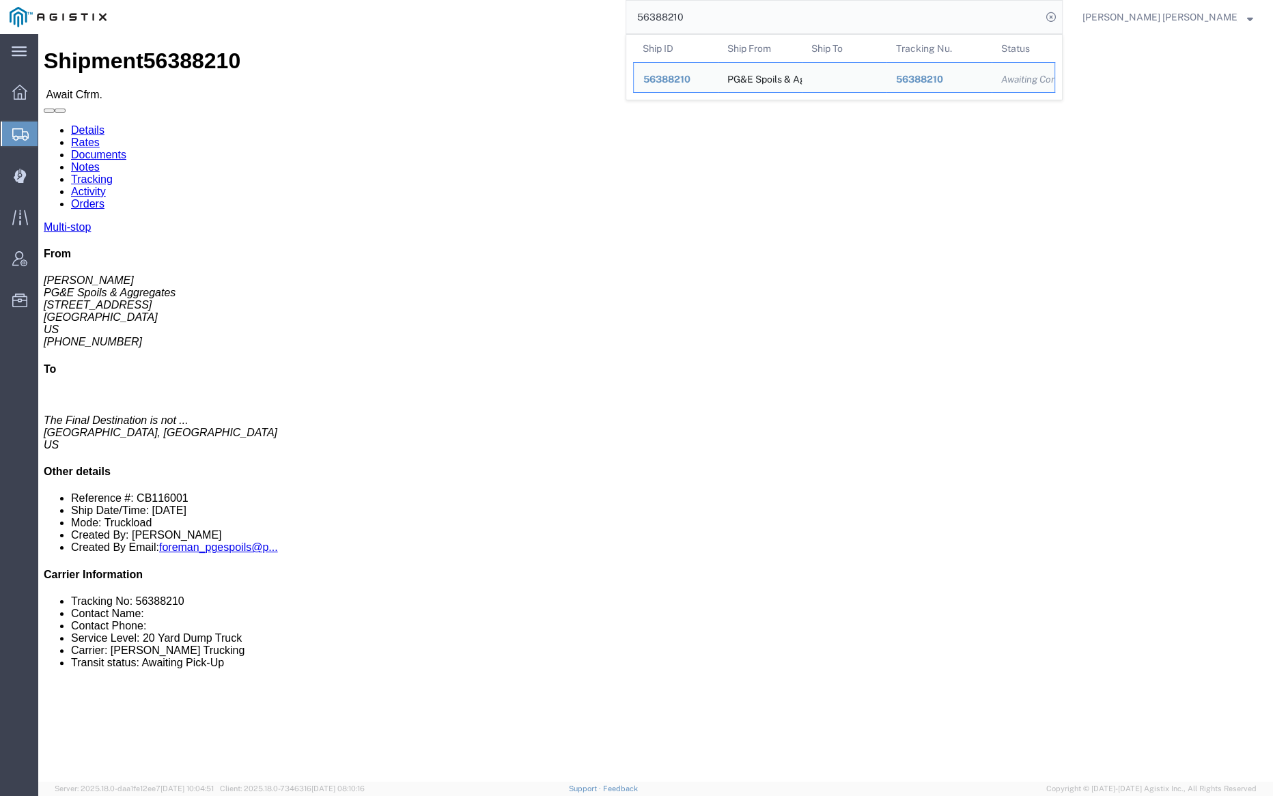
click at [736, 20] on input "56388210" at bounding box center [833, 17] width 415 height 33
paste input "74696"
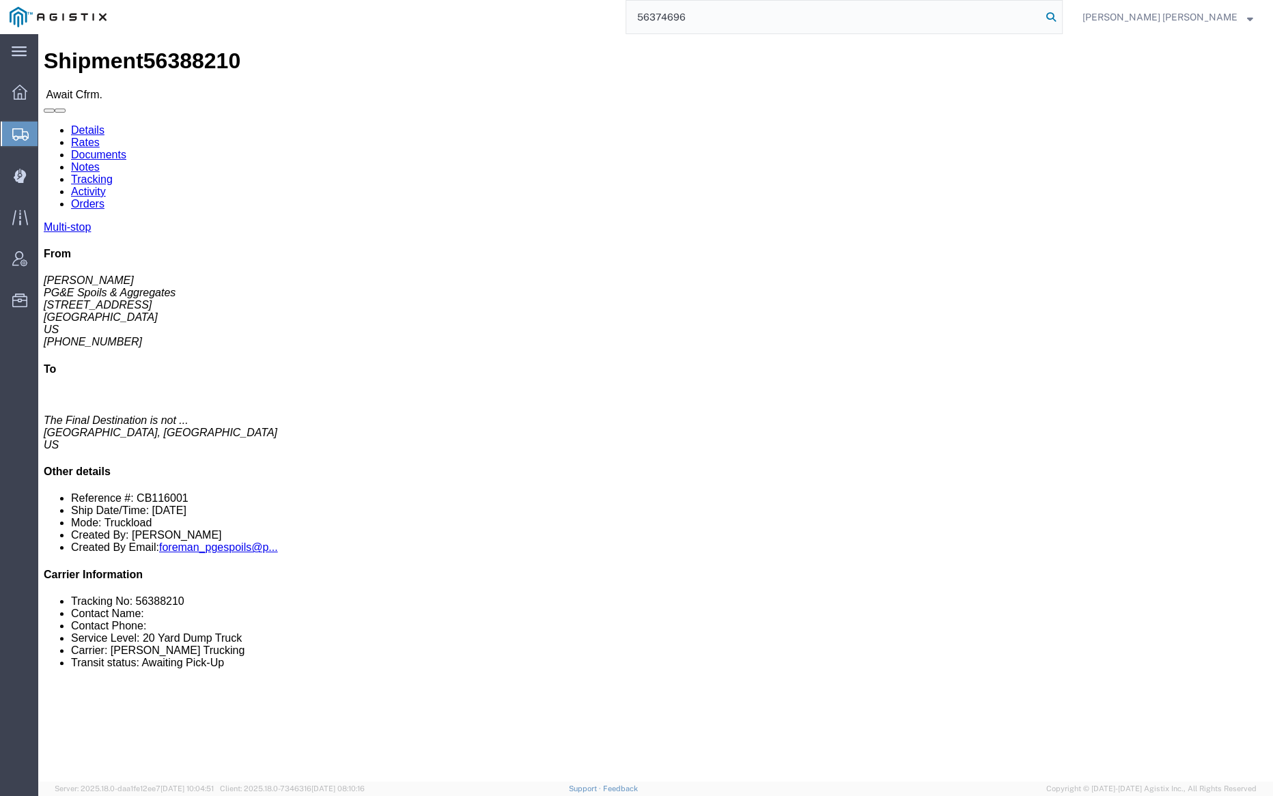
click at [1061, 10] on icon at bounding box center [1051, 17] width 19 height 19
click at [722, 21] on input "56374696" at bounding box center [833, 17] width 415 height 33
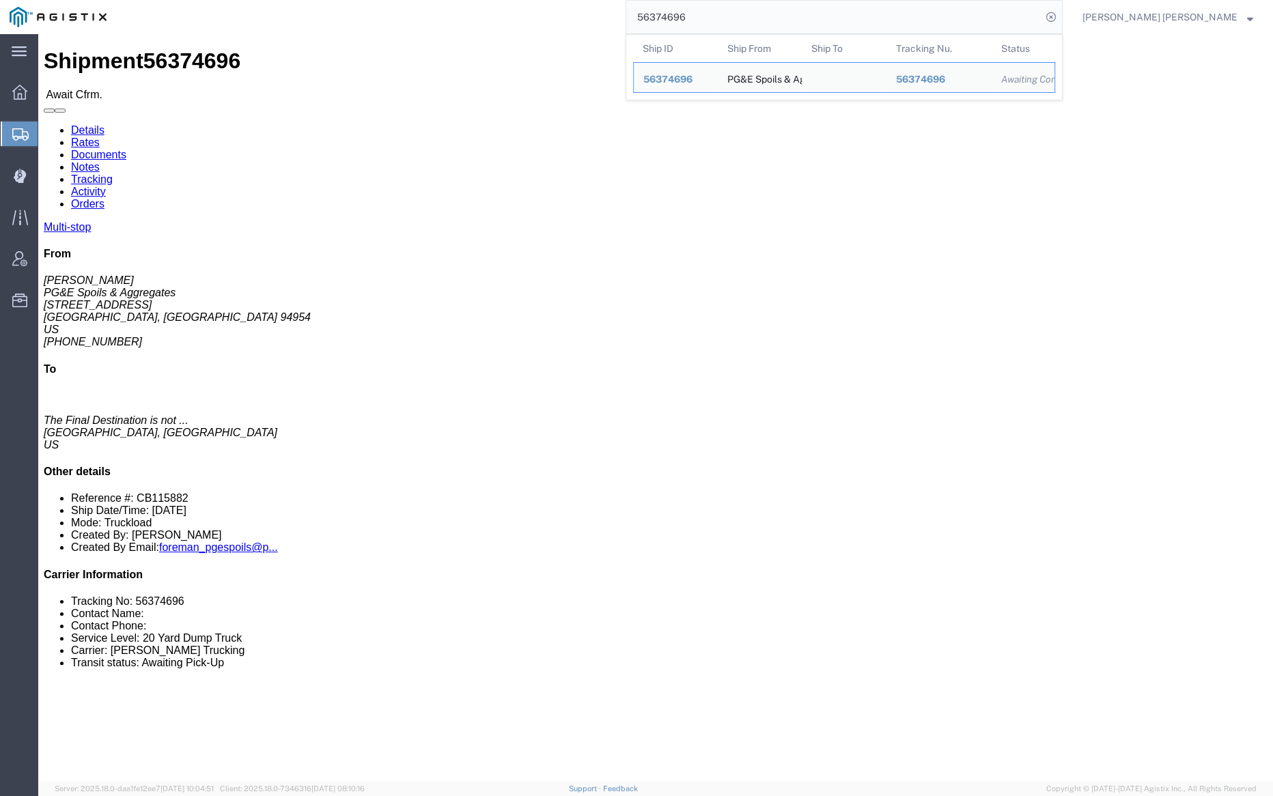
paste input "5265"
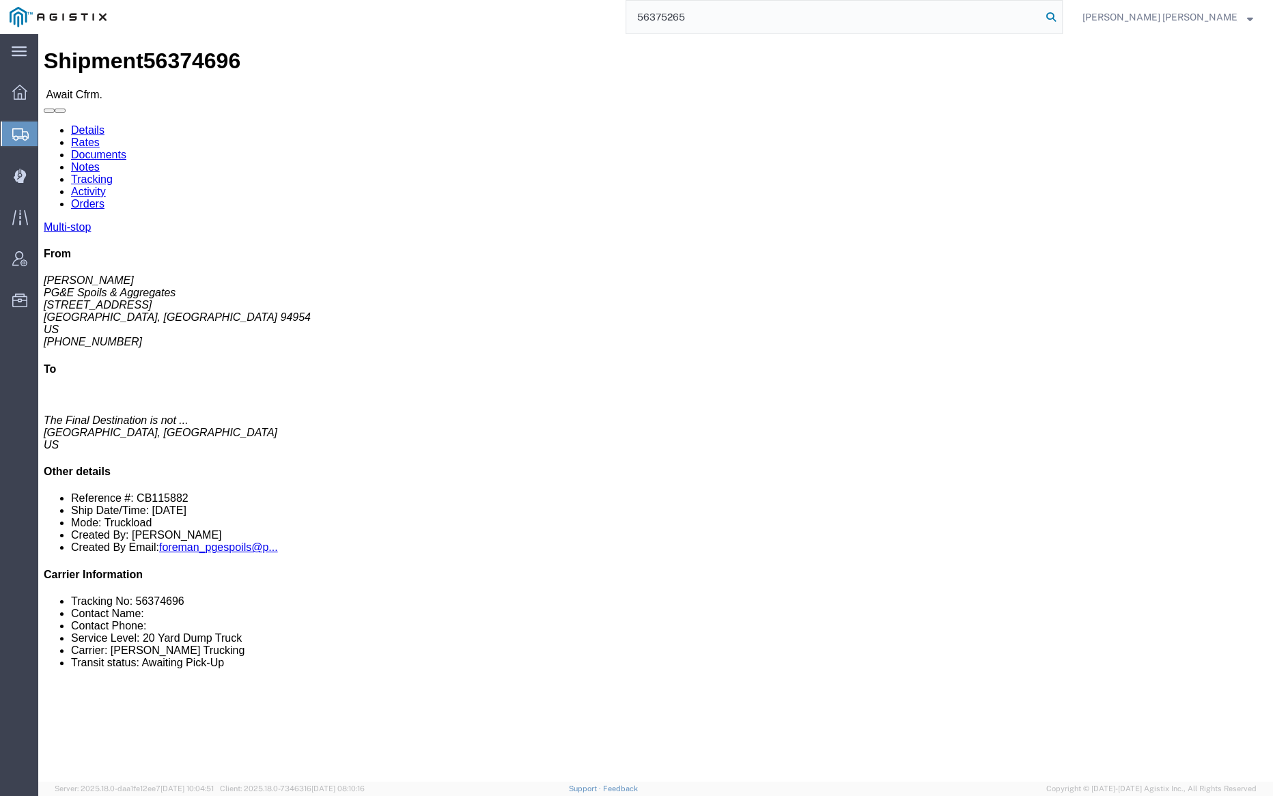
click at [1061, 16] on icon at bounding box center [1051, 17] width 19 height 19
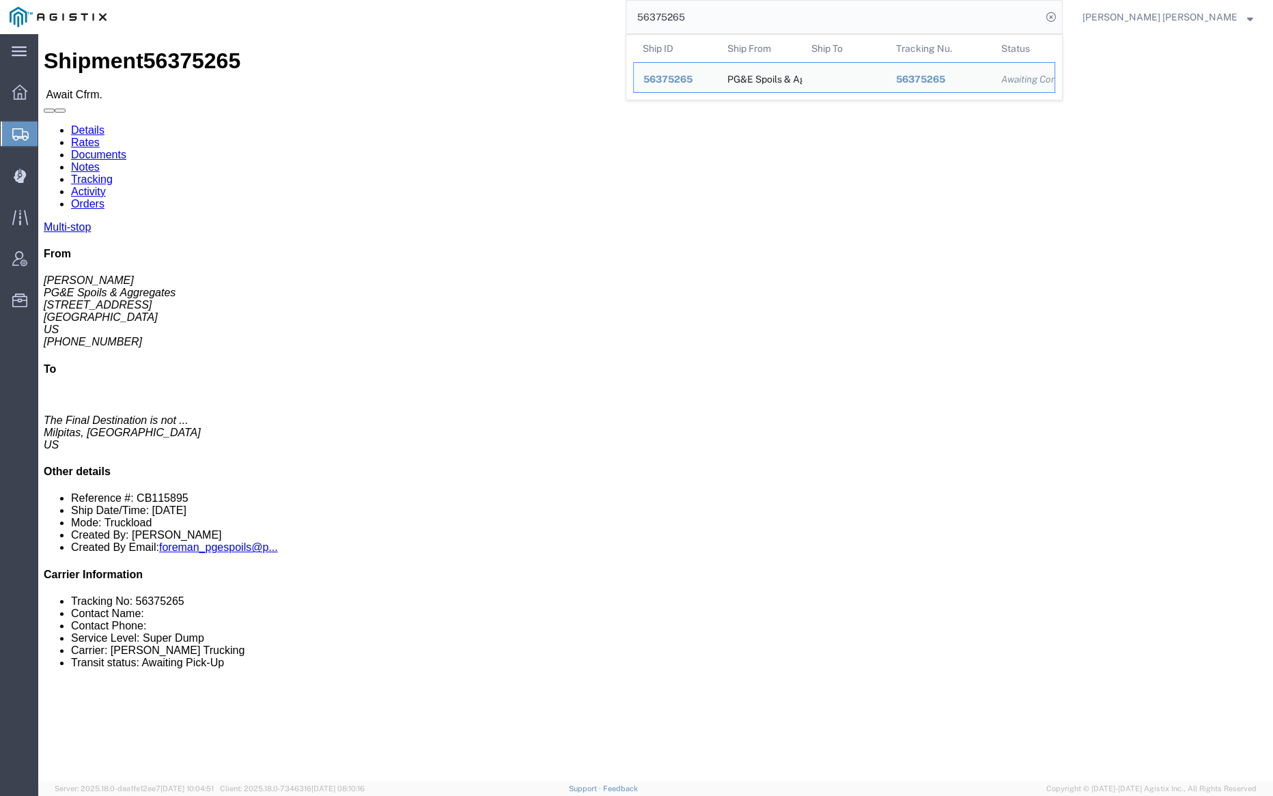
click at [733, 18] on input "56375265" at bounding box center [833, 17] width 415 height 33
paste input "6"
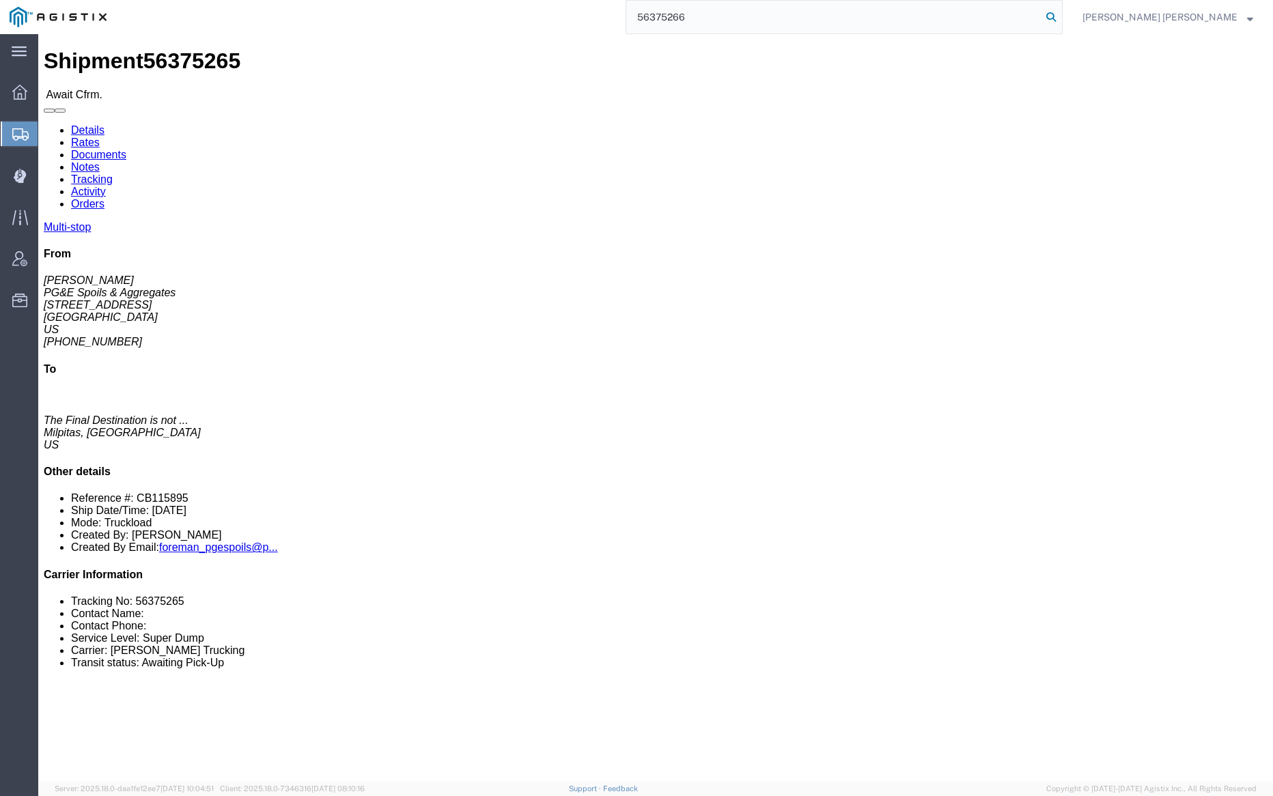
click at [1061, 16] on icon at bounding box center [1051, 17] width 19 height 19
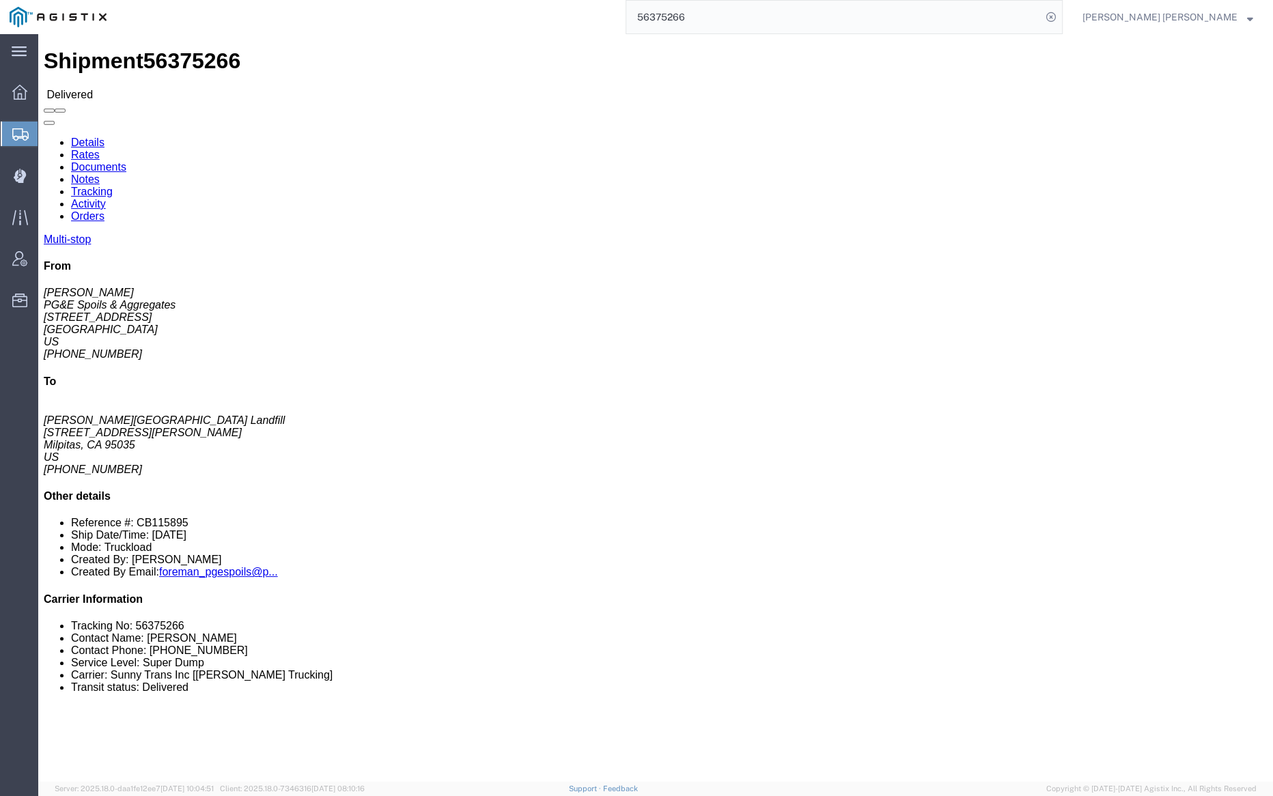
click at [749, 22] on input "56375266" at bounding box center [833, 17] width 415 height 33
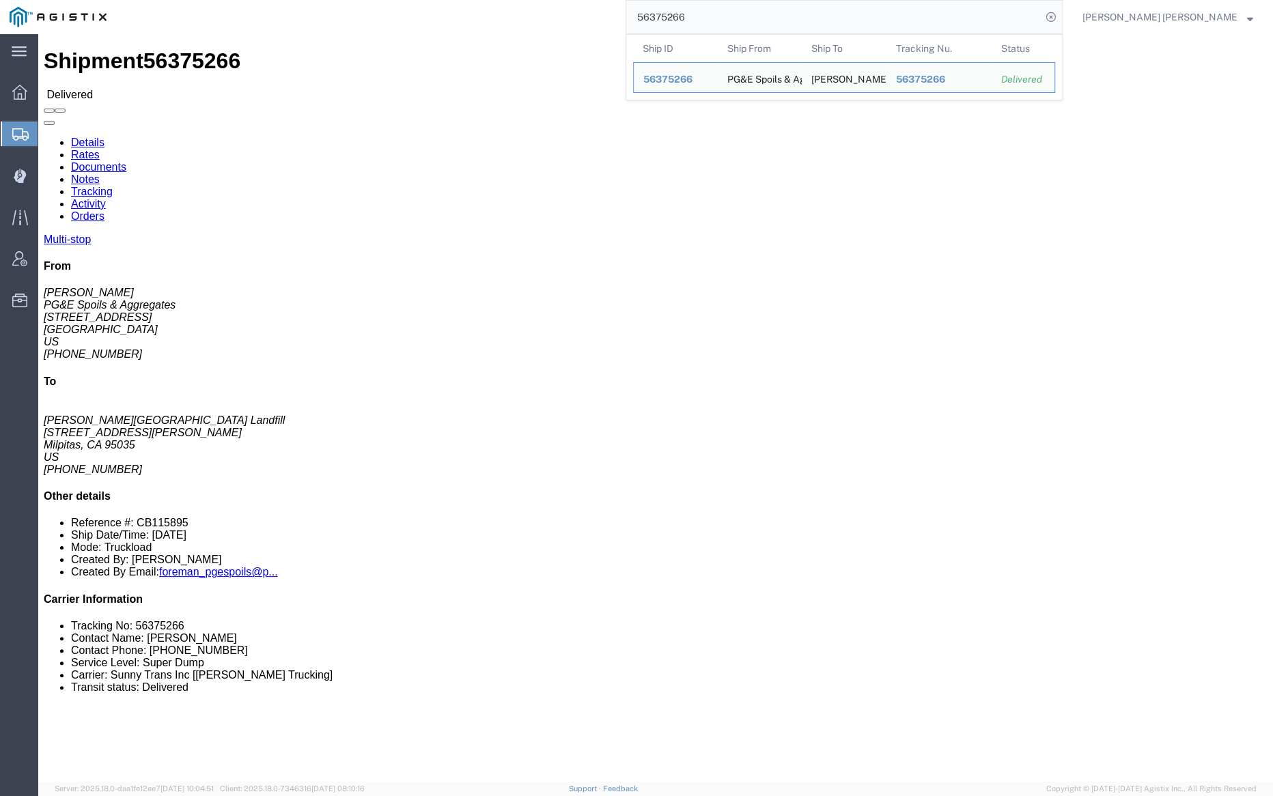
click at [749, 22] on input "56375266" at bounding box center [833, 17] width 415 height 33
paste input "63150"
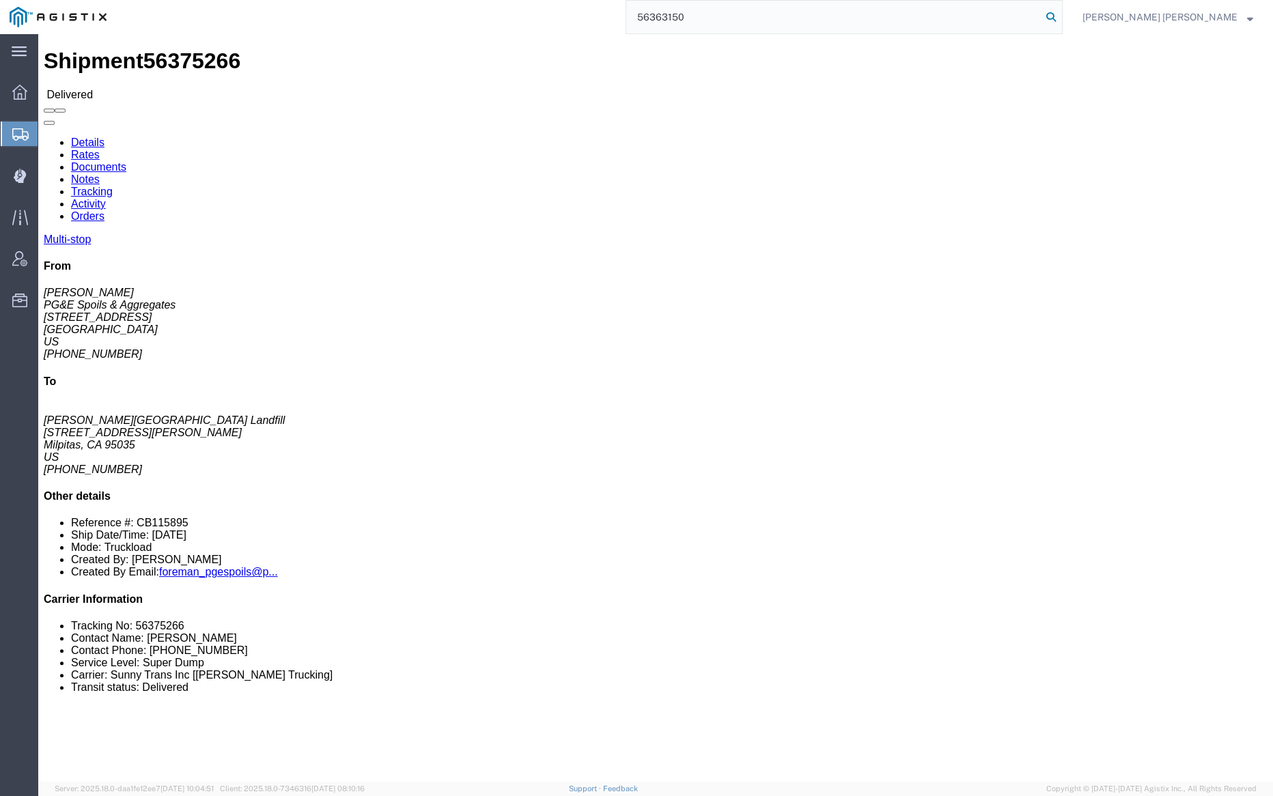
click at [1061, 15] on icon at bounding box center [1051, 17] width 19 height 19
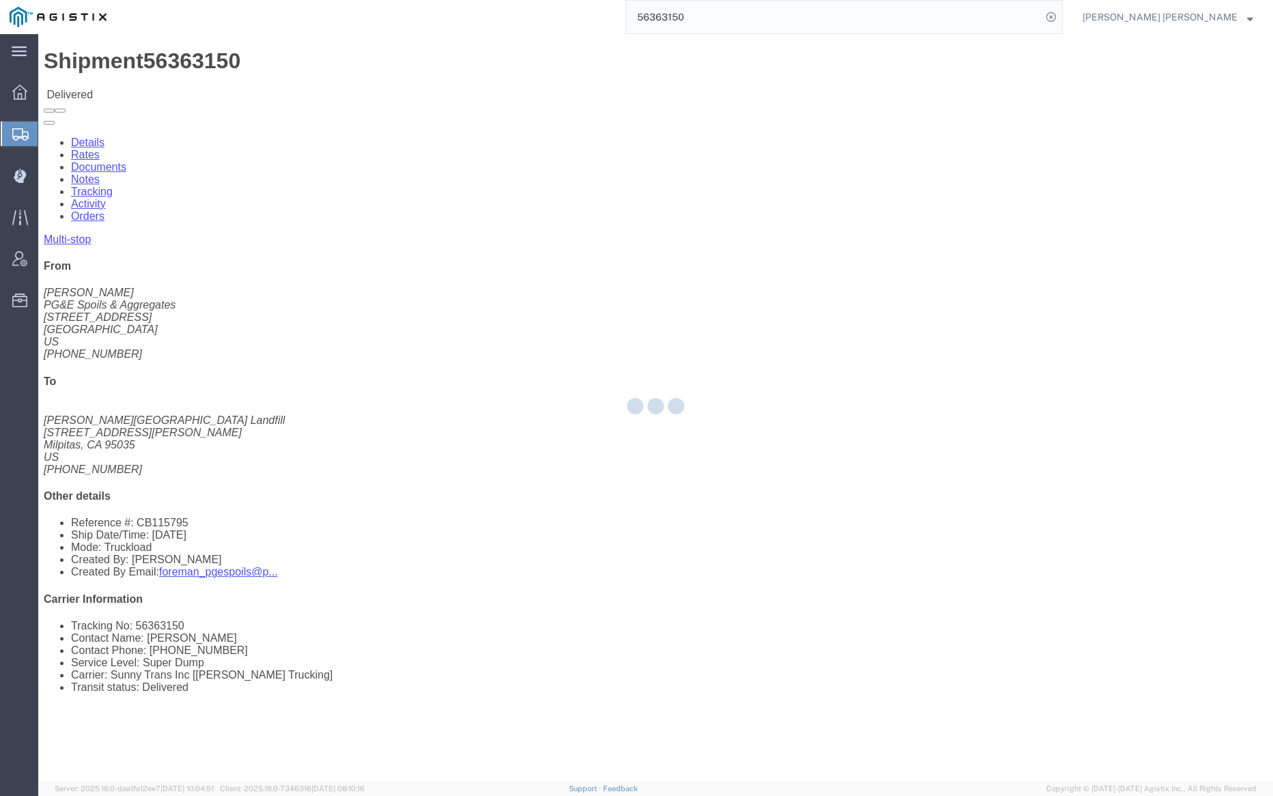
click div
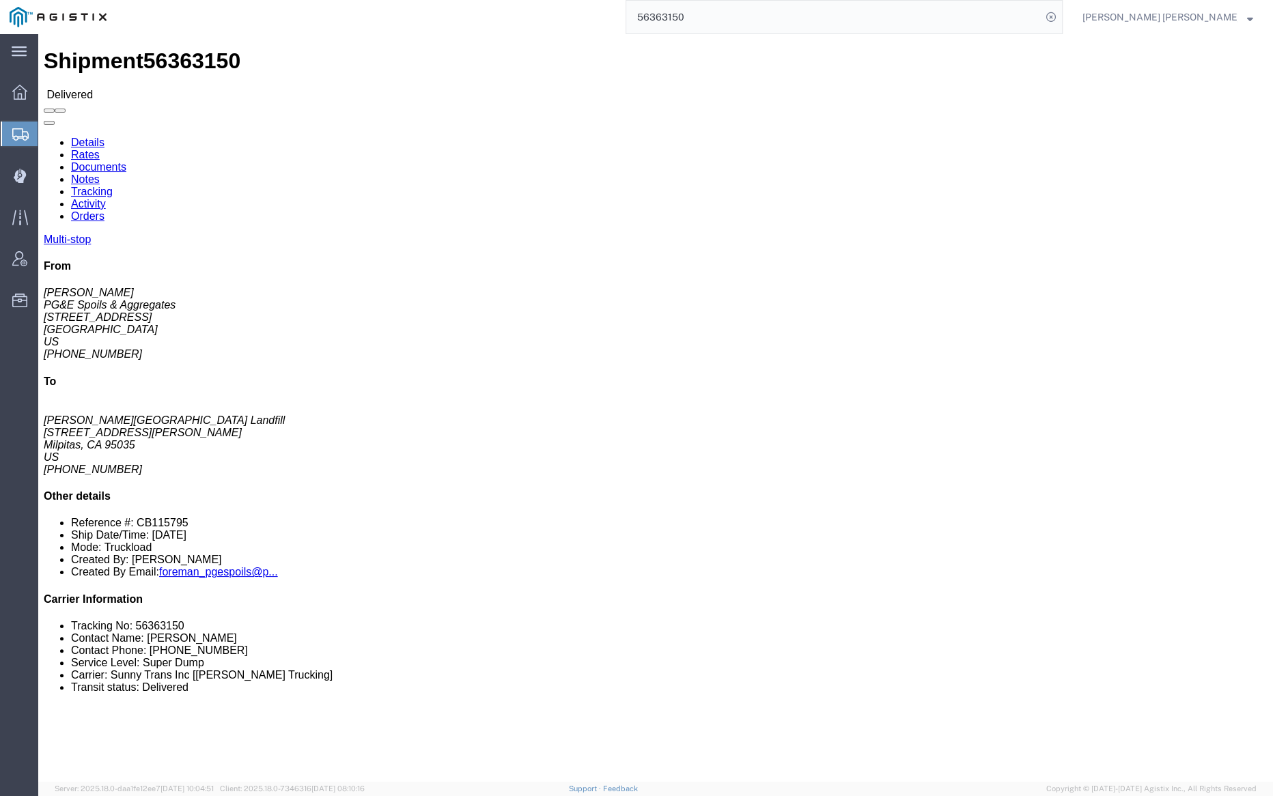
click link "Documents"
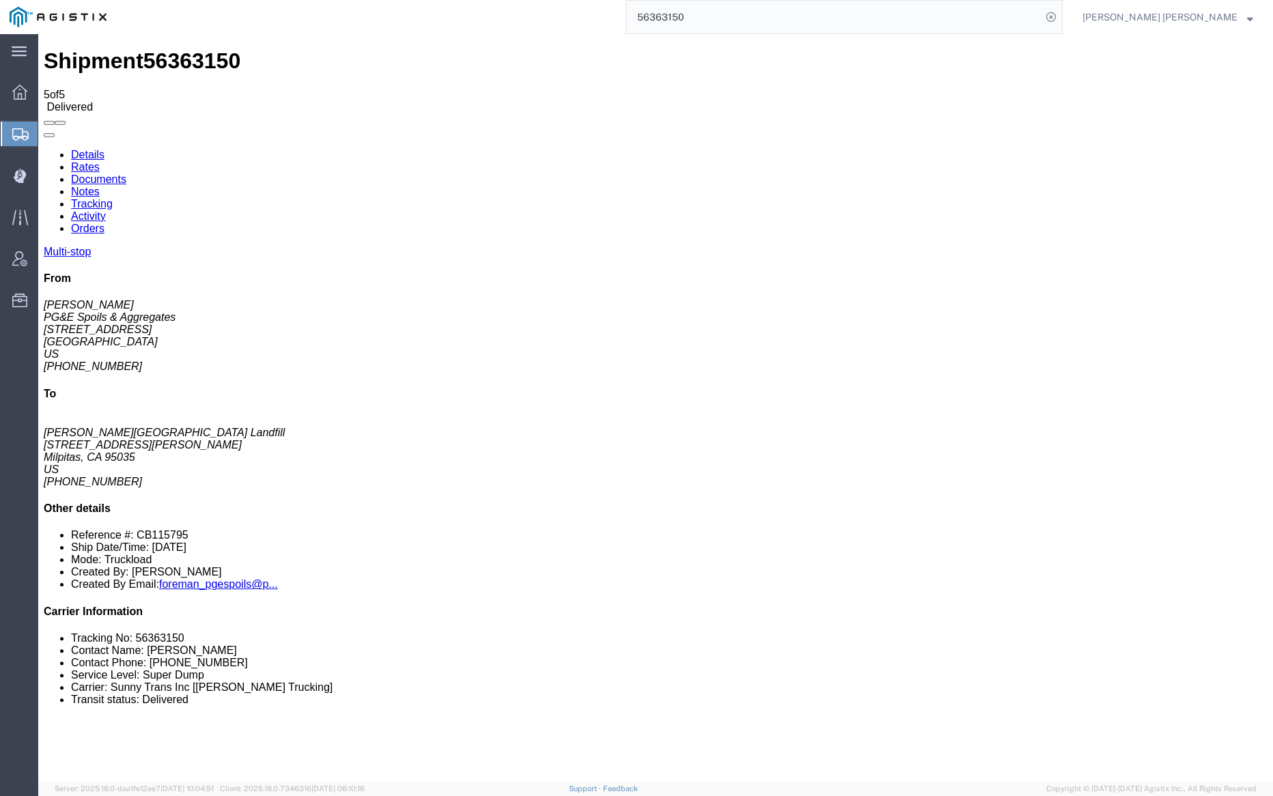
click at [727, 17] on input "56363150" at bounding box center [833, 17] width 415 height 33
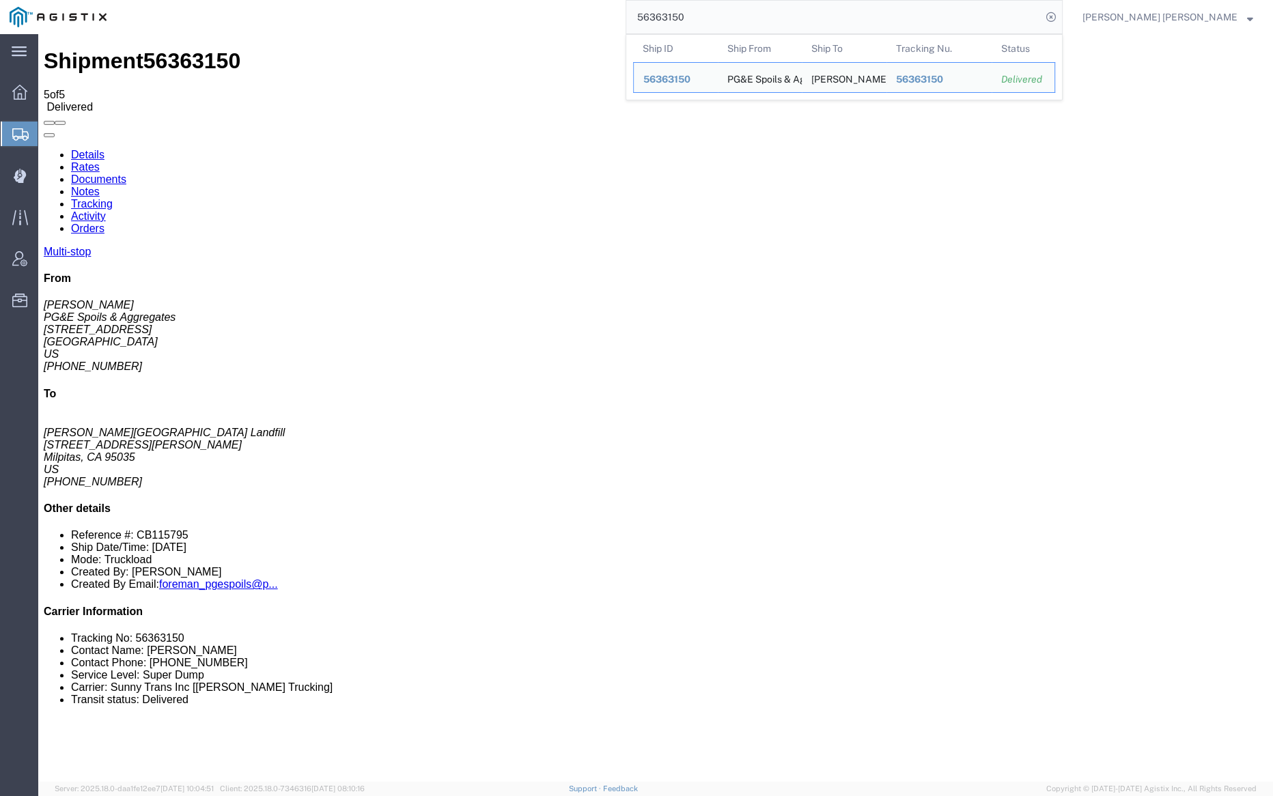
click at [727, 17] on input "56363150" at bounding box center [833, 17] width 415 height 33
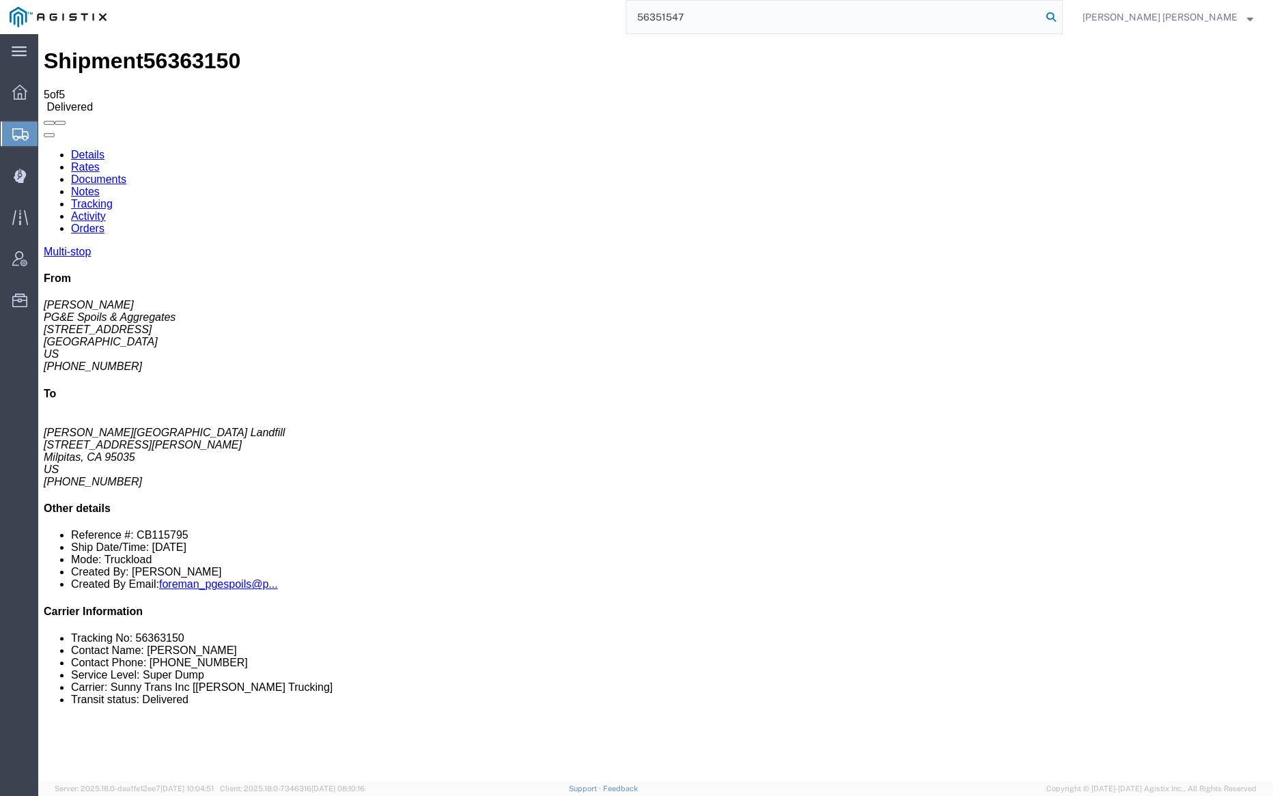
click at [1061, 14] on icon at bounding box center [1051, 17] width 19 height 19
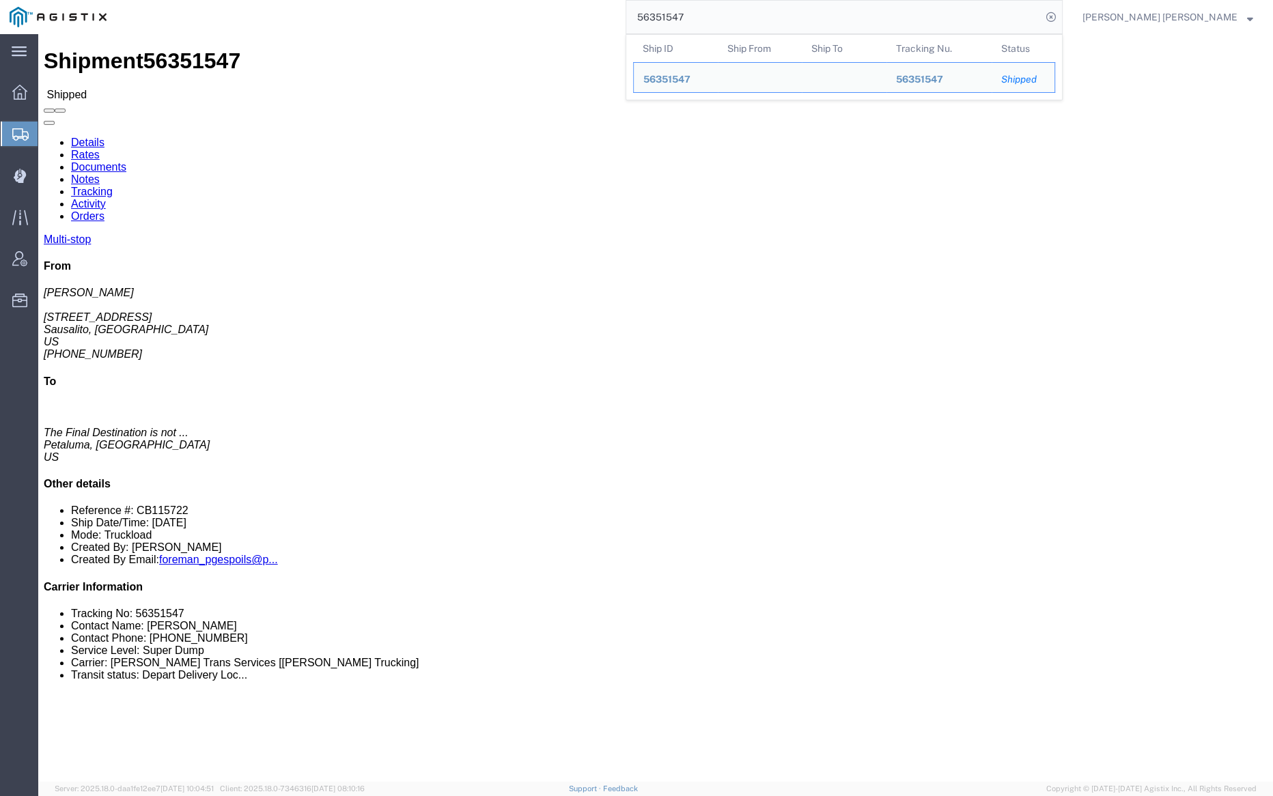
click at [727, 15] on input "56351547" at bounding box center [833, 17] width 415 height 33
paste input "33654"
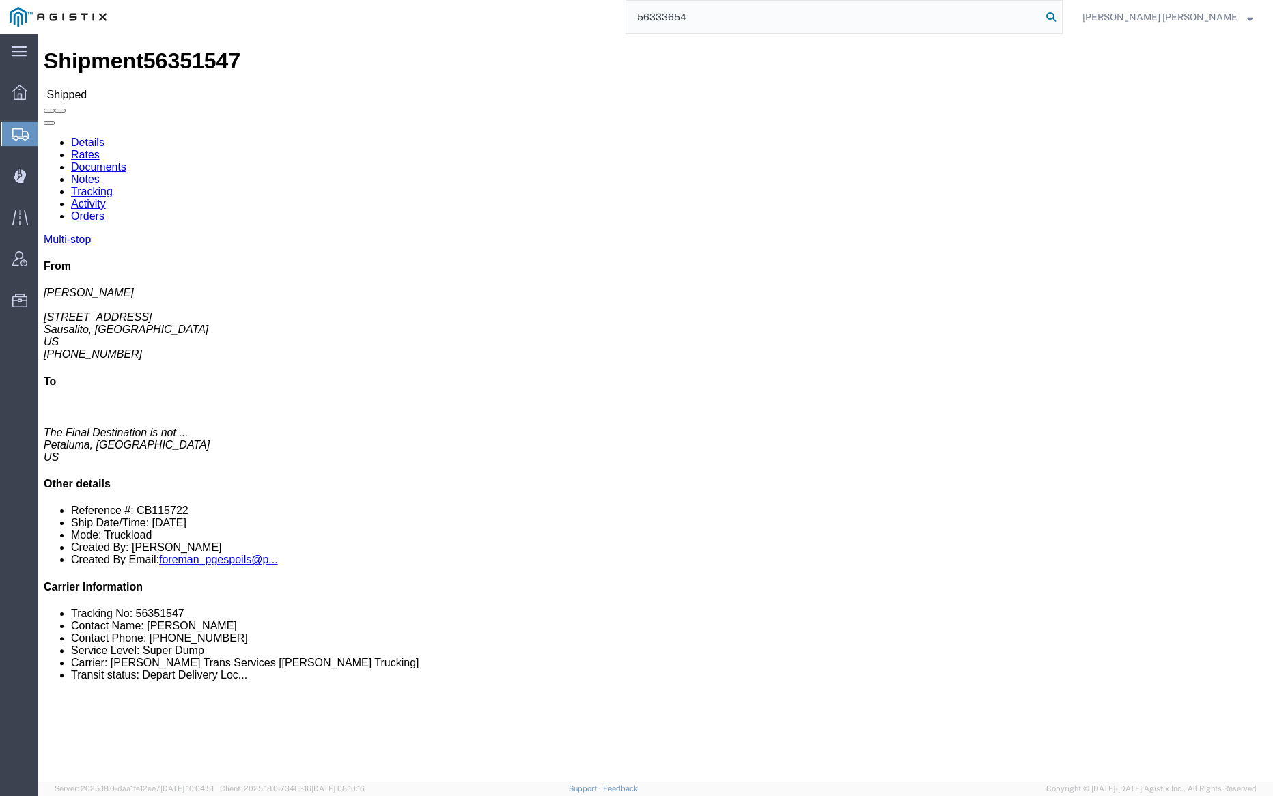
click at [1061, 16] on icon at bounding box center [1051, 17] width 19 height 19
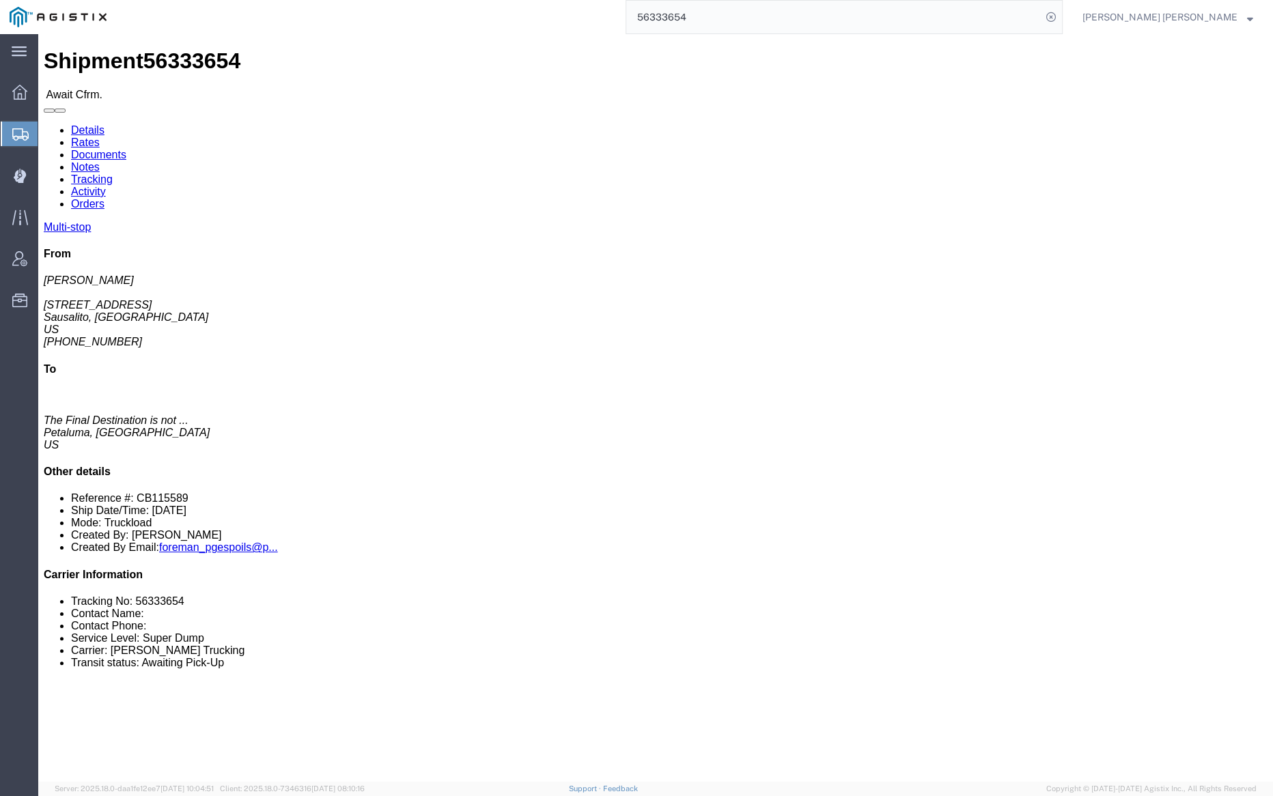
click at [736, 20] on input "56333654" at bounding box center [833, 17] width 415 height 33
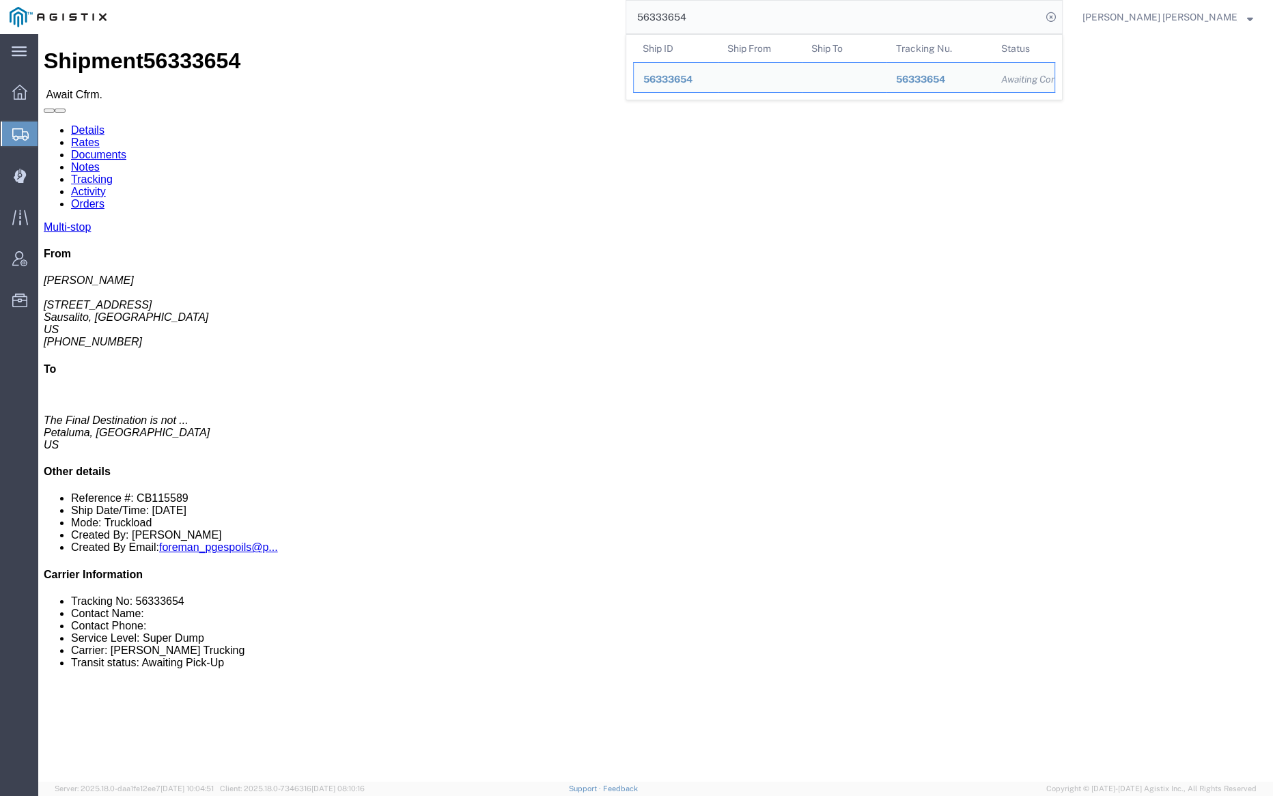
click at [736, 20] on input "56333654" at bounding box center [833, 17] width 415 height 33
paste input "22361"
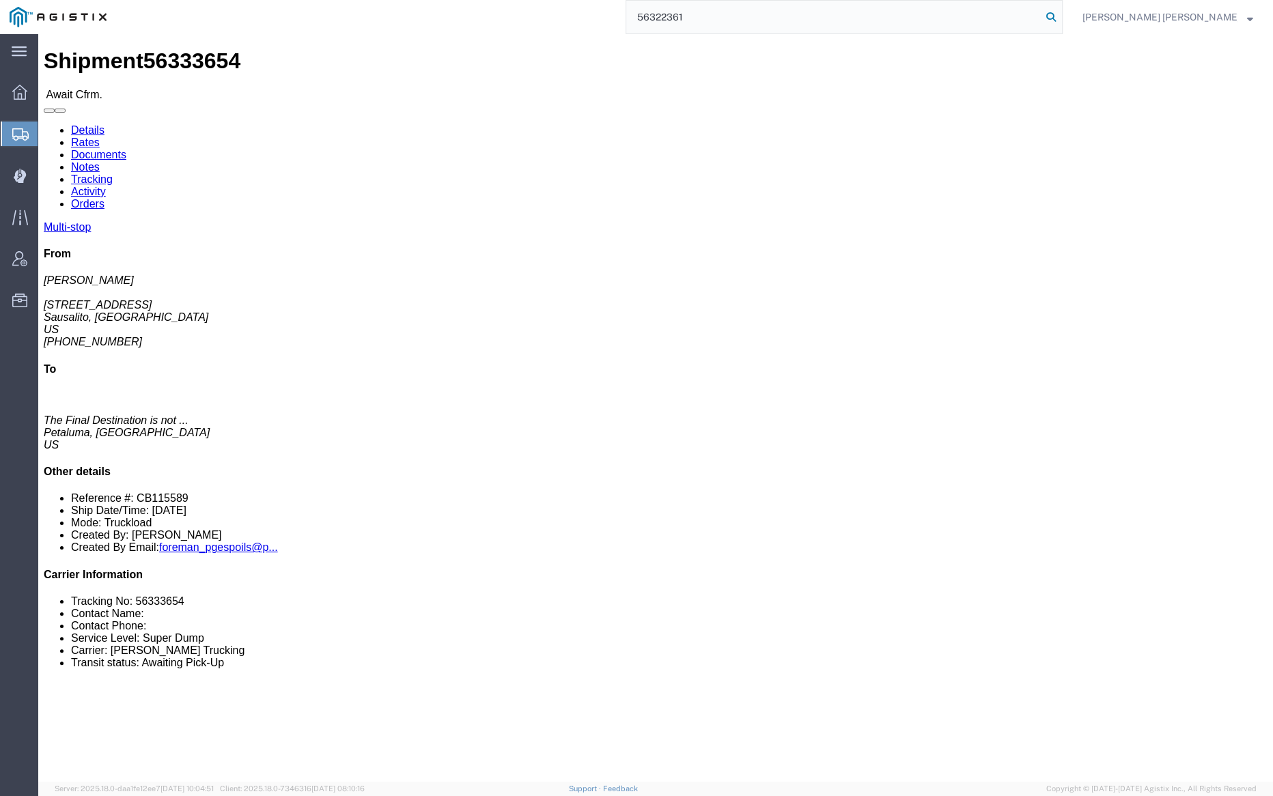
click at [1061, 17] on icon at bounding box center [1051, 17] width 19 height 19
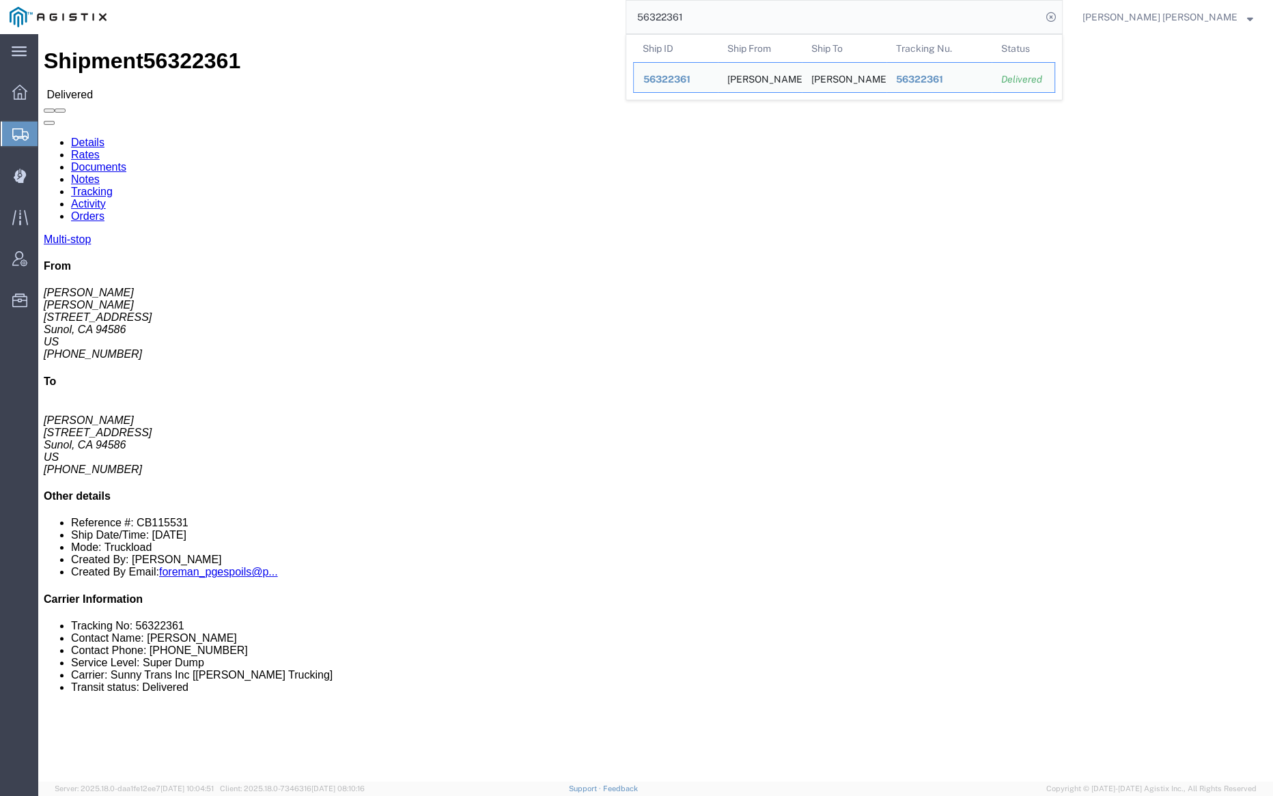
click at [738, 21] on input "56322361" at bounding box center [833, 17] width 415 height 33
paste input "06782"
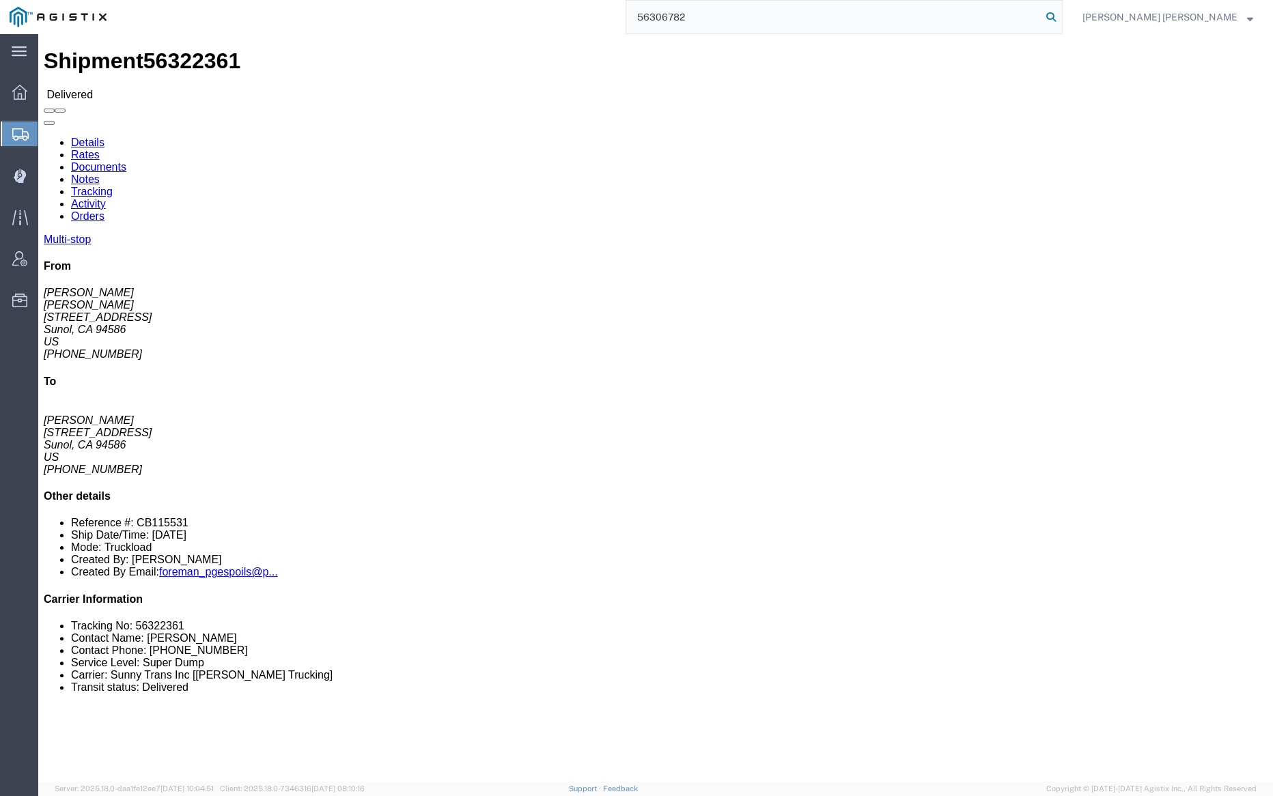
click at [1061, 14] on icon at bounding box center [1051, 17] width 19 height 19
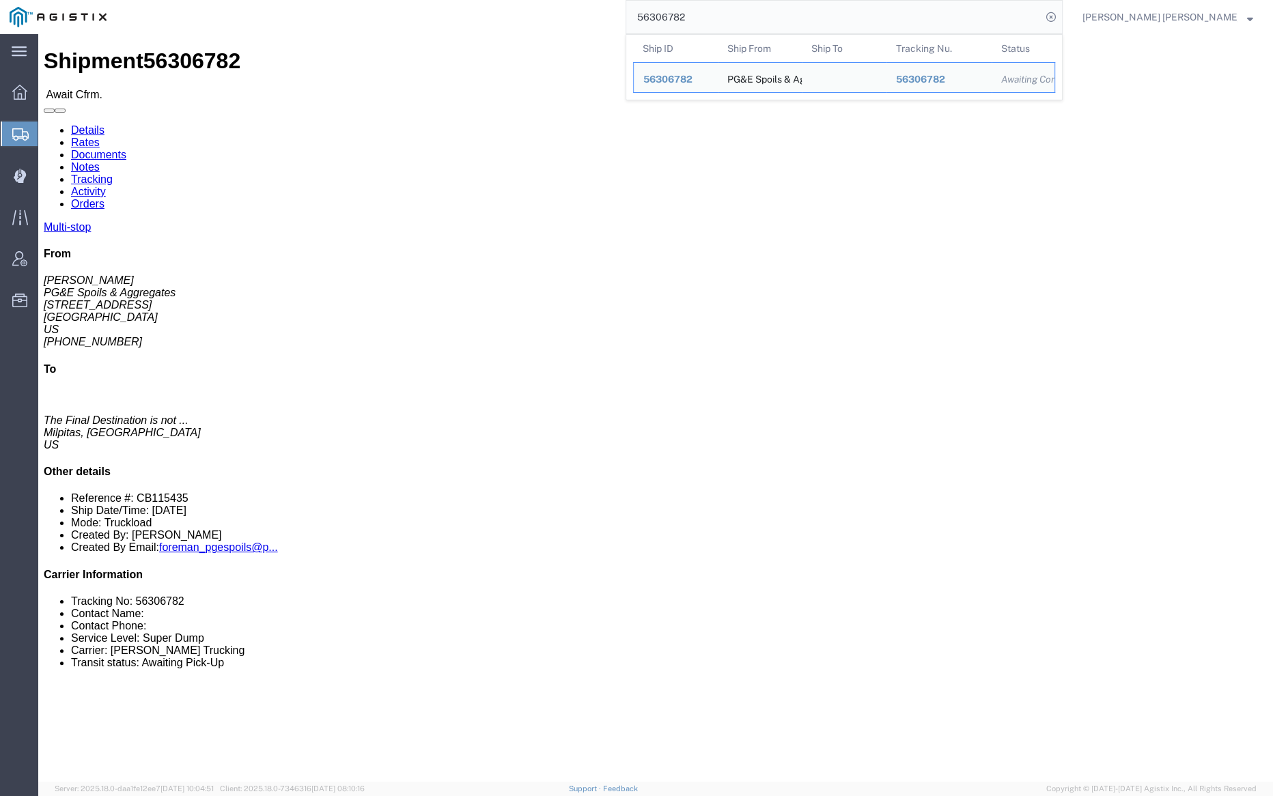
click at [728, 23] on input "56306782" at bounding box center [833, 17] width 415 height 33
paste input "211140"
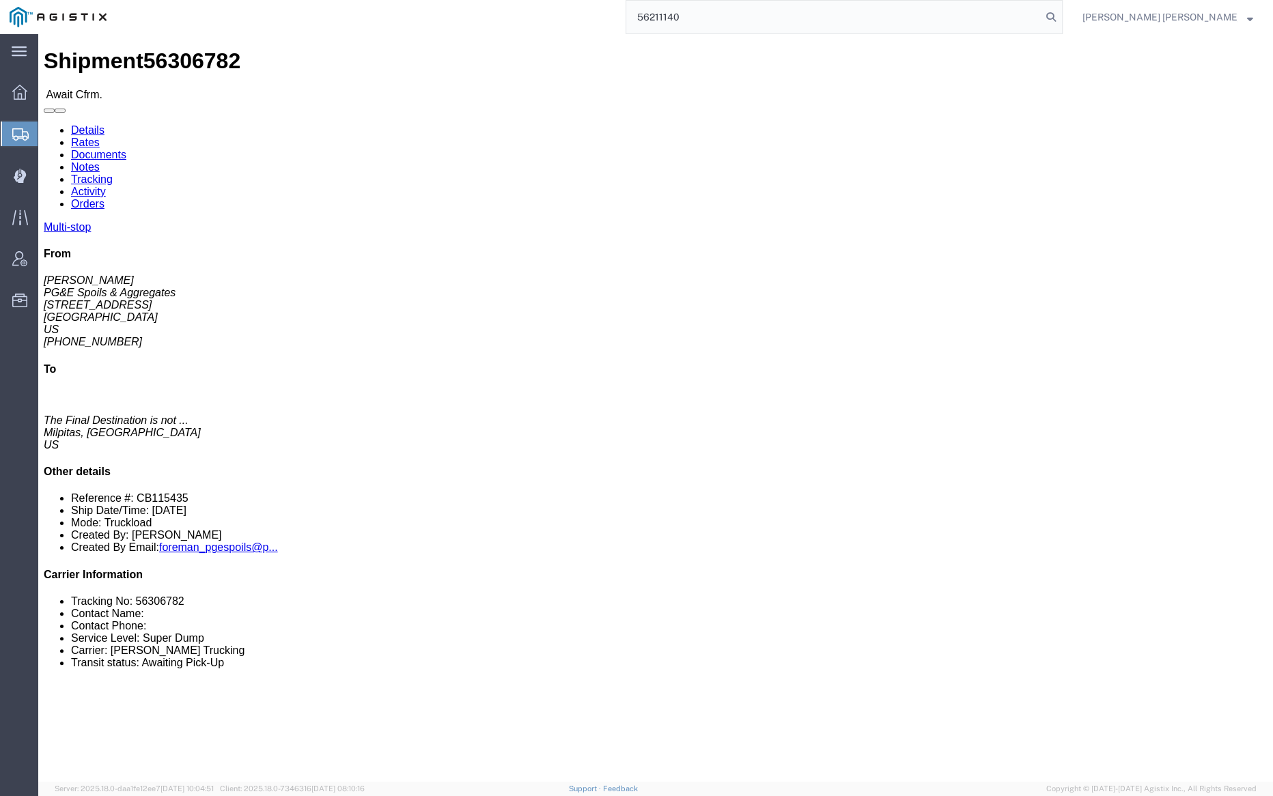
drag, startPoint x: 1132, startPoint y: 13, endPoint x: 1012, endPoint y: 27, distance: 121.1
click at [1061, 13] on icon at bounding box center [1051, 17] width 19 height 19
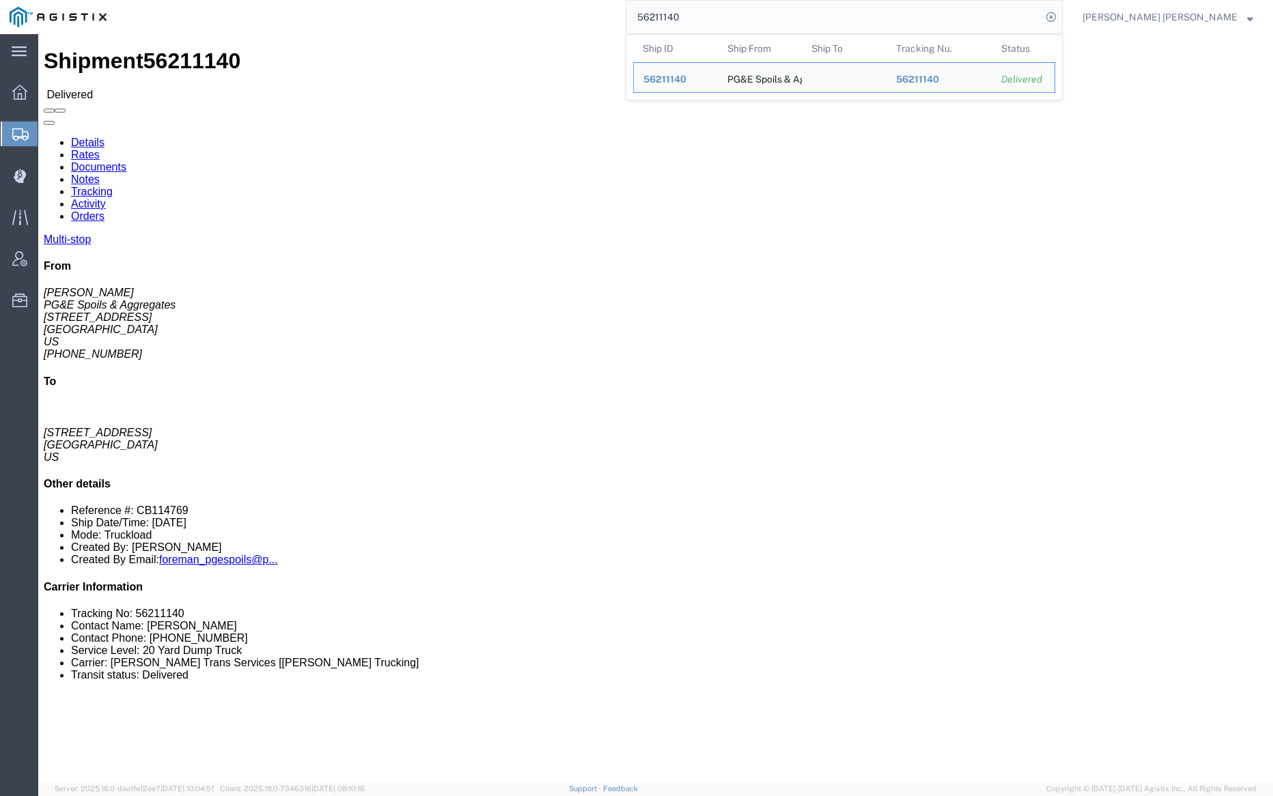
click link "Documents"
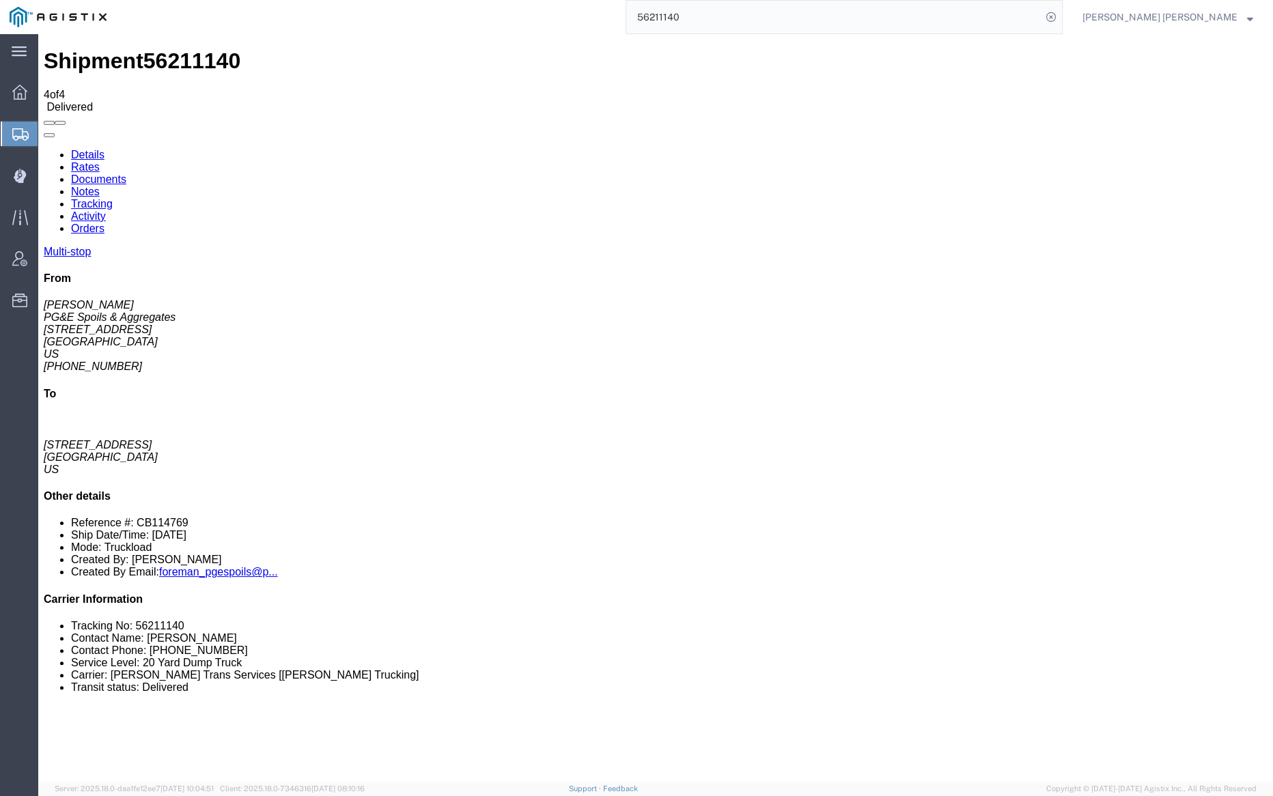
click at [100, 186] on link "Notes" at bounding box center [85, 192] width 29 height 12
click at [736, 14] on input "56211140" at bounding box center [833, 17] width 415 height 33
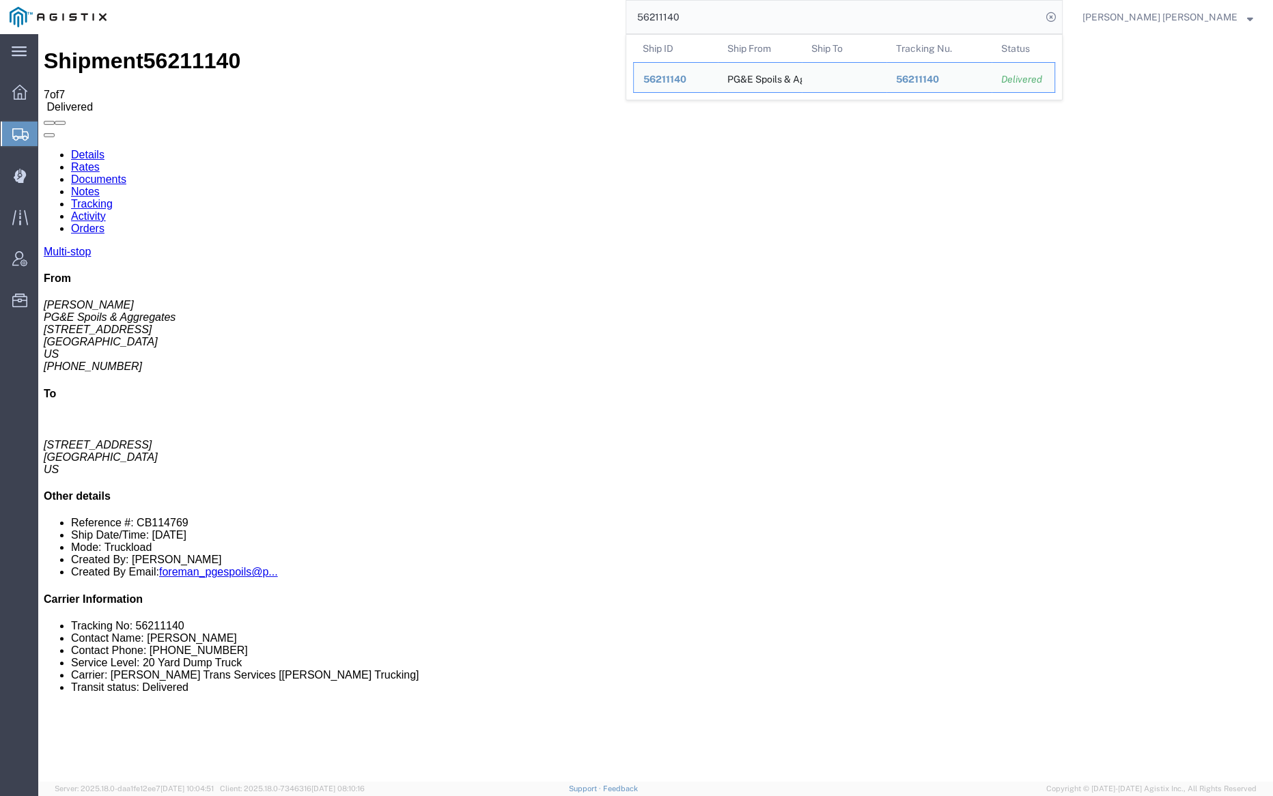
click at [736, 14] on input "56211140" at bounding box center [833, 17] width 415 height 33
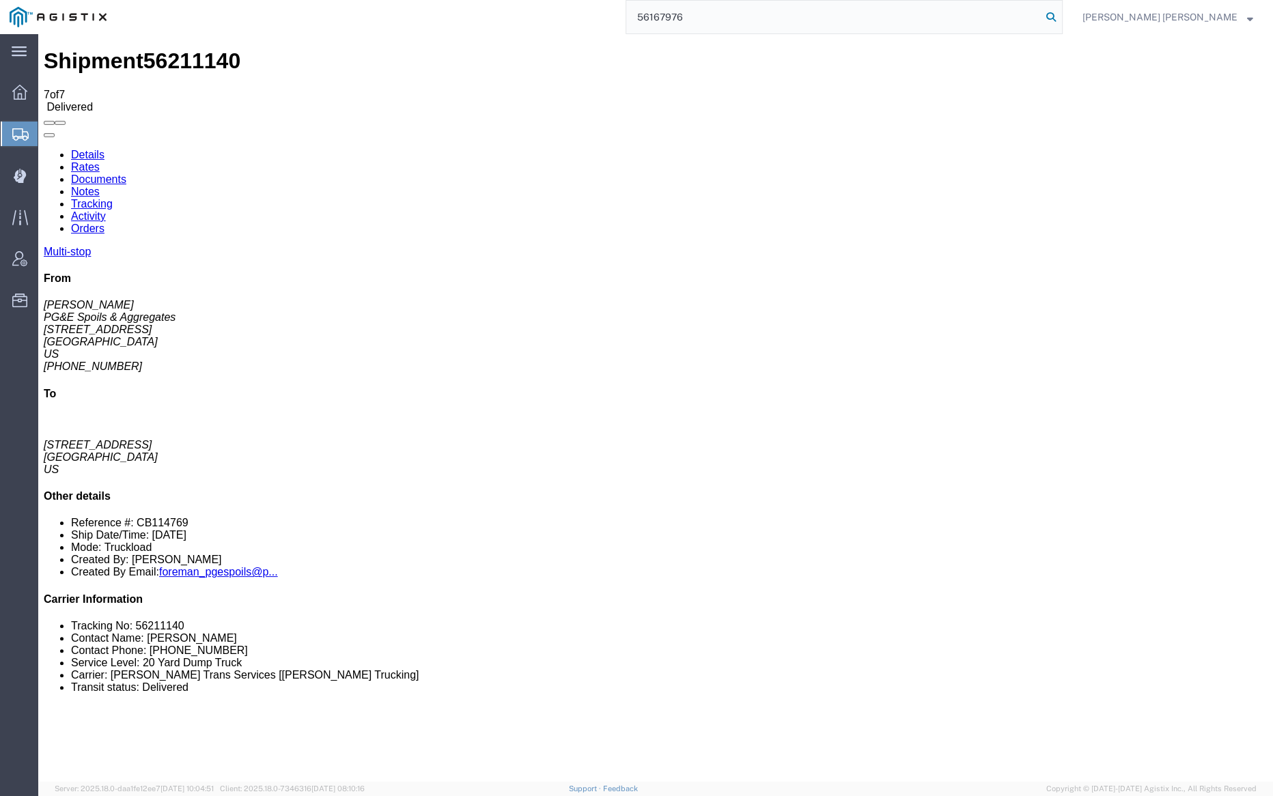
click at [1061, 15] on icon at bounding box center [1051, 17] width 19 height 19
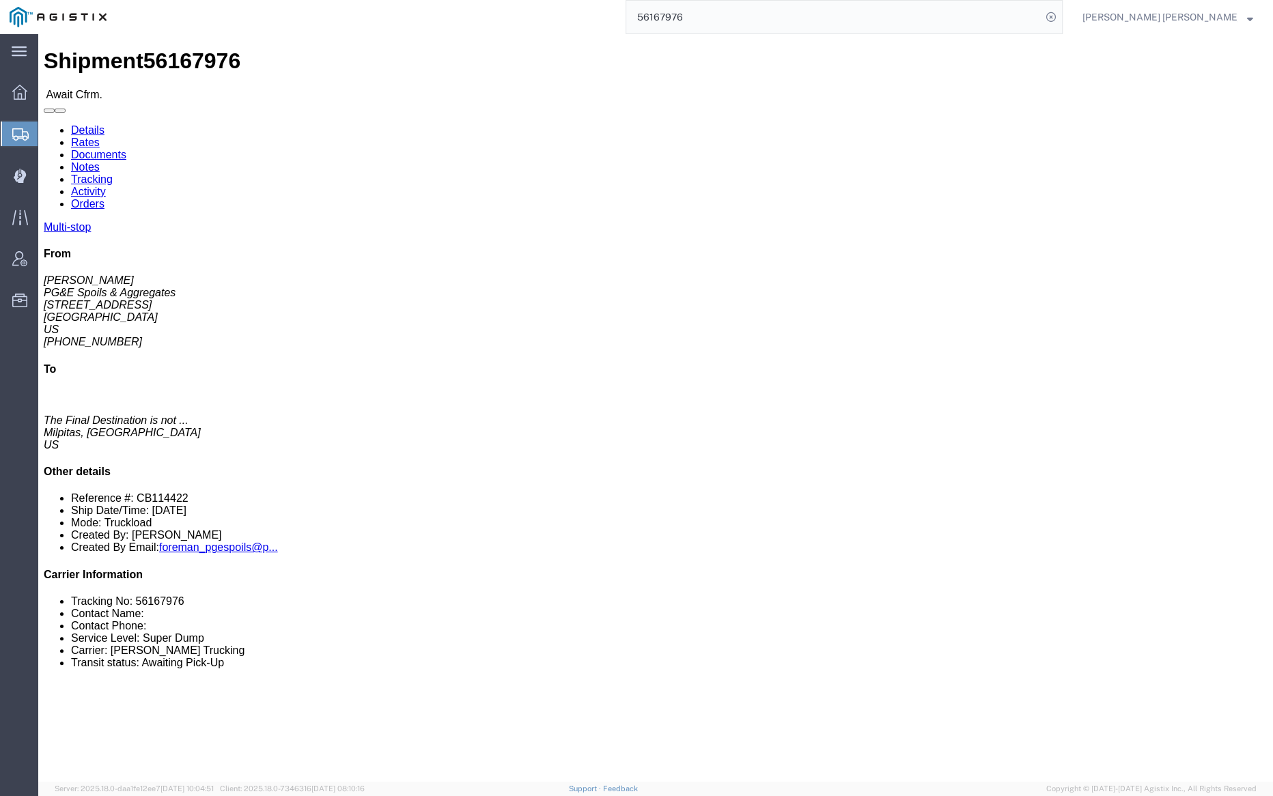
click at [745, 18] on input "56167976" at bounding box center [833, 17] width 415 height 33
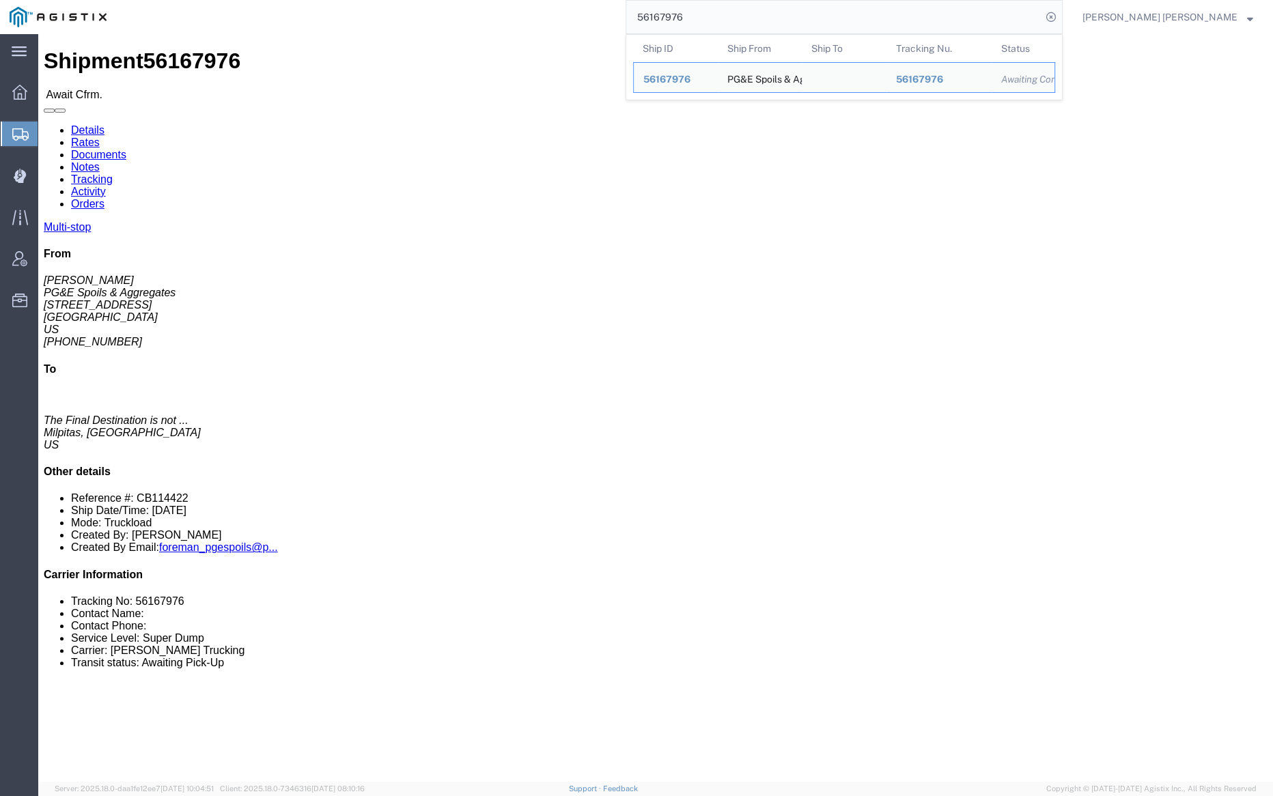
click at [745, 18] on input "56167976" at bounding box center [833, 17] width 415 height 33
paste input "57453"
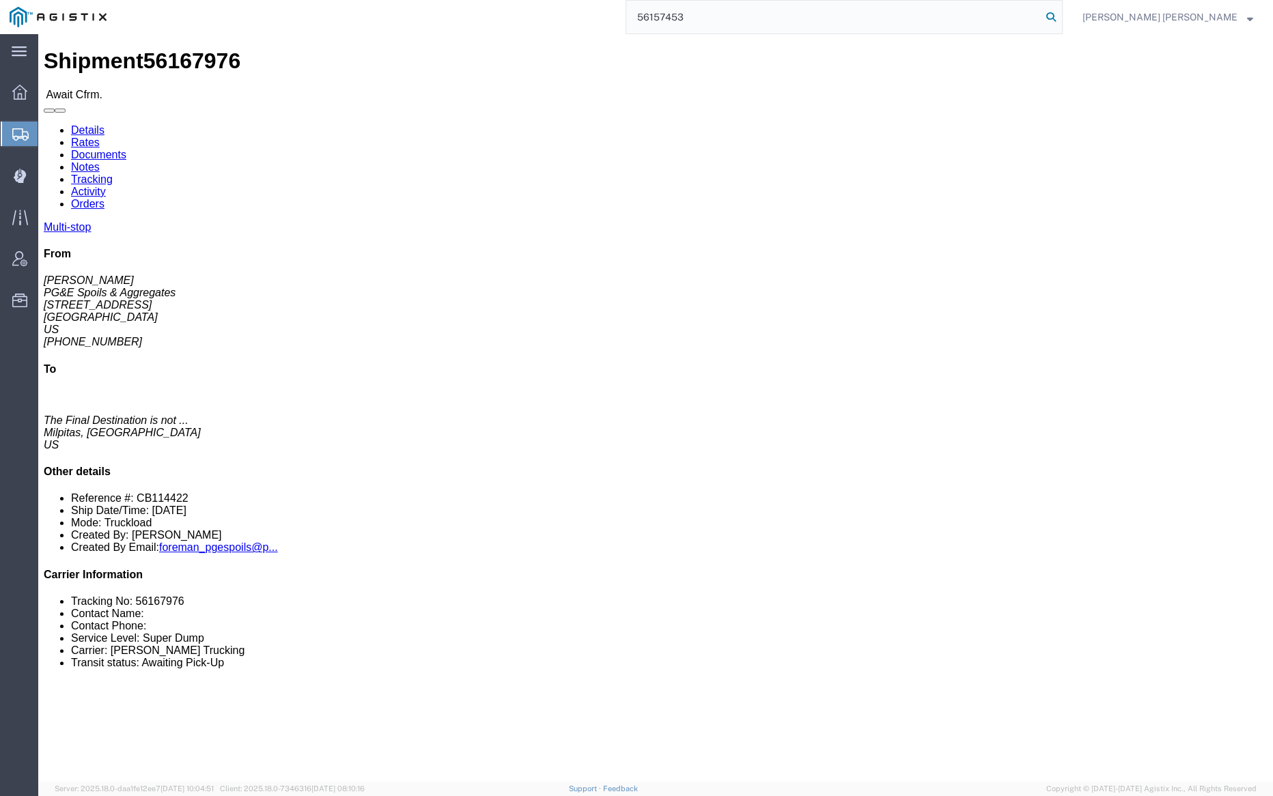
click at [1061, 8] on icon at bounding box center [1051, 17] width 19 height 19
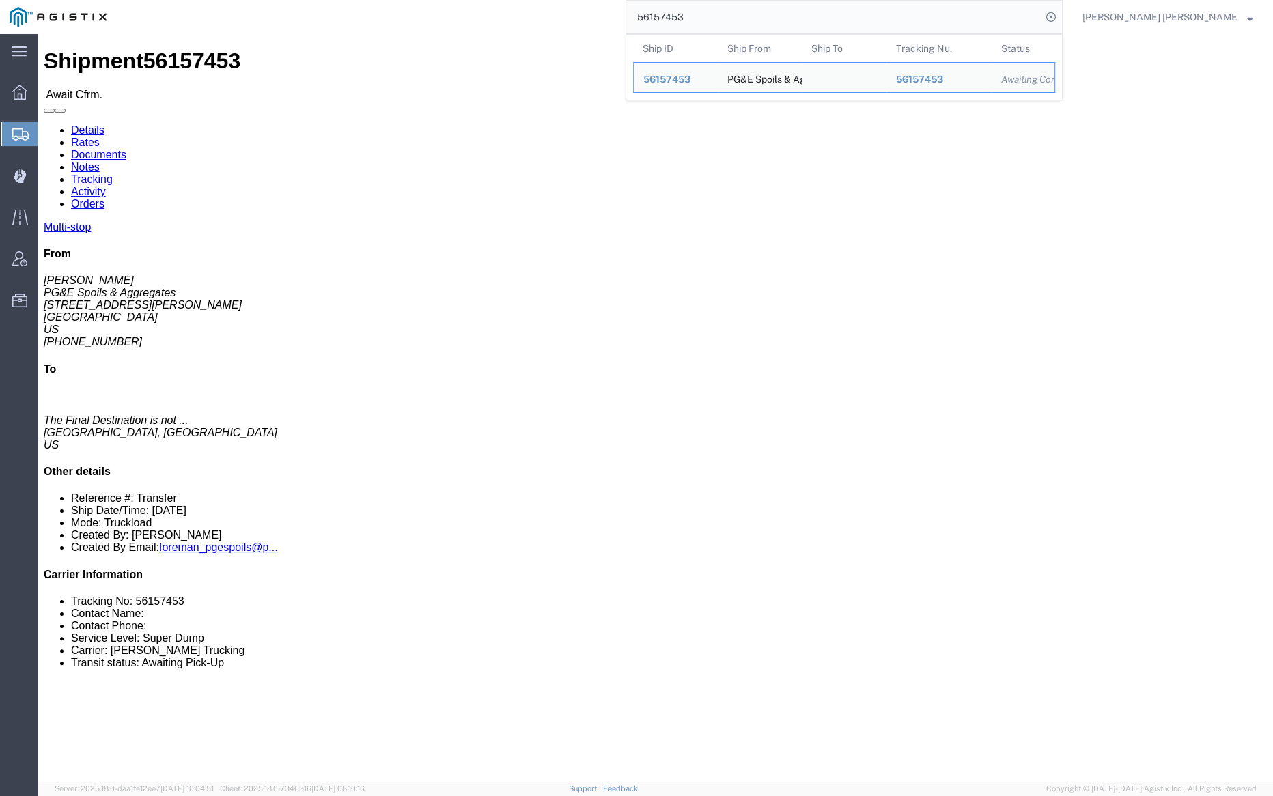
click at [736, 21] on input "56157453" at bounding box center [833, 17] width 415 height 33
paste input "30067"
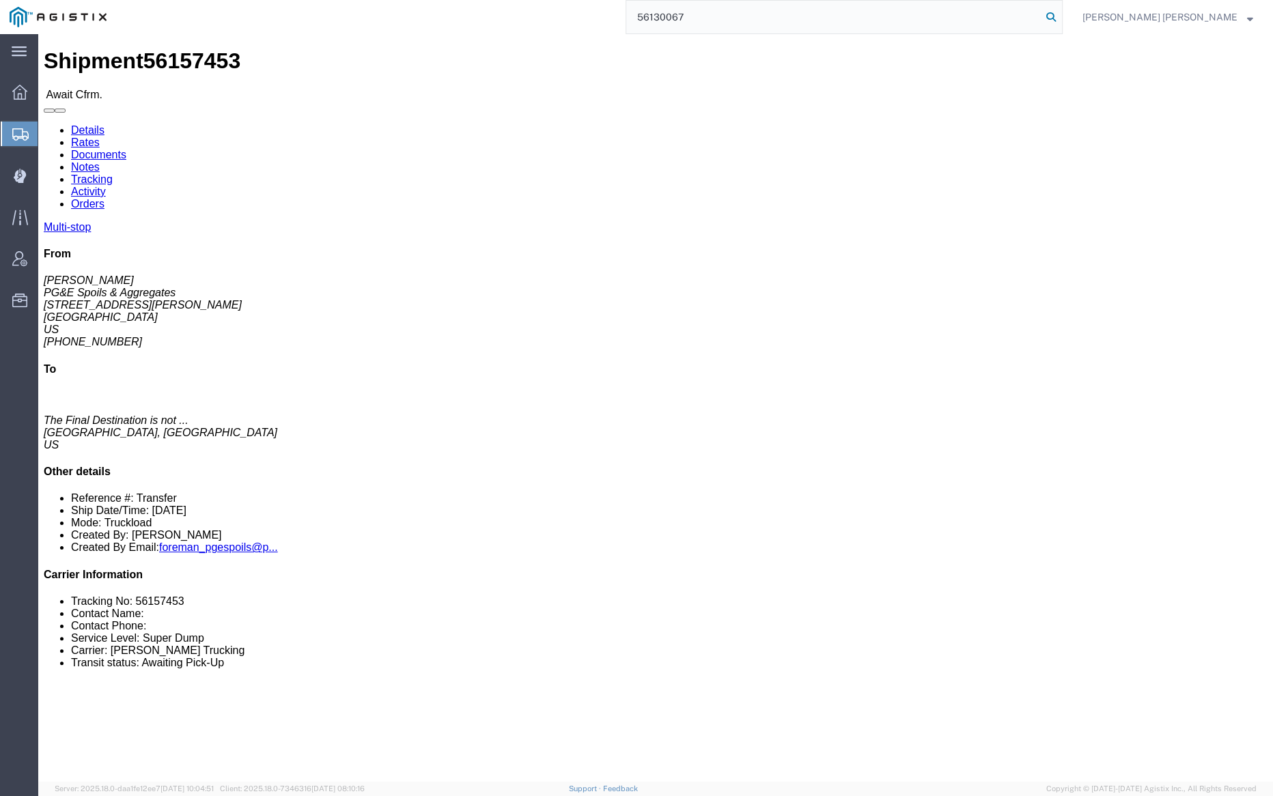
type input "56130067"
click at [1061, 17] on icon at bounding box center [1051, 17] width 19 height 19
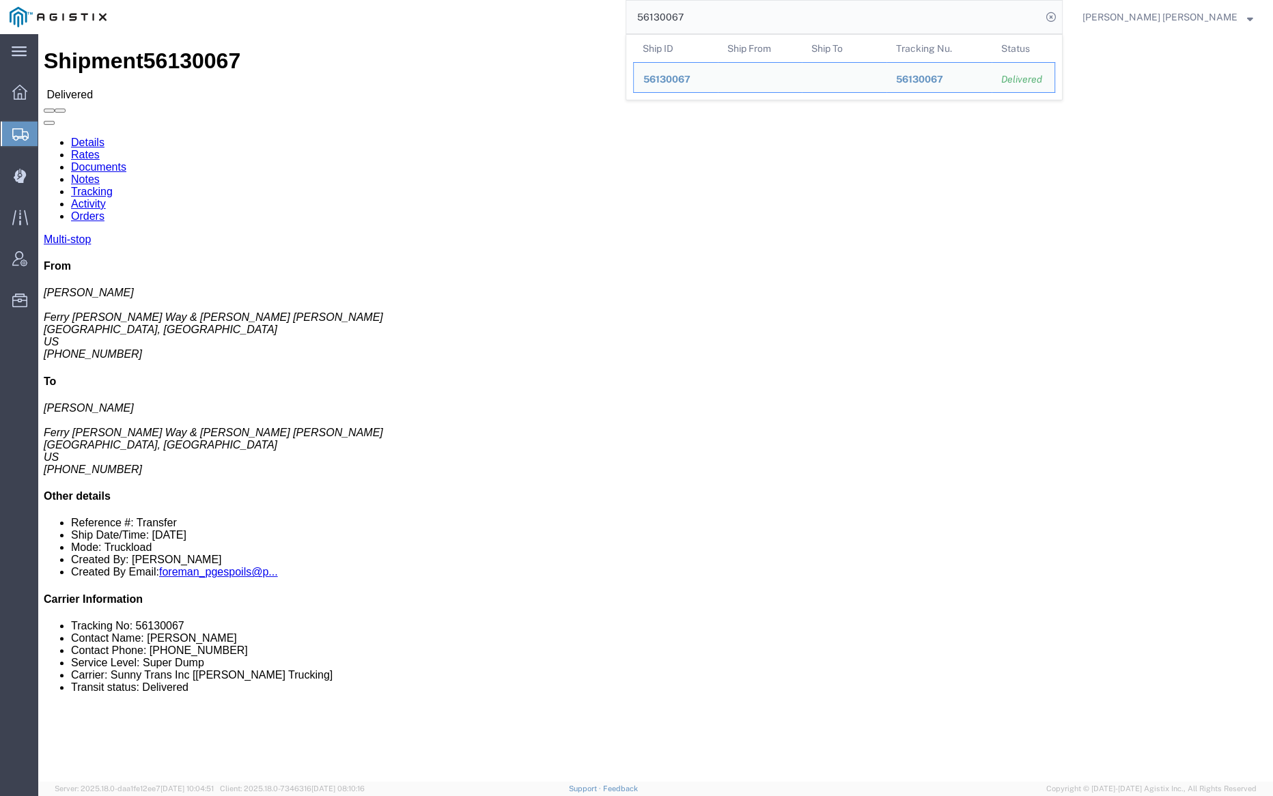
click link "Documents"
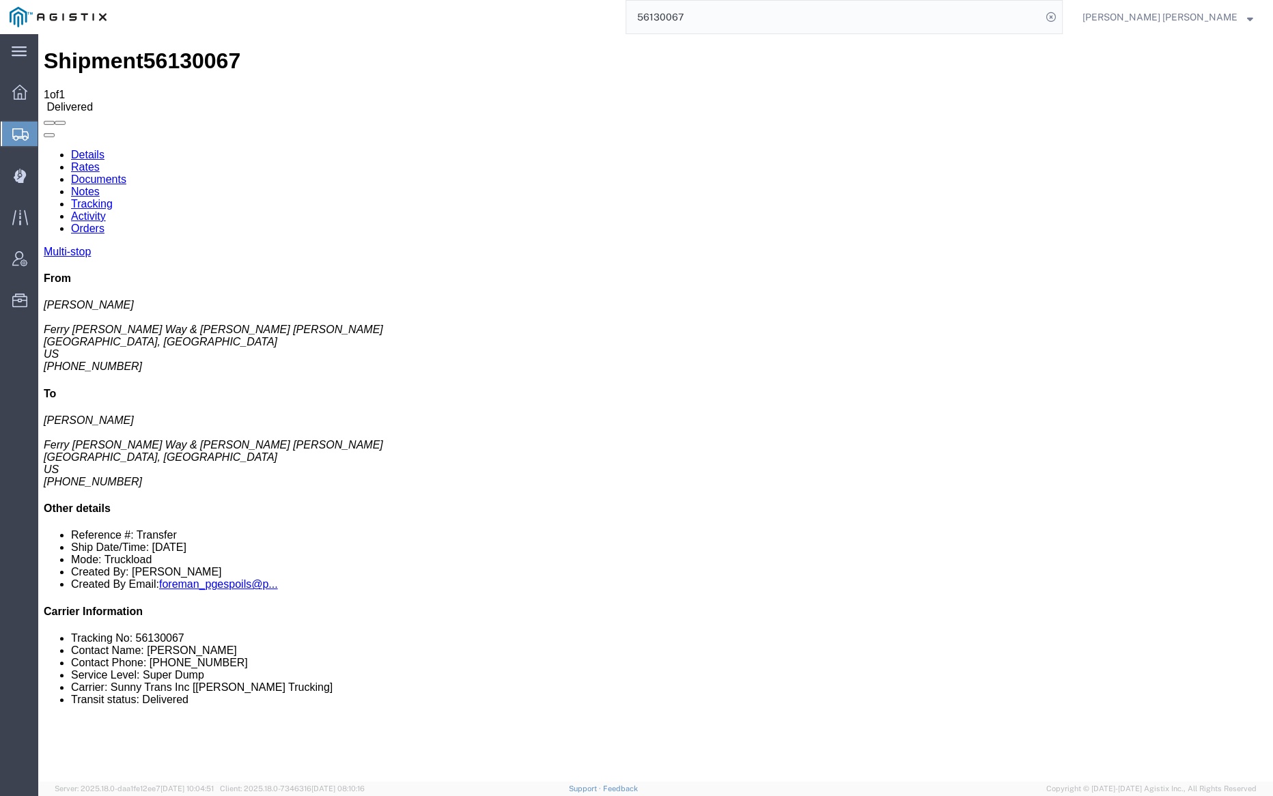
checkbox input "true"
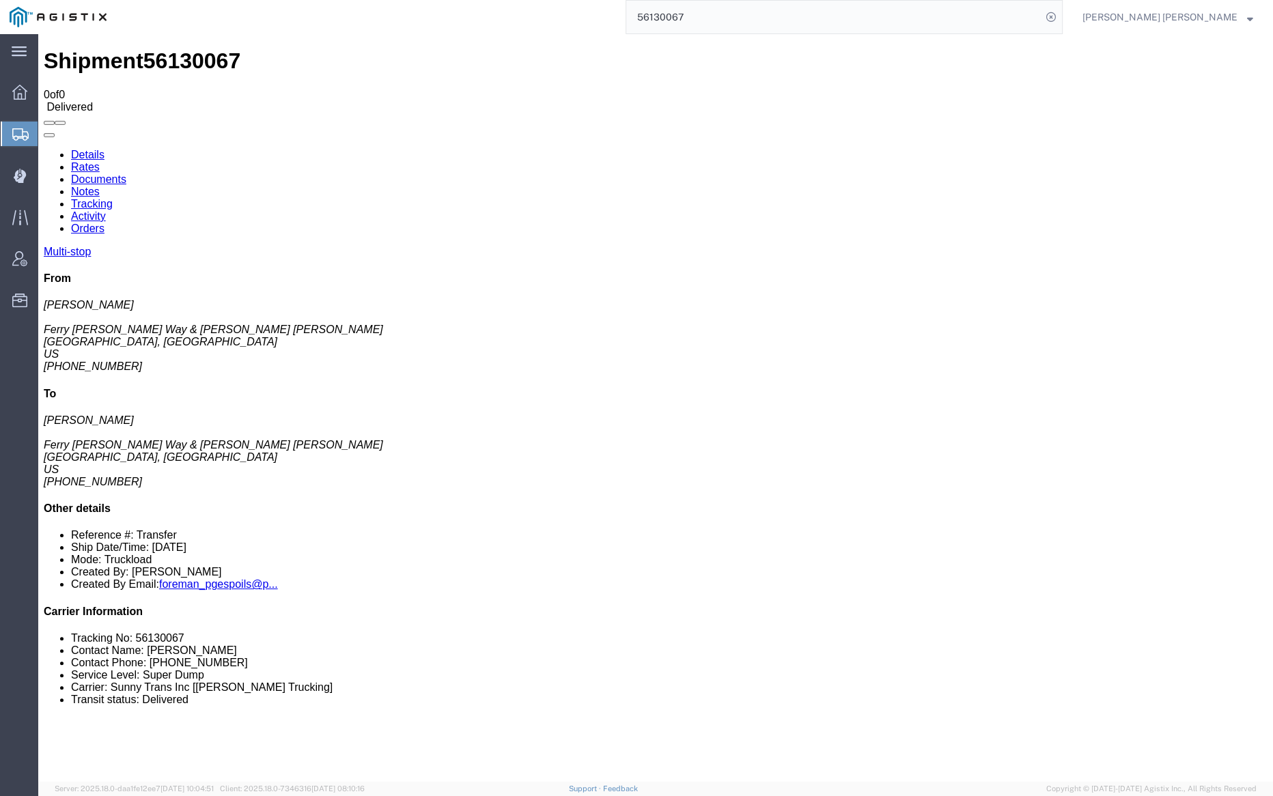
click at [718, 12] on input "56130067" at bounding box center [833, 17] width 415 height 33
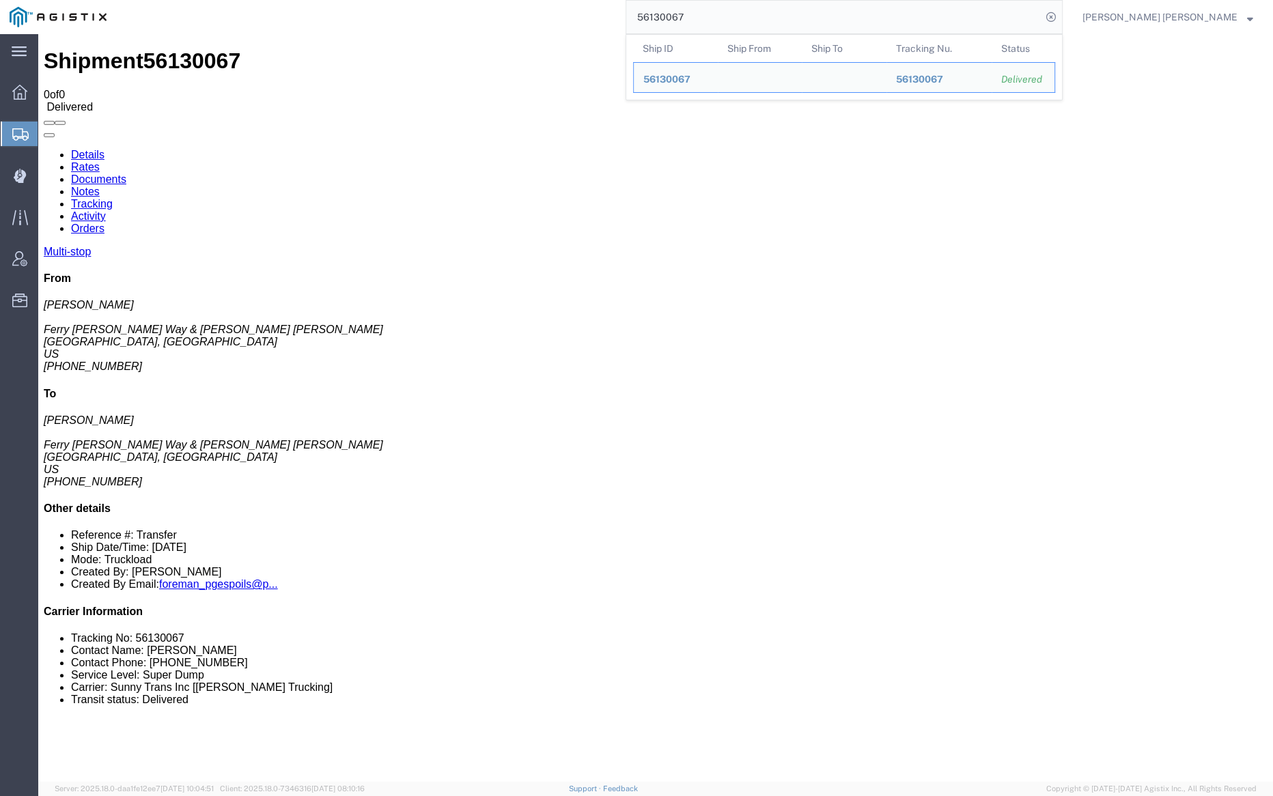
click at [718, 12] on input "56130067" at bounding box center [833, 17] width 415 height 33
paste input "5968300"
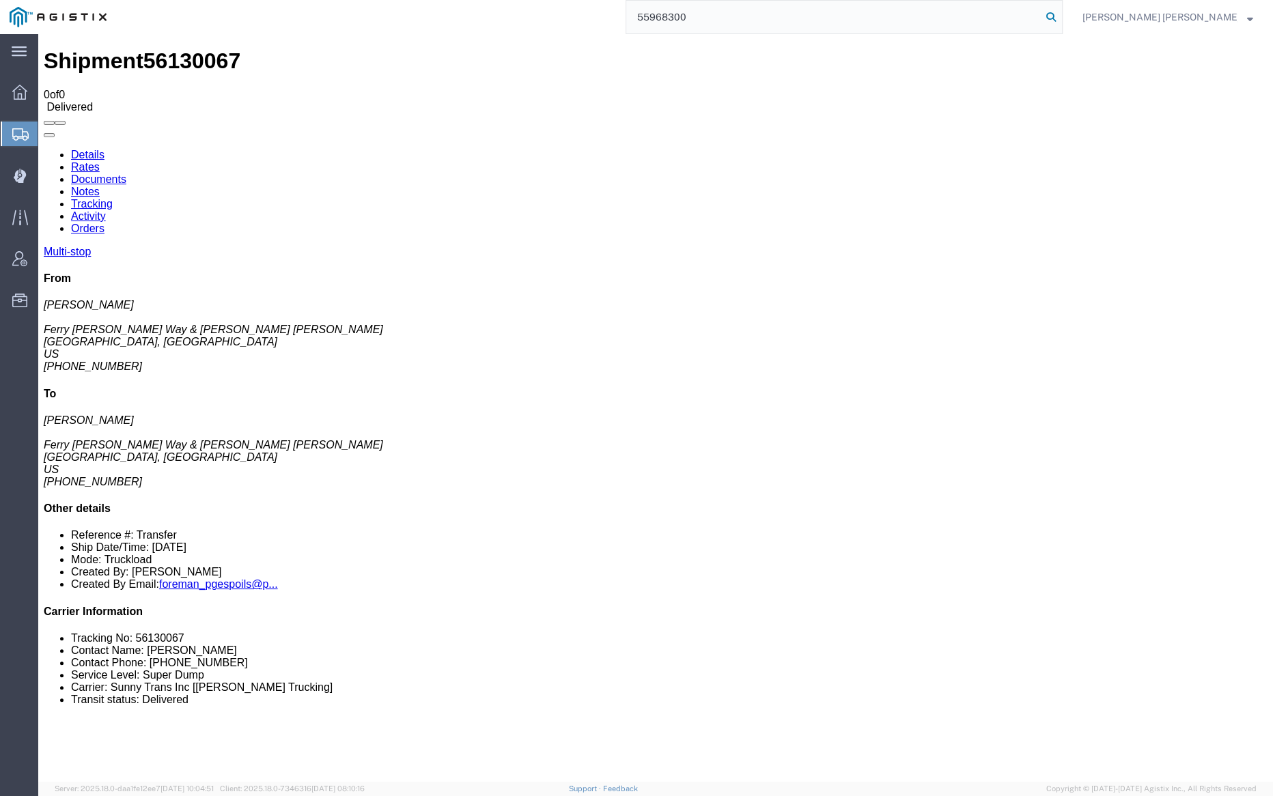
click at [1061, 13] on icon at bounding box center [1051, 17] width 19 height 19
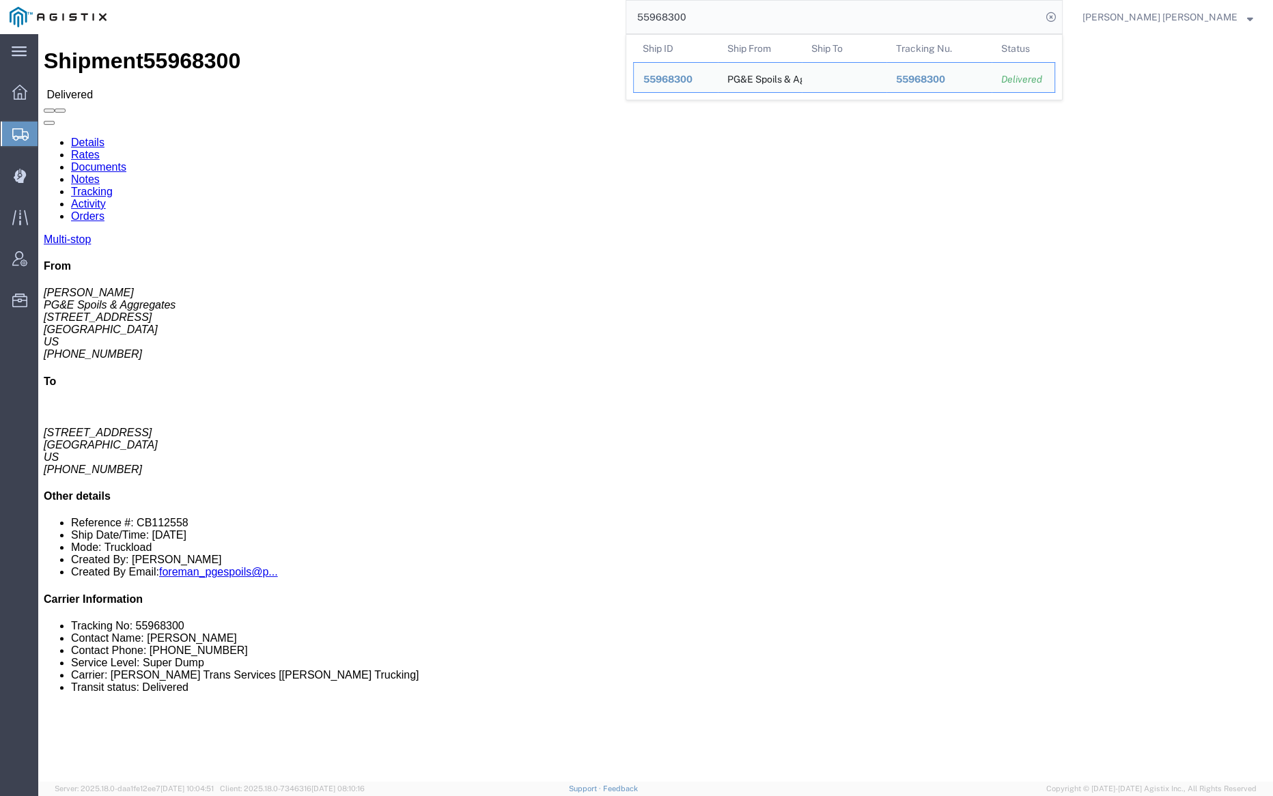
click link "Documents"
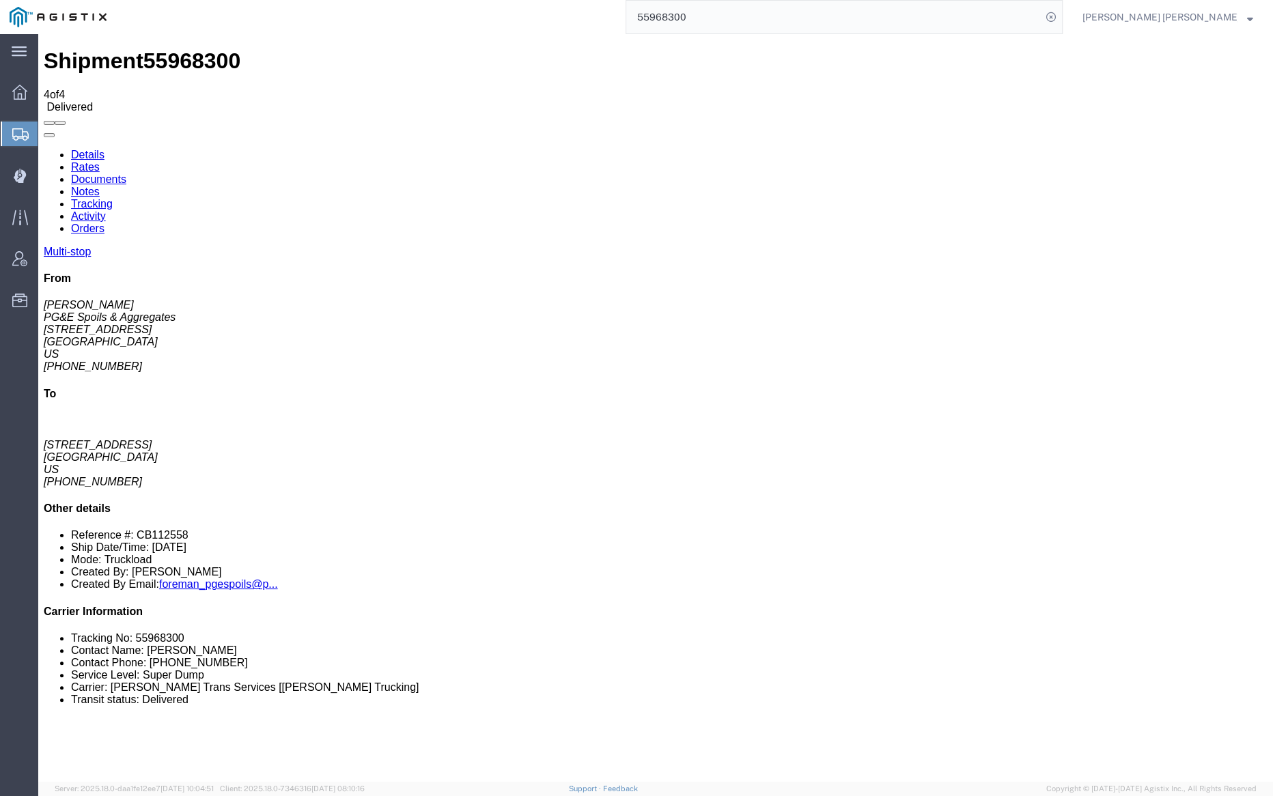
click at [100, 186] on link "Notes" at bounding box center [85, 192] width 29 height 12
click at [113, 198] on link "Tracking" at bounding box center [92, 204] width 42 height 12
click at [126, 174] on link "Documents" at bounding box center [98, 180] width 55 height 12
click at [732, 21] on input "55968300" at bounding box center [833, 17] width 415 height 33
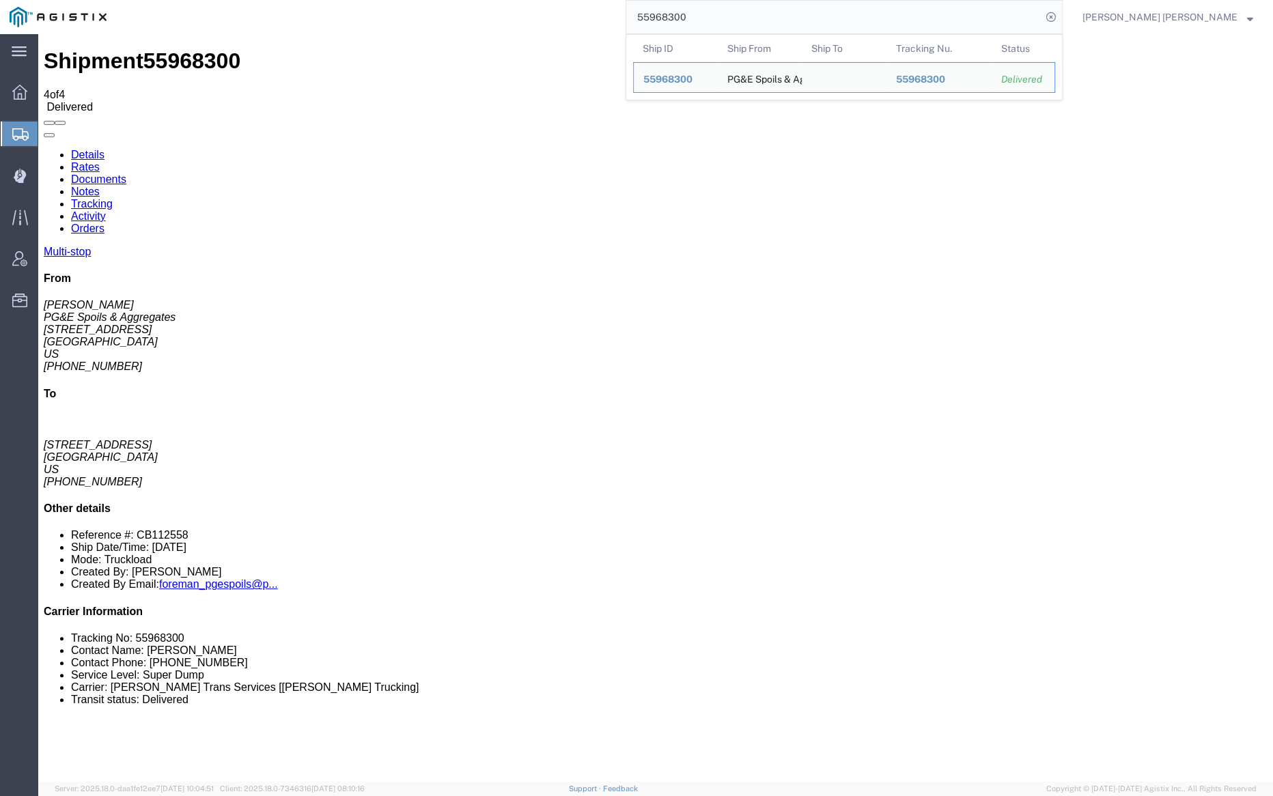
click at [731, 21] on input "55968300" at bounding box center [833, 17] width 415 height 33
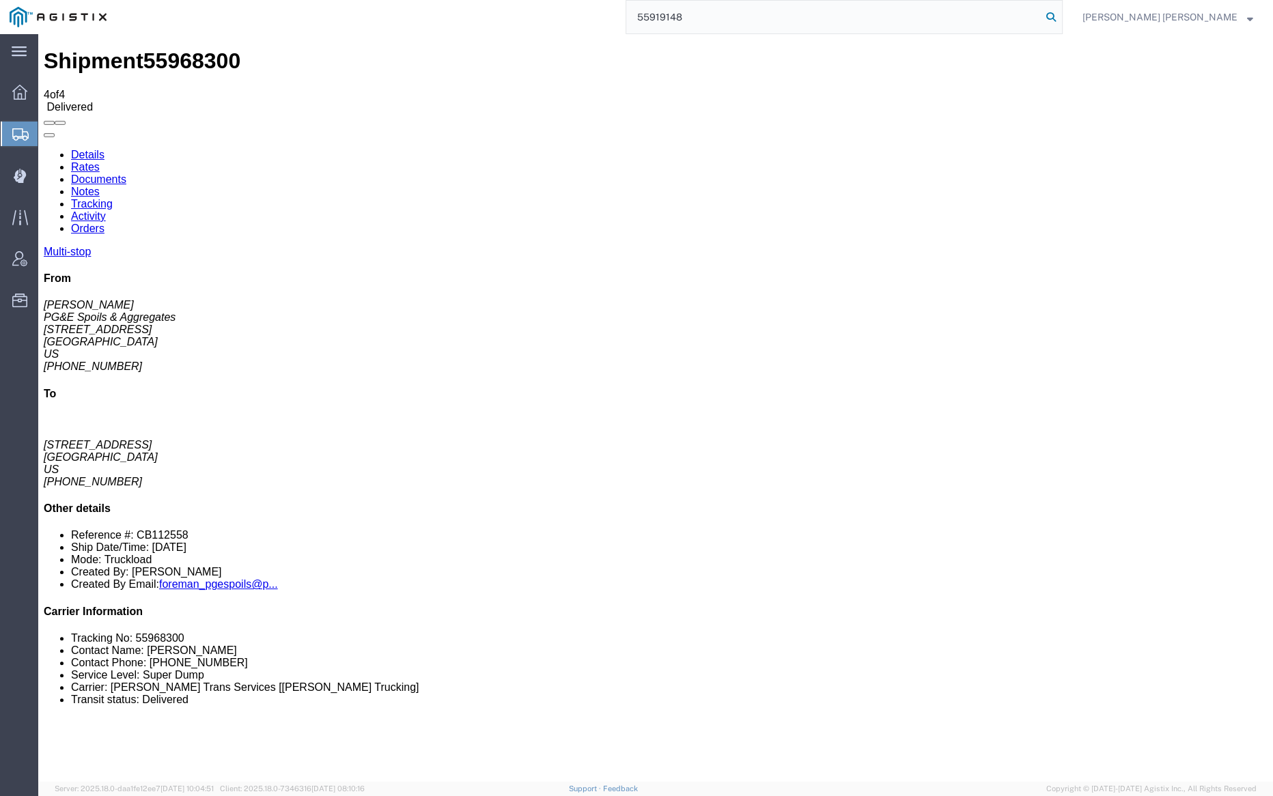
type input "55919148"
click at [1061, 13] on icon at bounding box center [1051, 17] width 19 height 19
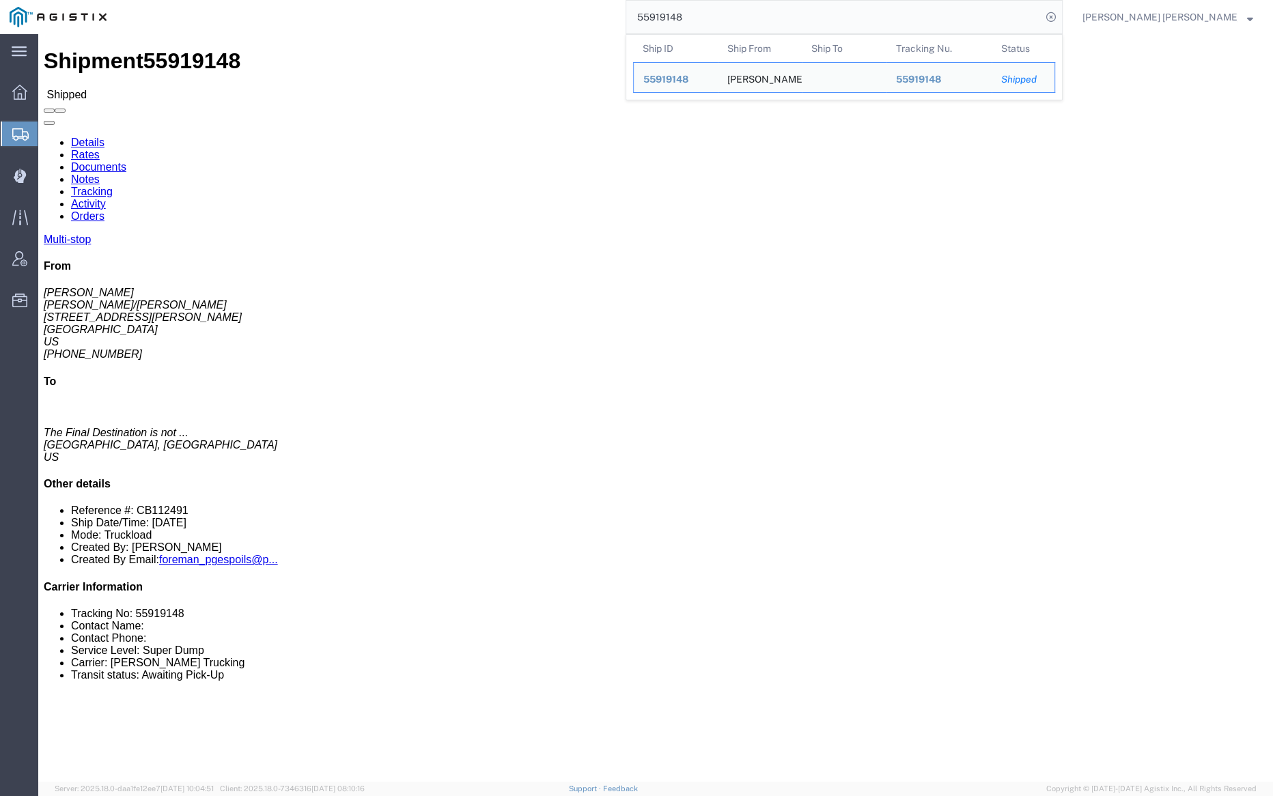
click at [725, 12] on input "55919148" at bounding box center [833, 17] width 415 height 33
paste input "895294"
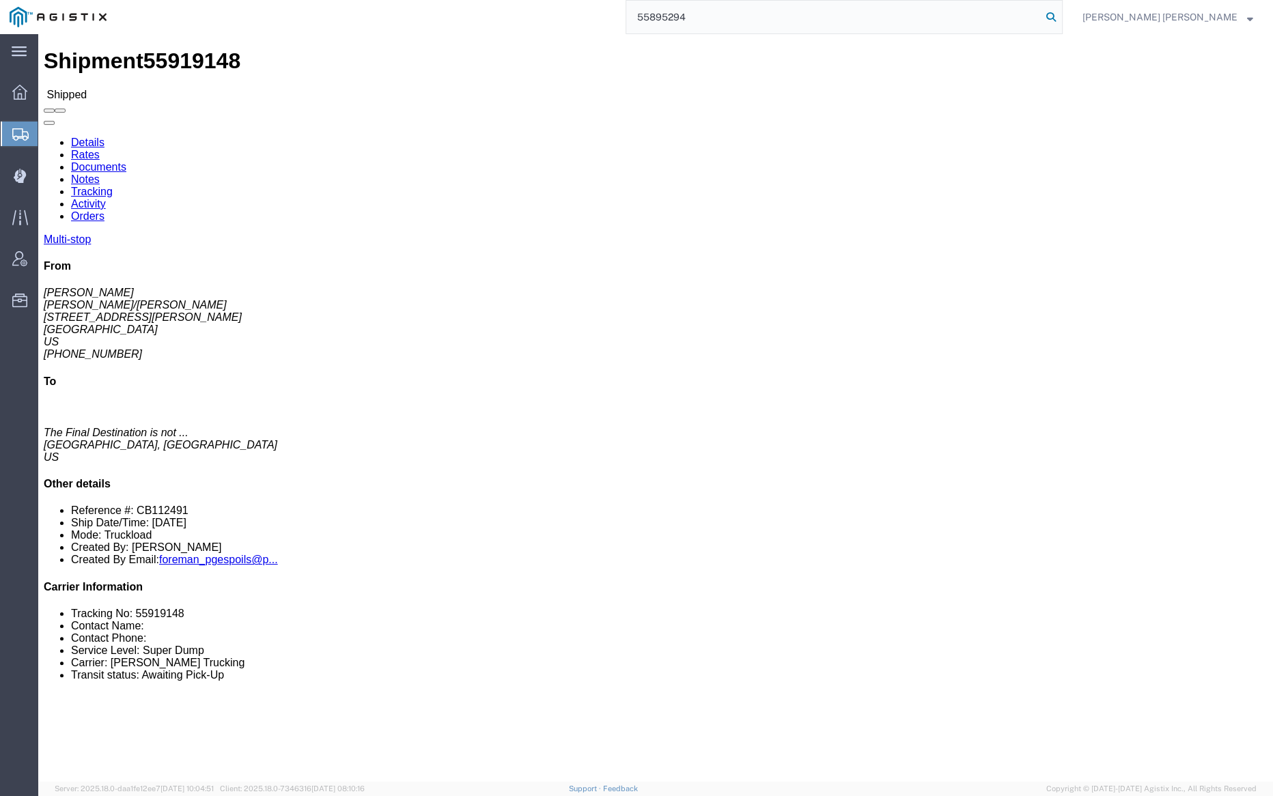
click at [1061, 14] on icon at bounding box center [1051, 17] width 19 height 19
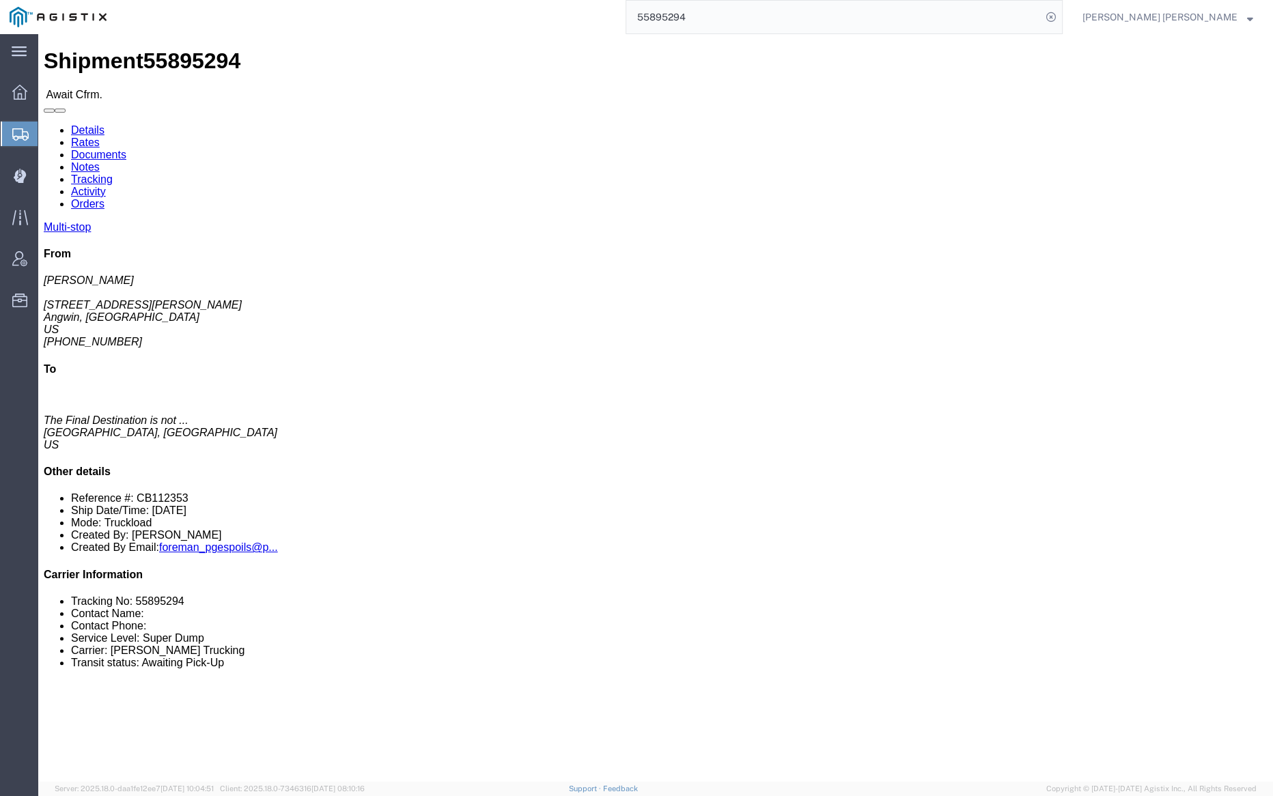
click at [724, 20] on input "55895294" at bounding box center [833, 17] width 415 height 33
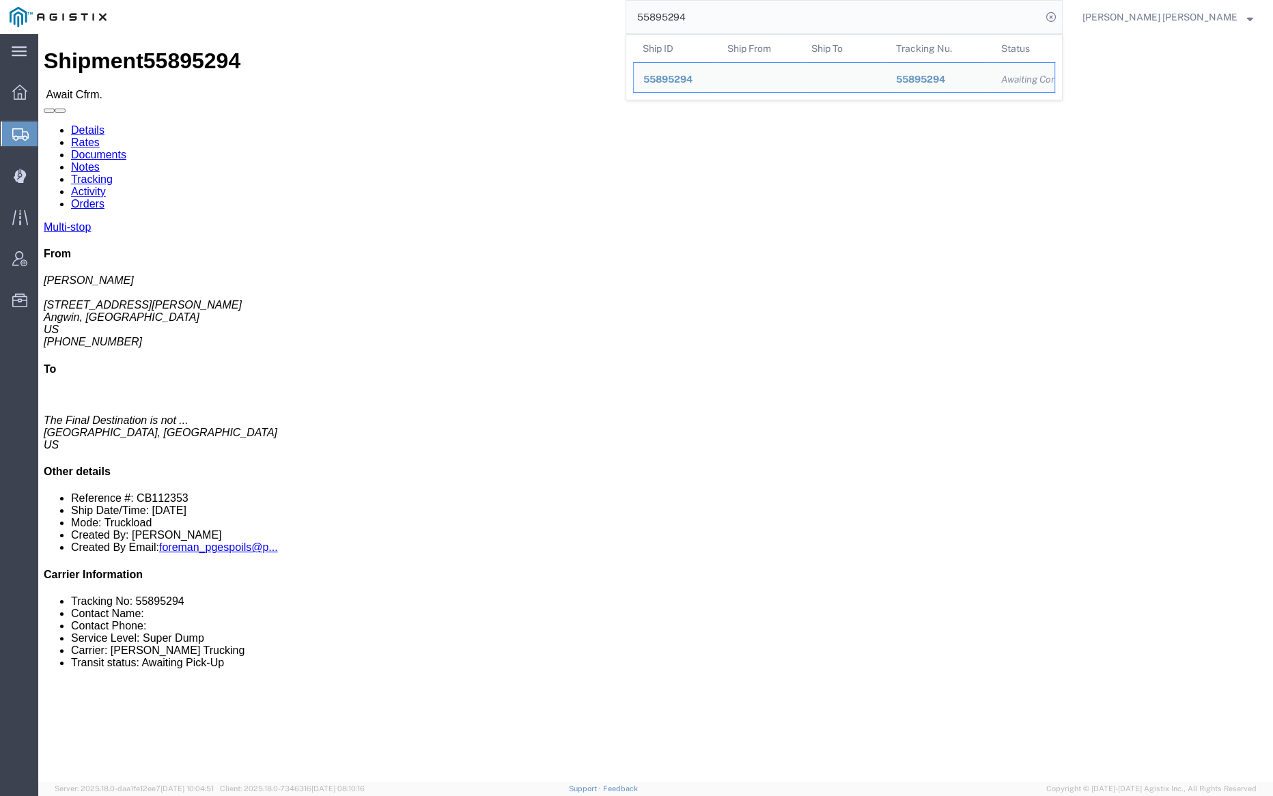
click at [724, 20] on input "55895294" at bounding box center [833, 17] width 415 height 33
paste input "41390"
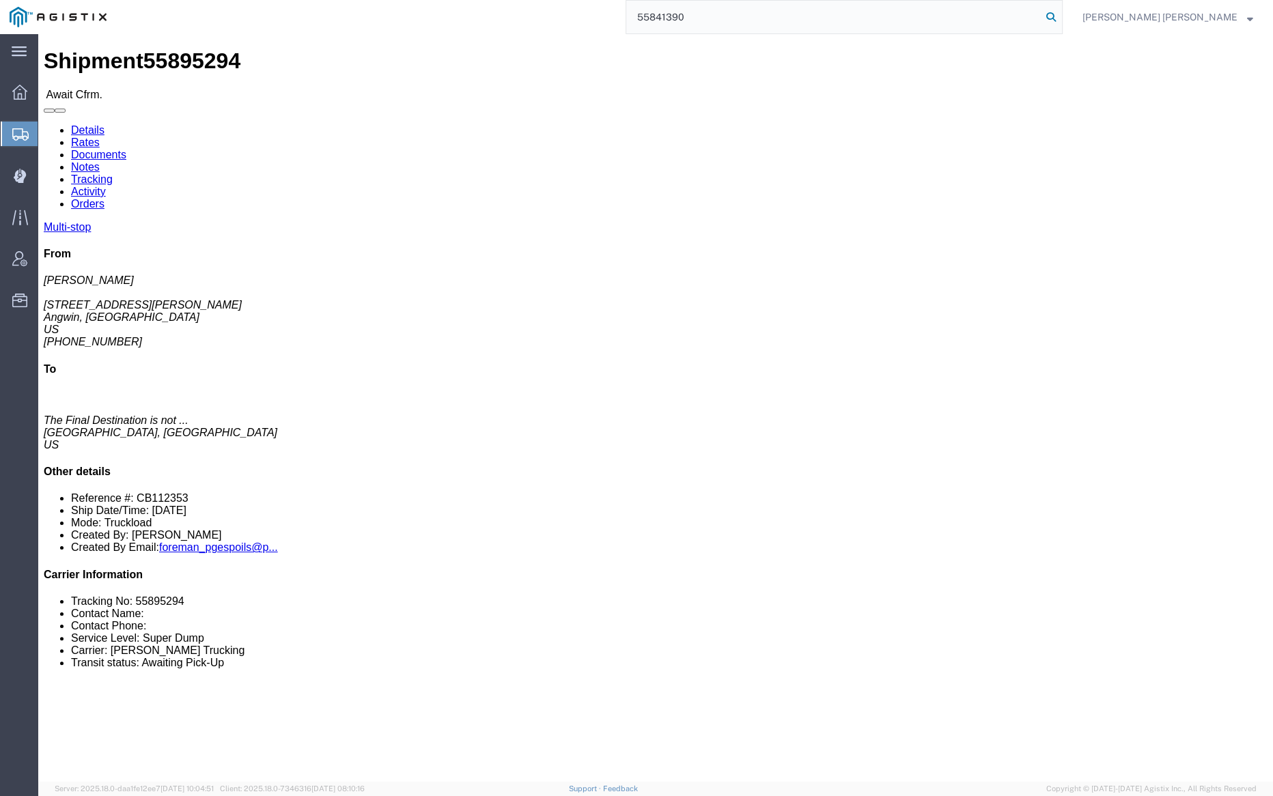
click at [1061, 14] on icon at bounding box center [1051, 17] width 19 height 19
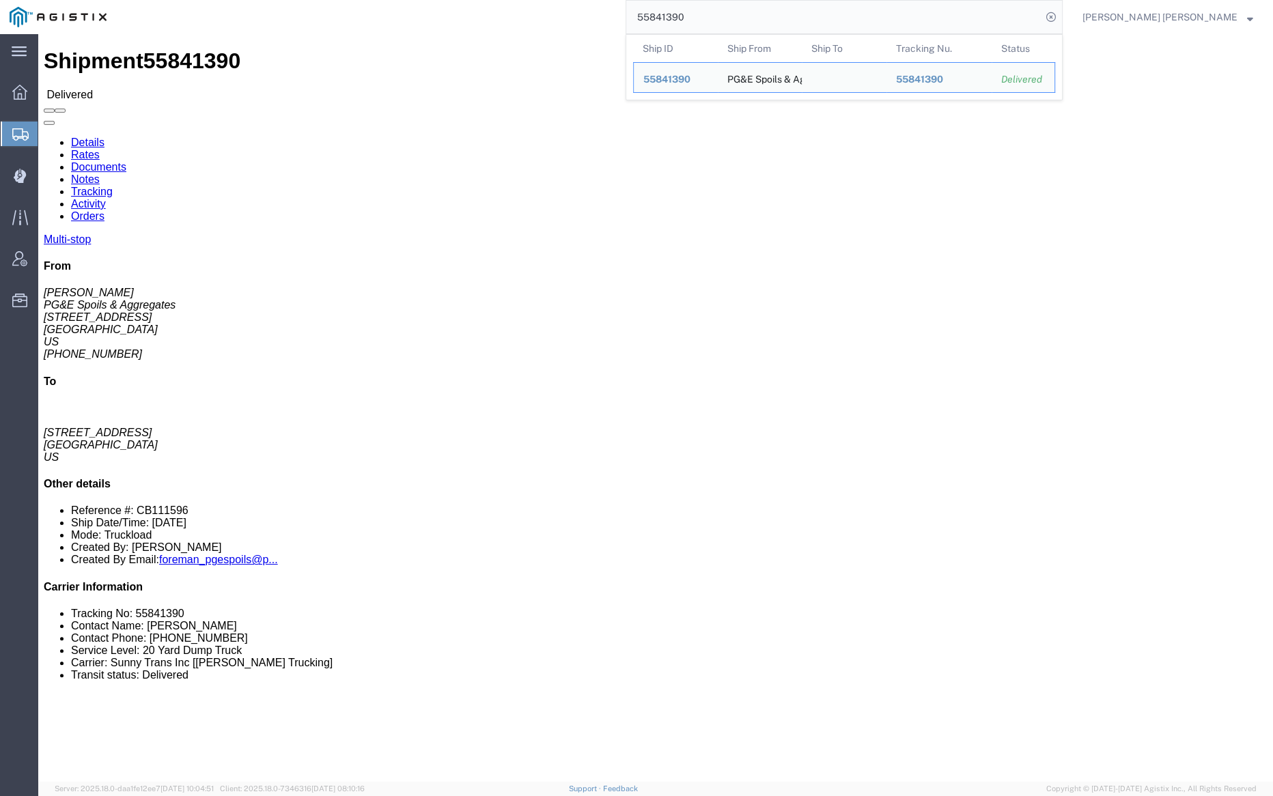
click link "Documents"
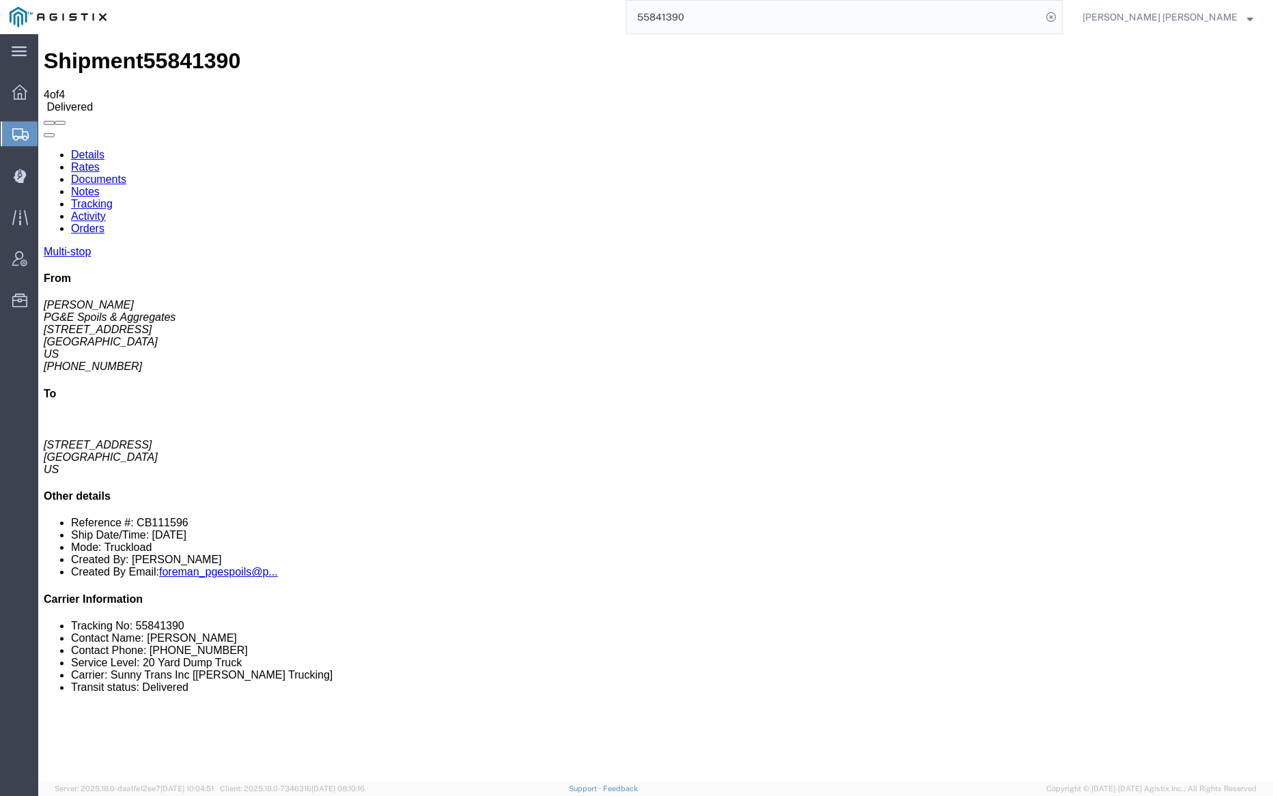
click at [100, 186] on link "Notes" at bounding box center [85, 192] width 29 height 12
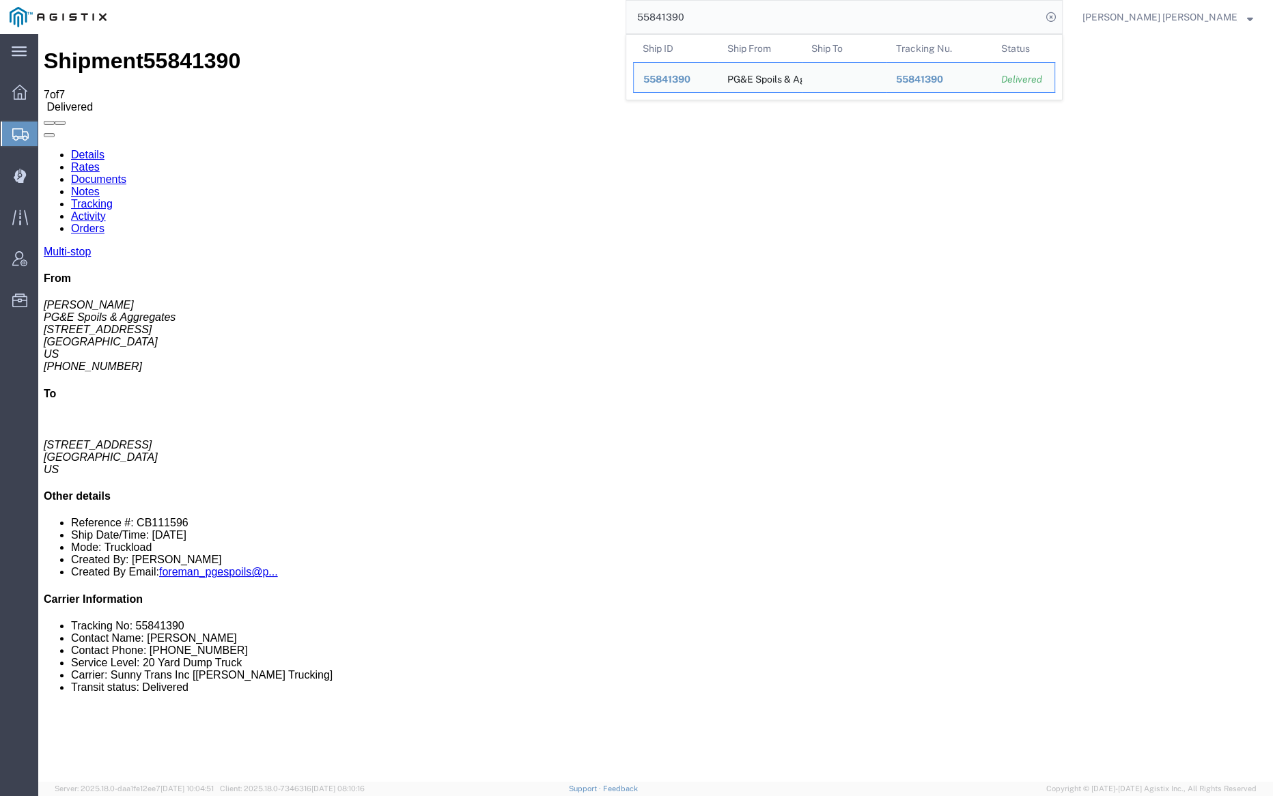
click at [741, 14] on input "55841390" at bounding box center [833, 17] width 415 height 33
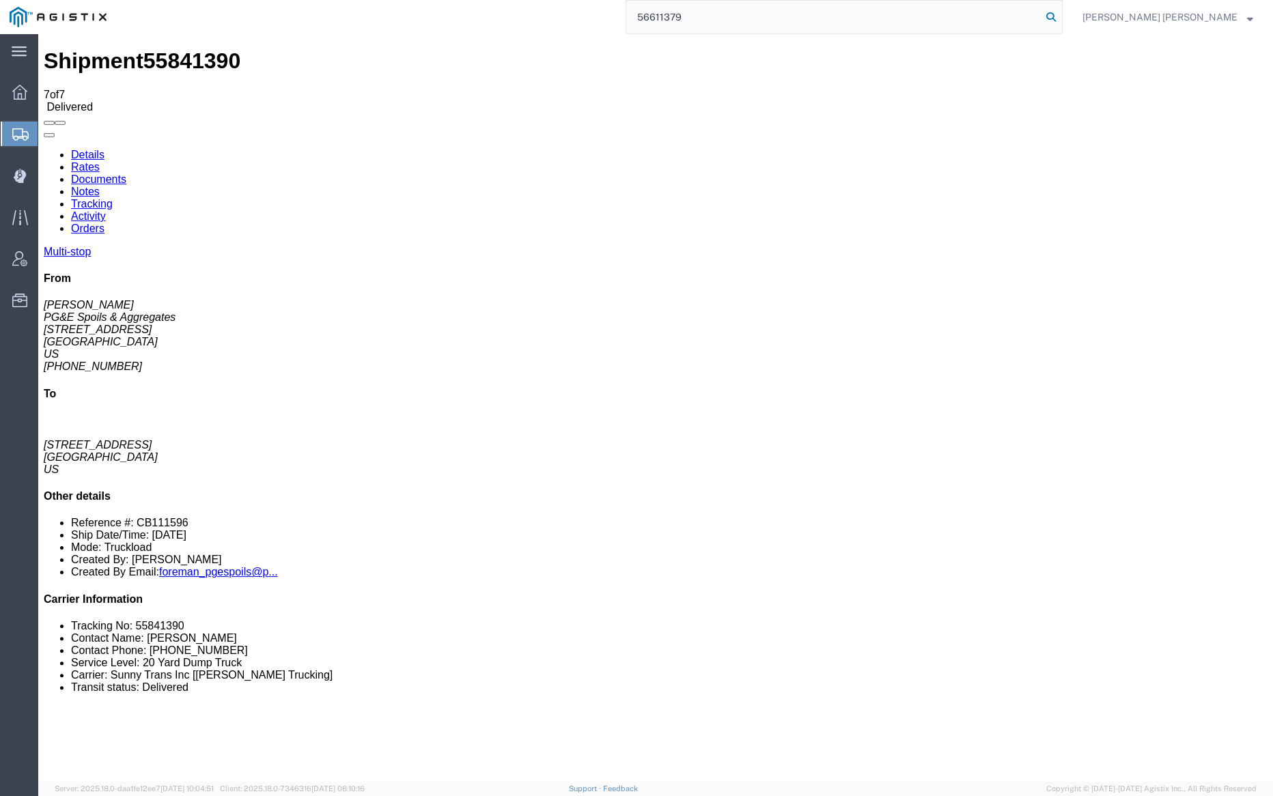
type input "56611379"
click at [1061, 12] on icon at bounding box center [1051, 17] width 19 height 19
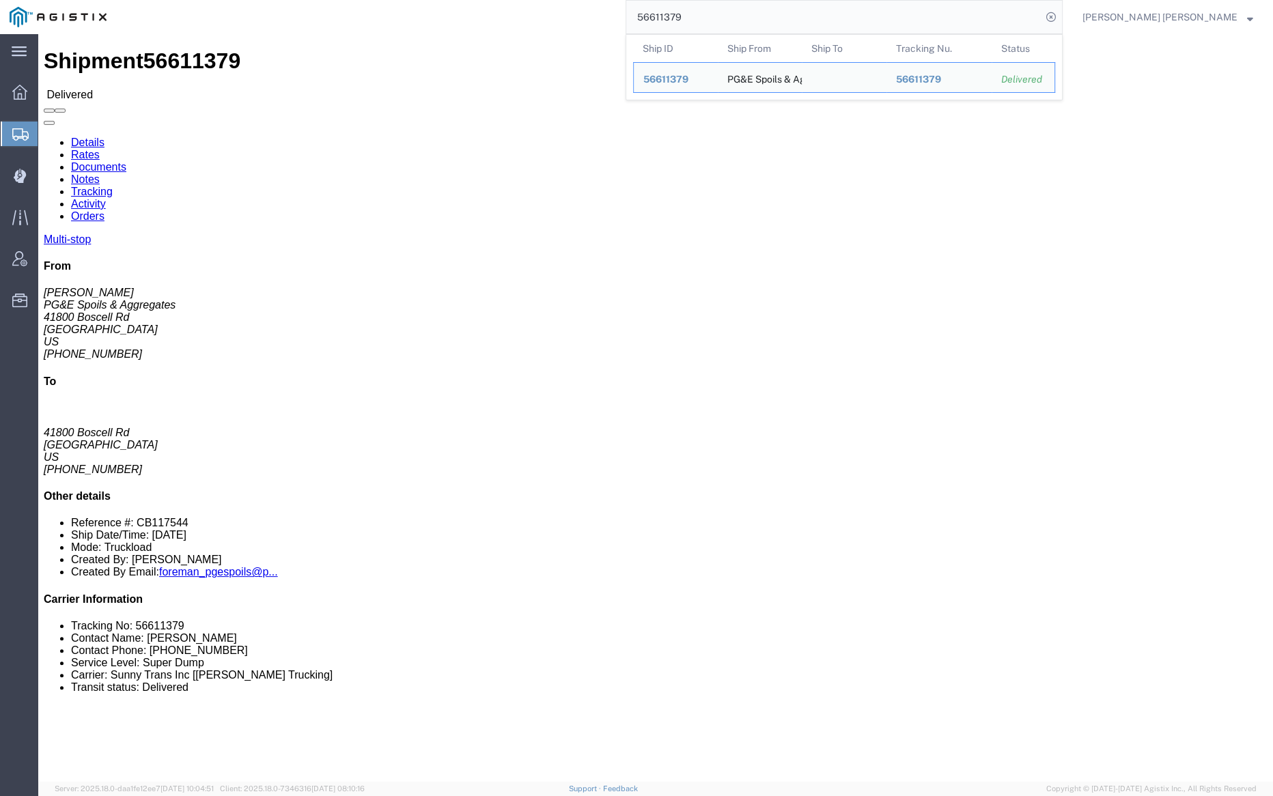
click link "Documents"
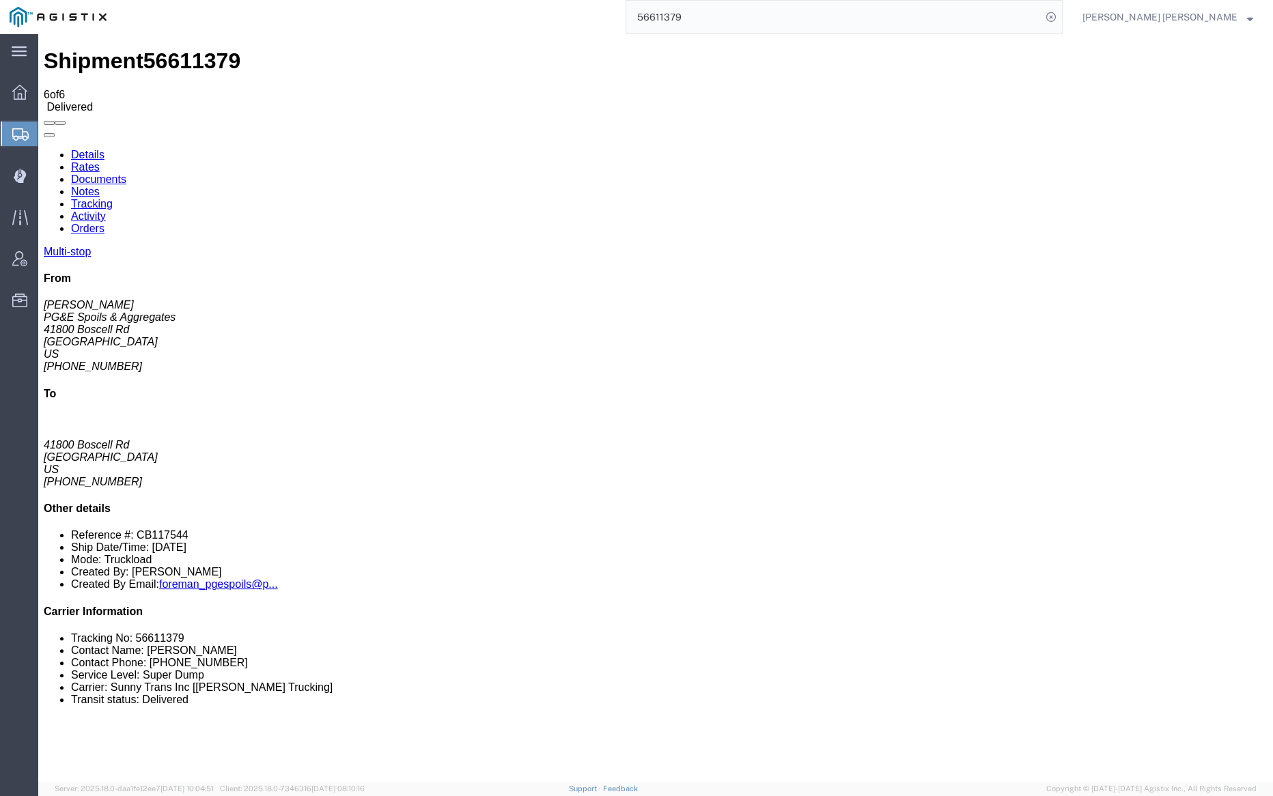
click at [609, 48] on div "Shipment 56611379 6 of 6 Delivered" at bounding box center [656, 80] width 1224 height 64
